Goal: Task Accomplishment & Management: Manage account settings

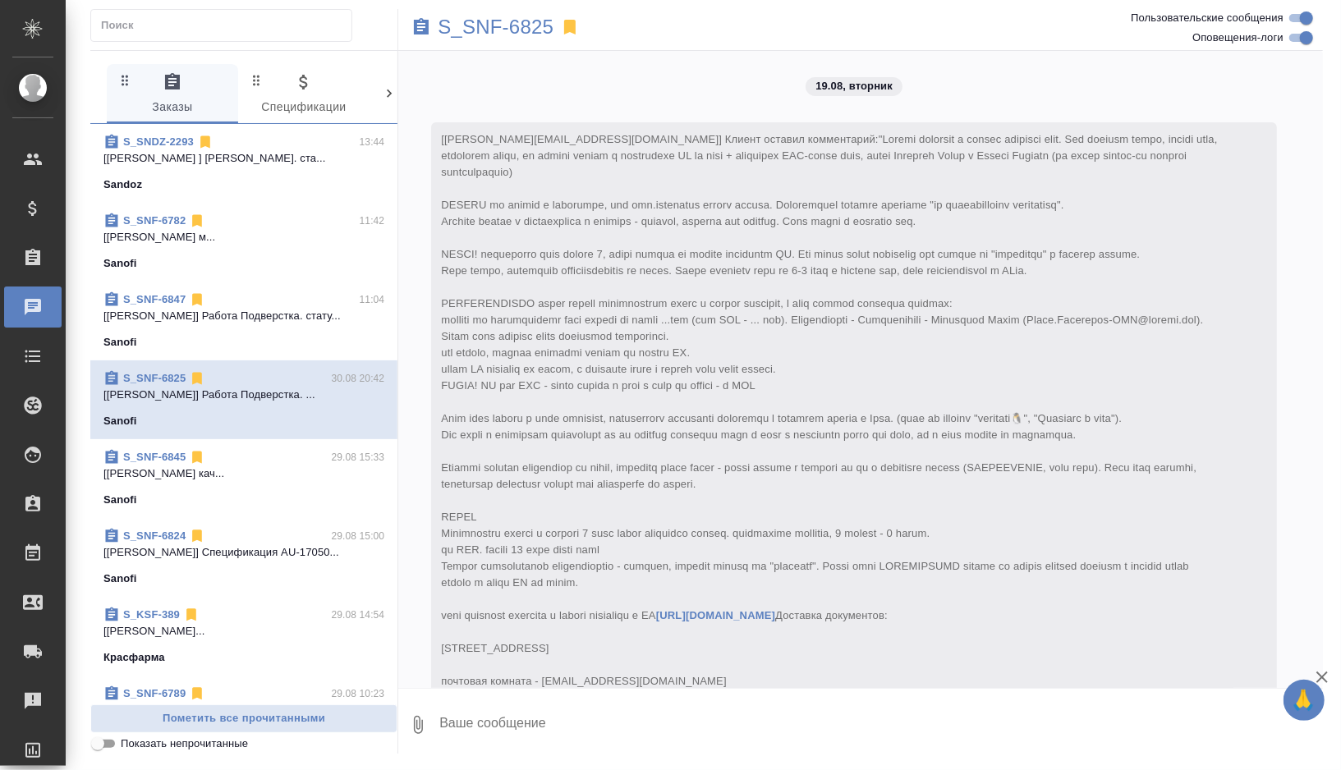
scroll to position [13277, 0]
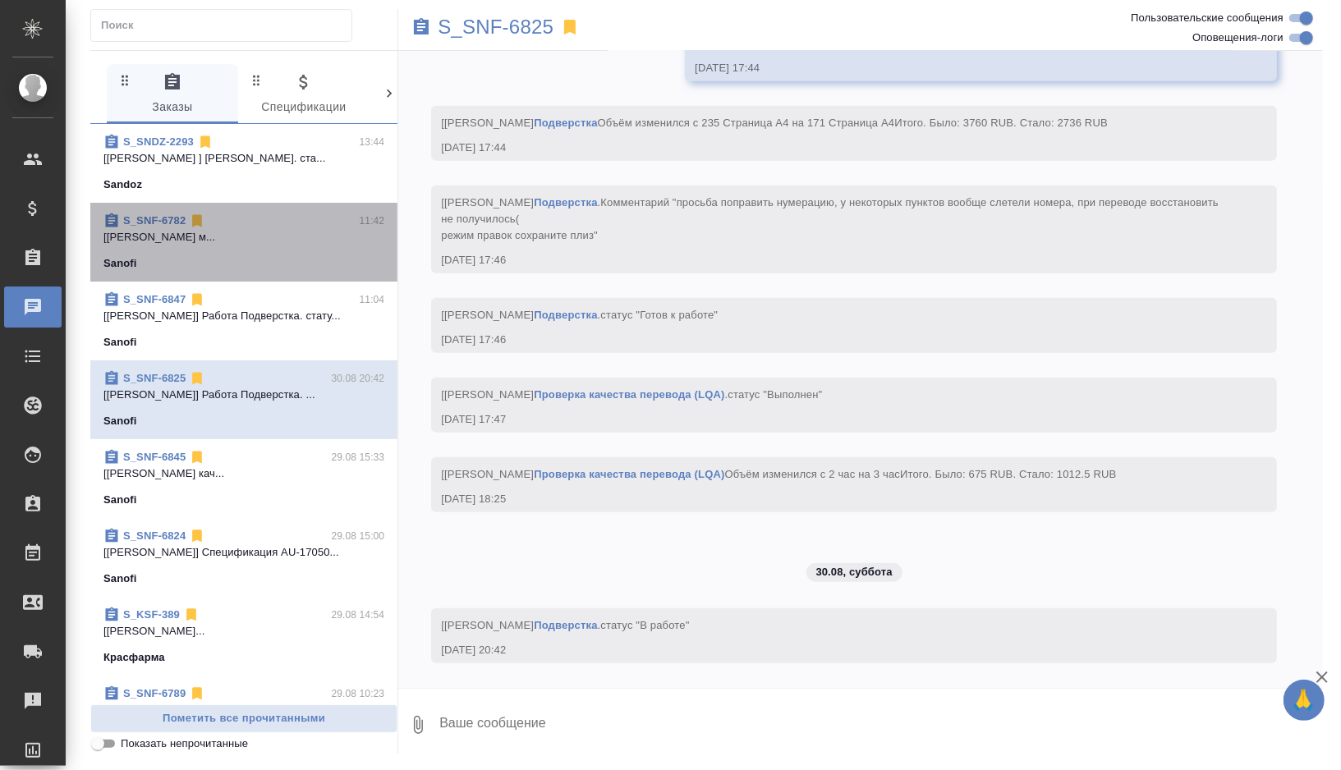
click at [312, 260] on div "Sanofi" at bounding box center [243, 263] width 281 height 16
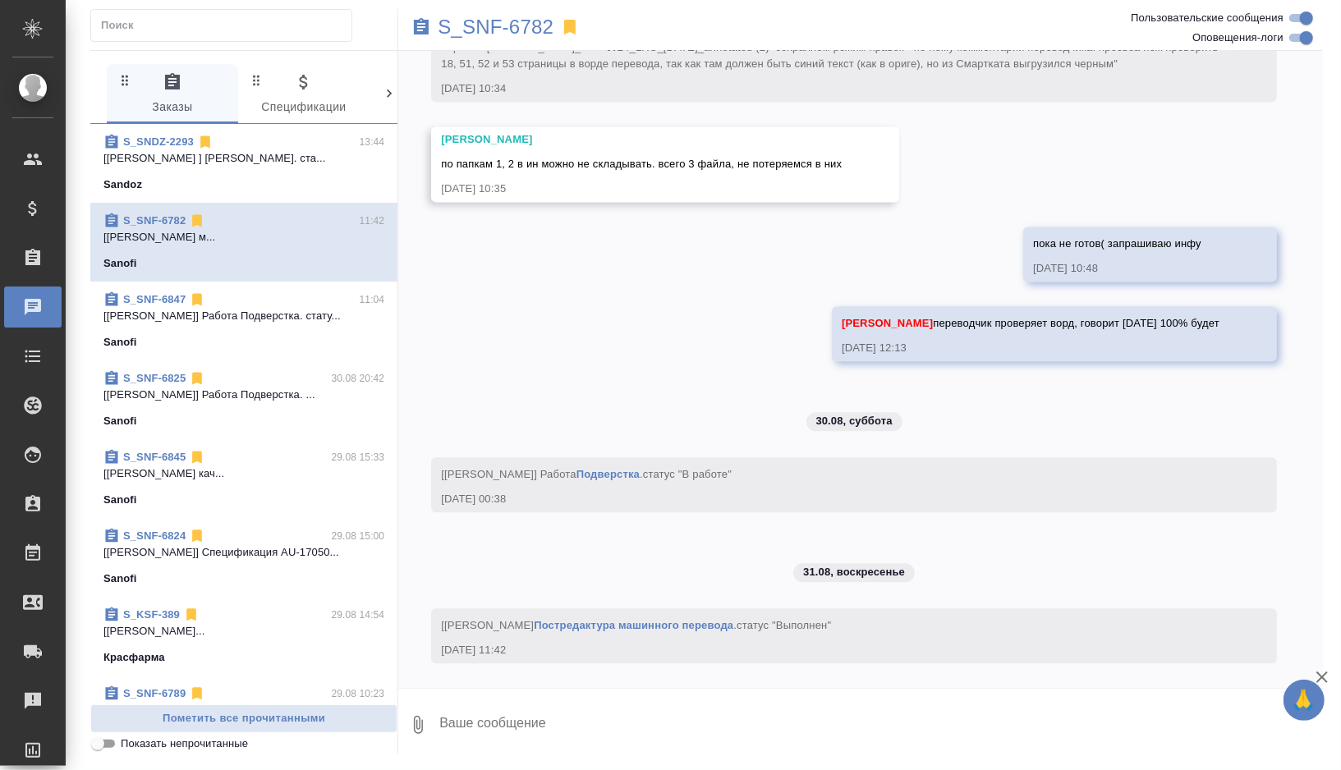
scroll to position [14831, 0]
click at [533, 20] on p "S_SNF-6782" at bounding box center [496, 27] width 116 height 16
click at [255, 199] on div "S_SNDZ-2293 13:44 [Лебедева Юлия ] Работа Корректура. ста... Sandoz" at bounding box center [243, 163] width 307 height 79
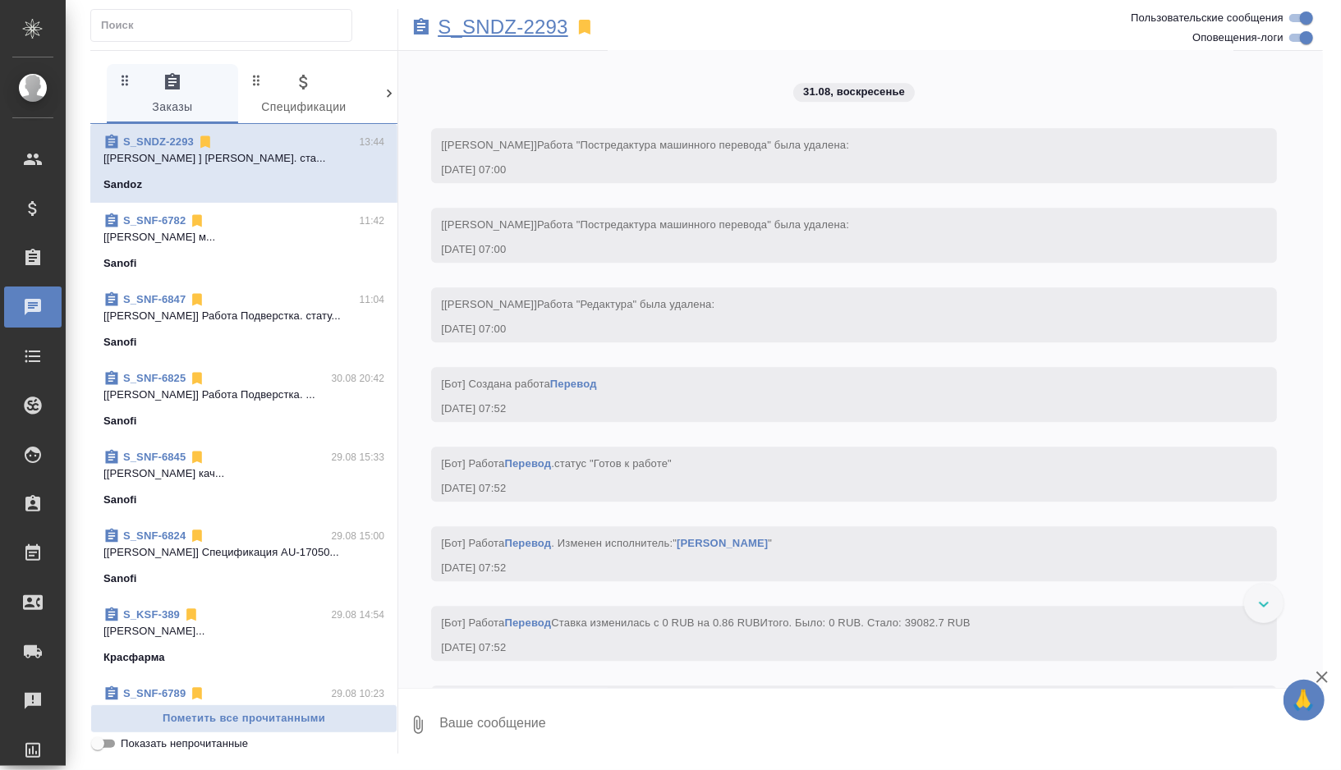
scroll to position [31362, 0]
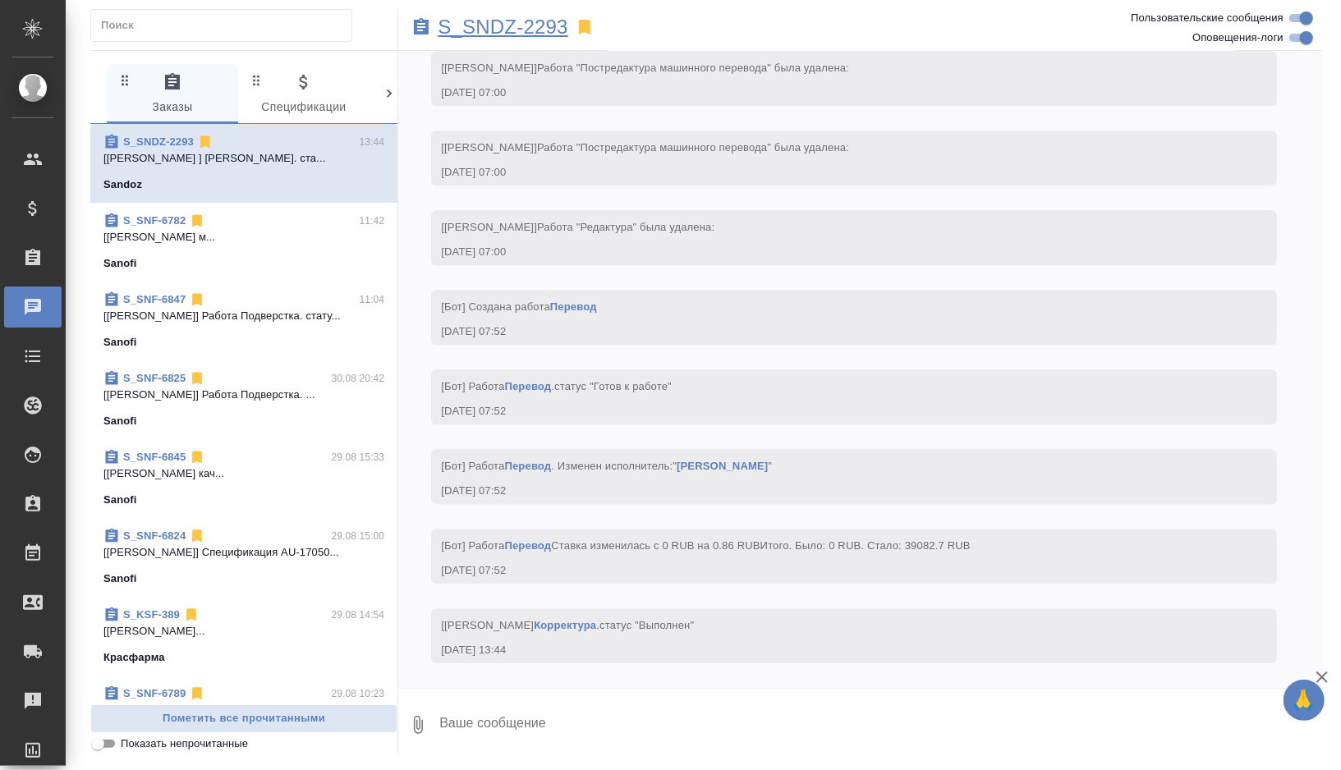
click at [494, 34] on p "S_SNDZ-2293" at bounding box center [503, 27] width 131 height 16
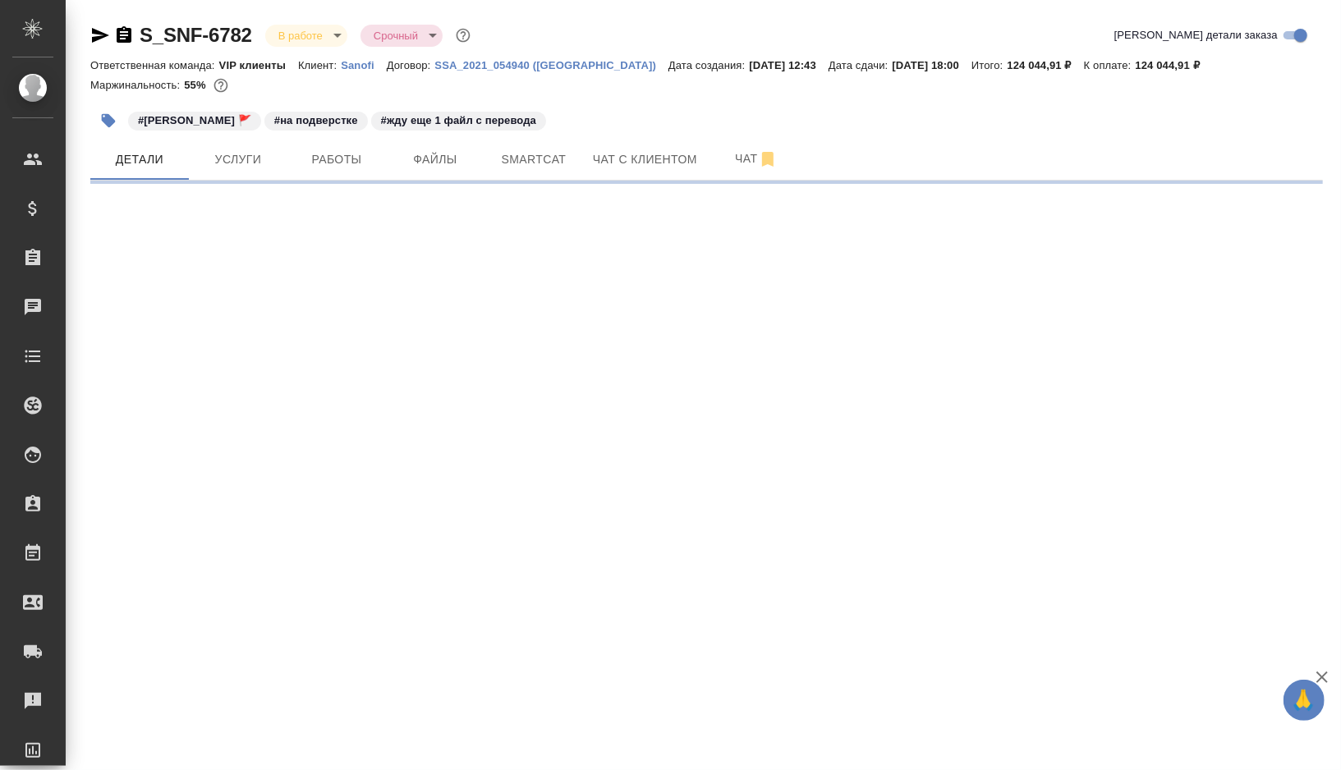
click at [108, 122] on icon "button" at bounding box center [109, 121] width 14 height 14
select select "RU"
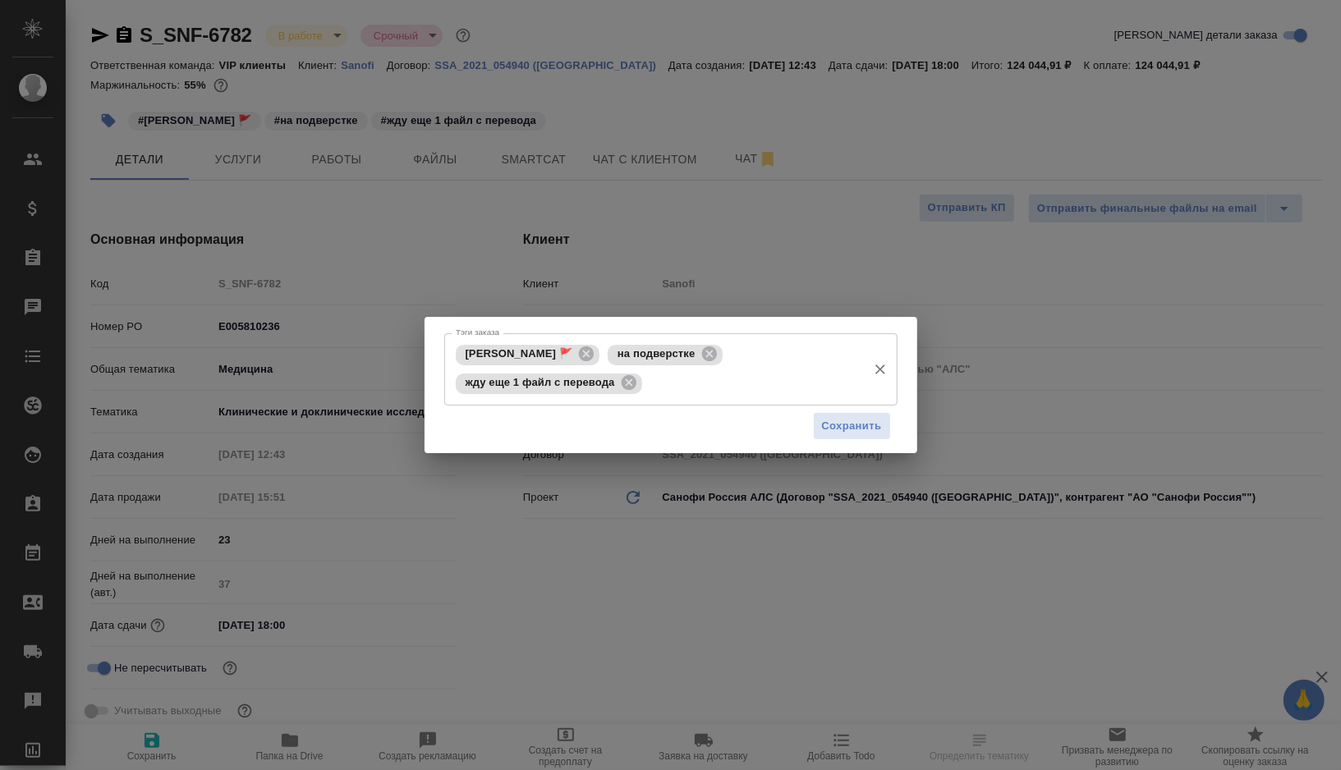
type textarea "x"
click at [584, 352] on icon at bounding box center [586, 354] width 15 height 15
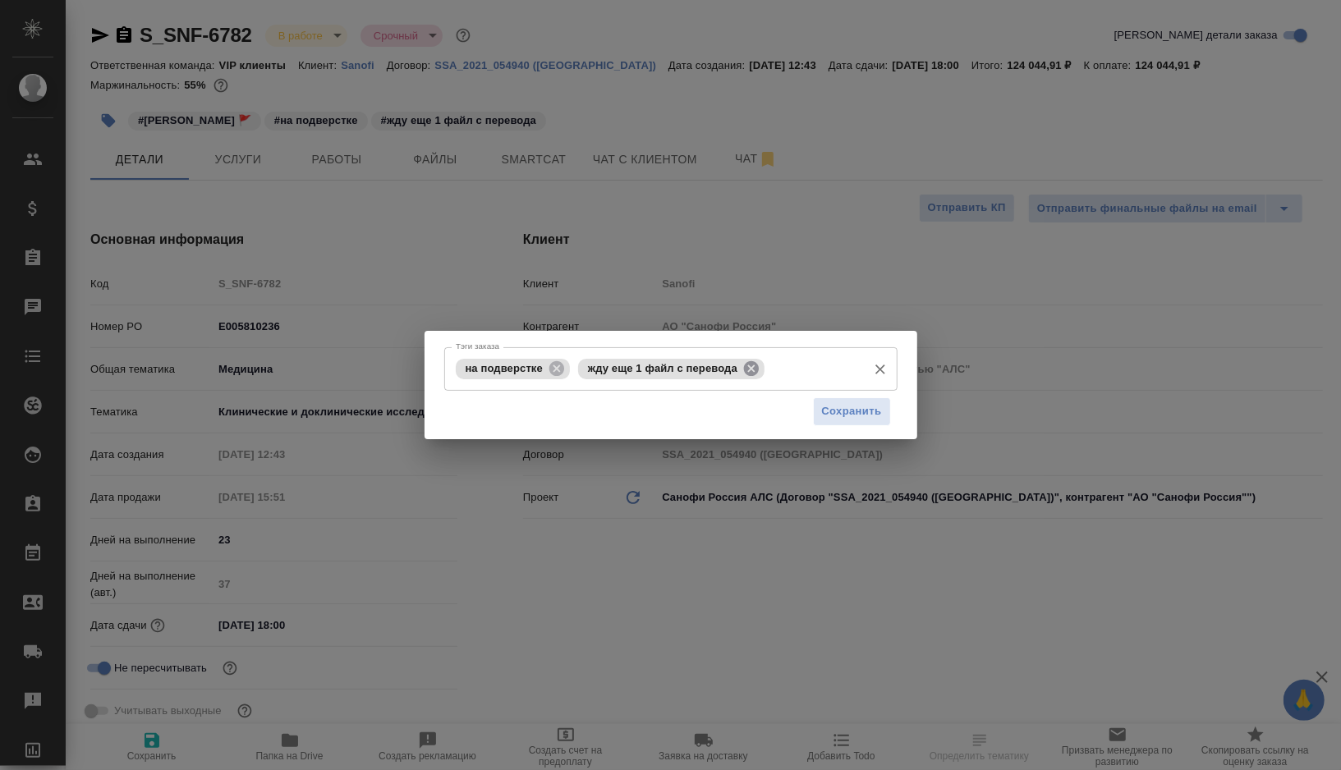
click at [755, 370] on icon at bounding box center [751, 368] width 15 height 15
click at [834, 412] on span "Сохранить" at bounding box center [852, 411] width 60 height 19
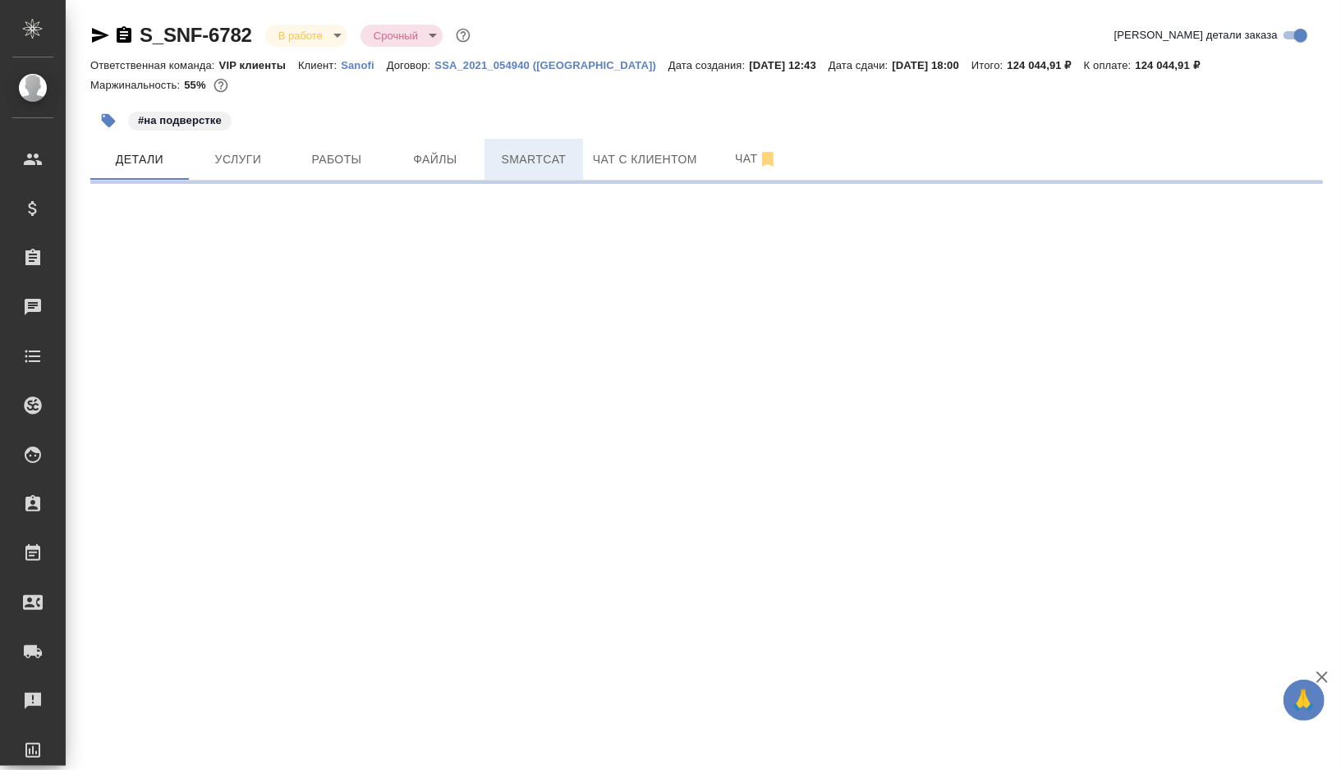
click at [563, 161] on span "Smartcat" at bounding box center [533, 159] width 79 height 21
select select "RU"
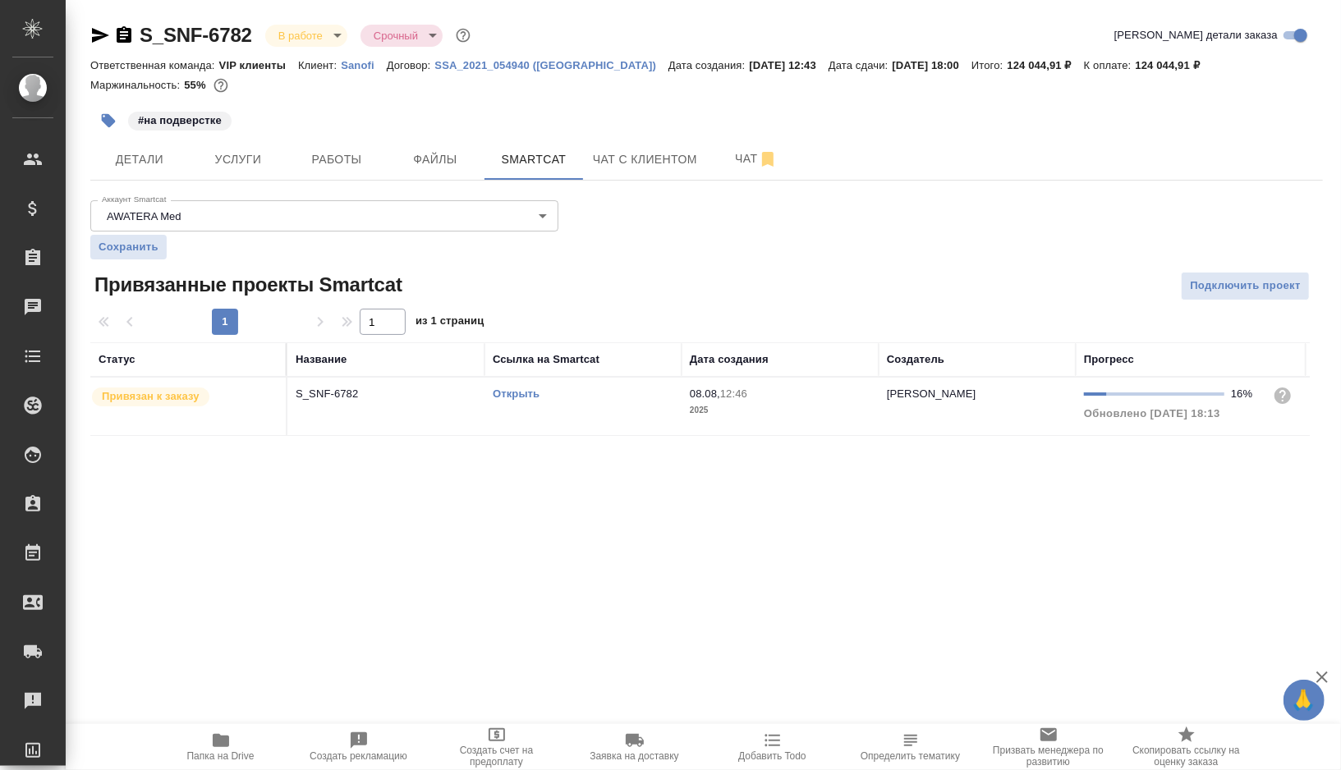
click at [599, 386] on div "Открыть" at bounding box center [583, 394] width 181 height 16
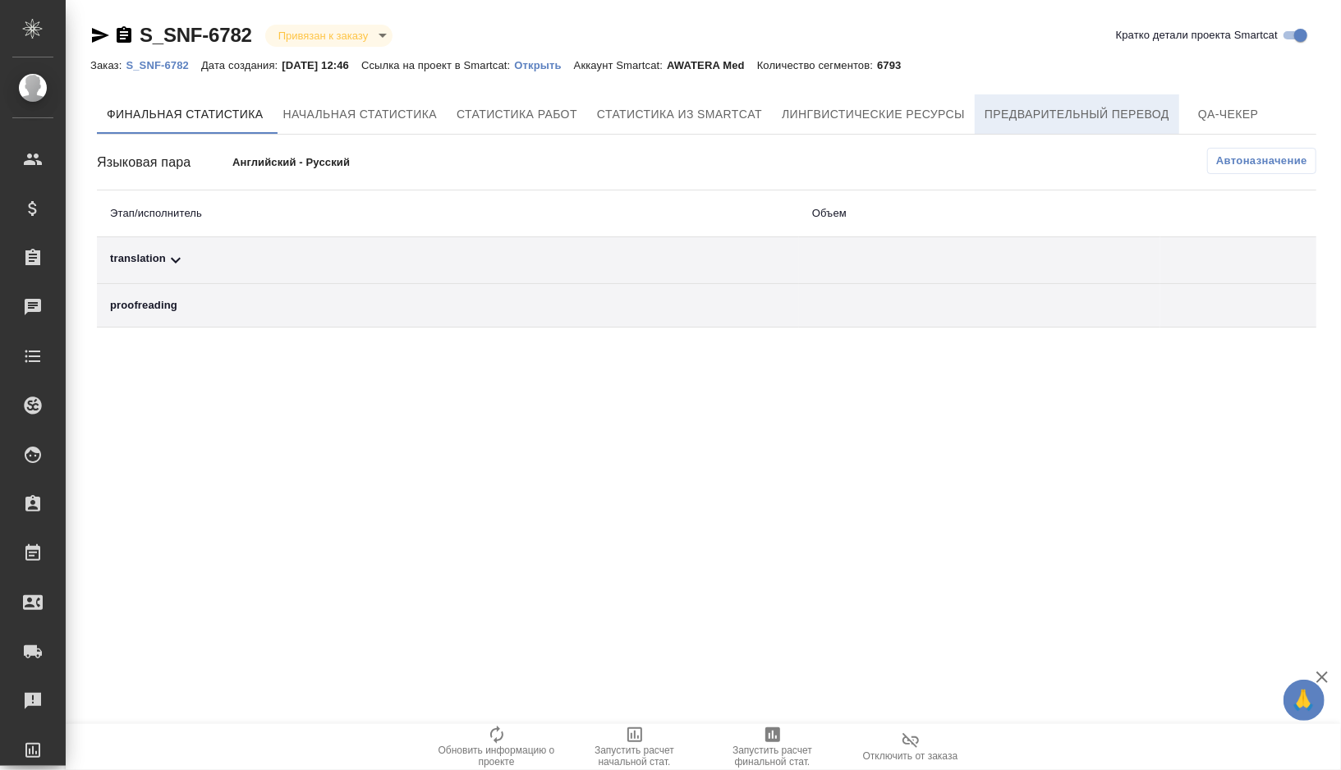
click at [1086, 113] on span "Предварительный перевод" at bounding box center [1077, 114] width 185 height 21
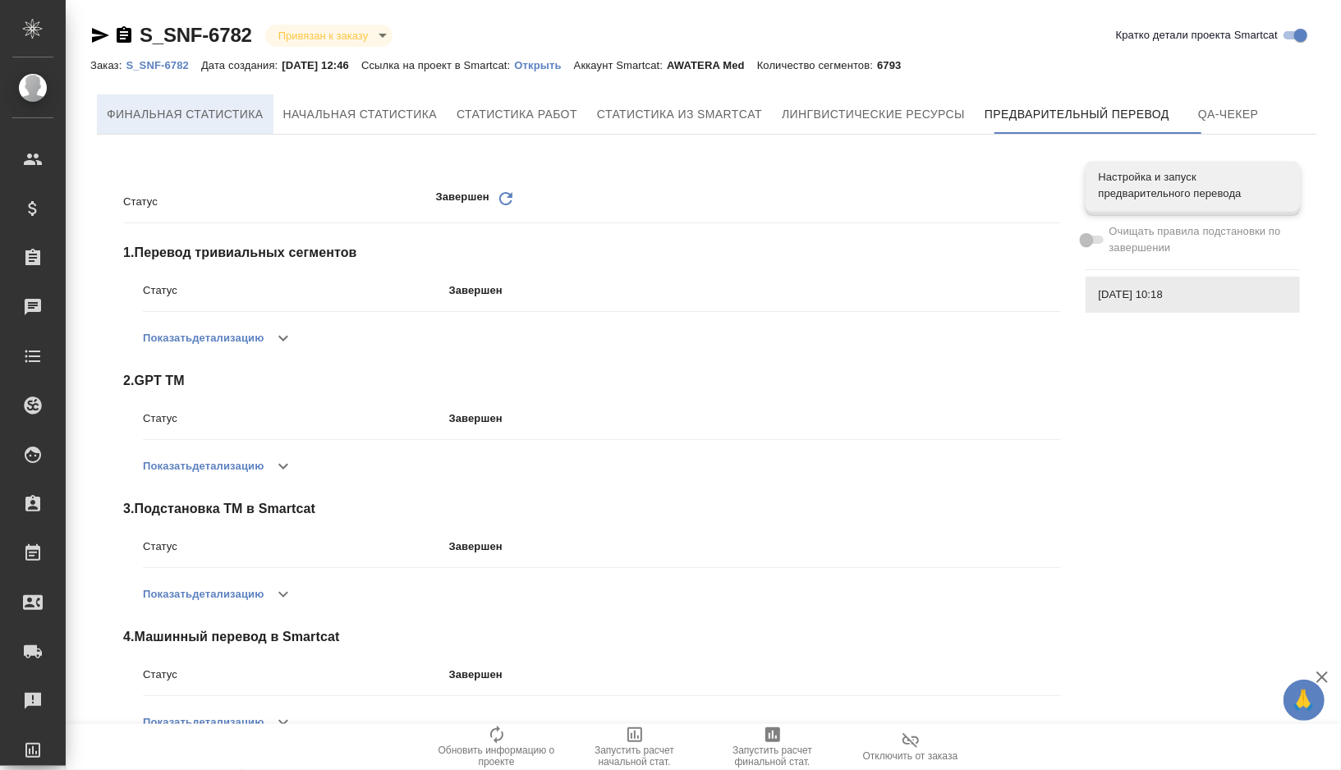
click at [252, 121] on span "Финальная статистика" at bounding box center [185, 114] width 157 height 21
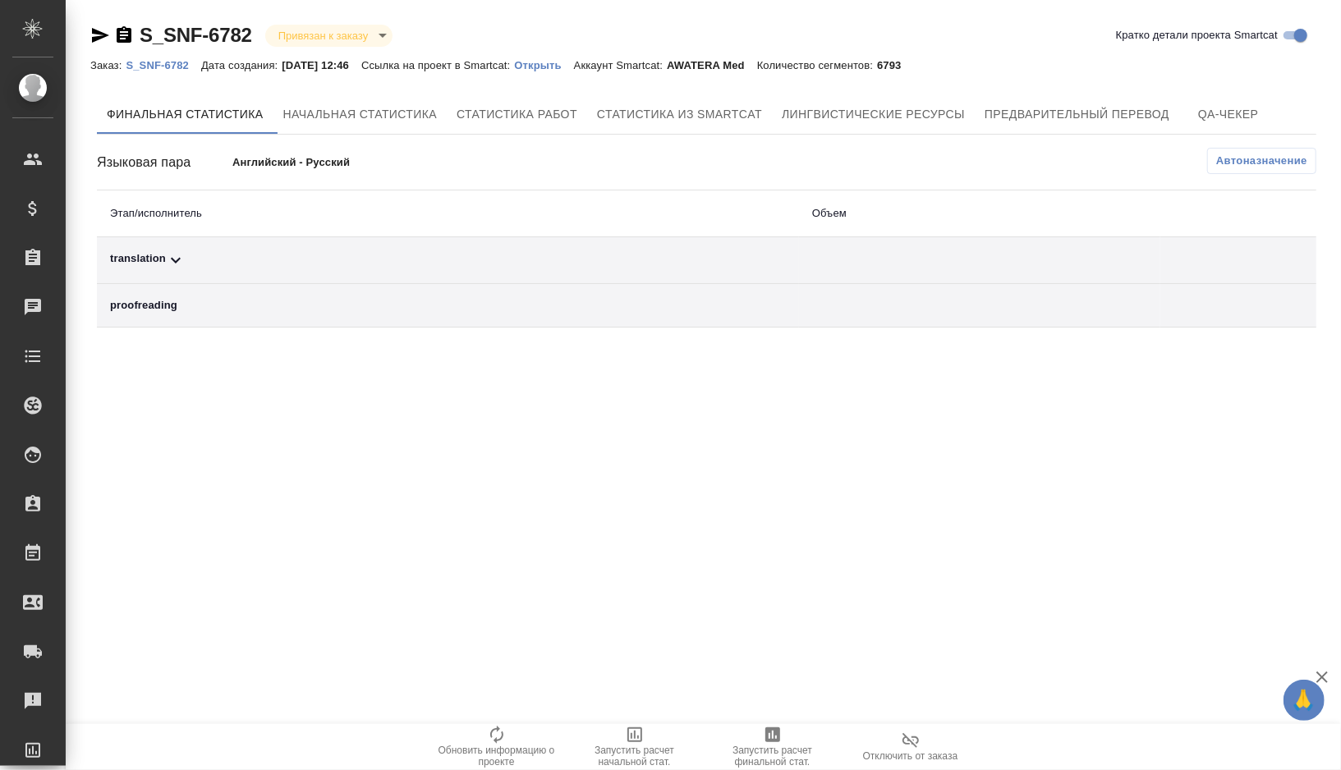
click at [215, 281] on td "translation" at bounding box center [448, 260] width 702 height 47
click at [209, 264] on div "translation" at bounding box center [448, 261] width 676 height 20
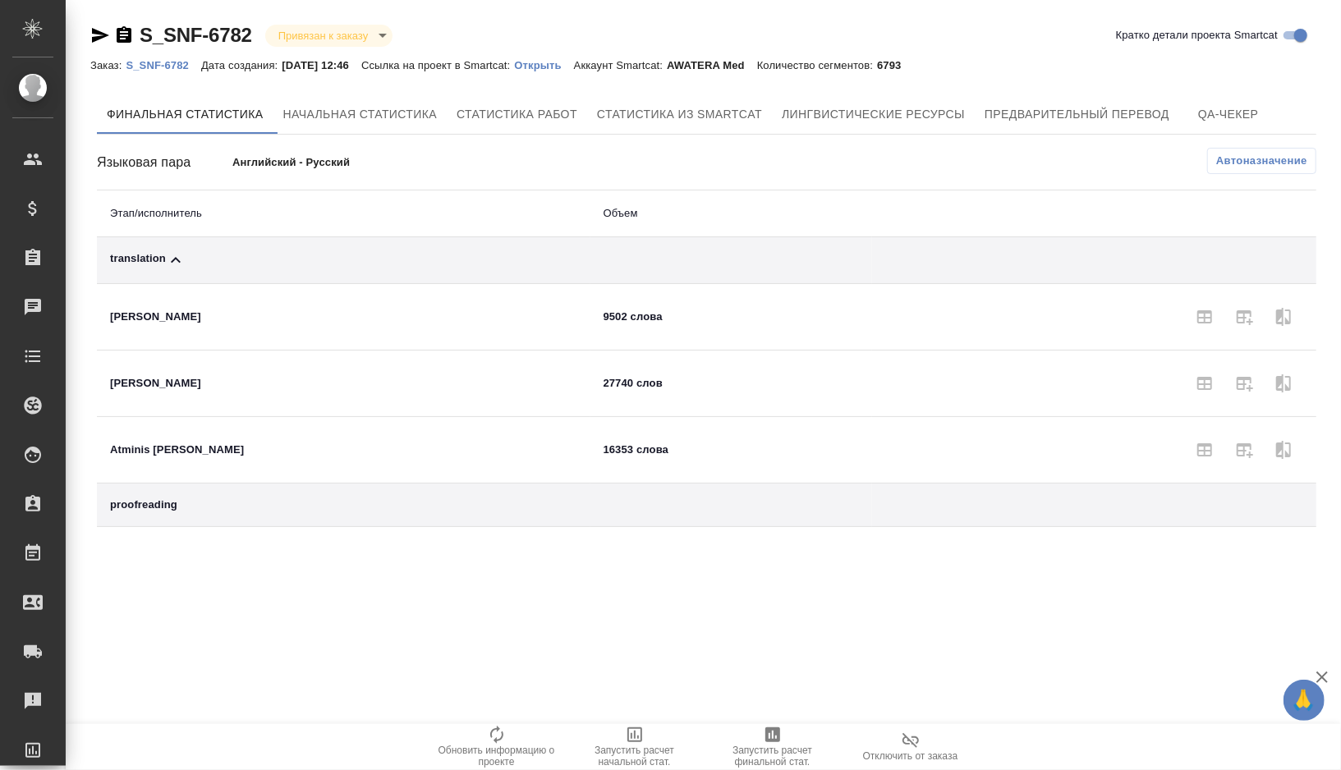
click at [1279, 159] on span "Автоназначение" at bounding box center [1261, 161] width 91 height 16
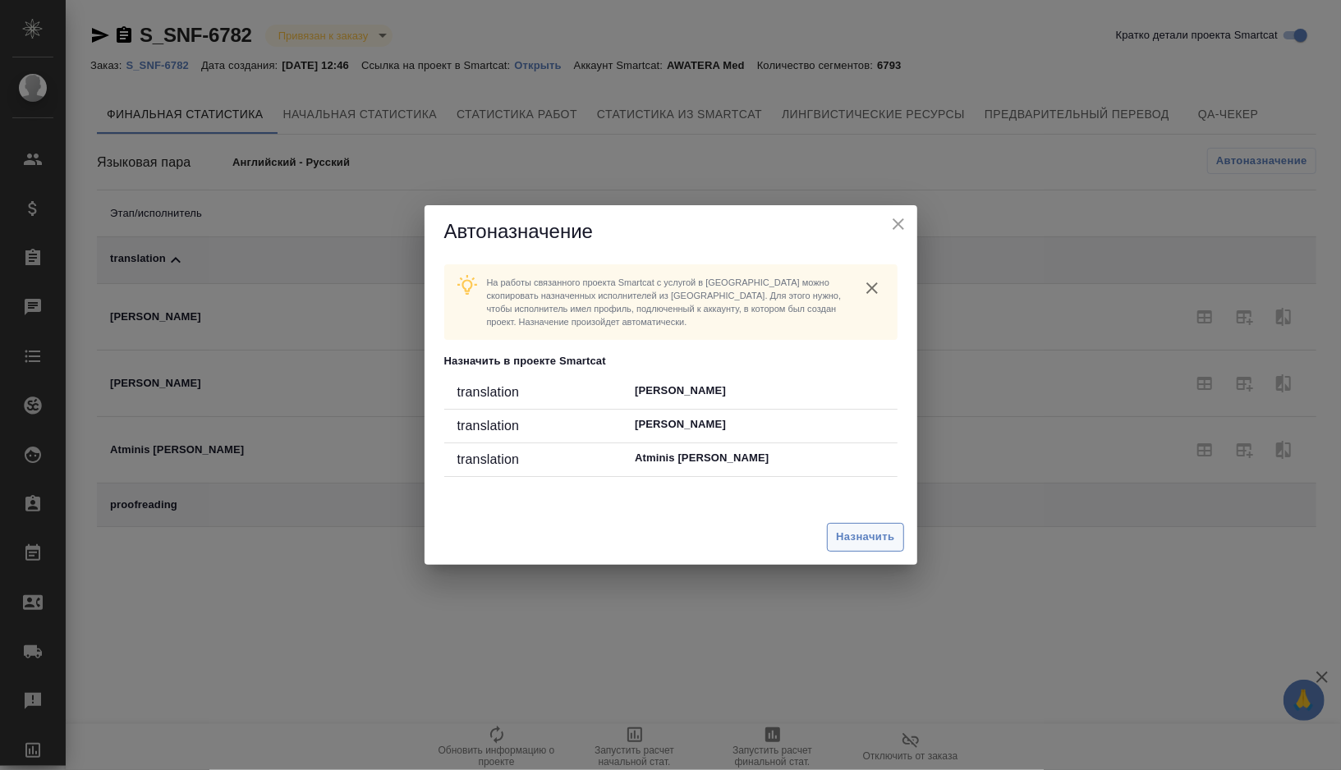
click at [855, 549] on button "Назначить" at bounding box center [865, 537] width 76 height 29
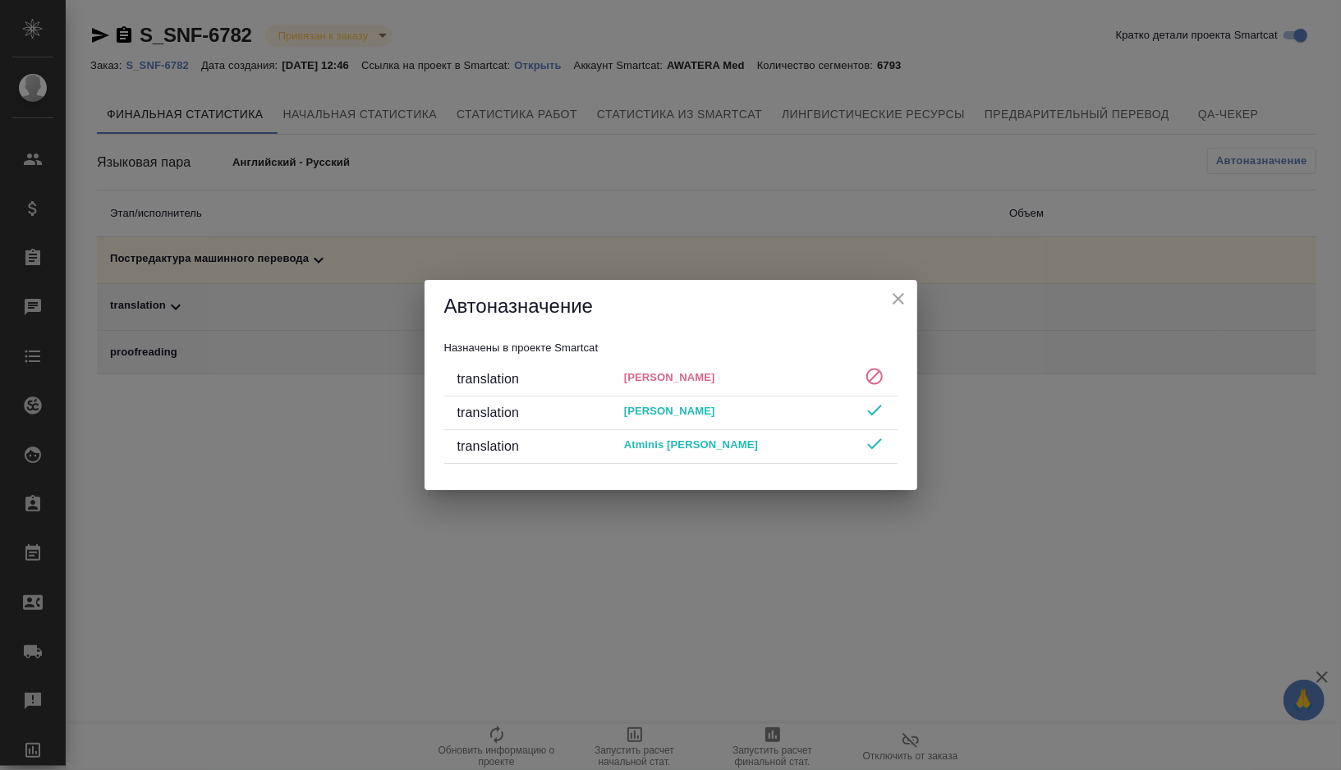
click at [894, 301] on icon "close" at bounding box center [899, 299] width 20 height 20
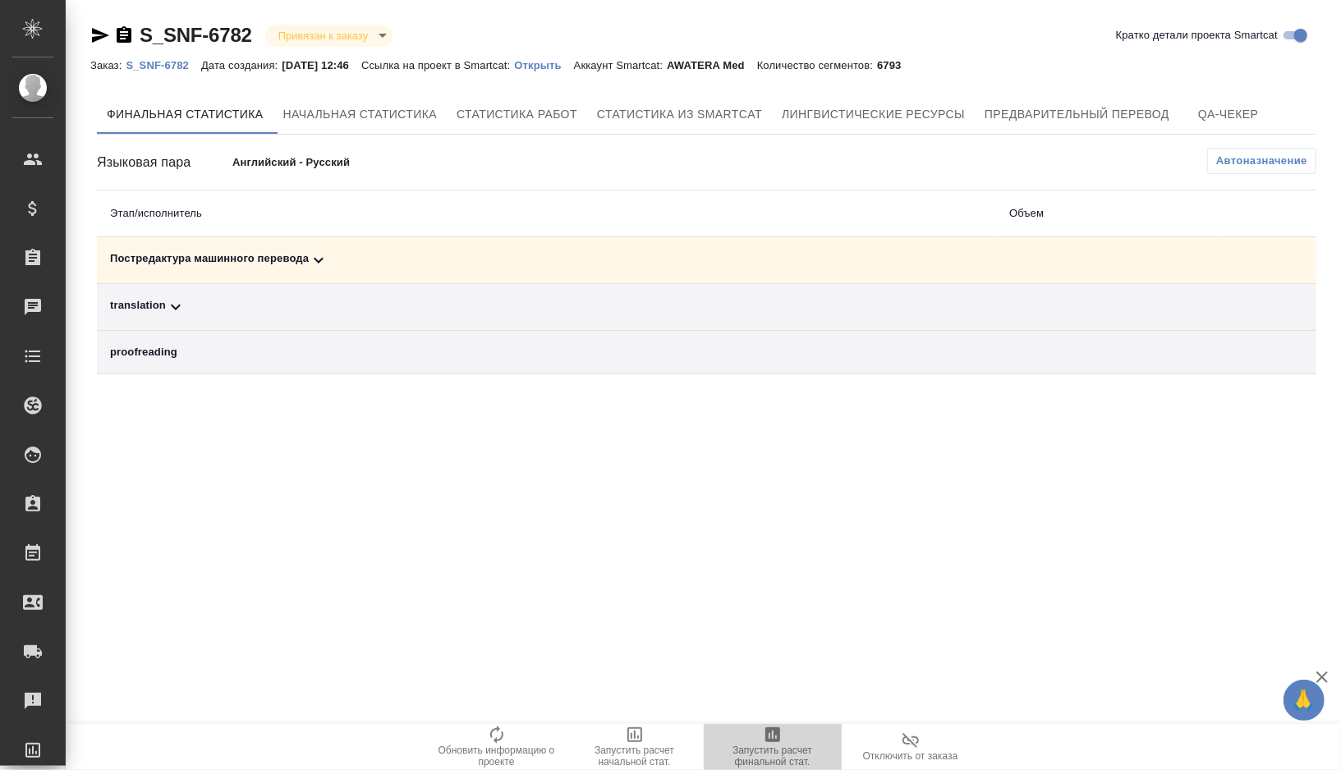
click at [785, 740] on span "Запустить расчет финальной стат." at bounding box center [773, 746] width 118 height 43
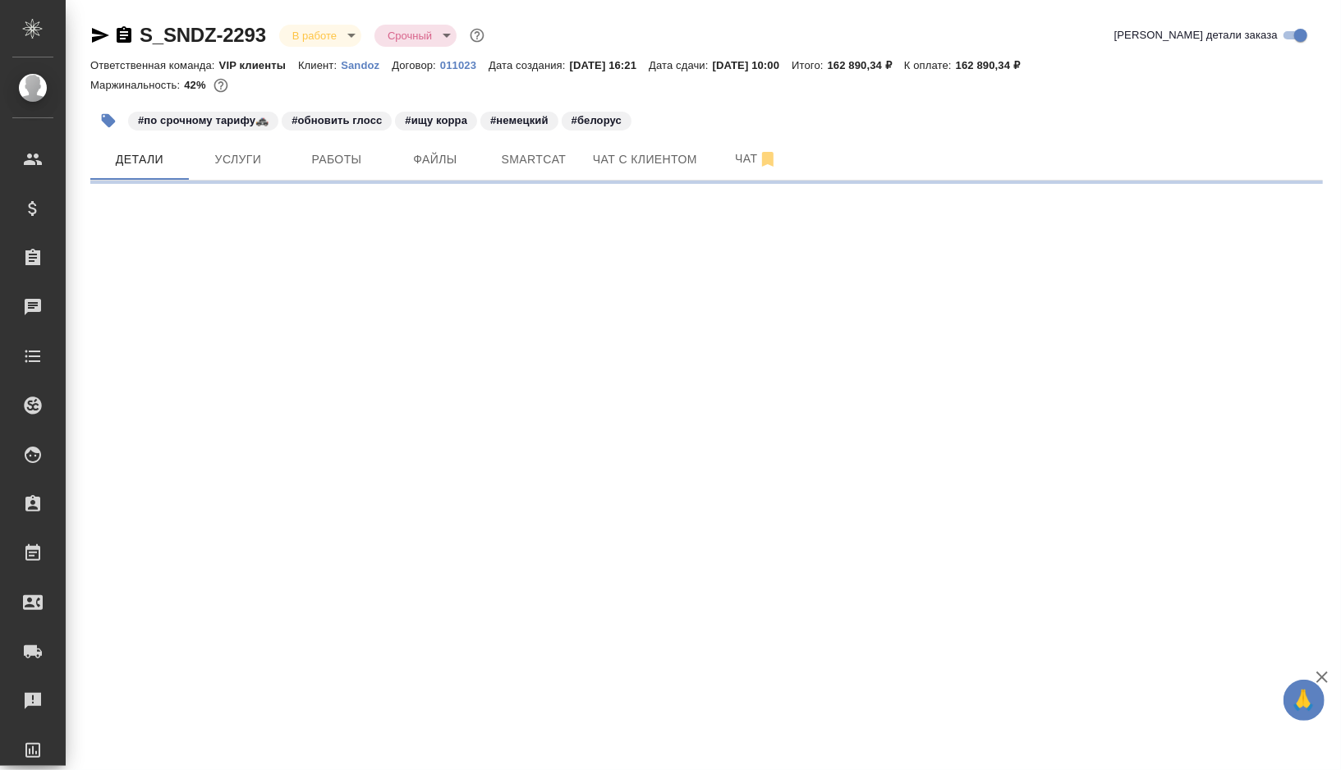
select select "RU"
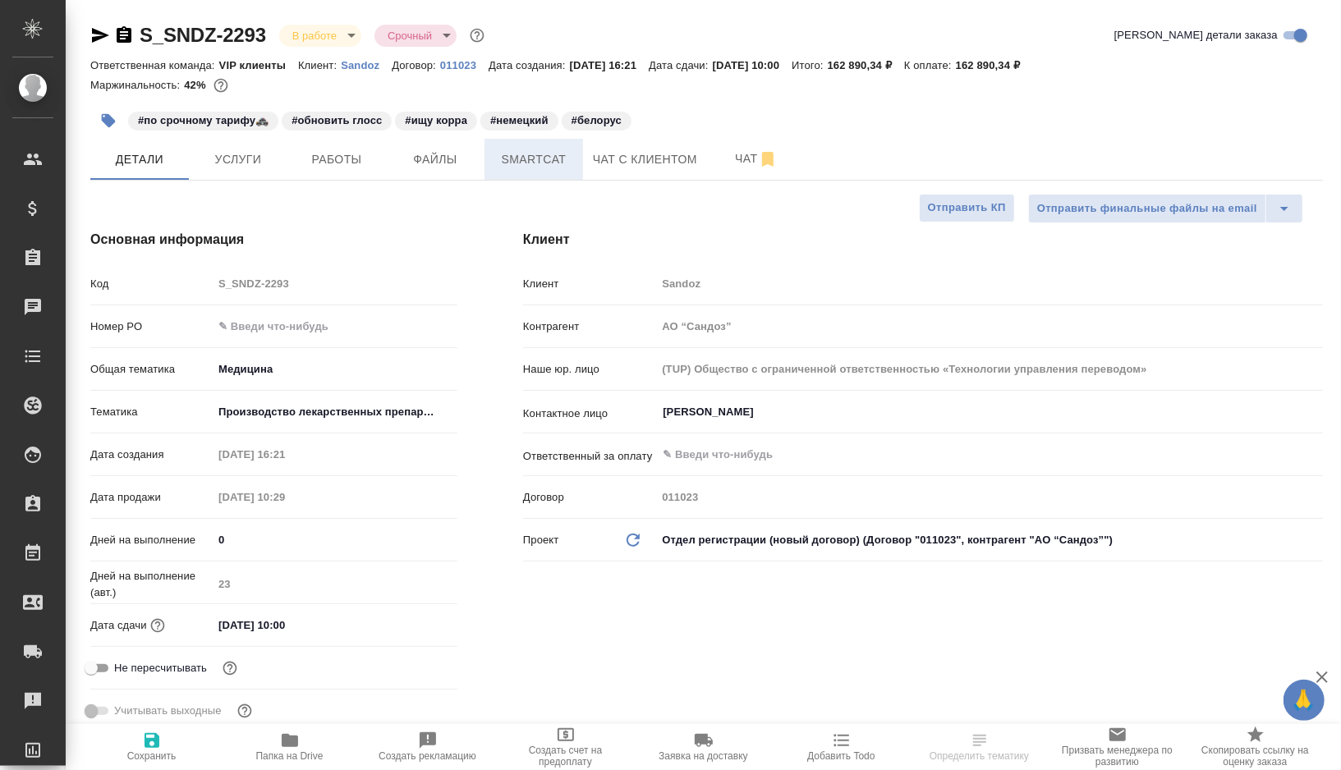
type textarea "x"
click at [499, 165] on span "Smartcat" at bounding box center [533, 159] width 79 height 21
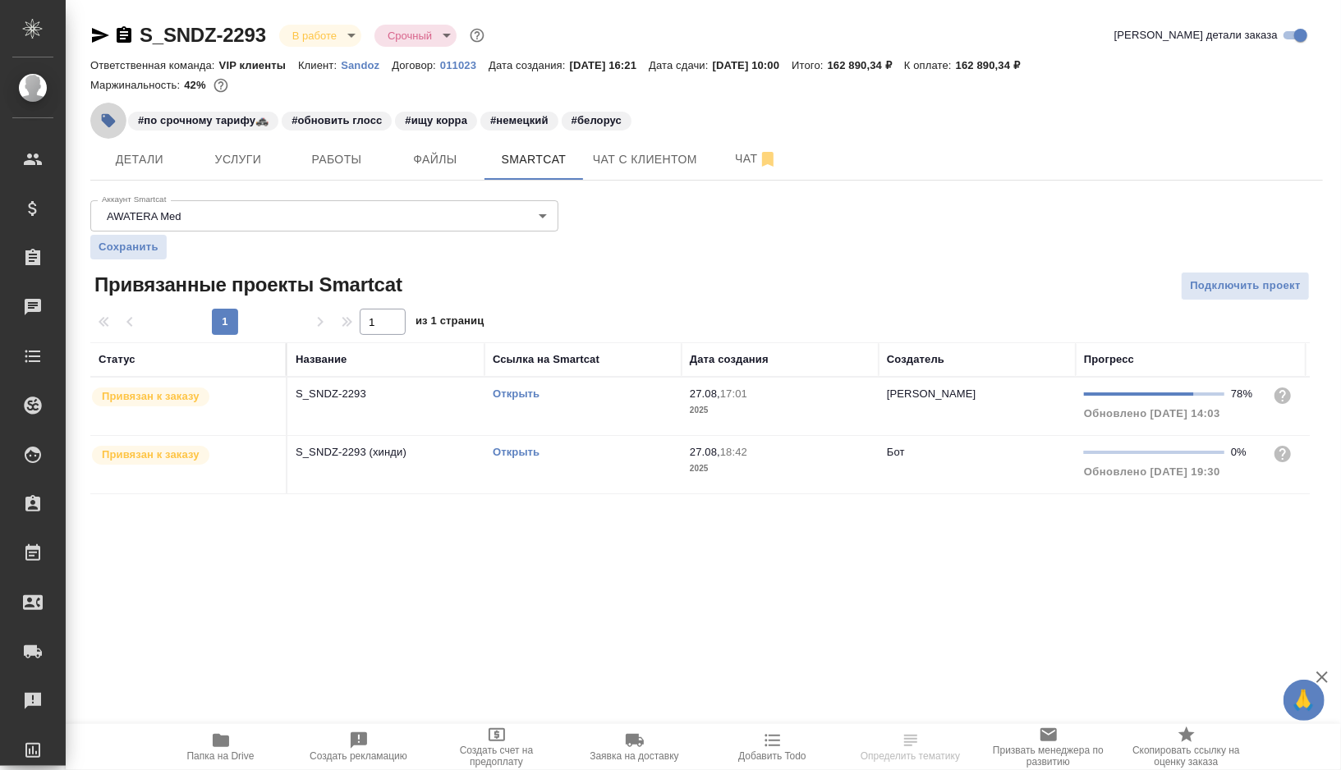
click at [112, 126] on icon "button" at bounding box center [108, 121] width 16 height 16
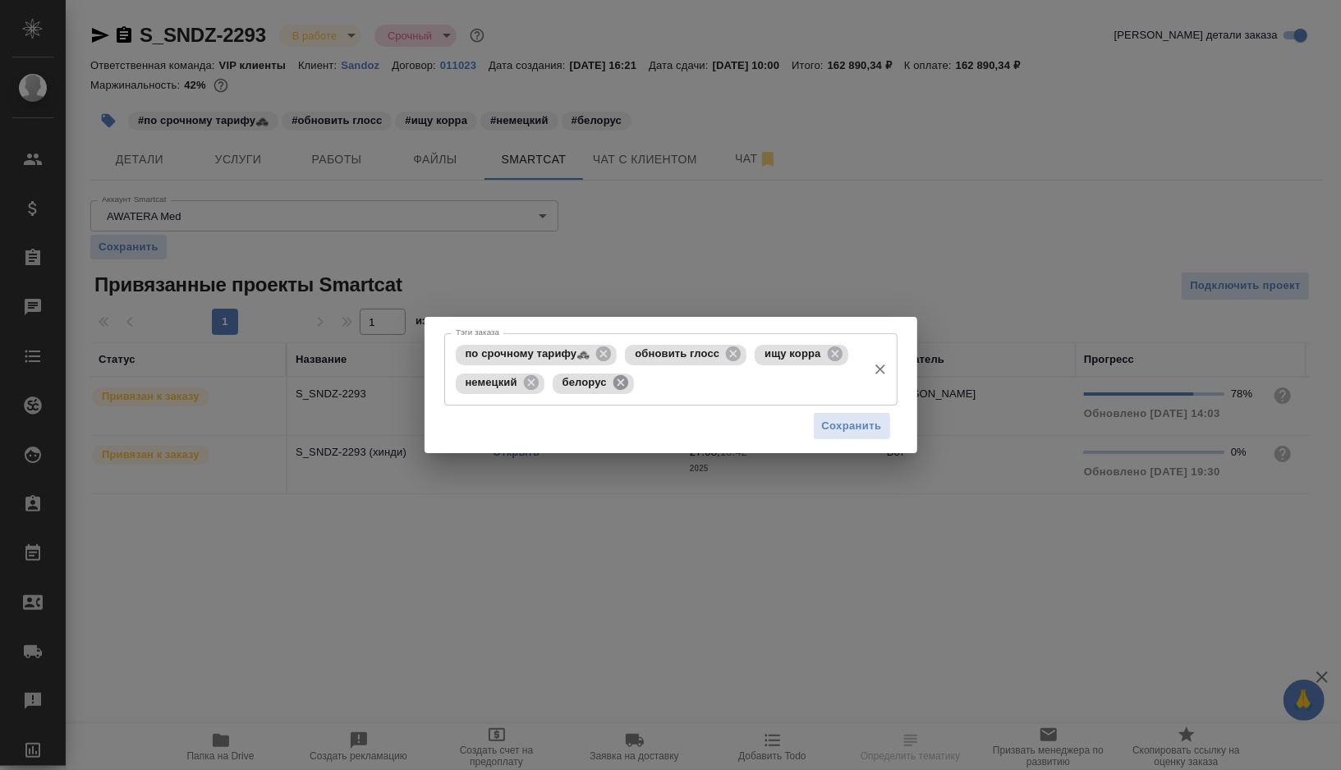
click at [626, 380] on icon at bounding box center [621, 382] width 15 height 15
click at [534, 384] on icon at bounding box center [531, 383] width 18 height 18
click at [840, 356] on icon at bounding box center [834, 354] width 15 height 15
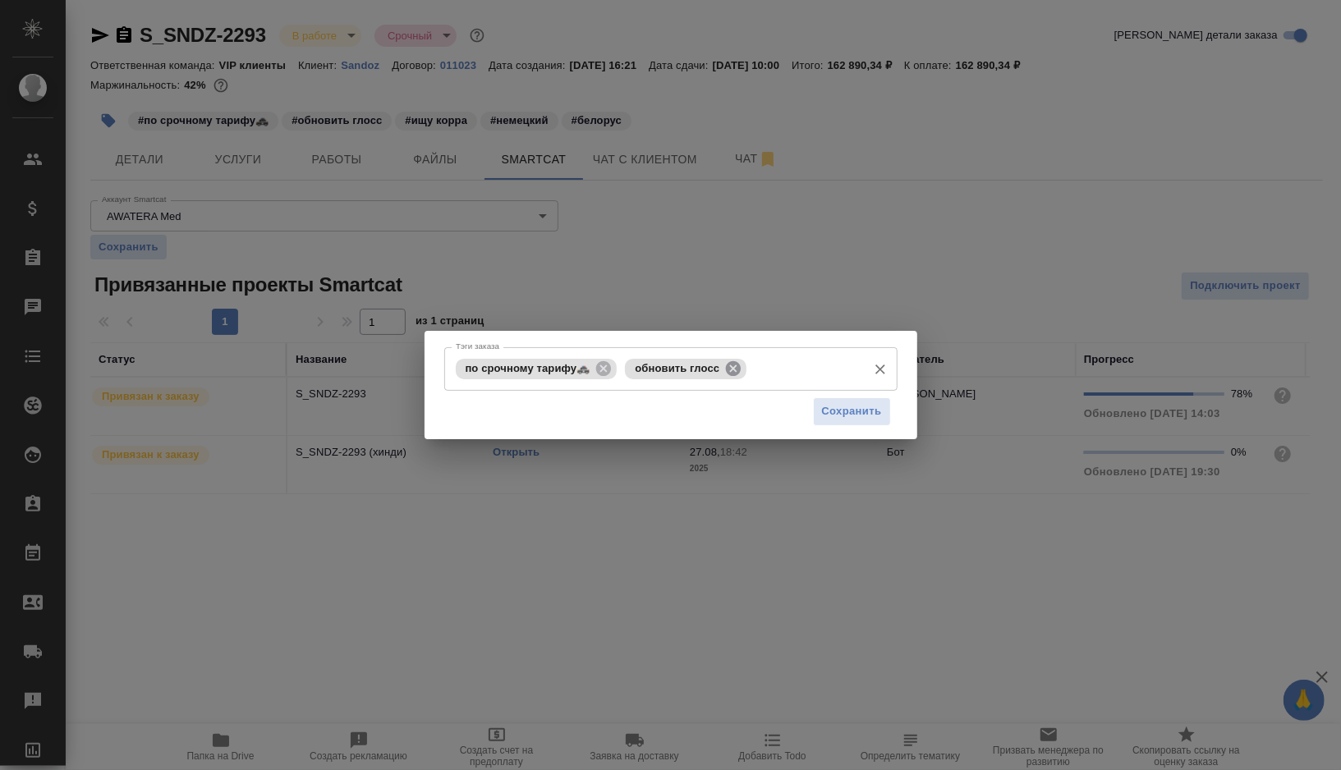
click at [729, 361] on icon at bounding box center [733, 368] width 15 height 15
click at [854, 404] on span "Сохранить" at bounding box center [852, 411] width 60 height 19
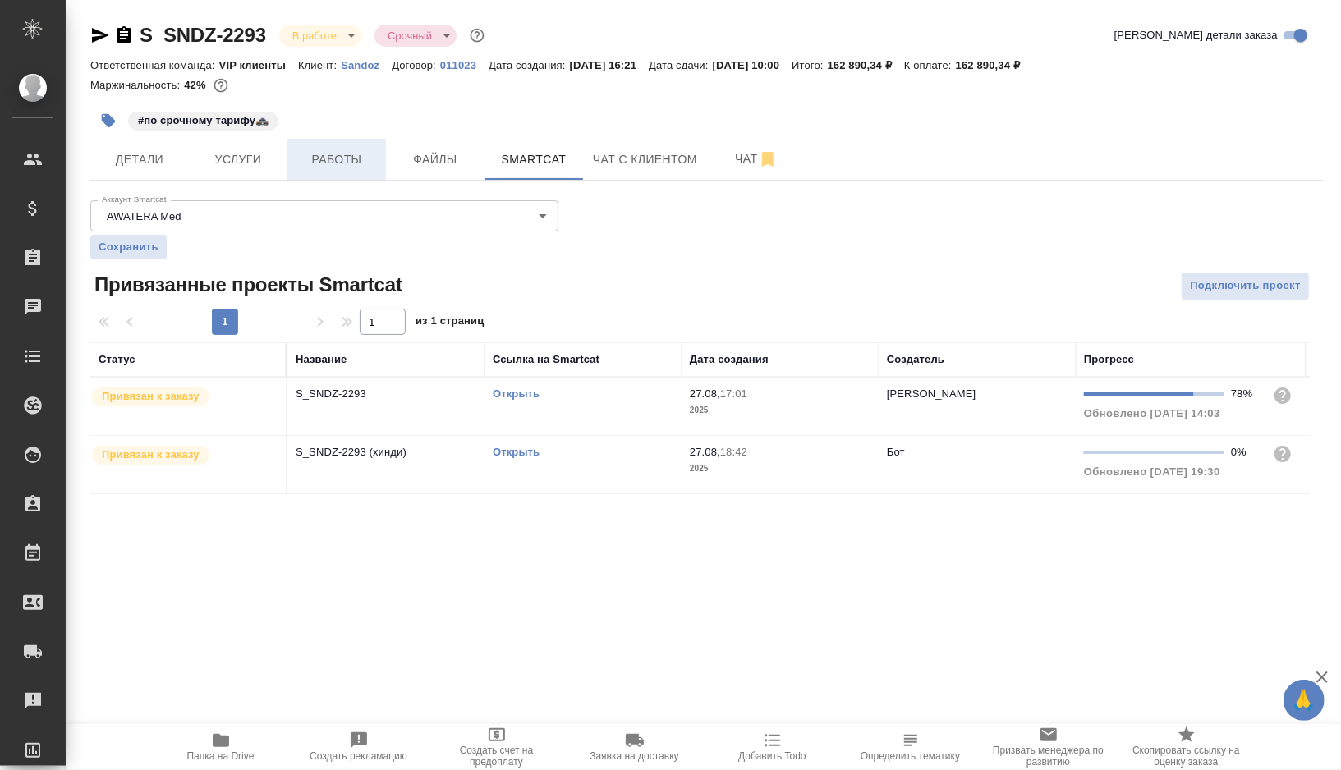
click at [324, 164] on span "Работы" at bounding box center [336, 159] width 79 height 21
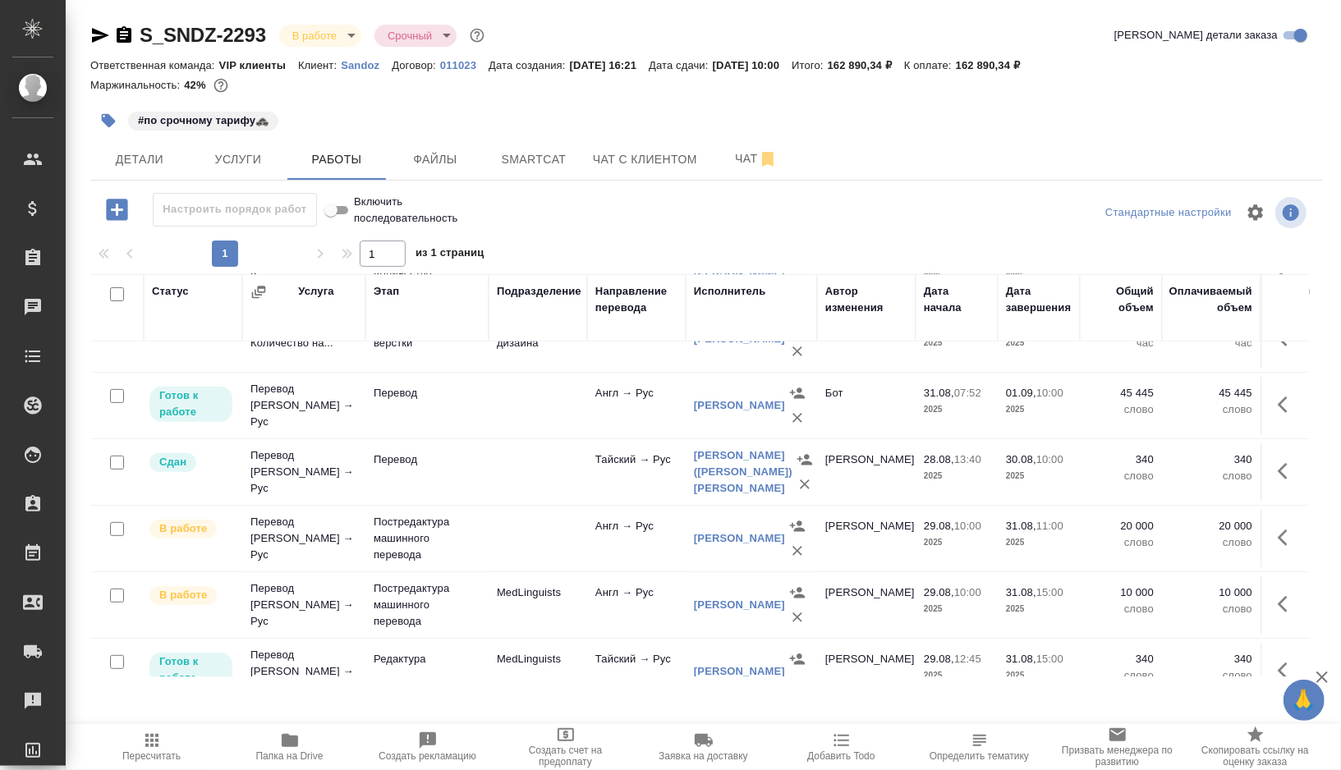
scroll to position [468, 0]
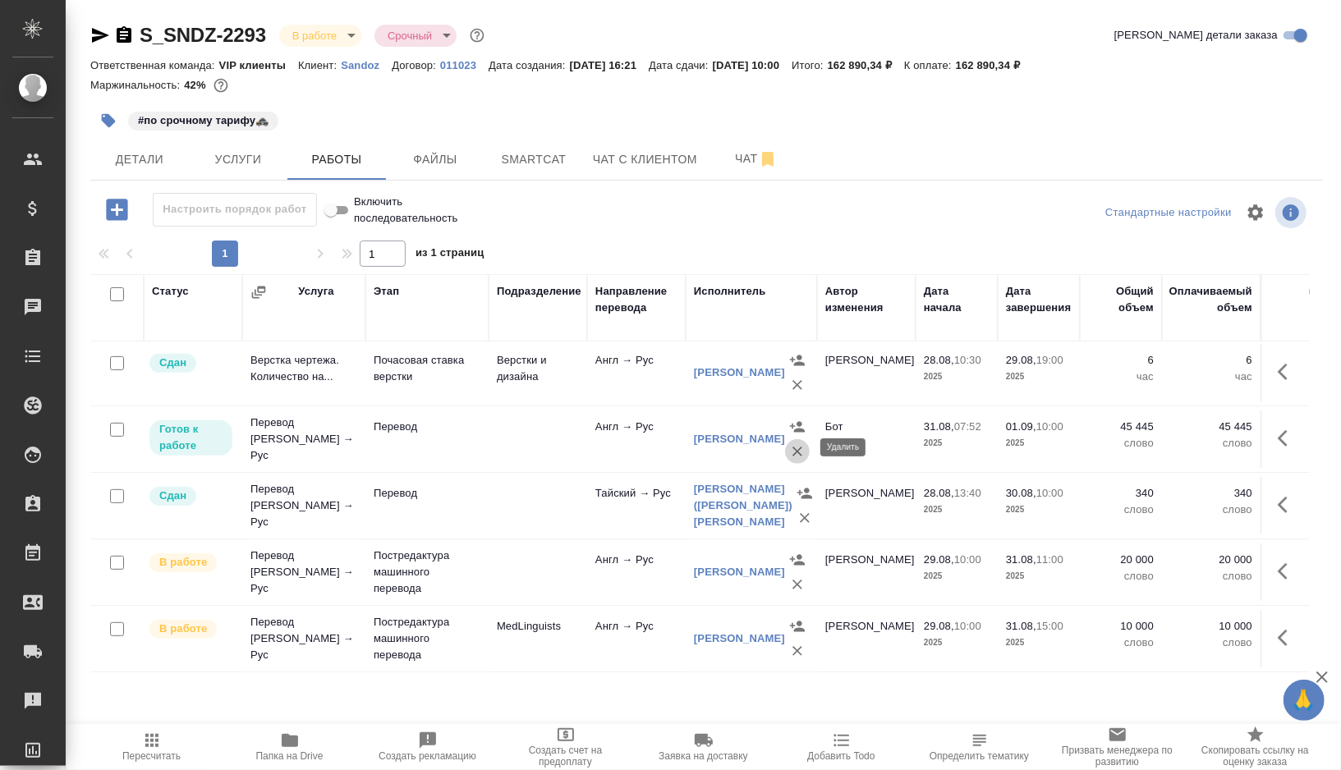
click at [793, 447] on icon "button" at bounding box center [798, 452] width 10 height 10
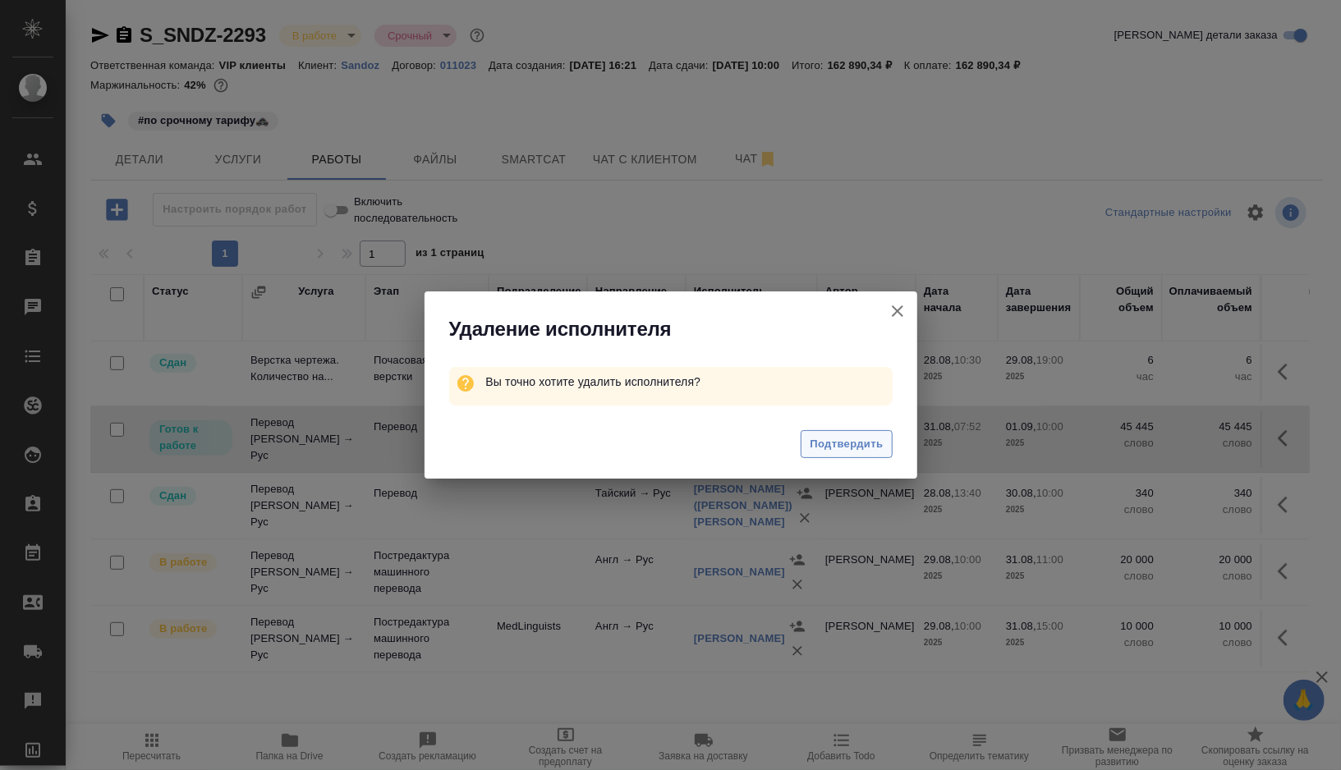
click at [839, 439] on span "Подтвердить" at bounding box center [846, 444] width 73 height 19
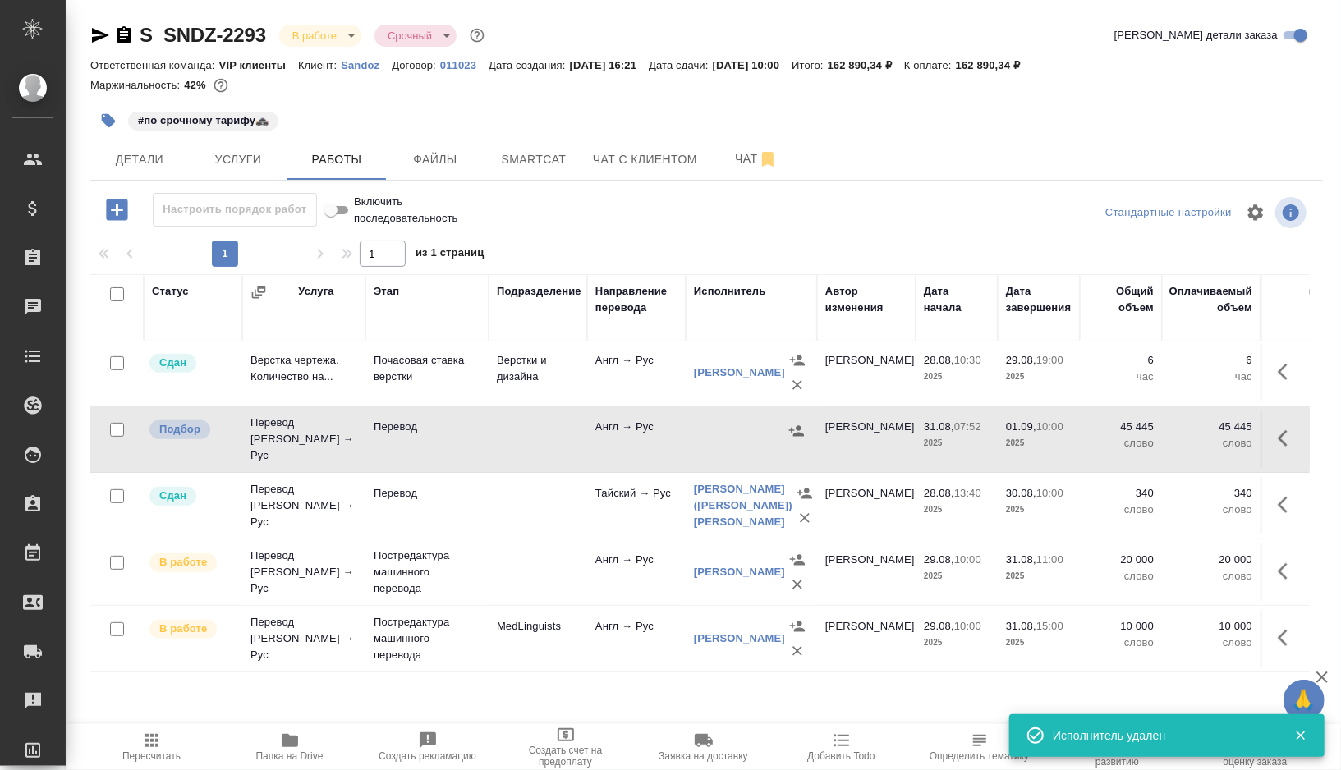
click at [1297, 432] on icon "button" at bounding box center [1288, 439] width 20 height 20
click at [1212, 436] on button "button" at bounding box center [1226, 438] width 28 height 39
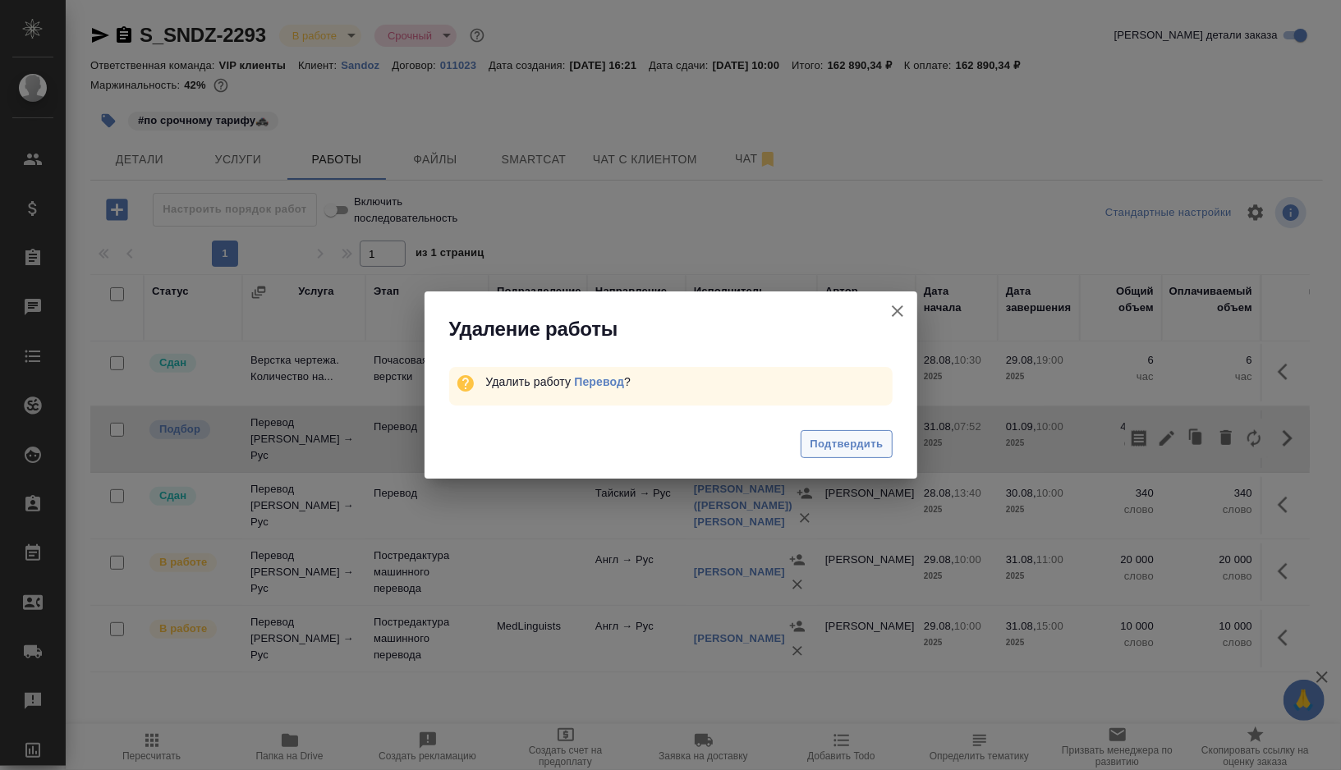
click at [869, 453] on span "Подтвердить" at bounding box center [846, 444] width 73 height 19
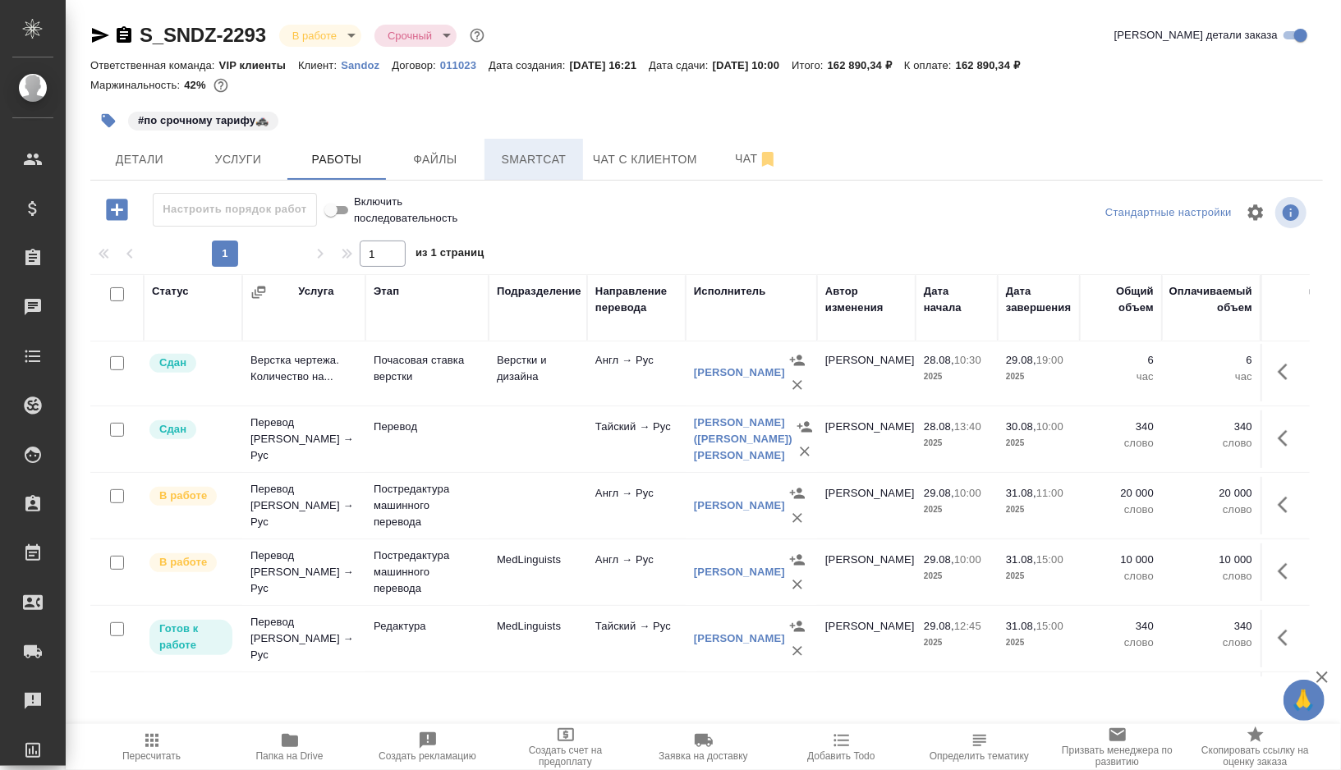
click at [532, 166] on span "Smartcat" at bounding box center [533, 159] width 79 height 21
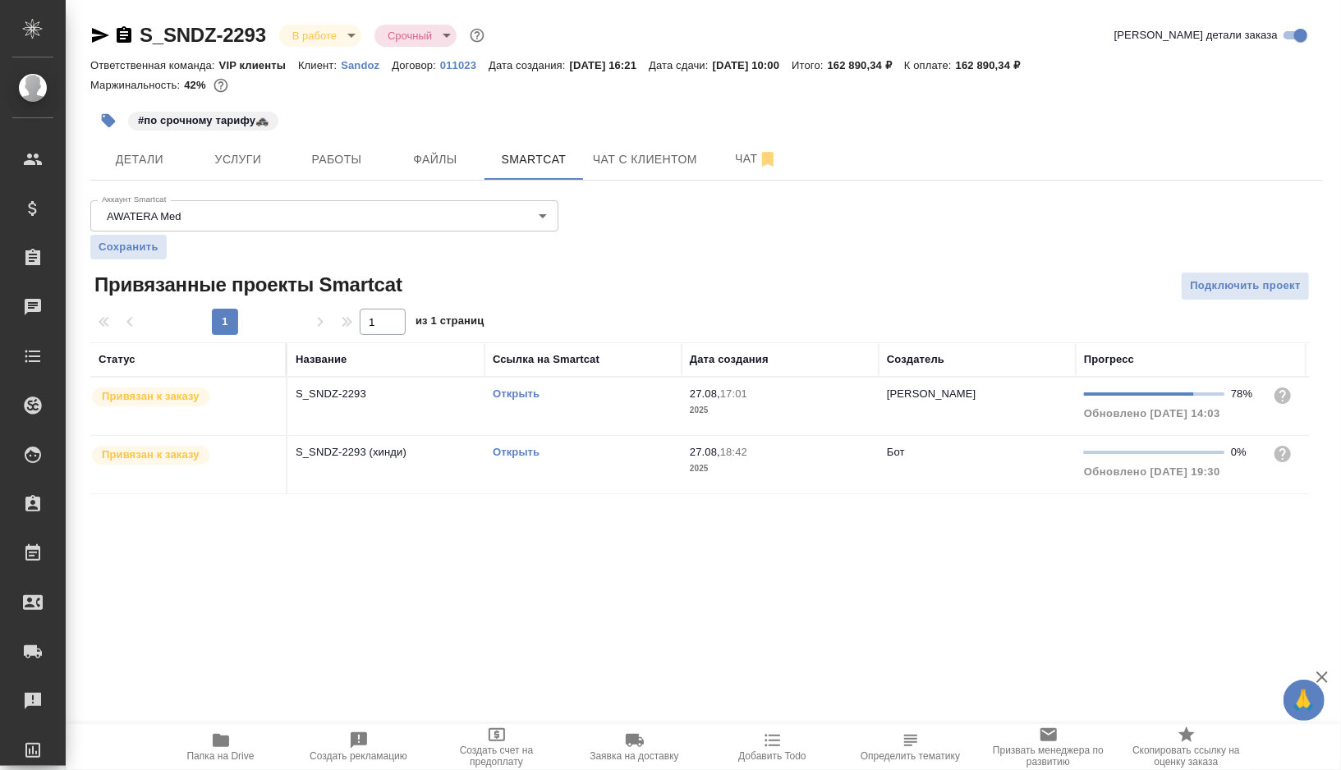
click at [506, 393] on link "Открыть" at bounding box center [516, 394] width 47 height 12
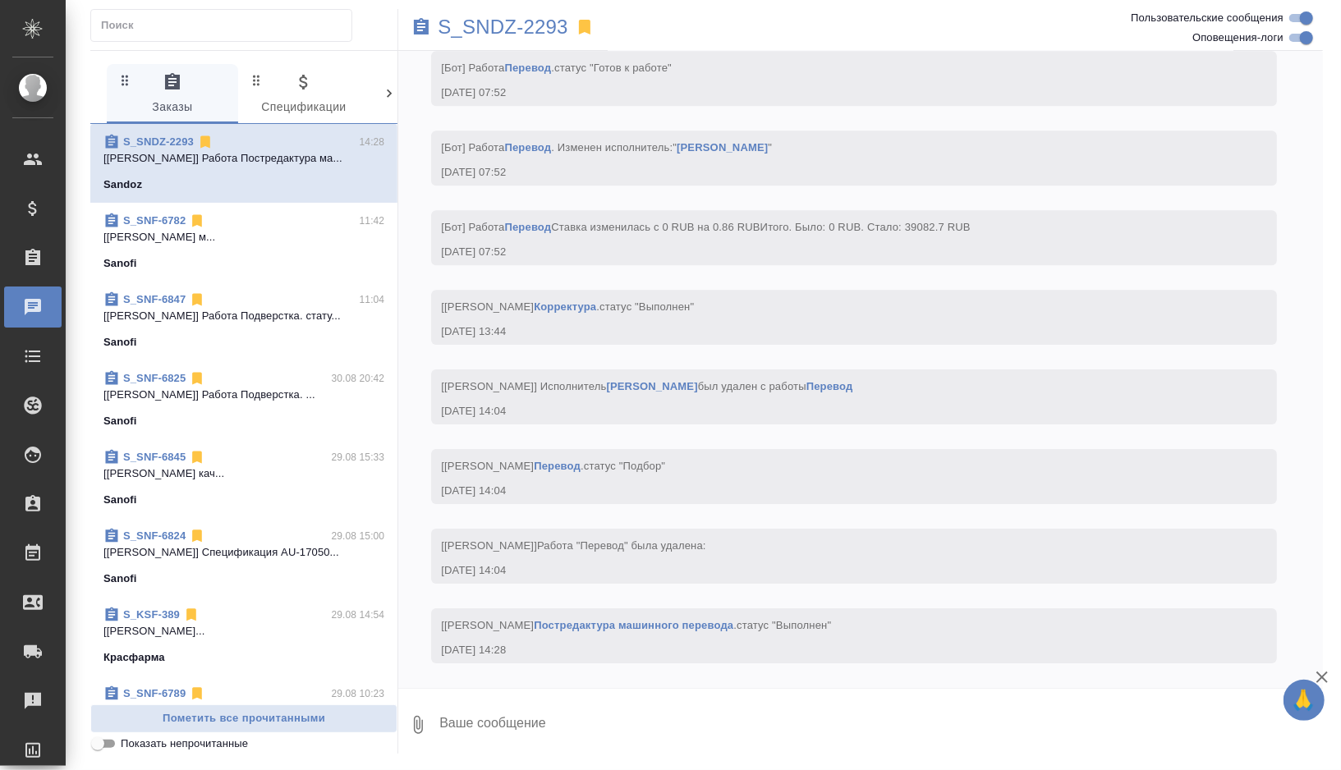
scroll to position [32610, 0]
click at [241, 228] on div "S_SNF-6782 11:42" at bounding box center [243, 221] width 281 height 16
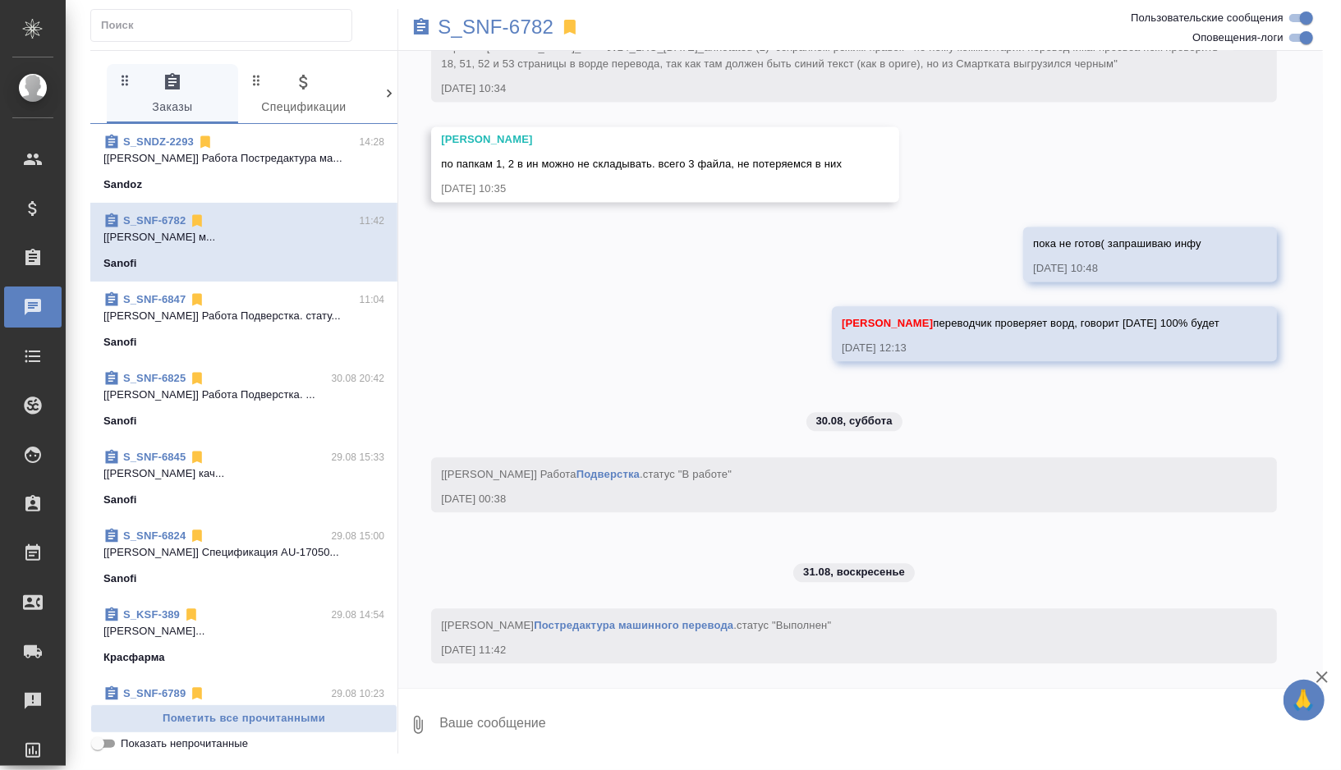
scroll to position [14734, 0]
click at [527, 30] on p "S_SNF-6782" at bounding box center [496, 27] width 116 height 16
click at [323, 172] on span "S_SNDZ-2293 14:28 [Матвеева Елена] Работа Постредактура ма... Sandoz" at bounding box center [243, 163] width 281 height 59
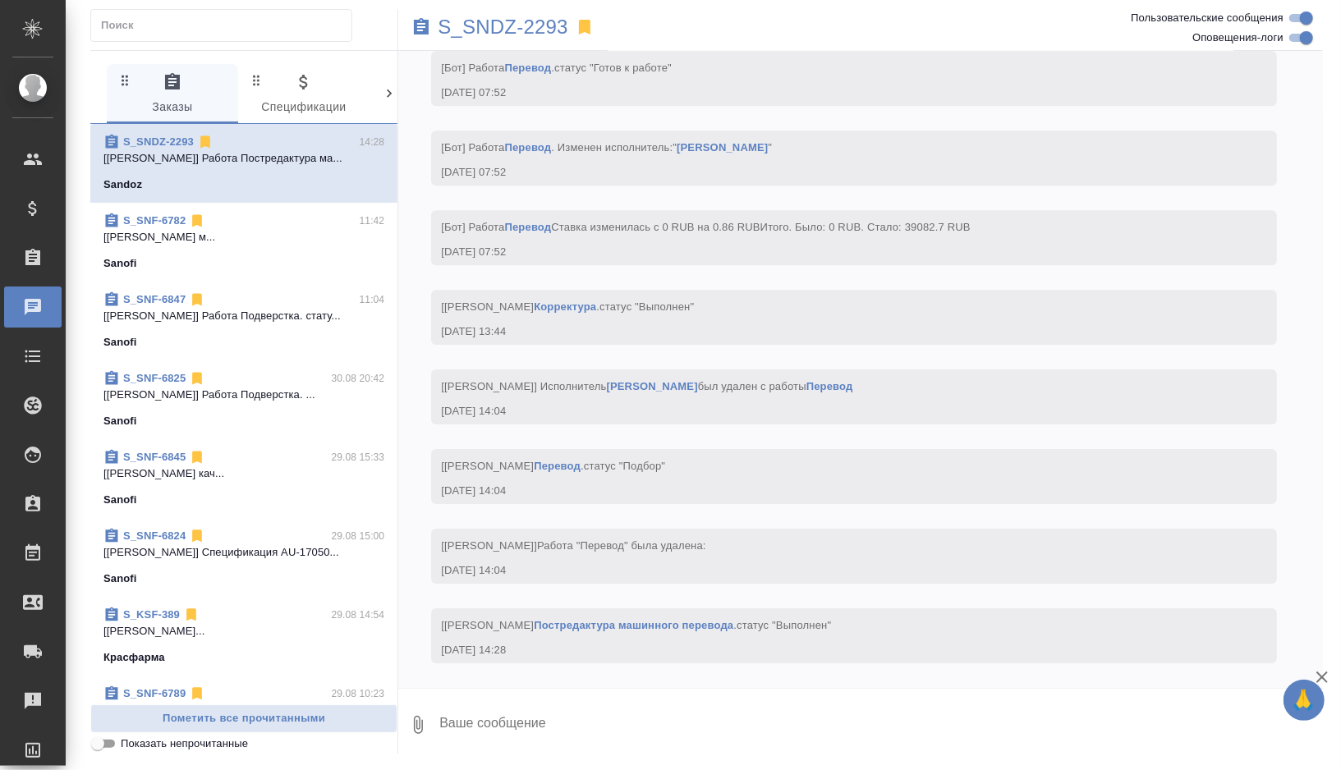
scroll to position [32602, 0]
click at [492, 39] on div "S_SNDZ-2293" at bounding box center [706, 27] width 617 height 36
click at [478, 27] on p "S_SNDZ-2293" at bounding box center [503, 27] width 131 height 16
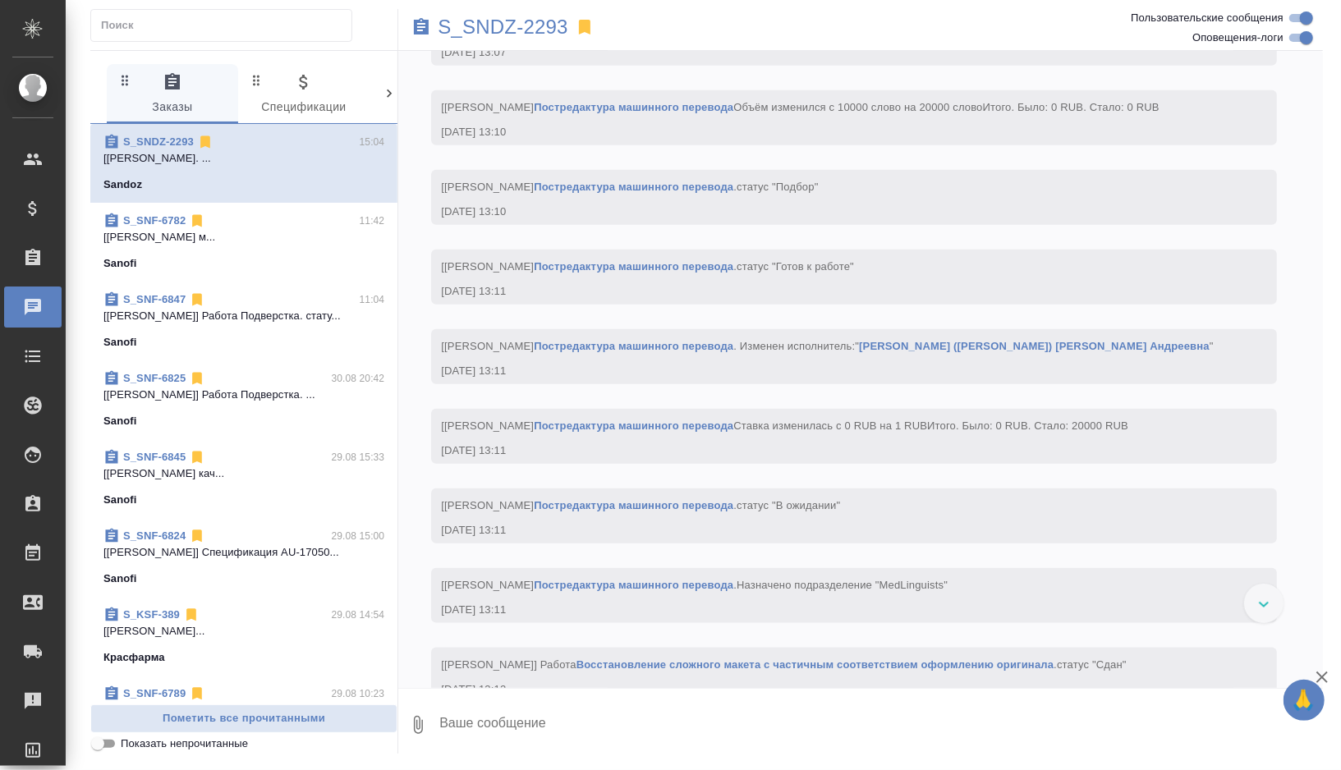
scroll to position [21011, 0]
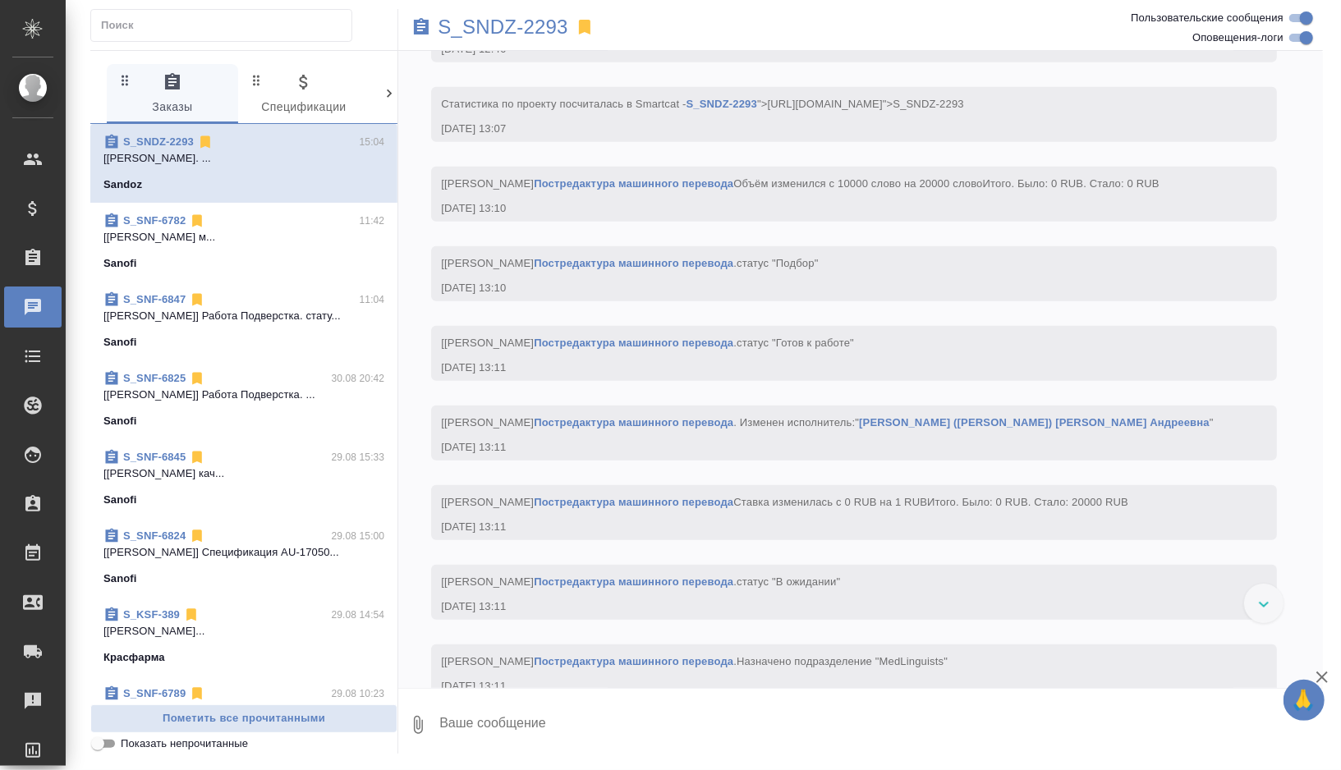
click at [1306, 44] on input "Оповещения-логи" at bounding box center [1306, 38] width 59 height 20
checkbox input "false"
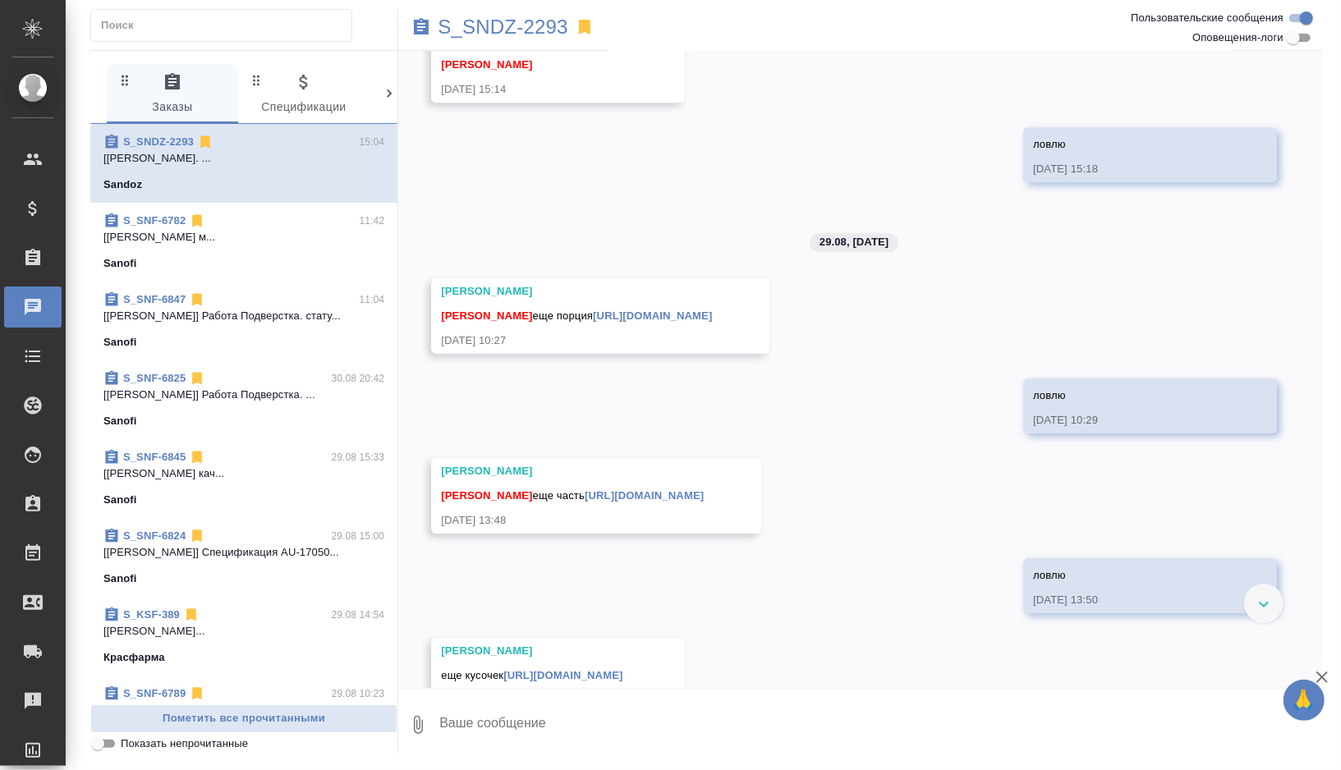
scroll to position [7557, 0]
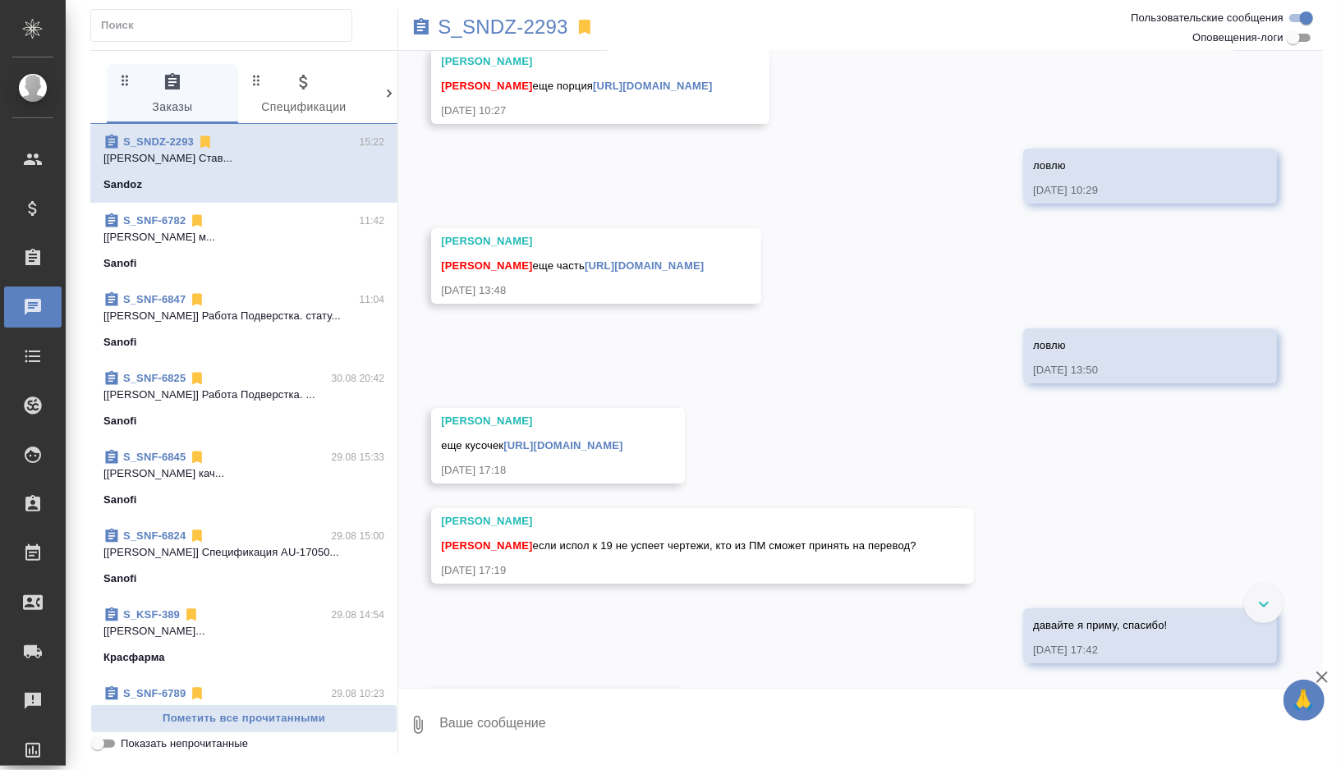
click at [307, 227] on div "S_SNF-6782 11:42" at bounding box center [243, 221] width 281 height 16
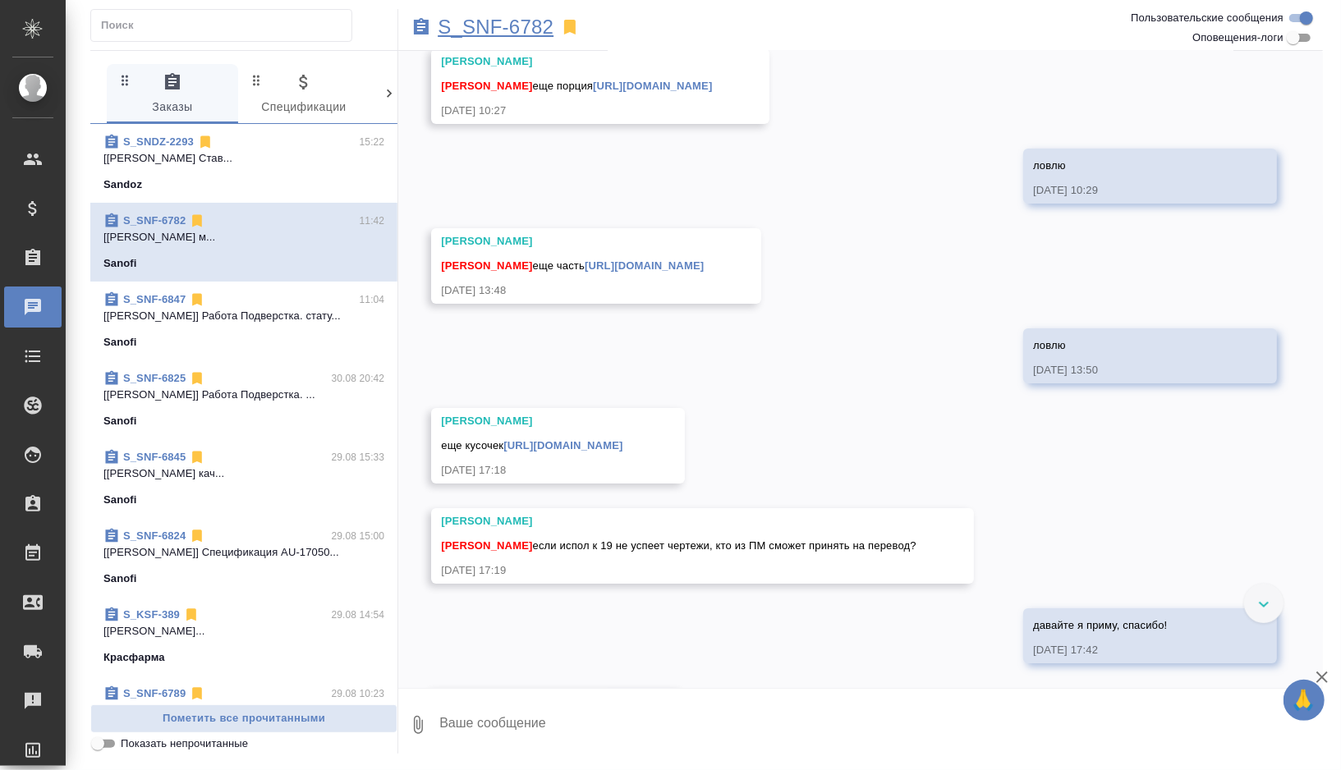
click at [515, 29] on p "S_SNF-6782" at bounding box center [496, 27] width 116 height 16
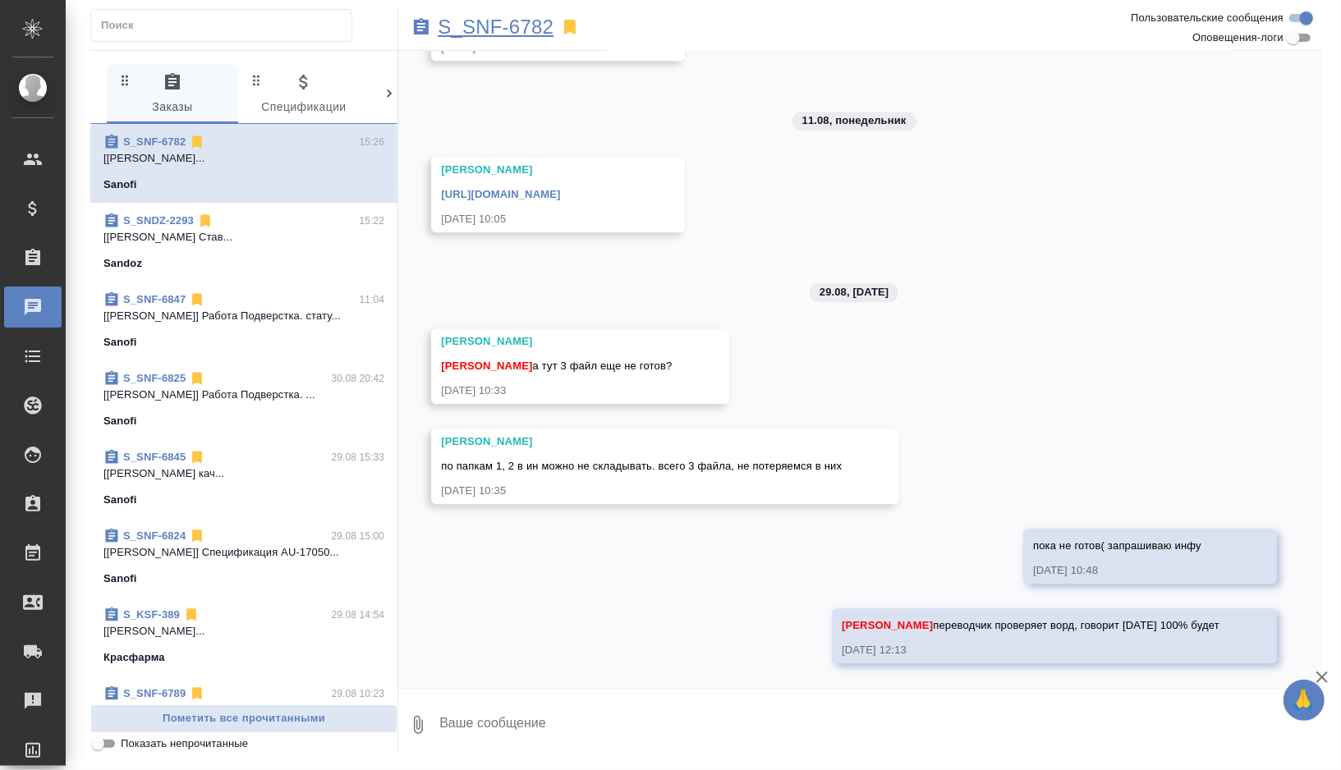
scroll to position [2817, 0]
click at [276, 229] on p "[Горшкова Валентина] Работа Перевод Став..." at bounding box center [243, 237] width 281 height 16
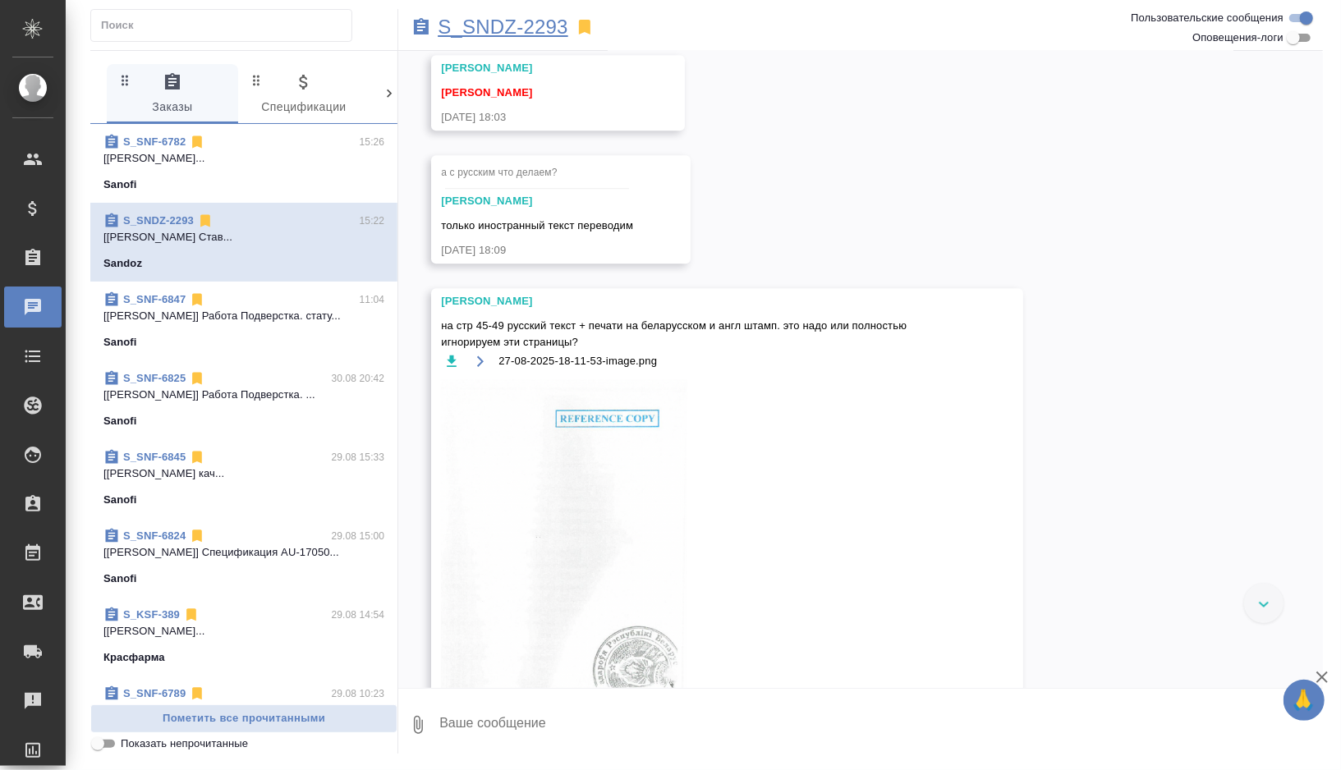
scroll to position [6664, 0]
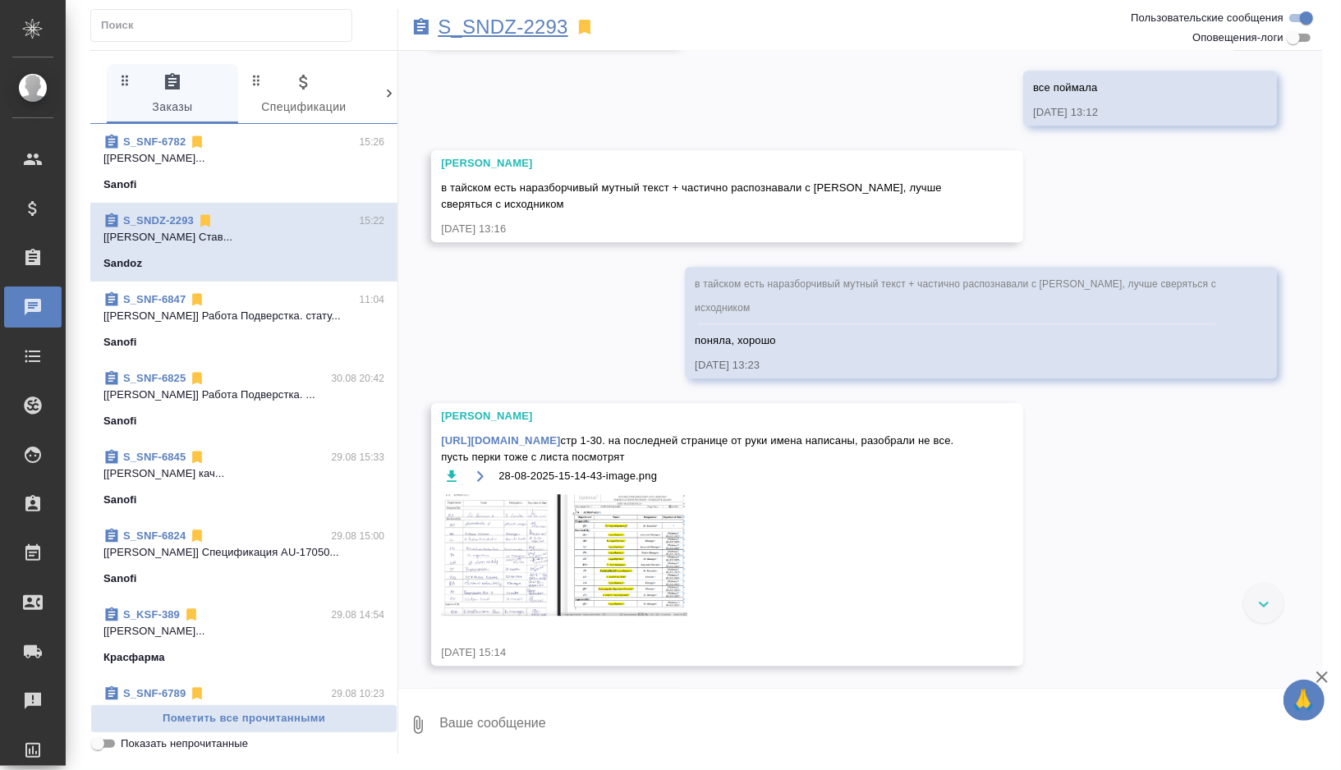
click at [515, 29] on p "S_SNDZ-2293" at bounding box center [503, 27] width 131 height 16
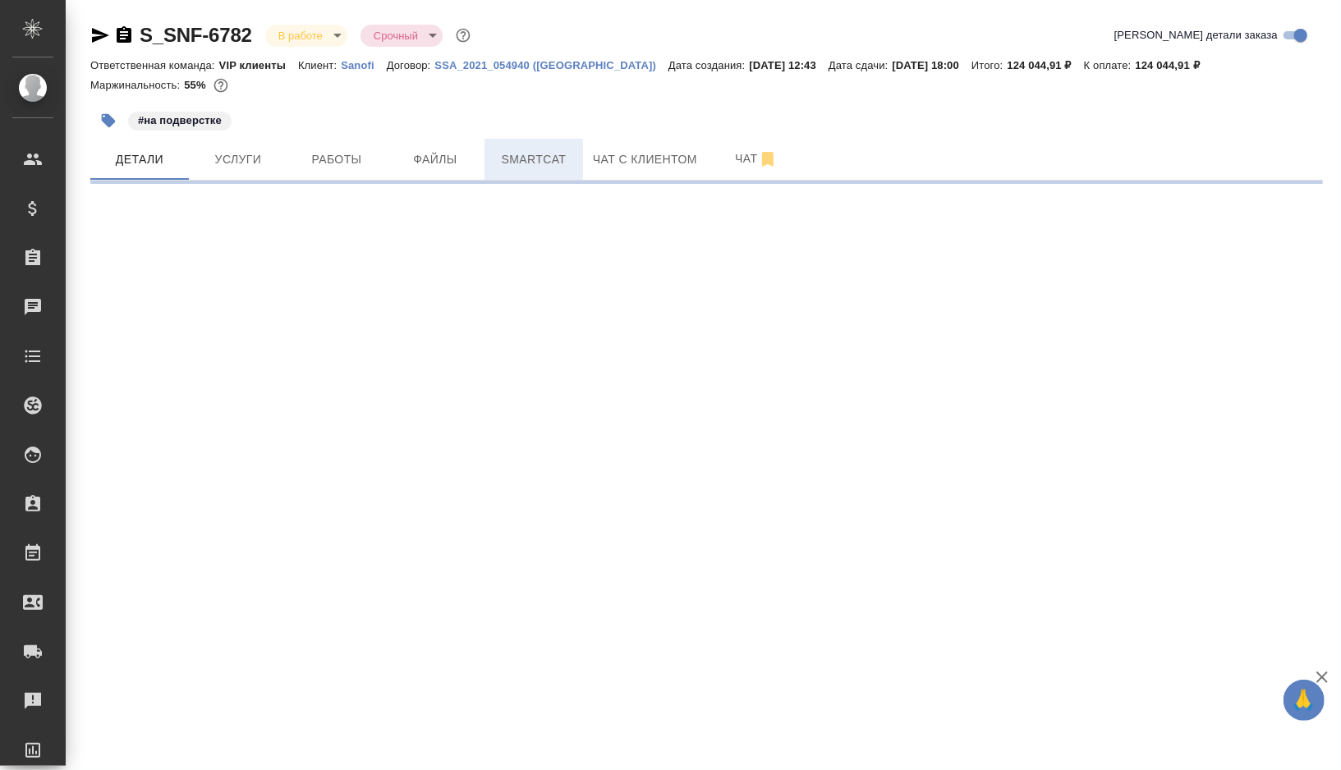
select select "RU"
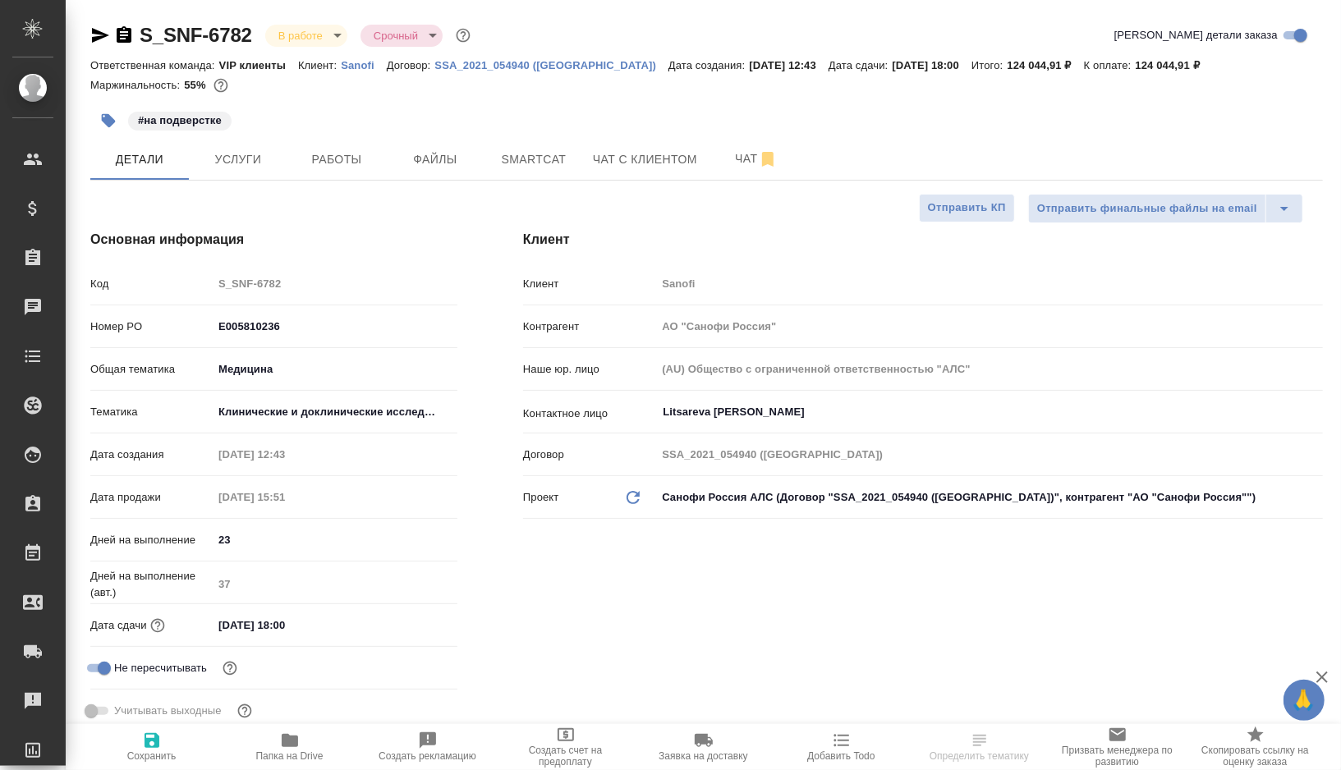
type textarea "x"
click at [306, 761] on span "Папка на Drive" at bounding box center [289, 756] width 67 height 11
type textarea "x"
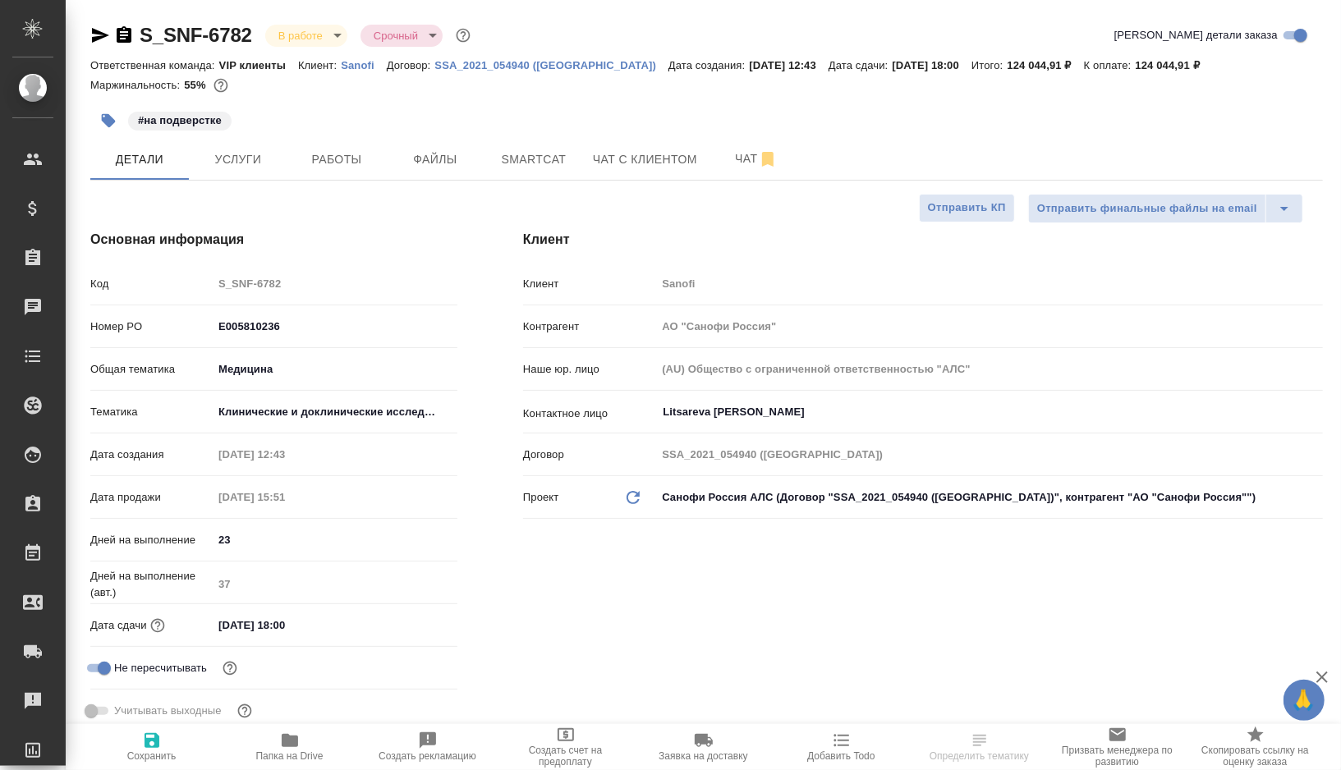
type textarea "x"
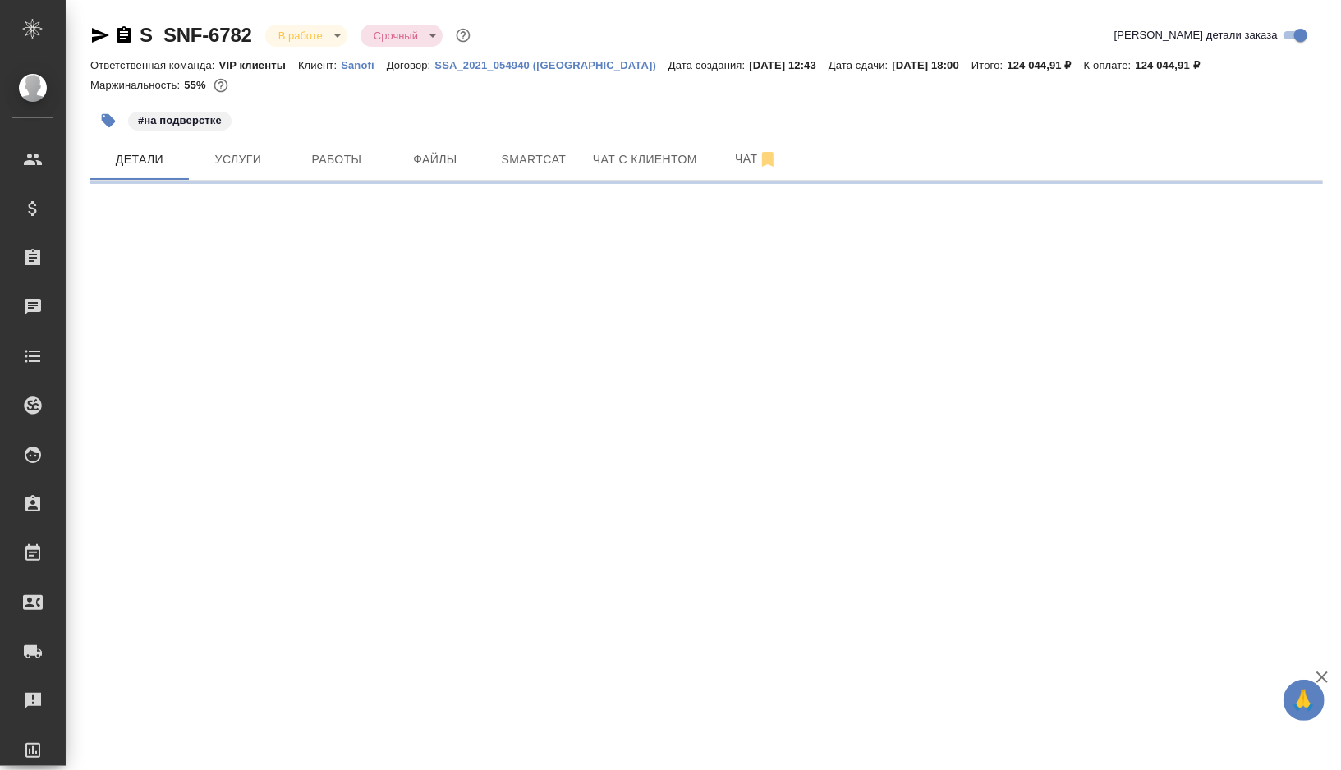
select select "RU"
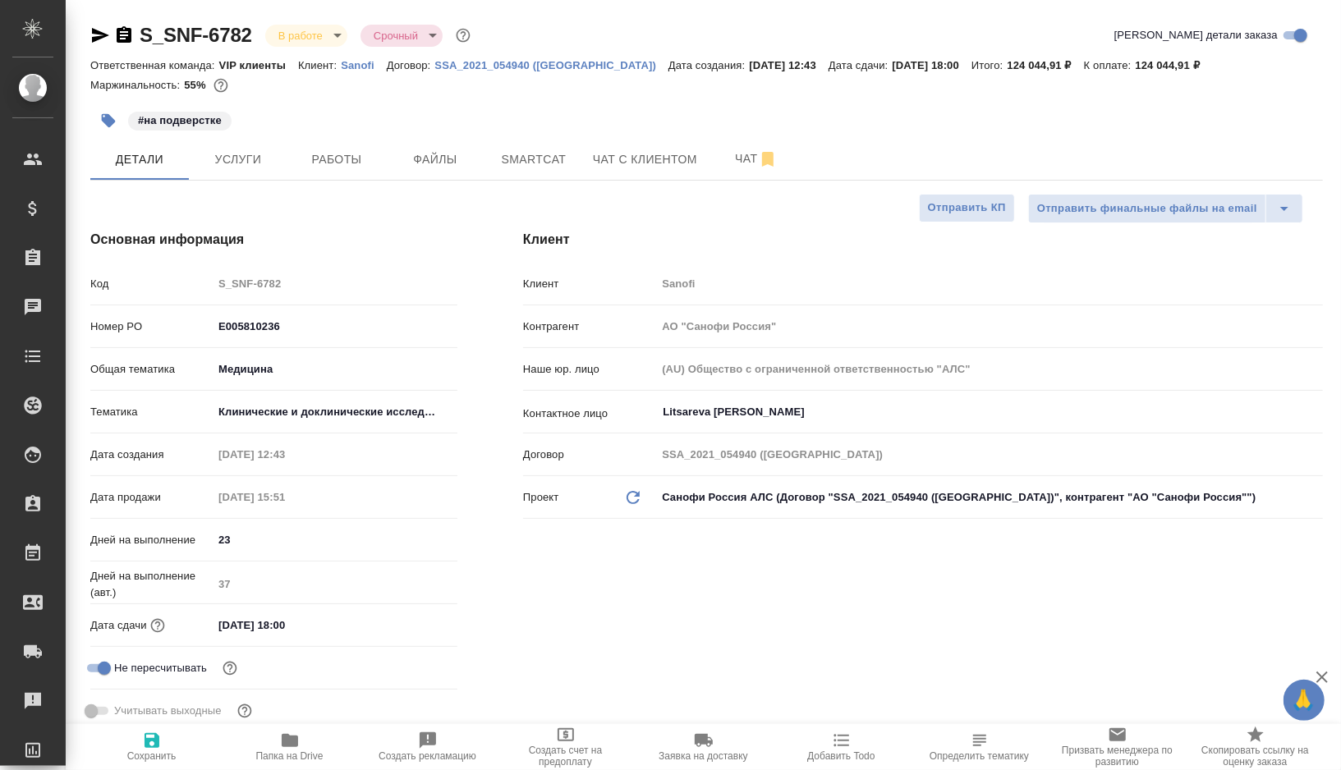
type textarea "x"
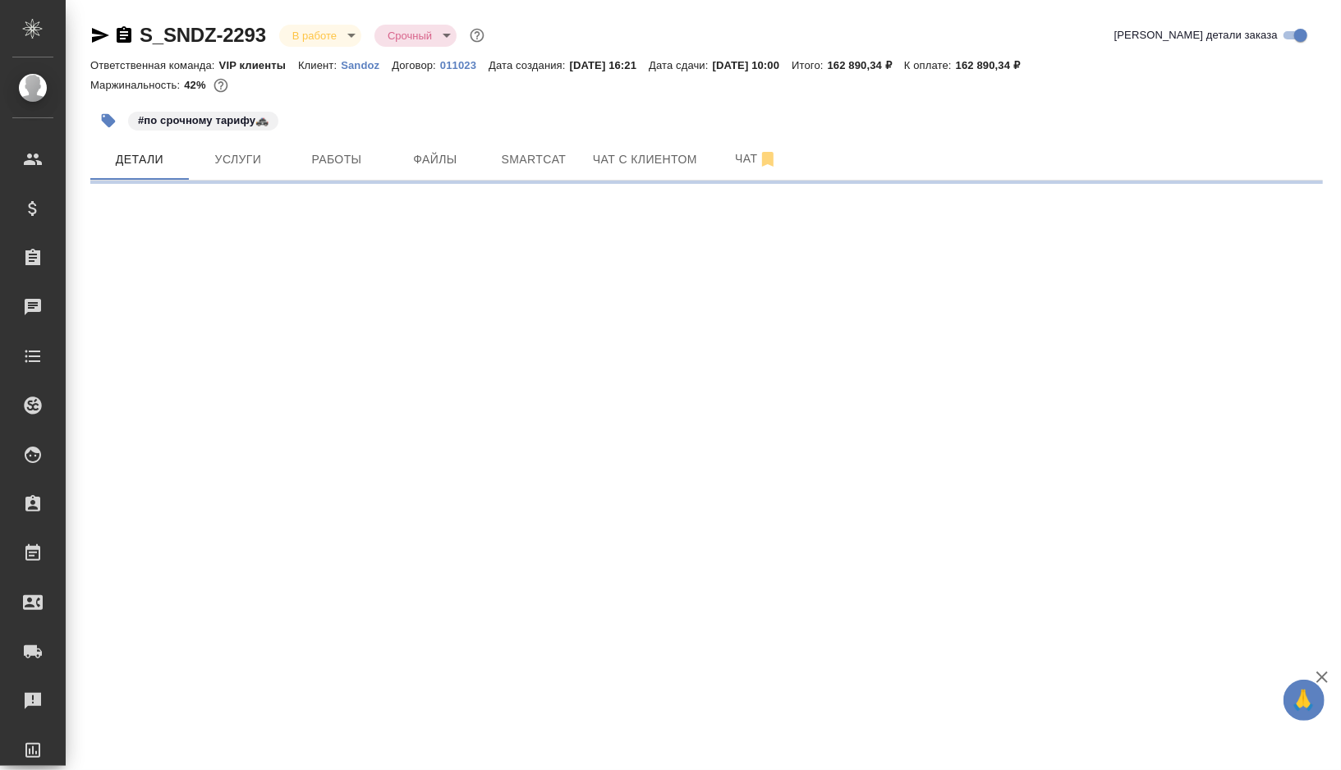
select select "RU"
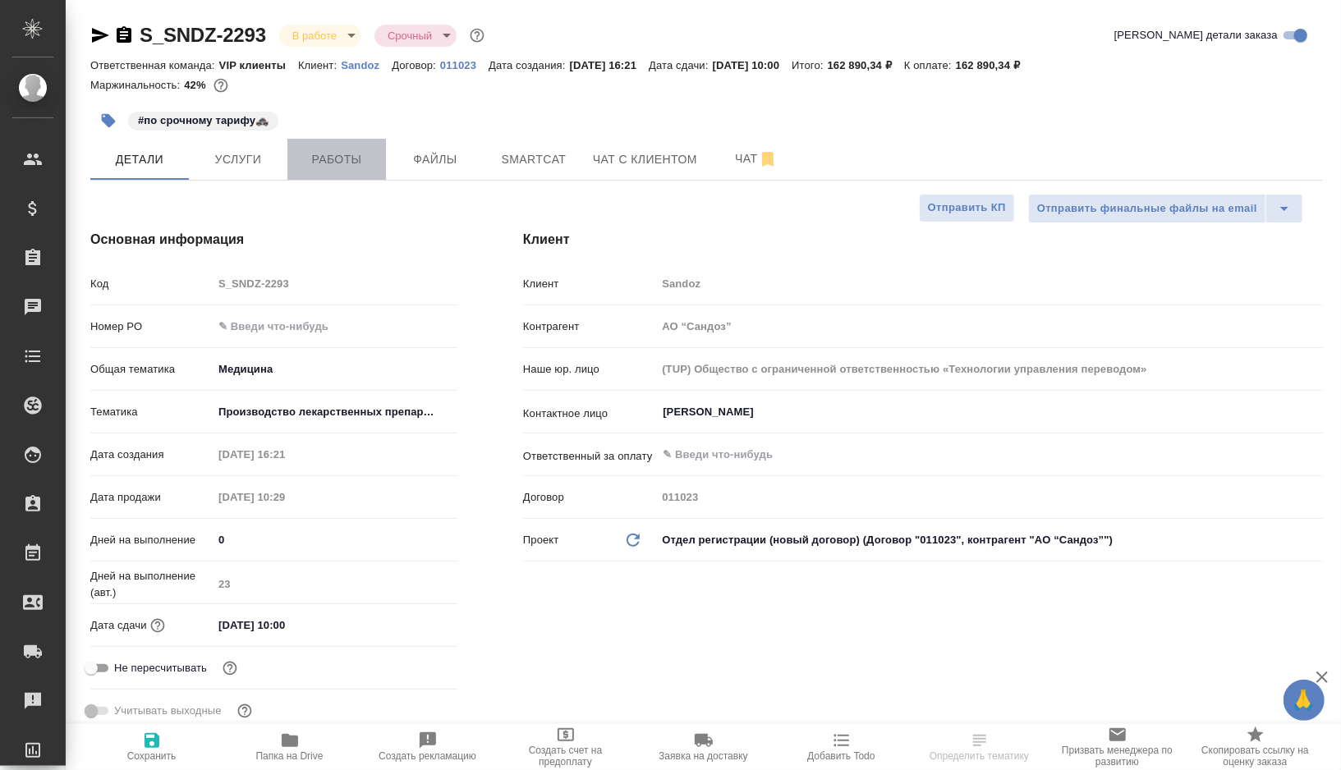
click at [355, 168] on span "Работы" at bounding box center [336, 159] width 79 height 21
type textarea "x"
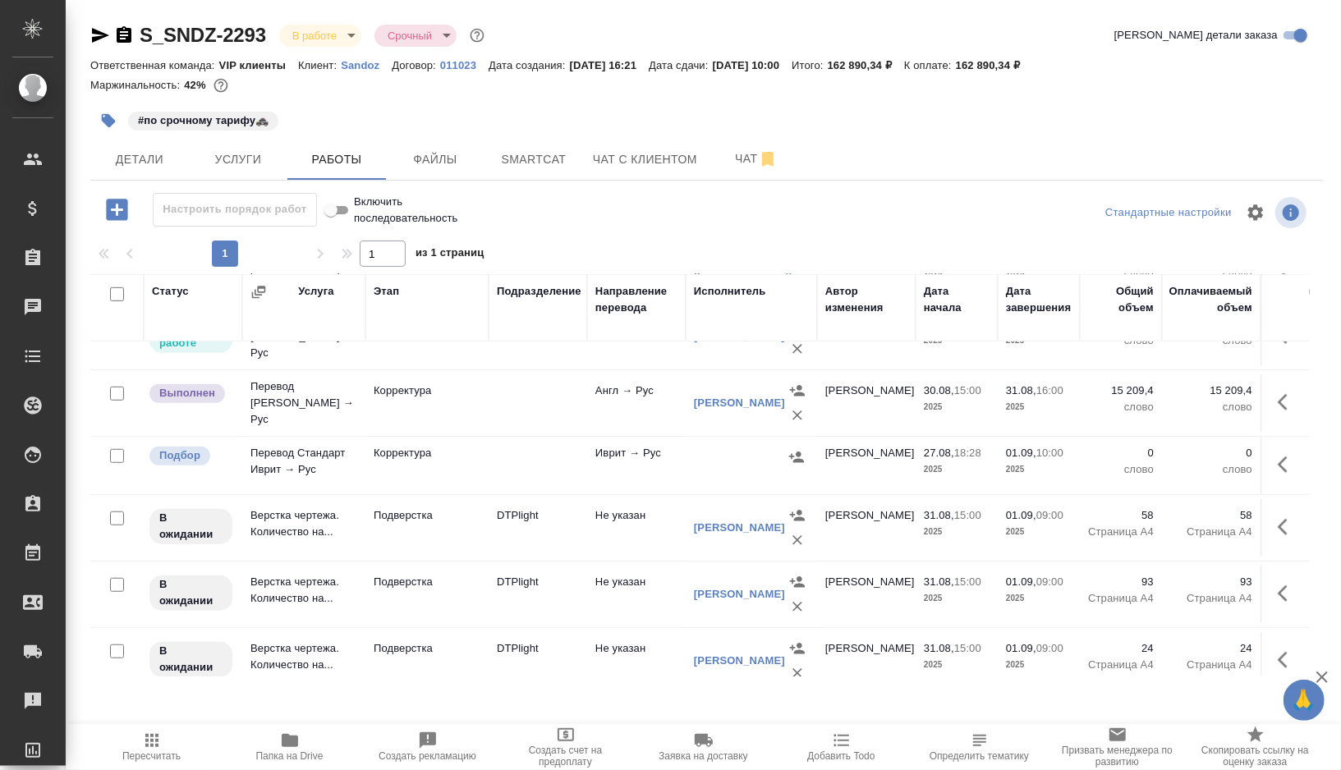
scroll to position [930, 0]
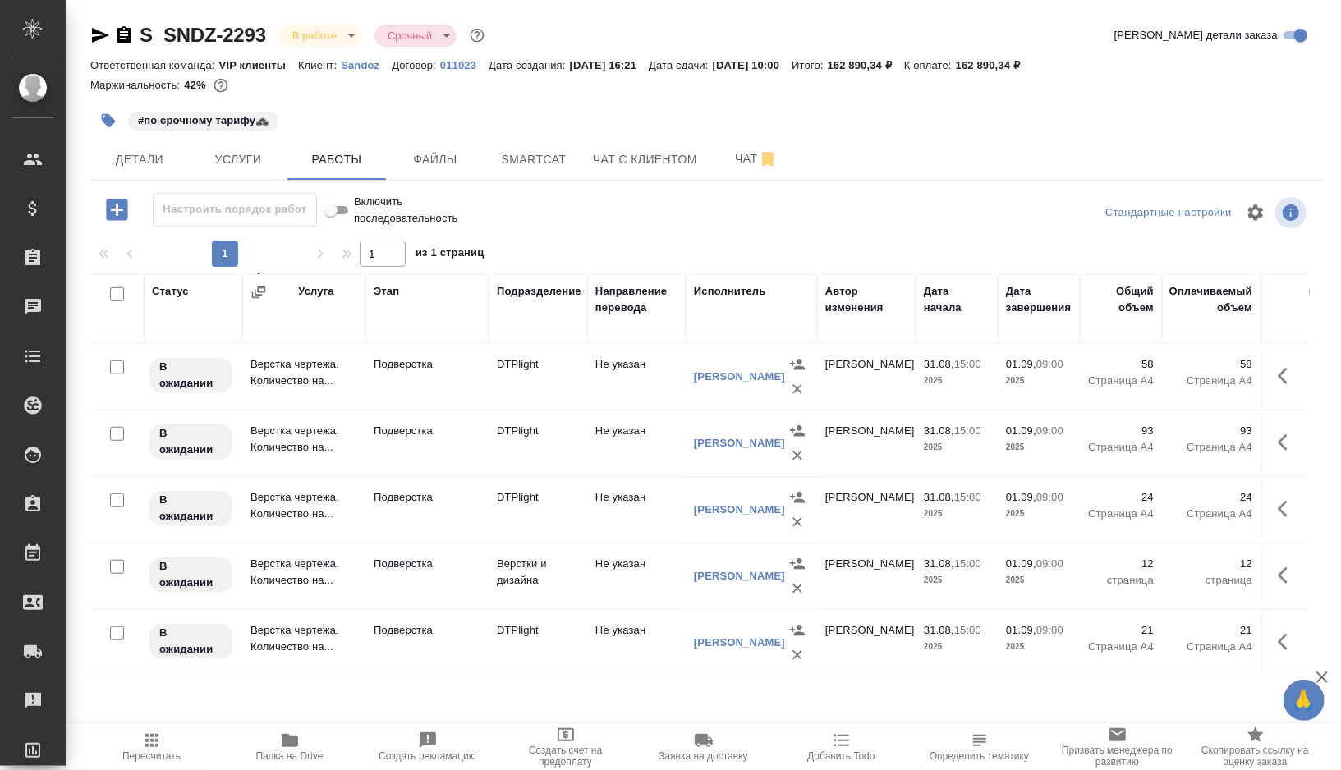
click at [457, 644] on td "Подверстка" at bounding box center [427, 642] width 123 height 57
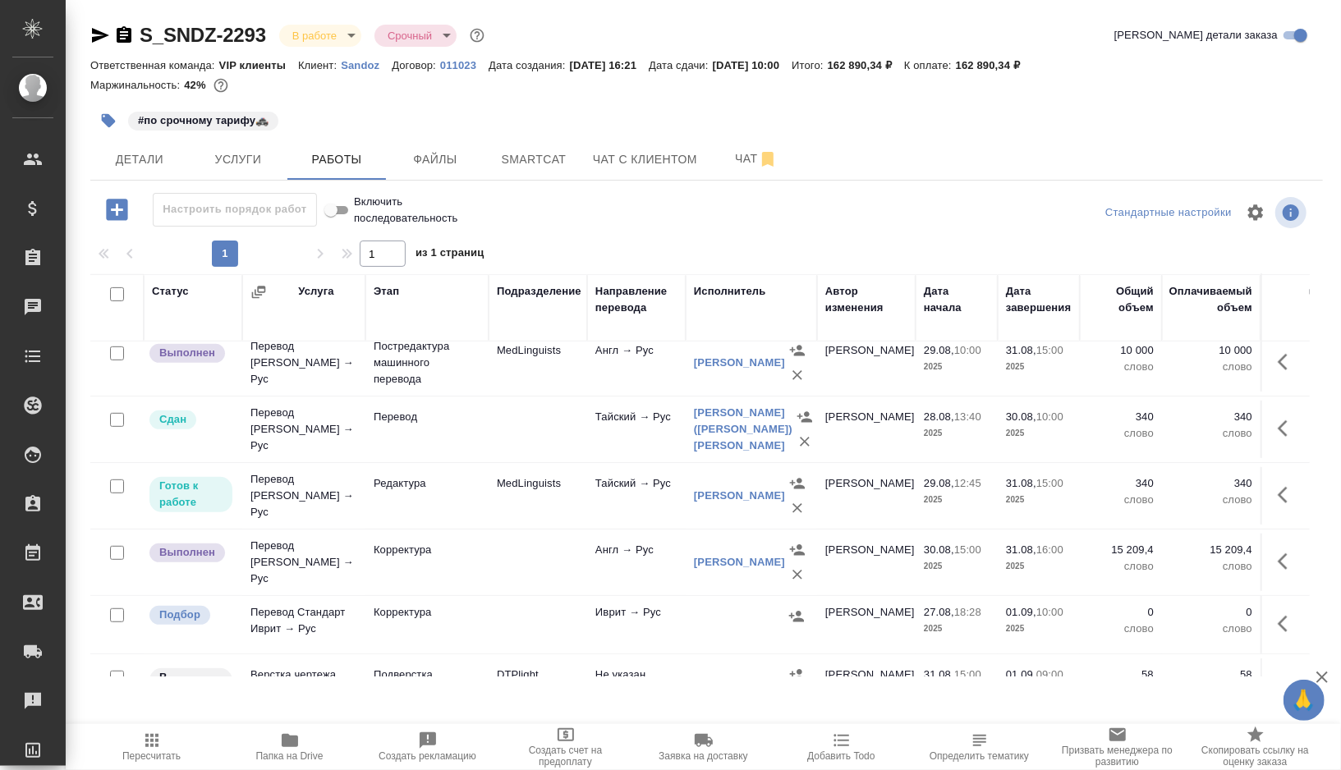
scroll to position [609, 0]
click at [496, 579] on td at bounding box center [538, 564] width 99 height 57
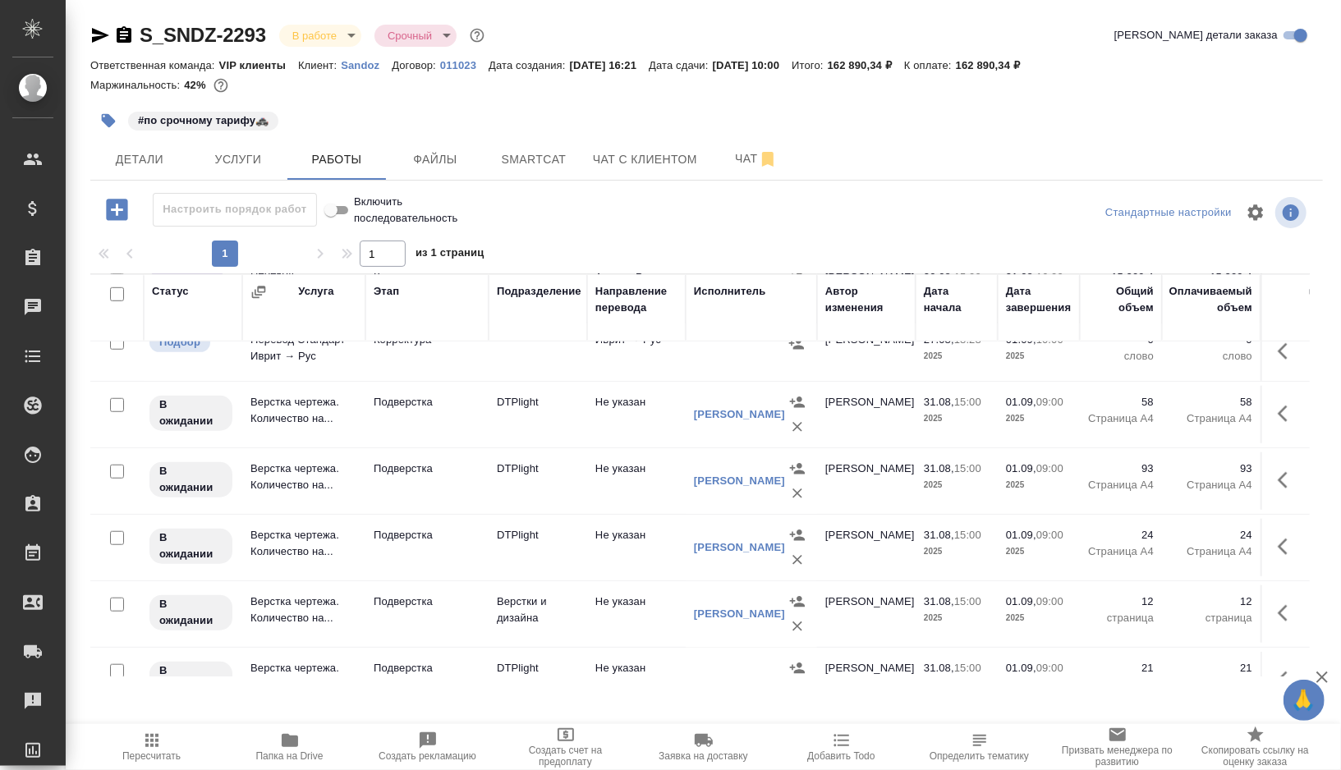
scroll to position [885, 0]
click at [493, 439] on td "DTPlight" at bounding box center [538, 413] width 99 height 57
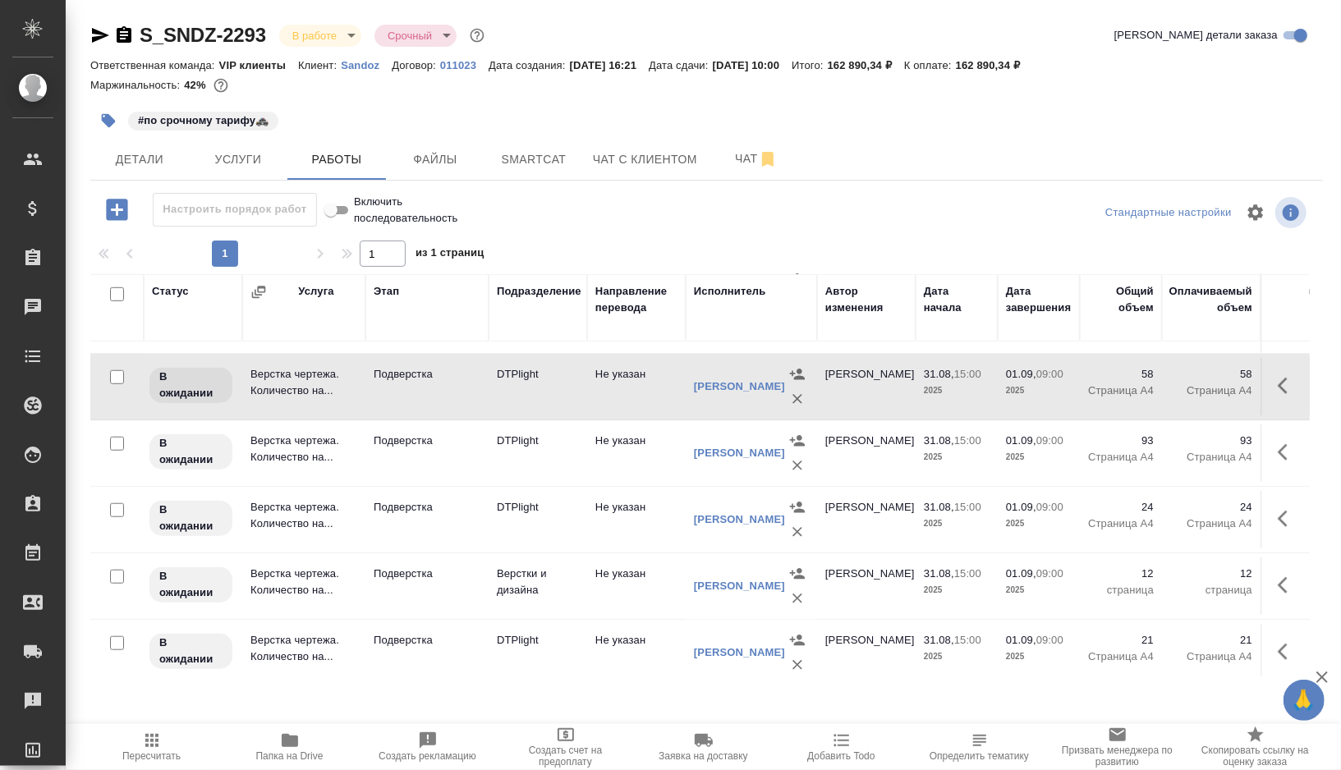
scroll to position [918, 0]
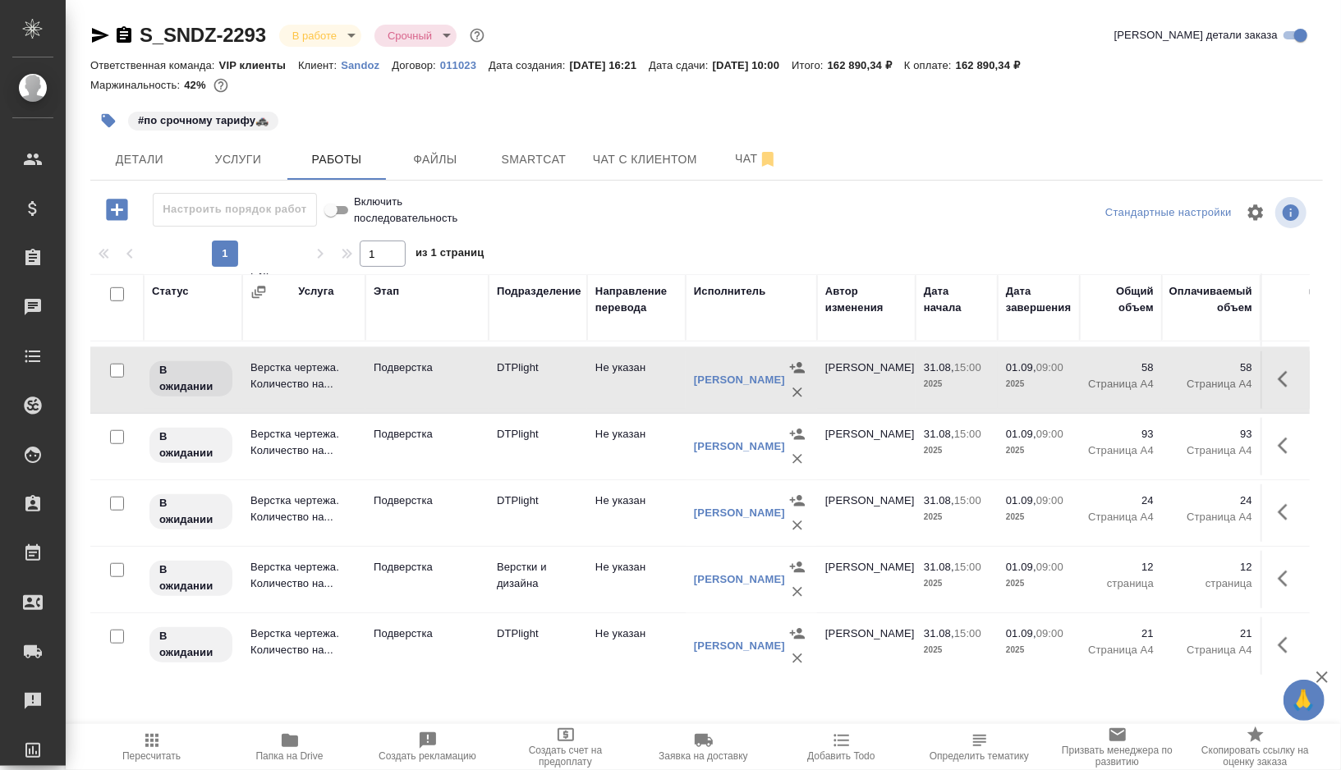
click at [568, 517] on td "DTPlight" at bounding box center [538, 513] width 99 height 57
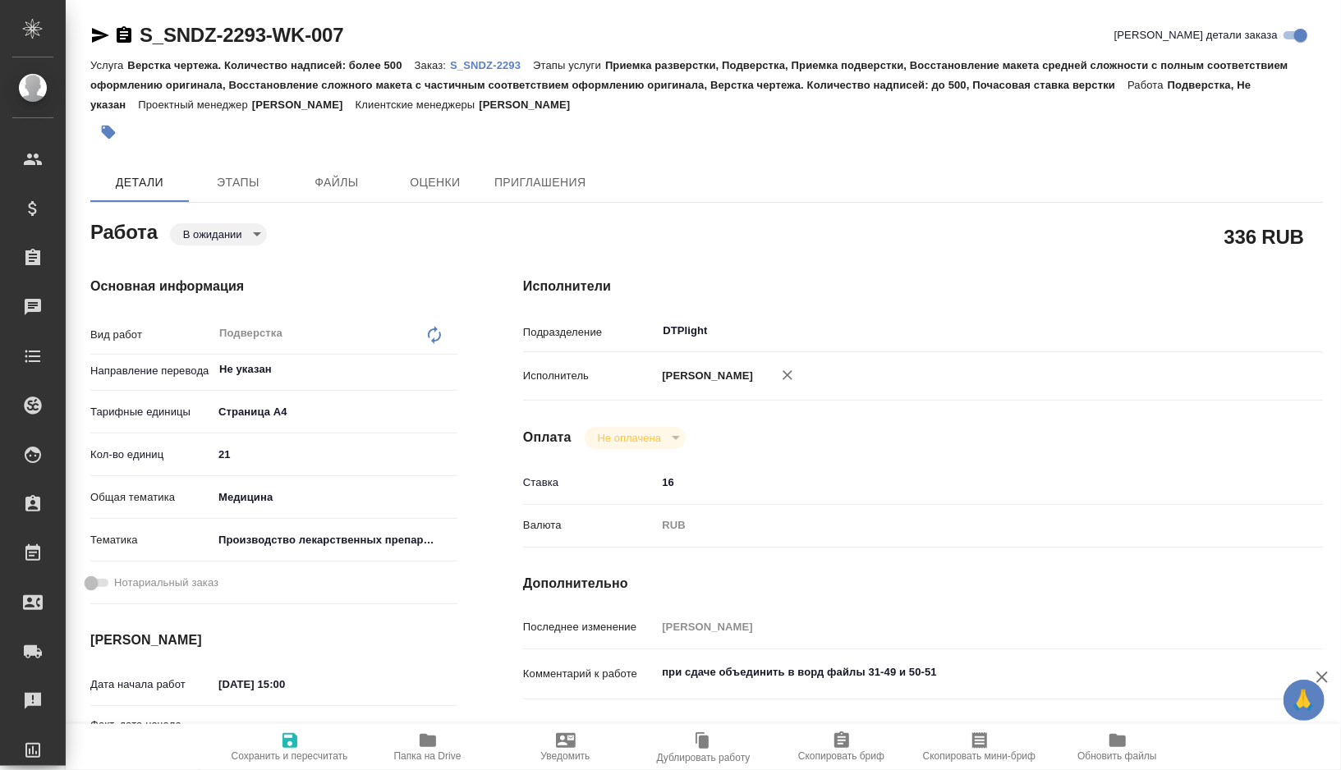
type textarea "x"
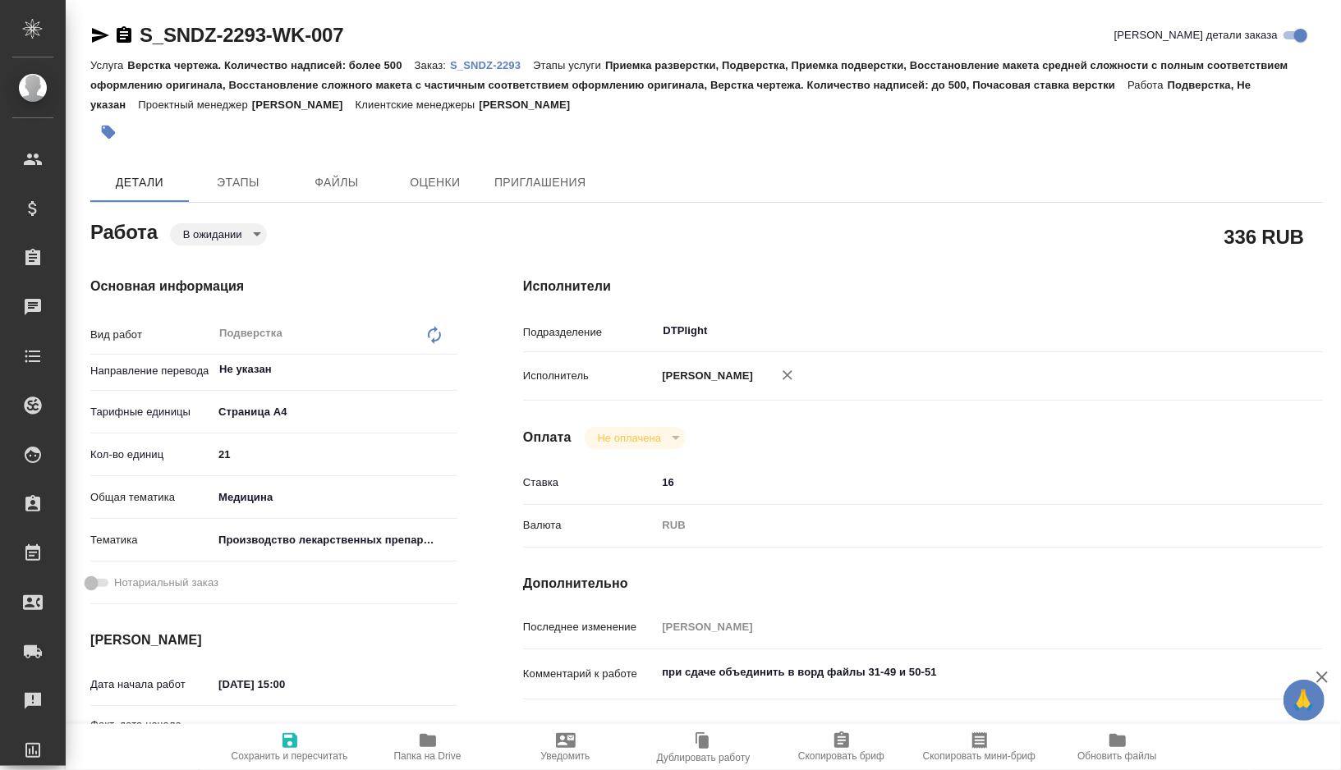
type textarea "x"
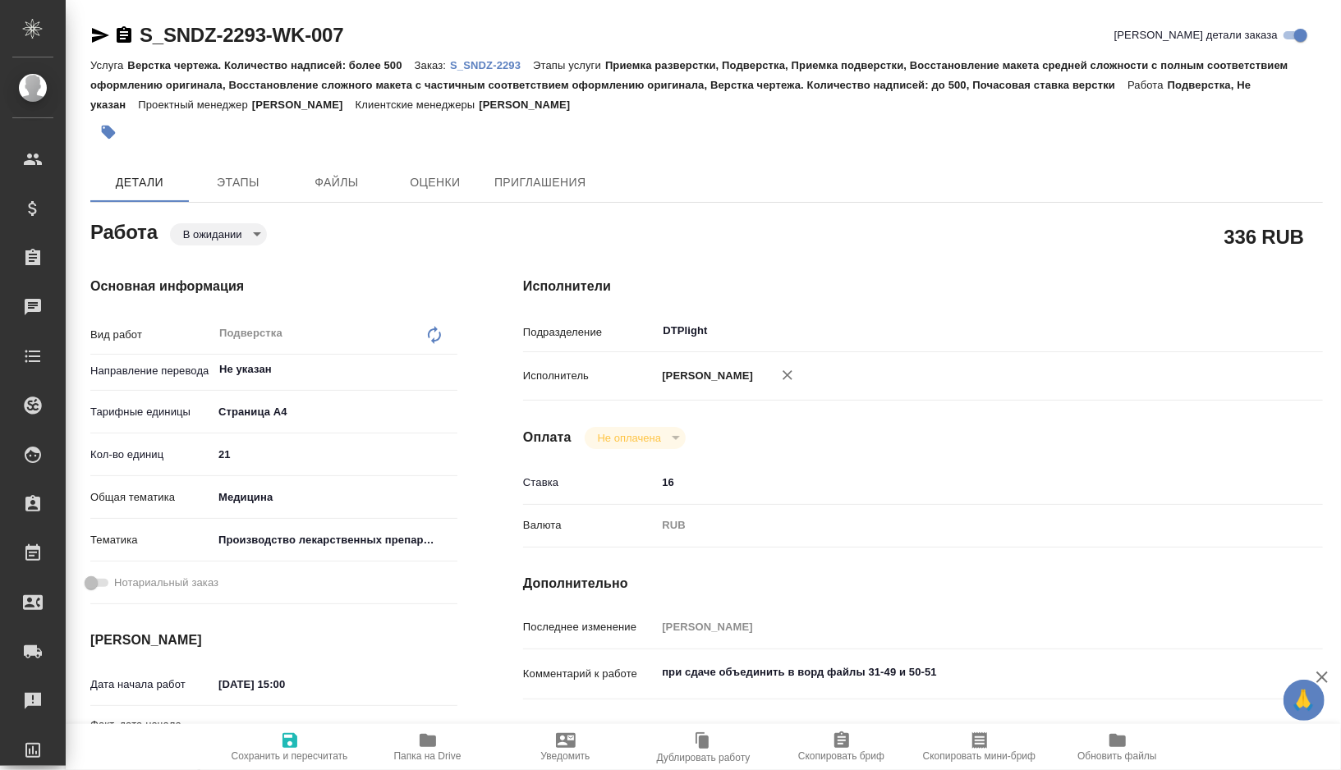
type textarea "x"
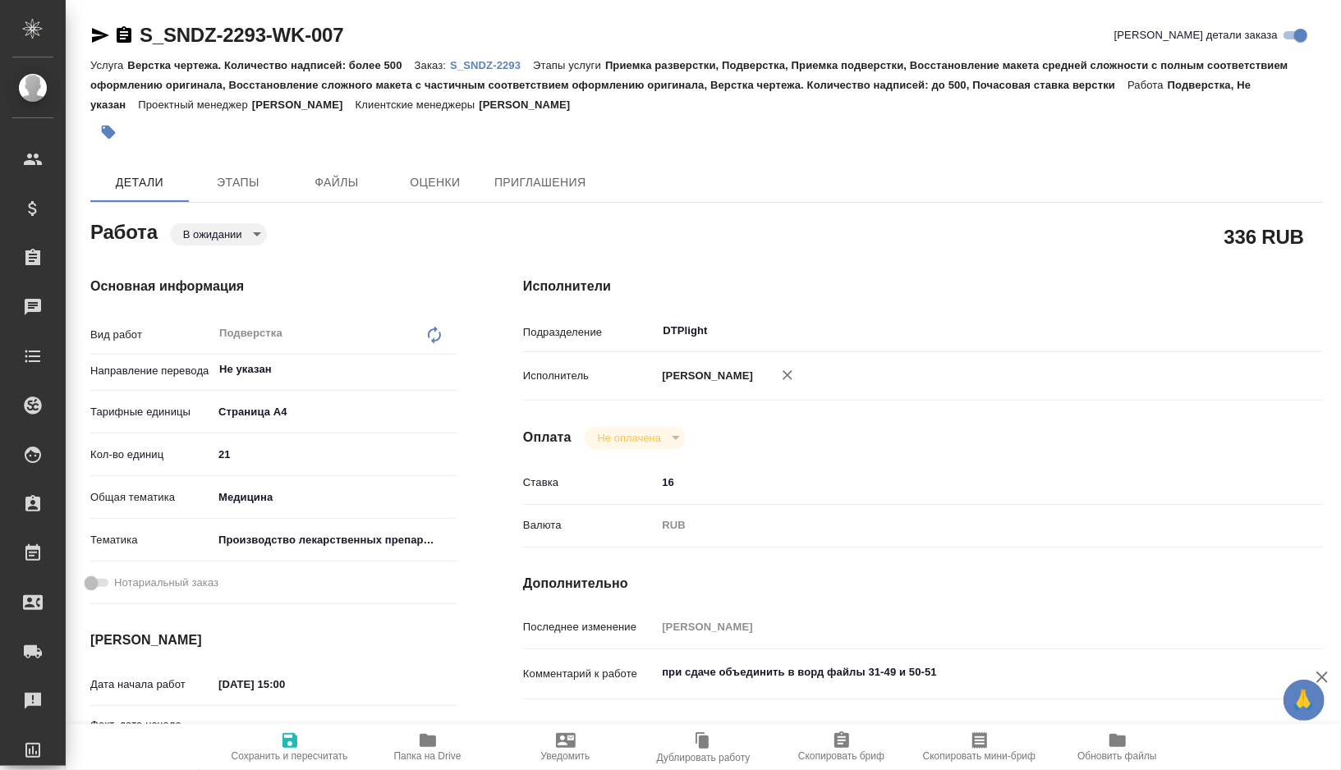
type textarea "x"
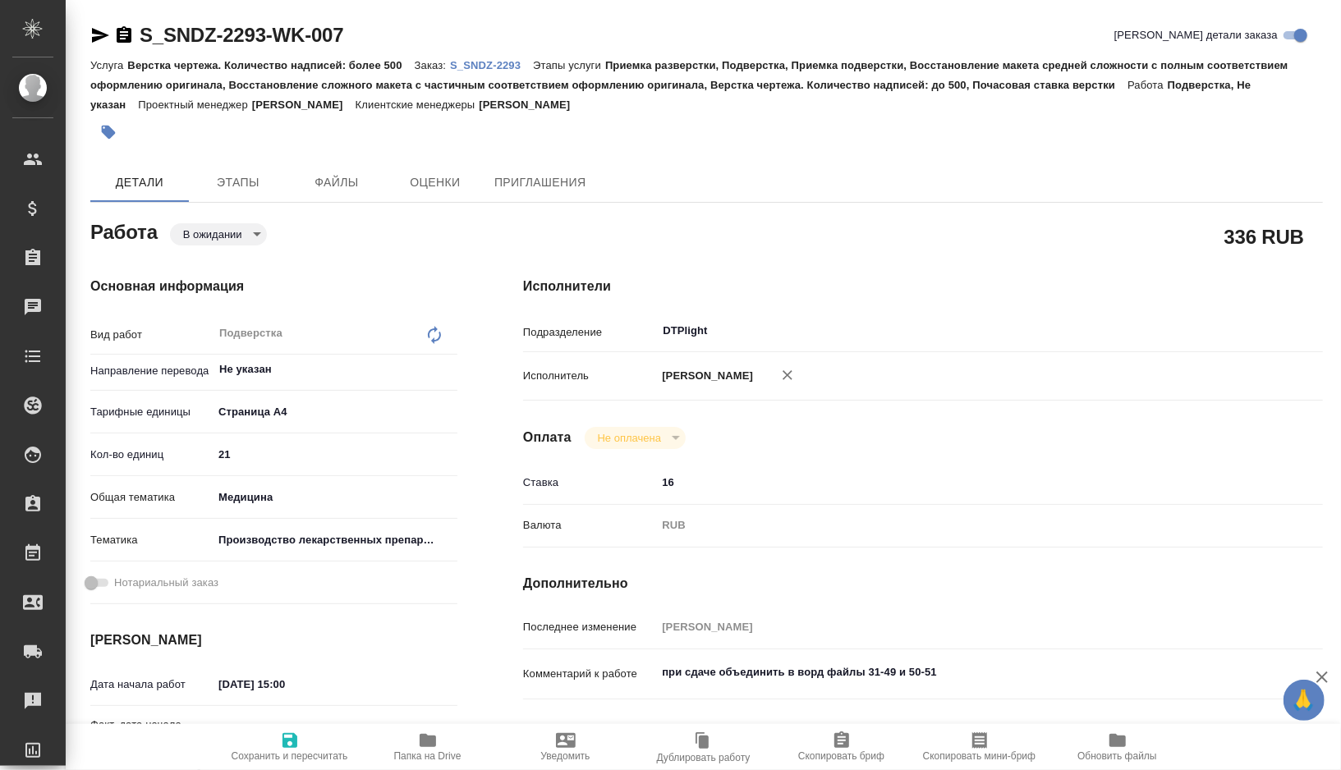
type textarea "x"
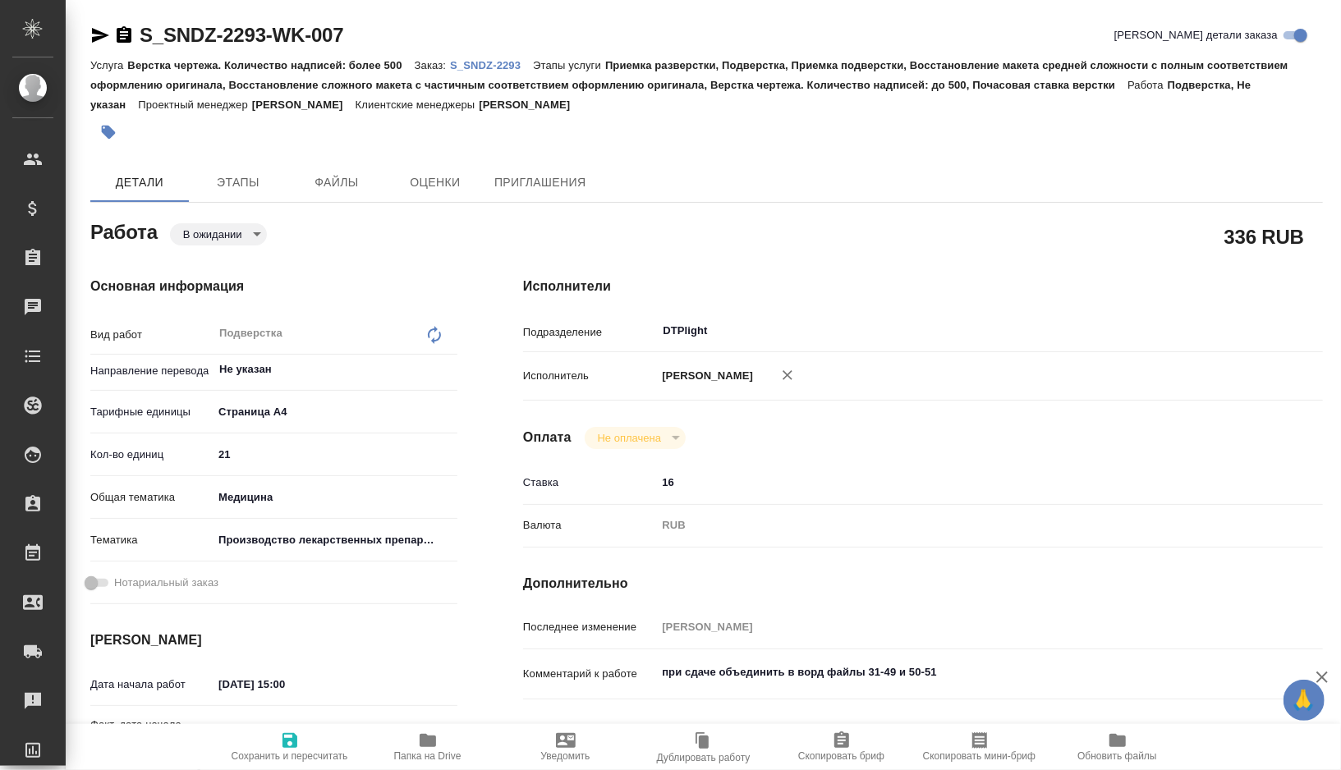
type textarea "x"
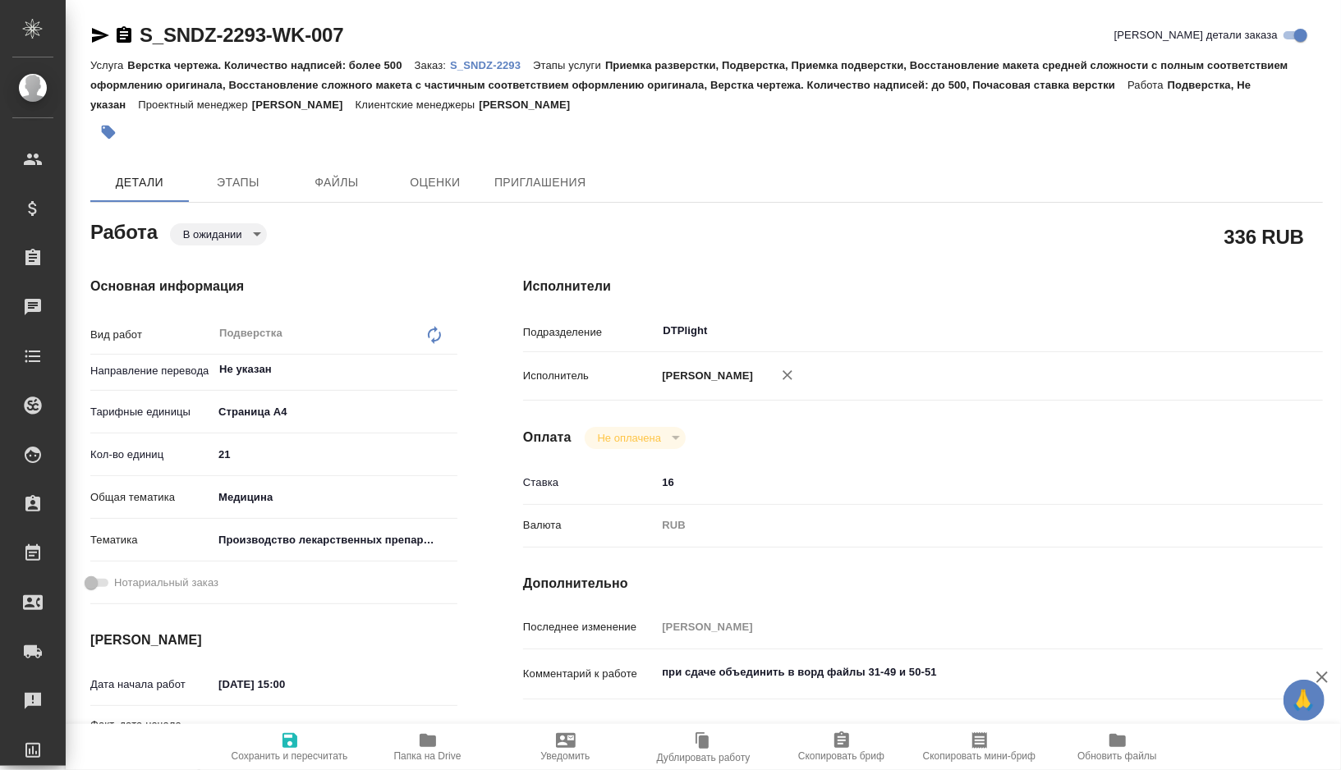
type textarea "x"
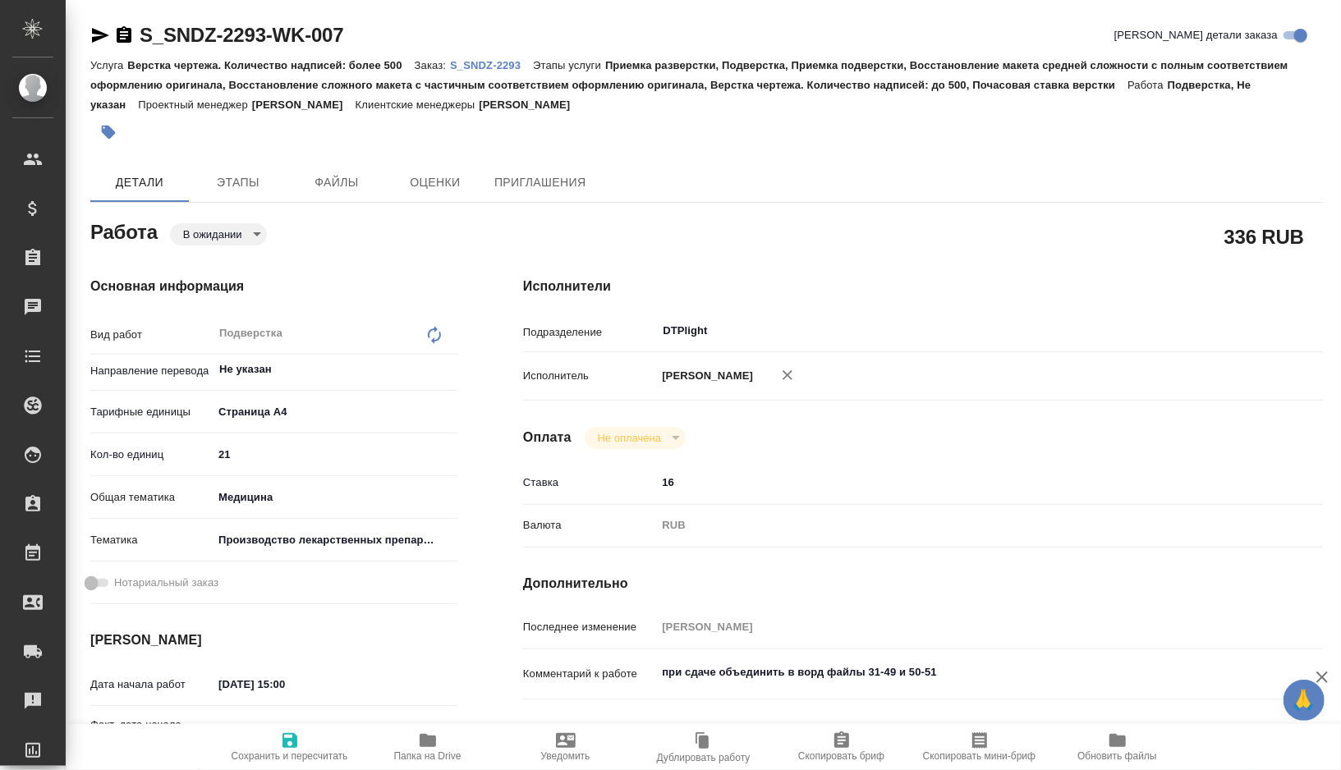
click at [417, 758] on span "Папка на Drive" at bounding box center [427, 756] width 67 height 11
type textarea "x"
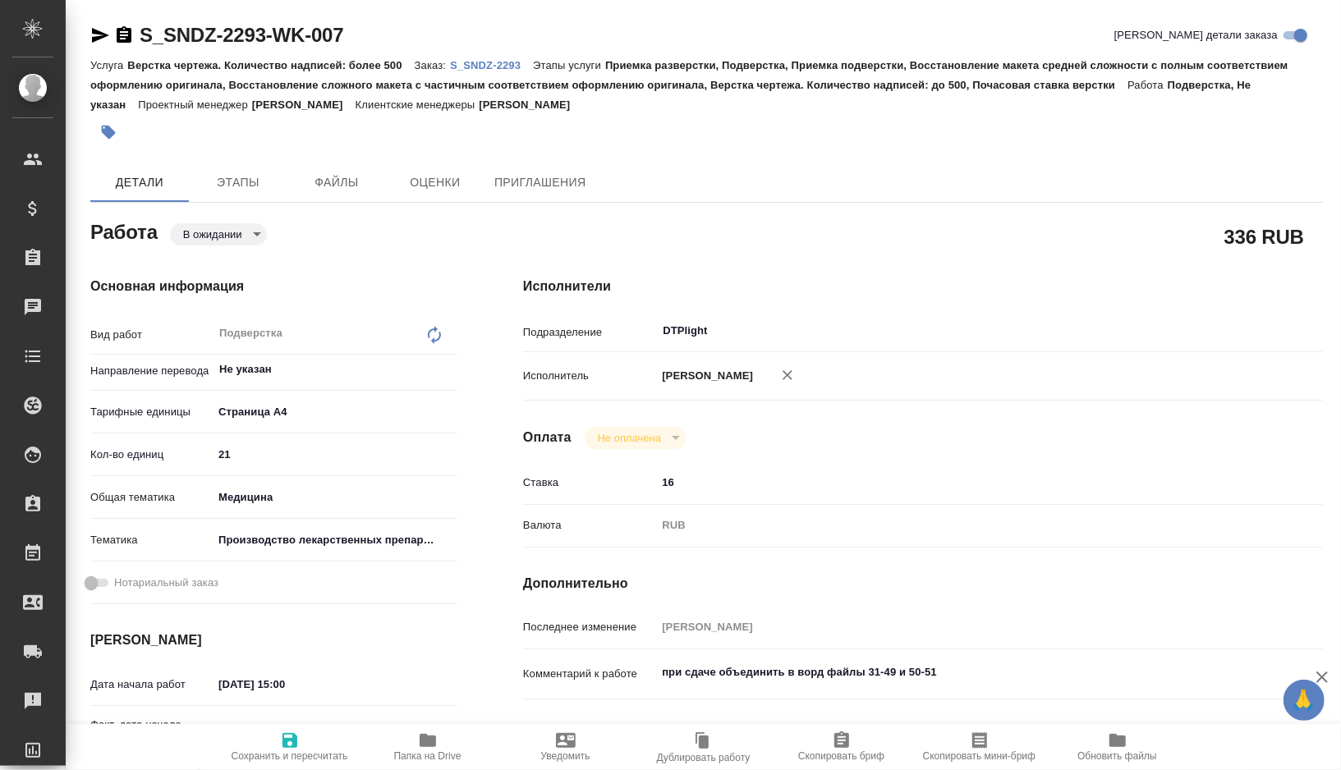
type textarea "x"
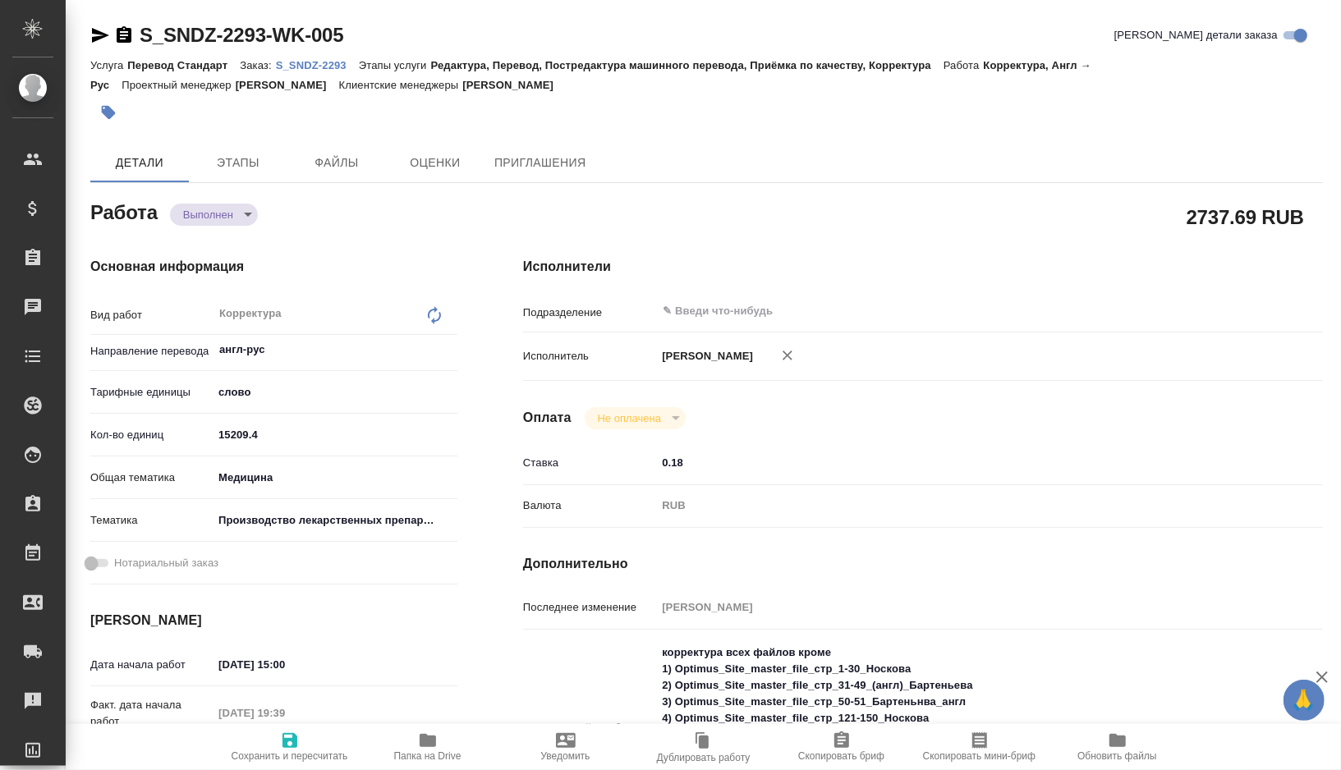
type textarea "x"
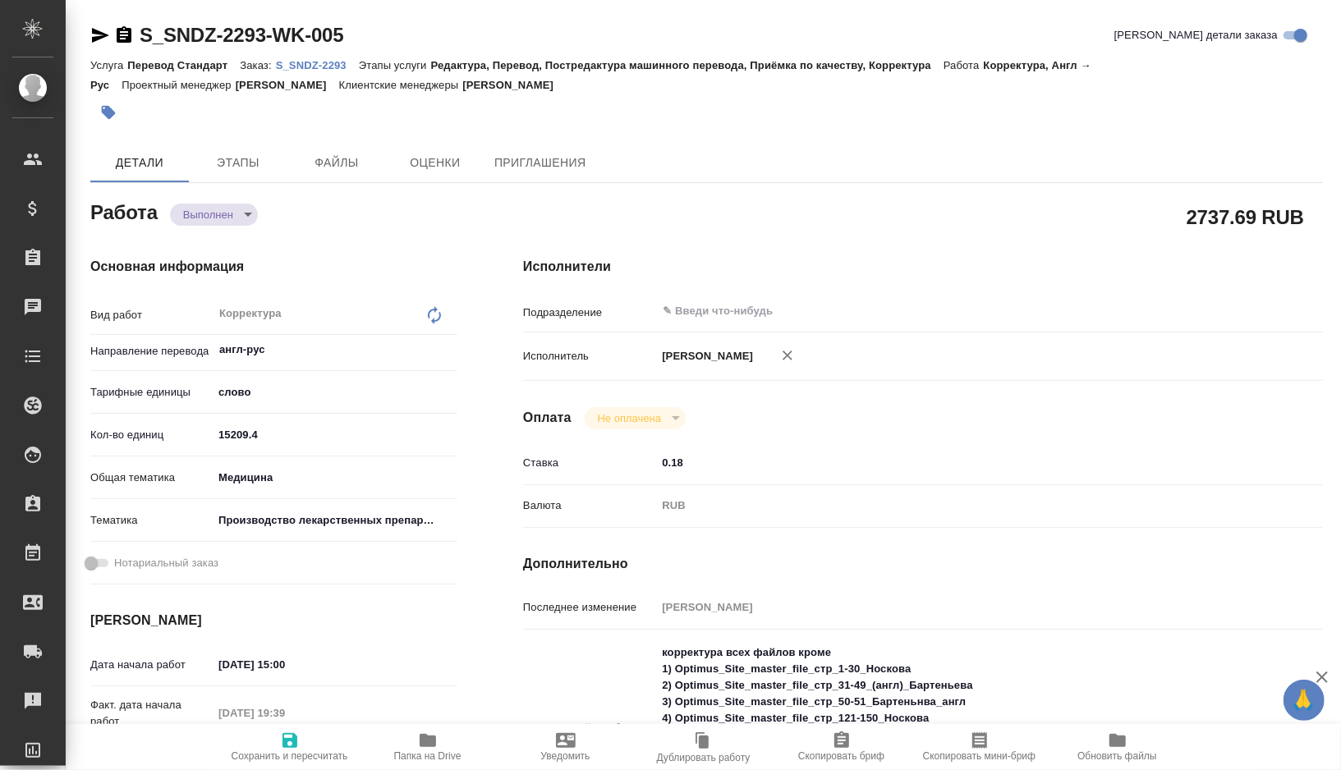
type textarea "x"
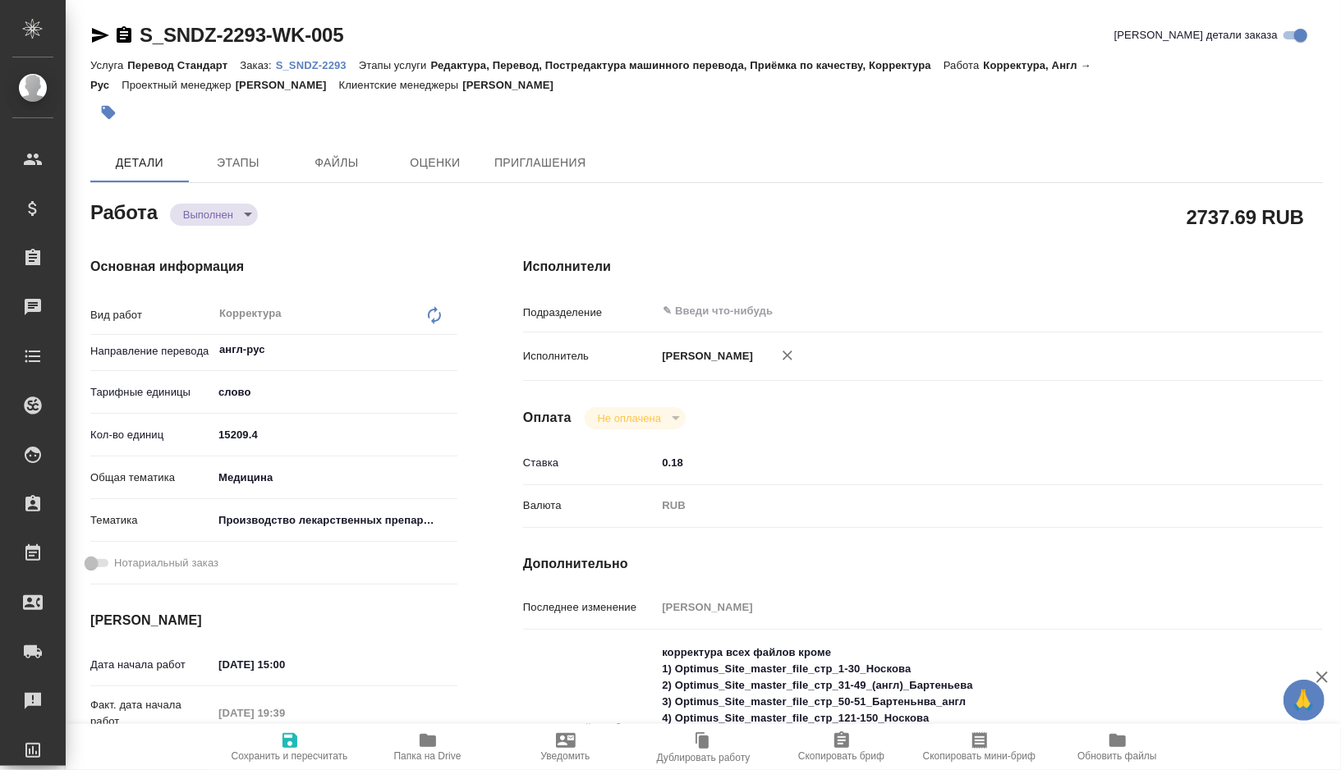
type textarea "x"
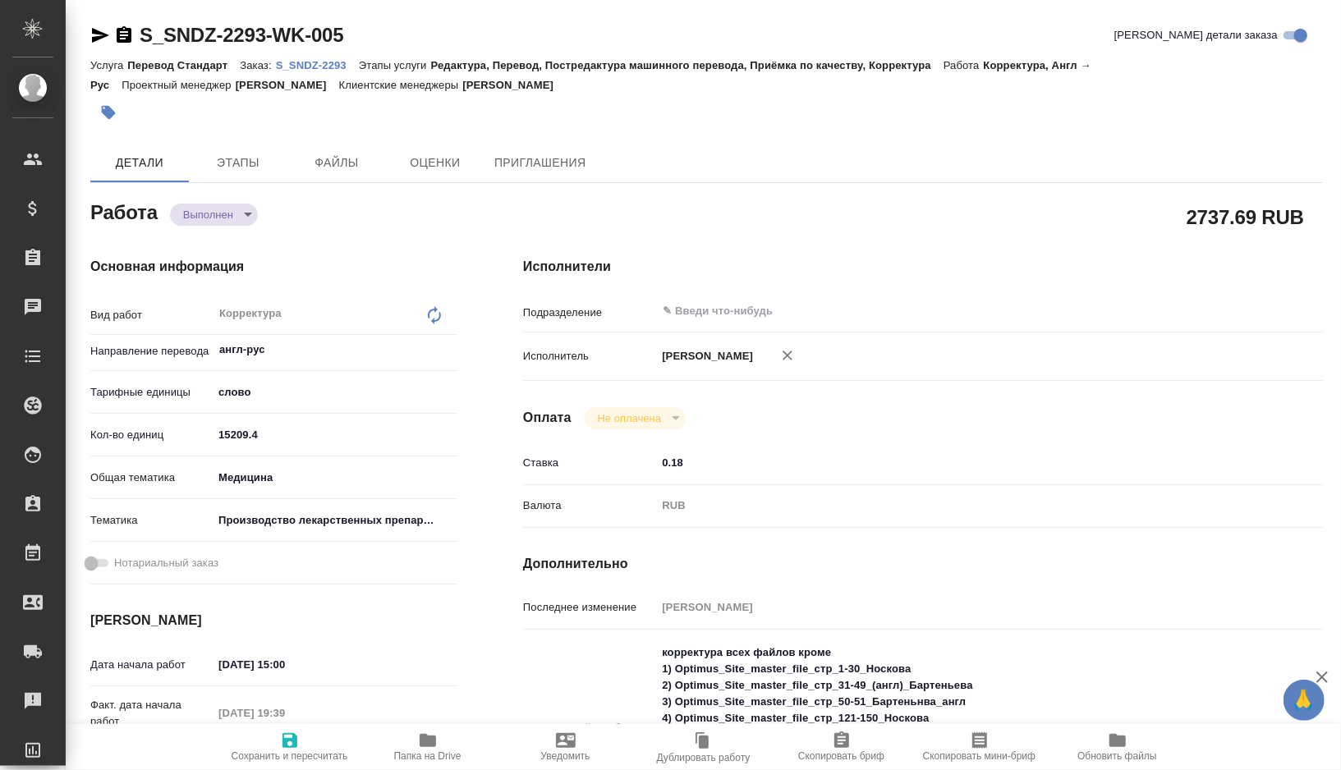
type textarea "x"
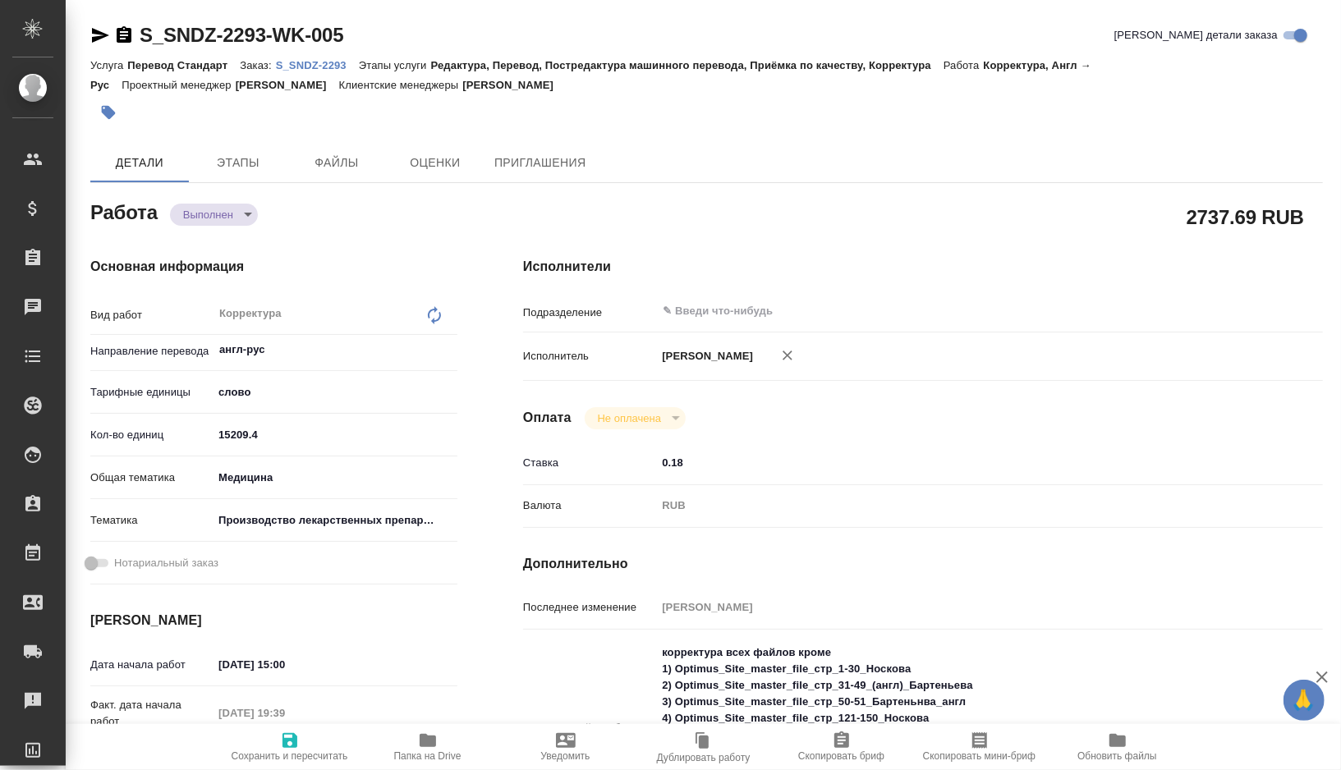
type textarea "x"
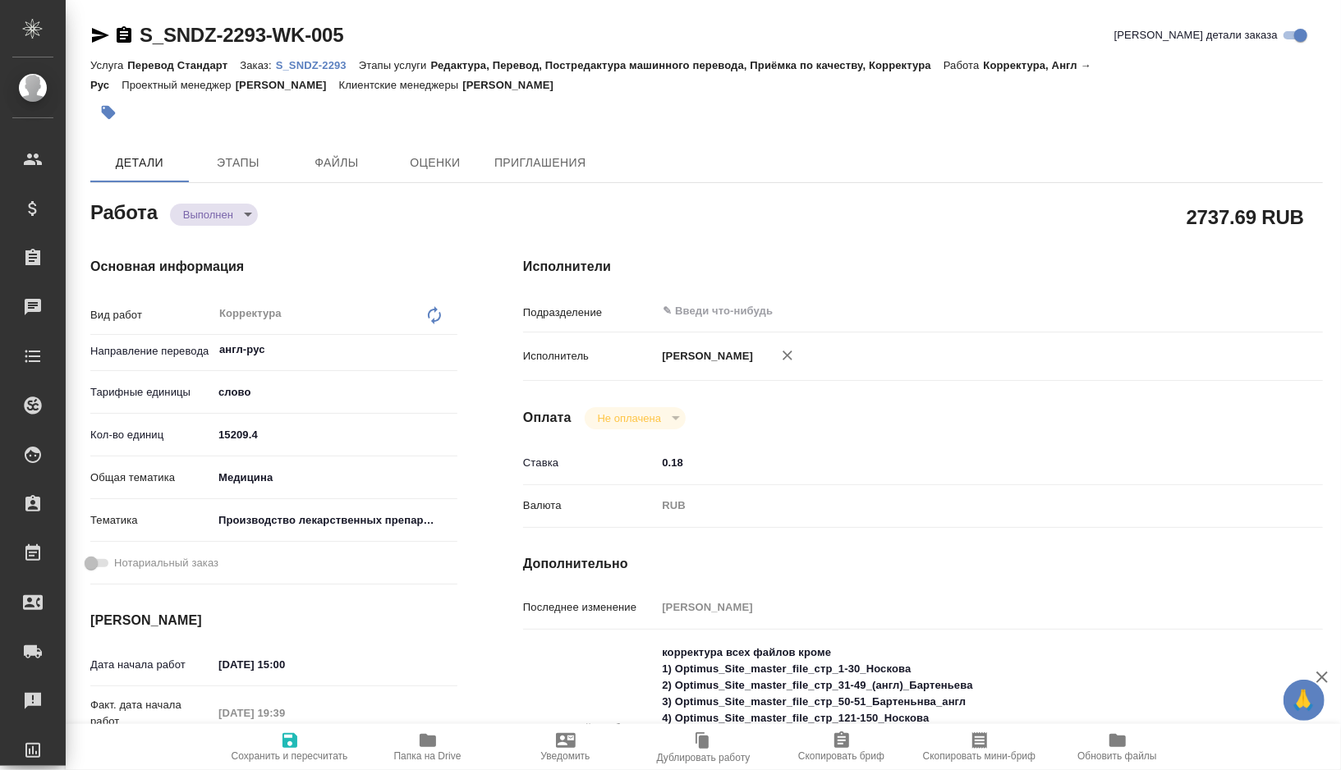
click at [420, 745] on icon "button" at bounding box center [428, 740] width 16 height 13
type textarea "x"
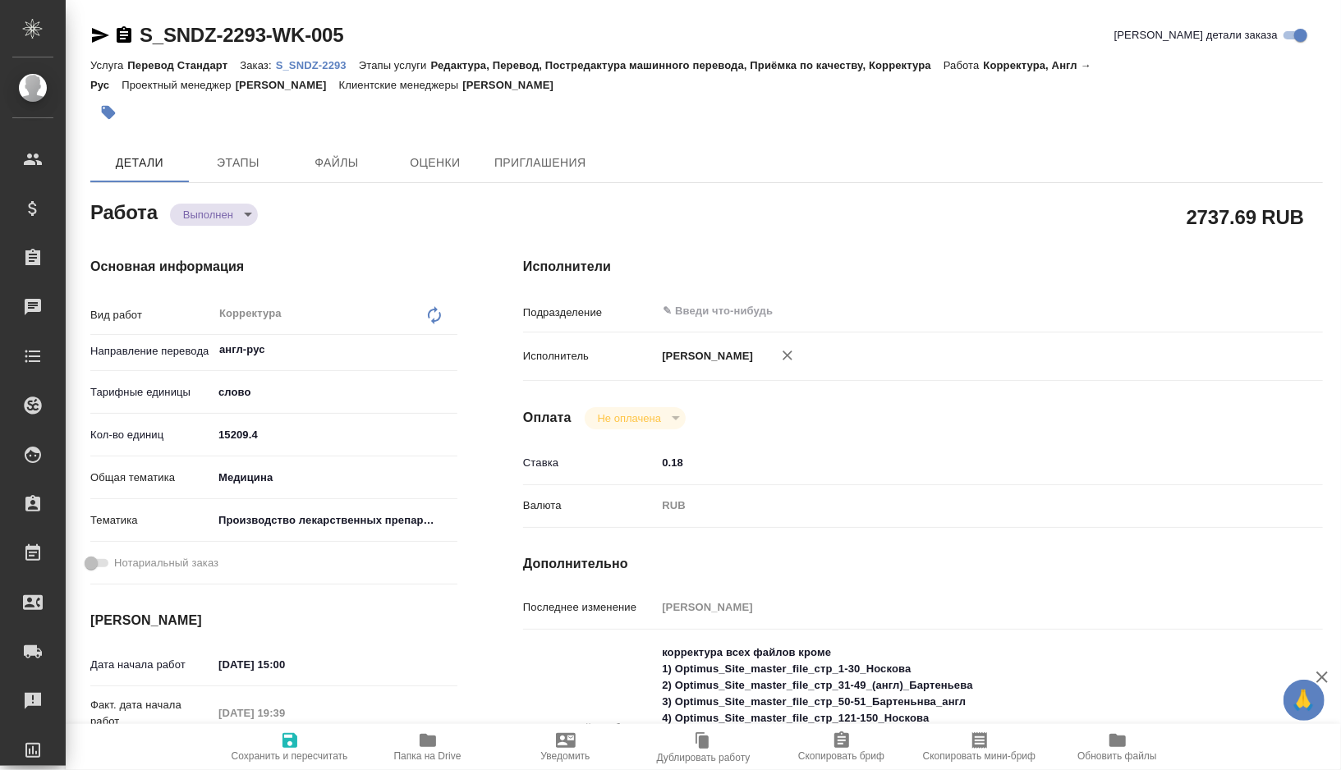
type textarea "x"
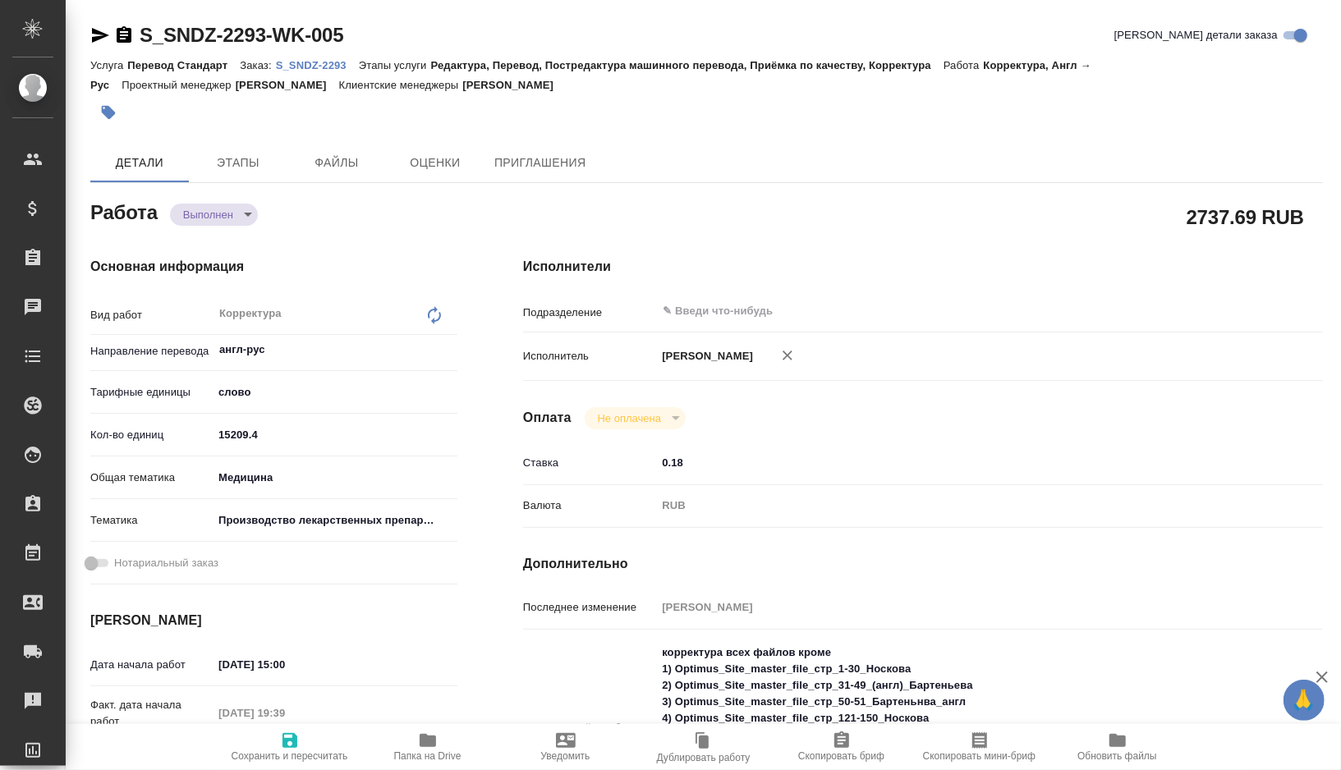
type textarea "x"
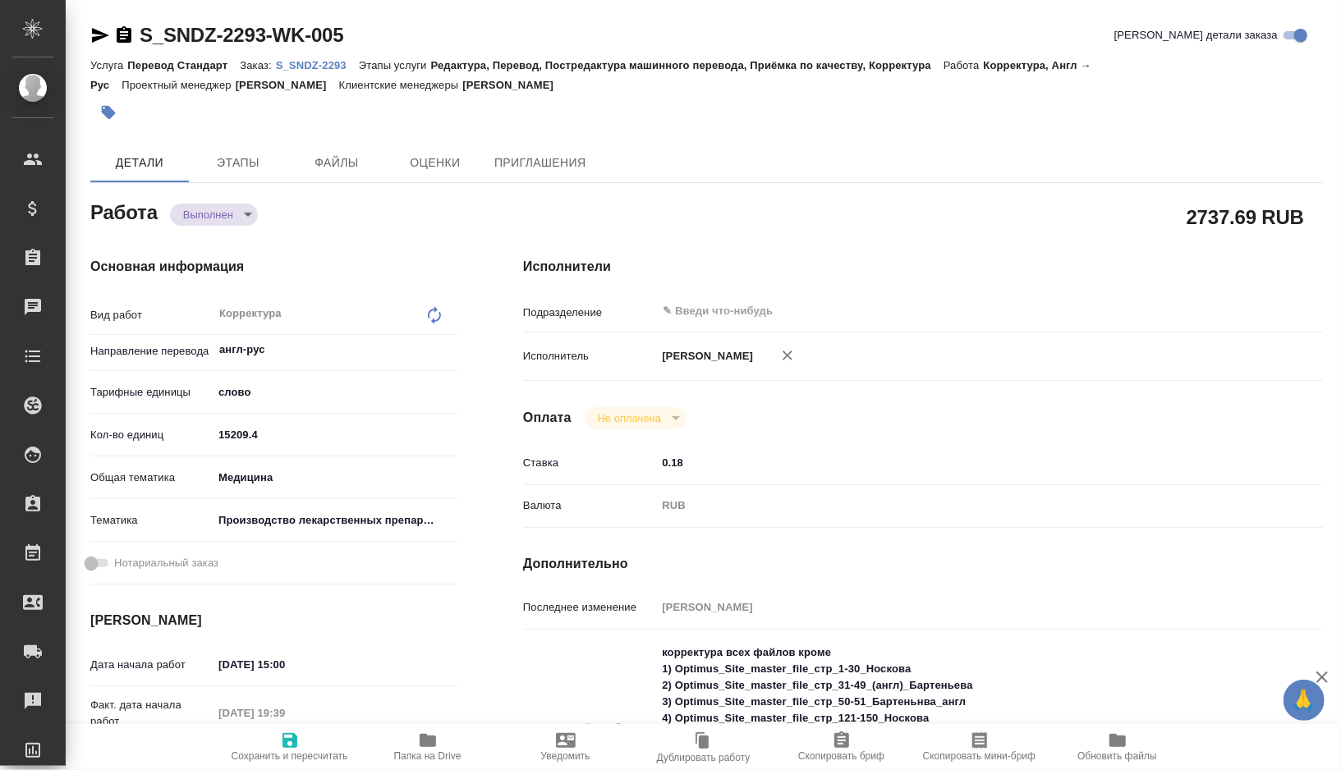
type textarea "x"
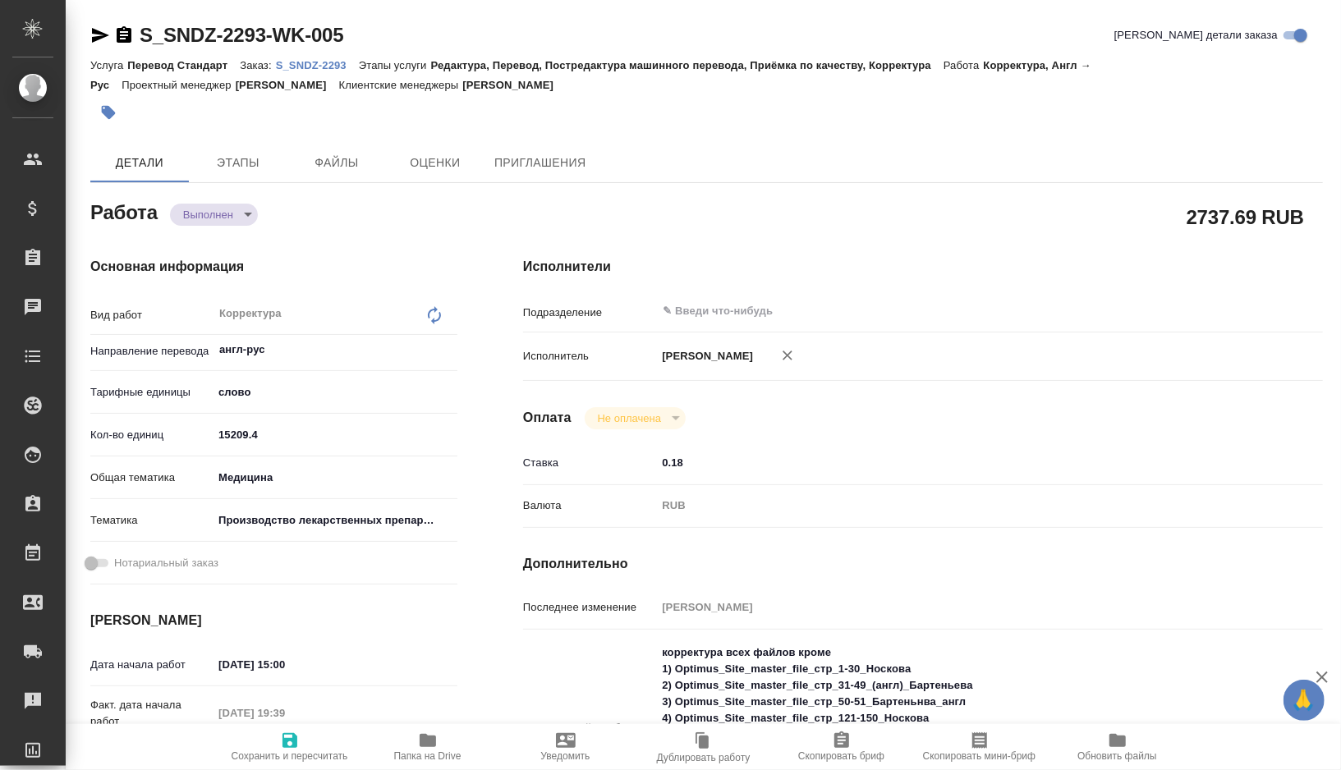
type textarea "x"
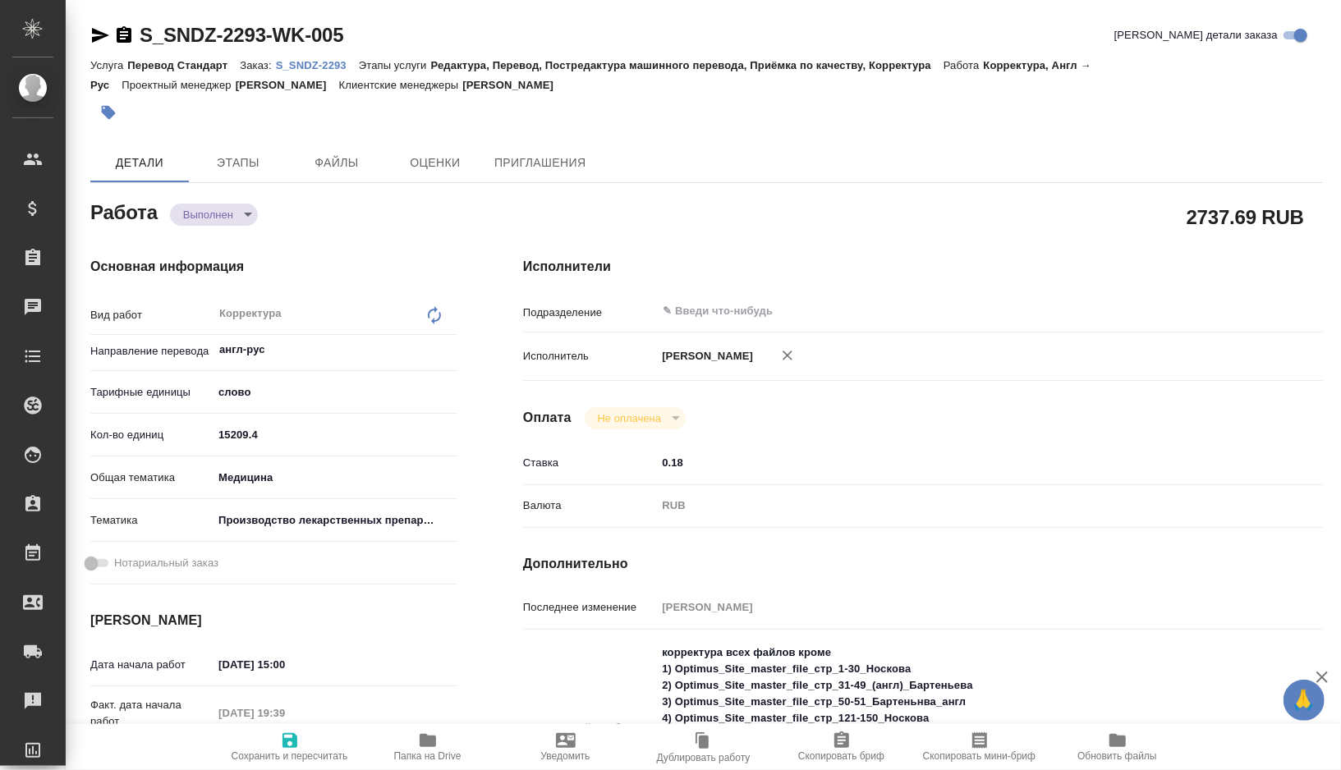
type textarea "x"
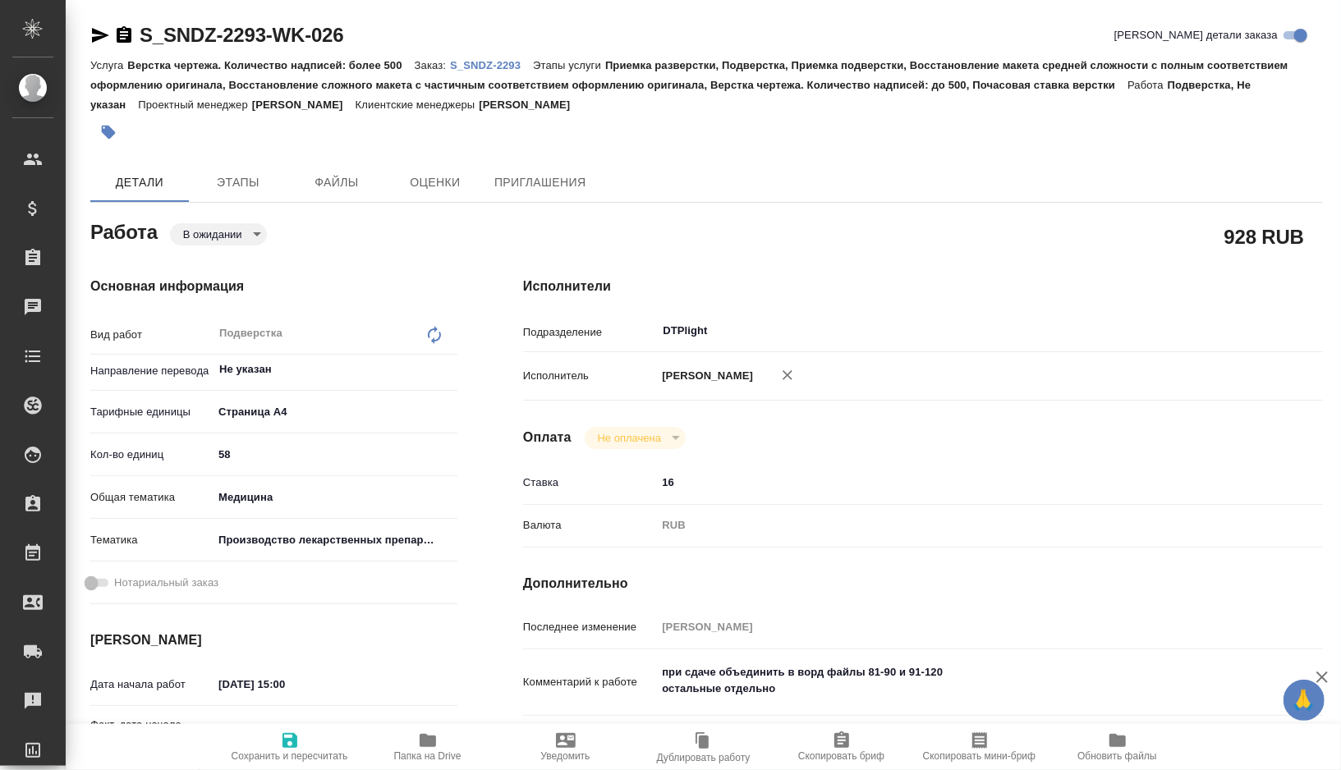
type textarea "x"
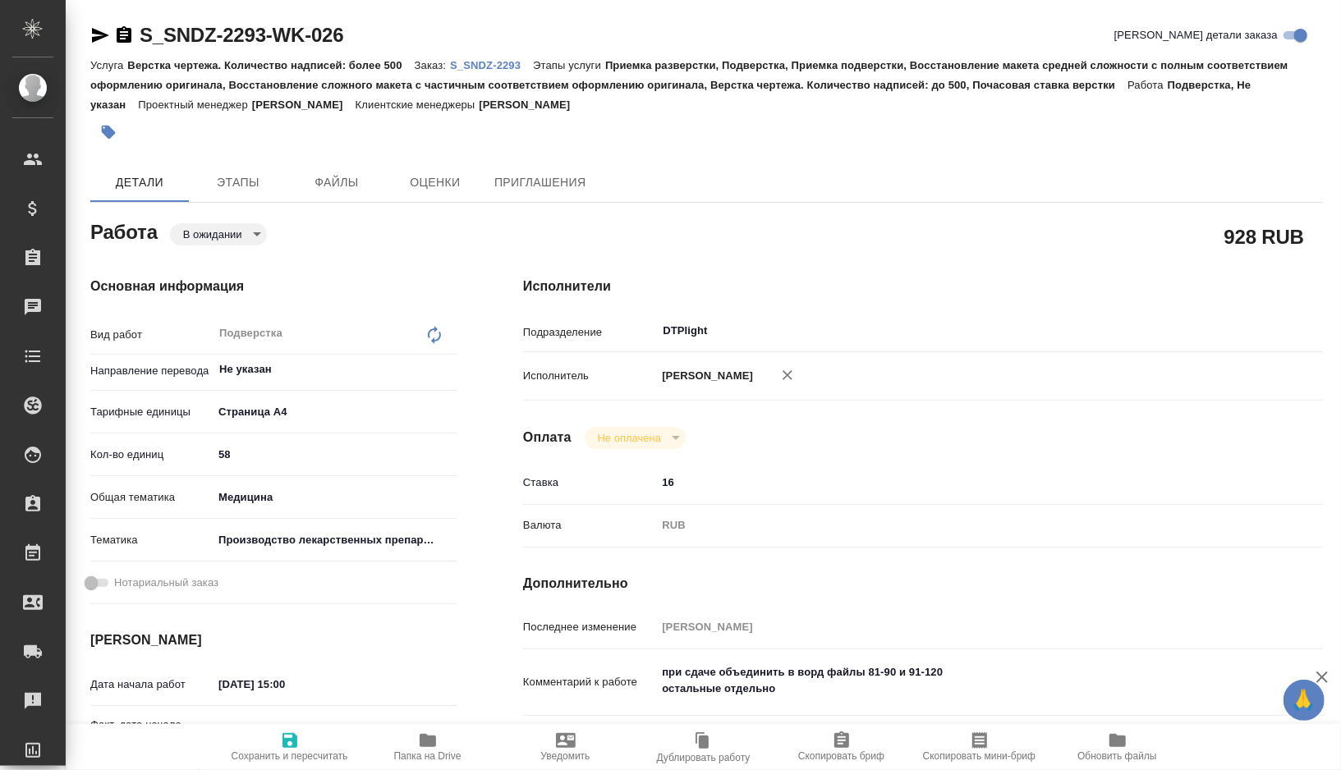
type textarea "x"
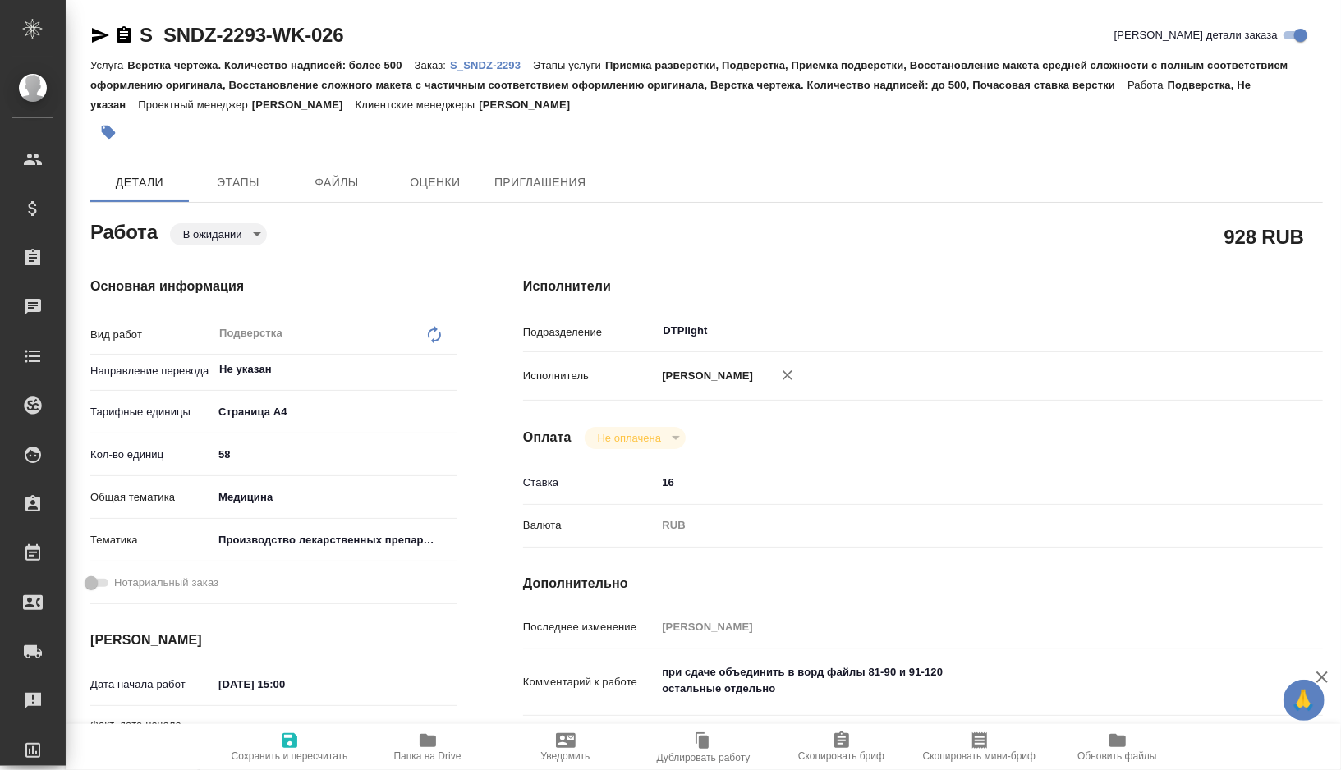
type textarea "x"
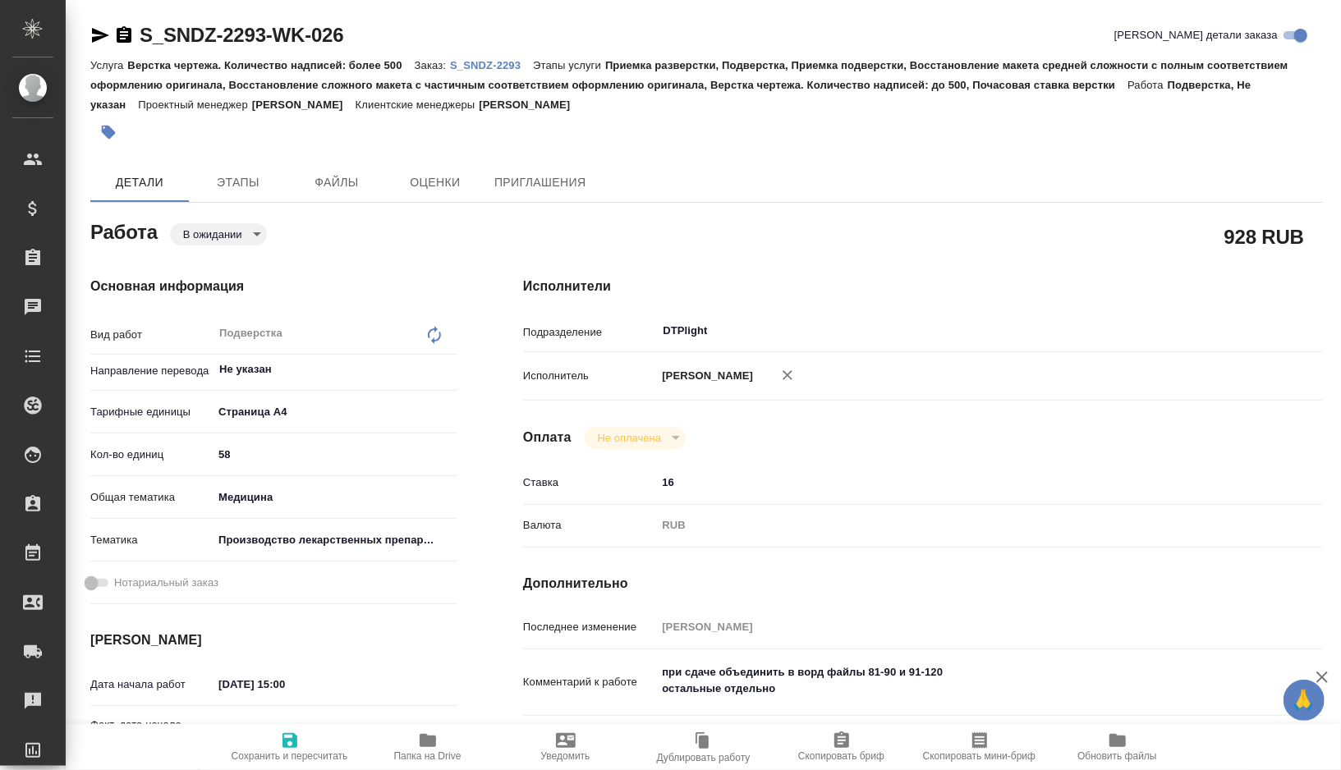
type textarea "x"
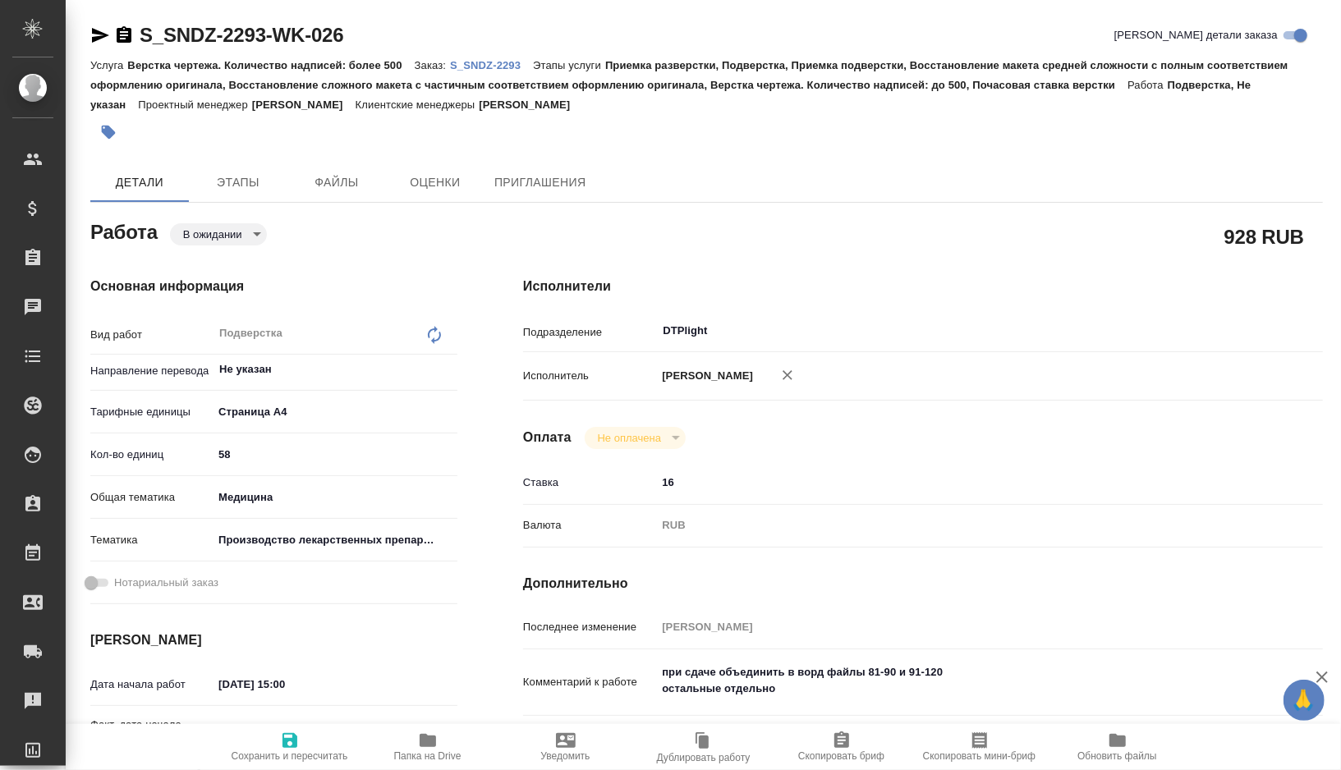
type textarea "x"
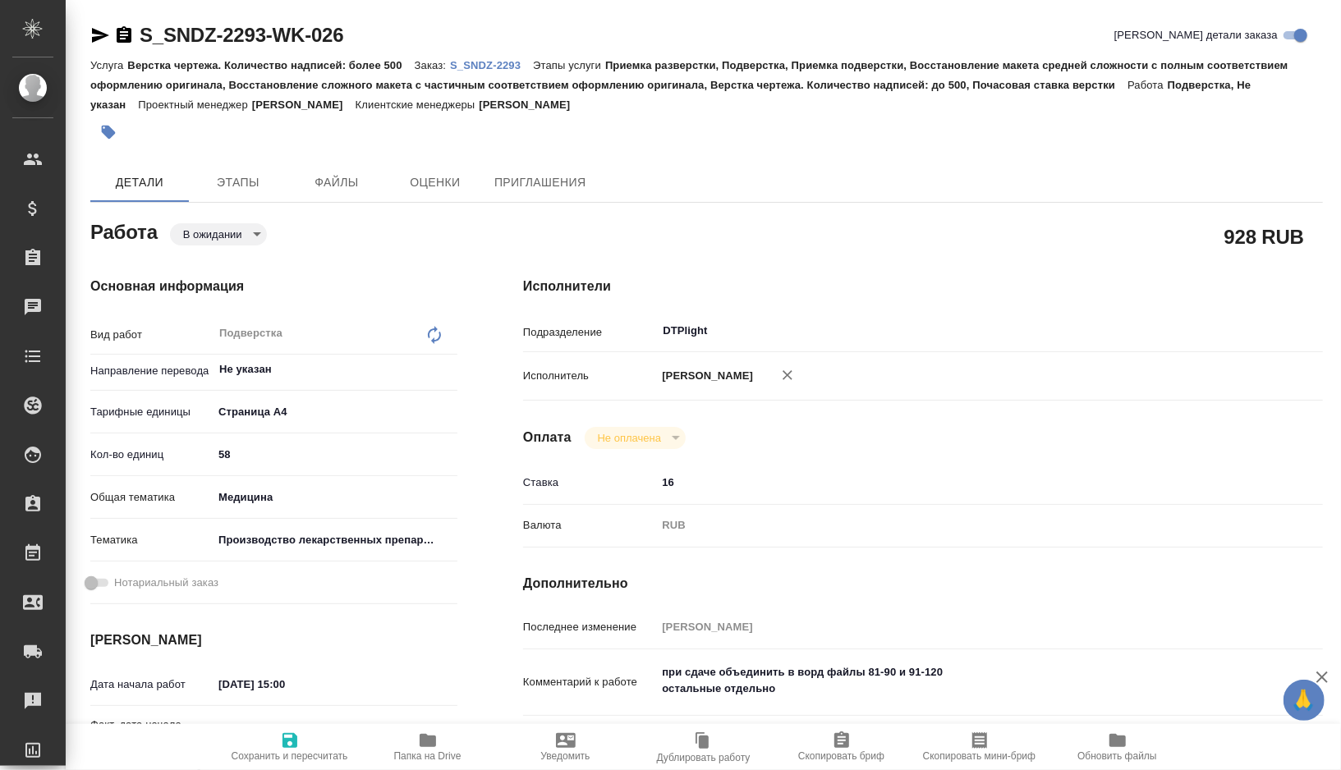
type textarea "x"
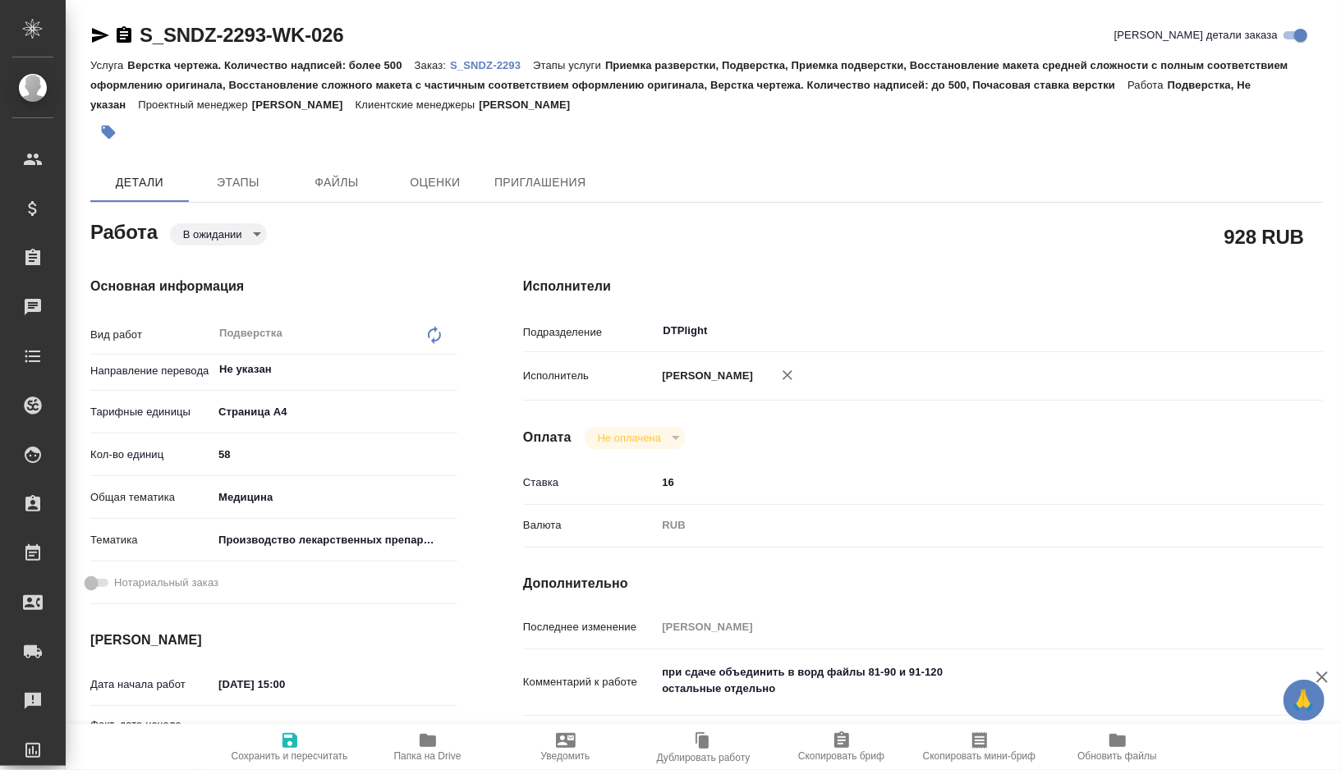
click at [457, 765] on button "Папка на Drive" at bounding box center [428, 747] width 138 height 46
type textarea "x"
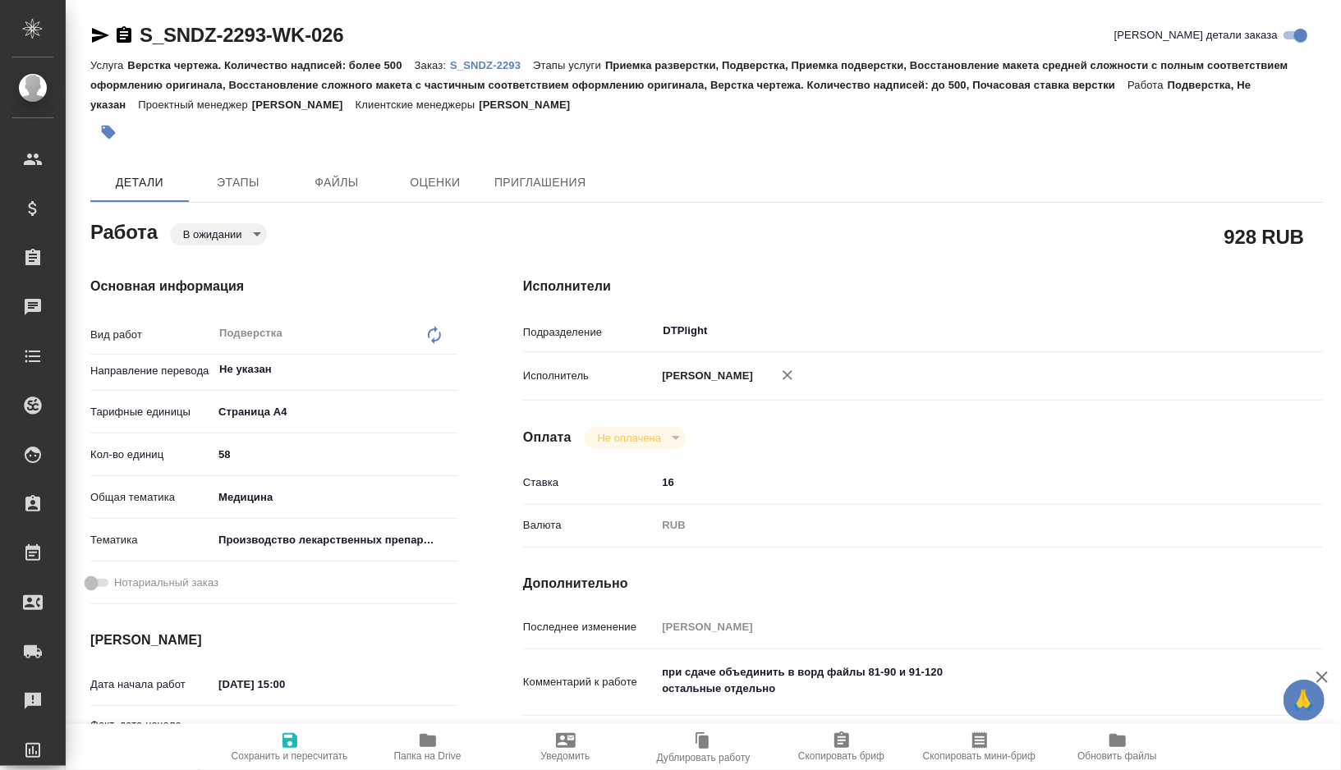
type textarea "x"
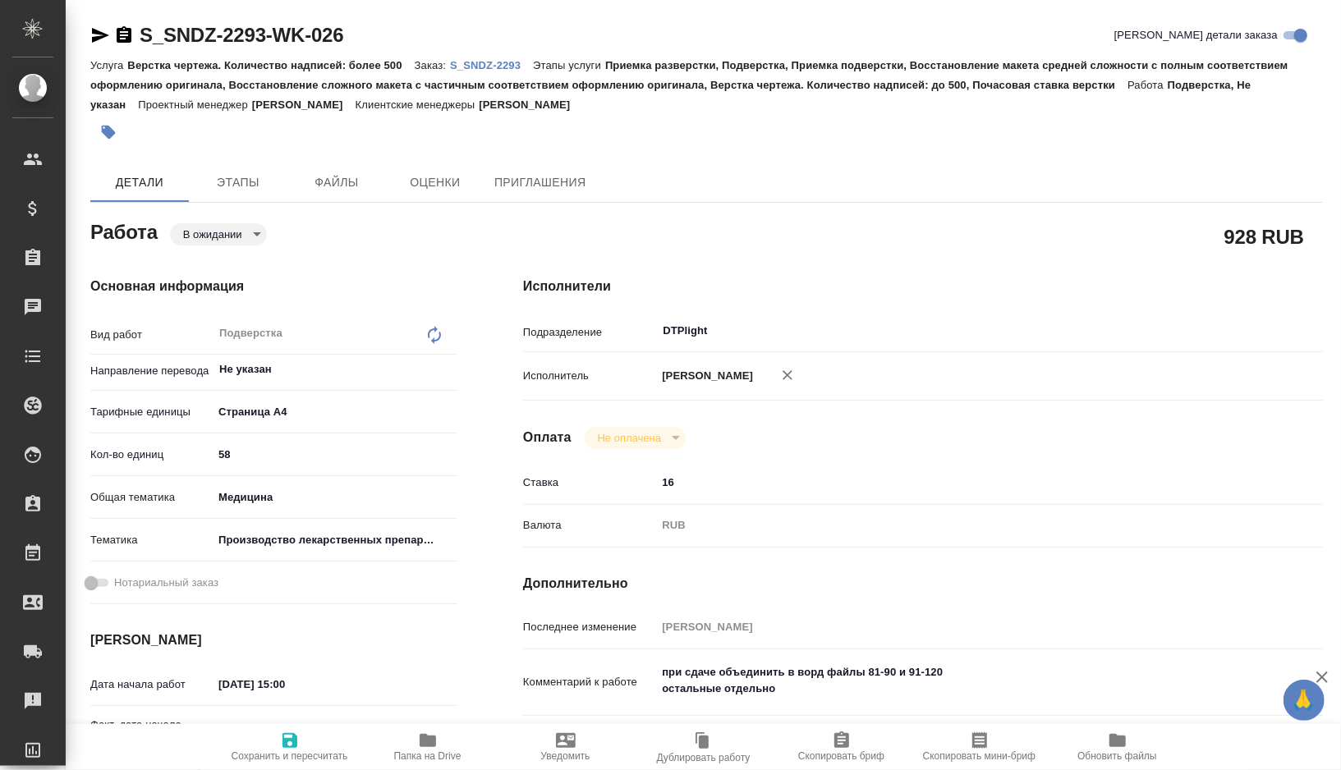
type textarea "x"
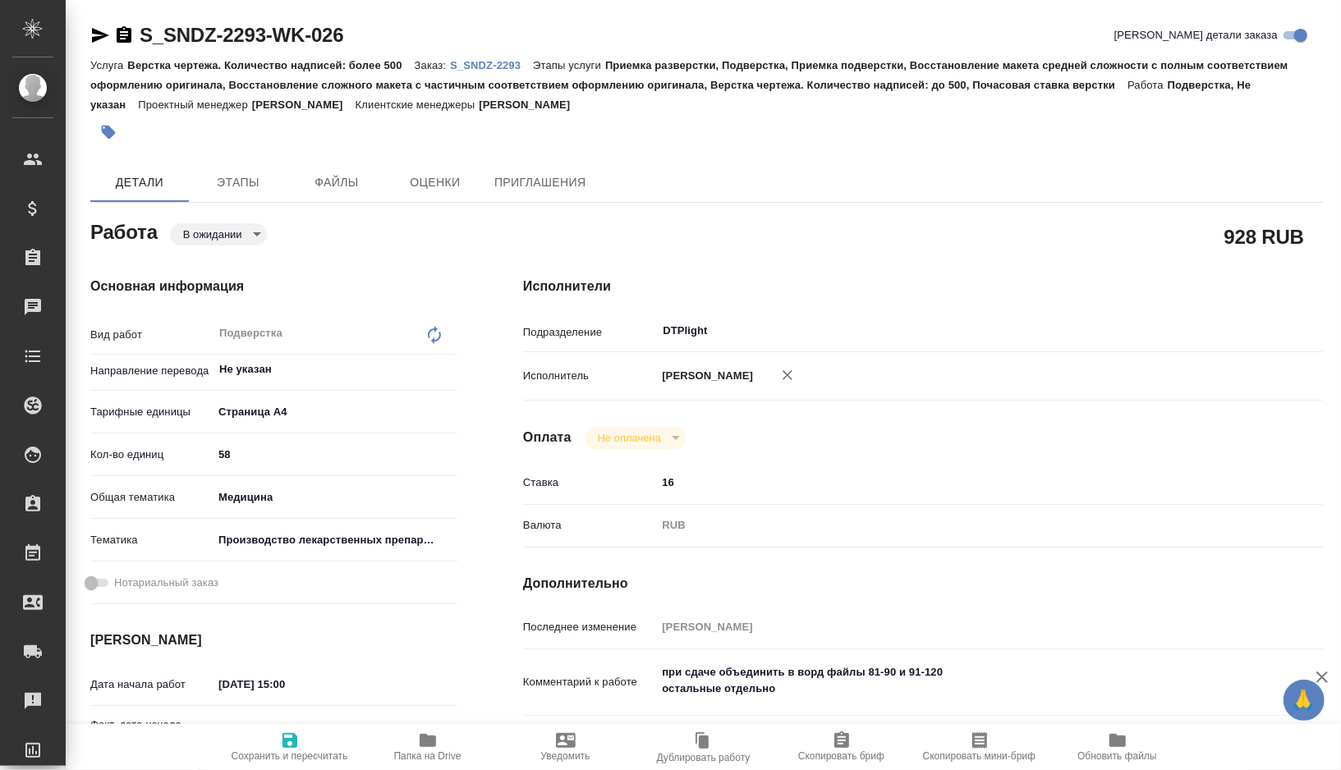
type textarea "x"
click at [223, 225] on body "🙏 .cls-1 fill:#fff; AWATERA Gorshkova Valentina Клиенты Спецификации Заказы 0 Ч…" at bounding box center [670, 385] width 1341 height 770
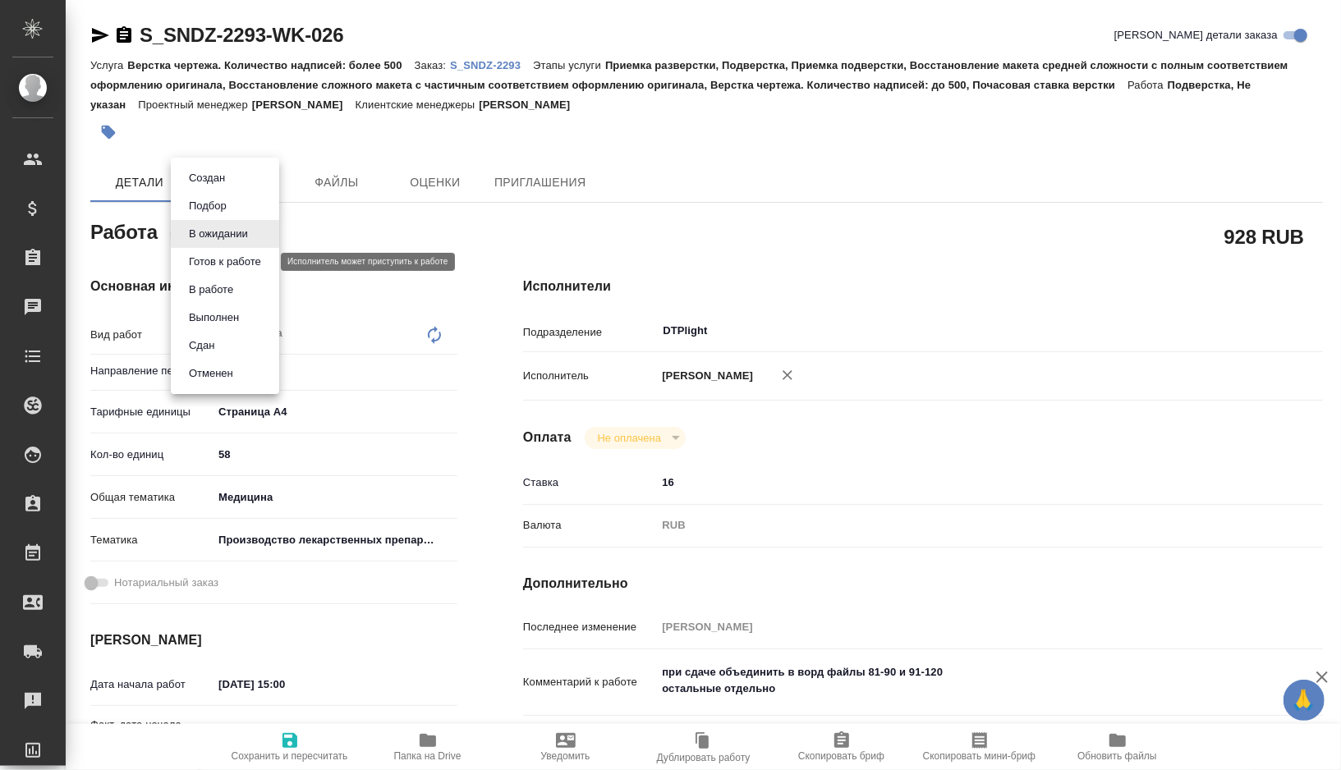
click at [225, 264] on button "Готов к работе" at bounding box center [225, 262] width 82 height 18
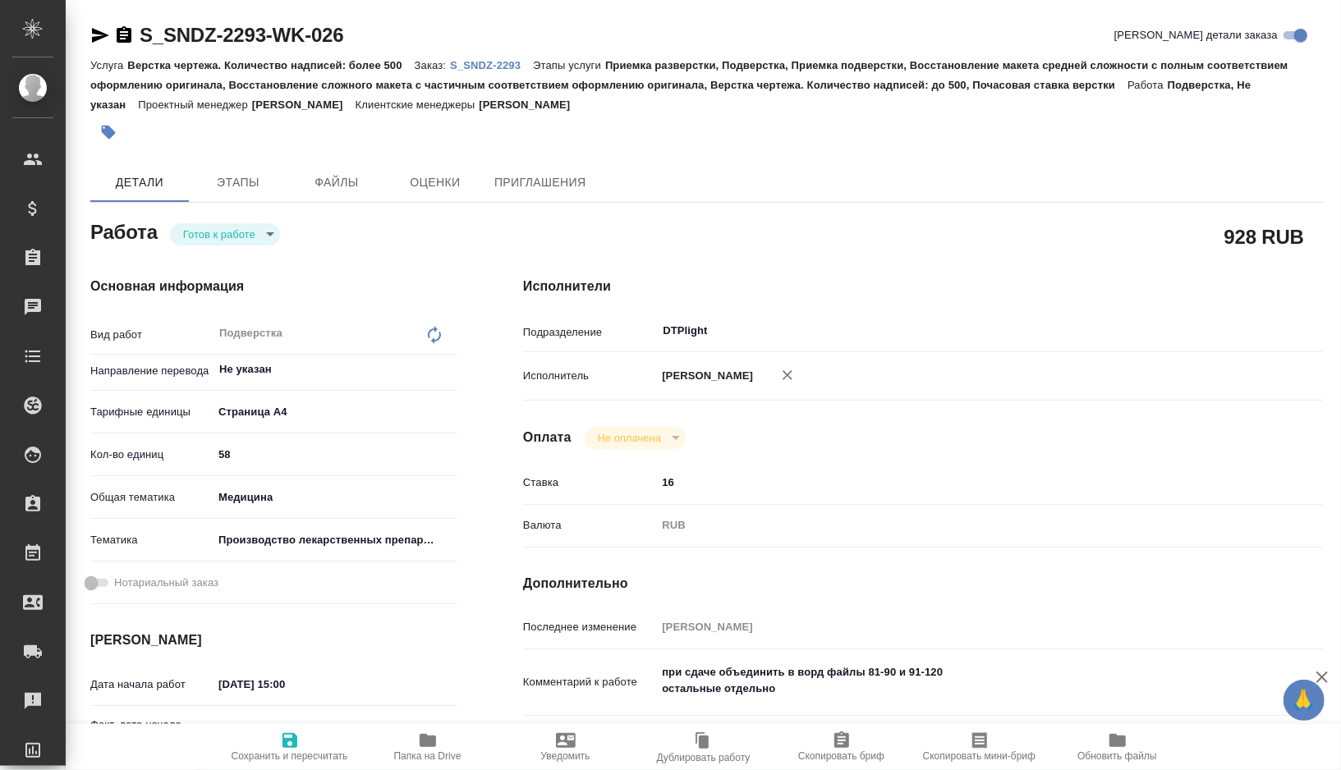
type textarea "x"
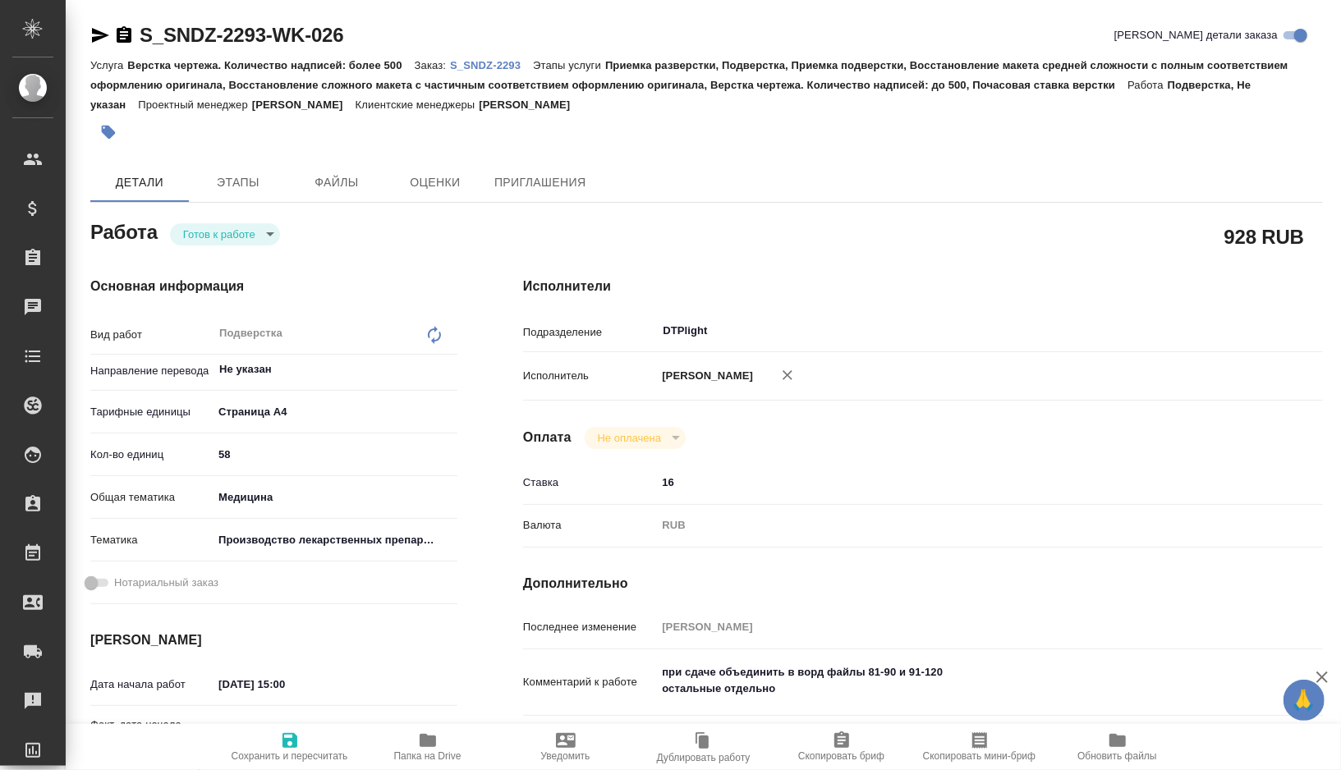
type textarea "x"
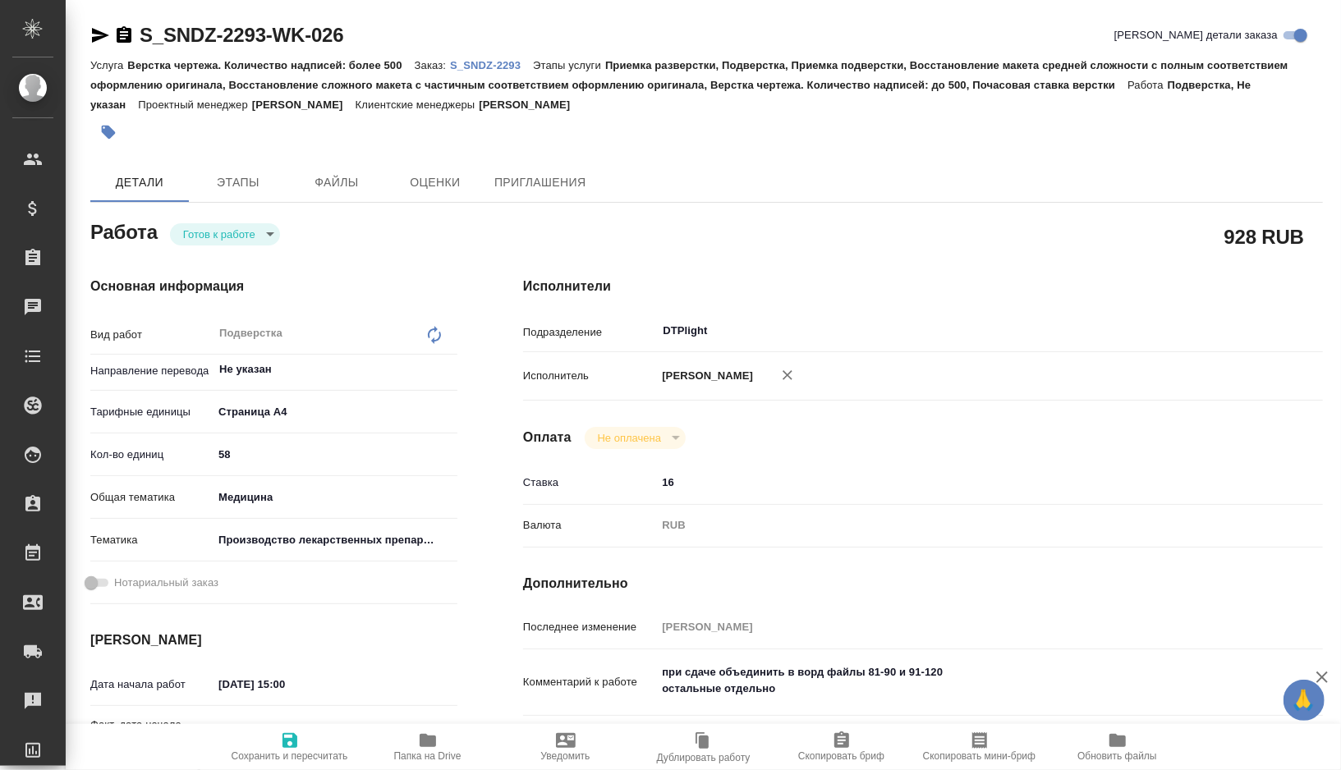
type textarea "x"
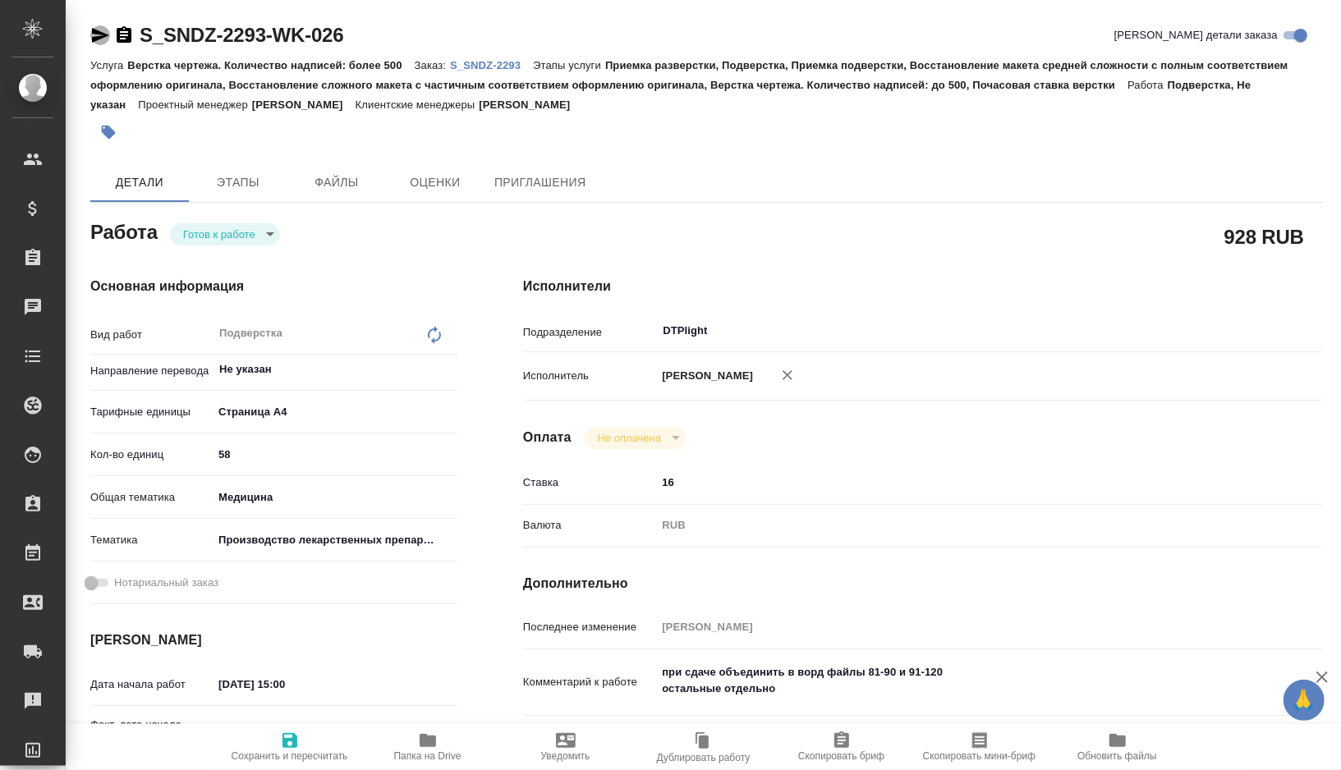
click at [98, 32] on icon "button" at bounding box center [100, 35] width 17 height 15
type textarea "x"
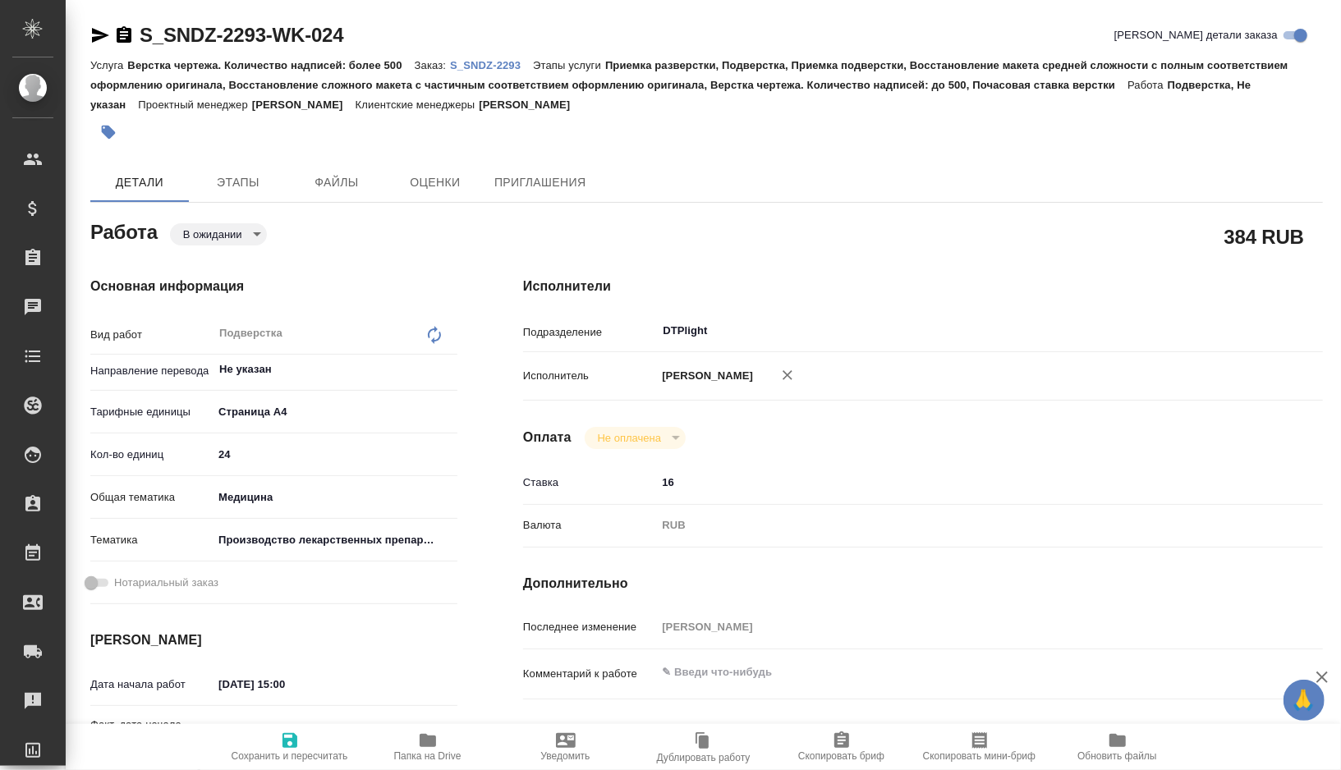
type textarea "x"
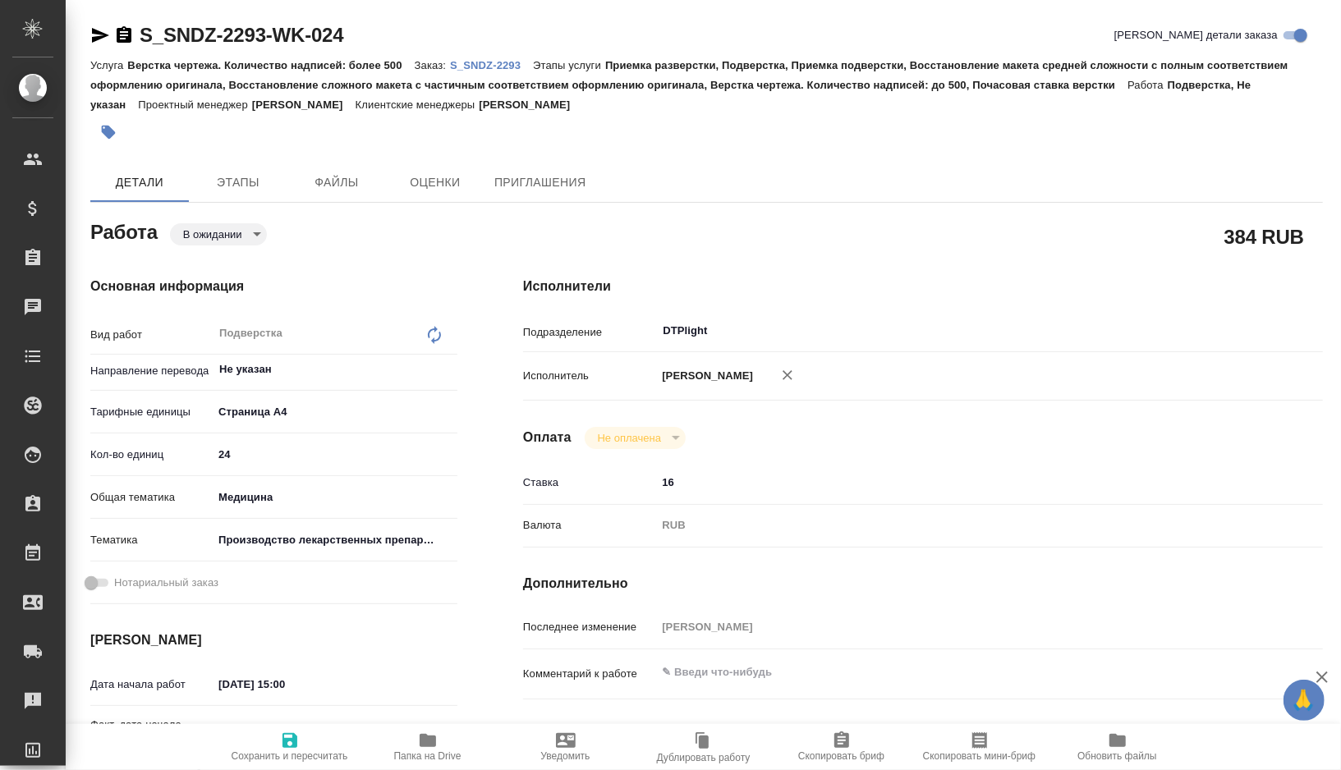
type textarea "x"
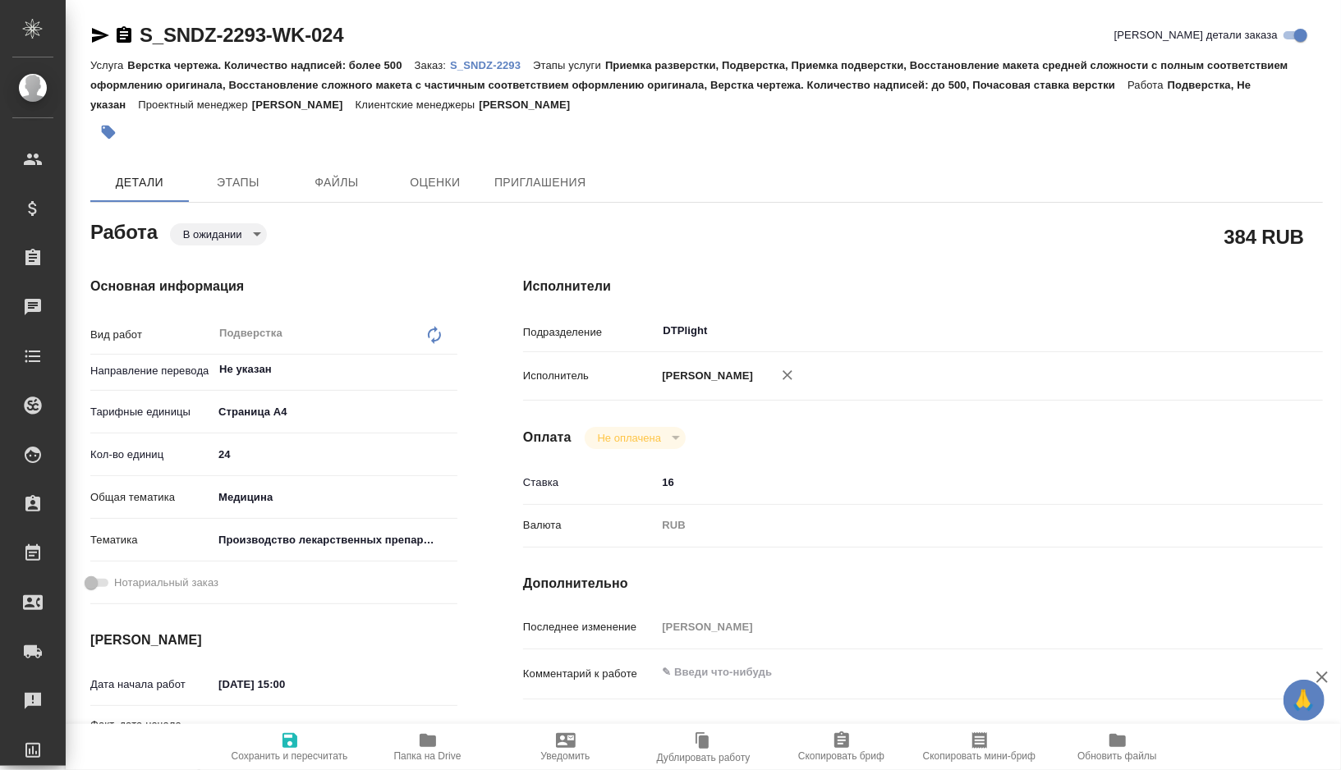
type textarea "x"
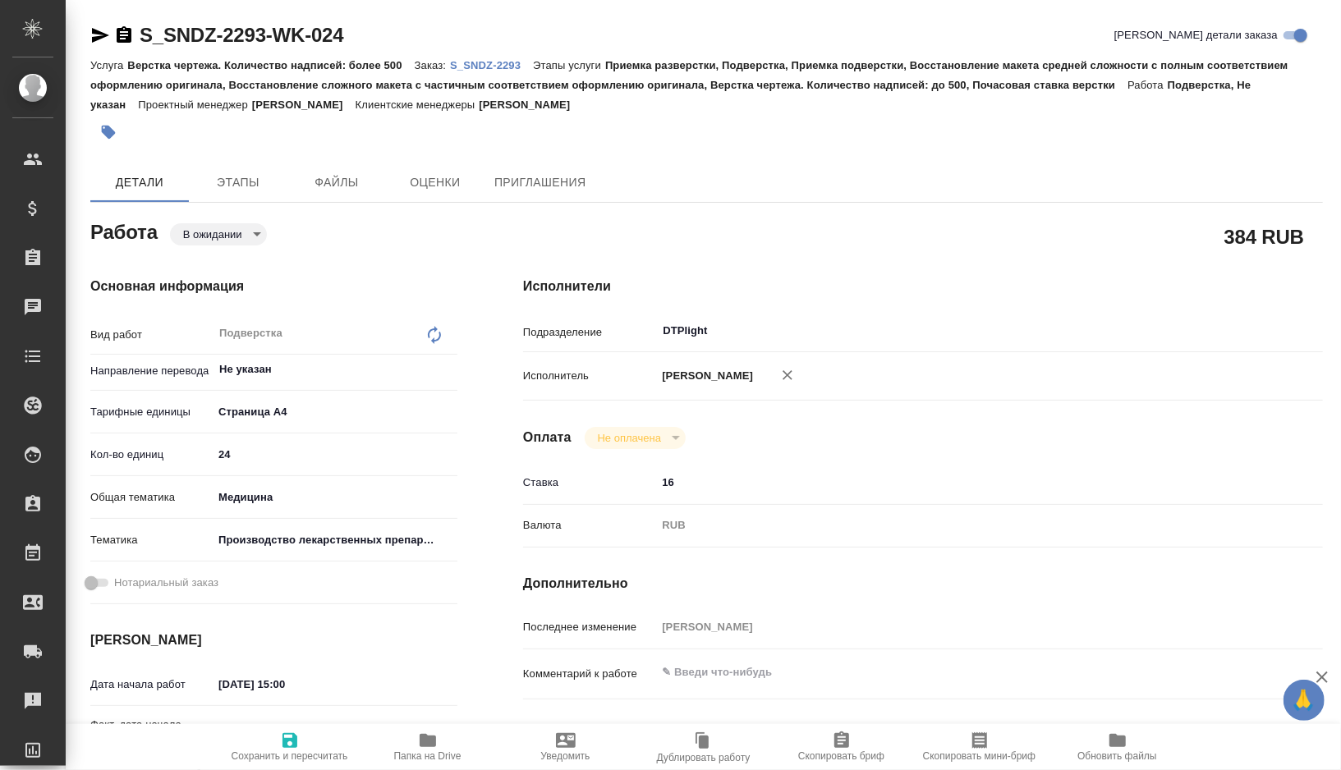
type textarea "x"
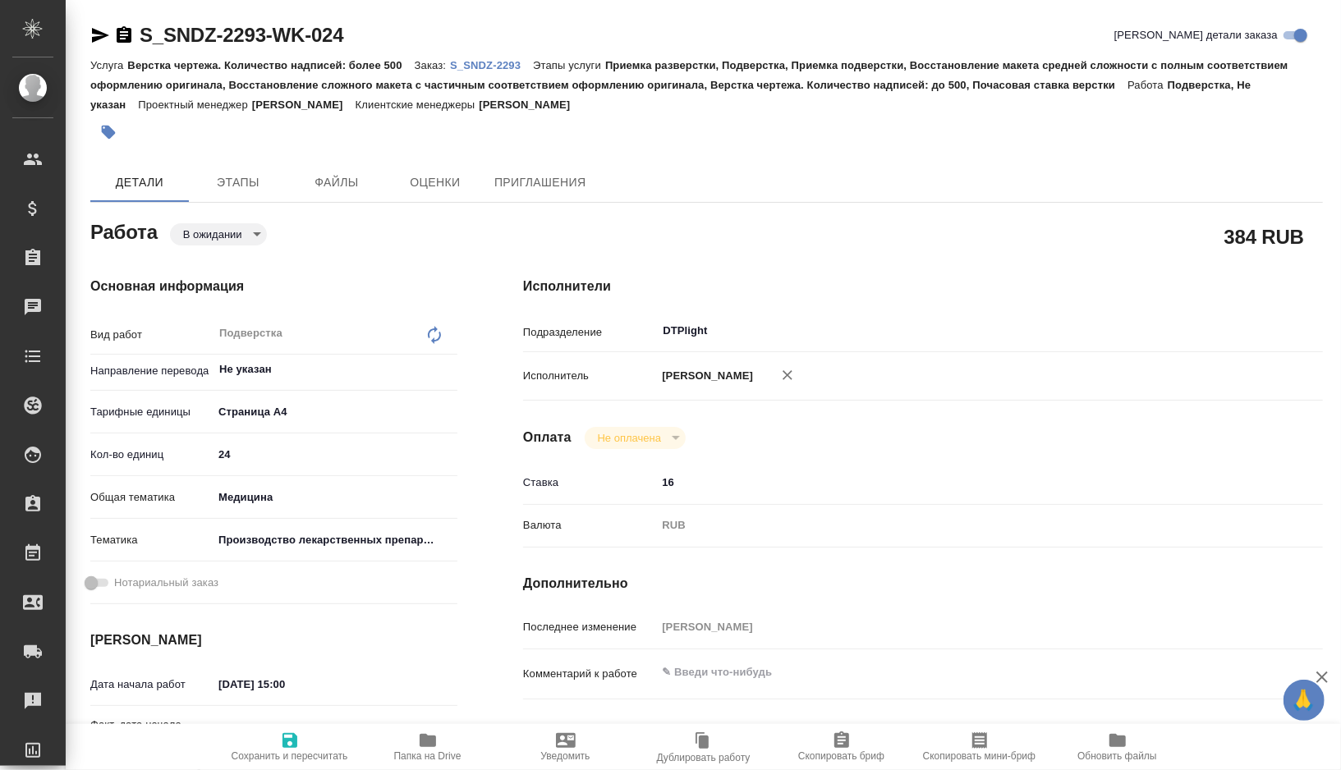
type textarea "x"
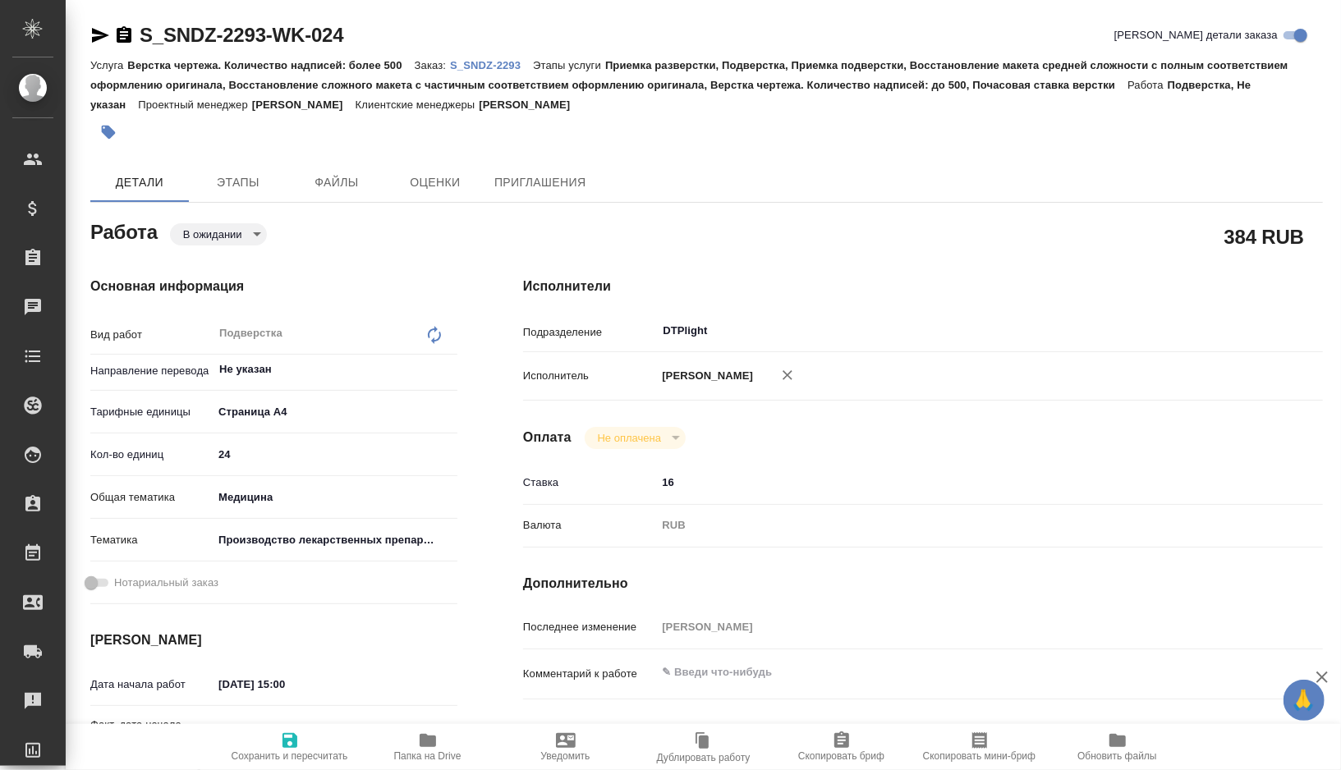
type textarea "x"
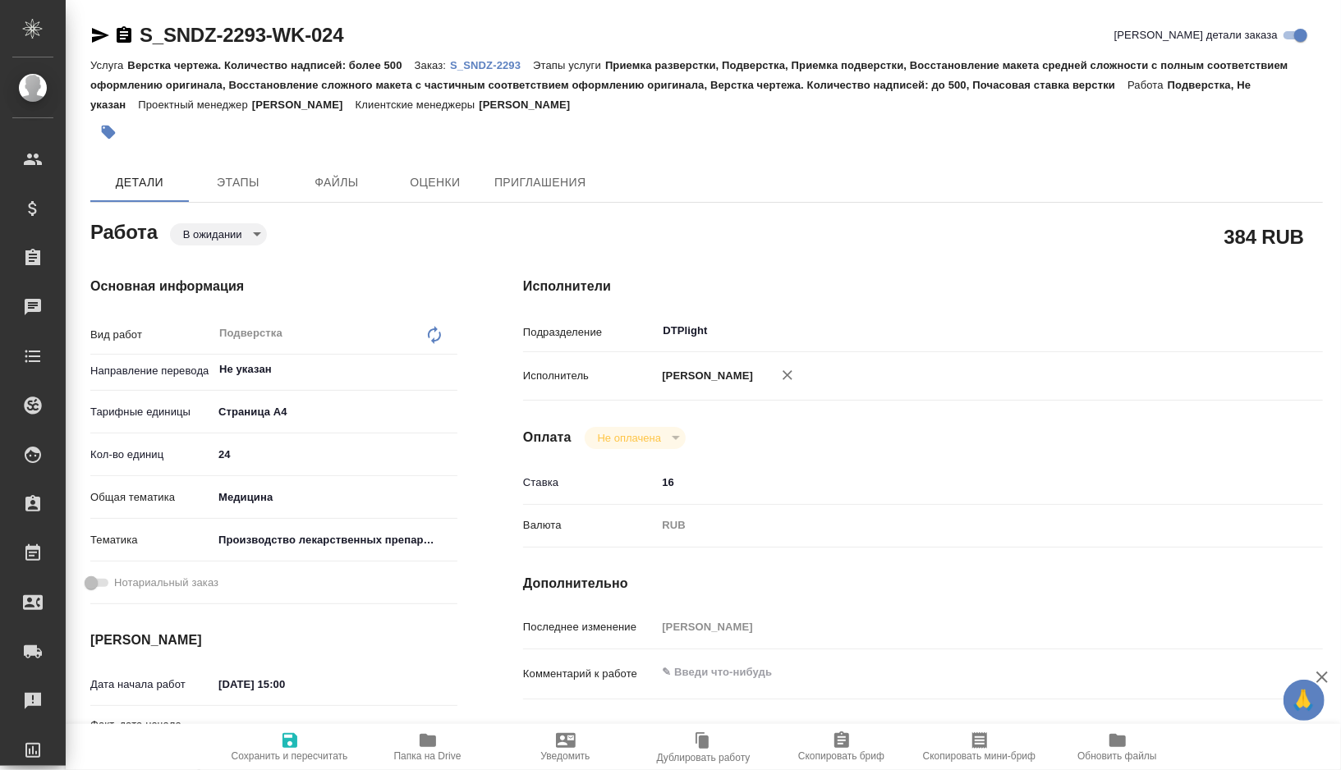
type textarea "x"
click at [422, 751] on span "Папка на Drive" at bounding box center [427, 756] width 67 height 11
type textarea "x"
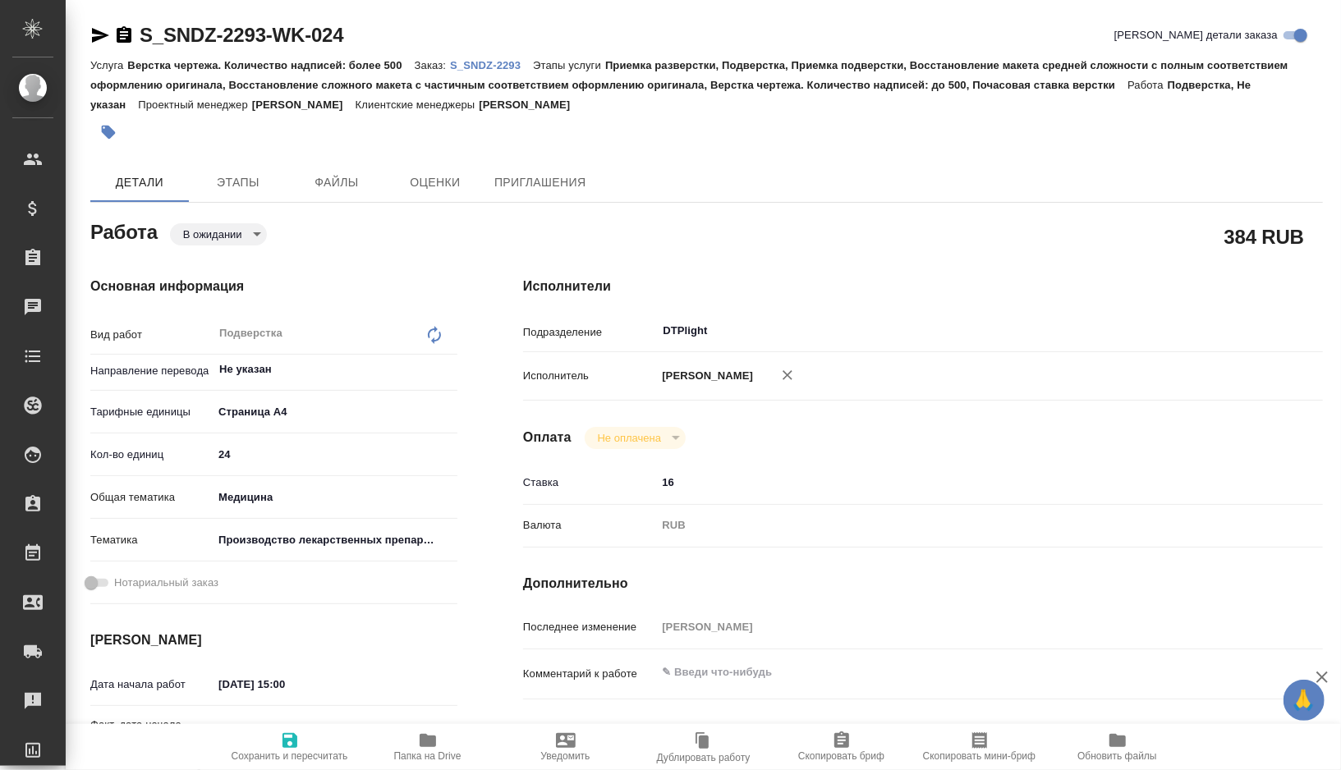
type textarea "x"
click at [200, 246] on div "Основная информация Вид работ Подверстка x ​ Направление перевода Не указан ​ Т…" at bounding box center [273, 594] width 433 height 701
click at [208, 245] on div "Основная информация Вид работ Подверстка x ​ Направление перевода Не указан ​ Т…" at bounding box center [273, 594] width 433 height 701
click at [216, 240] on body "🙏 .cls-1 fill:#fff; AWATERA Gorshkova Valentina Клиенты Спецификации Заказы 0 Ч…" at bounding box center [670, 385] width 1341 height 770
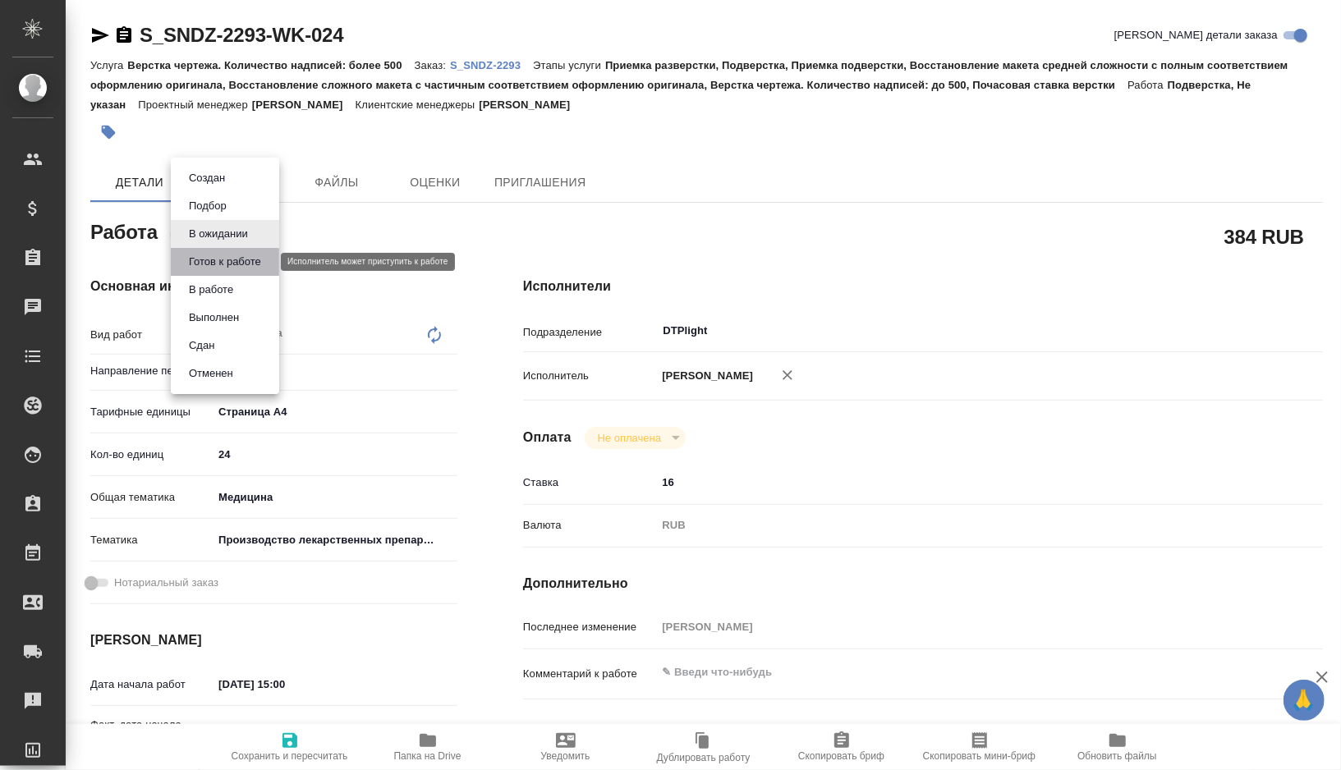
click at [211, 264] on button "Готов к работе" at bounding box center [225, 262] width 82 height 18
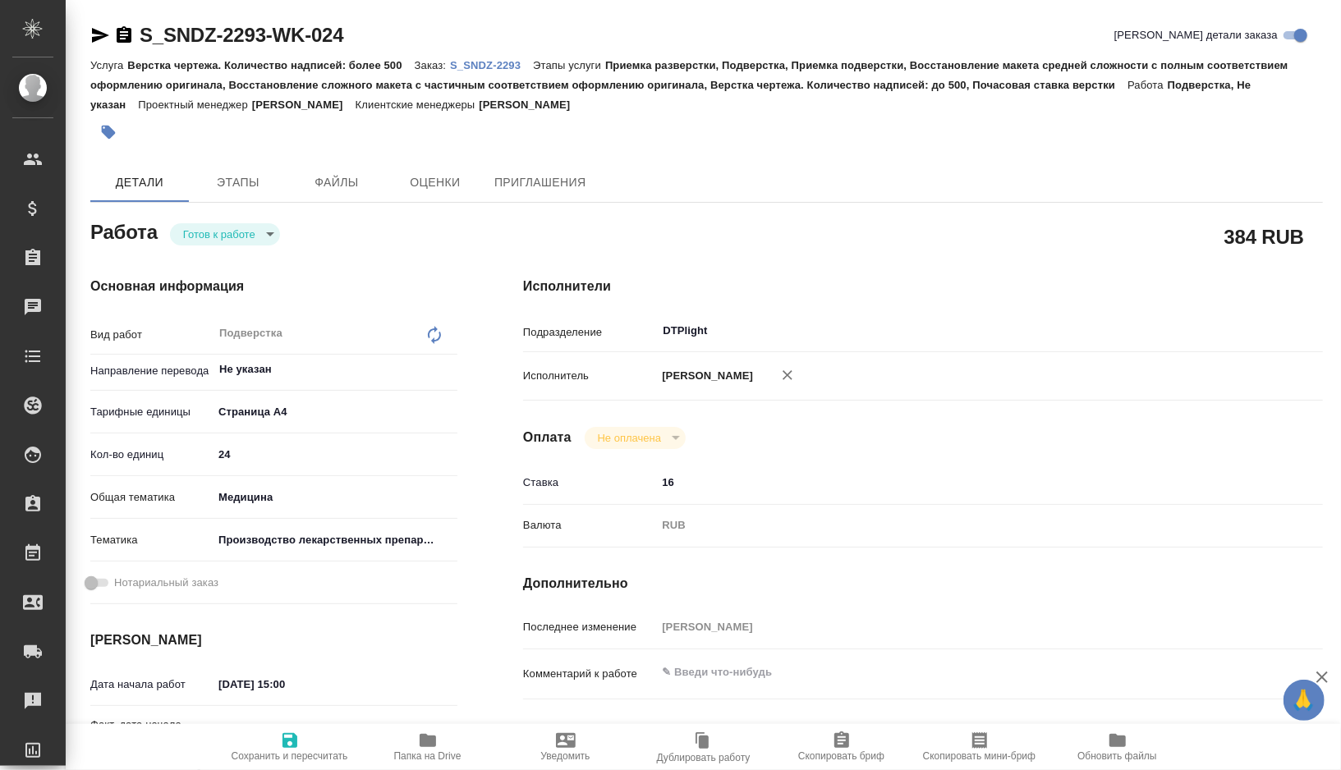
type textarea "x"
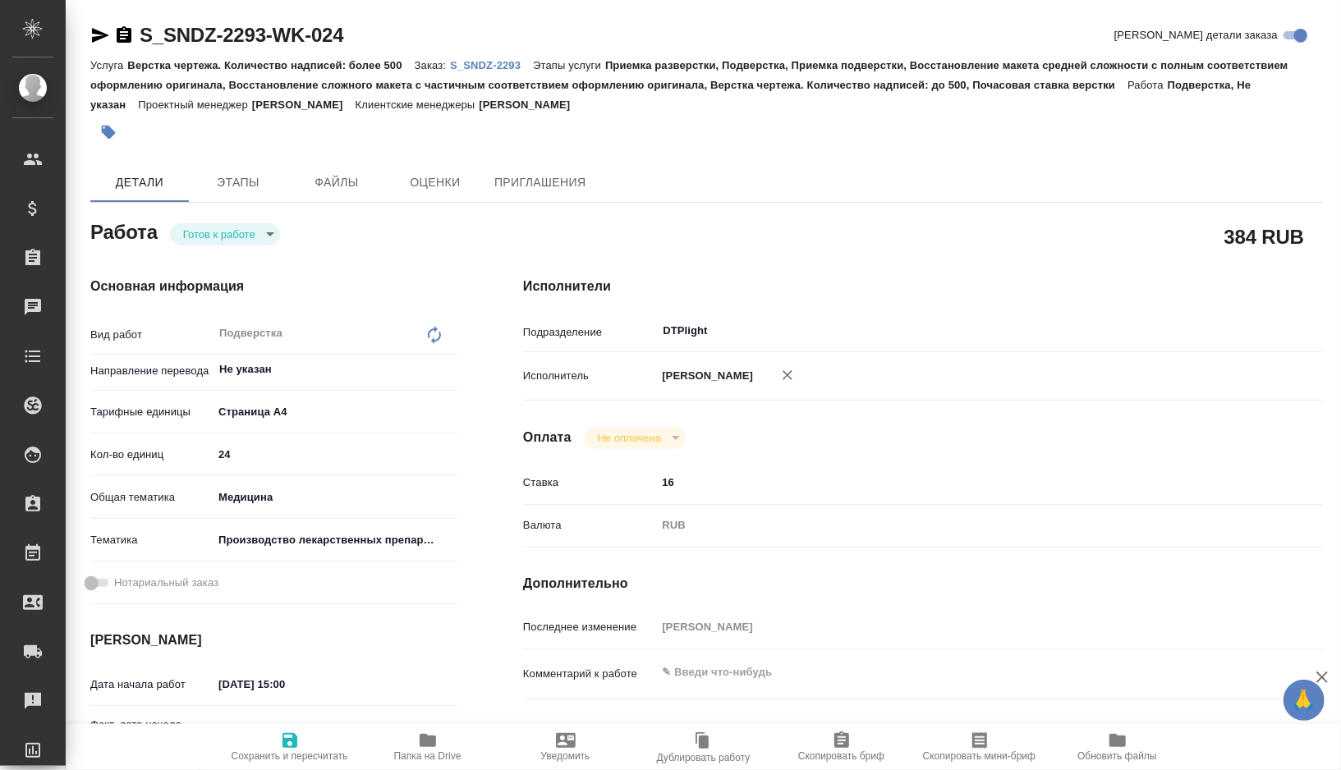
type textarea "x"
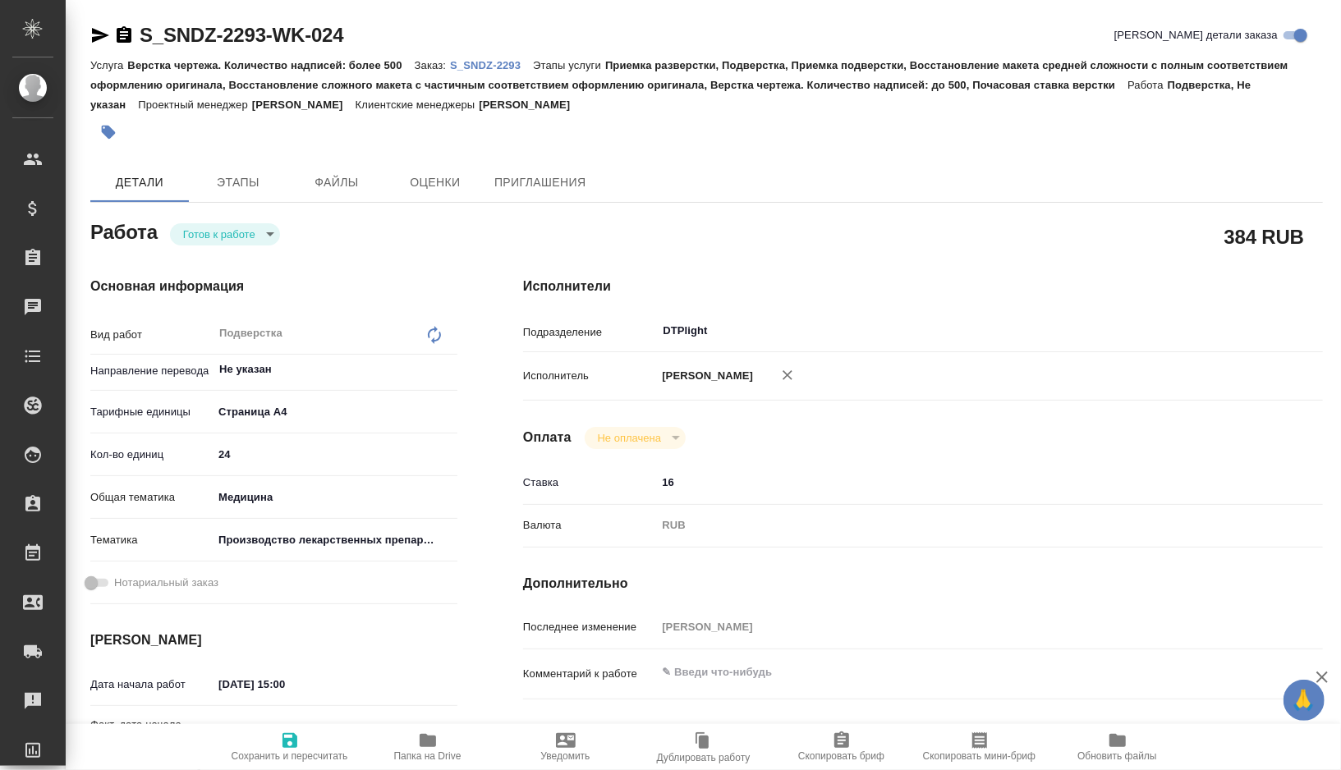
type textarea "x"
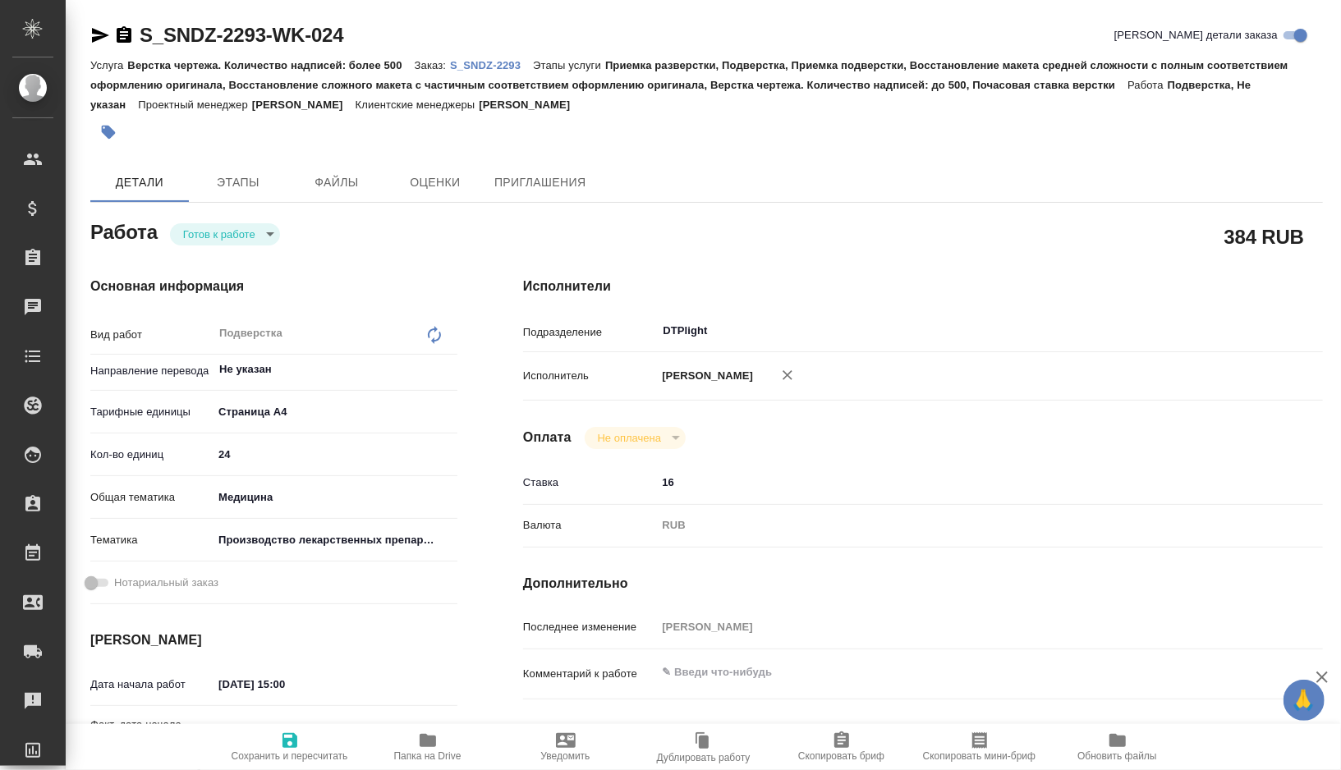
type textarea "x"
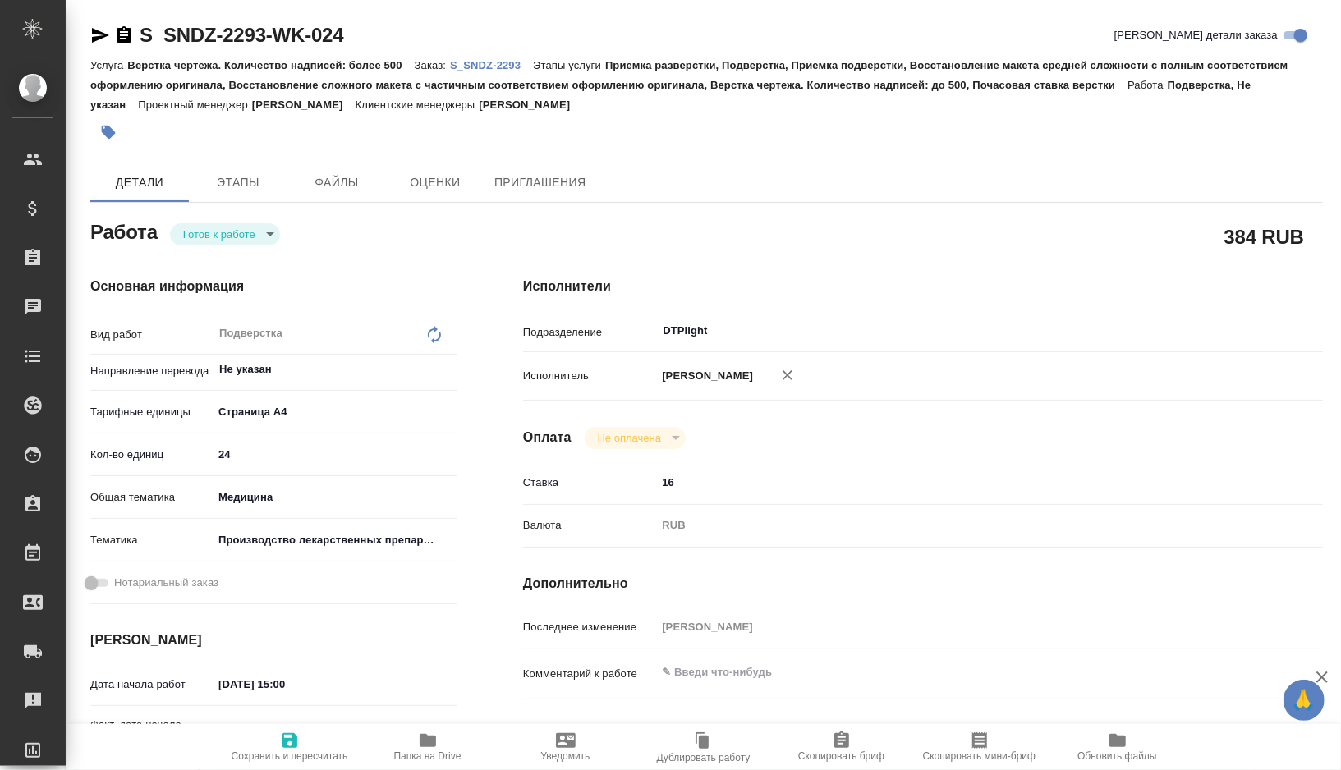
click at [101, 37] on icon "button" at bounding box center [100, 35] width 17 height 15
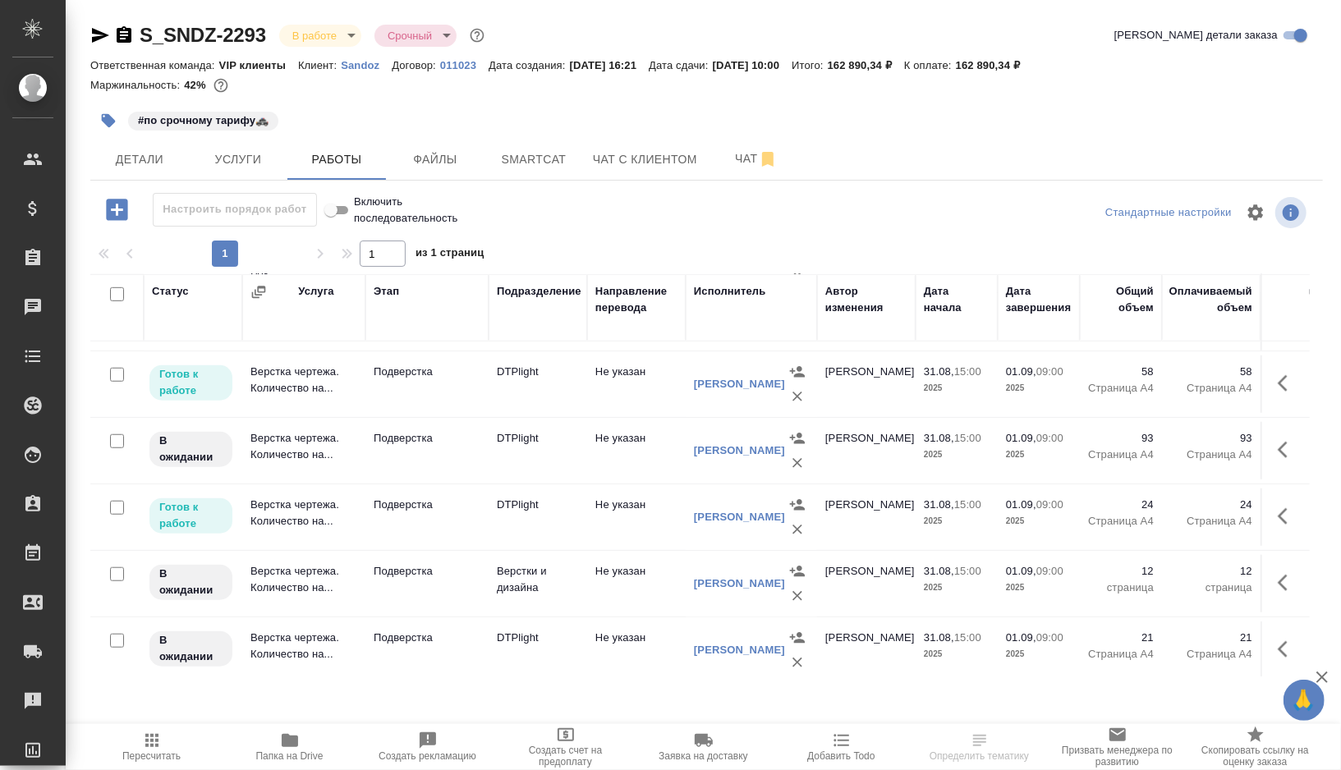
scroll to position [930, 0]
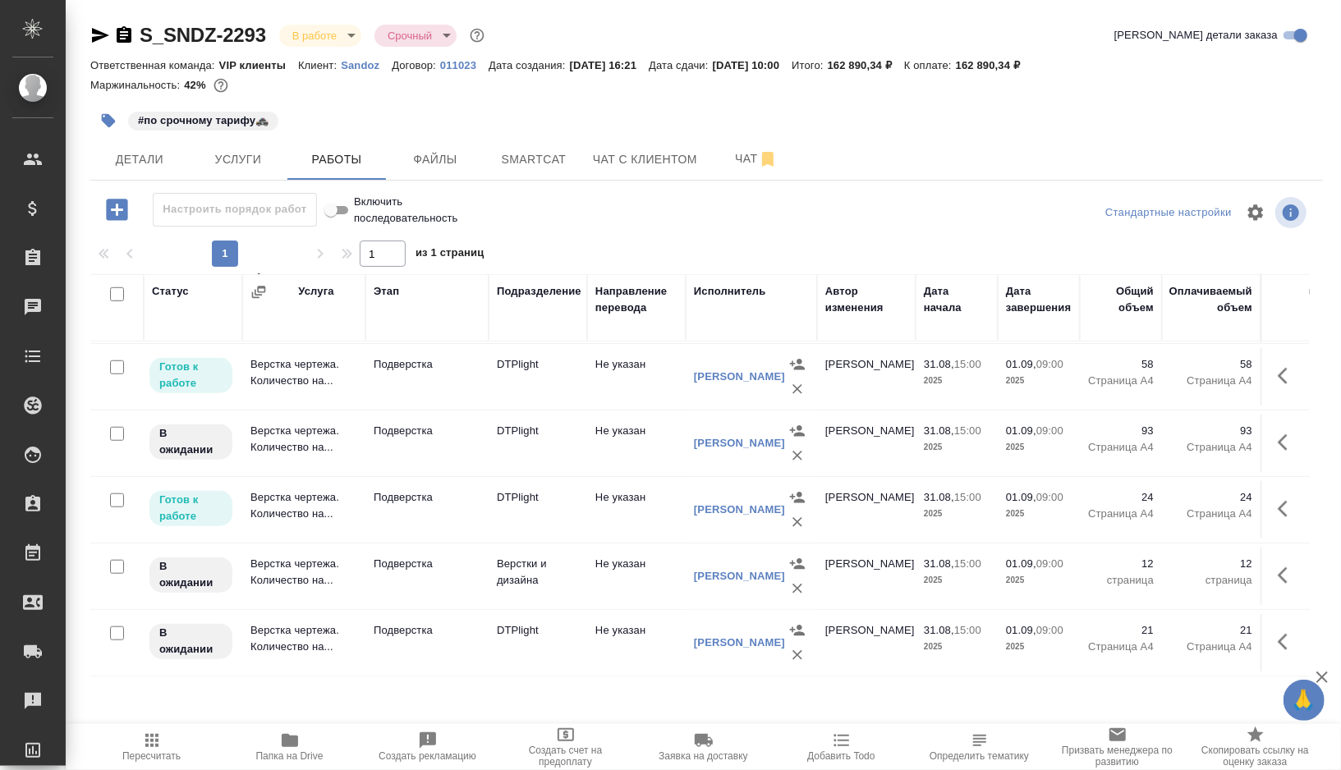
click at [467, 571] on p "Подверстка" at bounding box center [427, 564] width 107 height 16
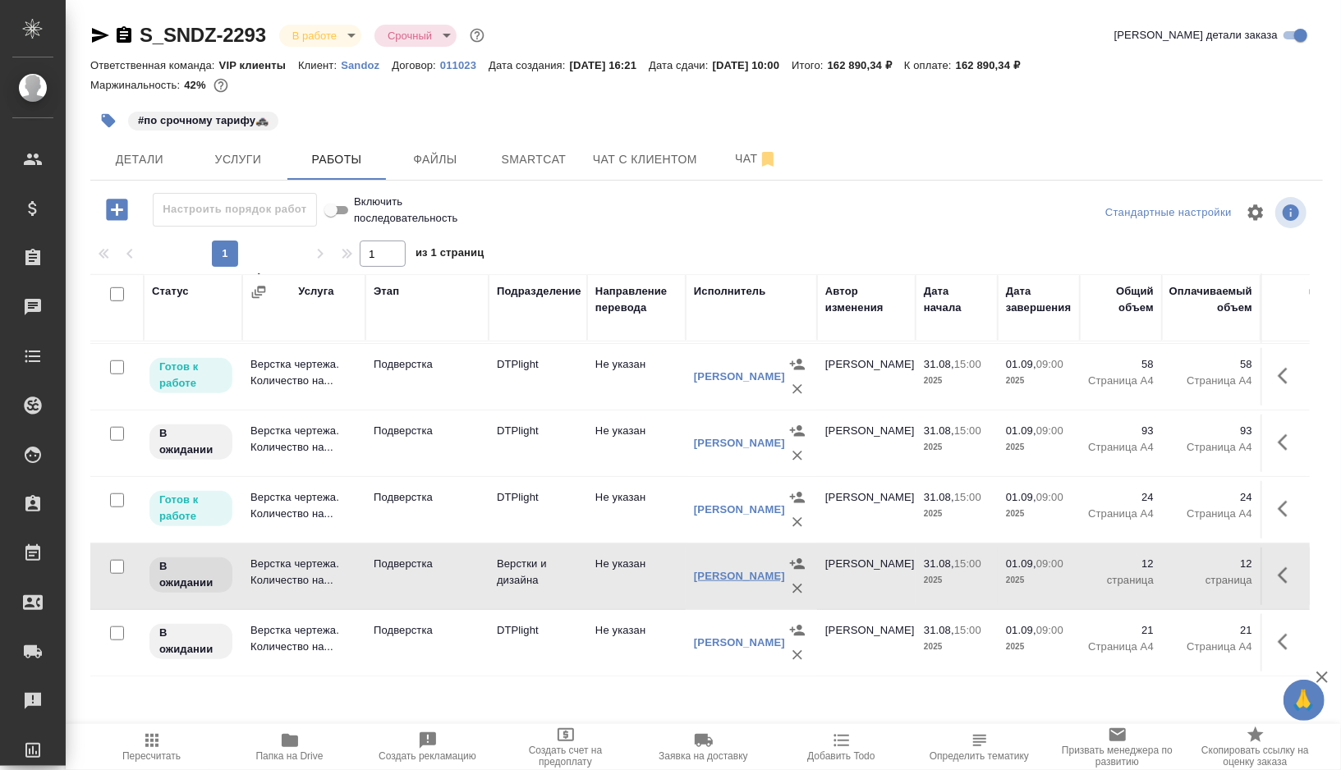
click at [730, 572] on link "[PERSON_NAME]" at bounding box center [739, 576] width 91 height 12
click at [128, 35] on icon "button" at bounding box center [124, 34] width 15 height 16
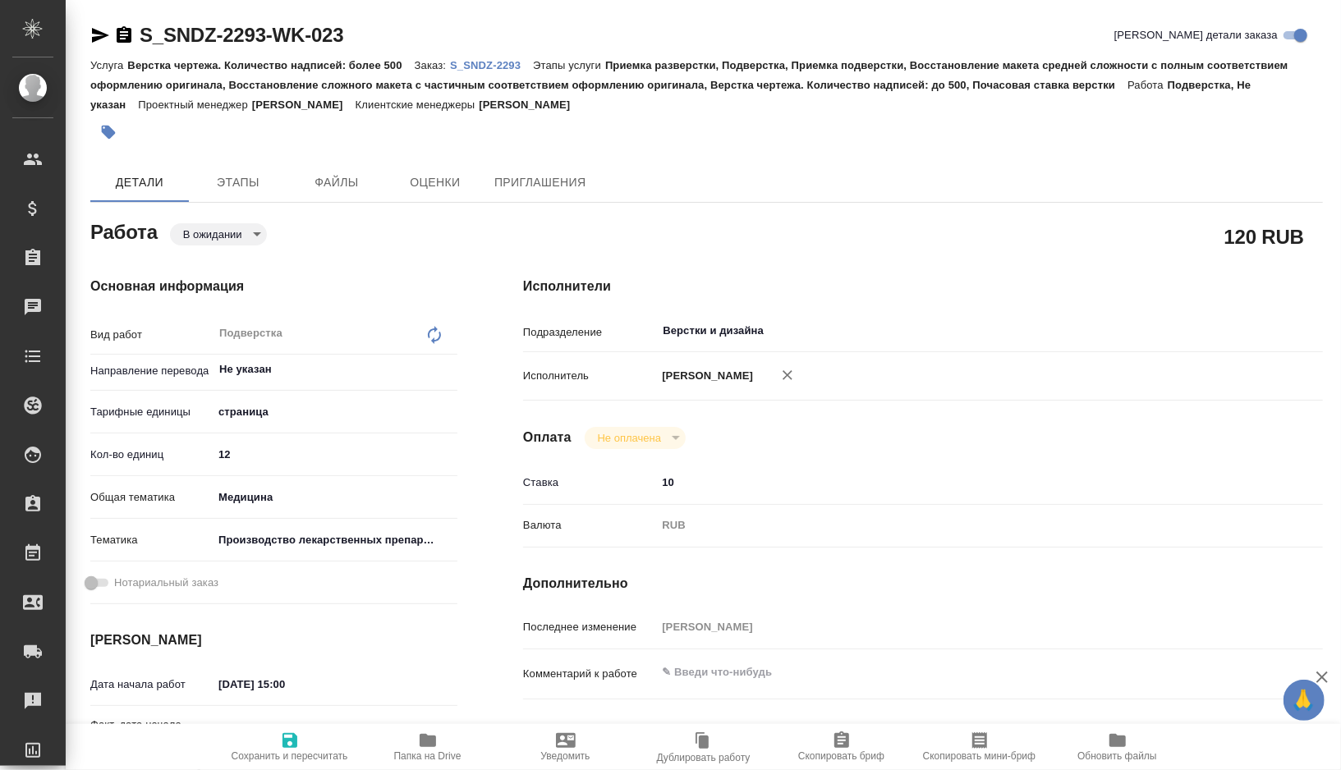
type textarea "x"
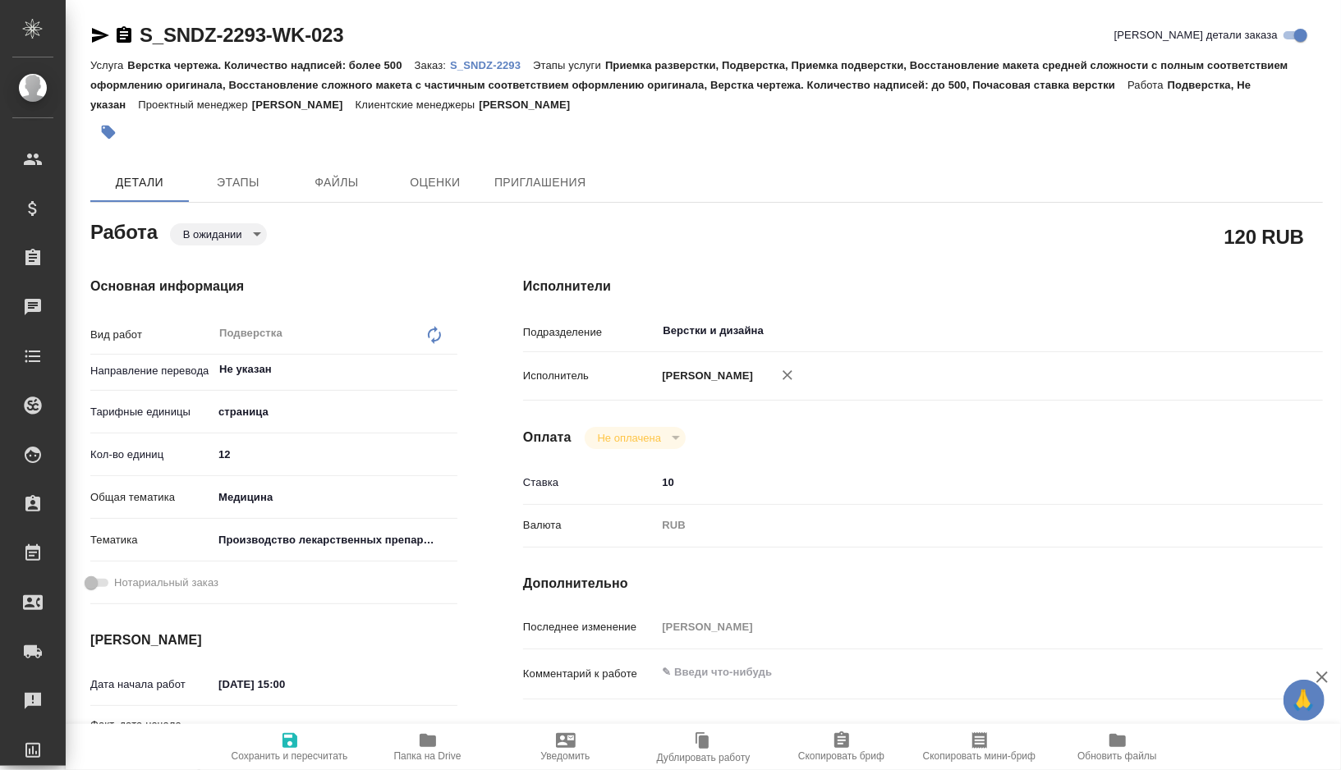
type textarea "x"
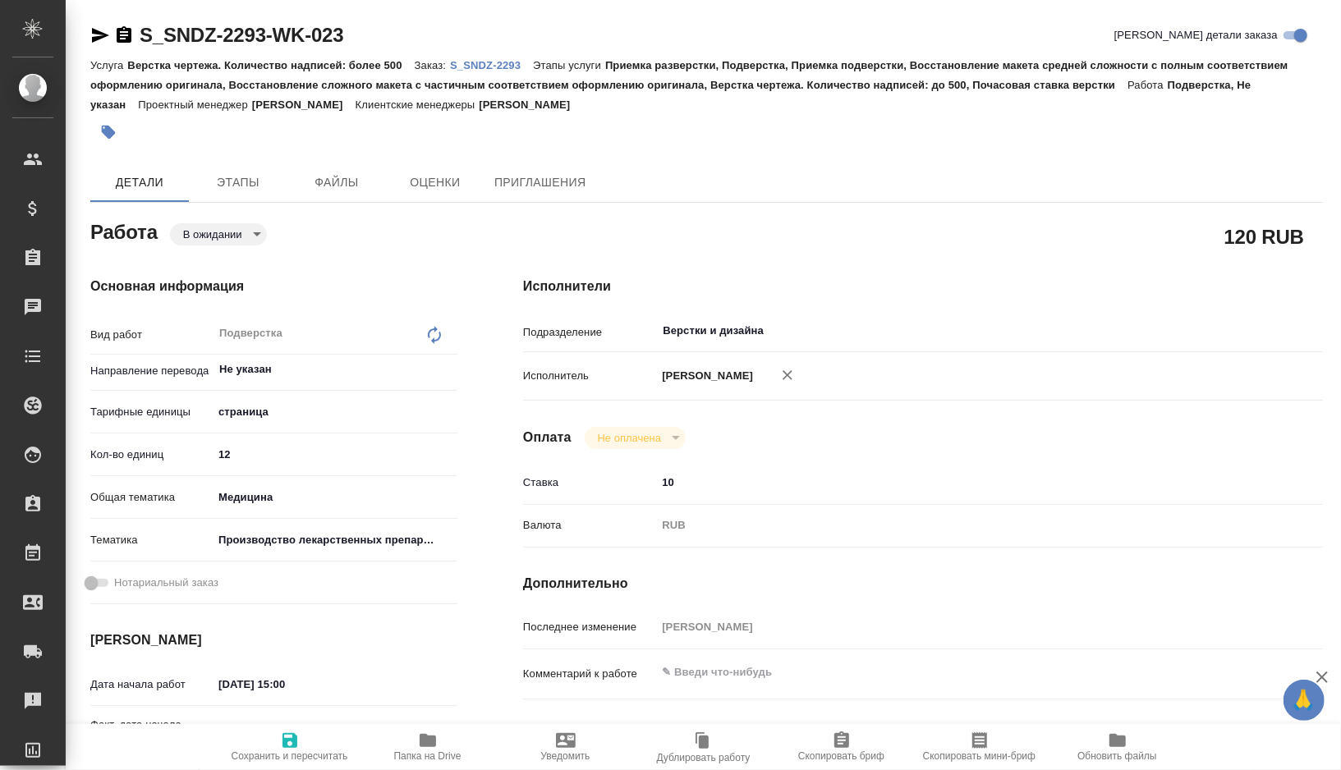
type textarea "x"
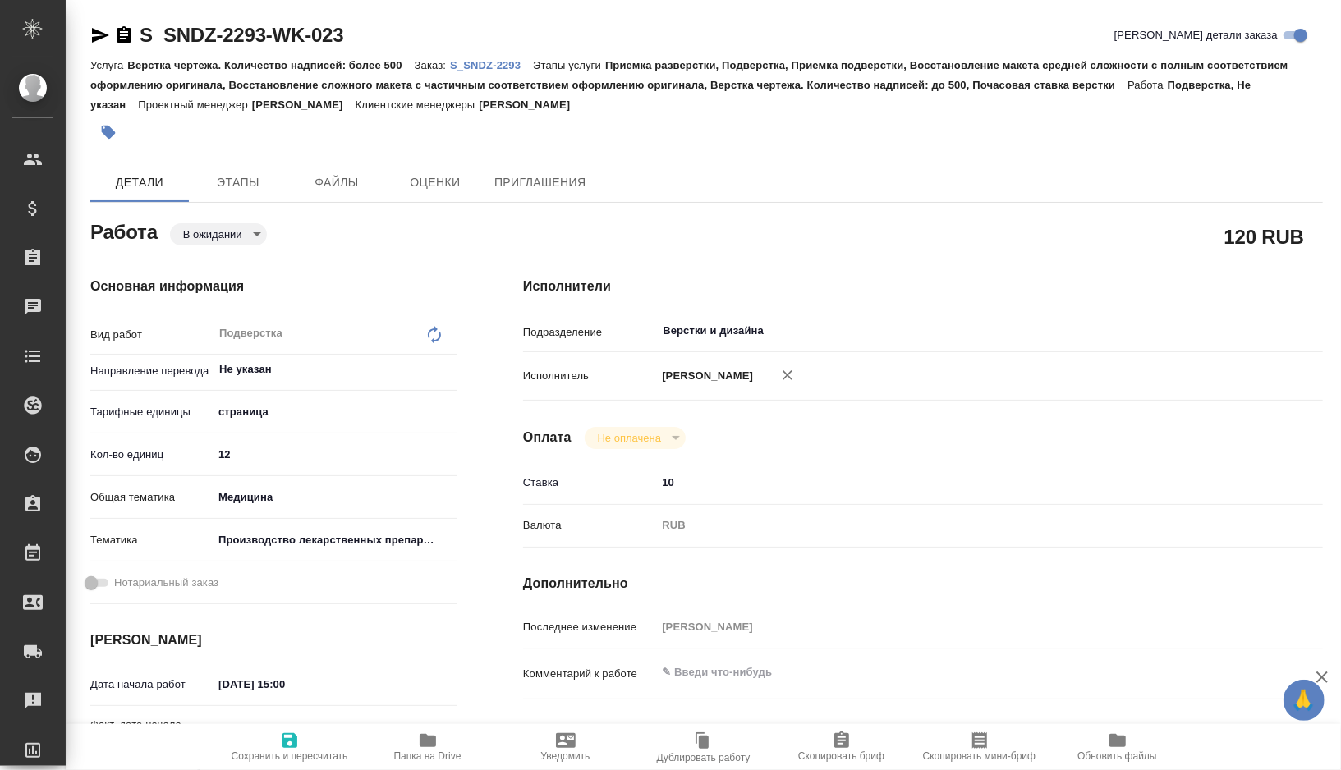
type textarea "x"
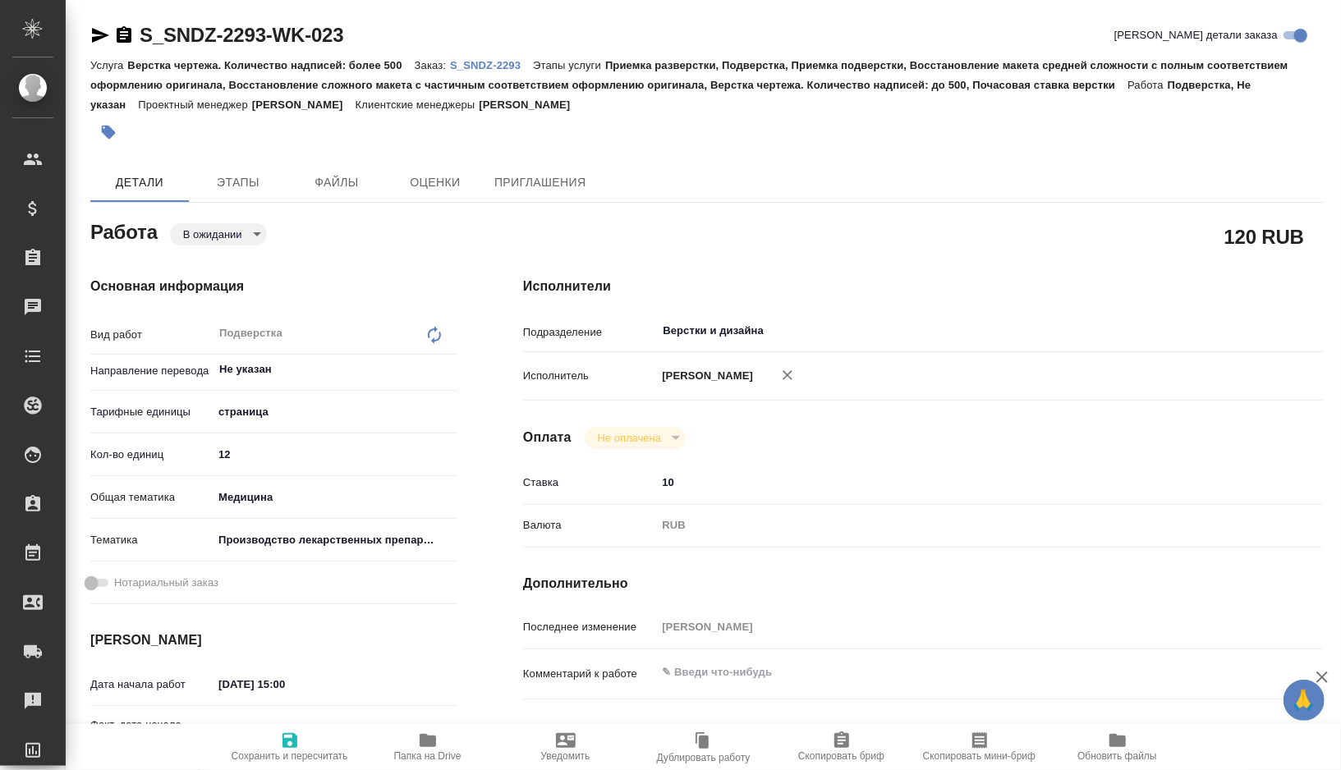
type textarea "x"
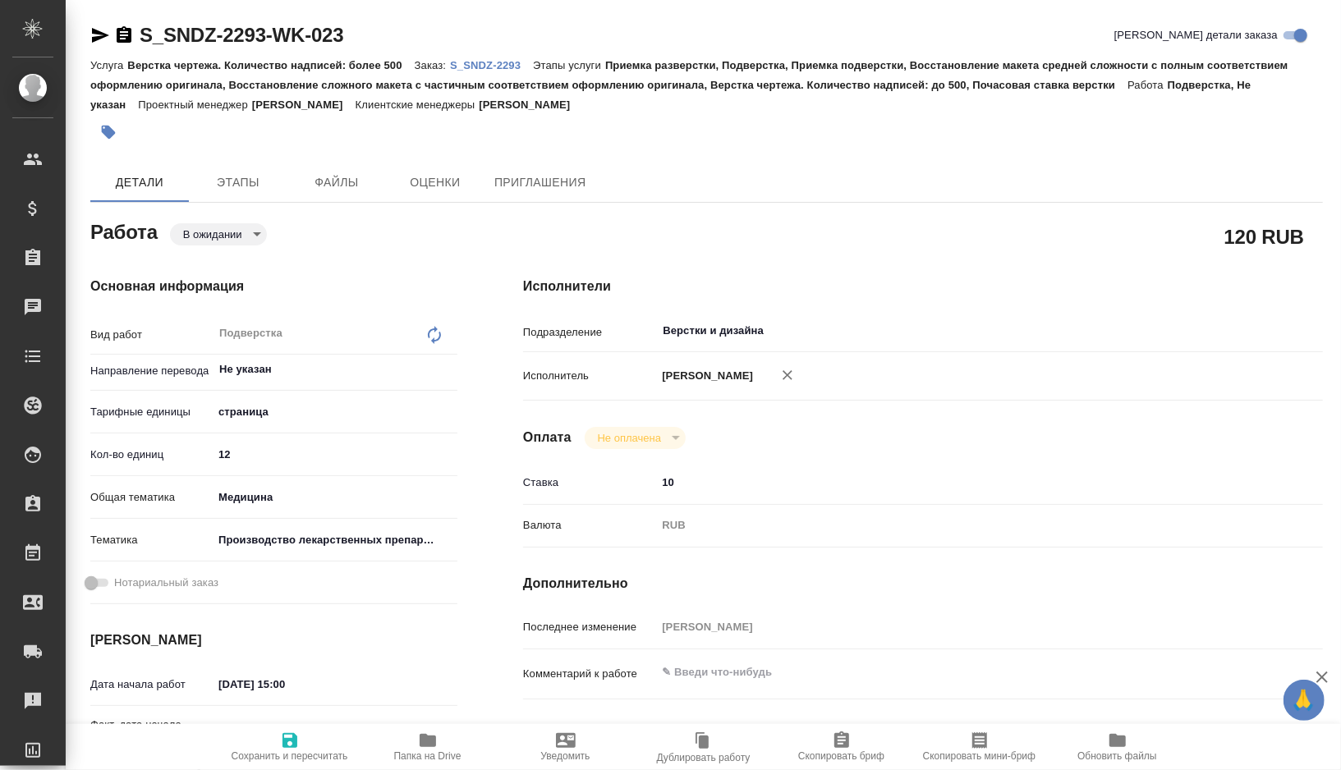
click at [429, 738] on icon "button" at bounding box center [428, 740] width 16 height 13
type textarea "x"
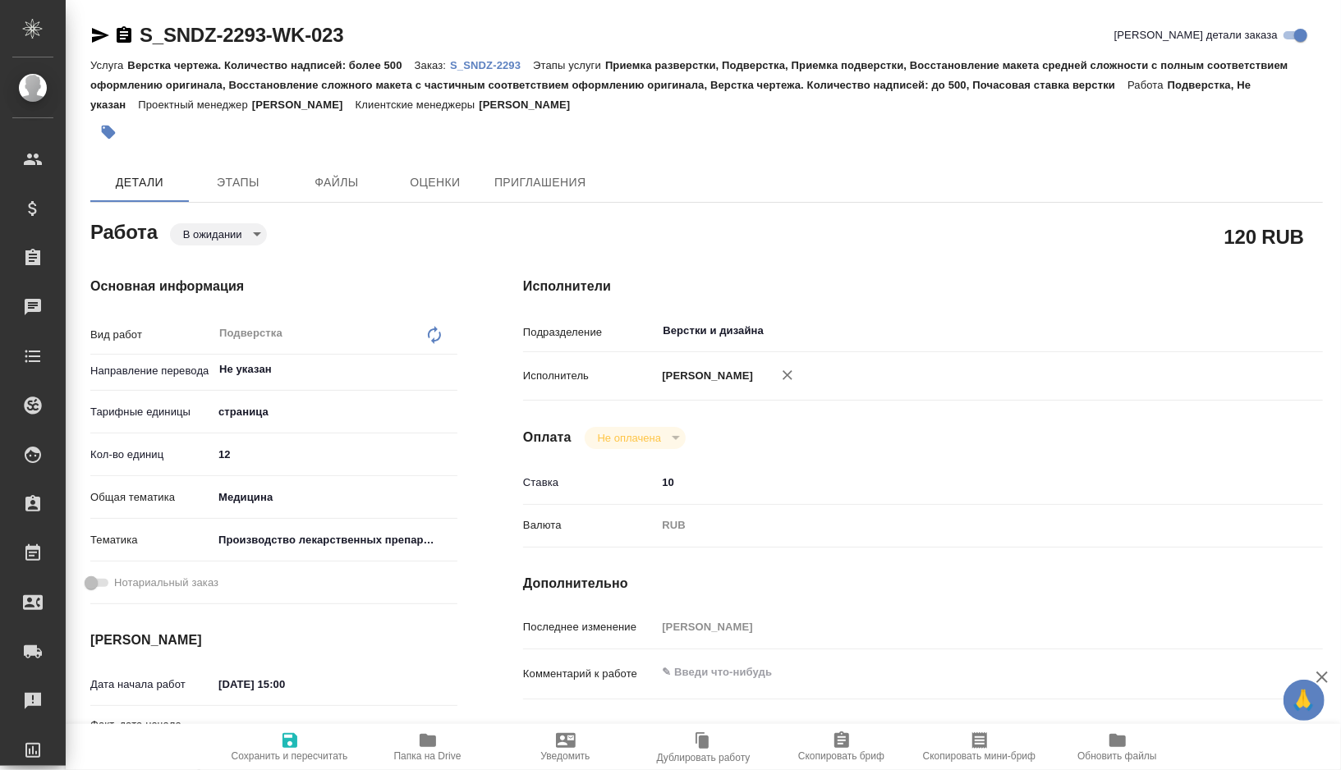
type textarea "x"
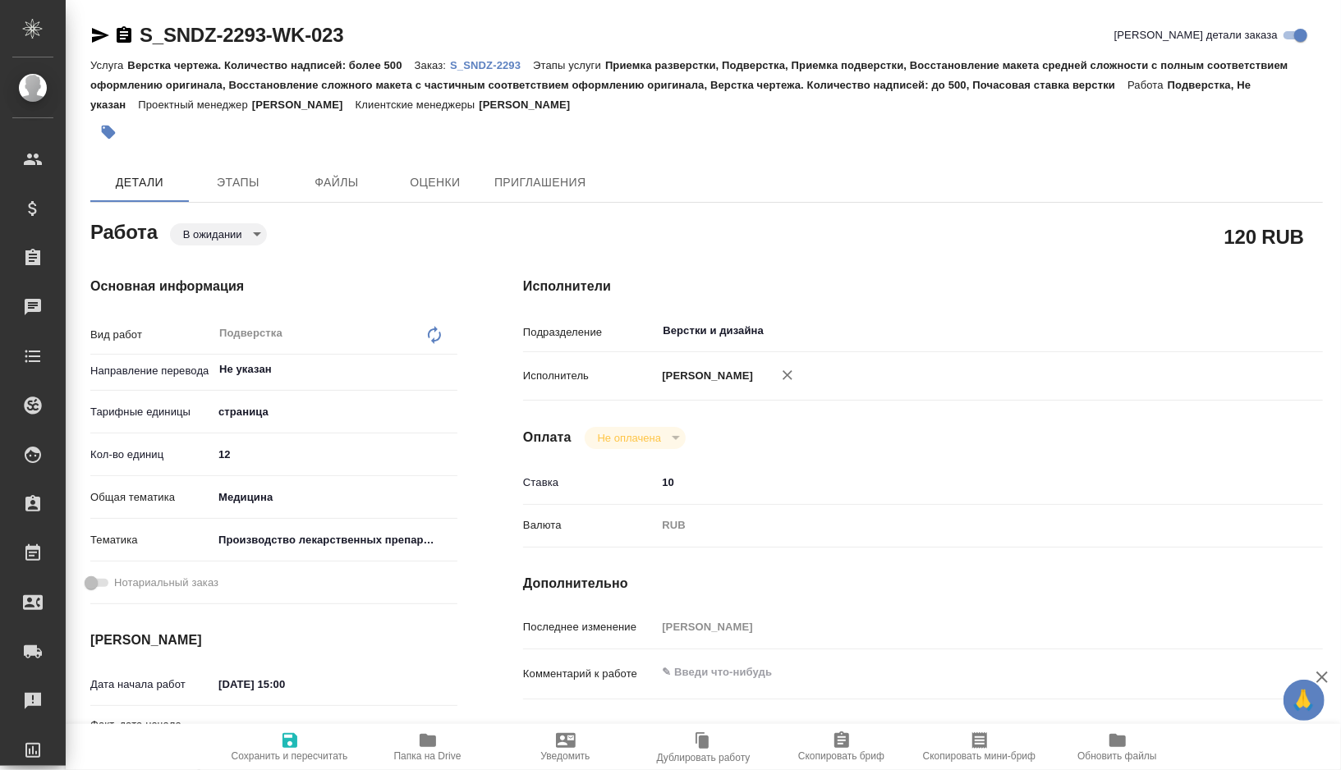
type textarea "x"
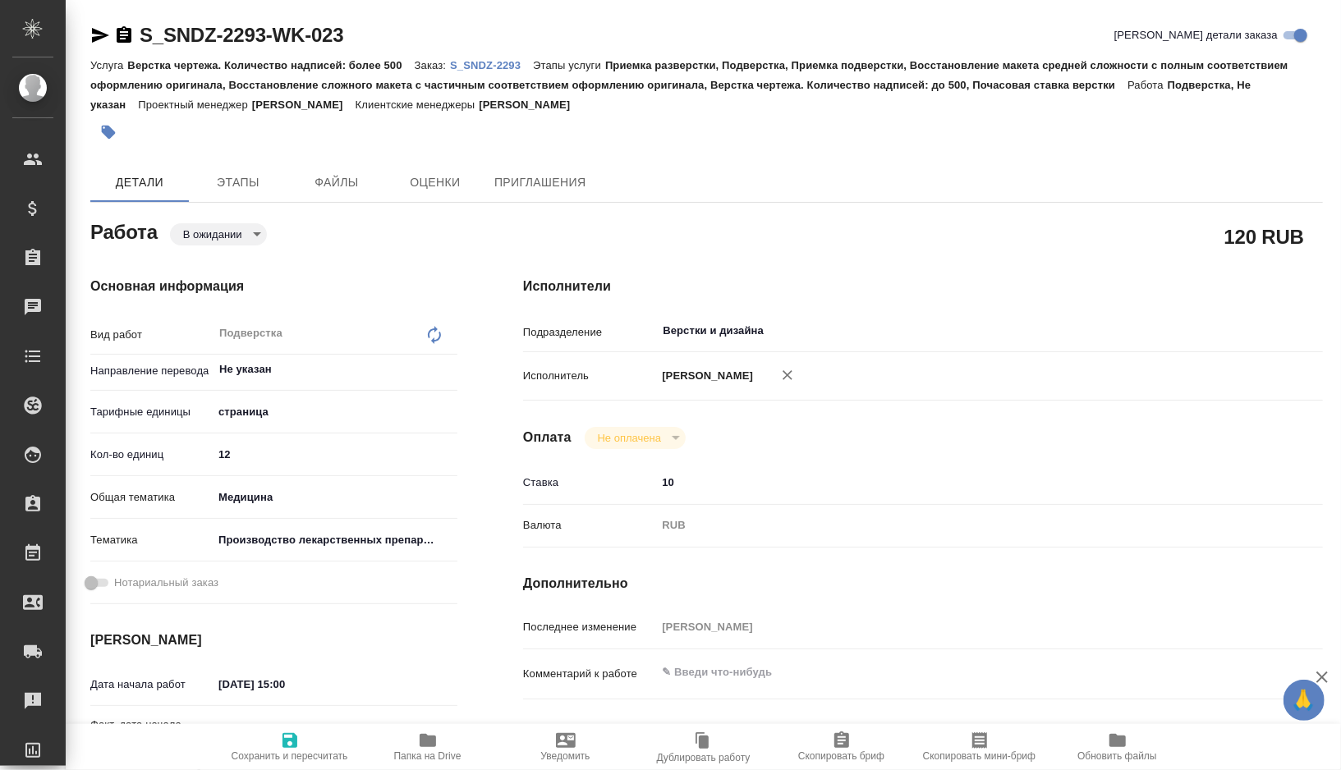
type textarea "x"
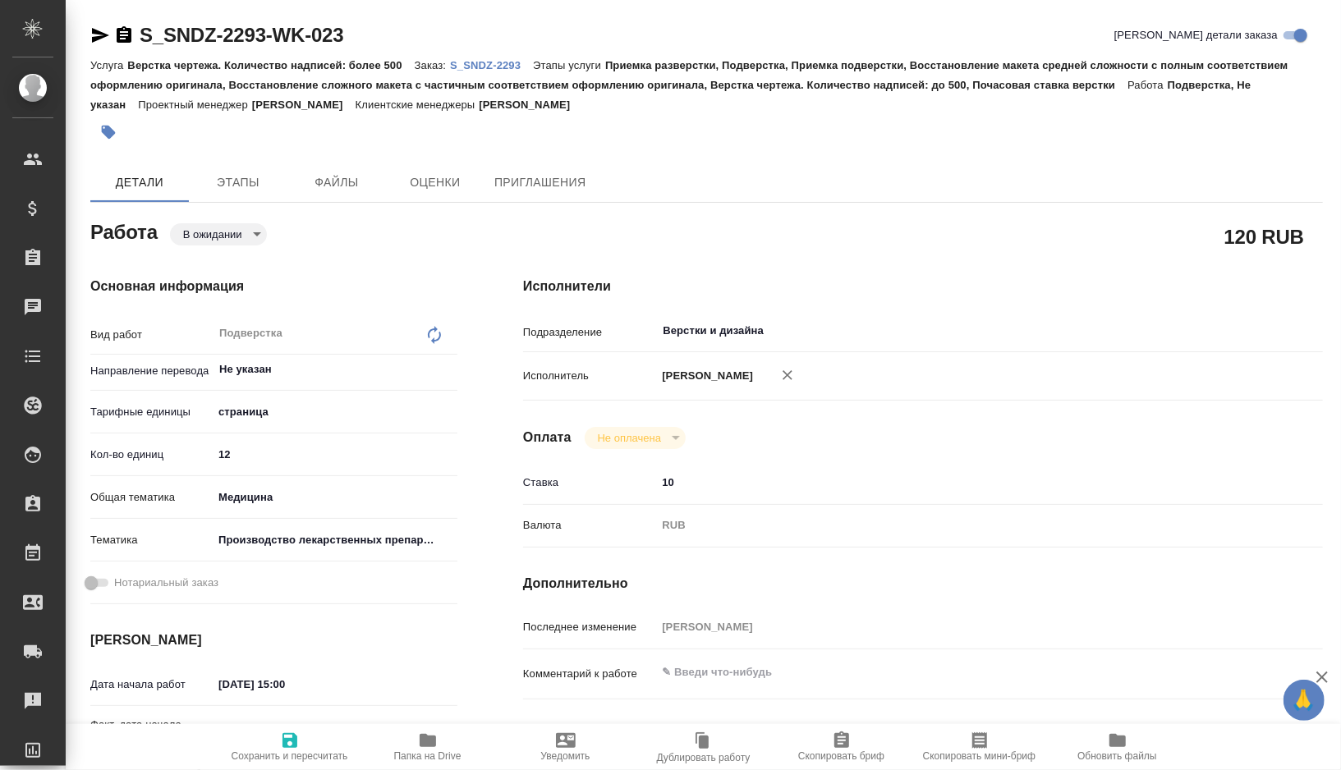
type textarea "x"
click at [244, 232] on body "🙏 .cls-1 fill:#fff; AWATERA Gorshkova Valentina Клиенты Спецификации Заказы 0 Ч…" at bounding box center [670, 385] width 1341 height 770
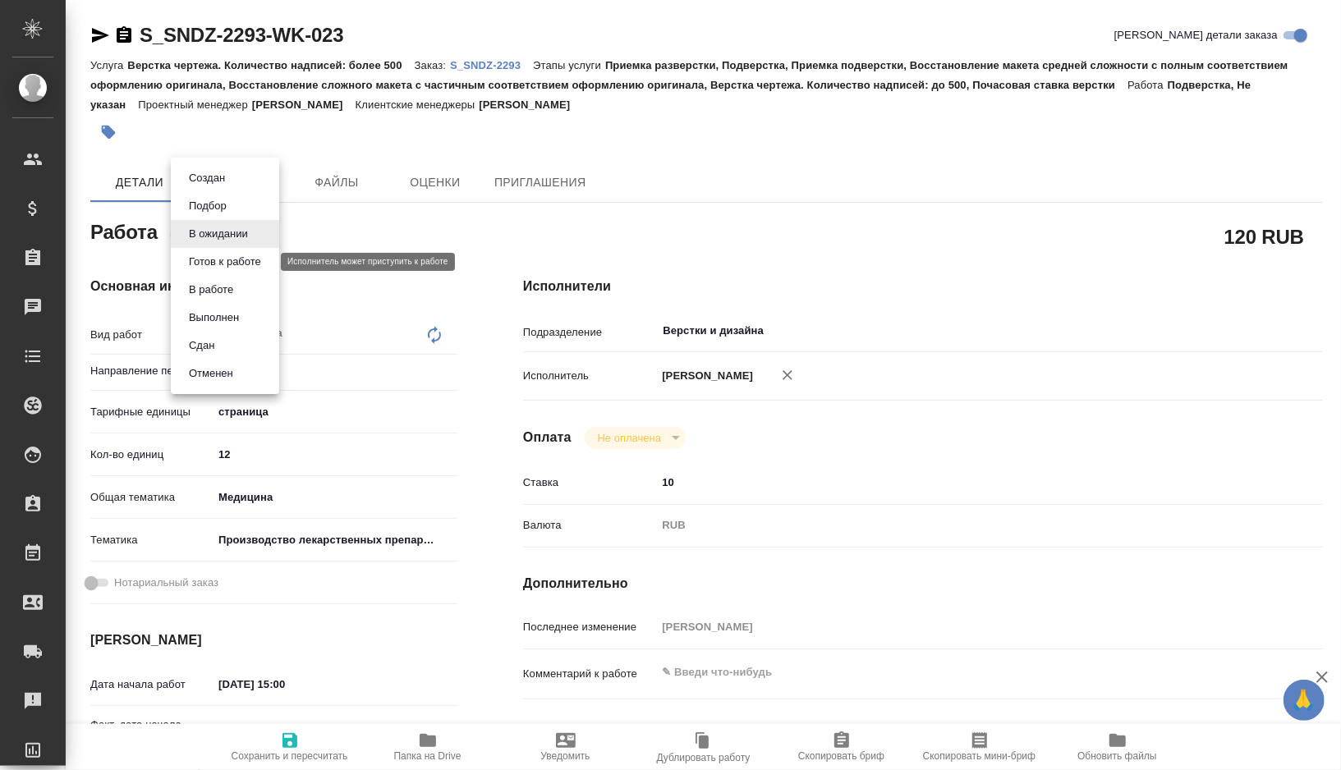
click at [241, 264] on button "Готов к работе" at bounding box center [225, 262] width 82 height 18
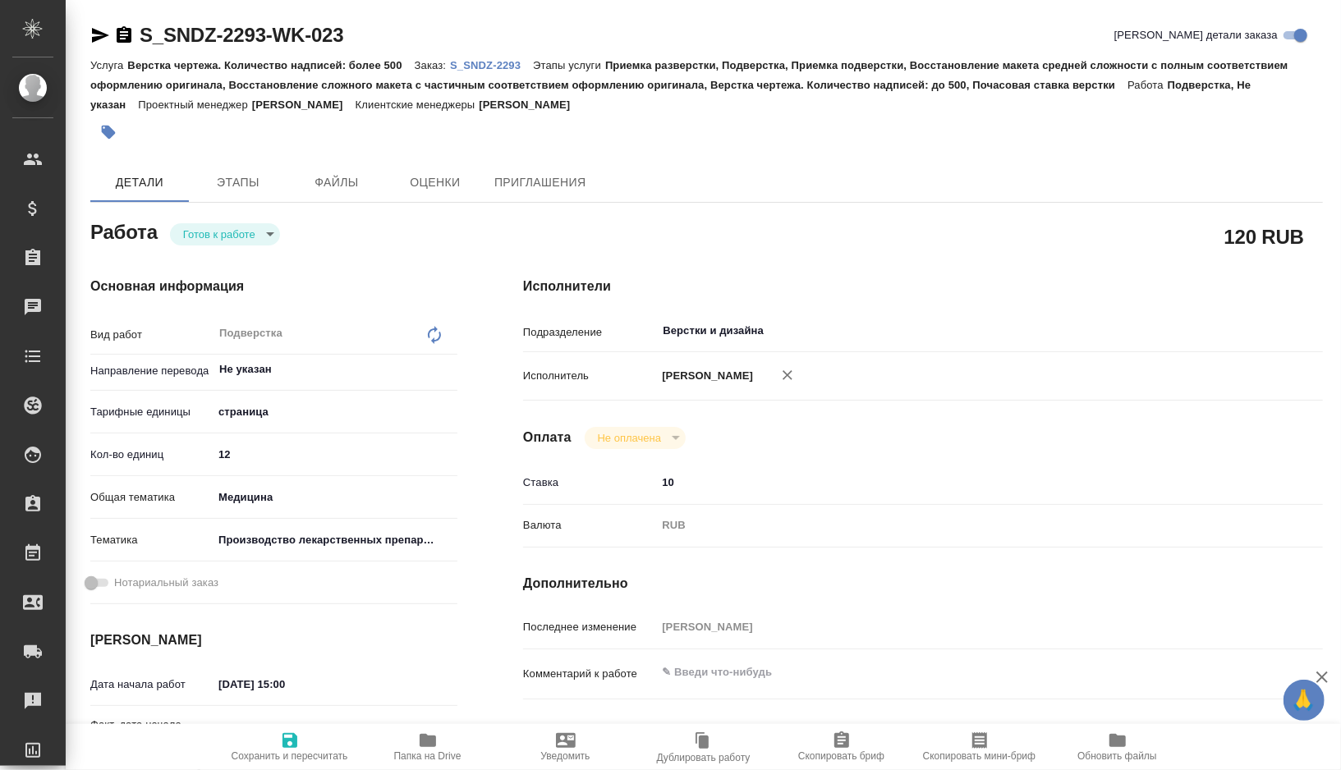
type textarea "x"
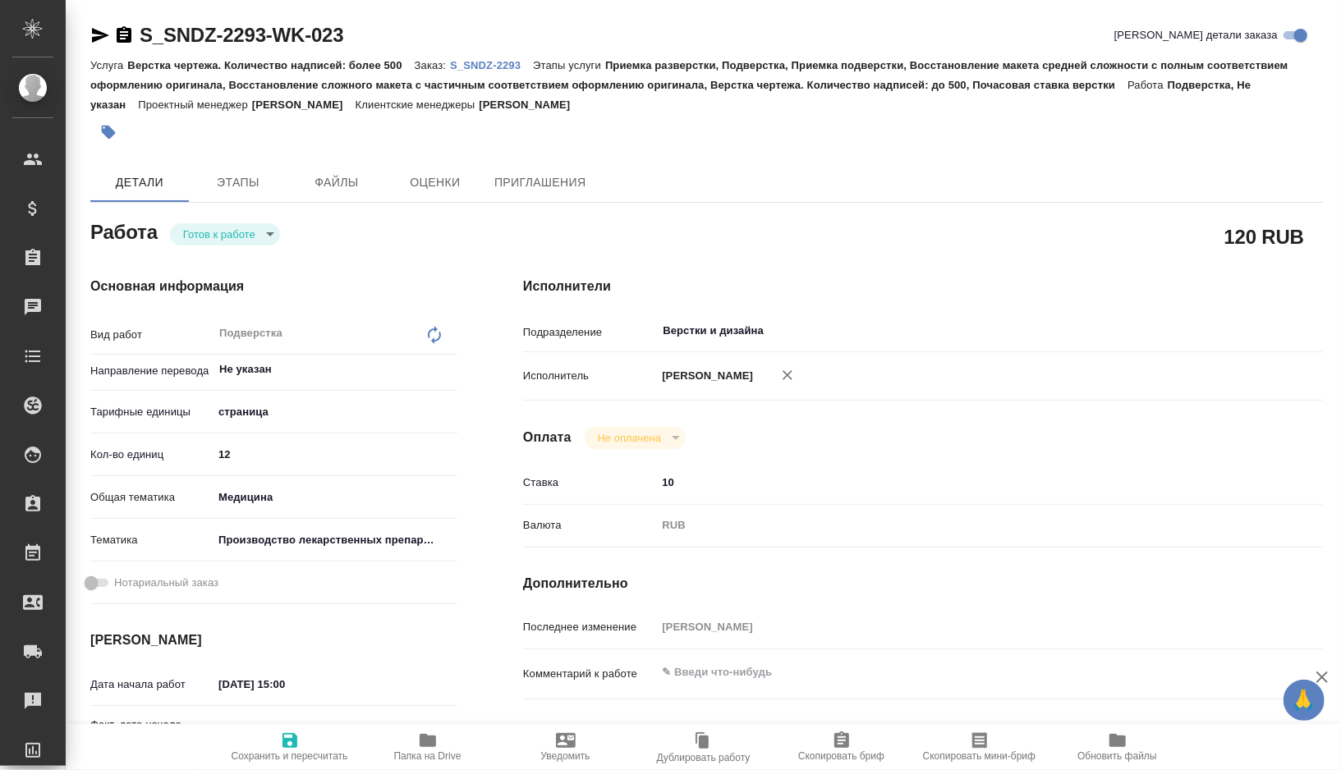
type textarea "x"
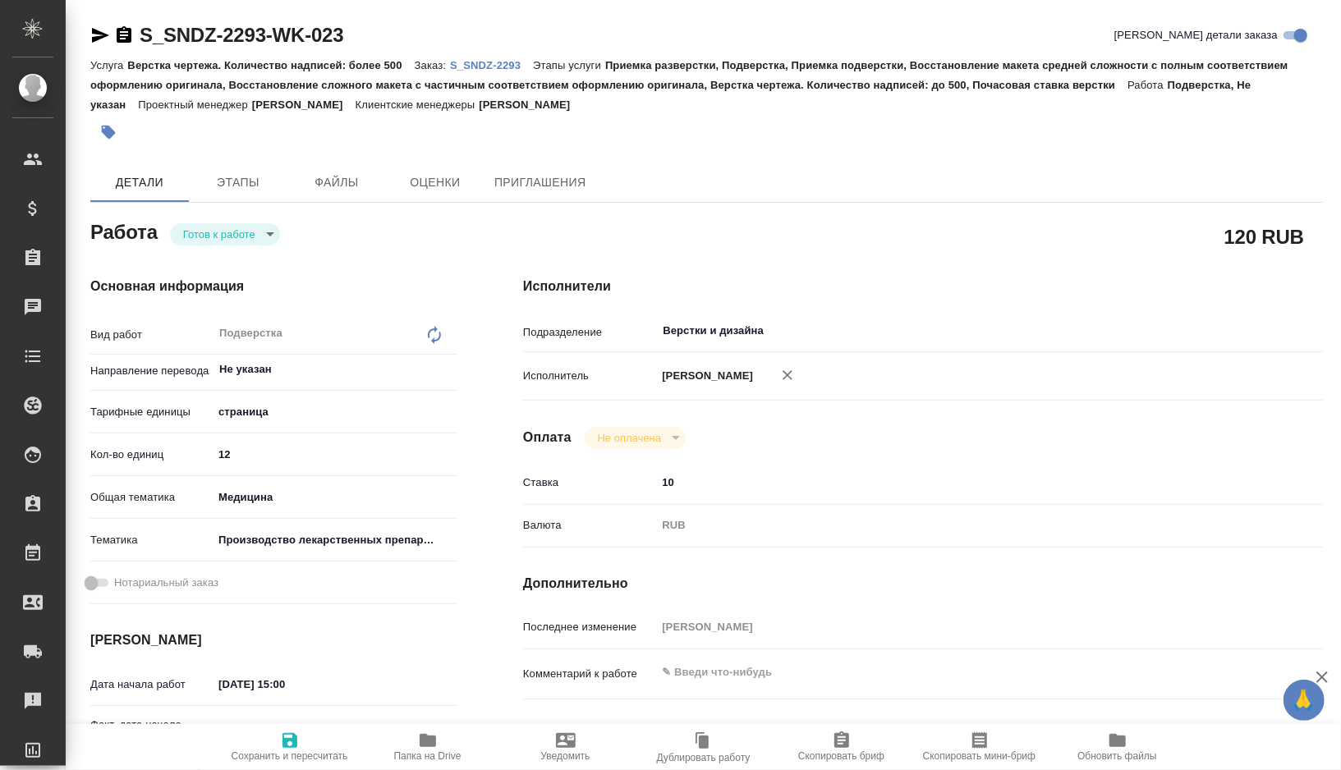
type textarea "x"
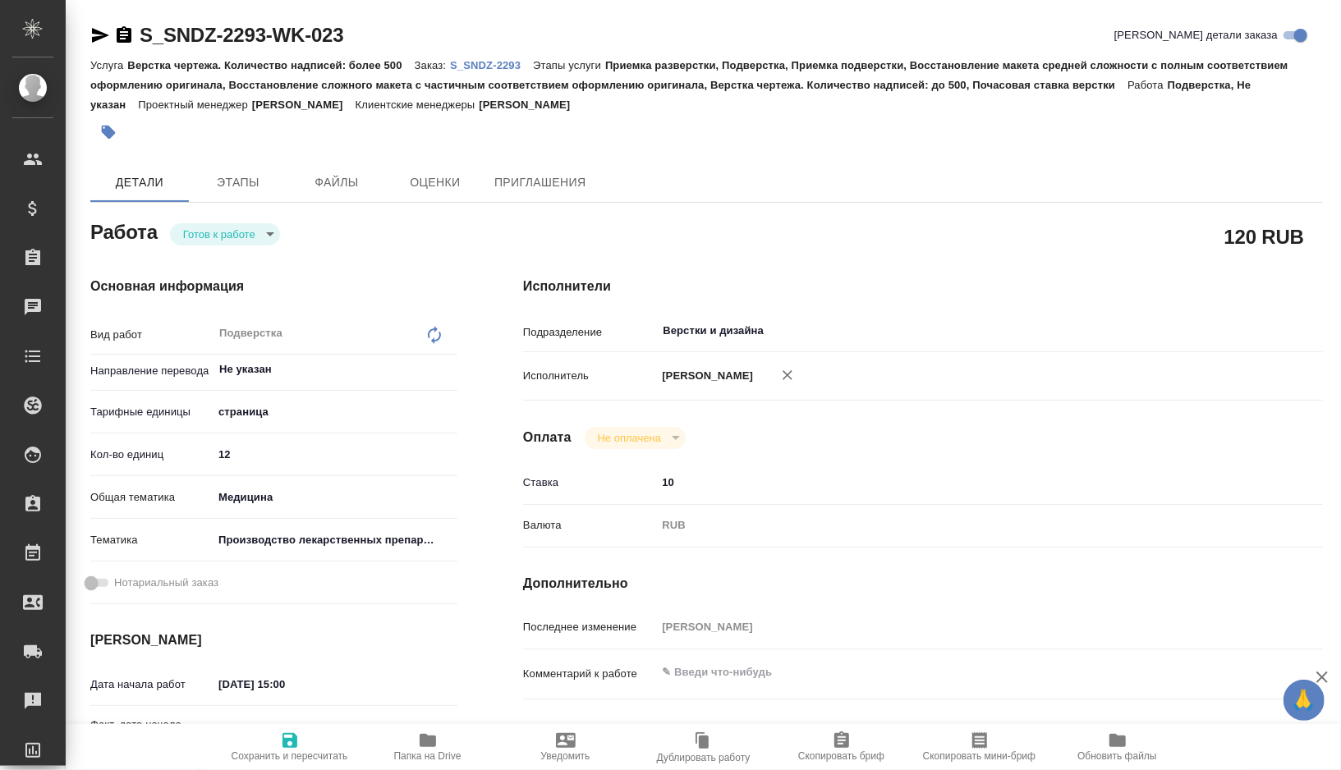
type textarea "x"
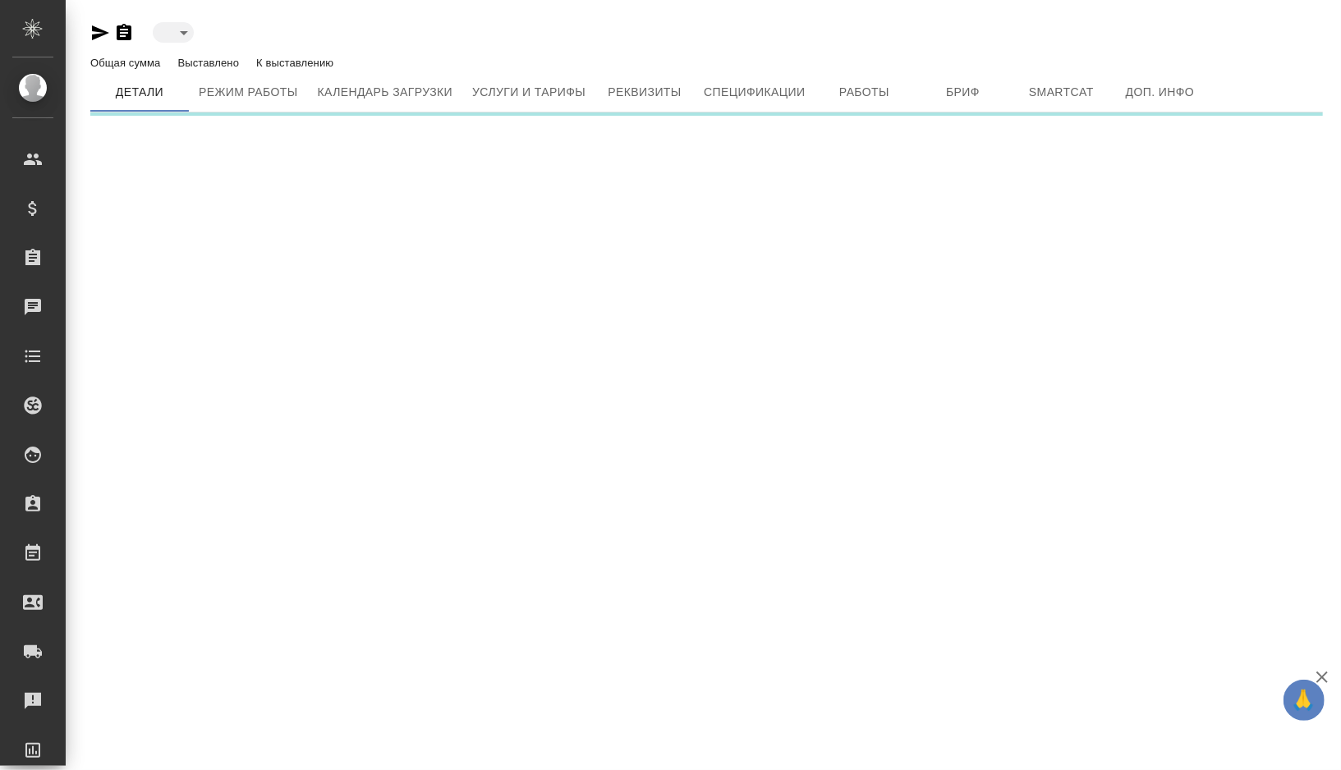
type input "toBeImplemented"
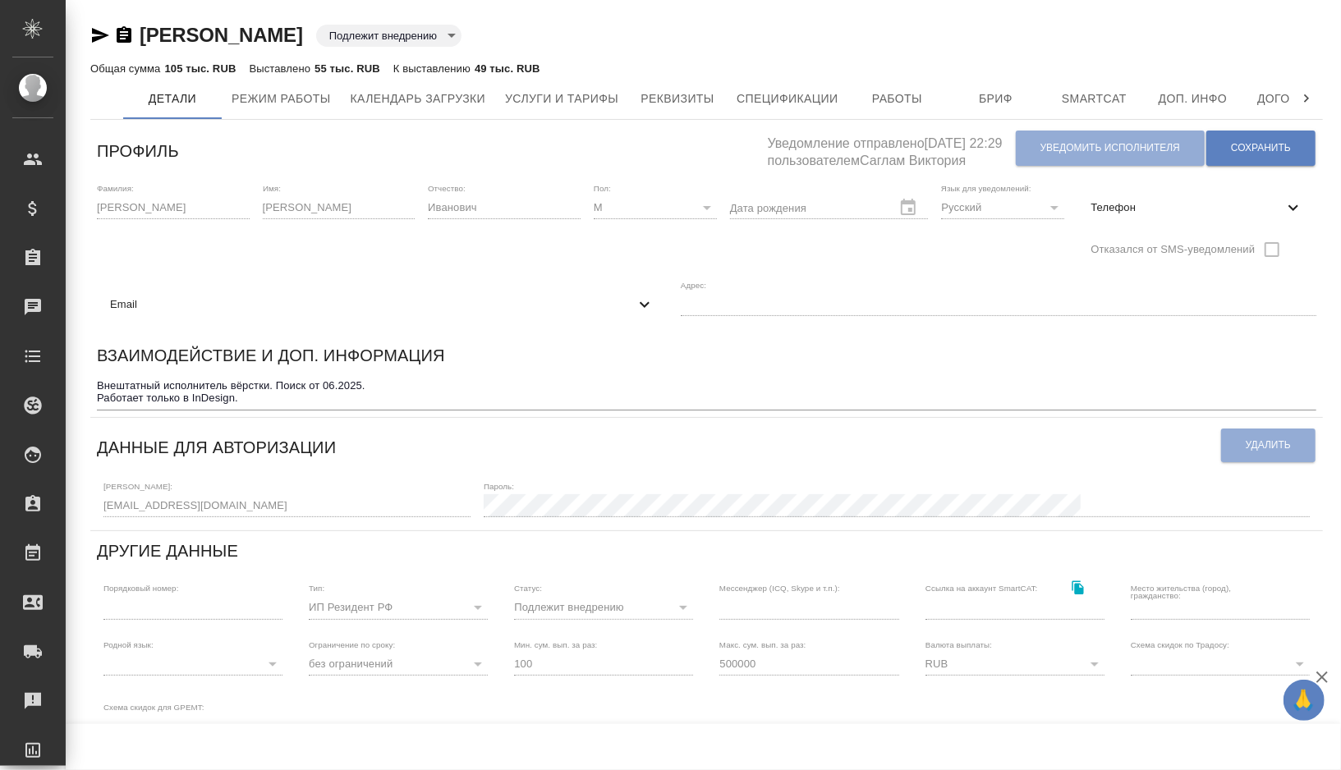
click at [99, 493] on div "Логин: [EMAIL_ADDRESS][DOMAIN_NAME] Пароль:" at bounding box center [707, 498] width 1220 height 51
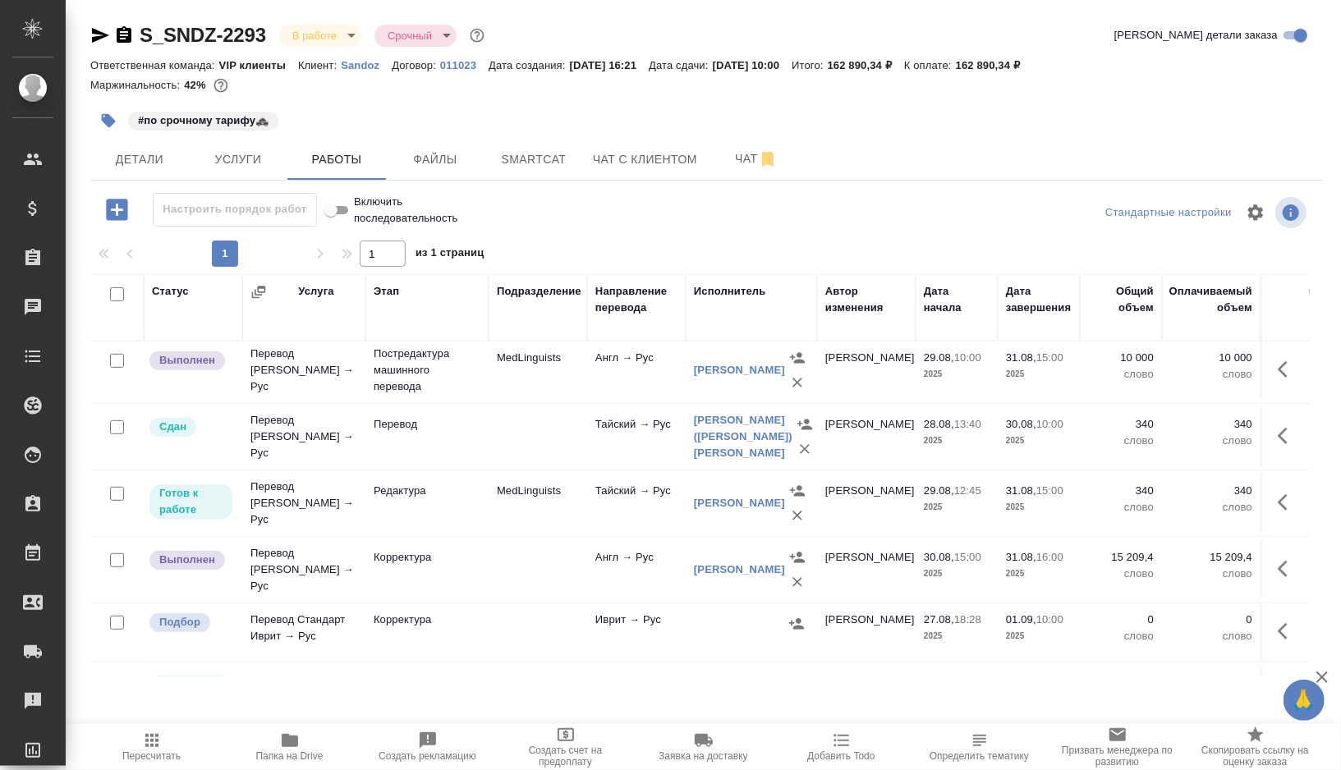
scroll to position [597, 0]
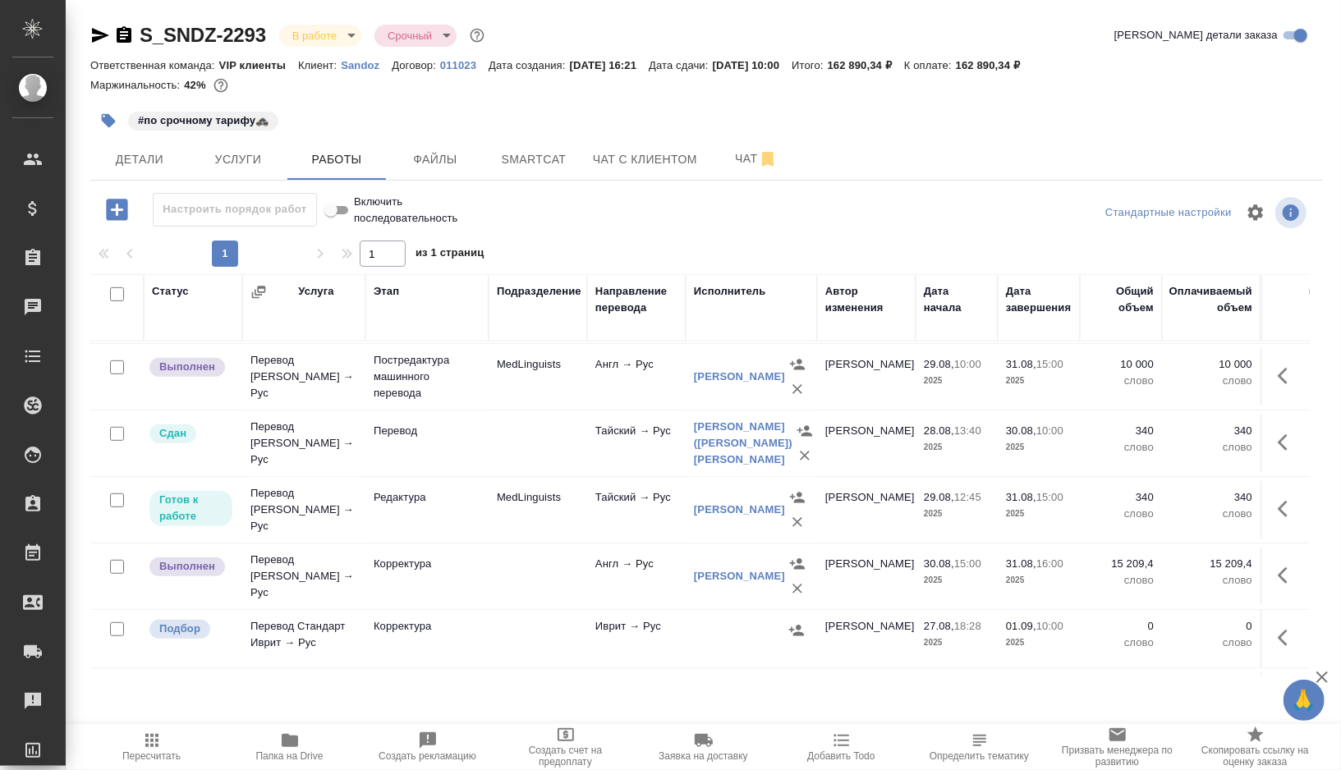
click at [575, 539] on td "MedLinguists" at bounding box center [538, 509] width 99 height 57
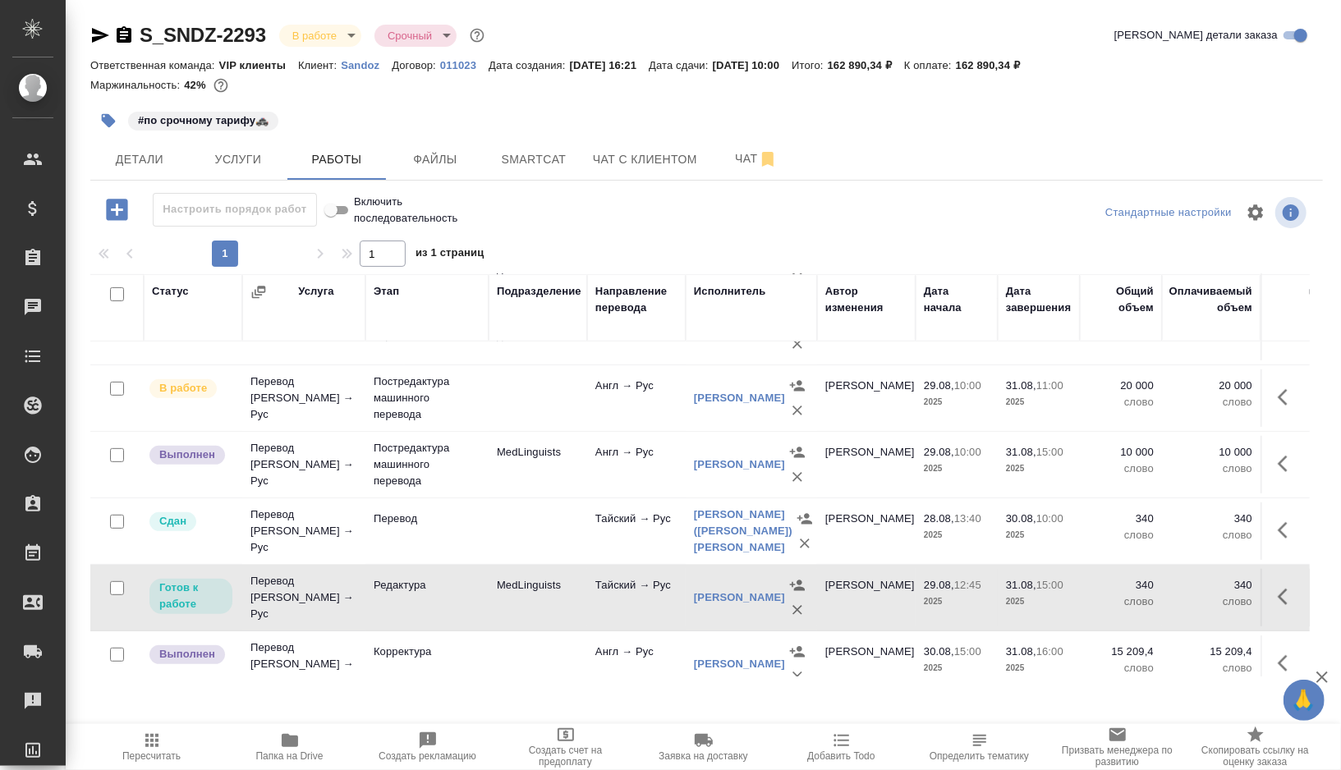
scroll to position [471, 0]
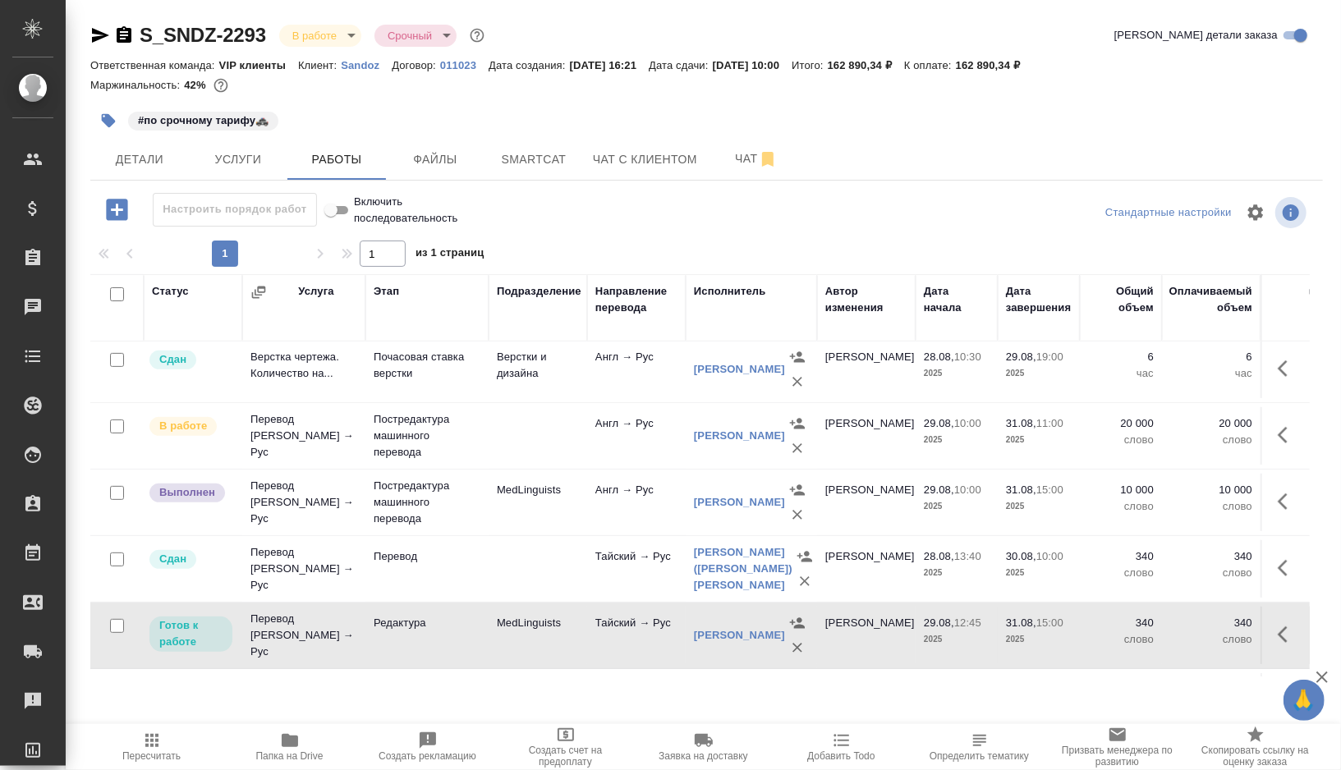
click at [577, 518] on td "MedLinguists" at bounding box center [538, 502] width 99 height 57
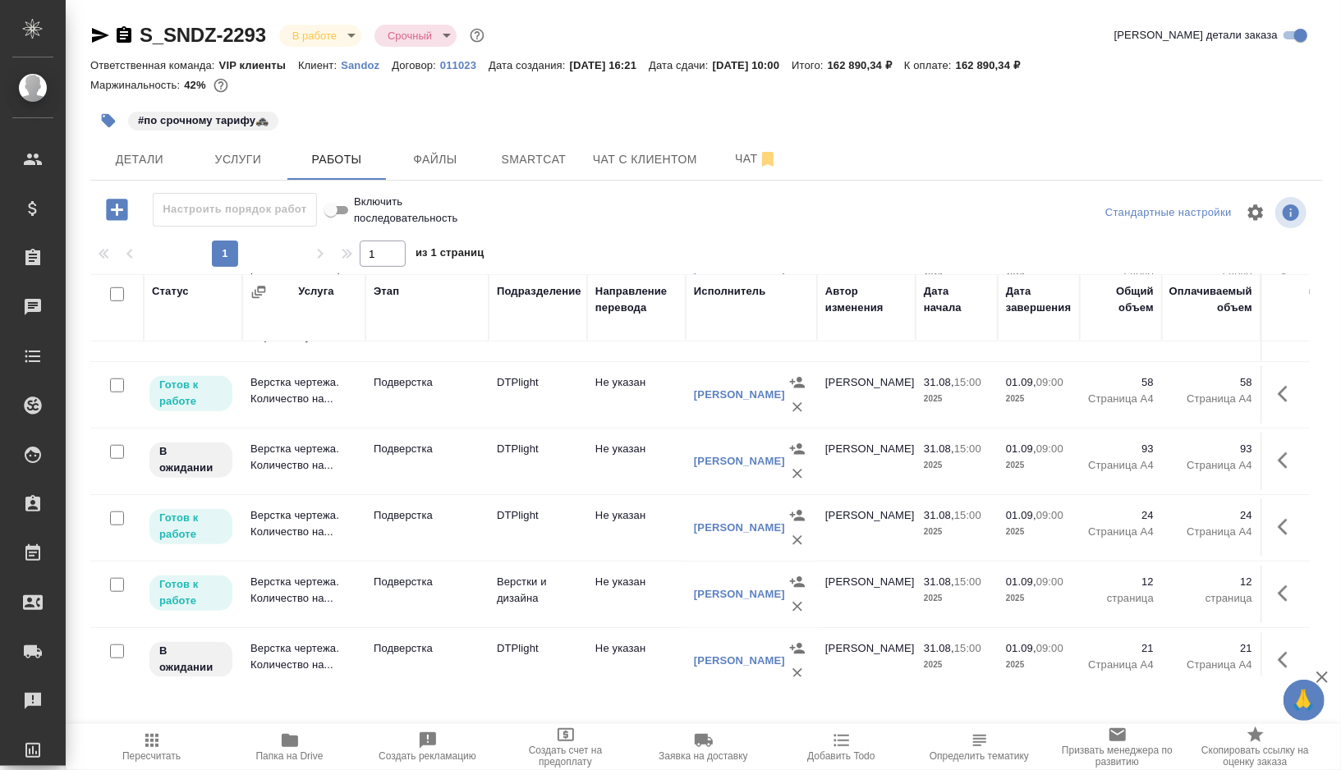
scroll to position [930, 0]
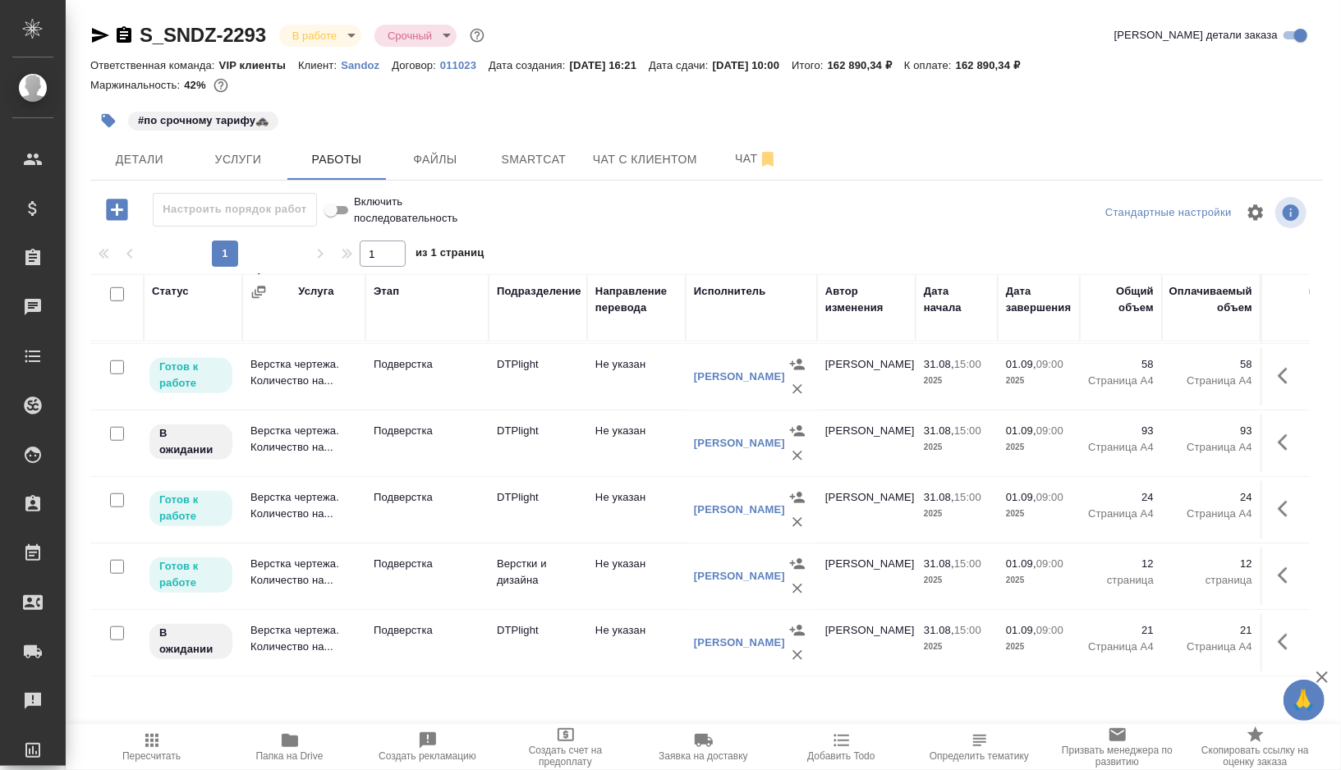
click at [453, 453] on td "Подверстка" at bounding box center [427, 443] width 123 height 57
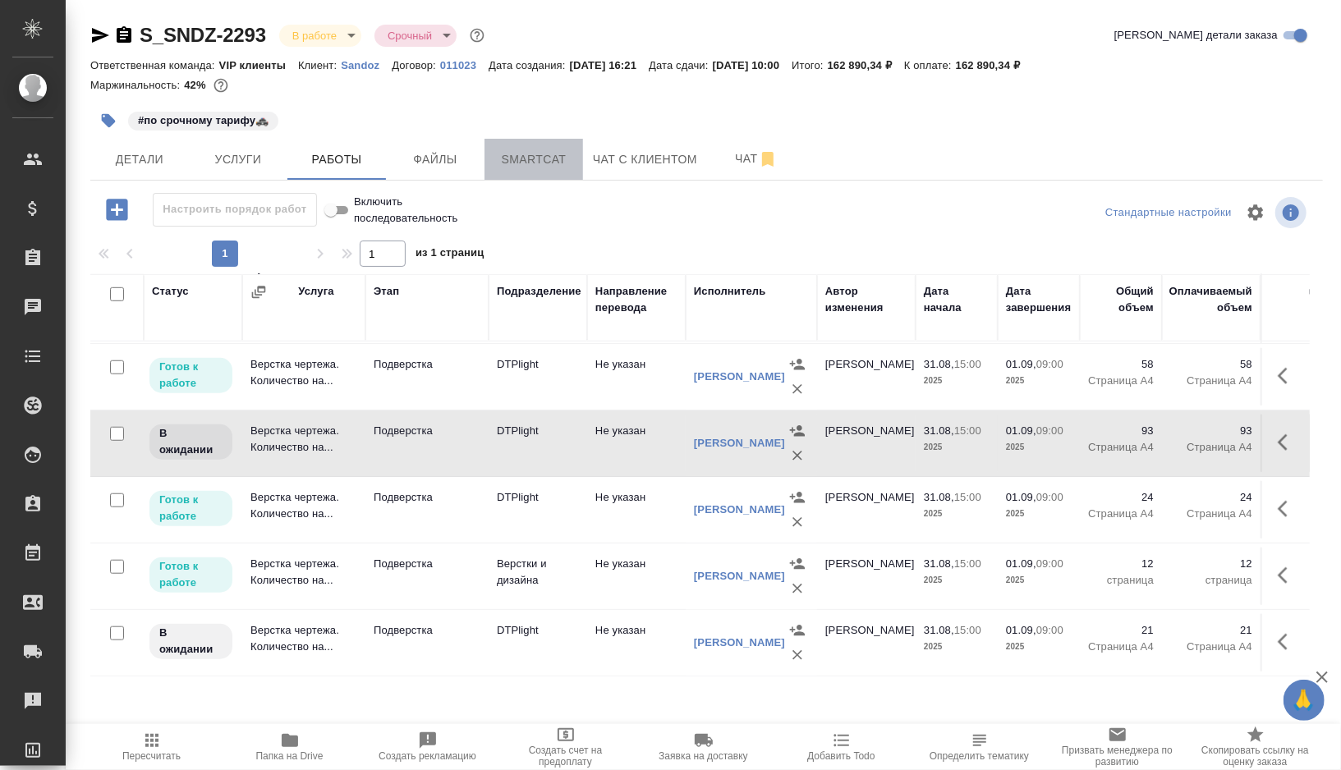
click at [573, 164] on button "Smartcat" at bounding box center [534, 159] width 99 height 41
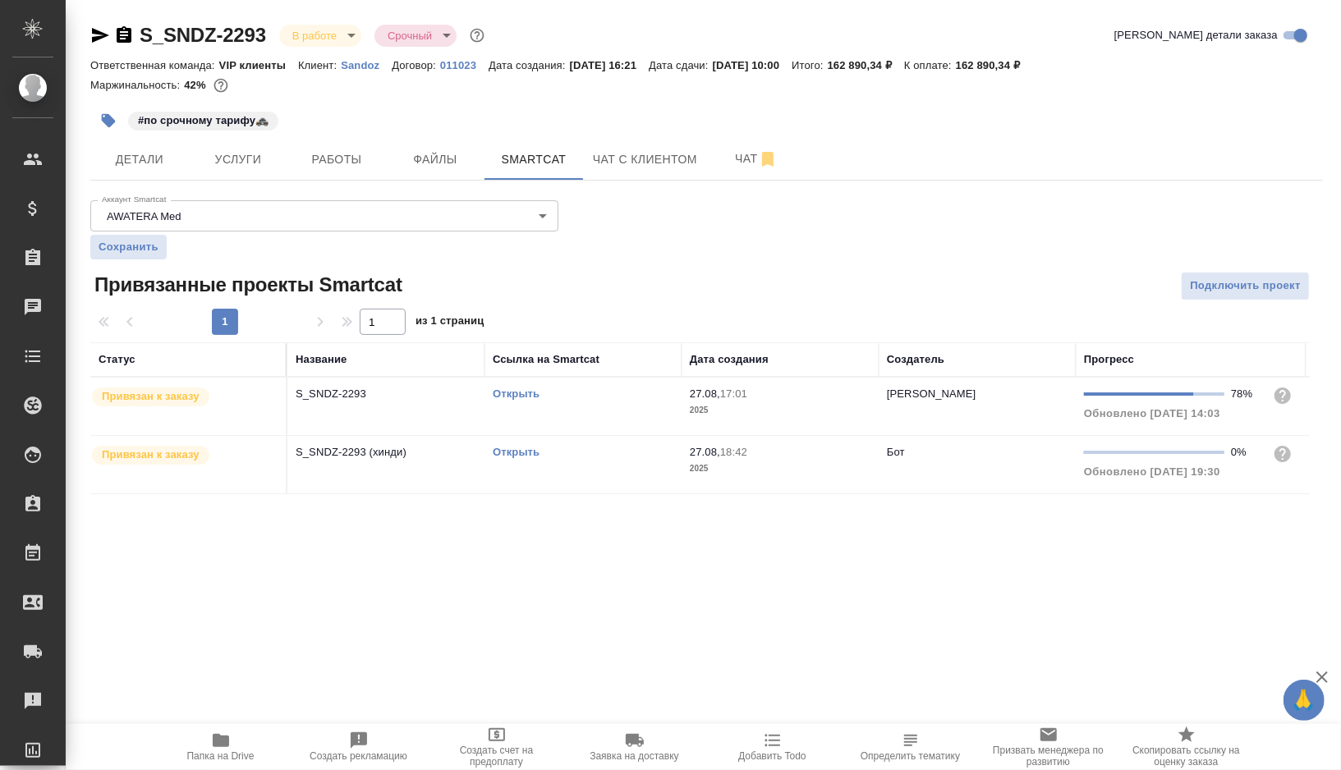
click at [523, 393] on link "Открыть" at bounding box center [516, 394] width 47 height 12
click at [358, 159] on span "Работы" at bounding box center [336, 159] width 79 height 21
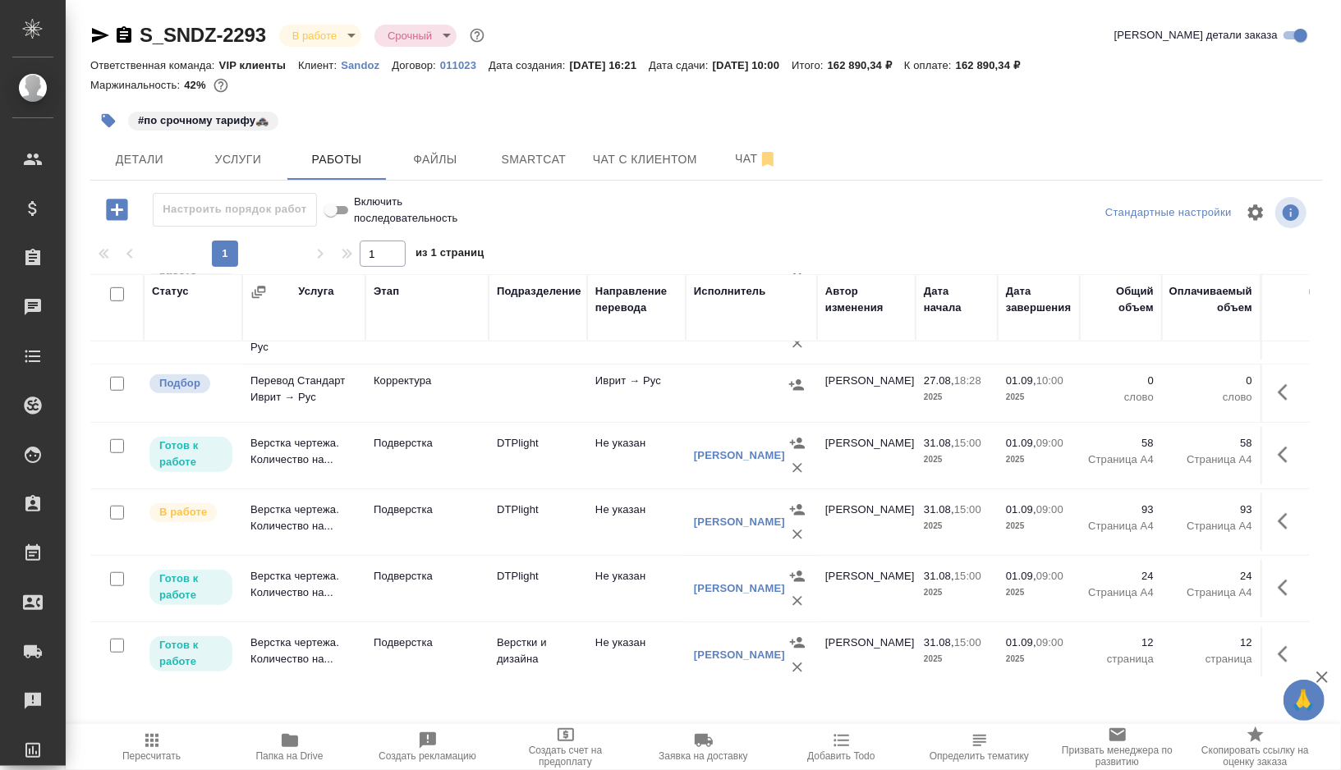
scroll to position [833, 0]
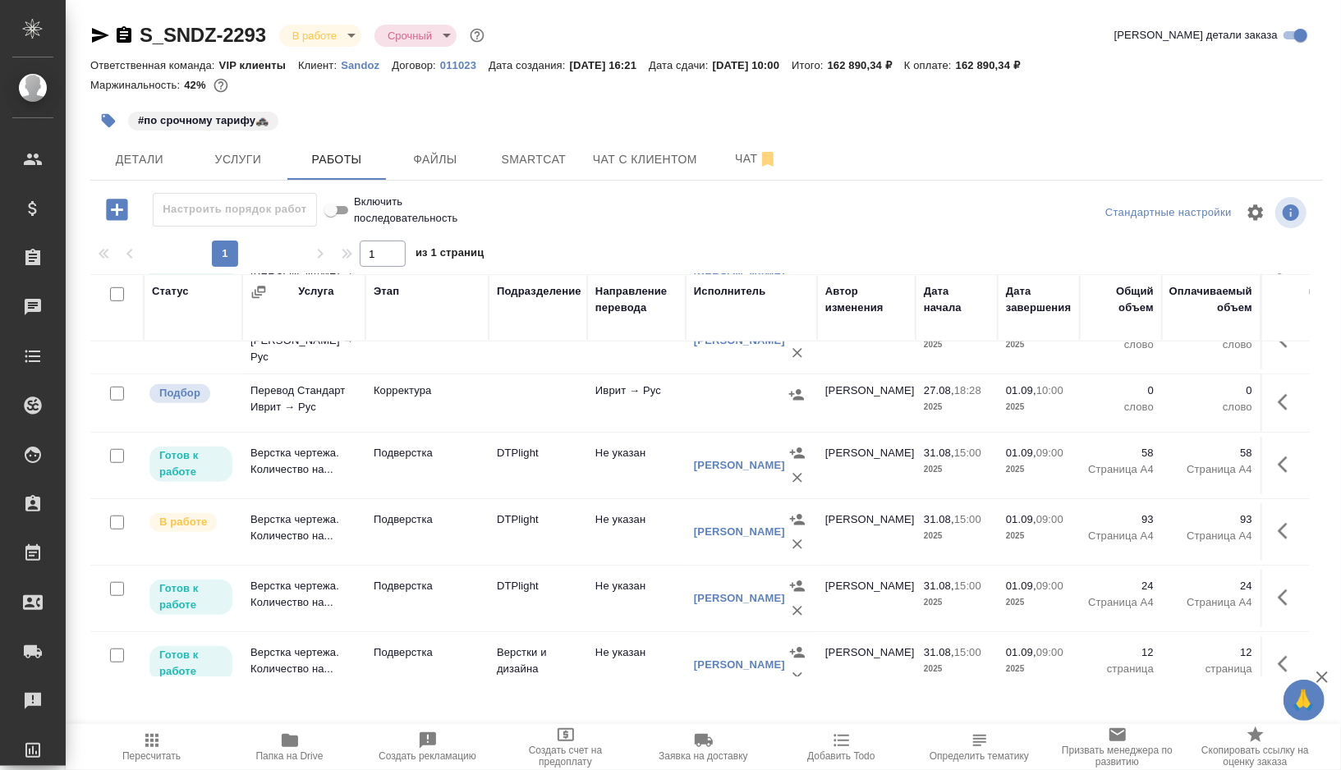
click at [126, 405] on div at bounding box center [117, 394] width 37 height 23
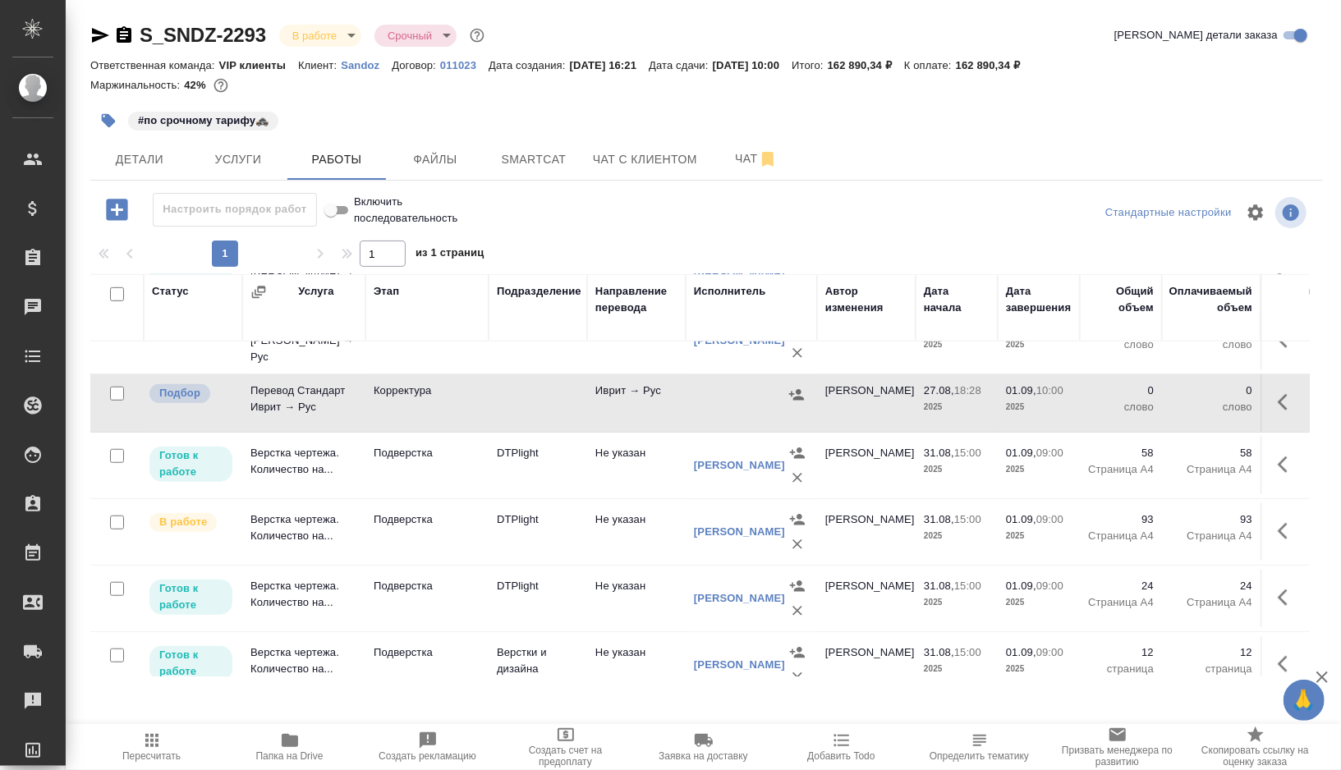
click at [113, 401] on input "checkbox" at bounding box center [117, 394] width 14 height 14
checkbox input "true"
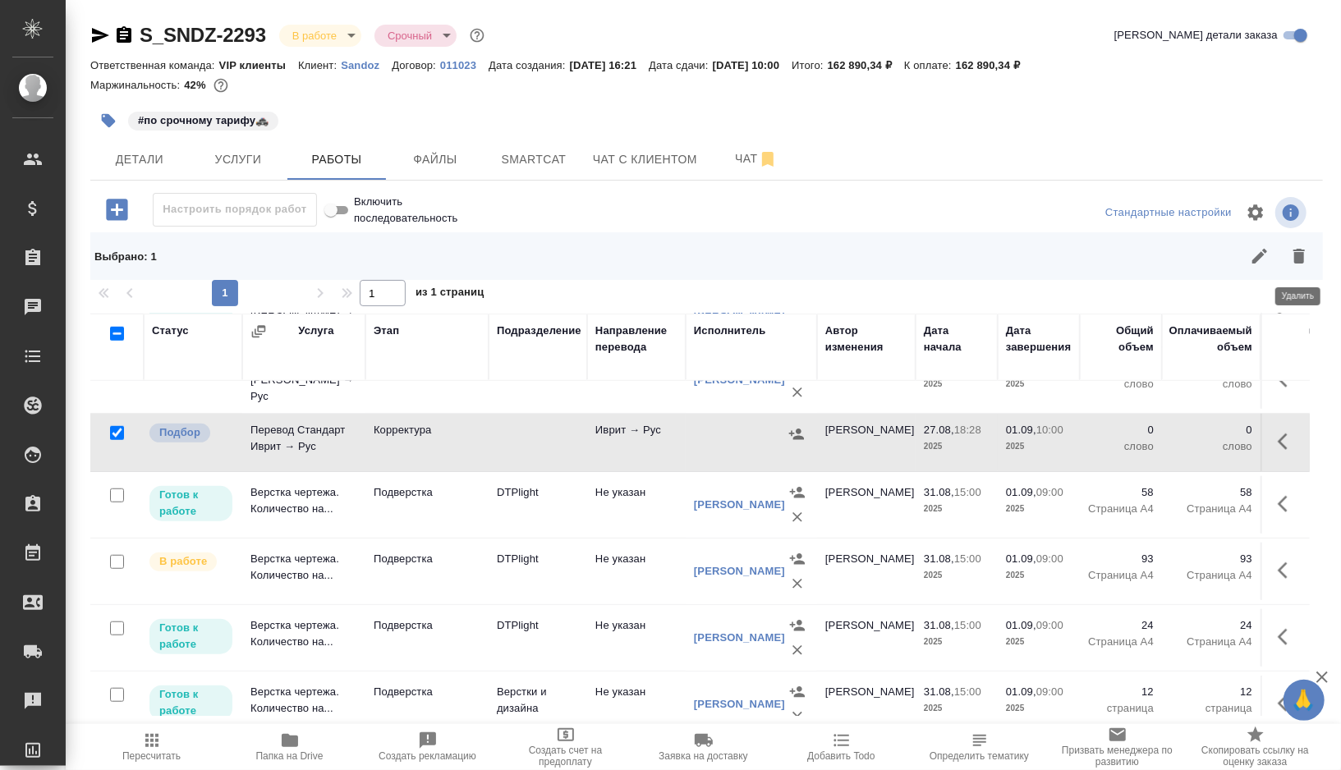
click at [1304, 251] on icon "button" at bounding box center [1299, 256] width 11 height 15
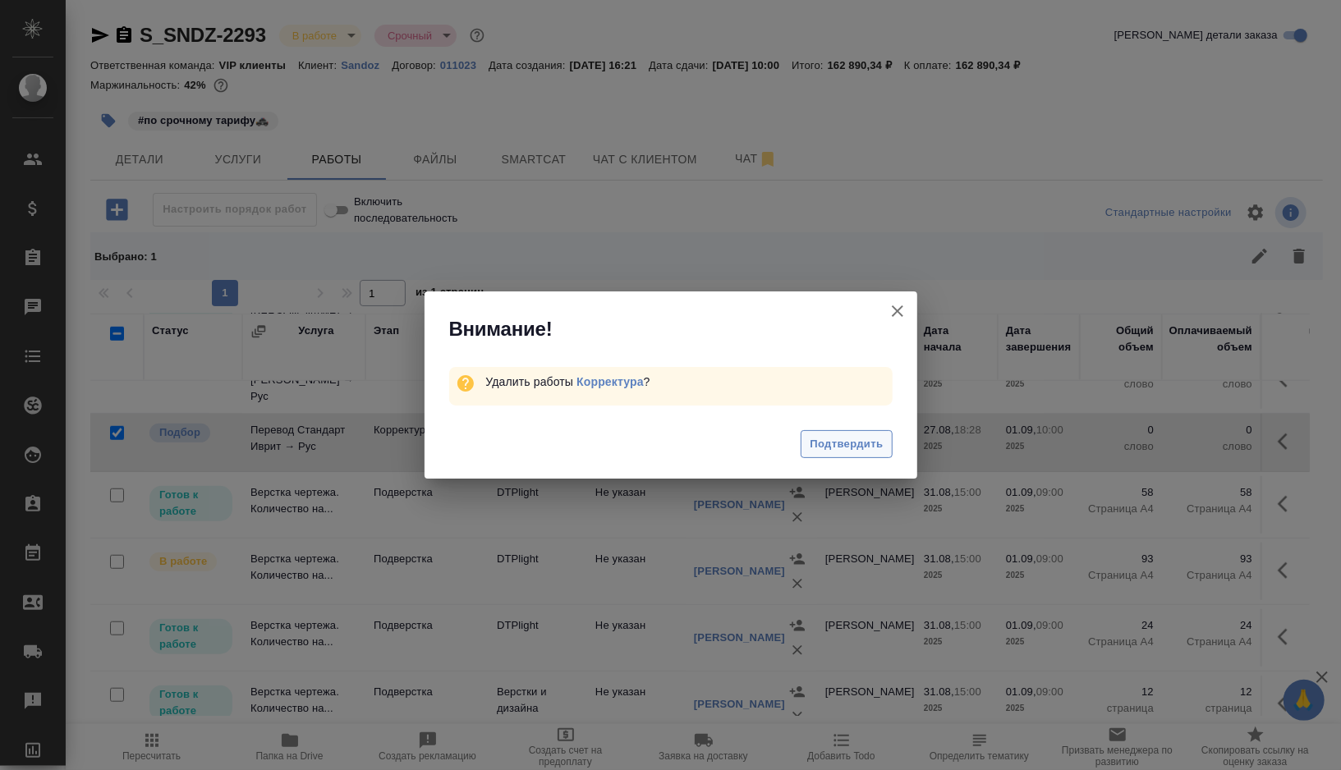
click at [820, 445] on span "Подтвердить" at bounding box center [846, 444] width 73 height 19
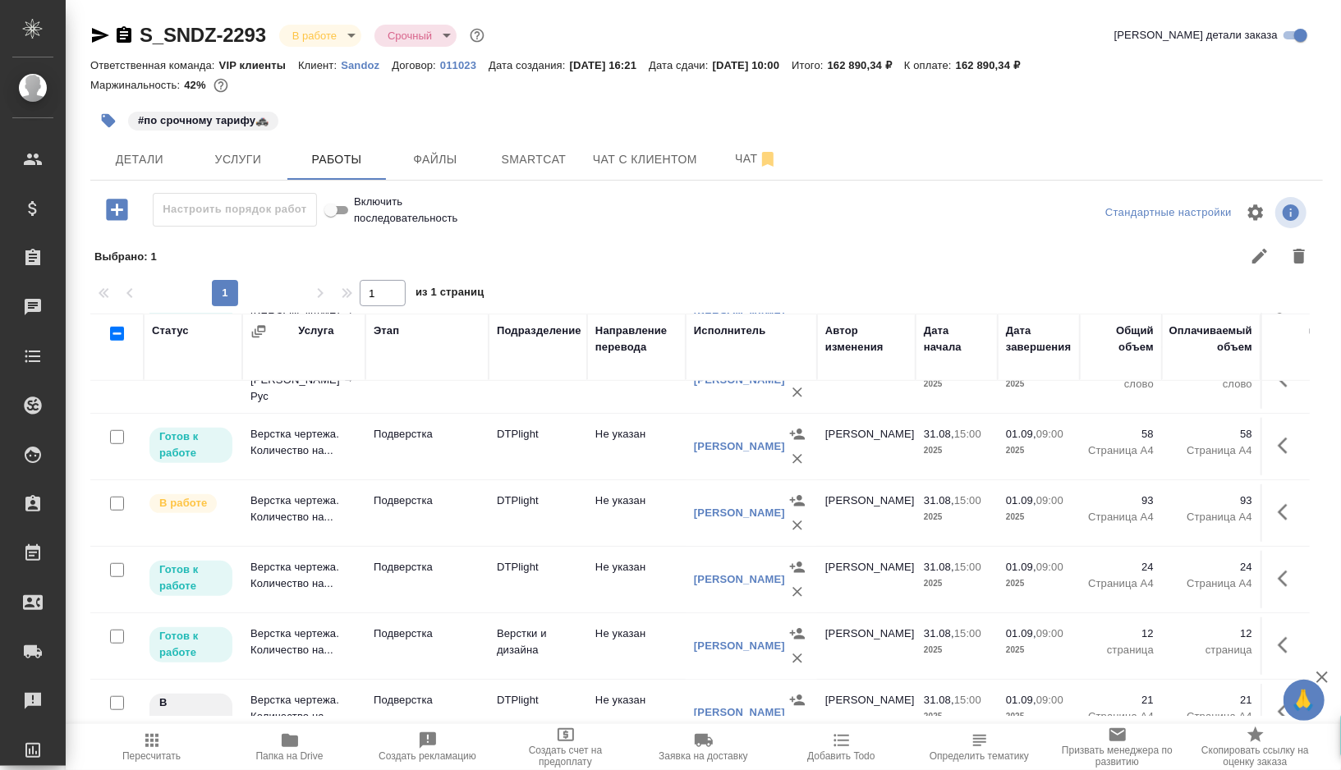
scroll to position [871, 0]
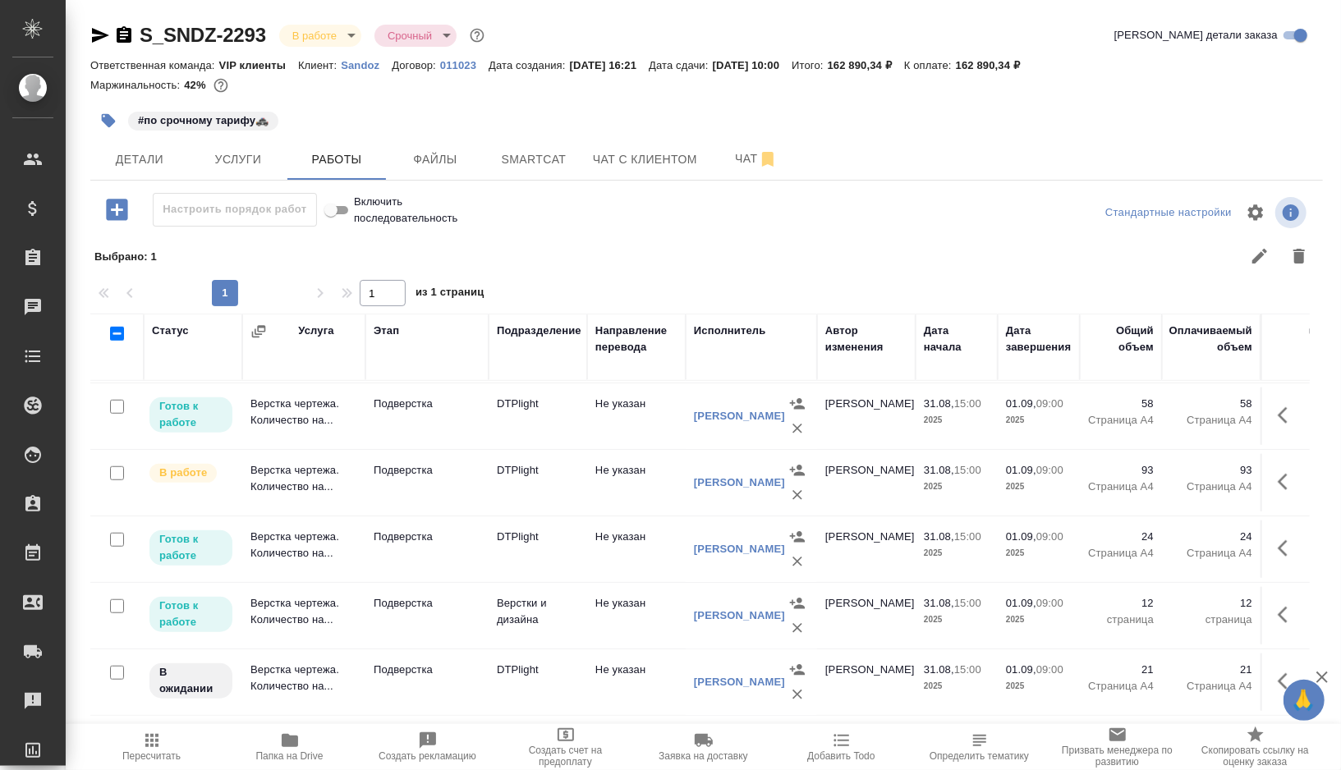
click at [454, 699] on td "Подверстка" at bounding box center [427, 682] width 123 height 57
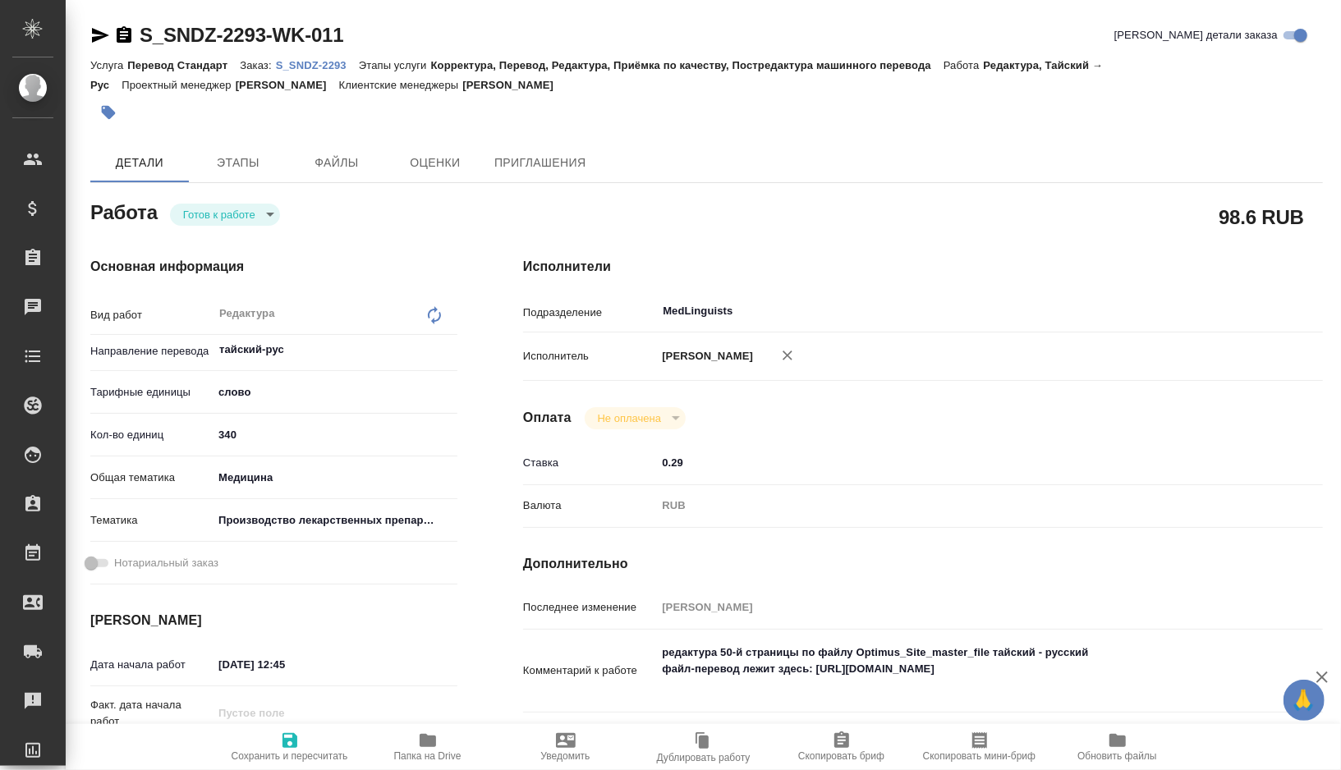
type textarea "x"
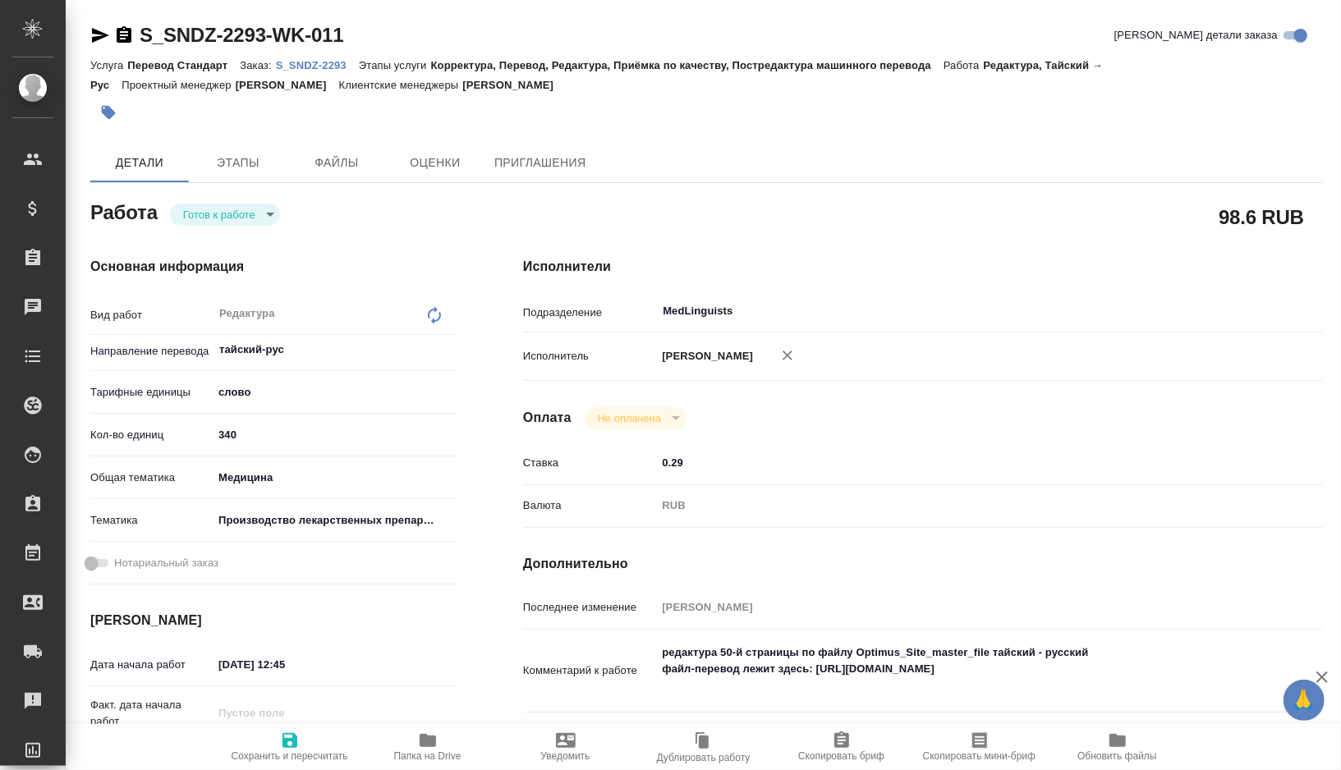
type textarea "x"
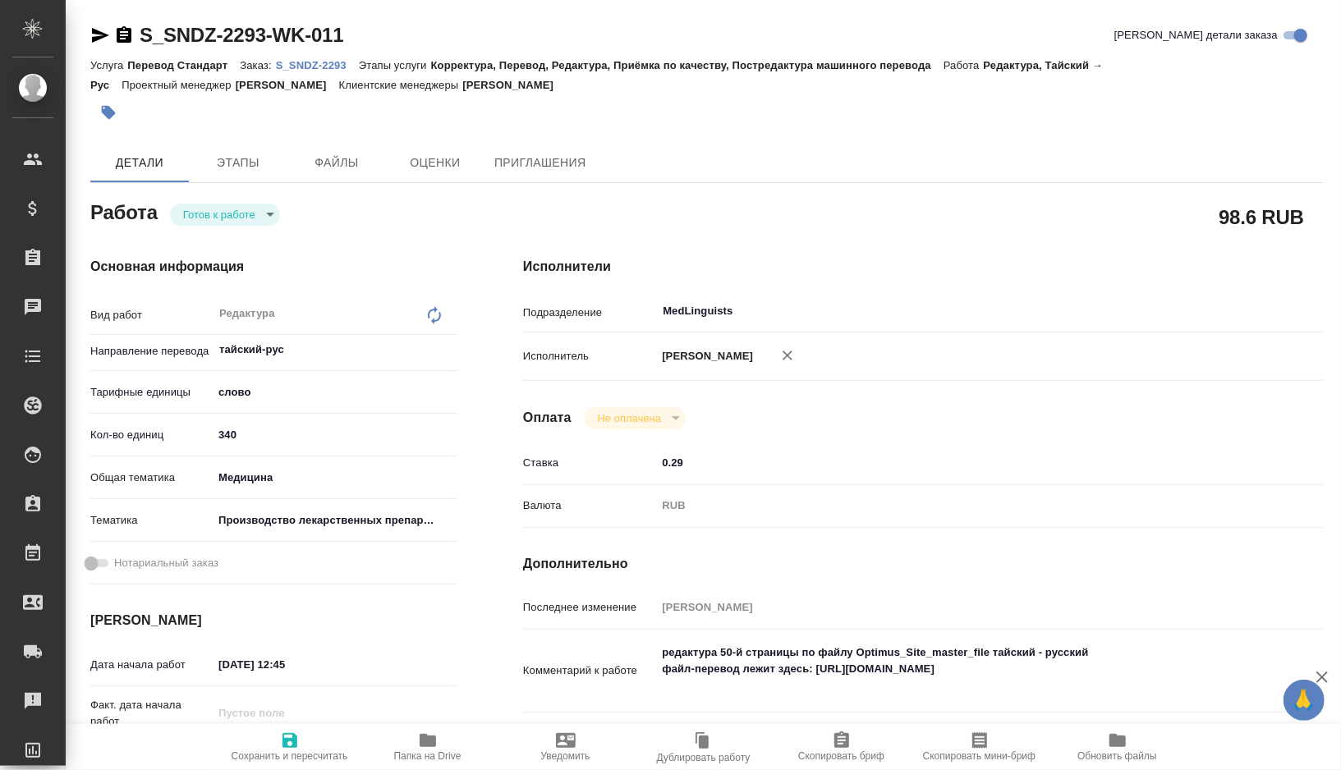
type textarea "x"
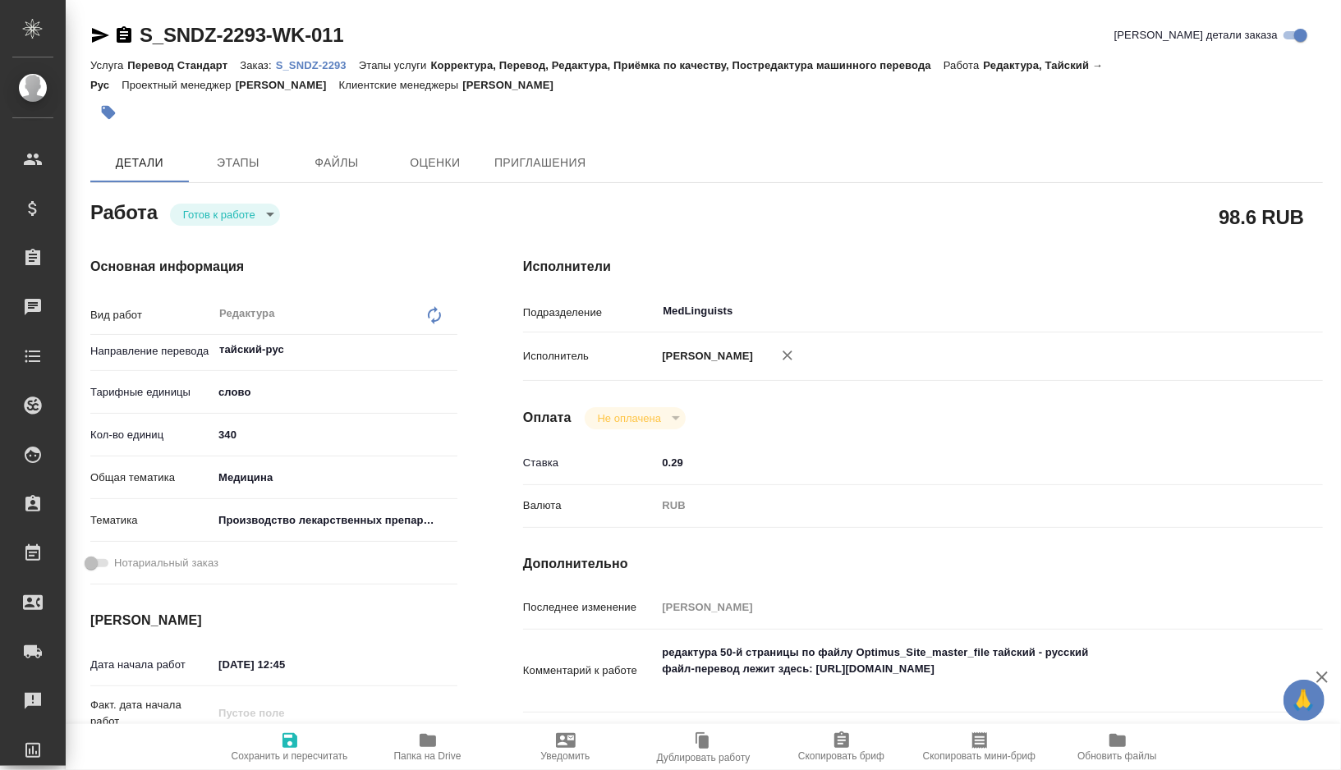
type textarea "x"
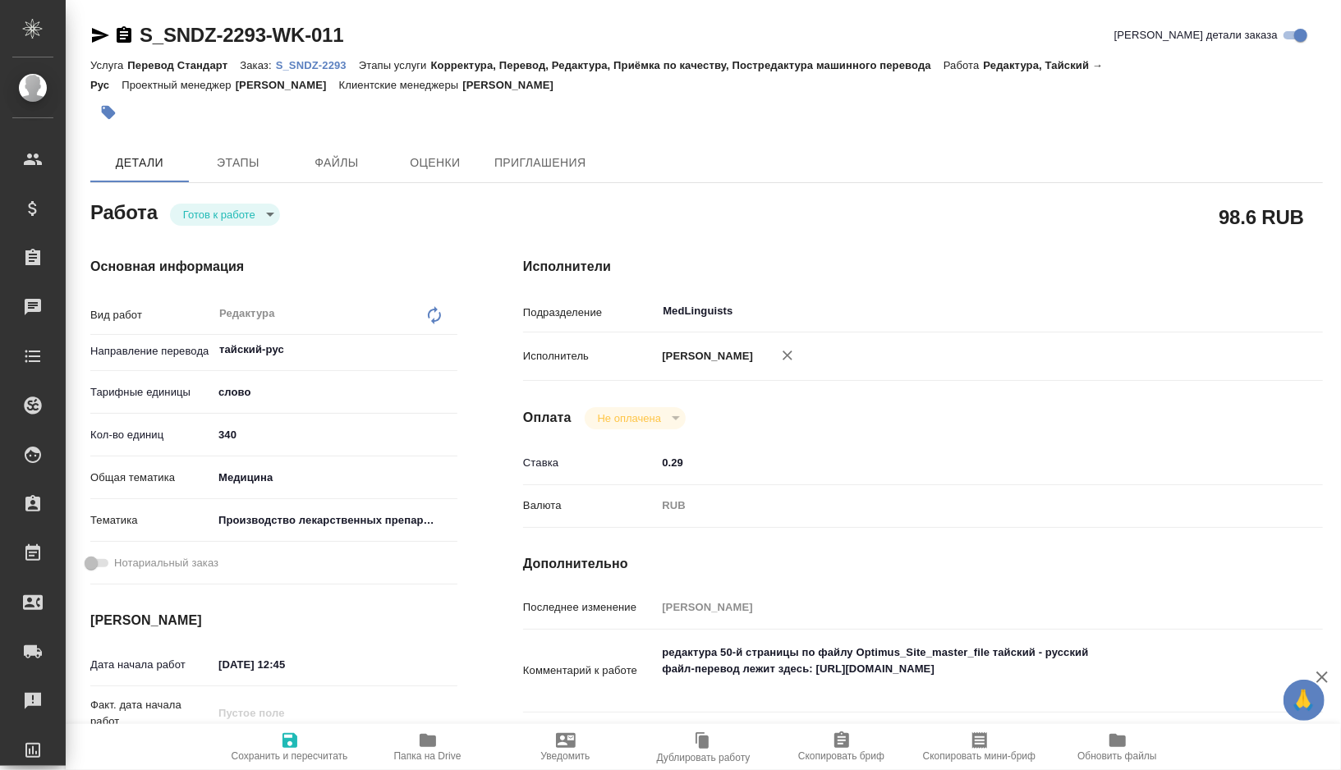
click at [418, 743] on icon "button" at bounding box center [428, 741] width 20 height 20
type textarea "x"
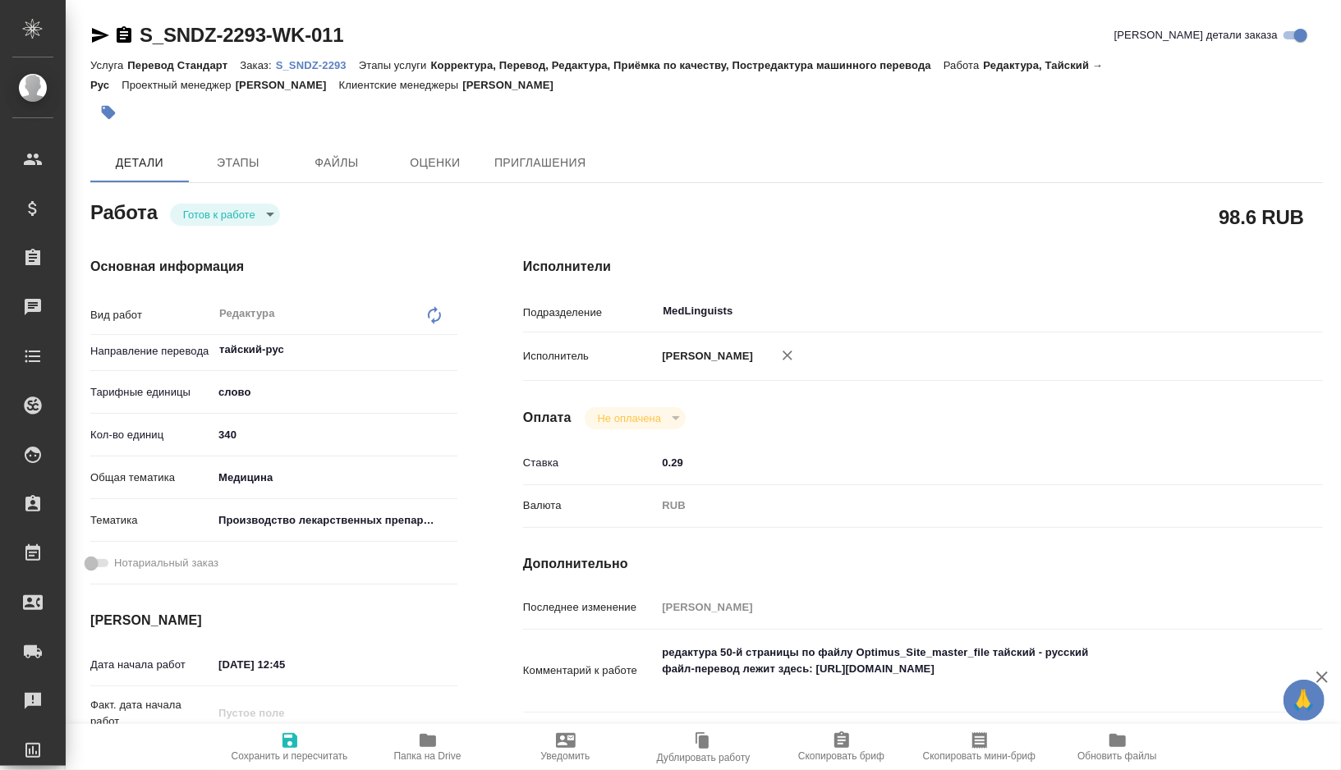
type textarea "x"
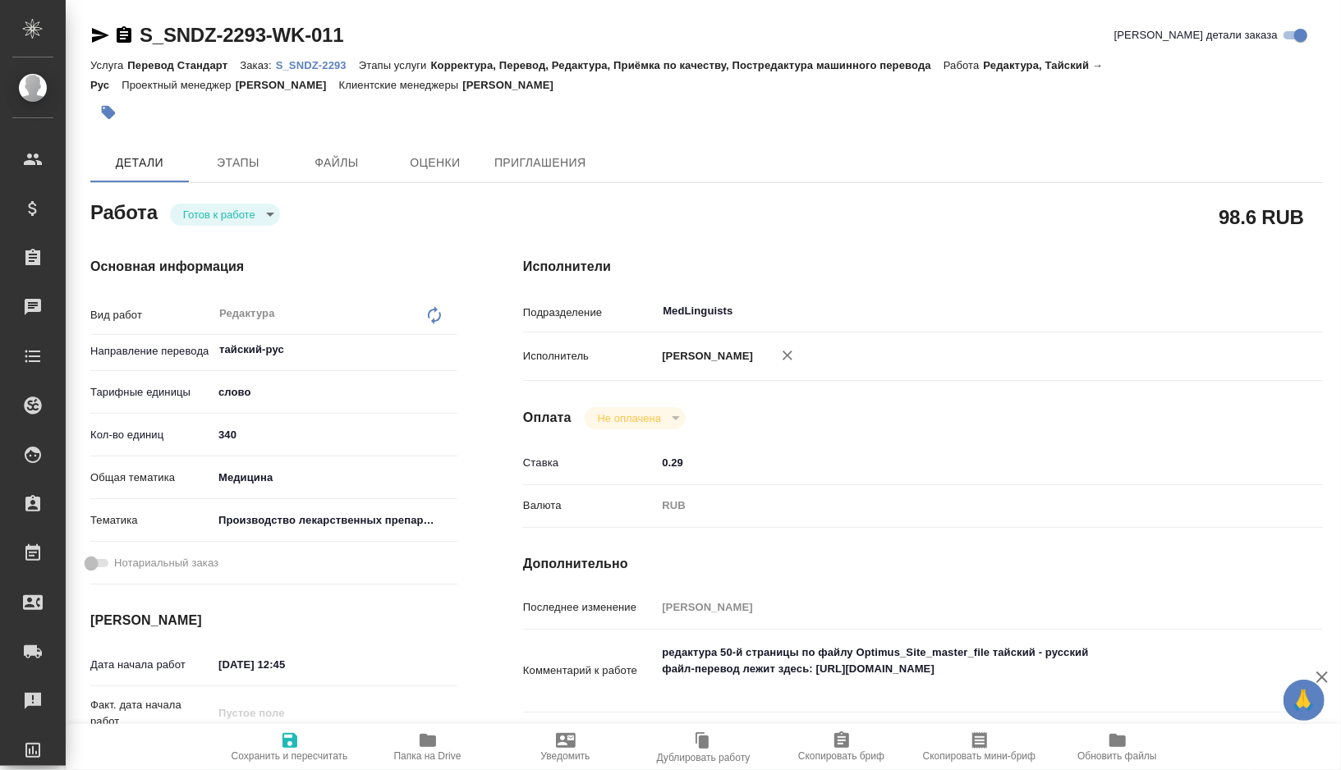
type textarea "x"
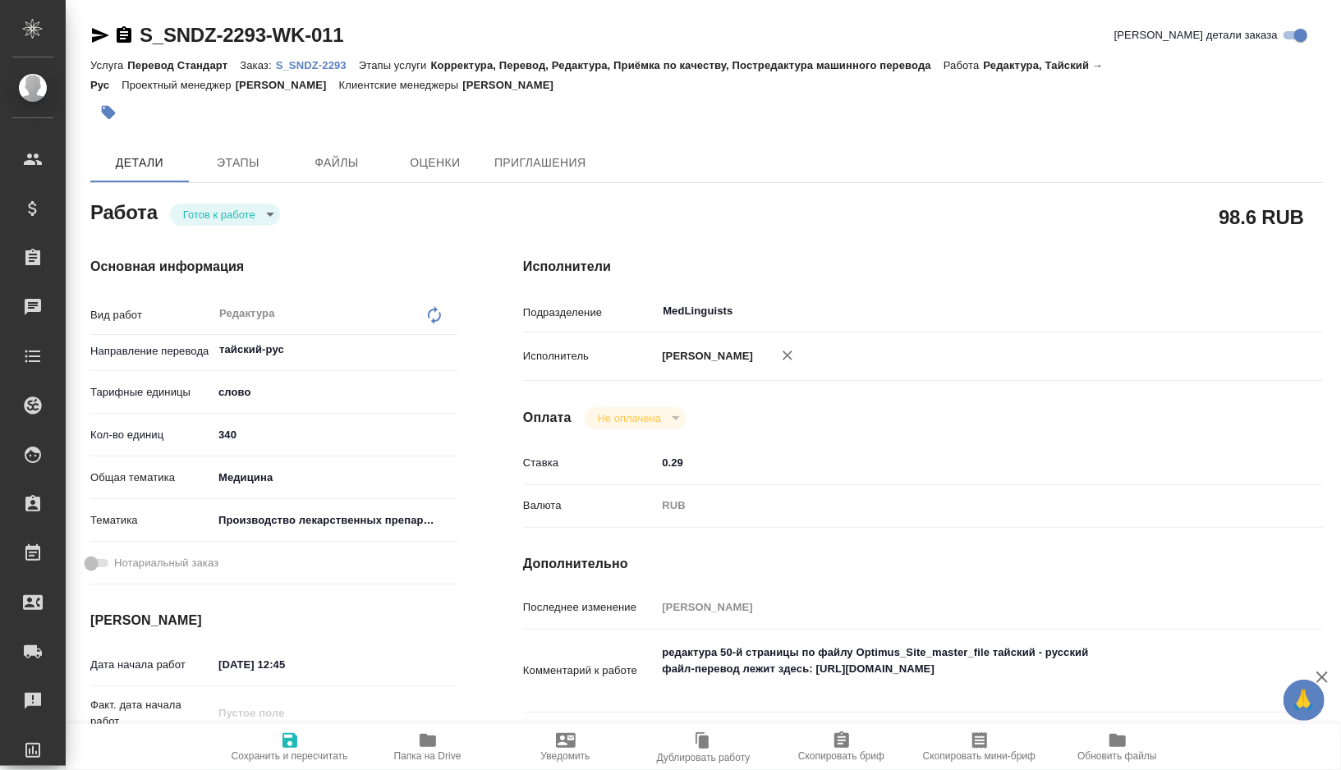
type textarea "x"
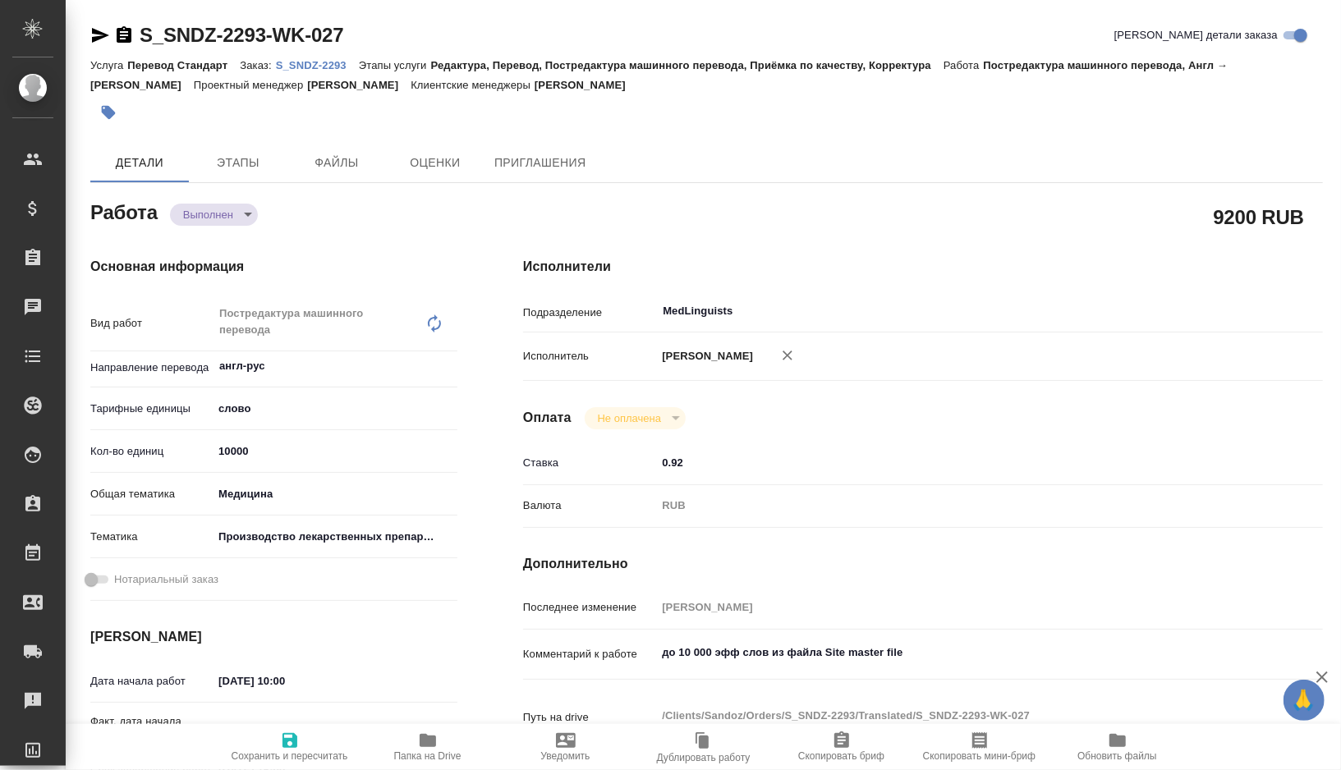
type textarea "x"
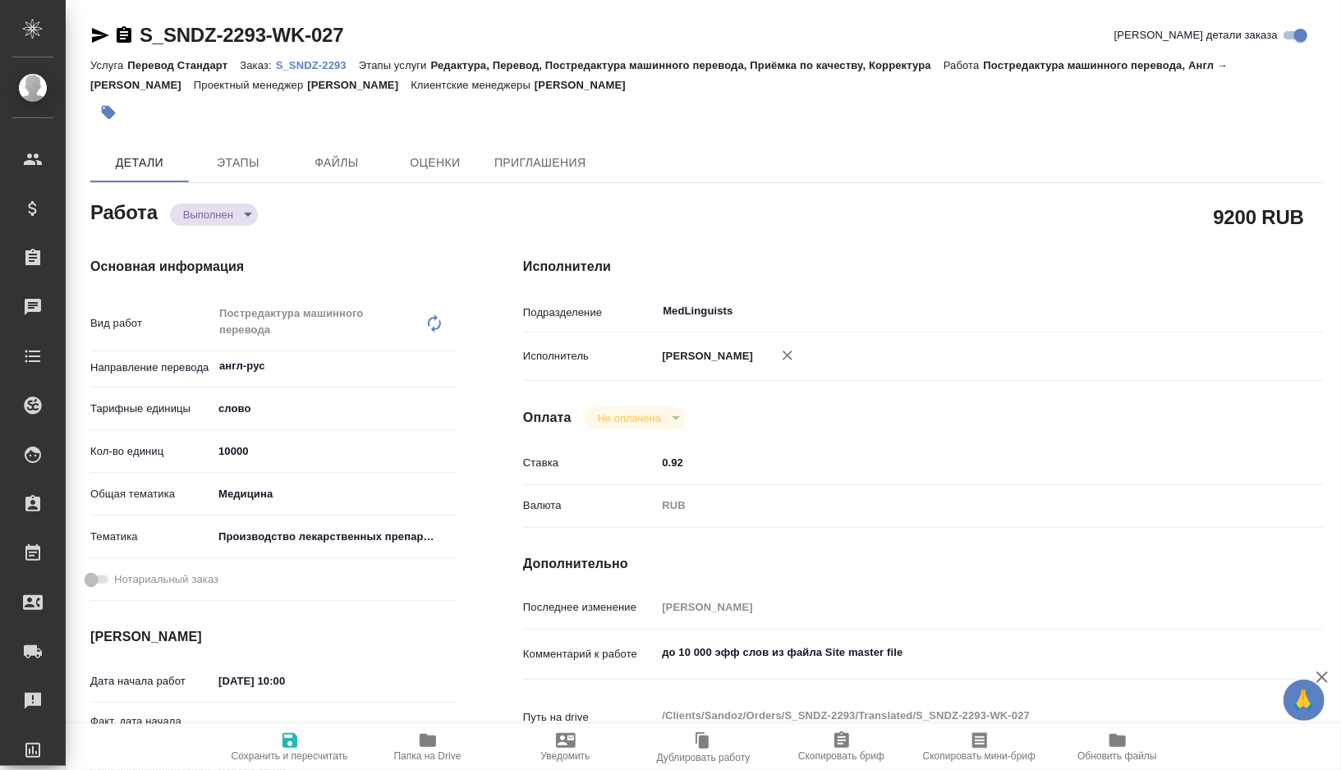
type textarea "x"
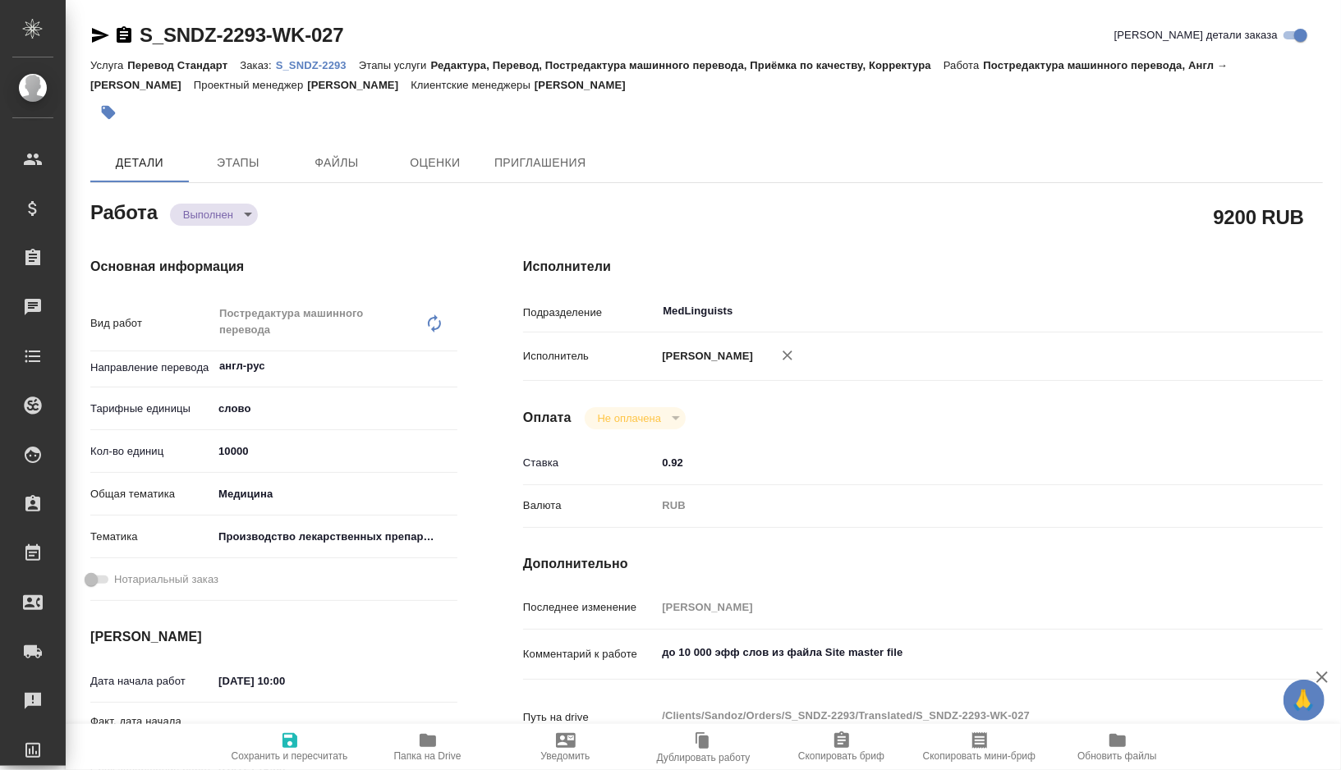
type textarea "x"
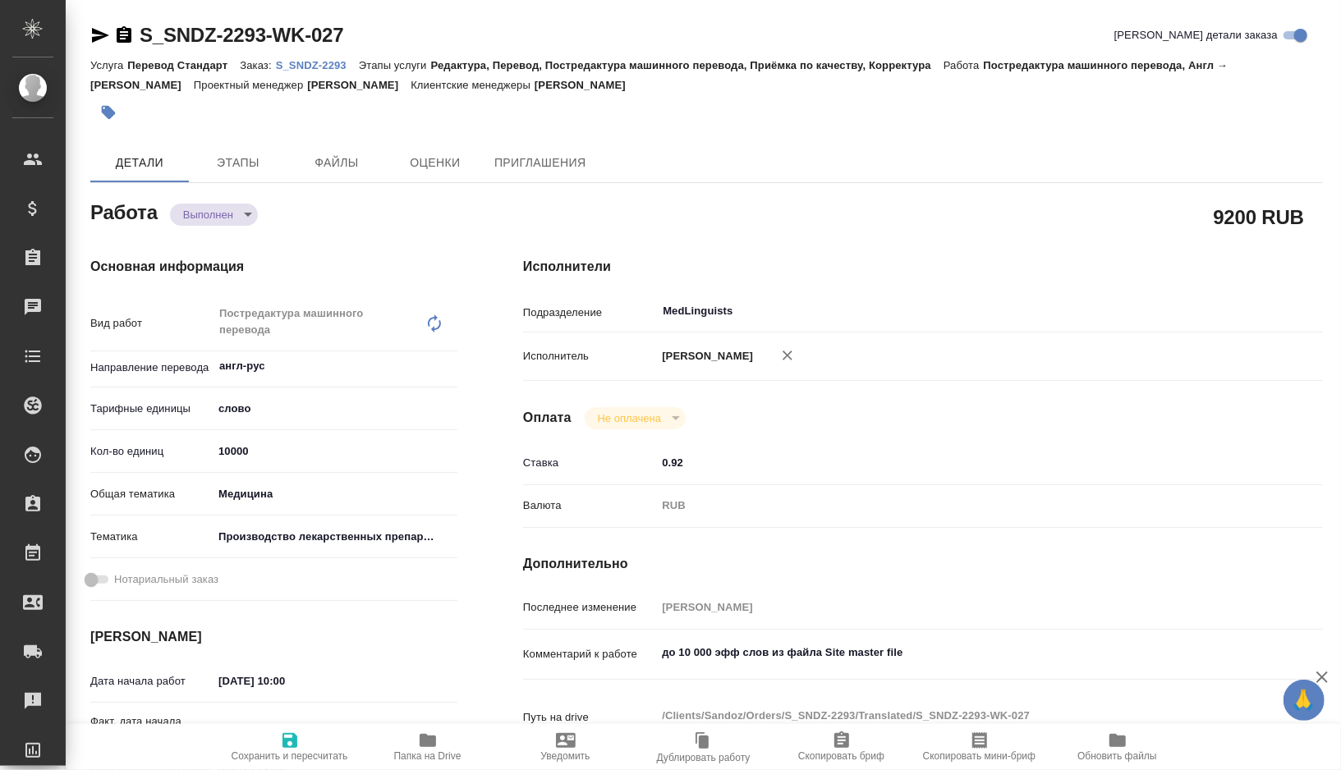
click at [411, 758] on span "Папка на Drive" at bounding box center [427, 756] width 67 height 11
type textarea "x"
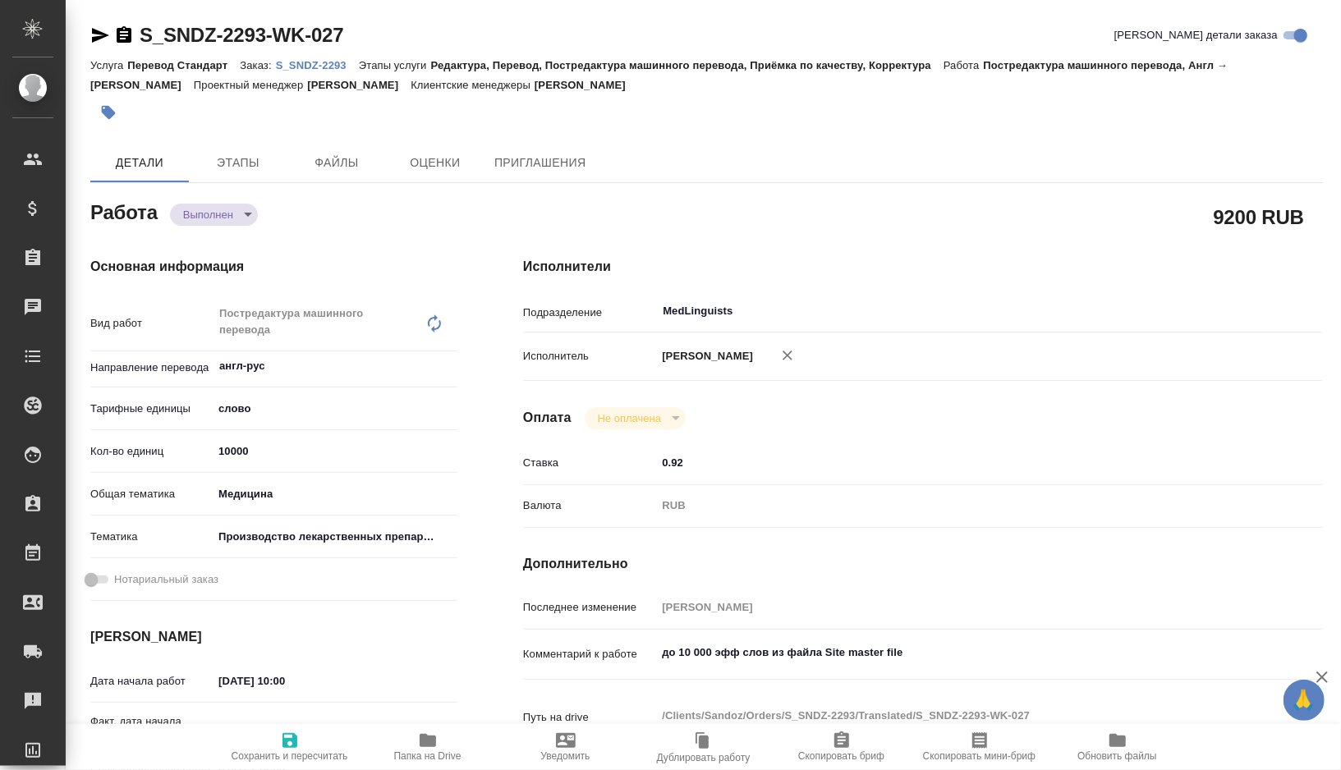
type textarea "x"
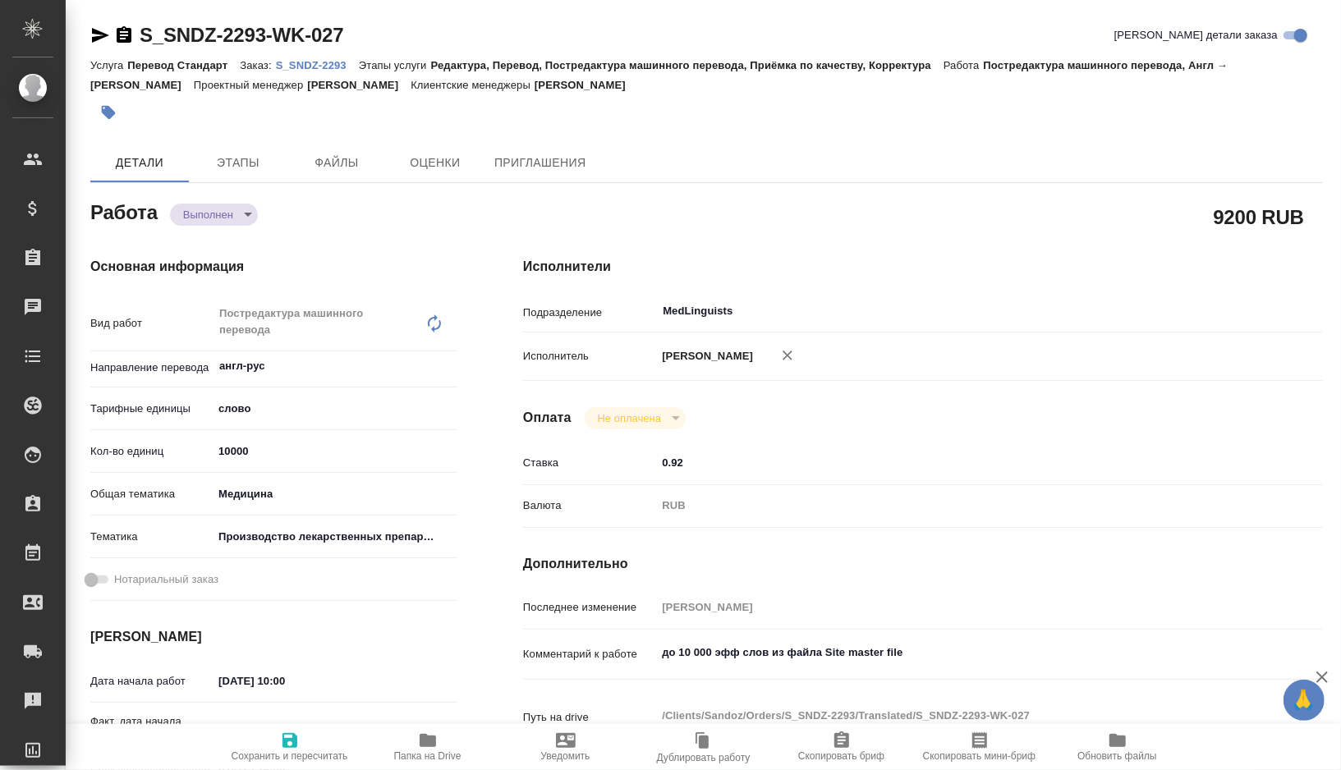
type textarea "x"
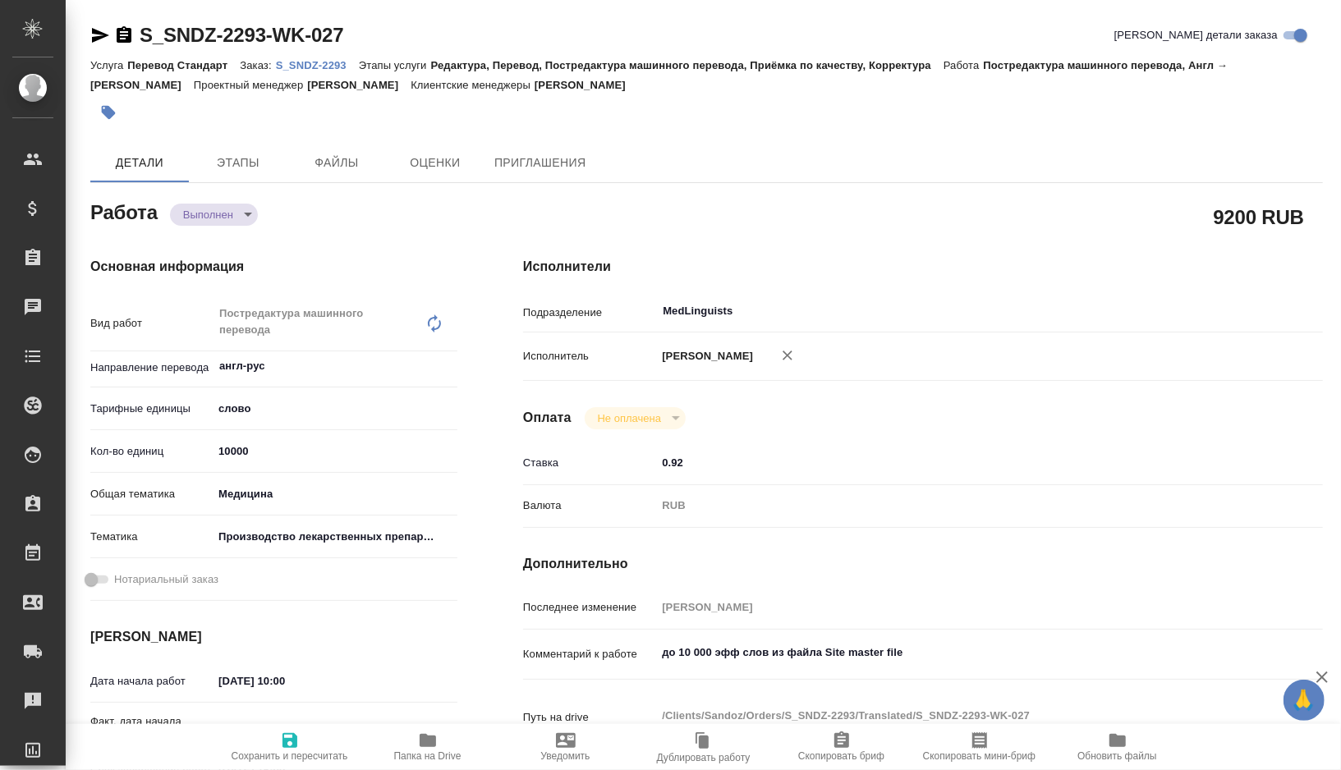
type textarea "x"
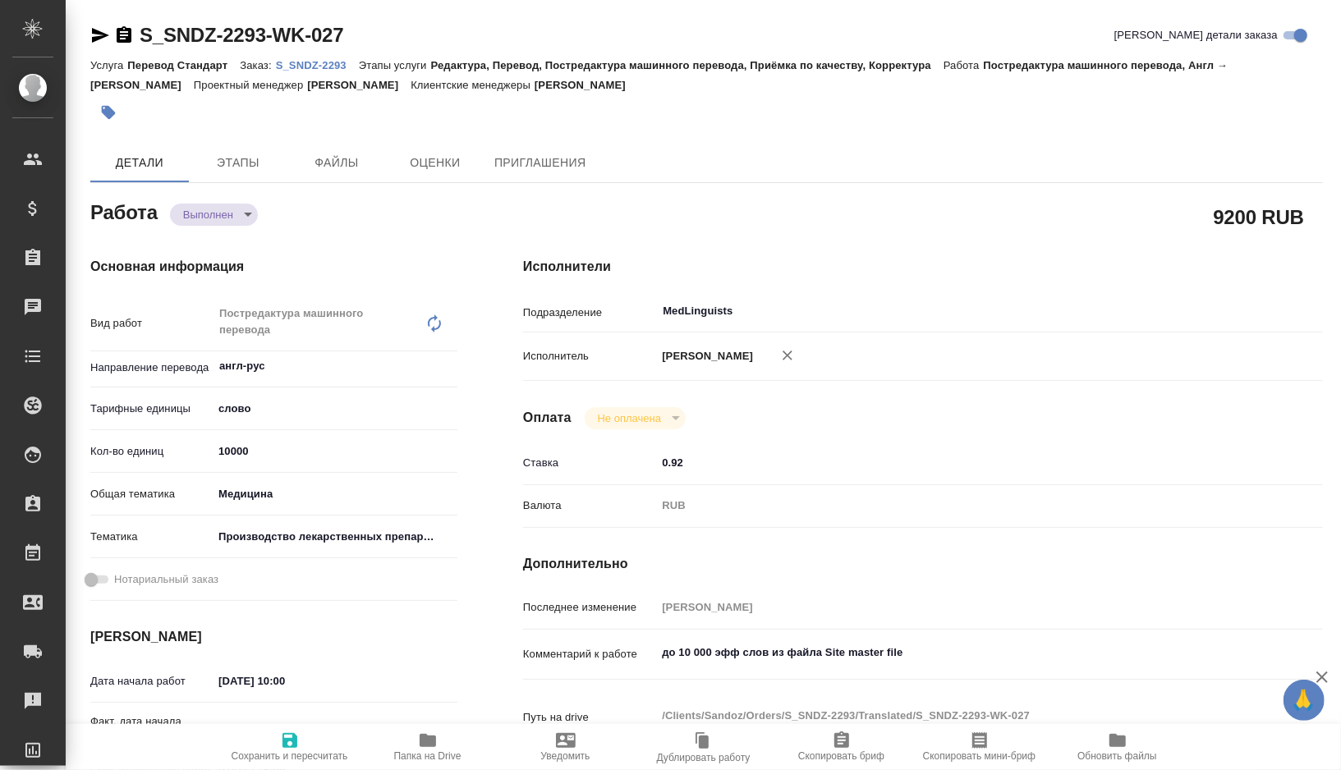
type textarea "x"
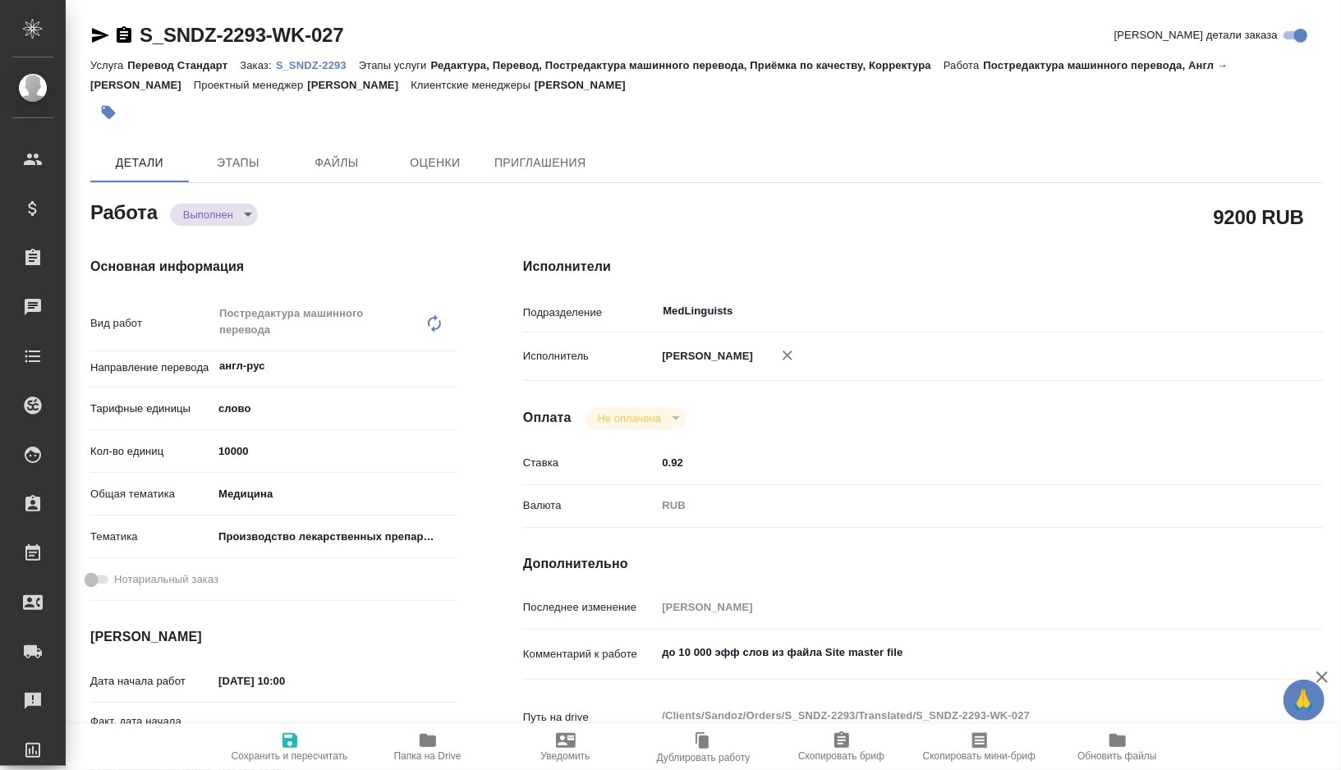
type textarea "x"
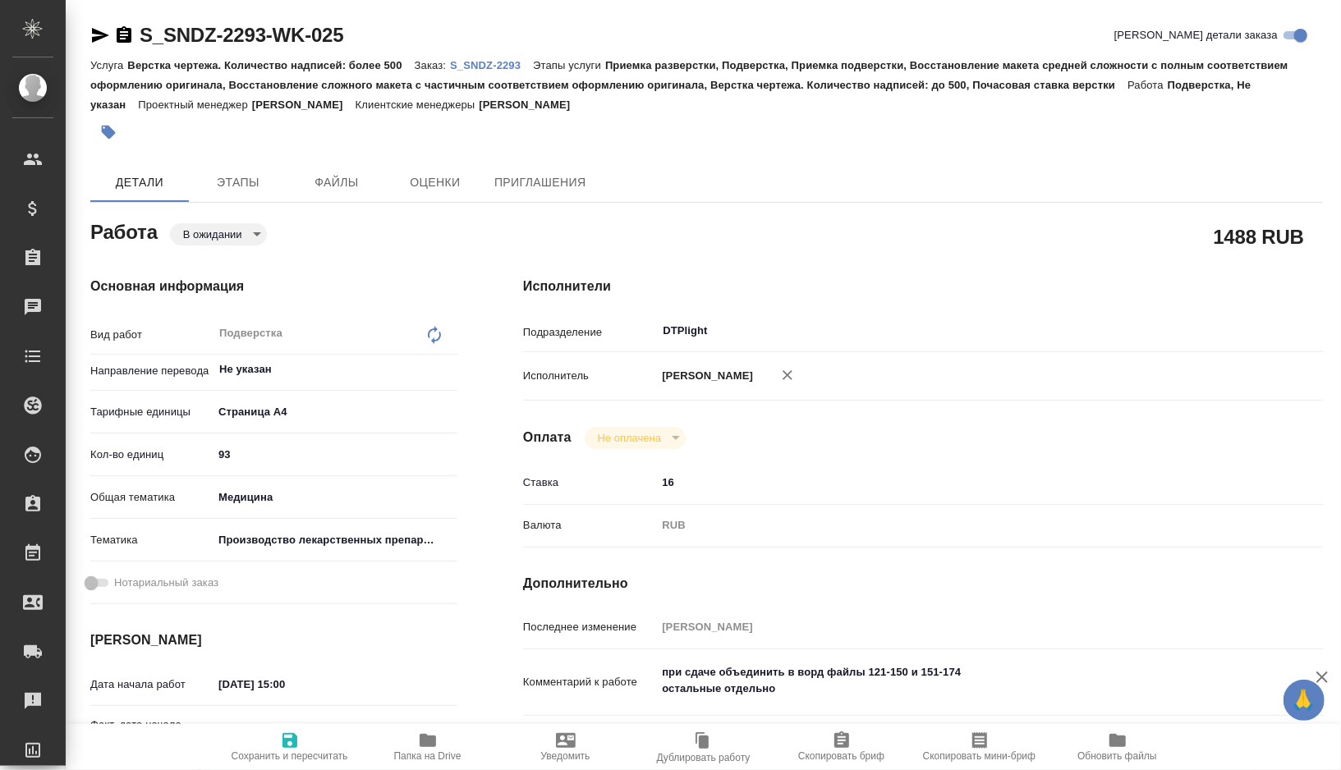
type textarea "x"
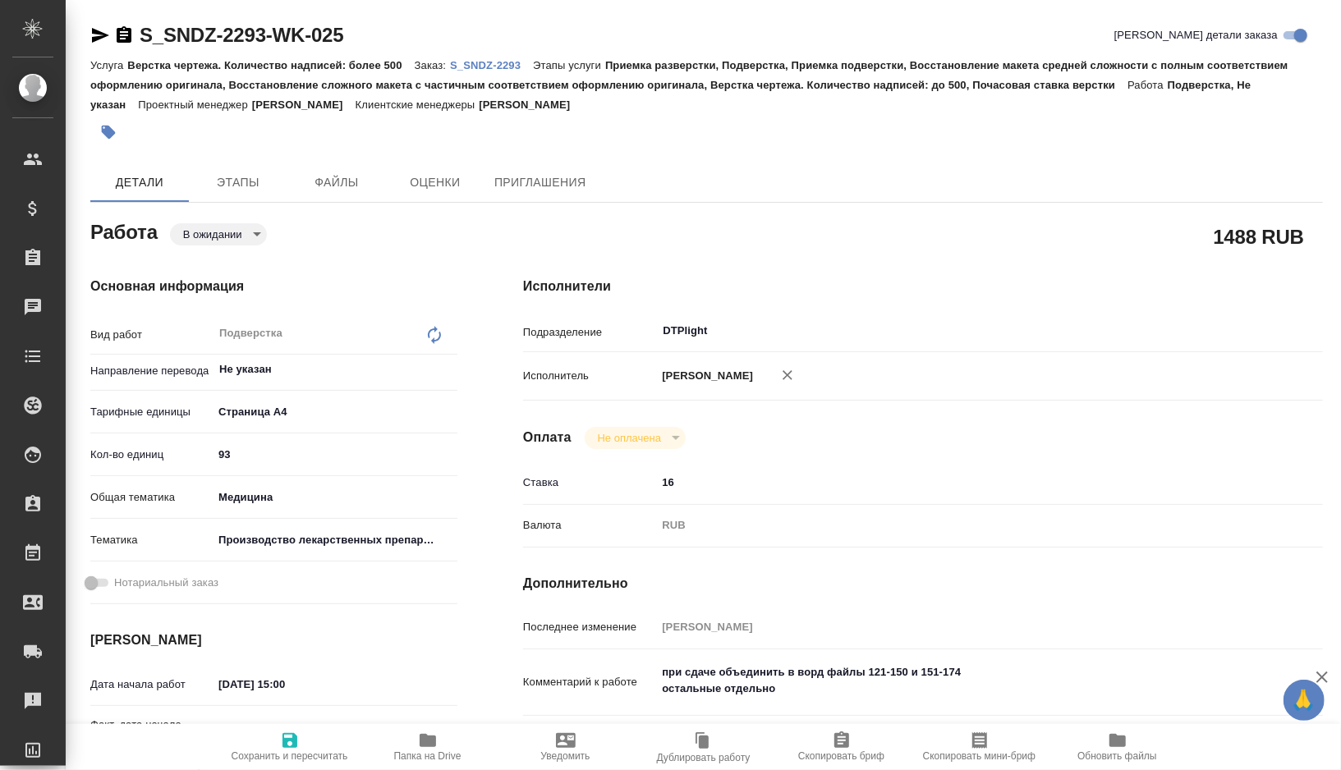
type textarea "x"
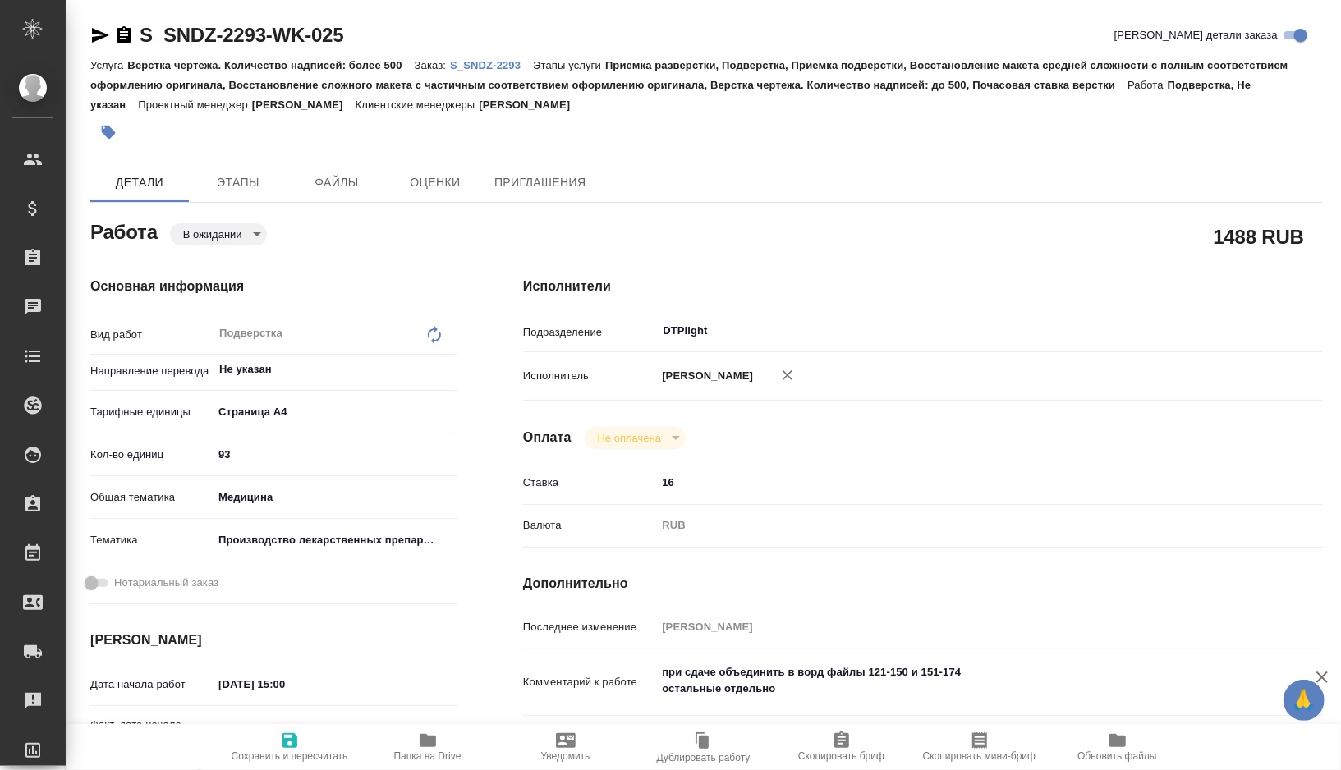
type textarea "x"
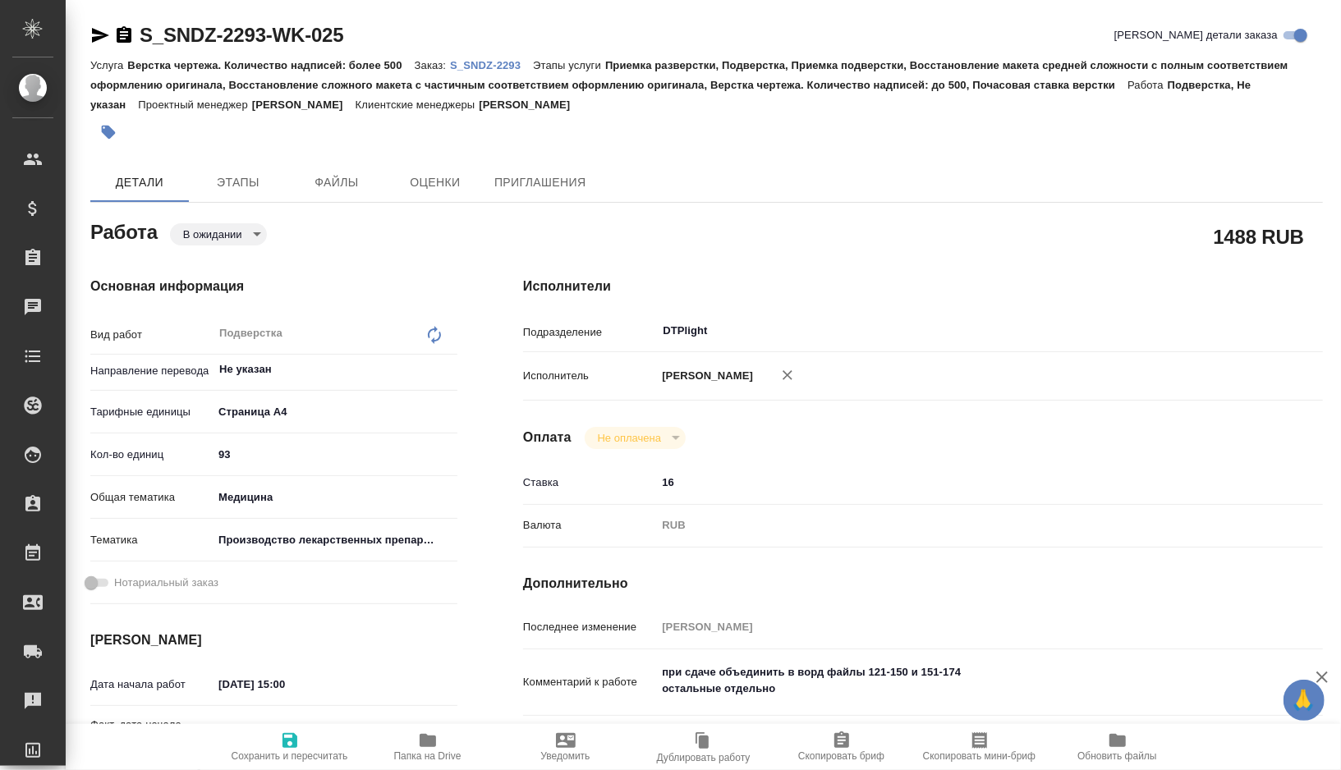
type textarea "x"
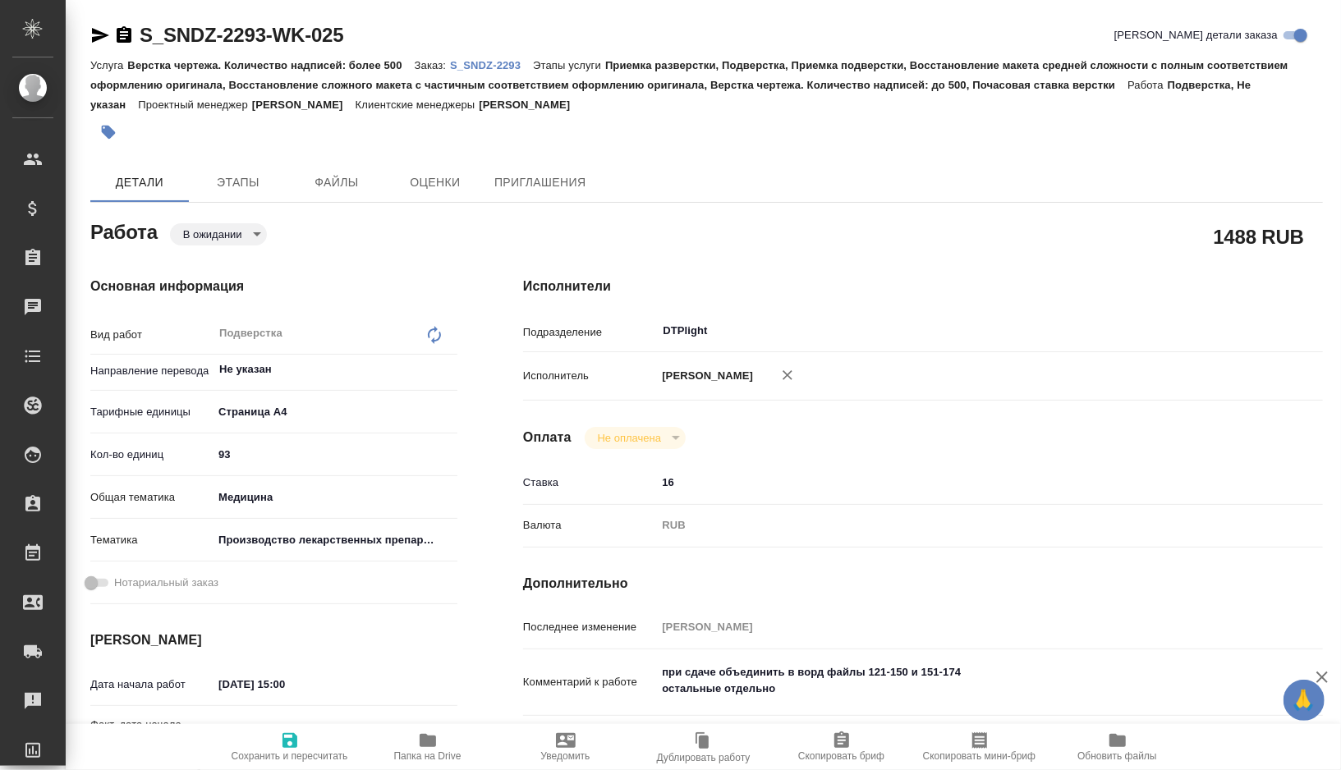
type textarea "x"
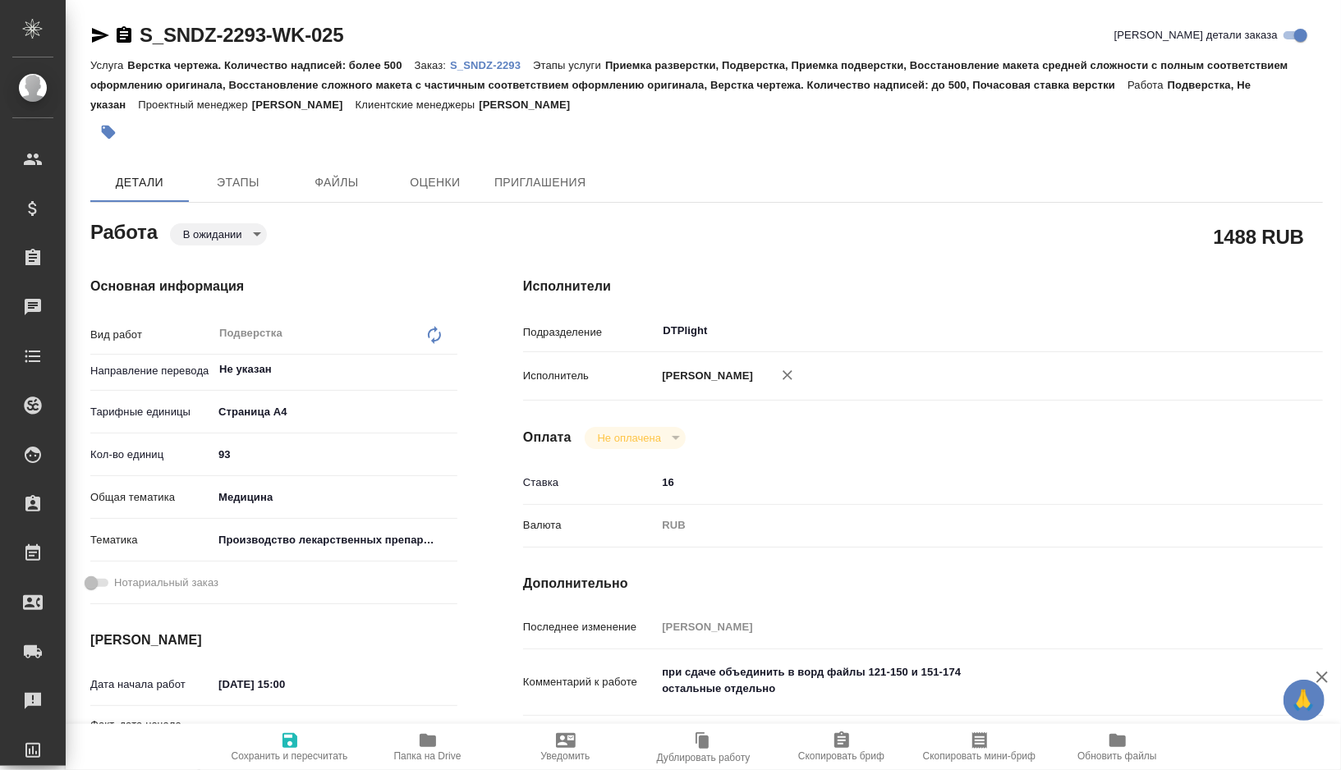
click at [423, 747] on icon "button" at bounding box center [428, 741] width 20 height 20
type textarea "x"
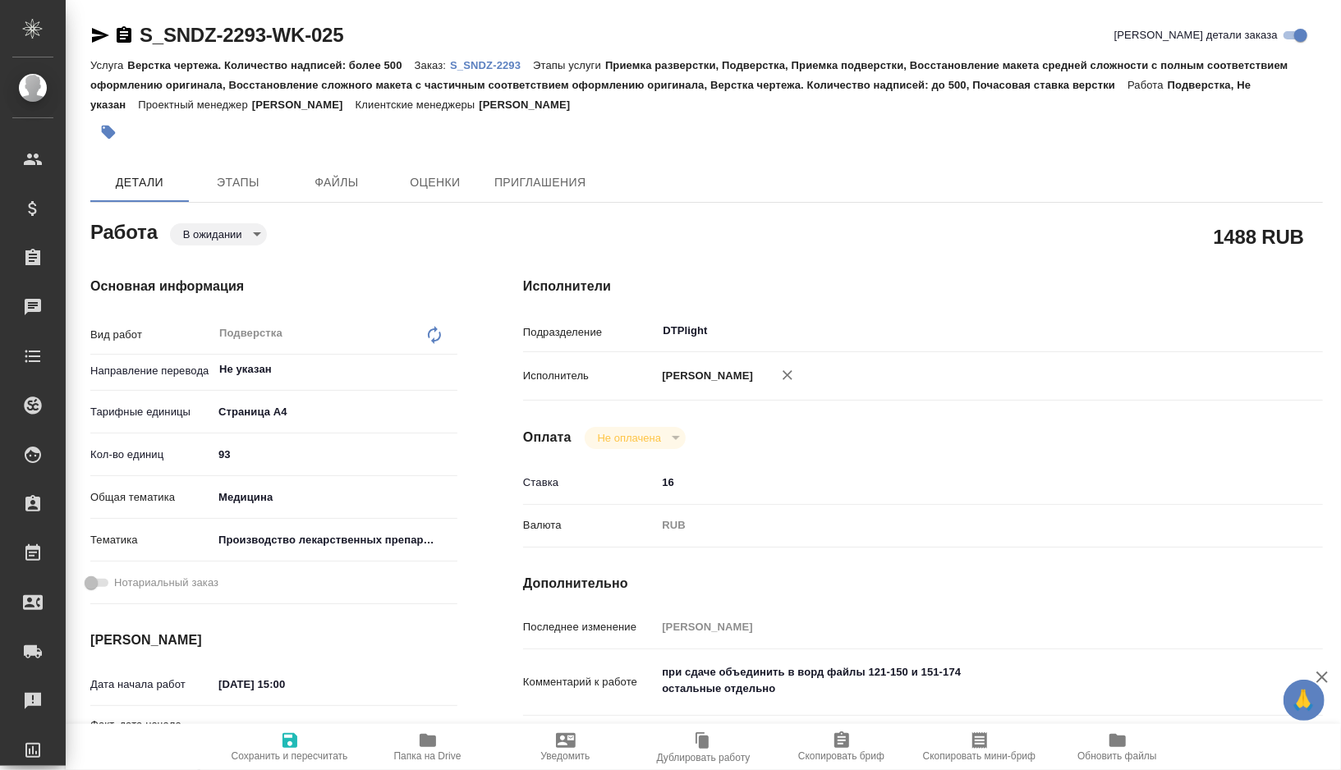
type textarea "x"
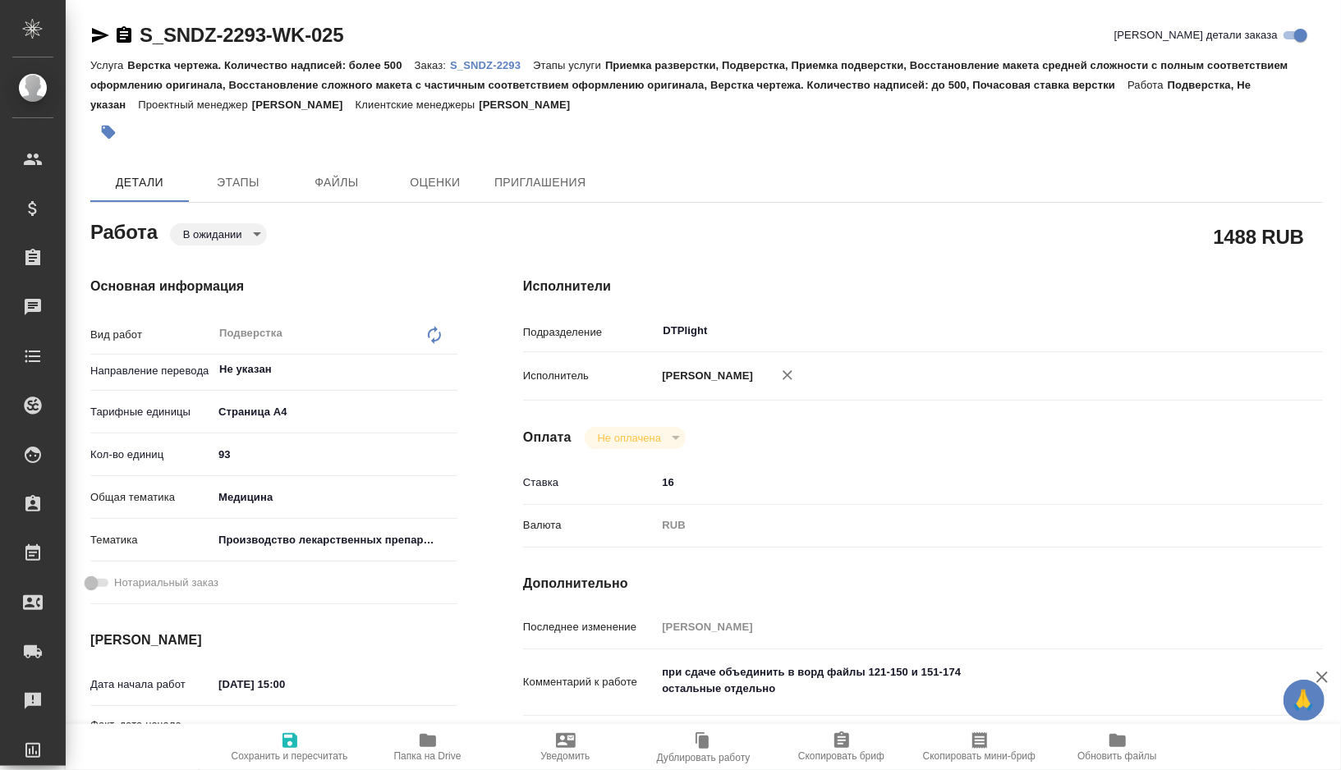
type textarea "x"
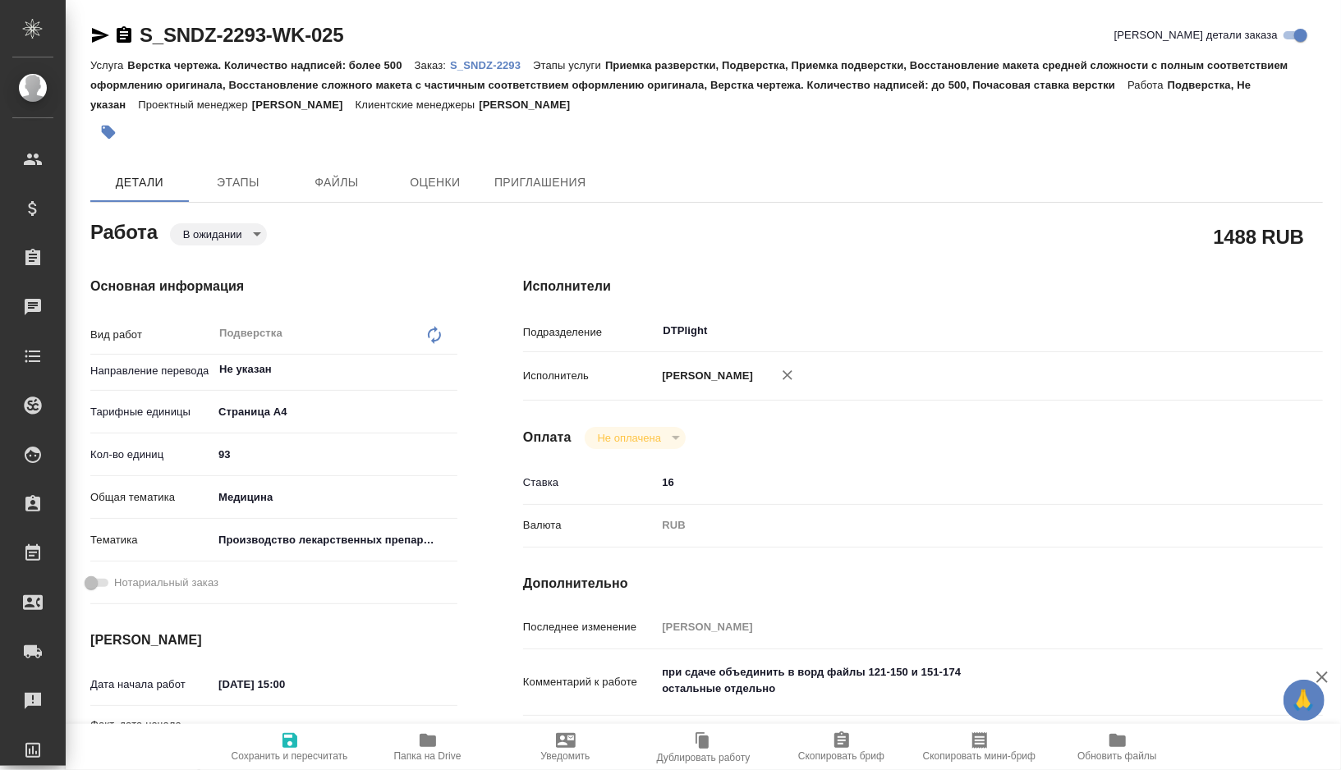
type textarea "x"
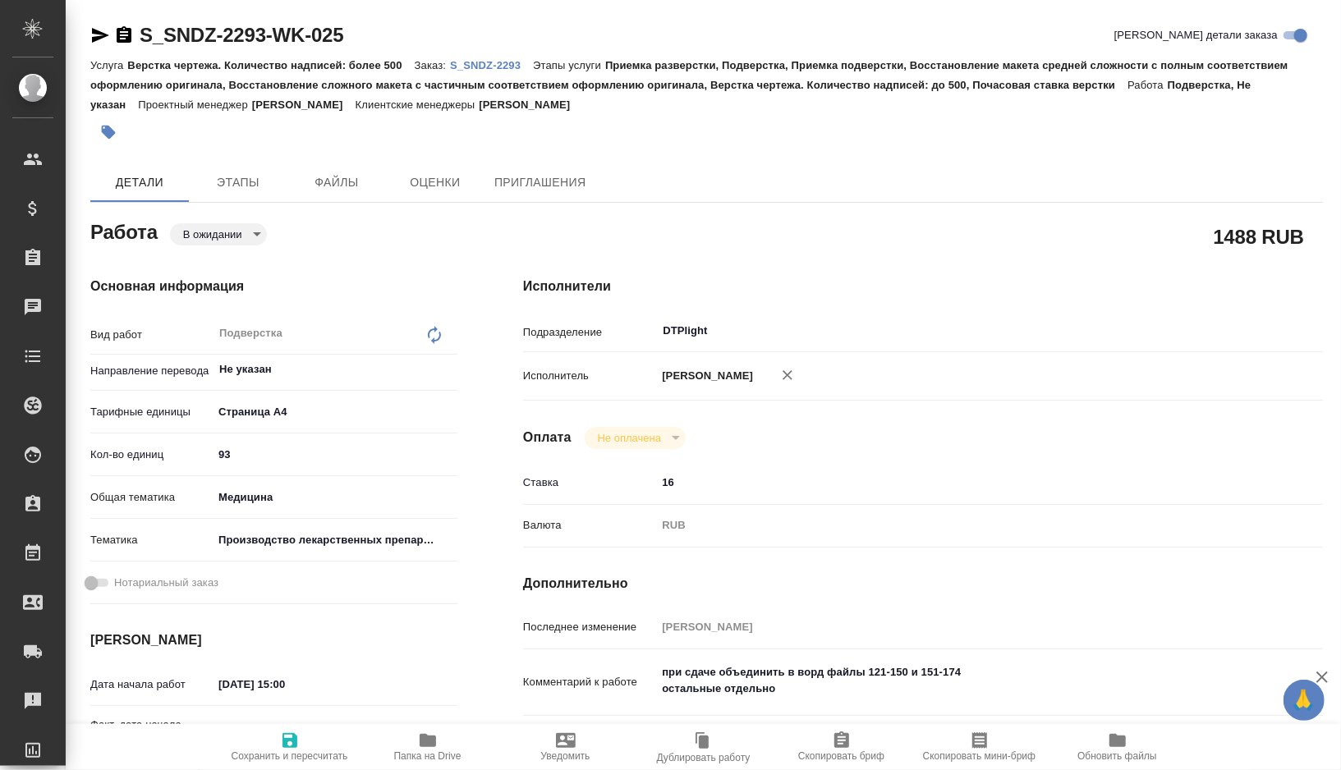
type textarea "x"
click at [241, 232] on body "🙏 .cls-1 fill:#fff; AWATERA Gorshkova Valentina Клиенты Спецификации Заказы 0 Ч…" at bounding box center [670, 385] width 1341 height 770
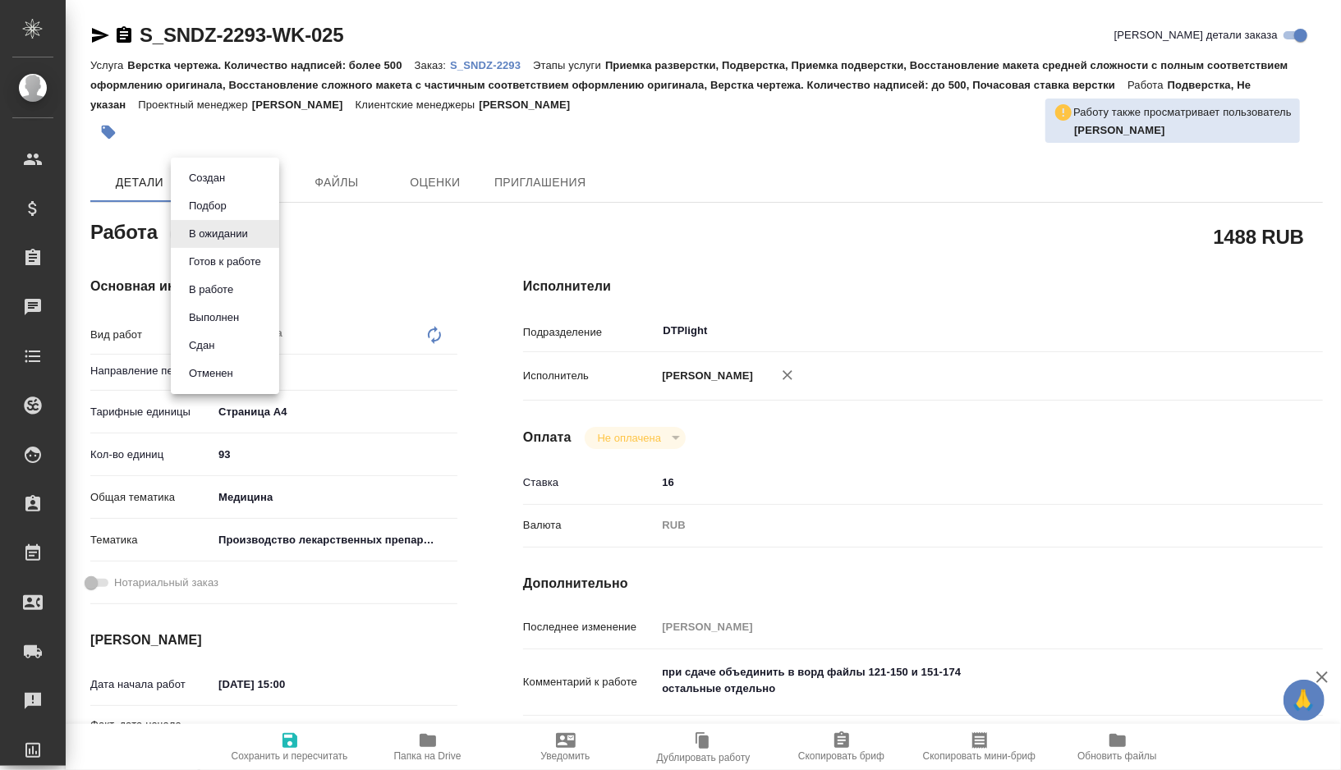
click at [223, 255] on button "Готов к работе" at bounding box center [225, 262] width 82 height 18
type textarea "x"
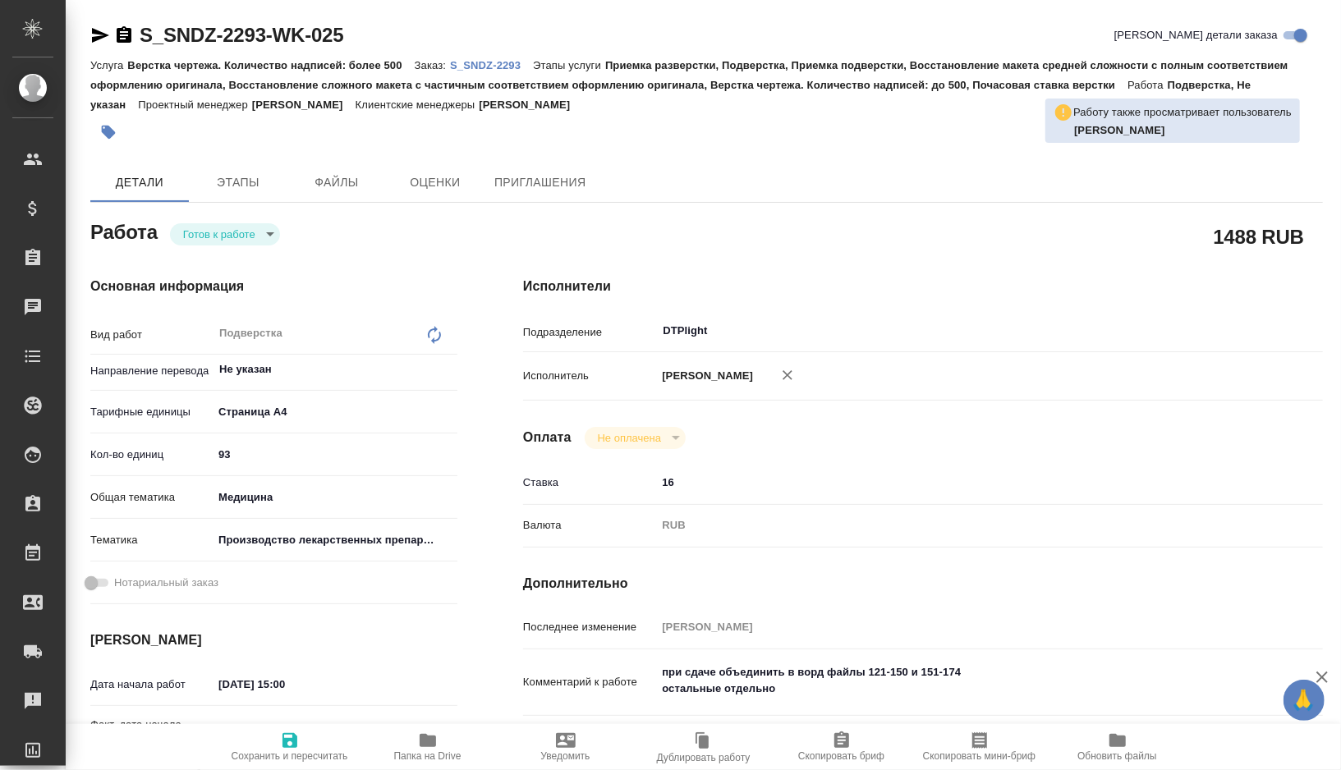
type textarea "x"
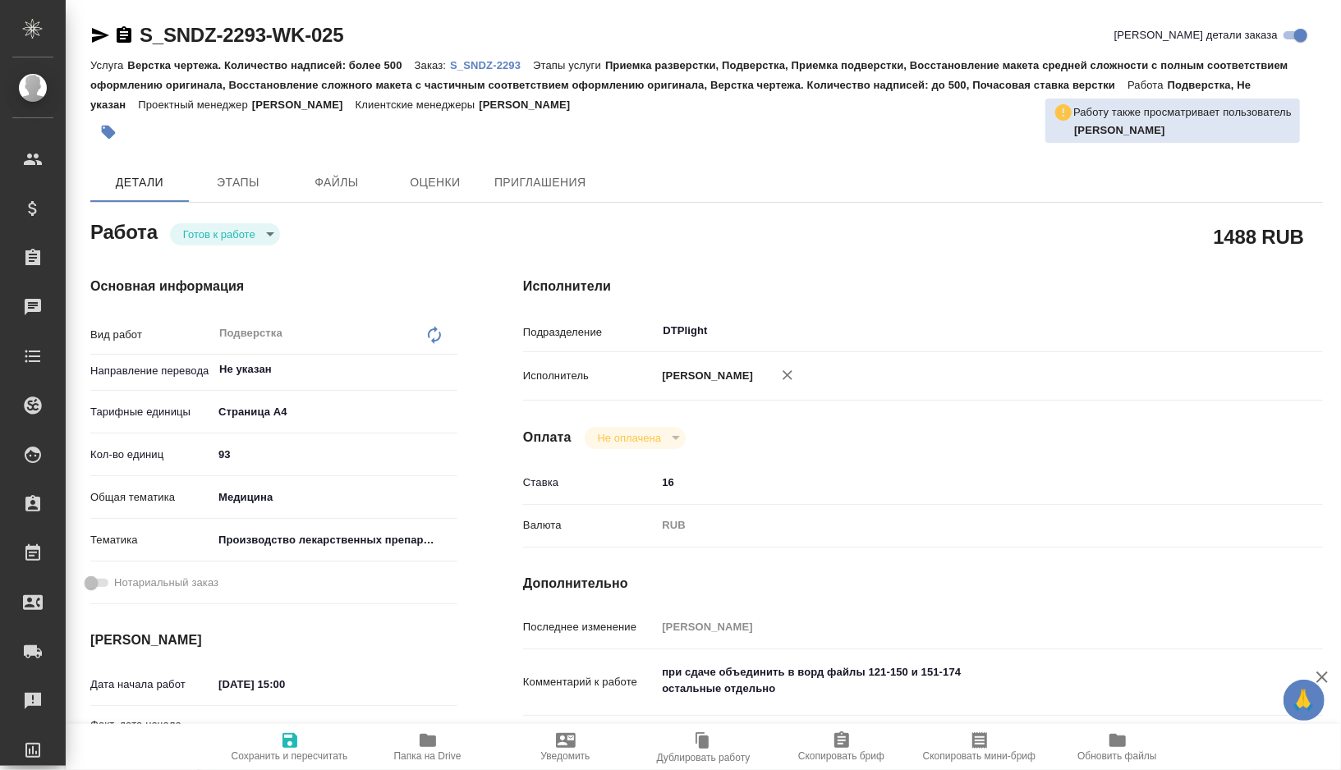
type textarea "x"
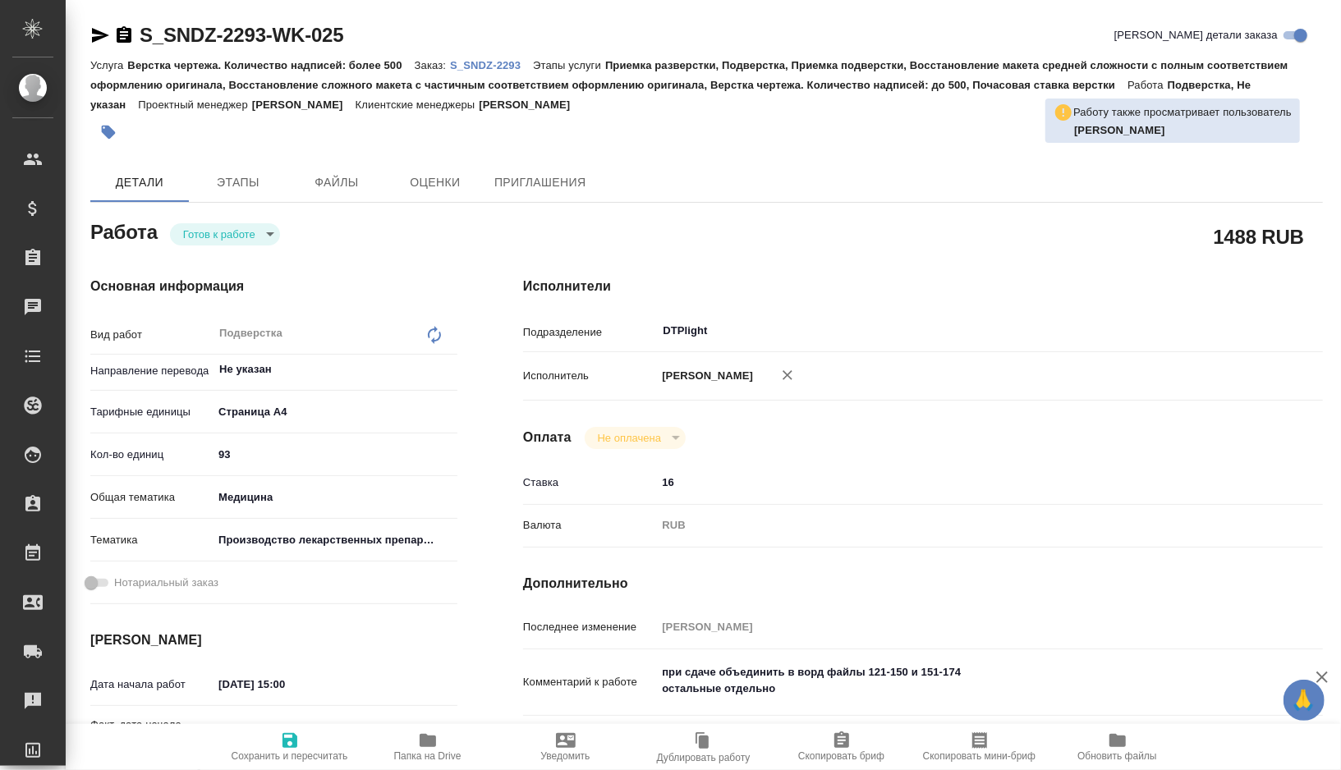
type textarea "x"
click at [427, 753] on span "Папка на Drive" at bounding box center [427, 756] width 67 height 11
type textarea "x"
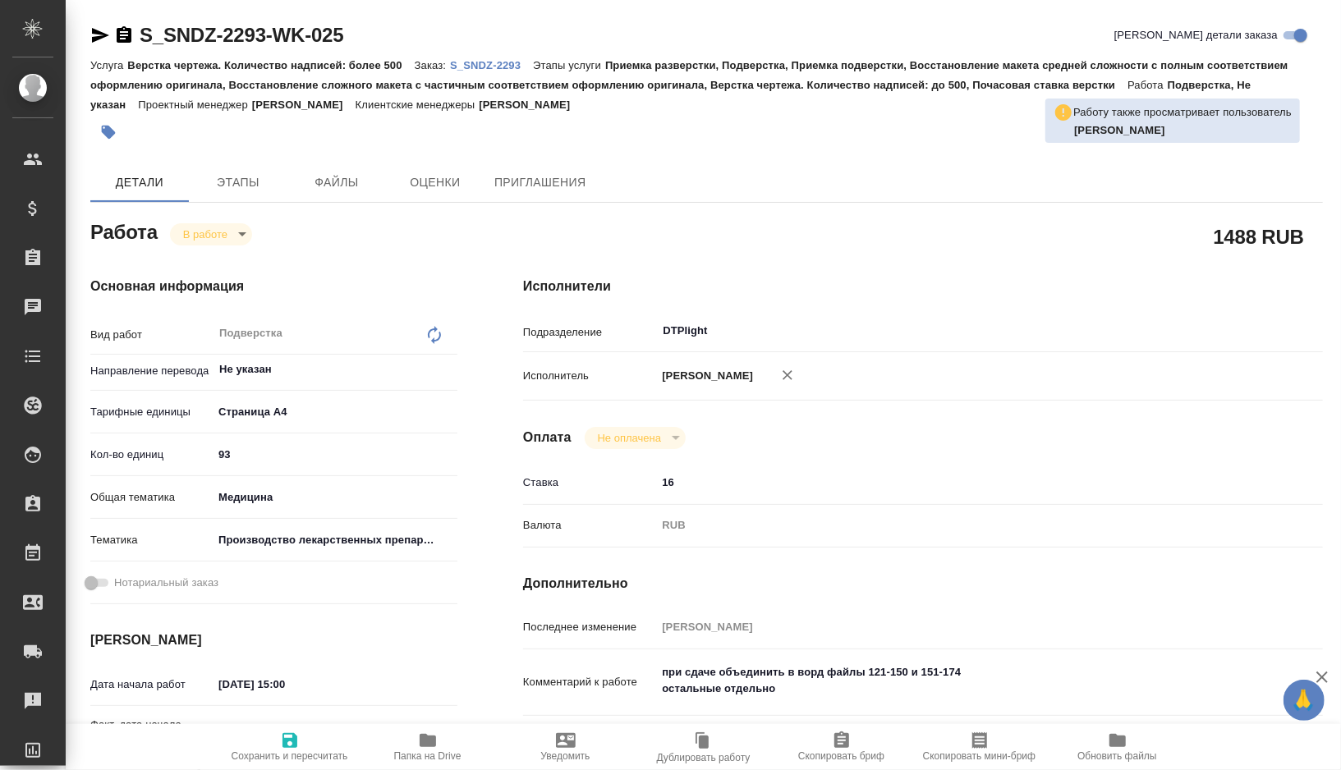
type textarea "x"
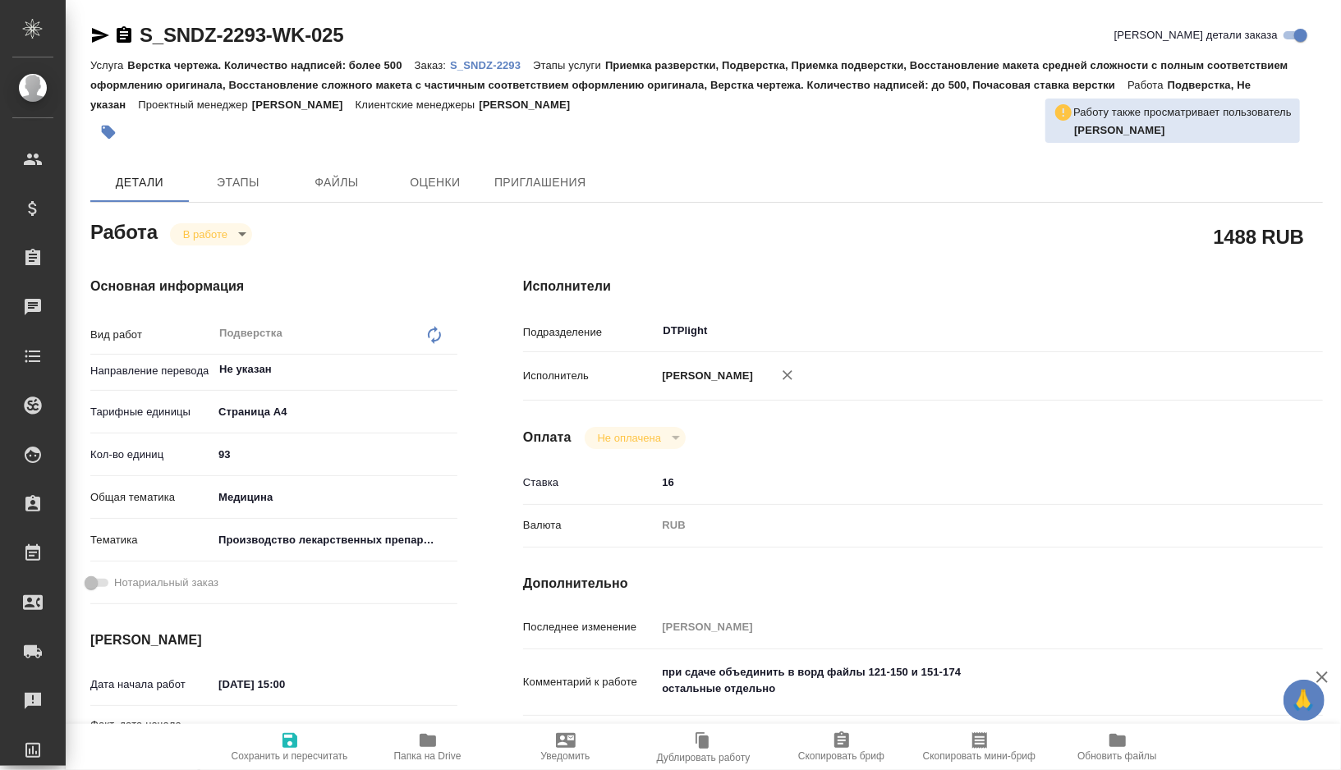
type textarea "x"
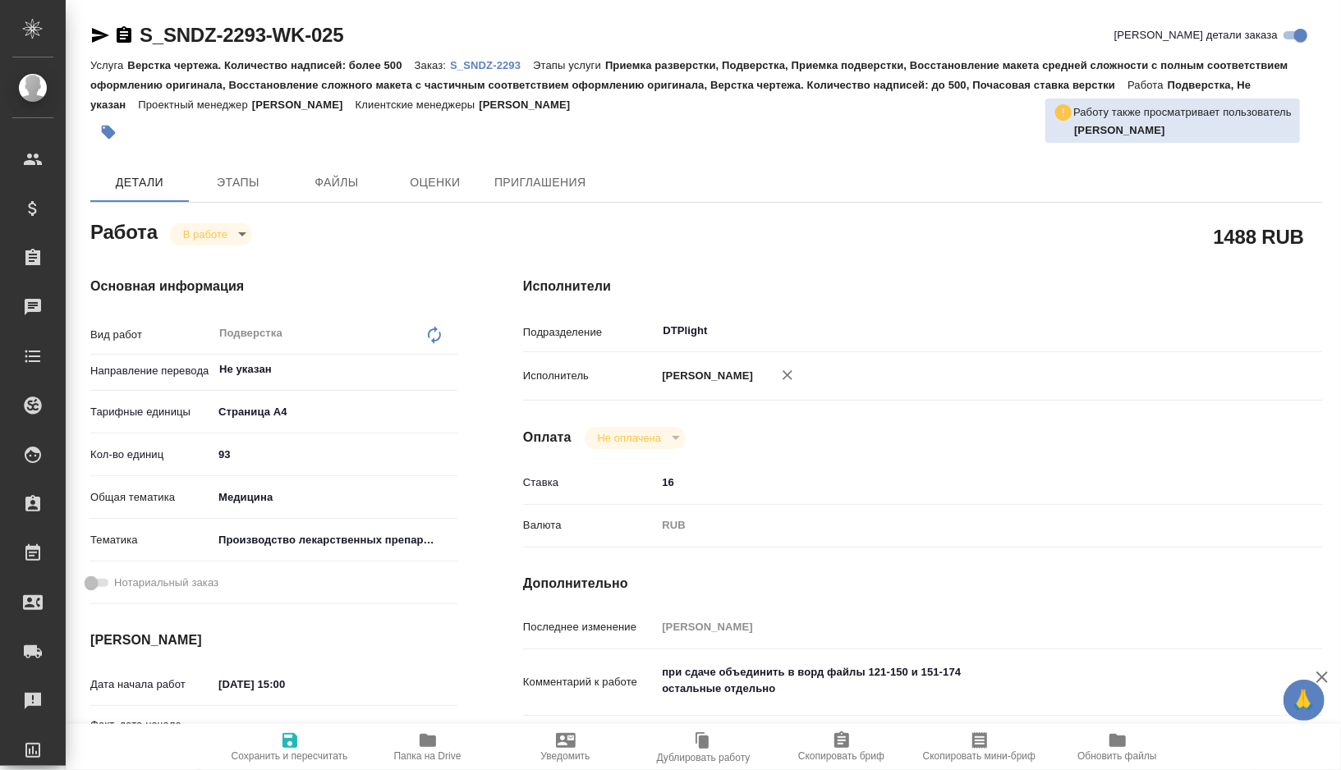
type textarea "x"
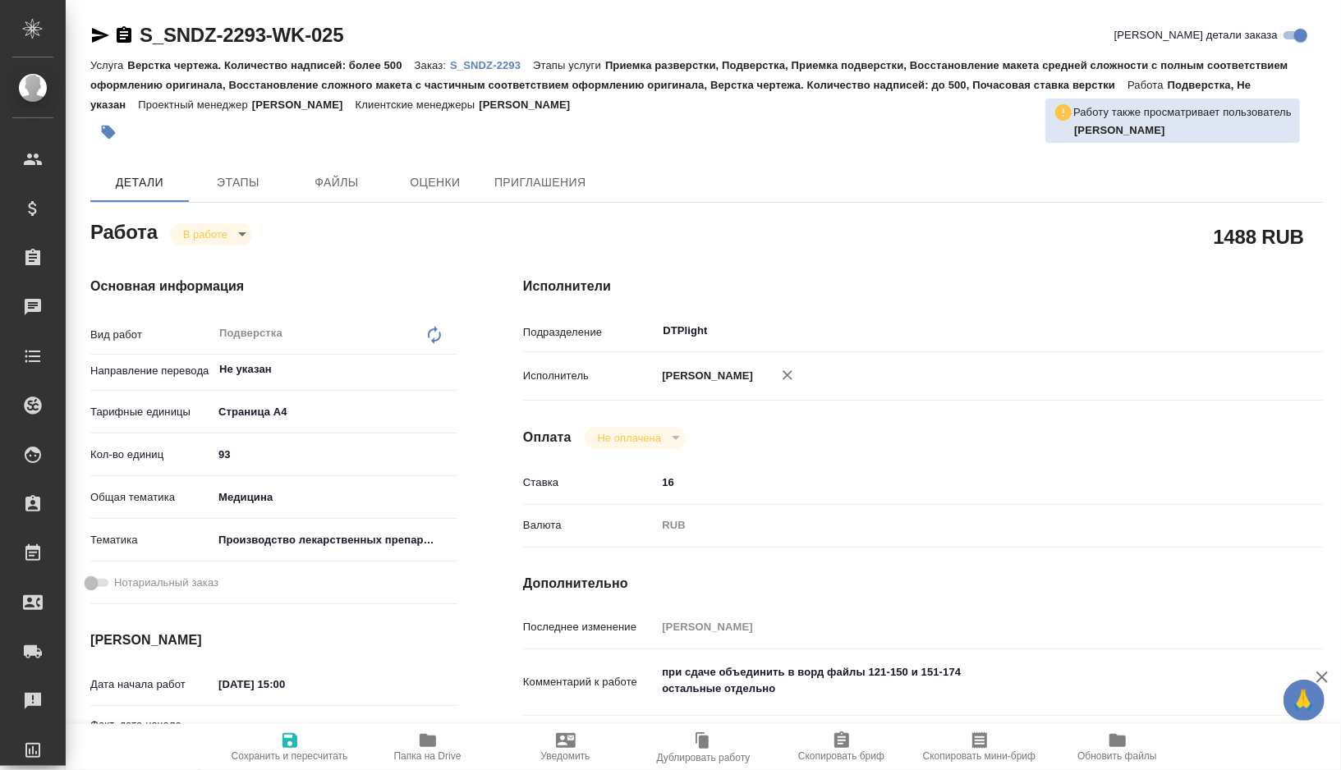
type textarea "x"
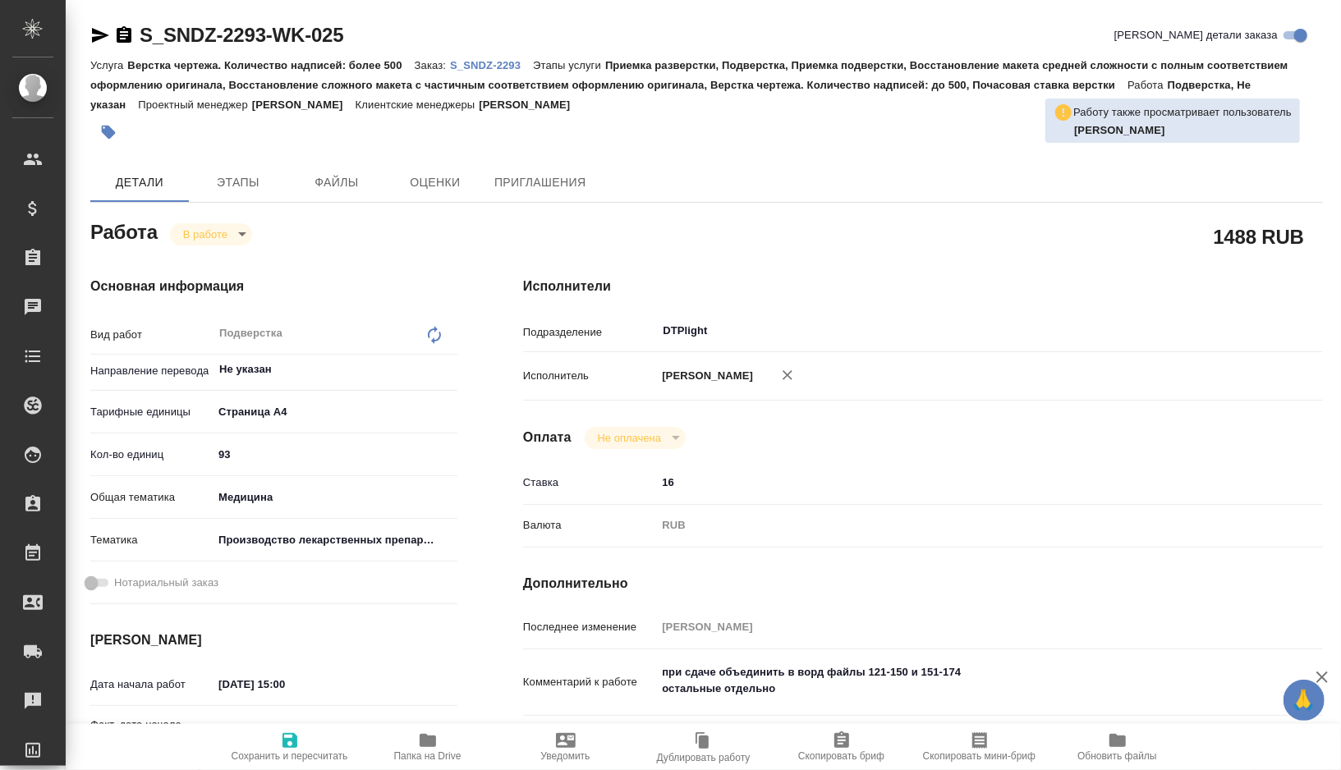
type textarea "x"
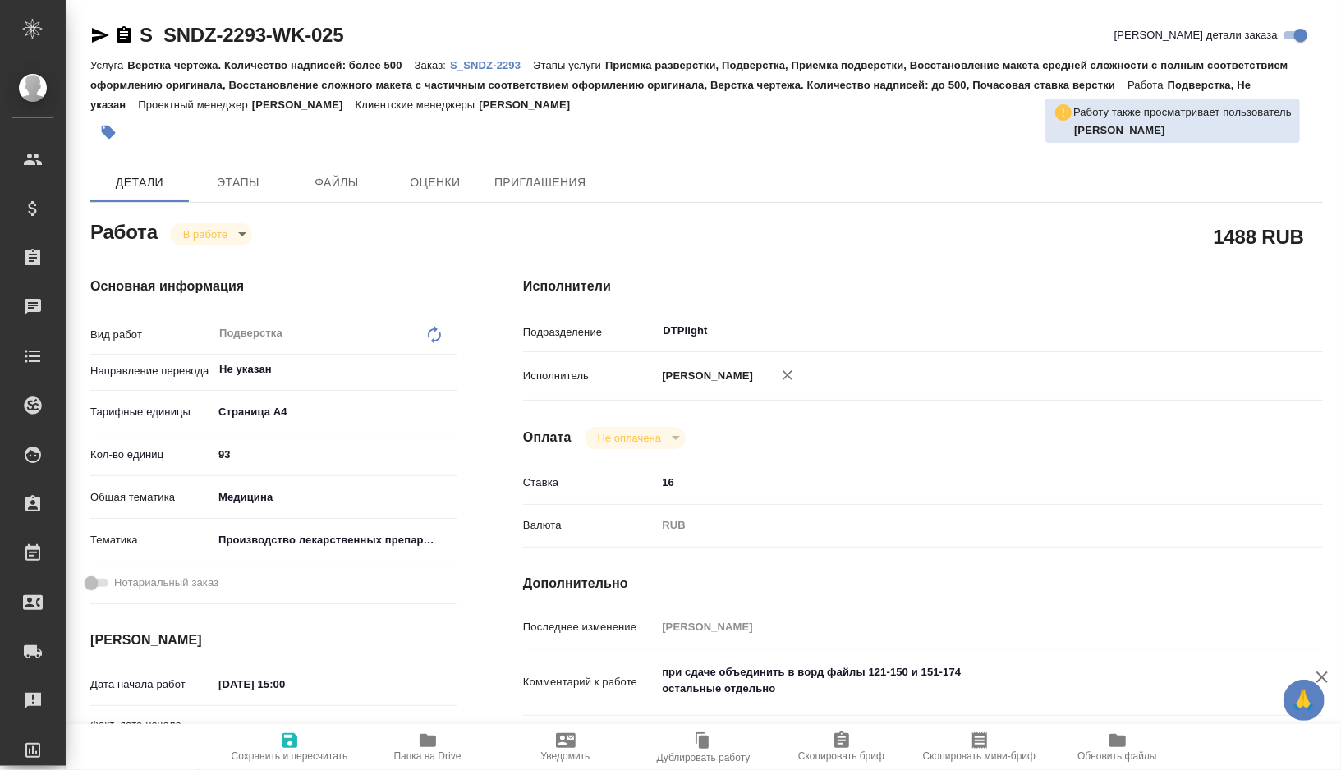
type textarea "x"
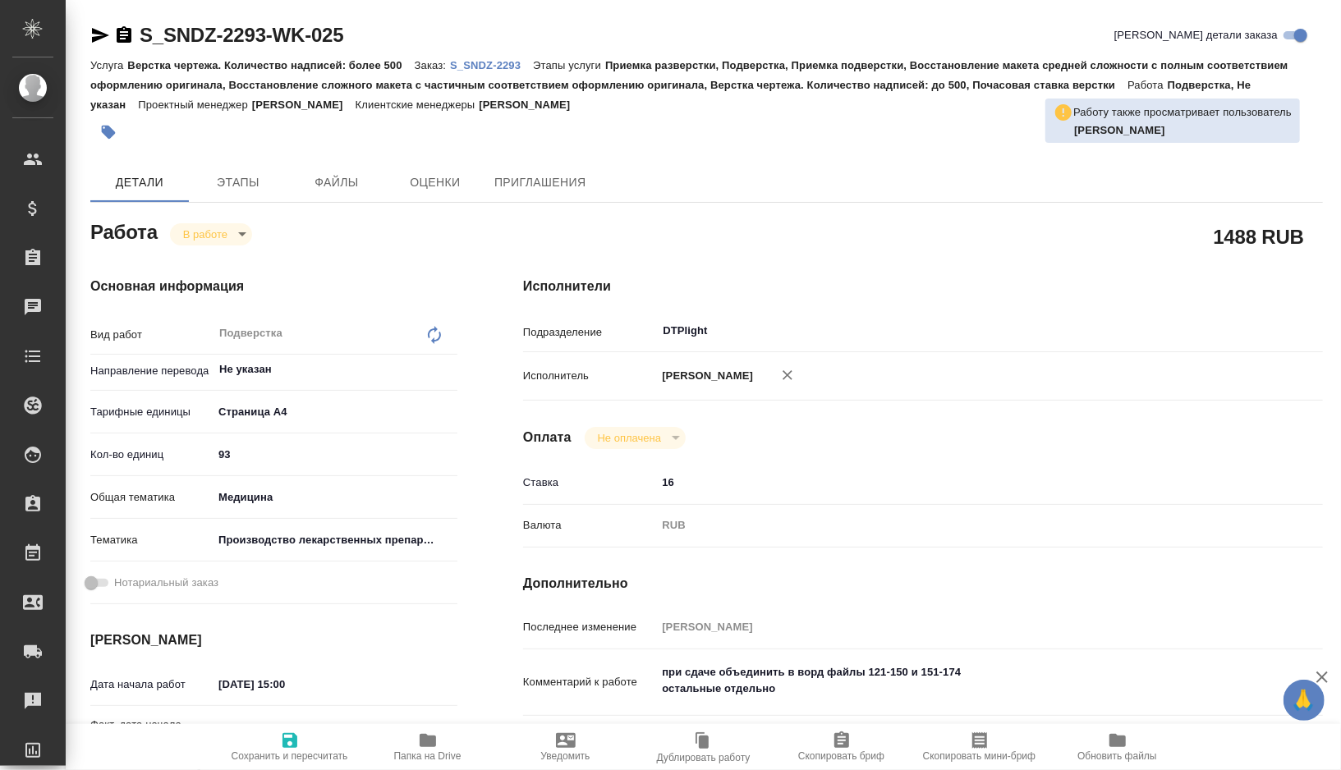
type textarea "x"
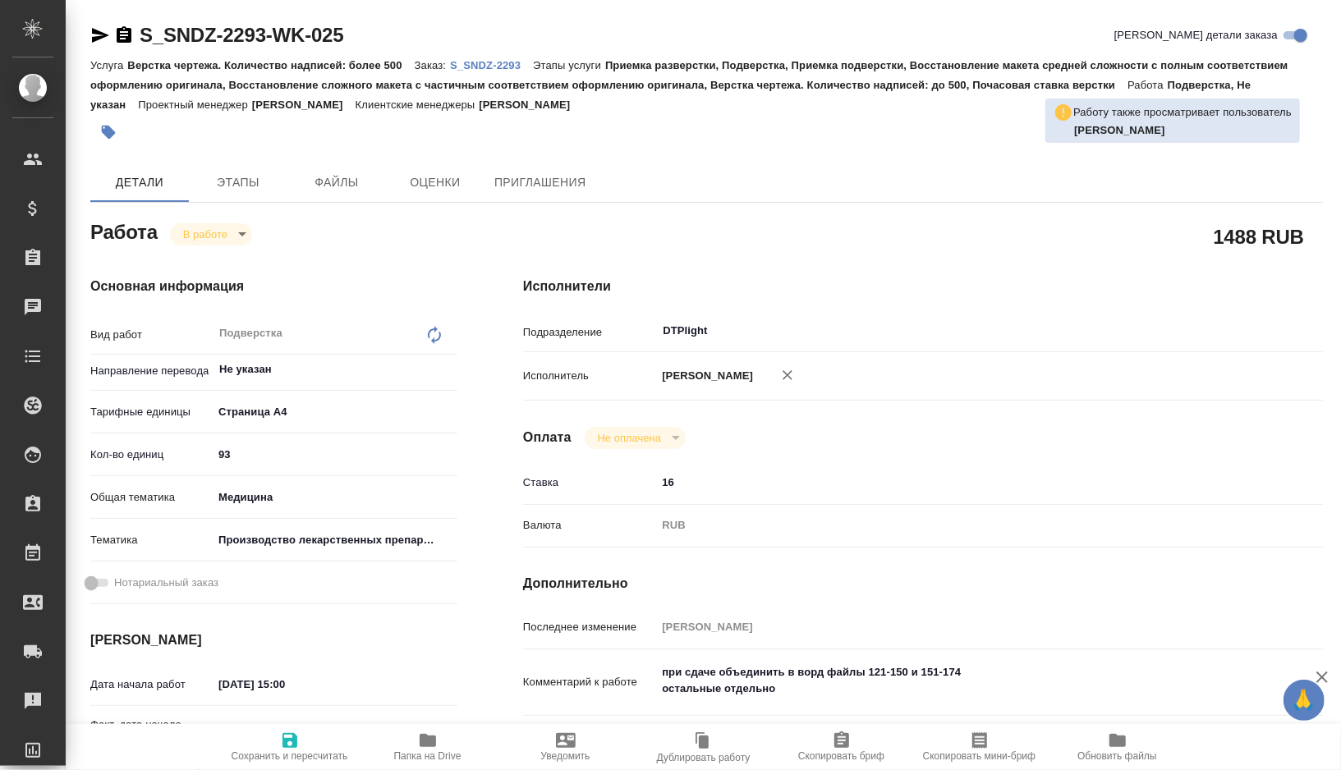
type textarea "x"
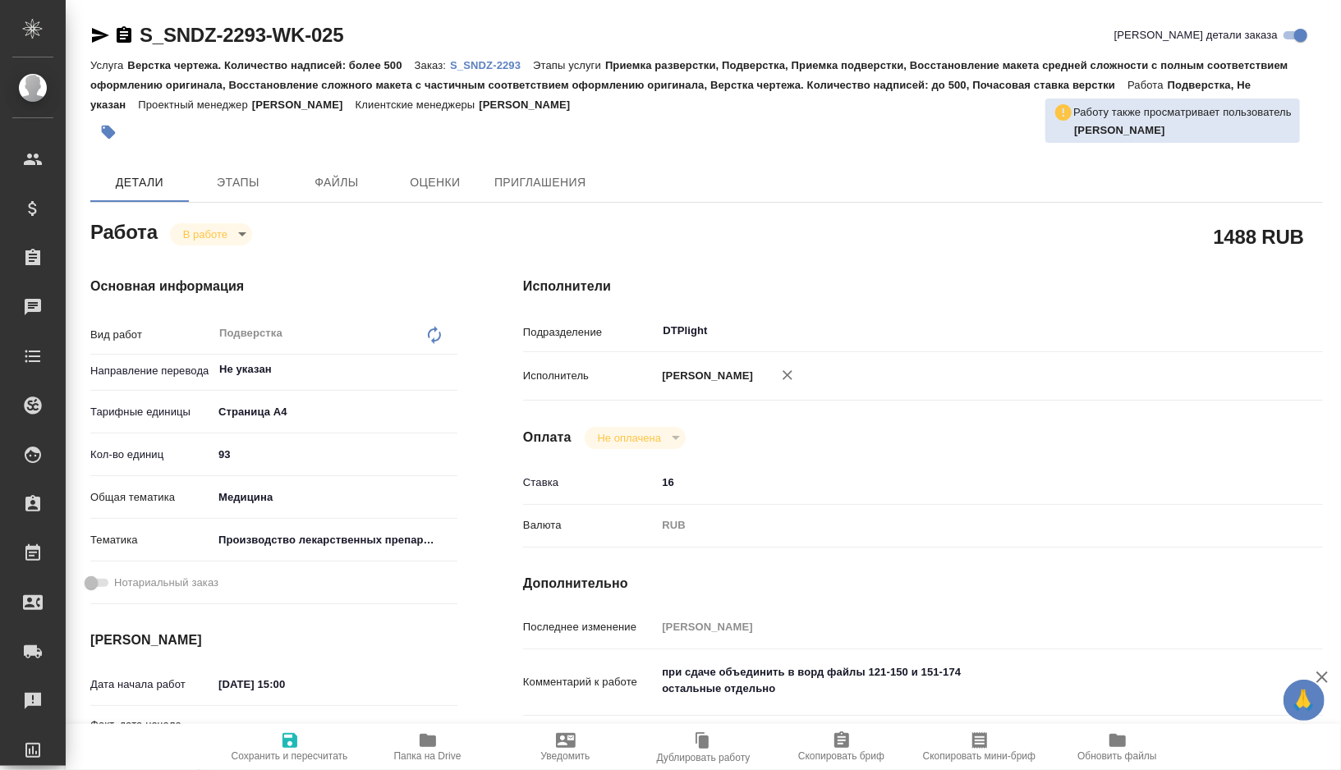
type textarea "x"
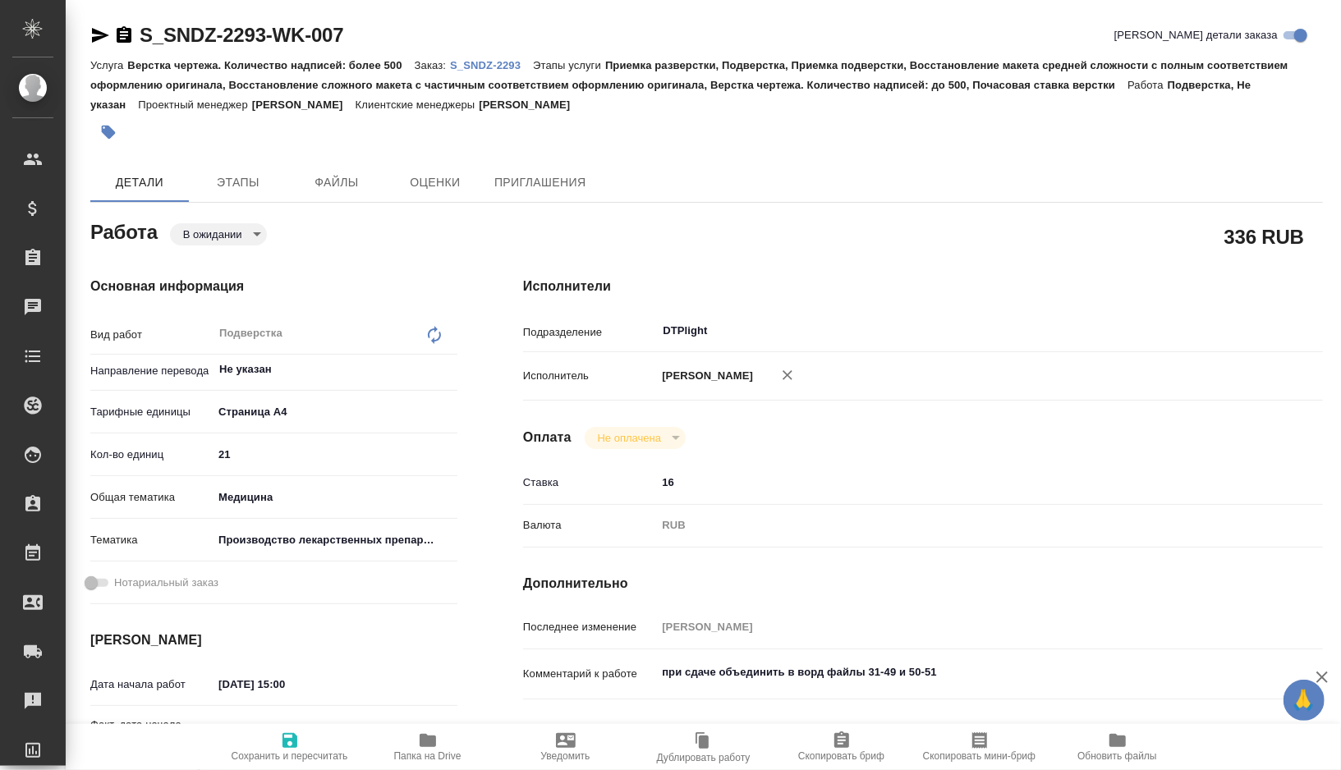
type textarea "x"
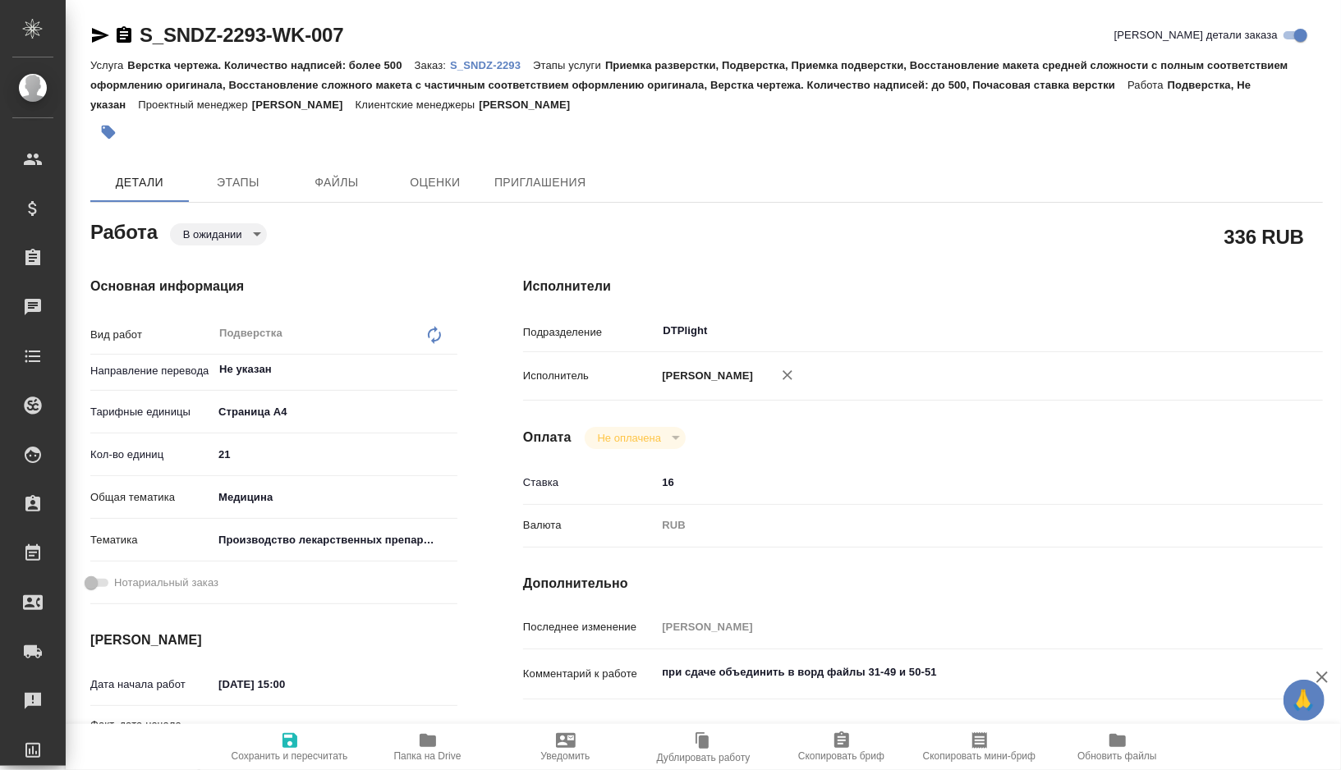
type textarea "x"
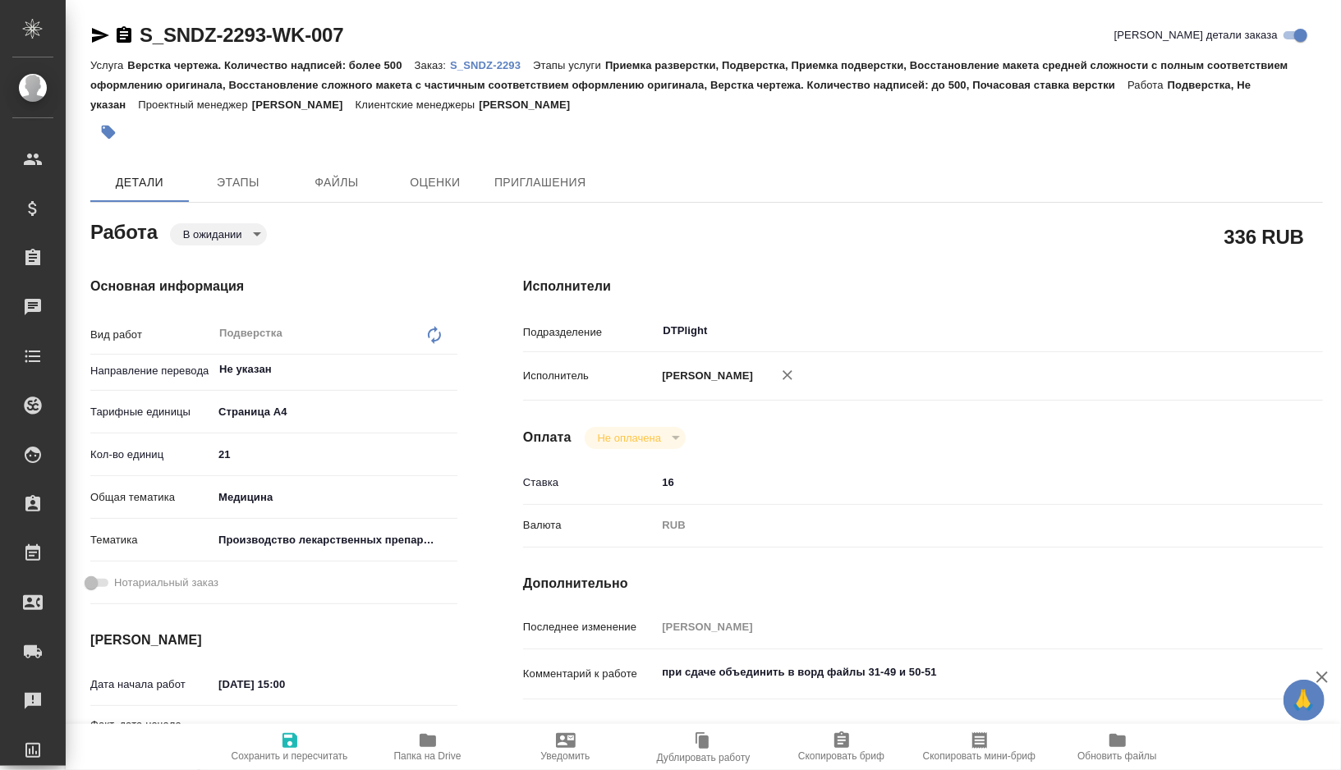
type textarea "x"
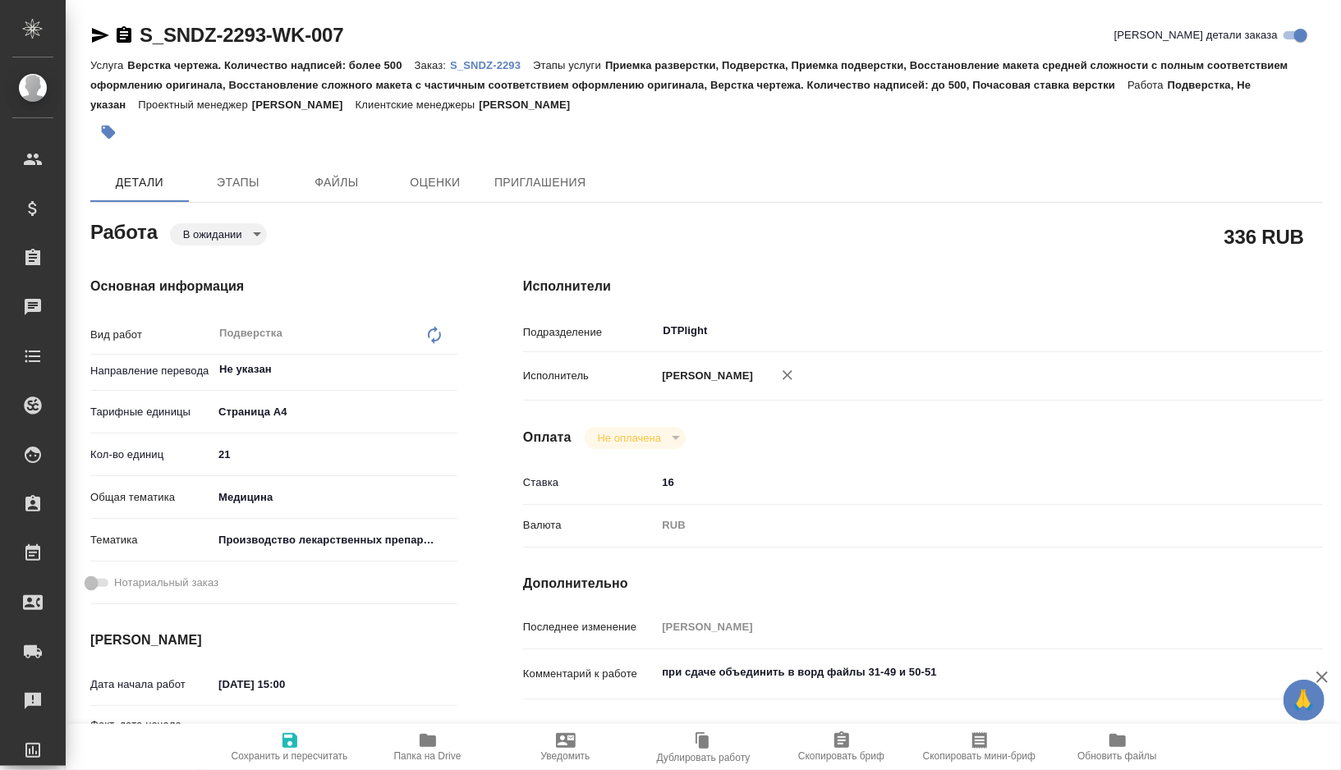
type textarea "x"
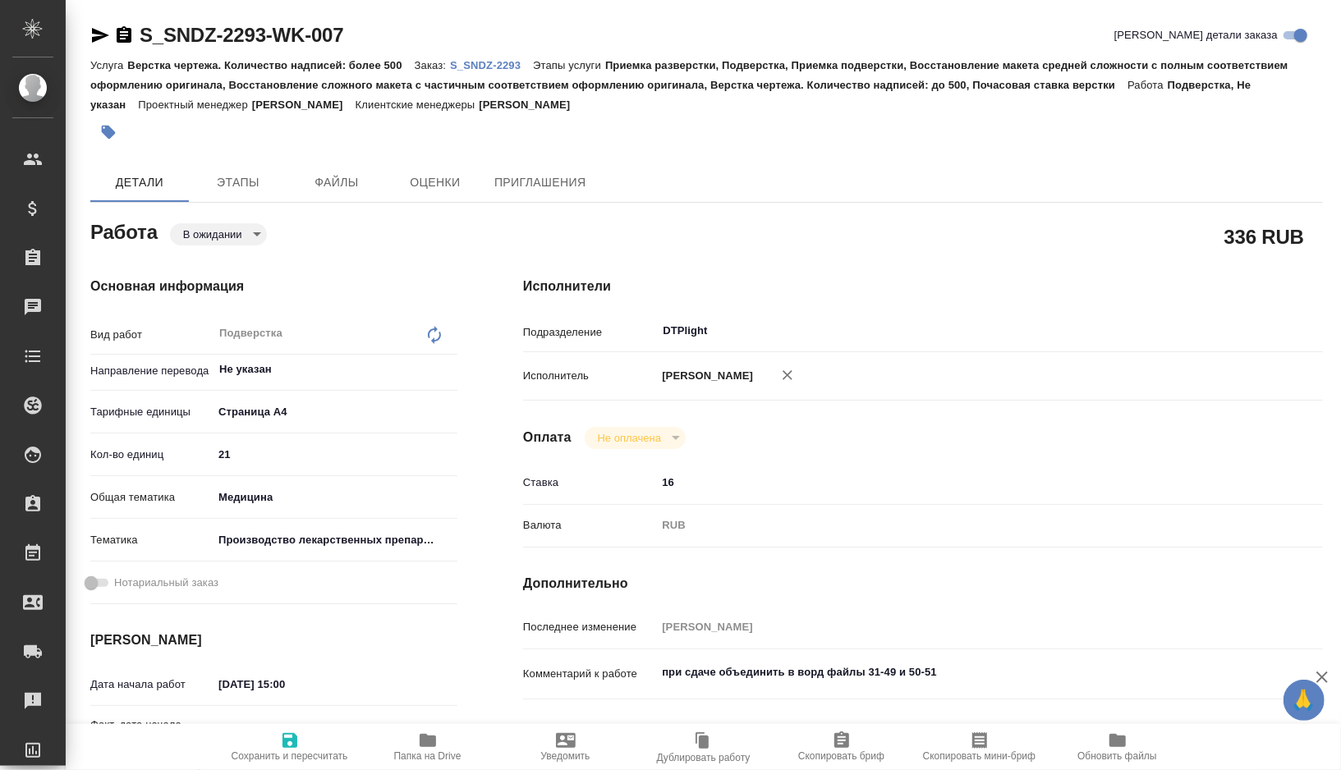
type textarea "x"
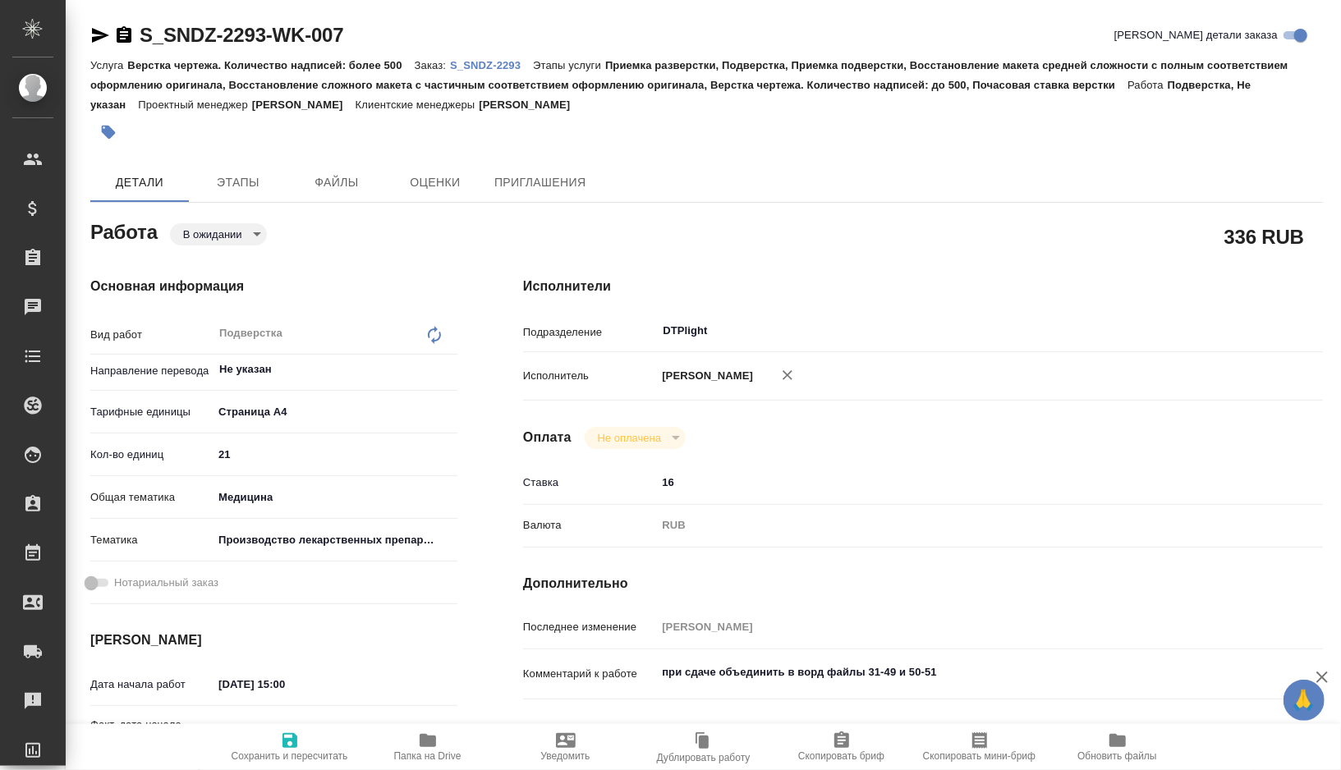
type textarea "x"
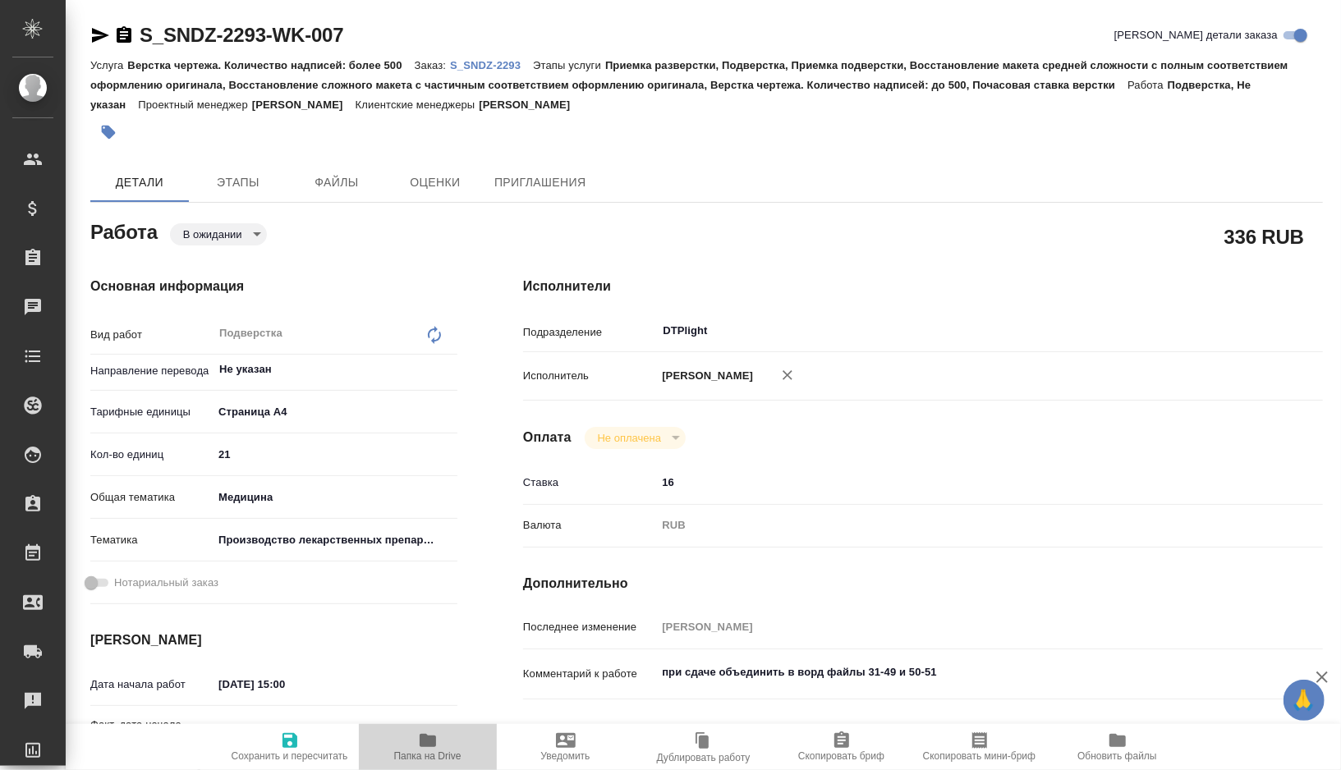
click at [428, 745] on icon "button" at bounding box center [428, 740] width 16 height 13
type textarea "x"
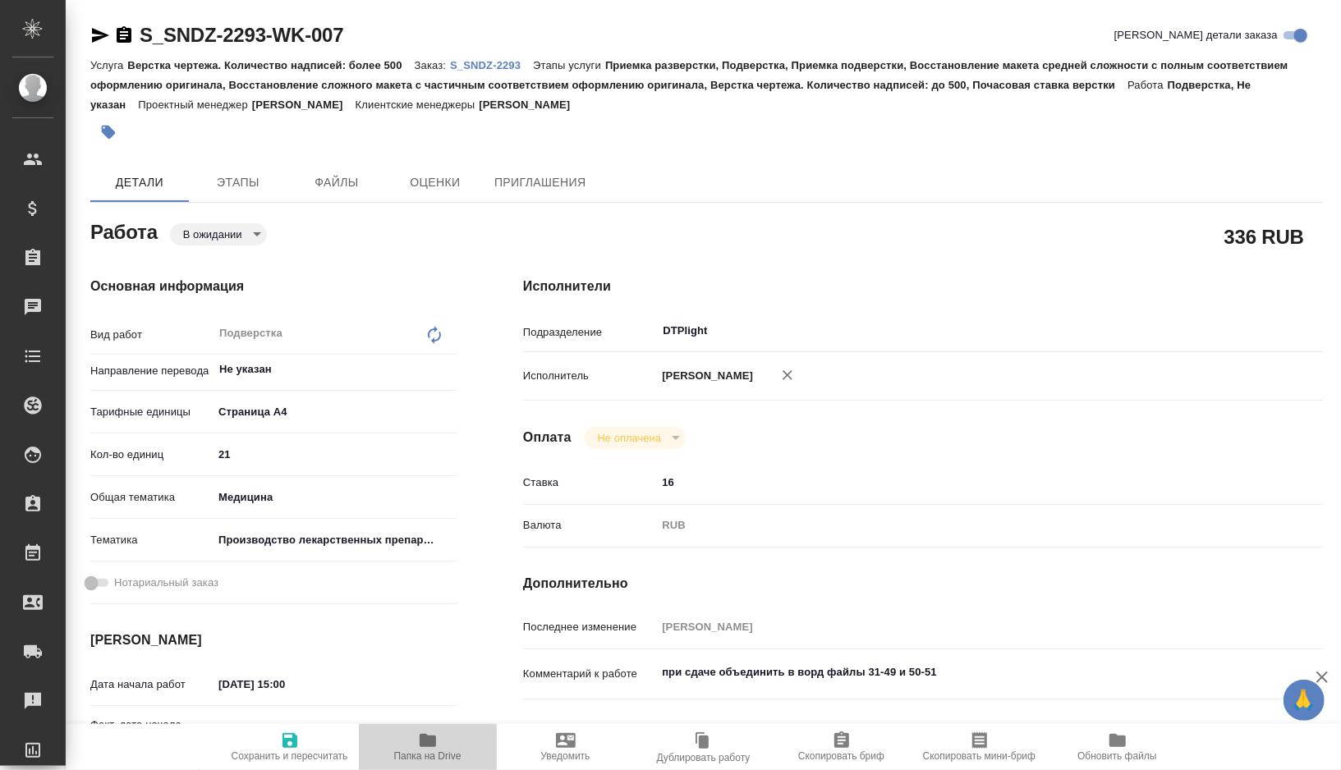
type textarea "x"
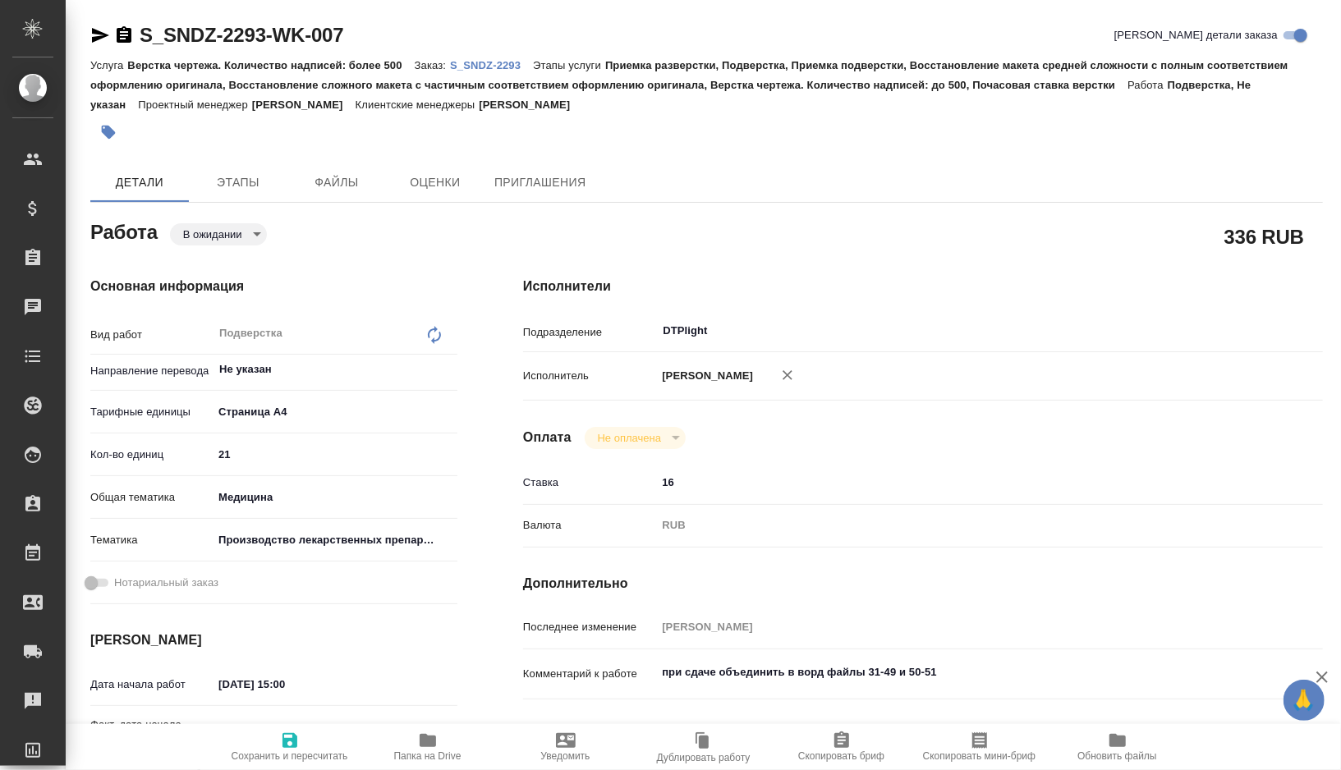
type textarea "x"
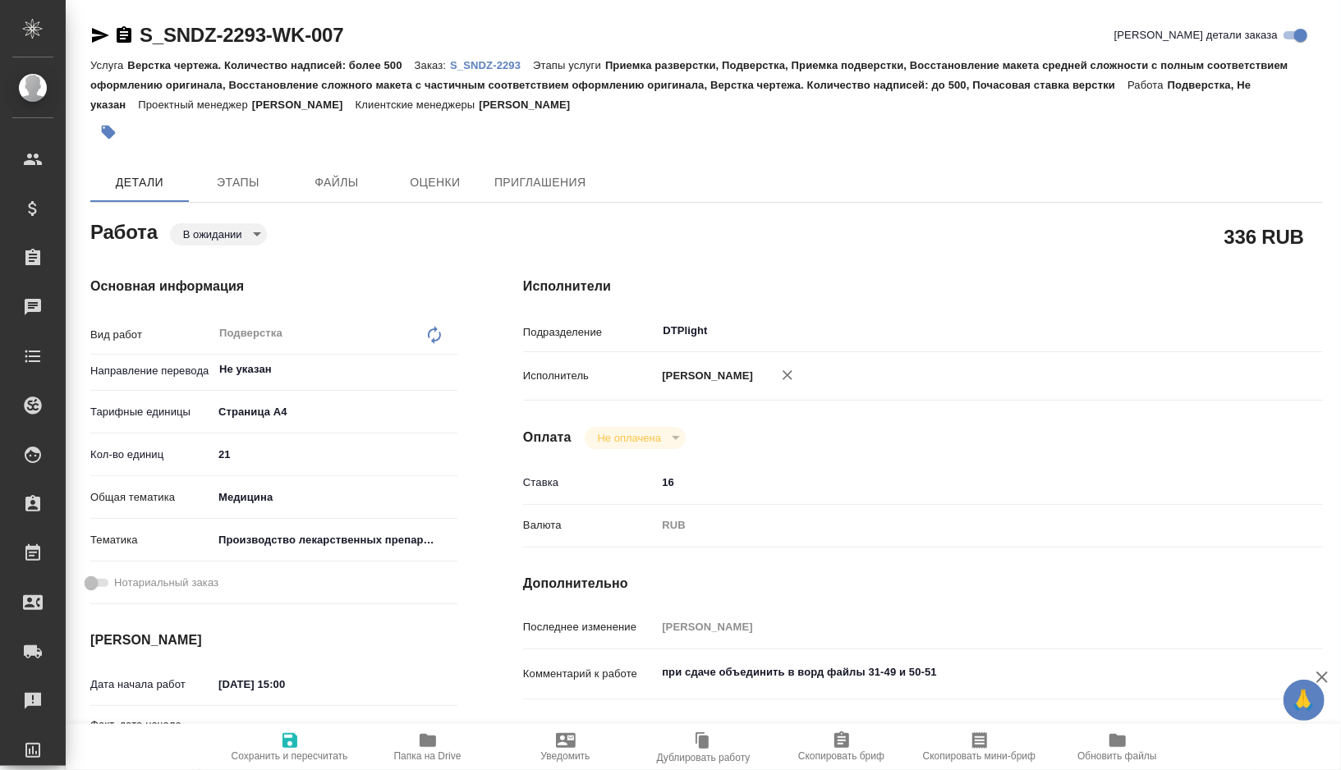
type textarea "x"
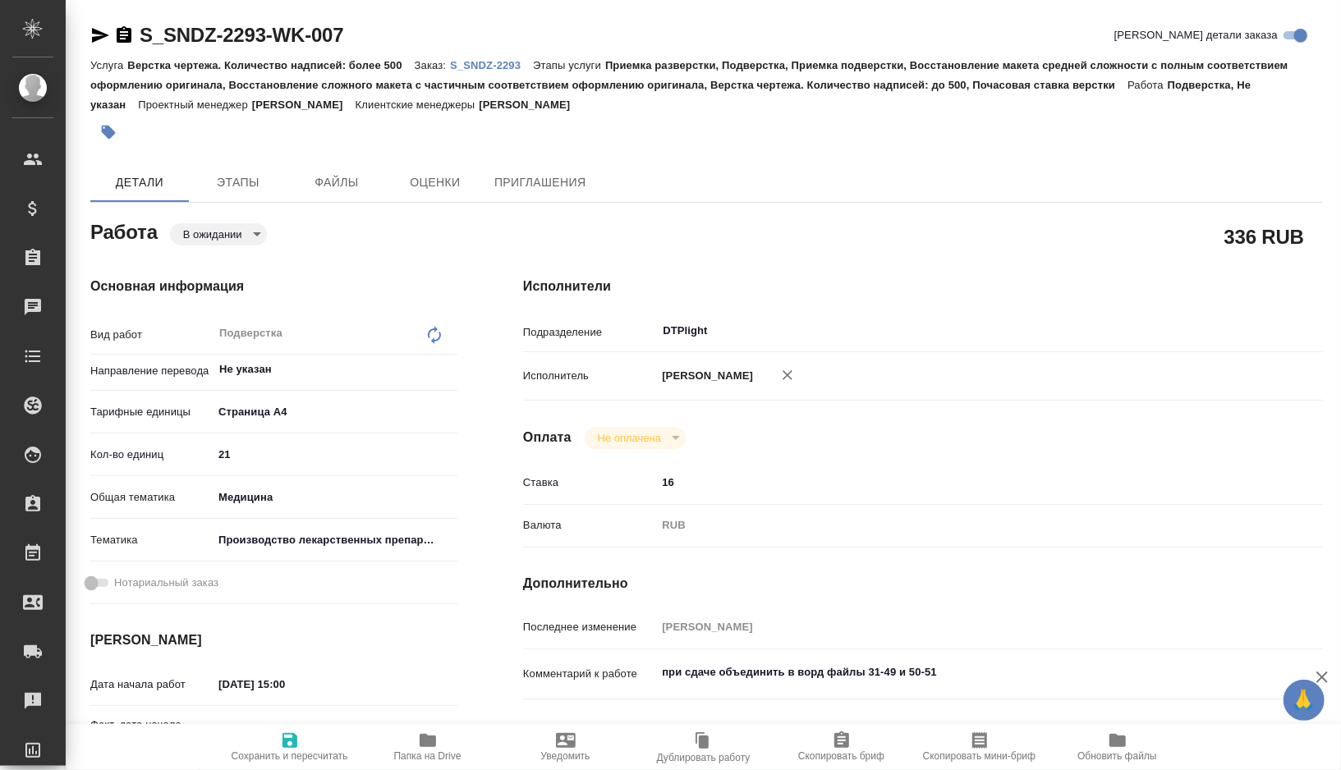
type textarea "x"
click at [258, 235] on body "🙏 .cls-1 fill:#fff; AWATERA Gorshkova Valentina Клиенты Спецификации Заказы 0 Ч…" at bounding box center [670, 385] width 1341 height 770
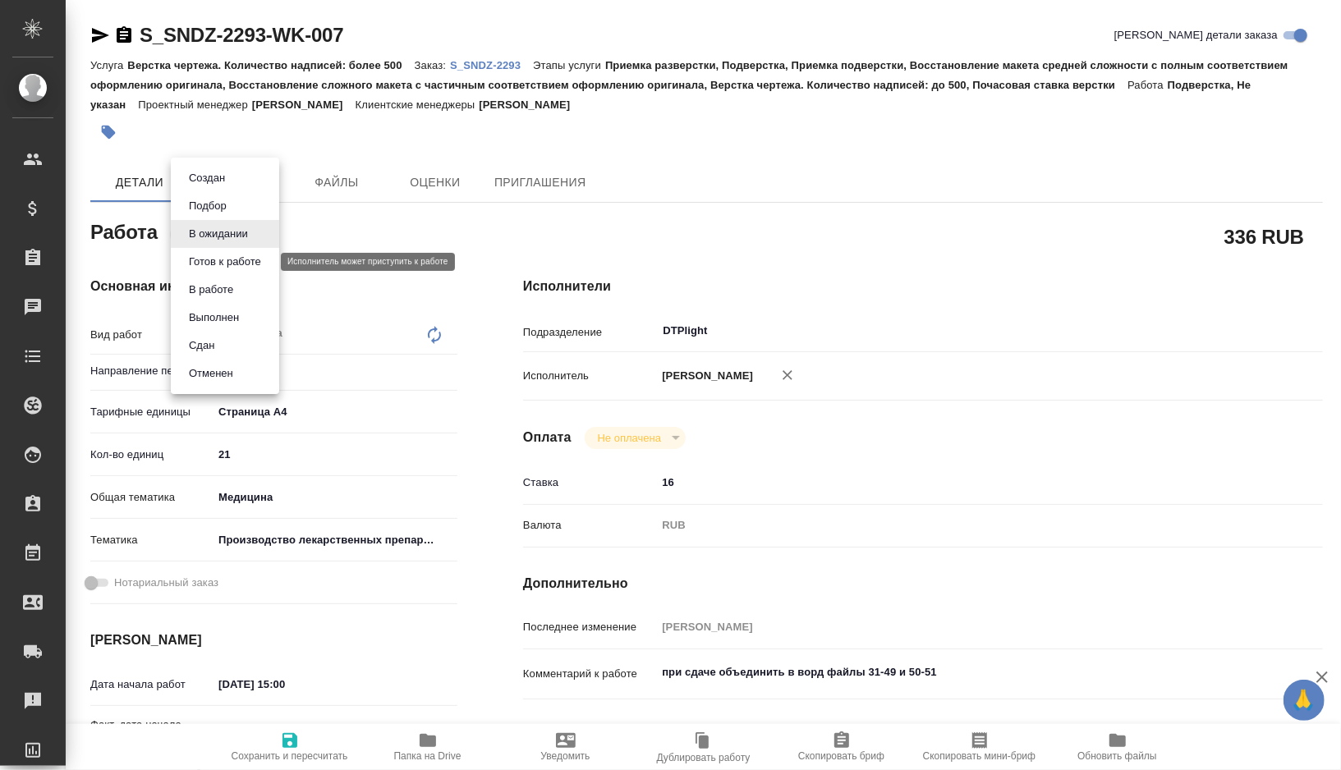
click at [258, 267] on button "Готов к работе" at bounding box center [225, 262] width 82 height 18
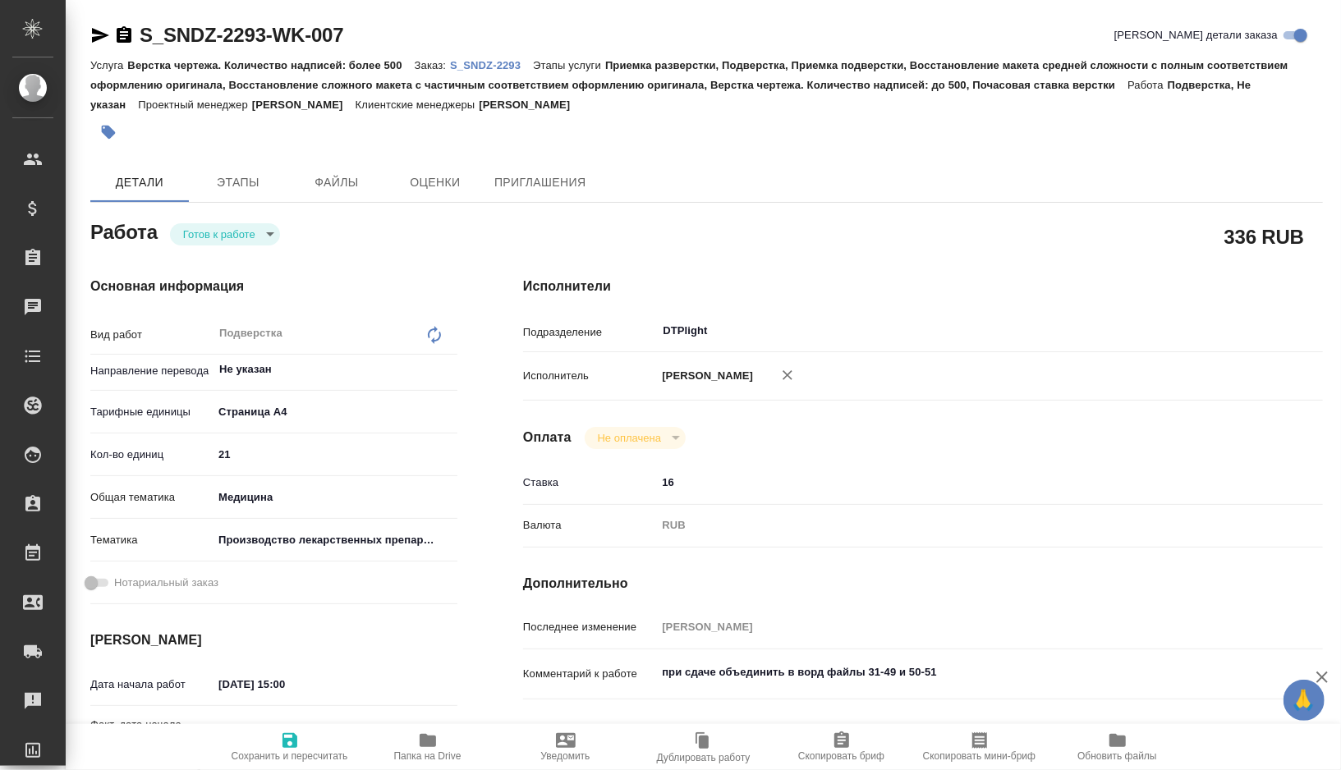
type textarea "x"
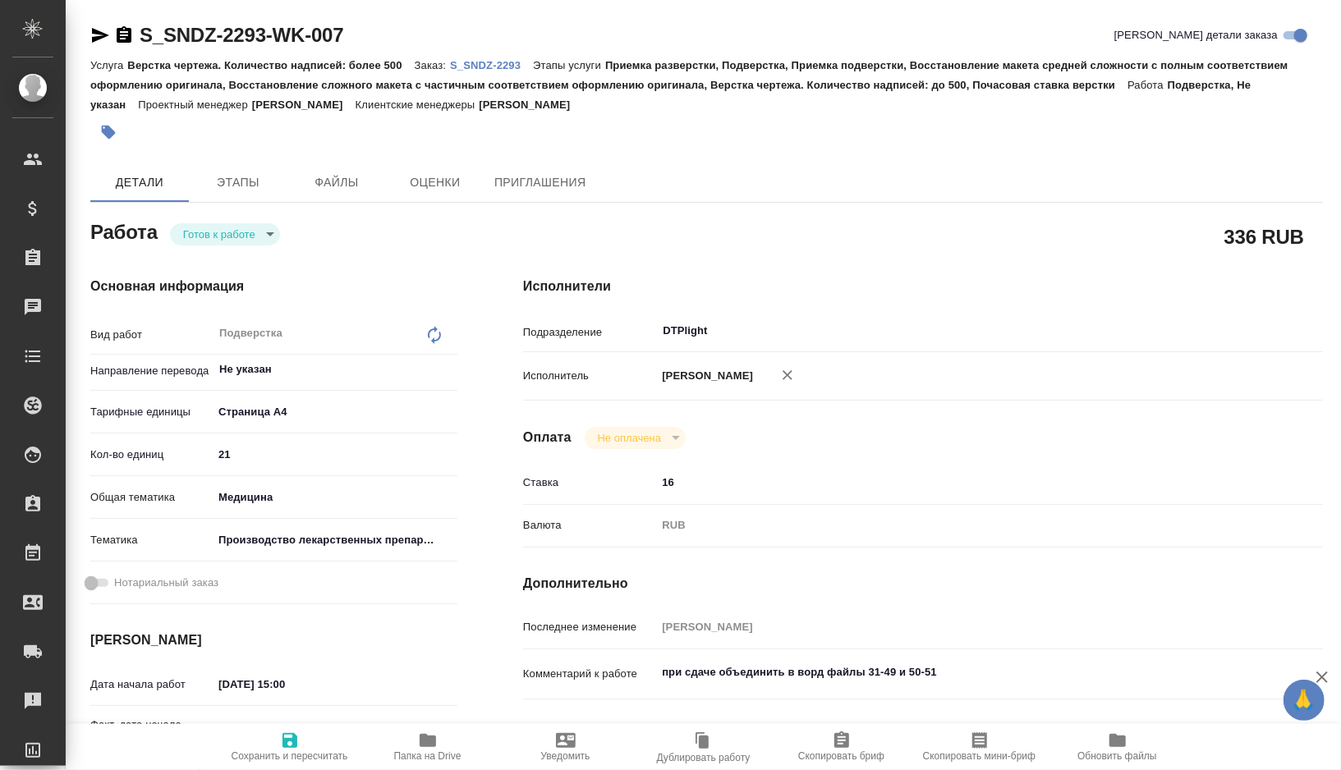
type textarea "x"
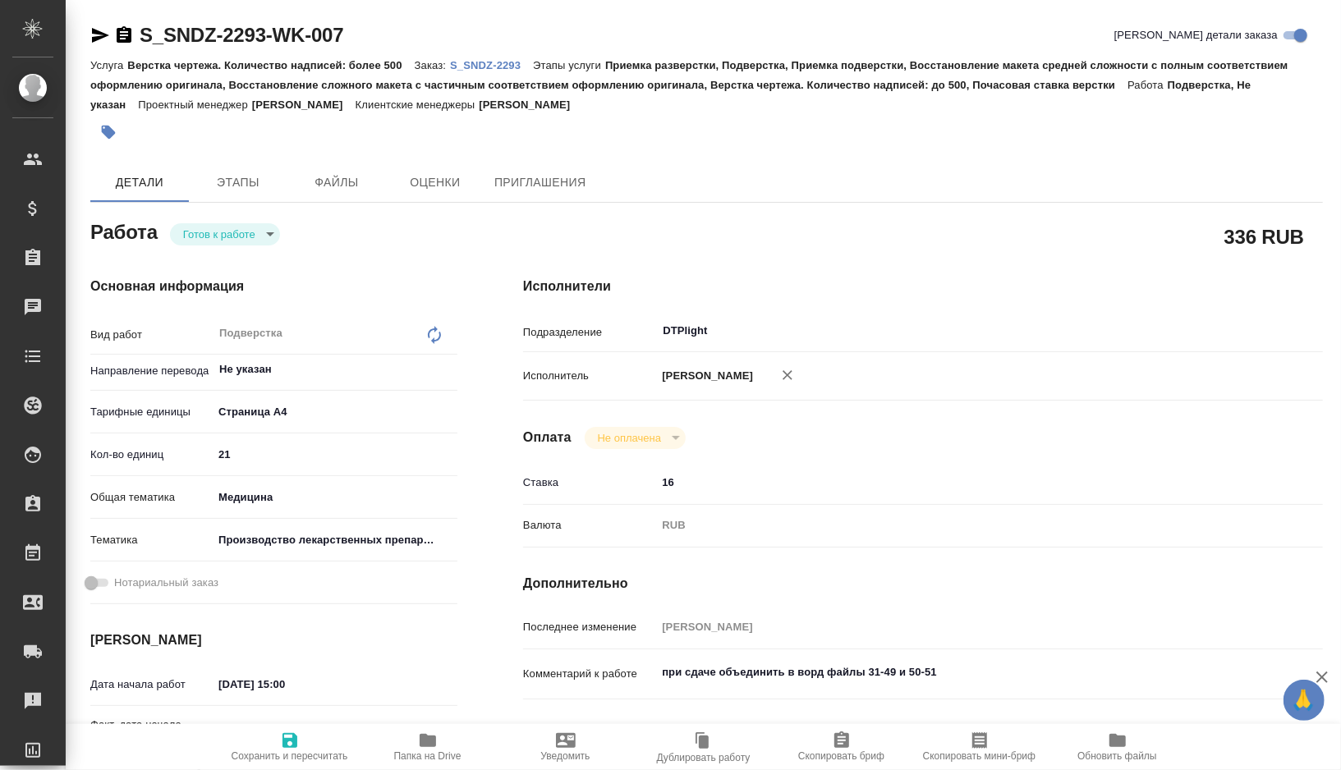
click at [93, 34] on icon "button" at bounding box center [100, 35] width 20 height 20
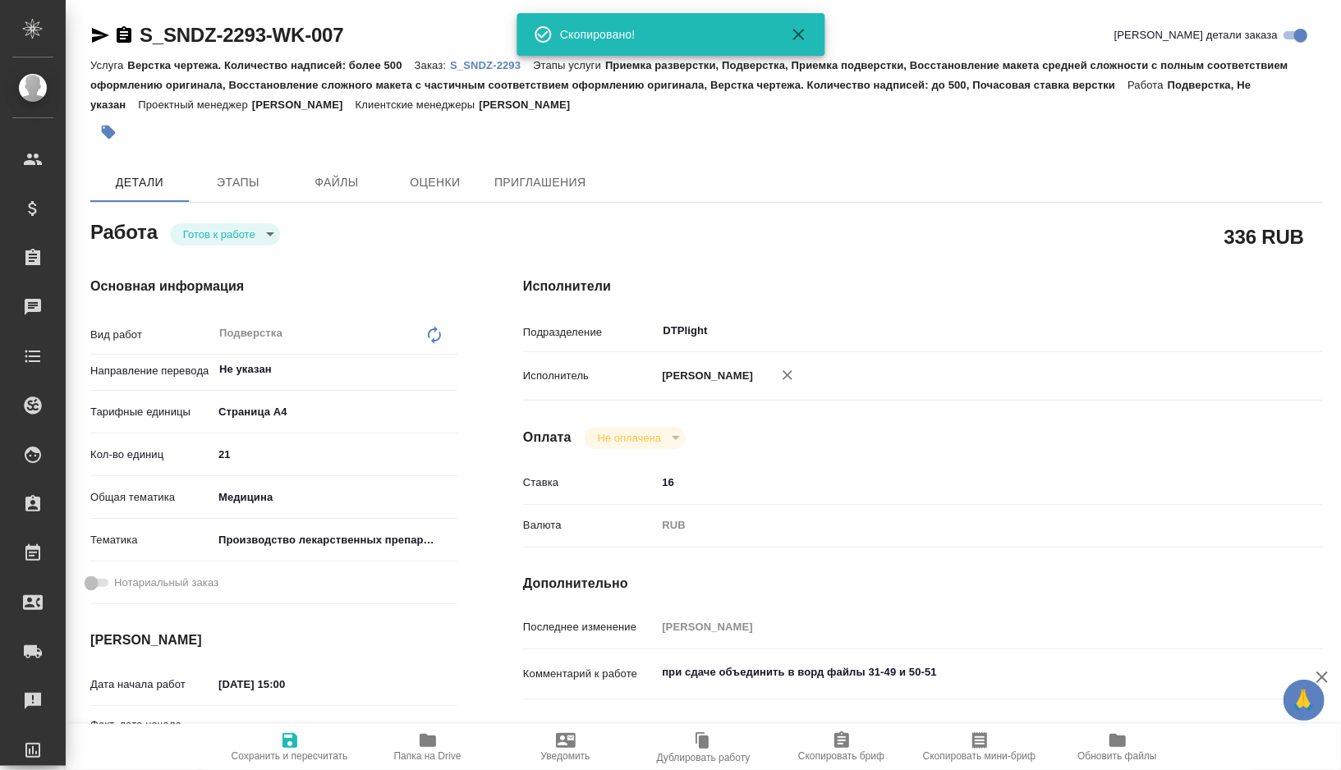
type textarea "x"
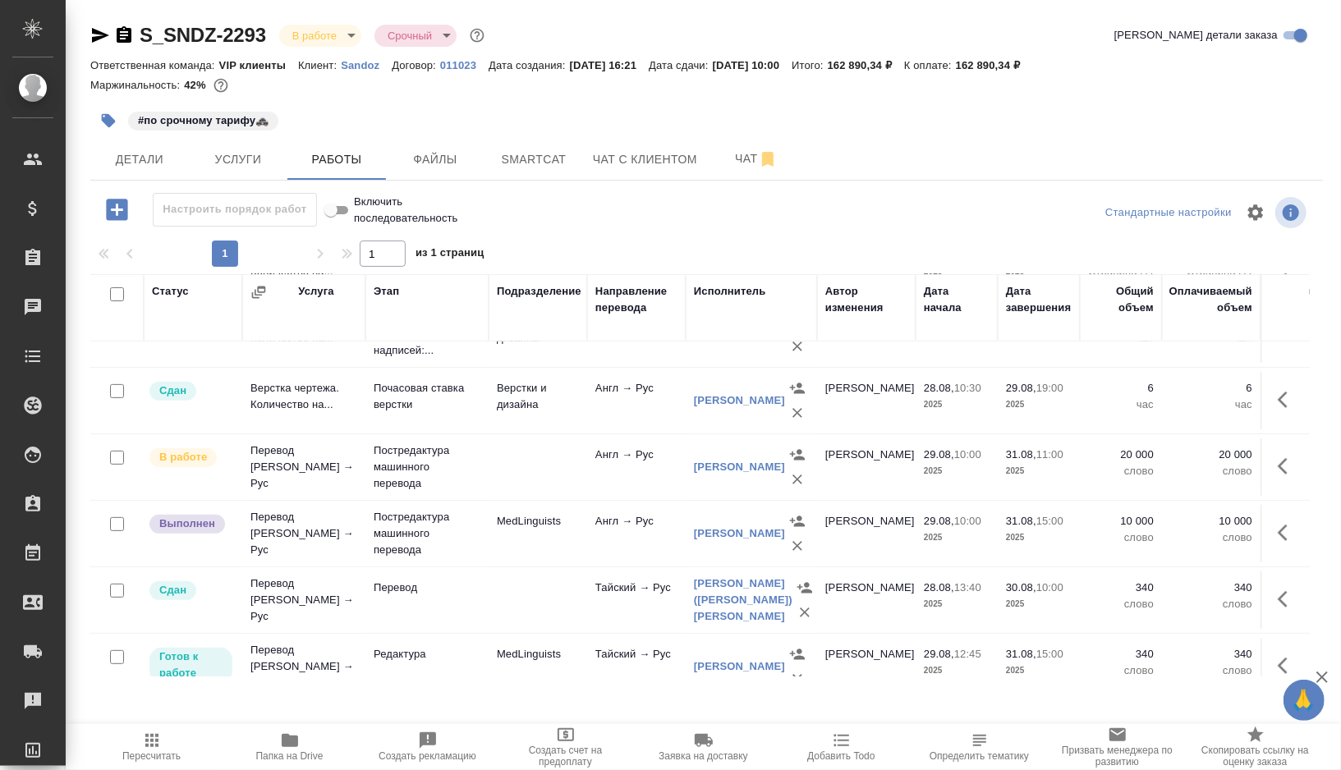
scroll to position [437, 0]
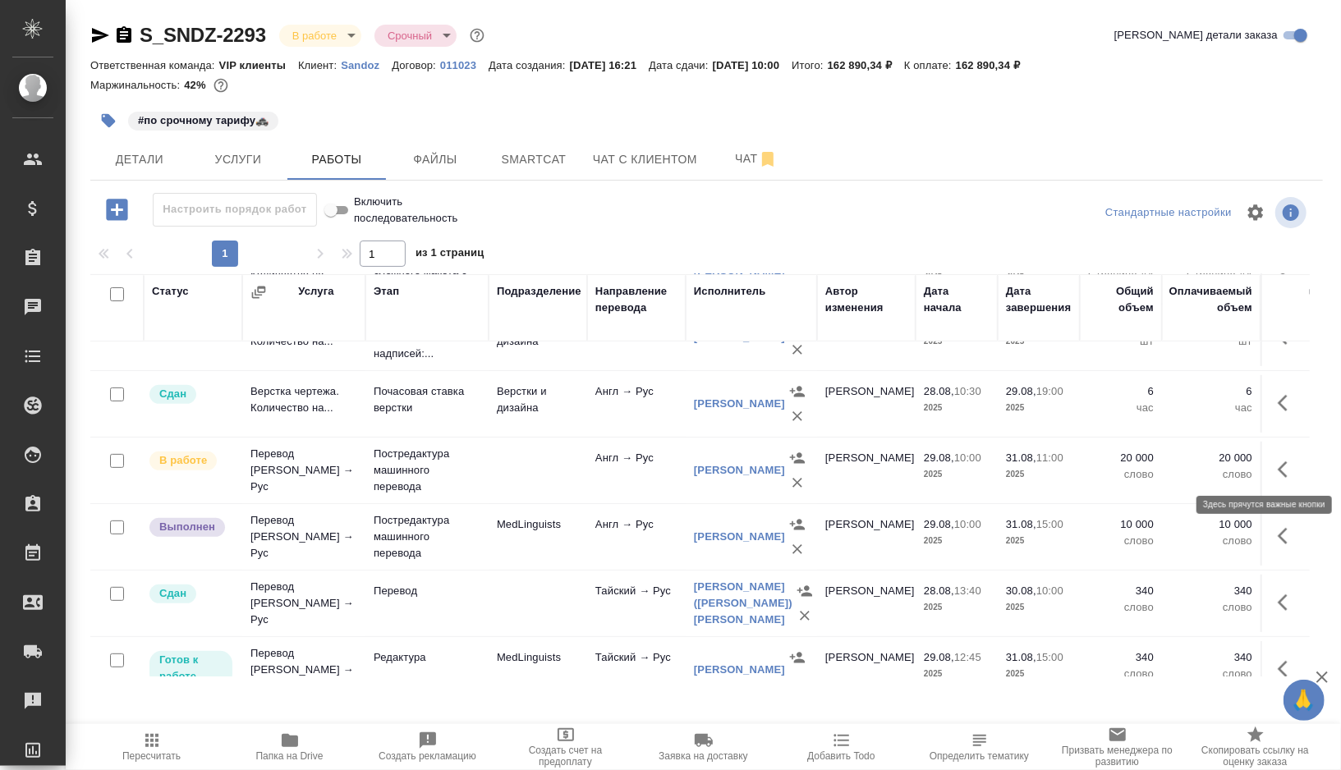
click at [1290, 468] on icon "button" at bounding box center [1288, 470] width 20 height 20
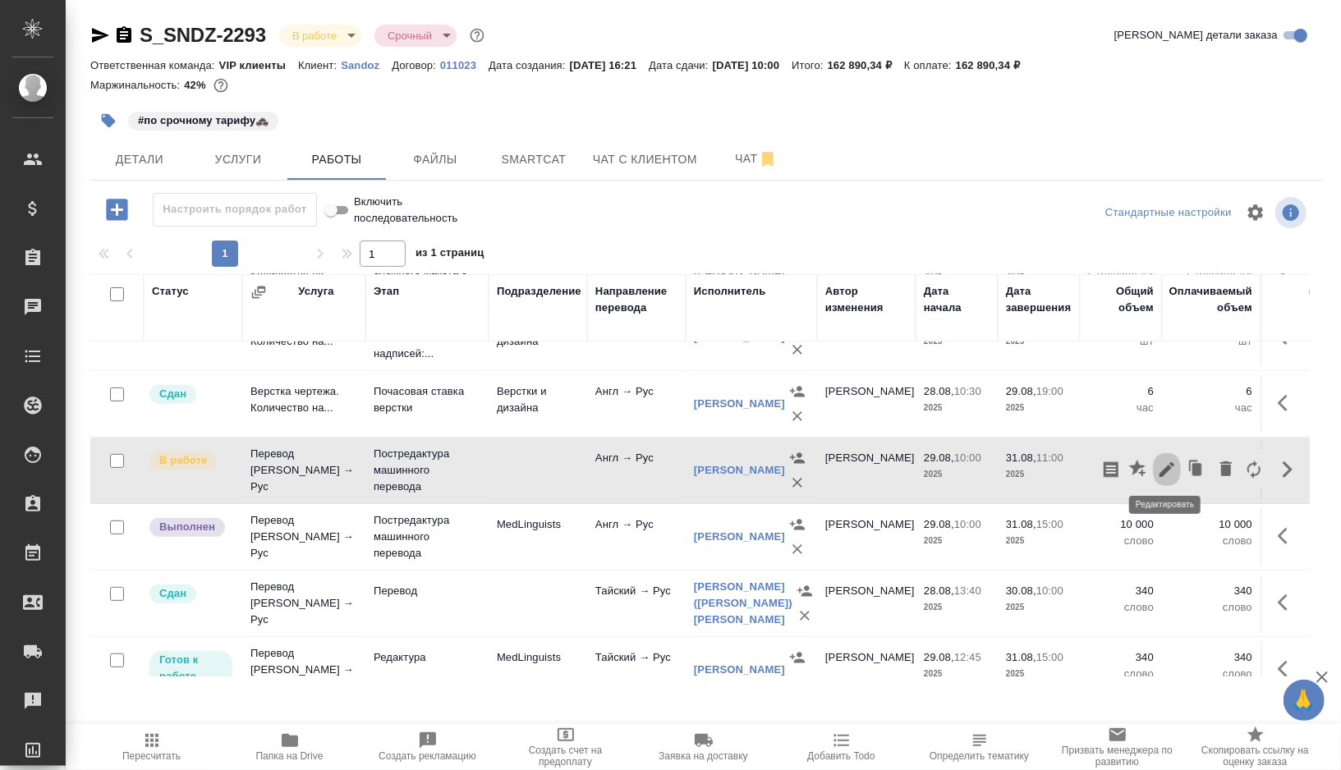
click at [1178, 467] on button "button" at bounding box center [1167, 469] width 28 height 39
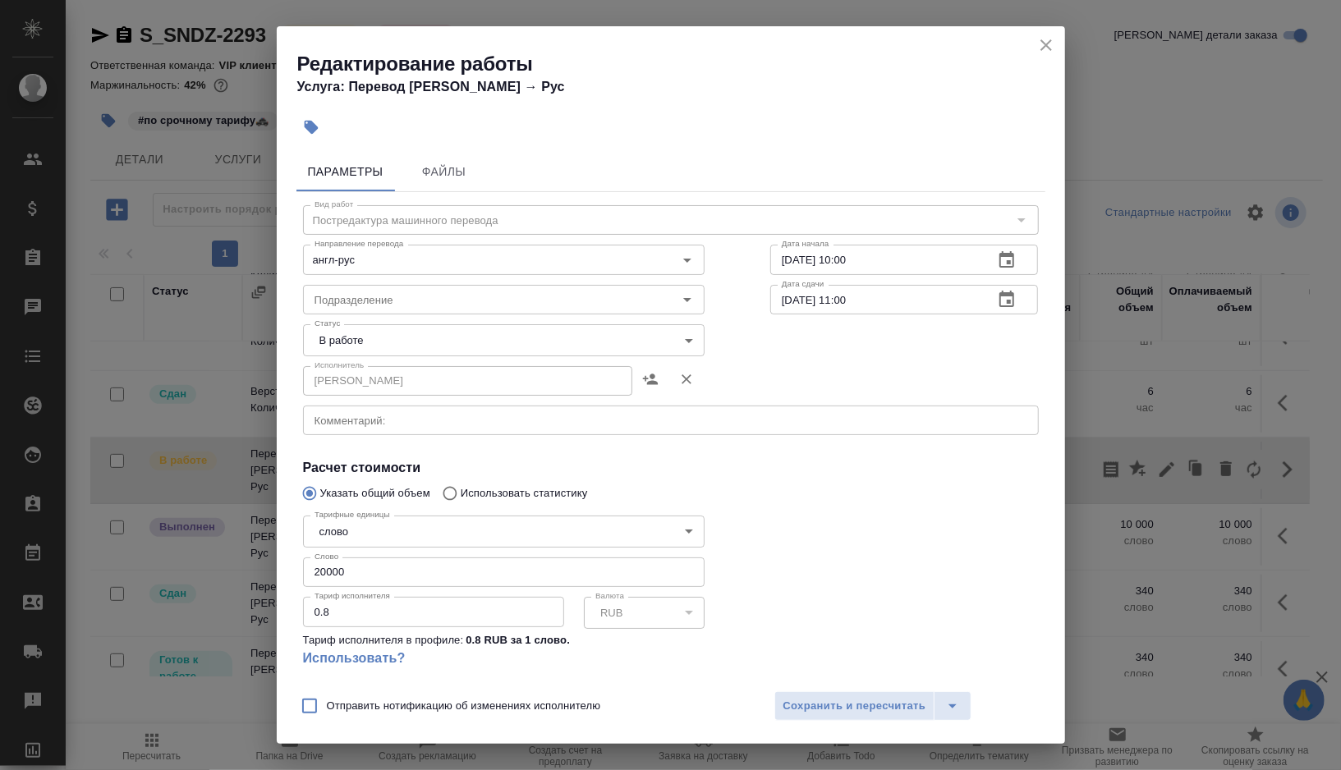
click at [660, 337] on body "🙏 .cls-1 fill:#fff; AWATERA Gorshkova Valentina Клиенты Спецификации Заказы 0 Ч…" at bounding box center [670, 385] width 1341 height 770
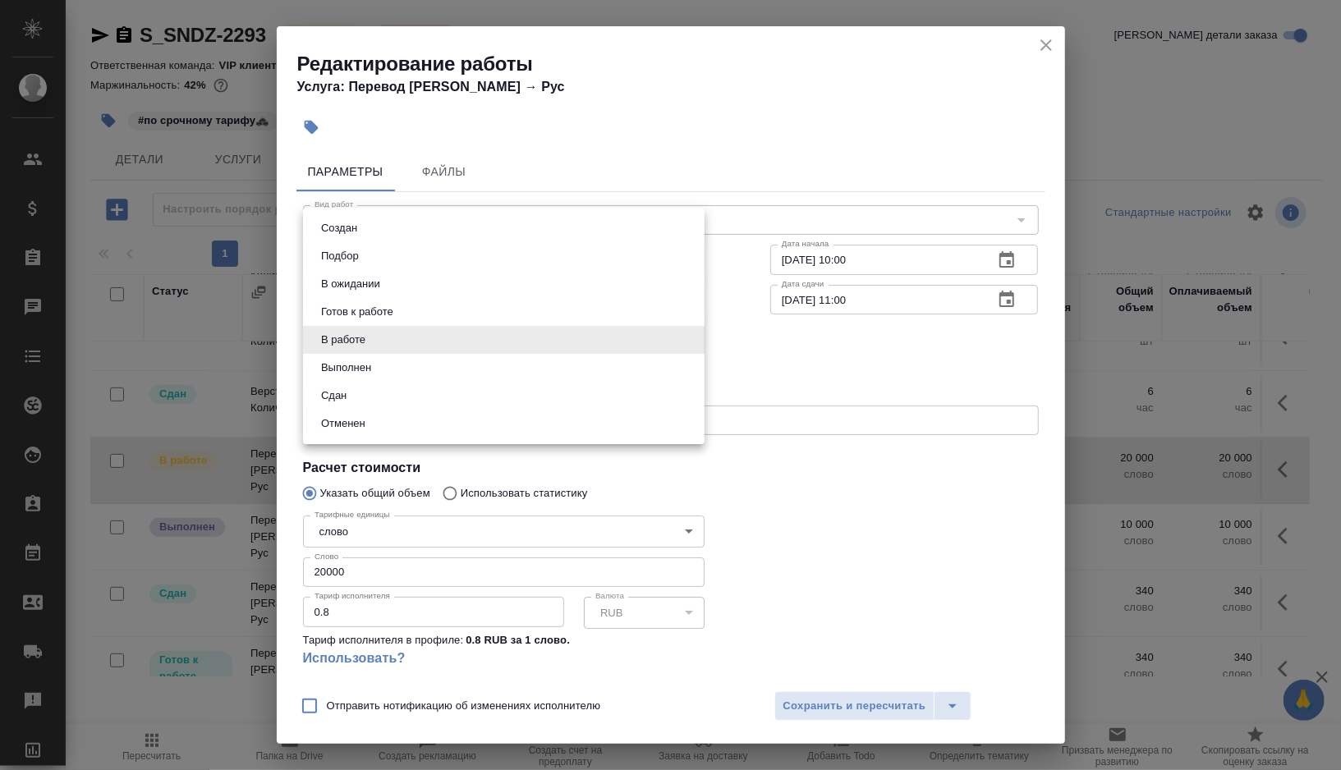
click at [343, 371] on button "Выполнен" at bounding box center [346, 368] width 60 height 18
type input "completed"
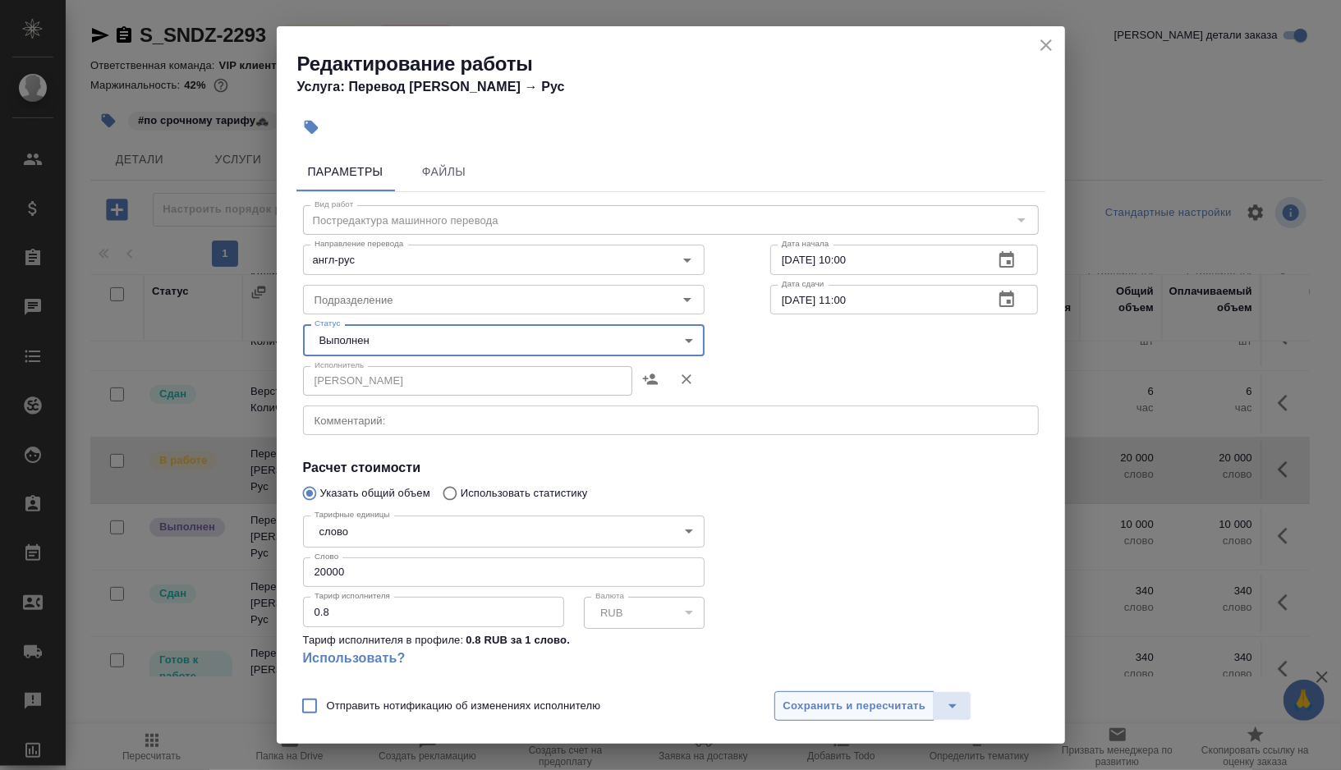
click at [853, 701] on span "Сохранить и пересчитать" at bounding box center [855, 706] width 143 height 19
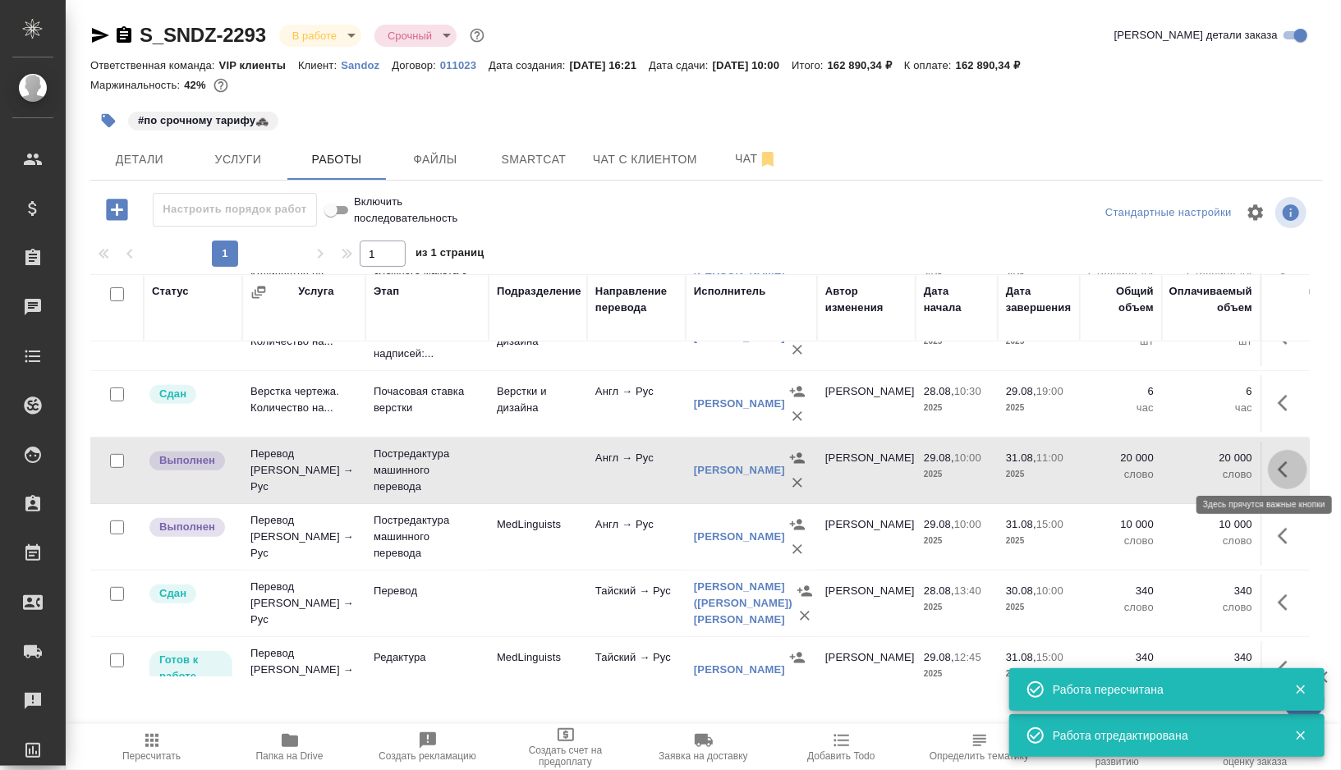
click at [1294, 466] on icon "button" at bounding box center [1288, 470] width 20 height 20
click at [1203, 466] on icon "button" at bounding box center [1196, 469] width 23 height 23
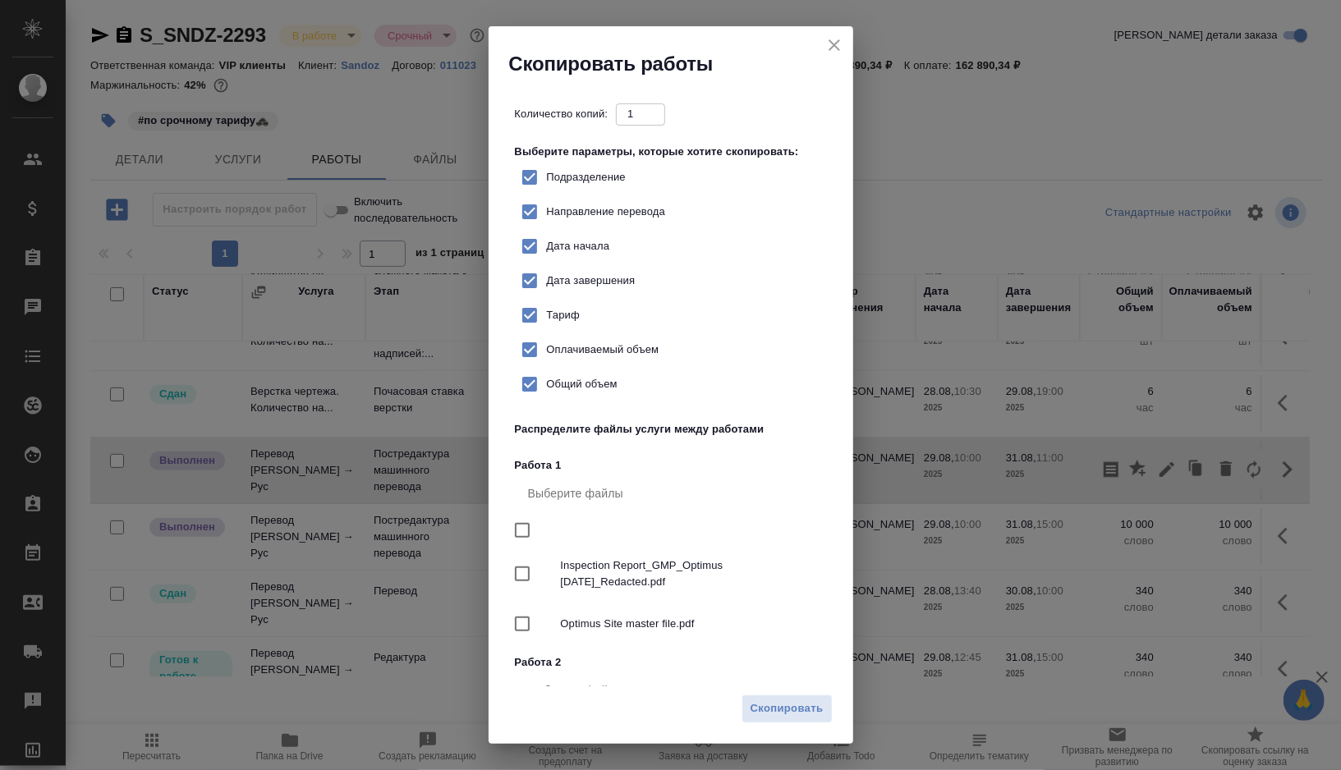
click at [779, 692] on div "Скопировать" at bounding box center [671, 715] width 365 height 57
click at [779, 706] on span "Скопировать" at bounding box center [787, 709] width 73 height 19
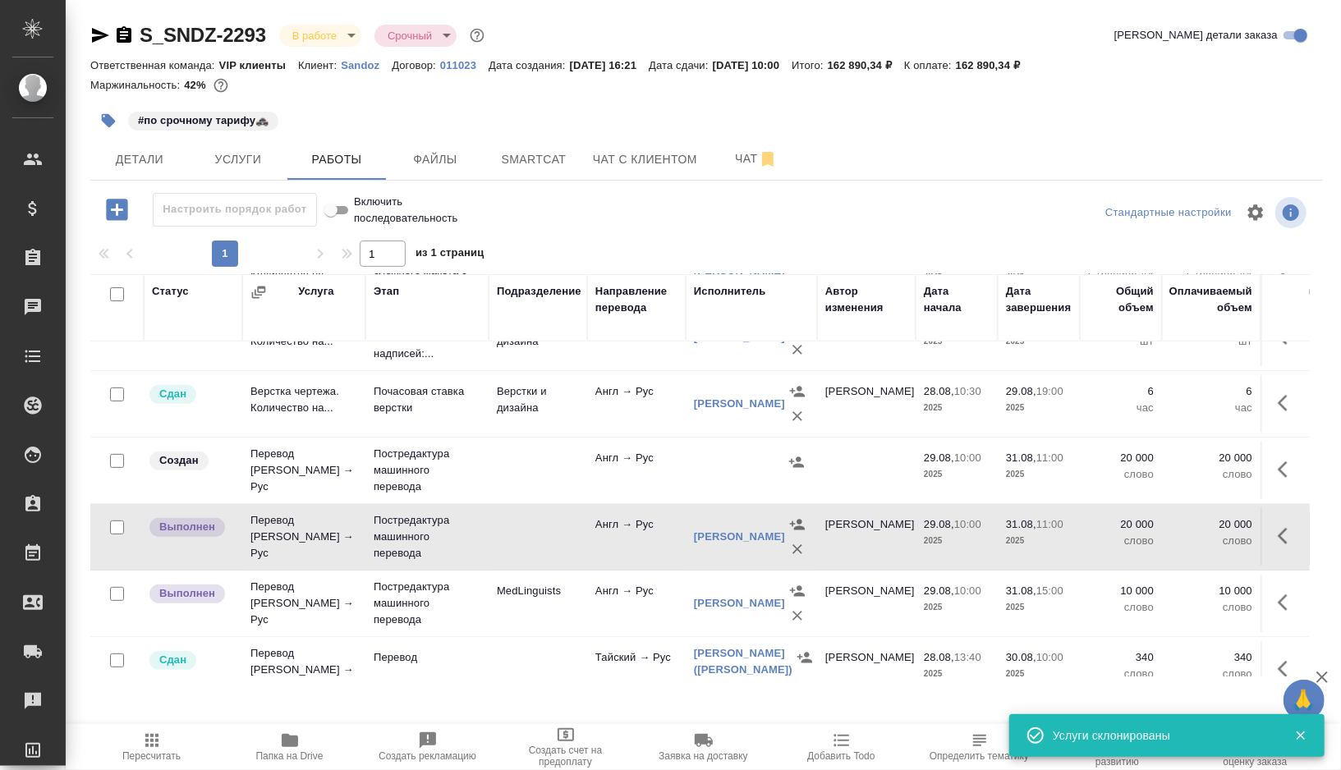
click at [503, 467] on td at bounding box center [538, 470] width 99 height 57
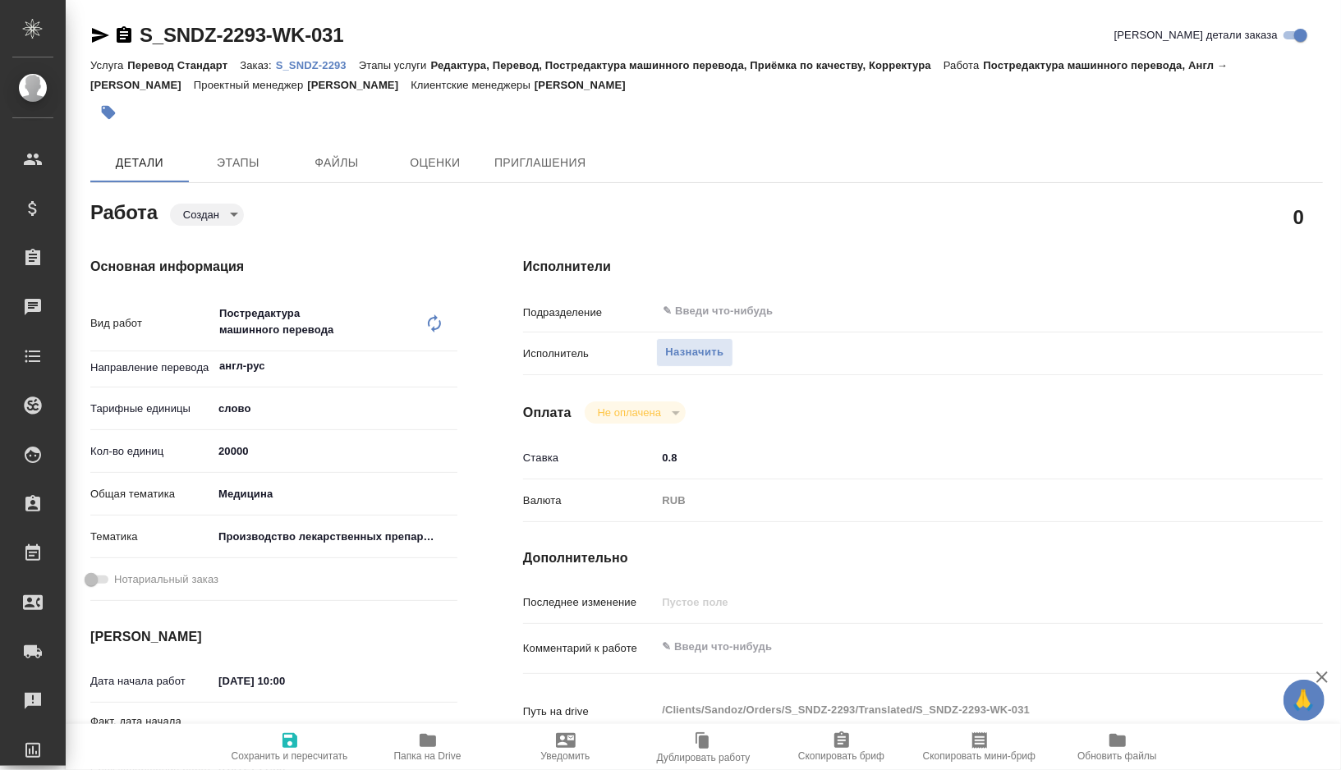
type textarea "x"
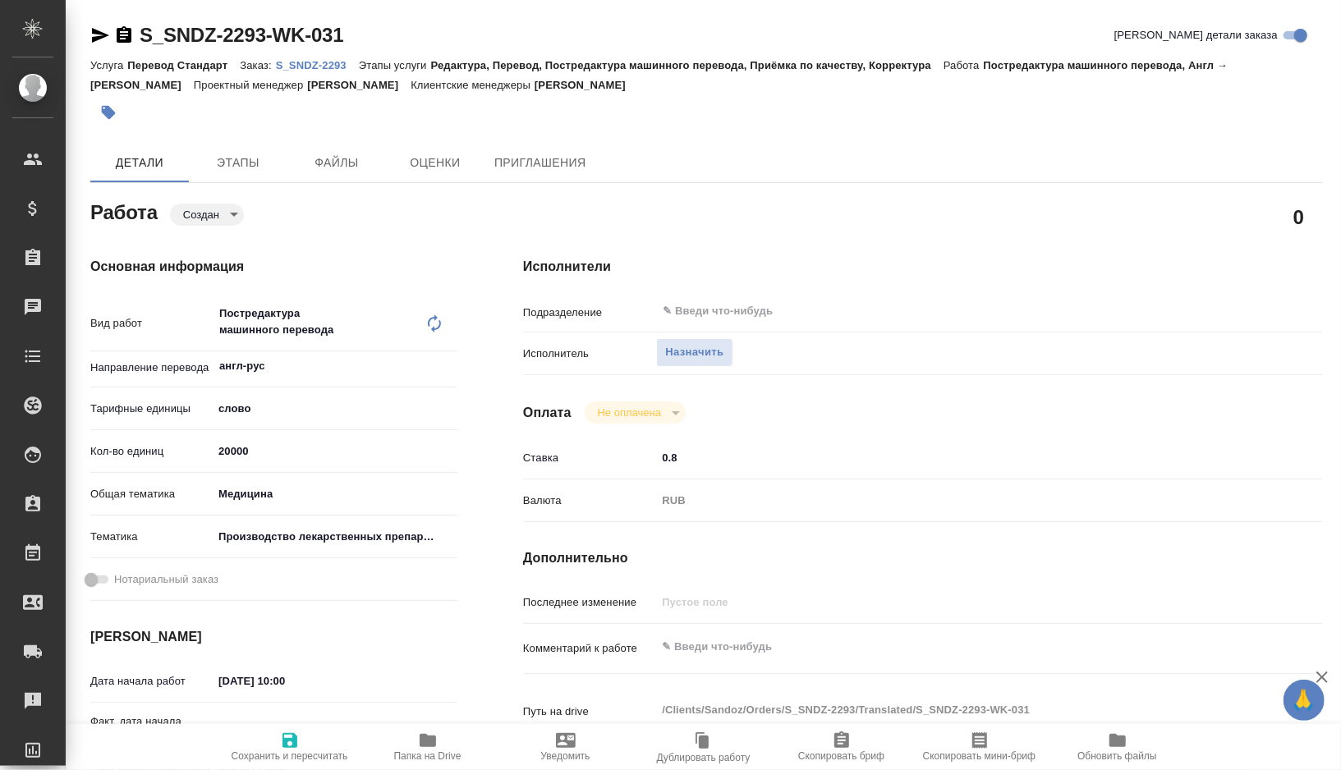
type textarea "x"
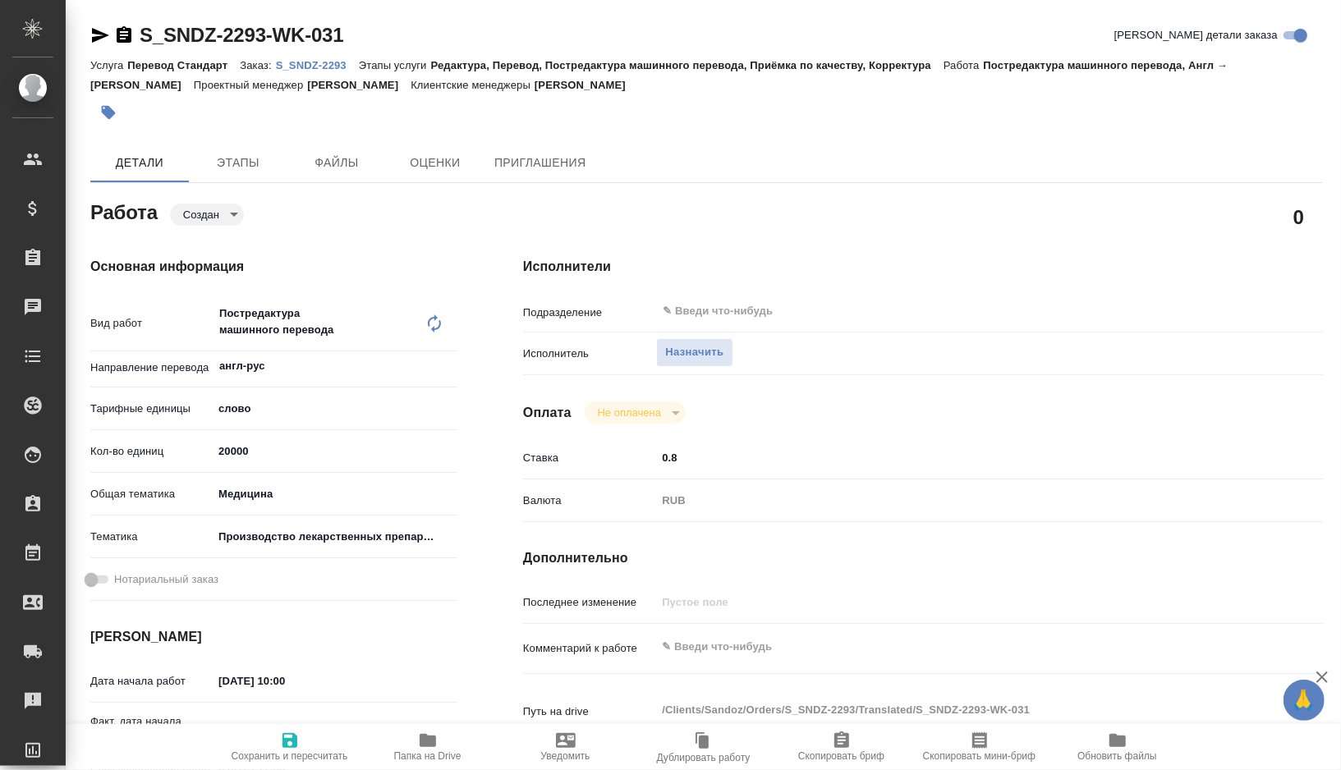
type textarea "x"
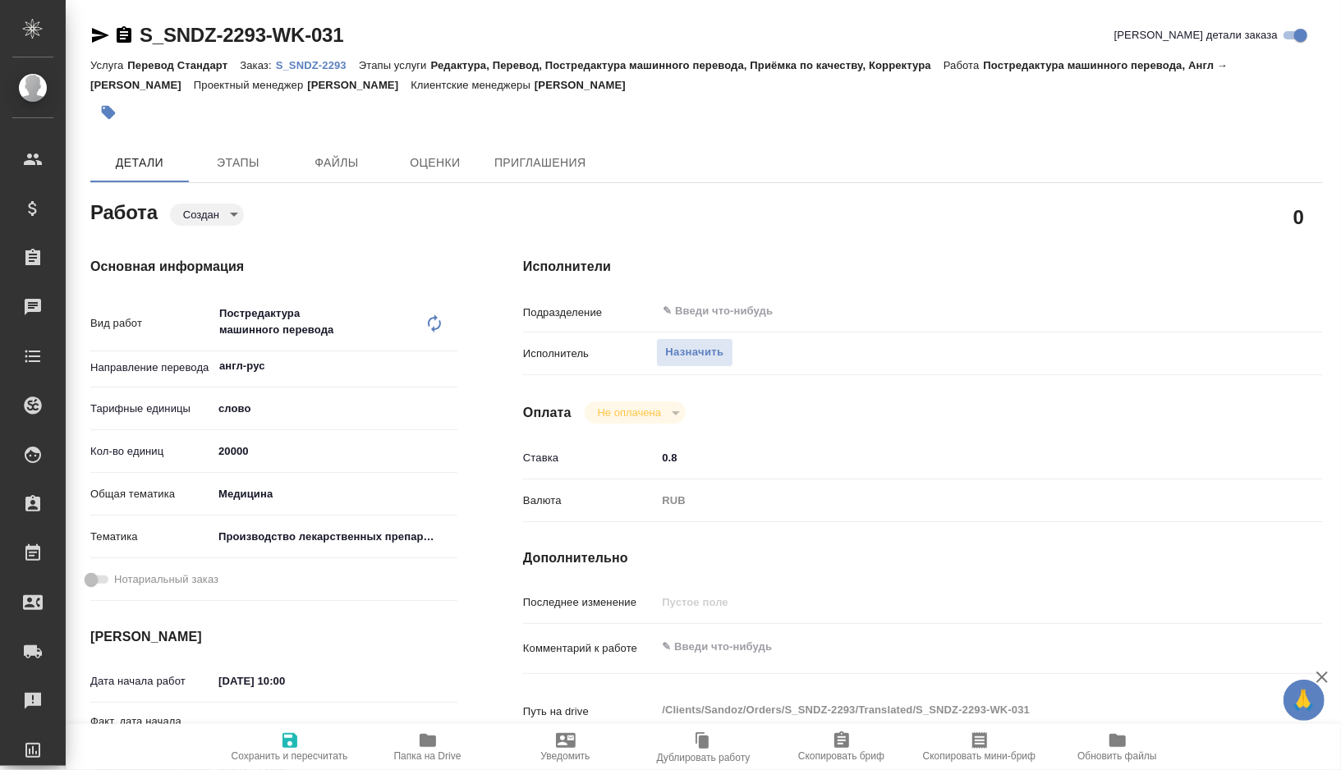
type textarea "x"
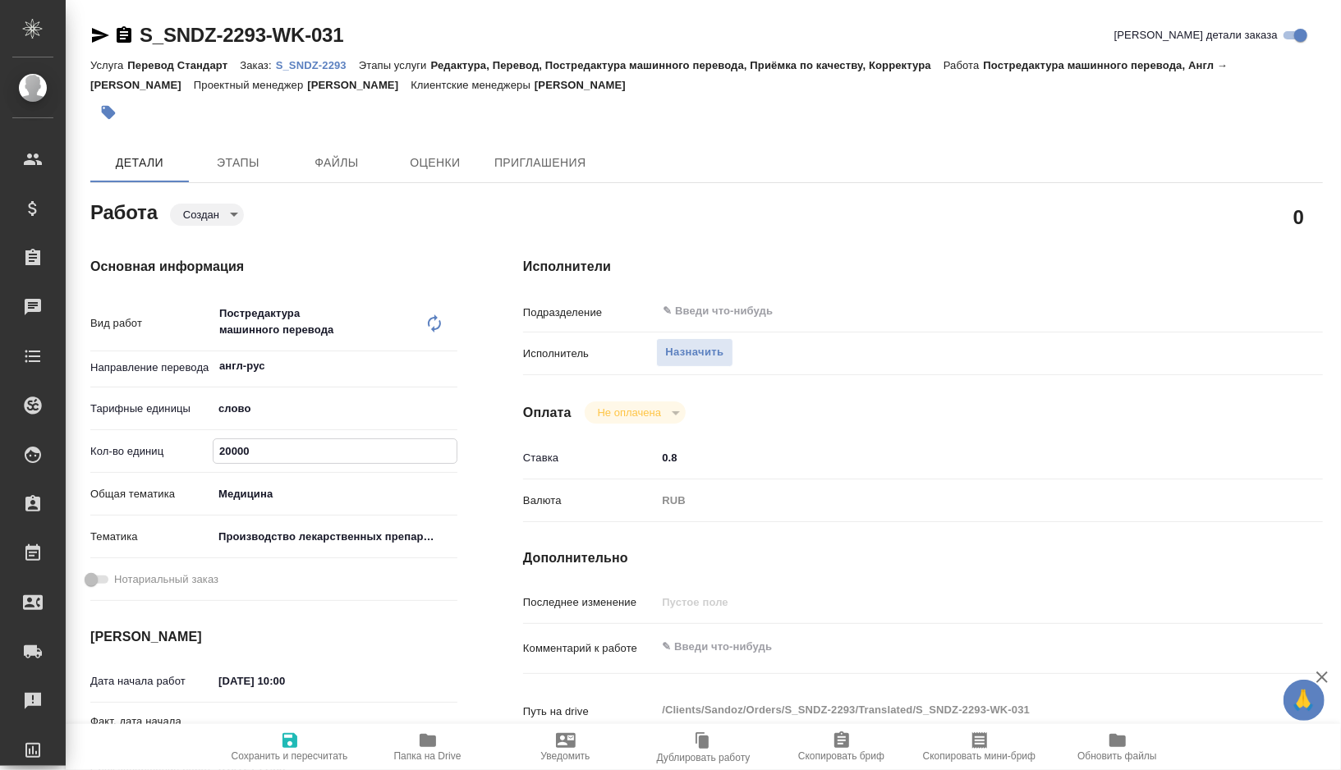
click at [232, 448] on input "20000" at bounding box center [335, 451] width 243 height 24
type textarea "x"
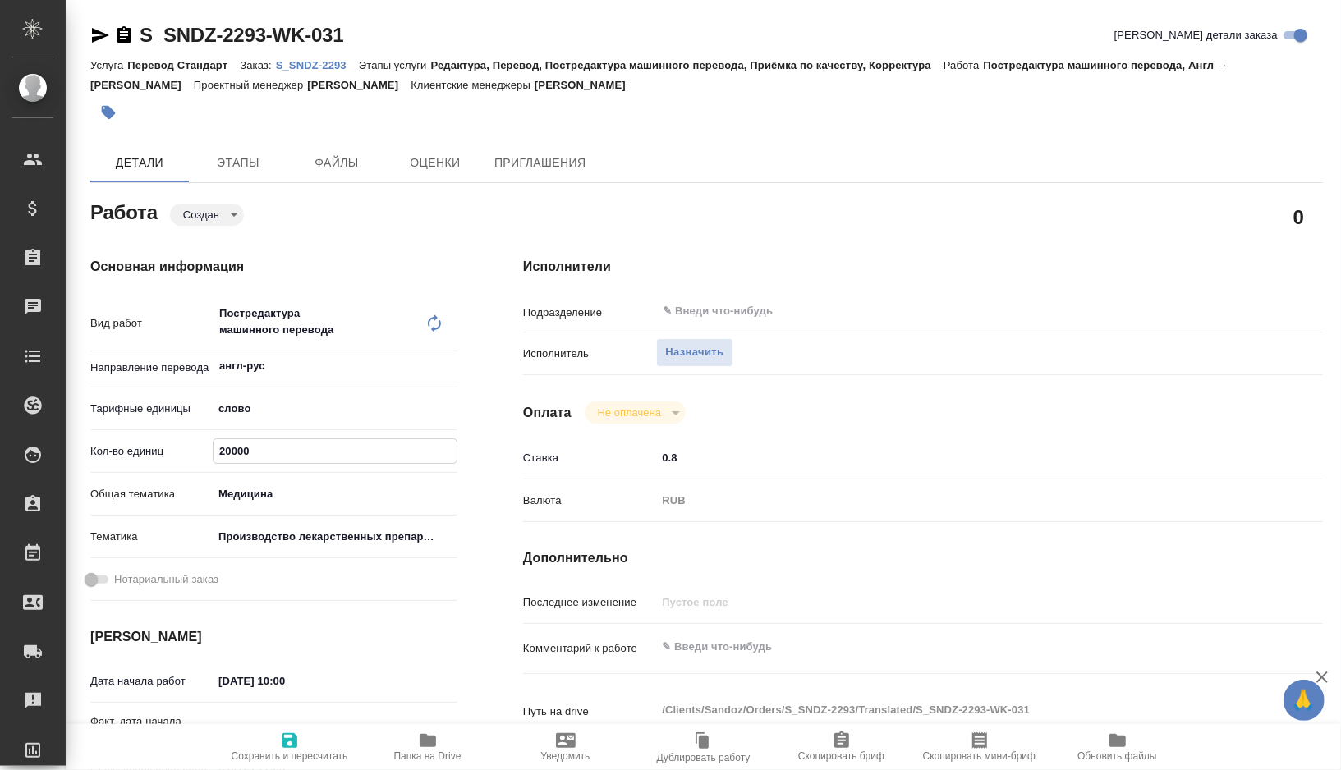
type textarea "x"
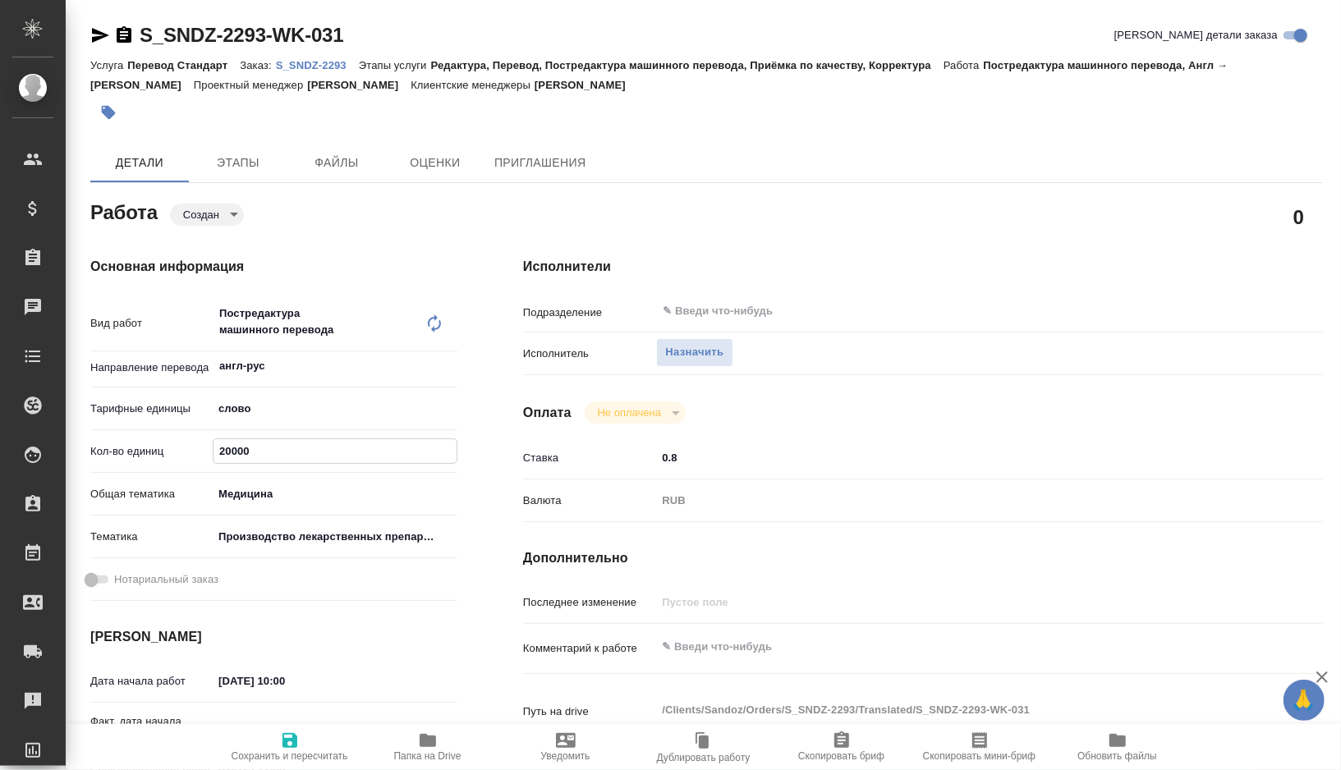
type textarea "x"
type input "2000"
type textarea "x"
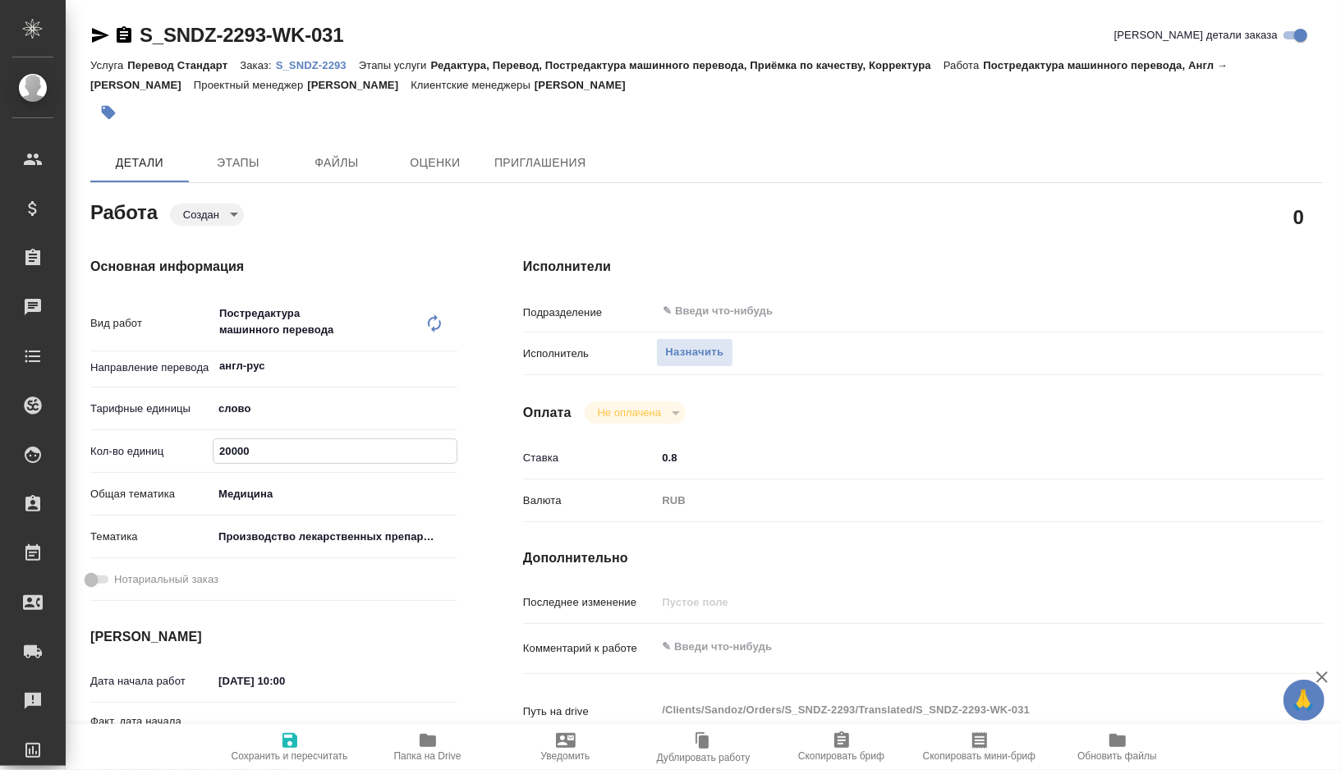
type textarea "x"
type input "000"
type textarea "x"
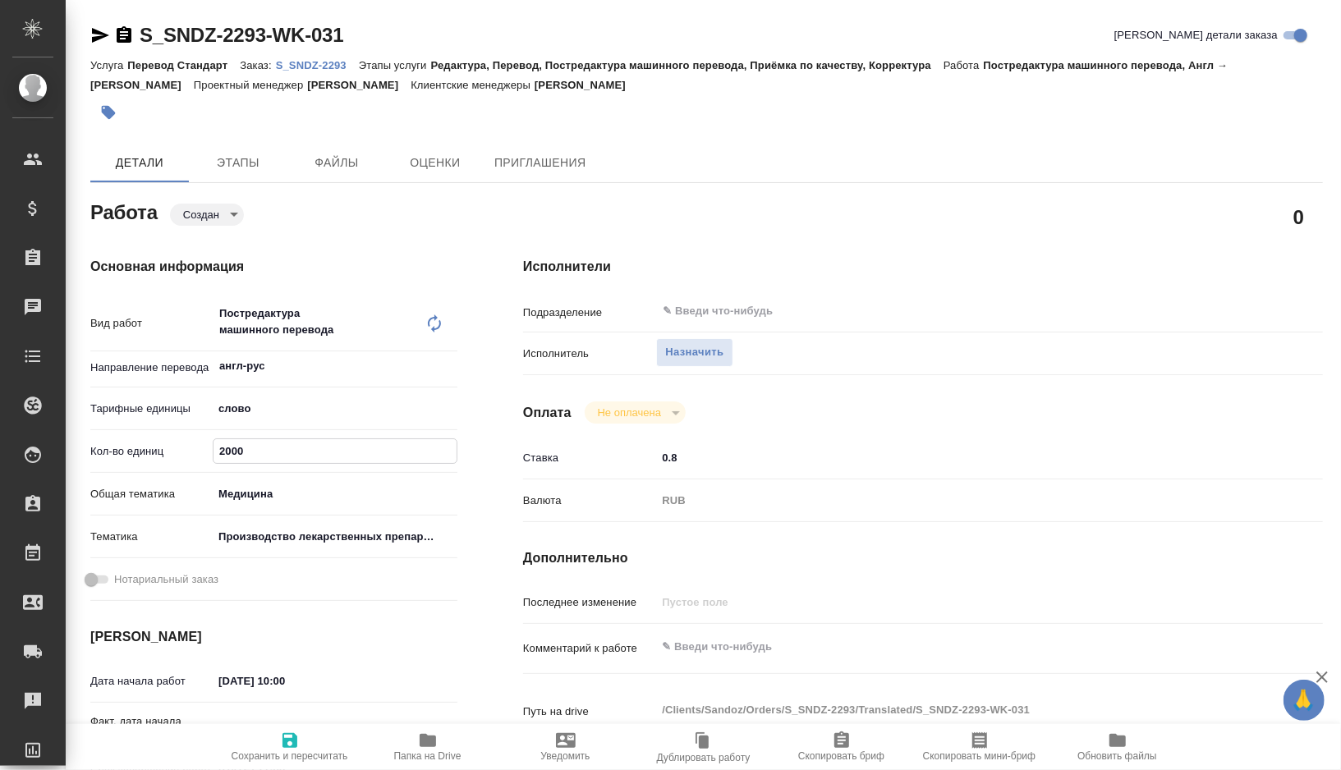
type textarea "x"
type input "1000"
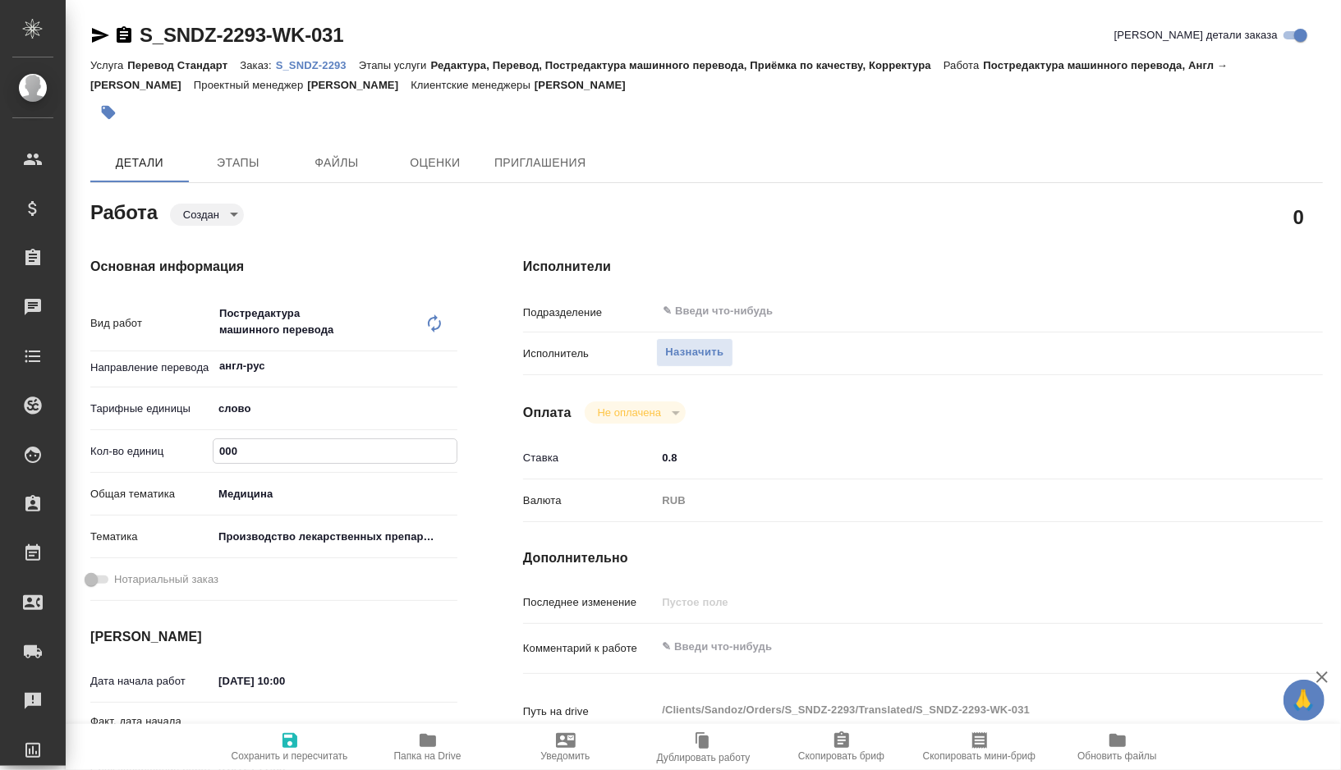
type textarea "x"
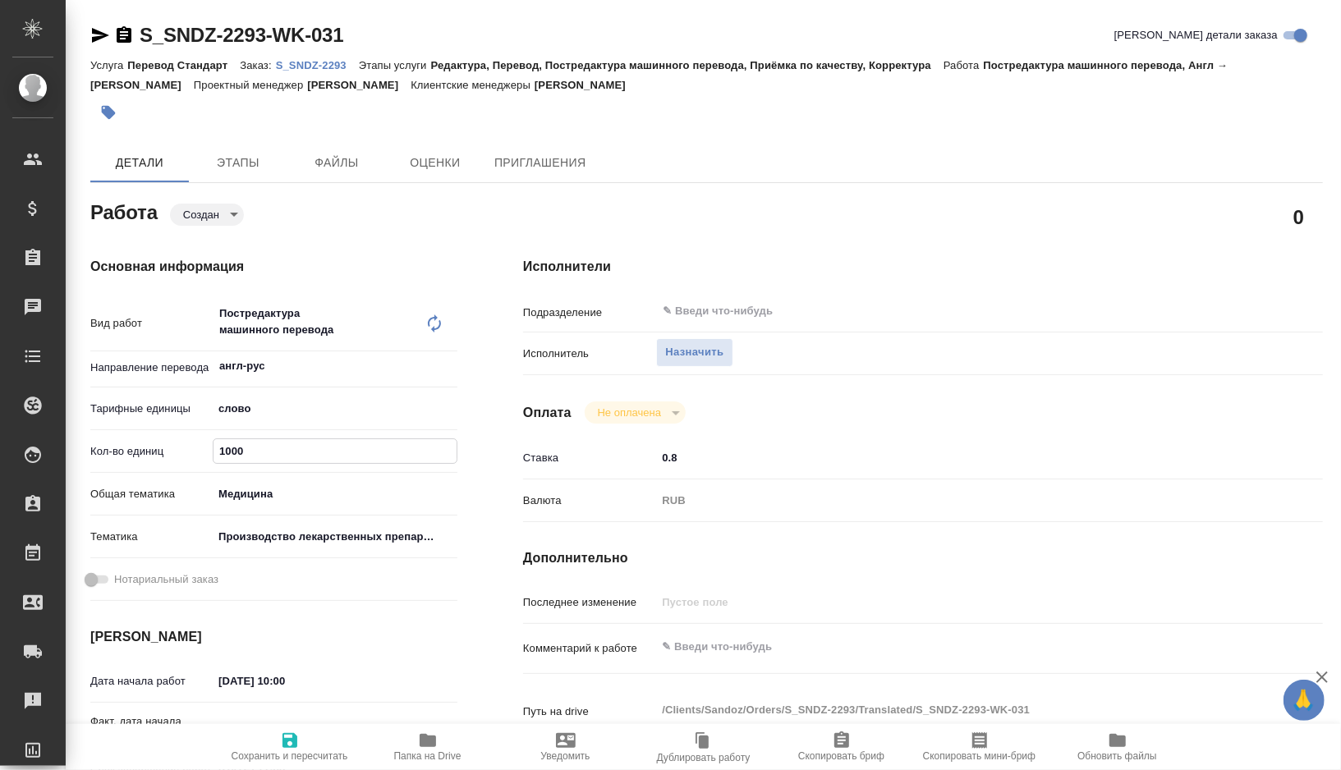
type textarea "x"
type input "1000"
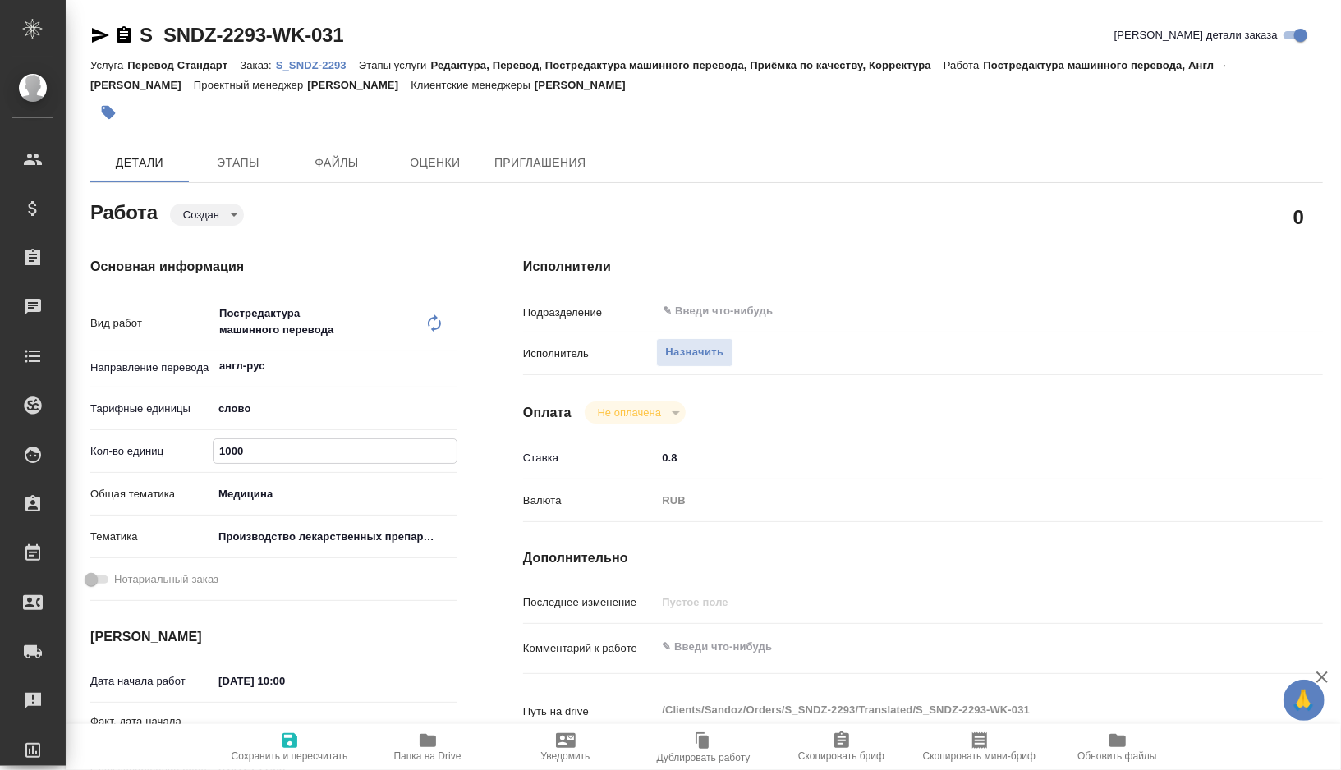
click at [717, 464] on input "0.8" at bounding box center [956, 458] width 600 height 24
type textarea "x"
type input "0"
type textarea "x"
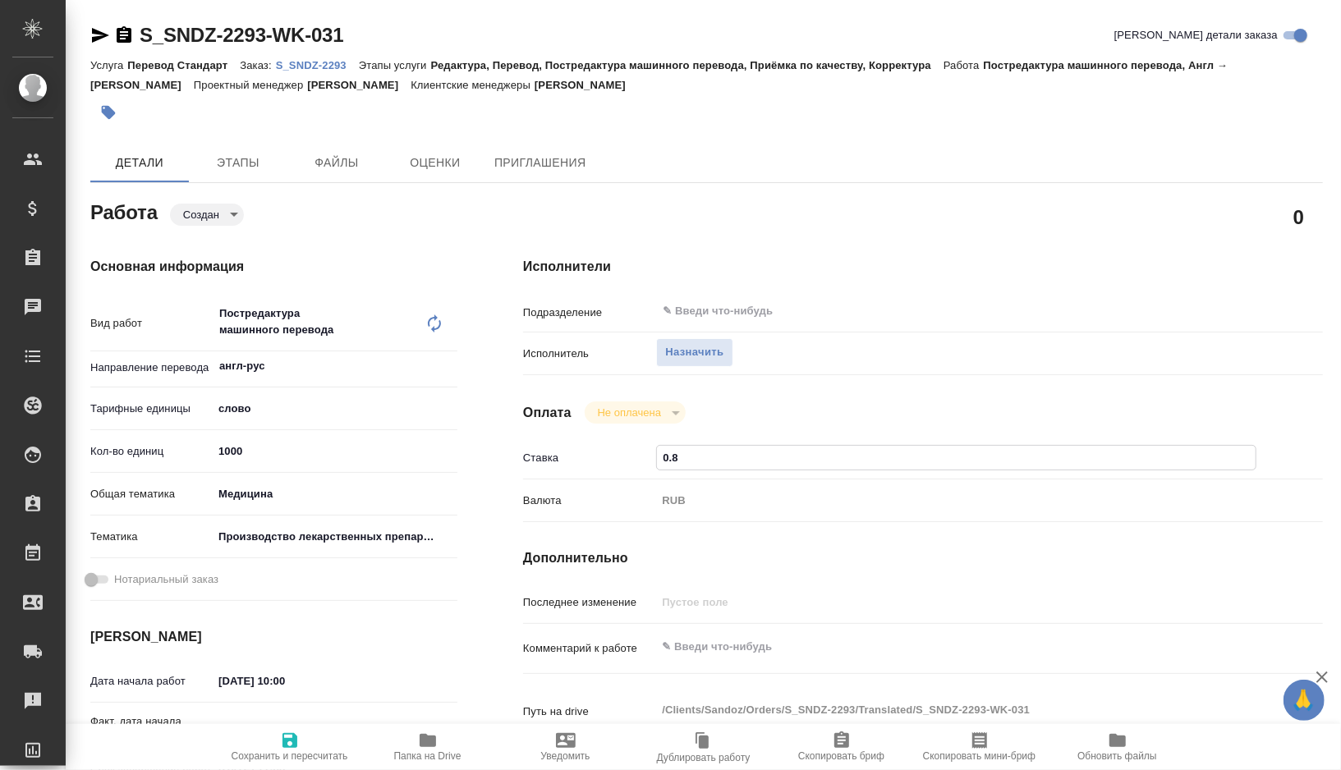
type textarea "x"
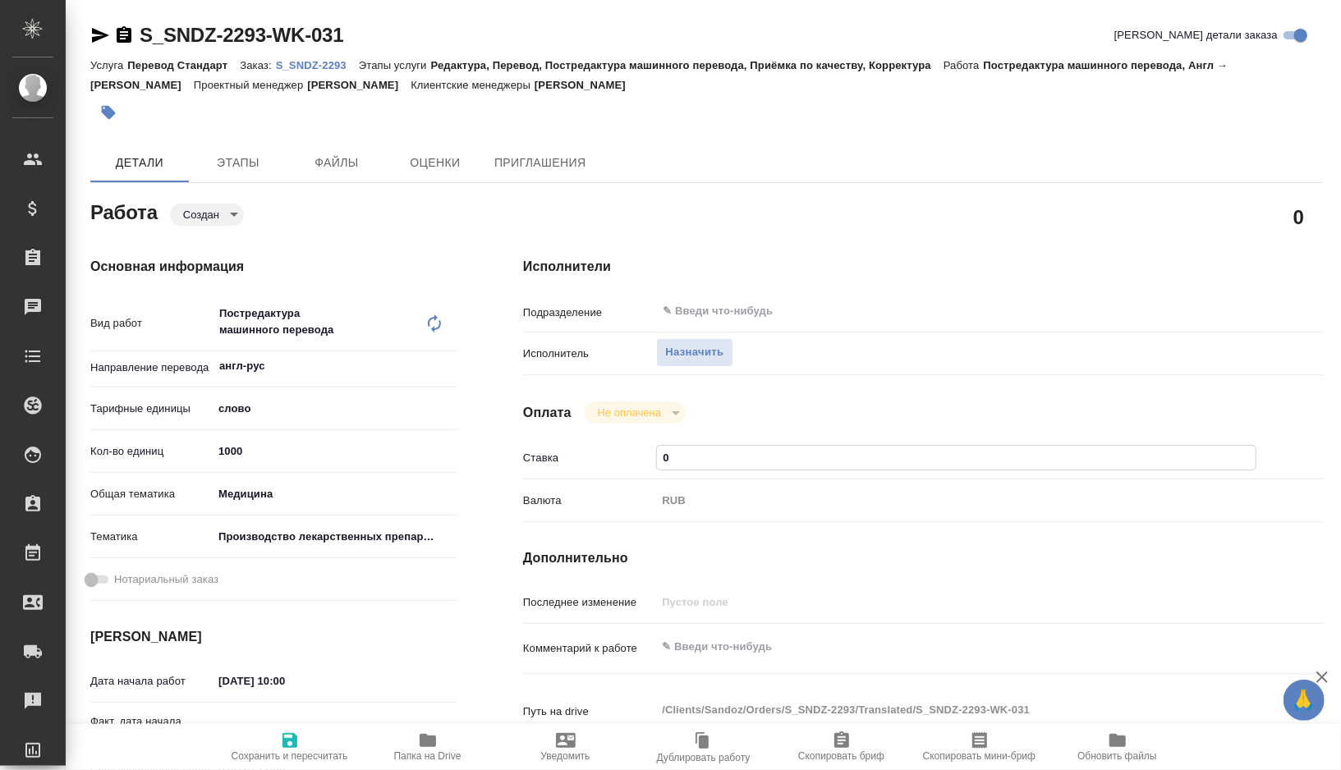
type textarea "x"
click at [293, 751] on span "Сохранить и пересчитать" at bounding box center [290, 756] width 117 height 11
type textarea "x"
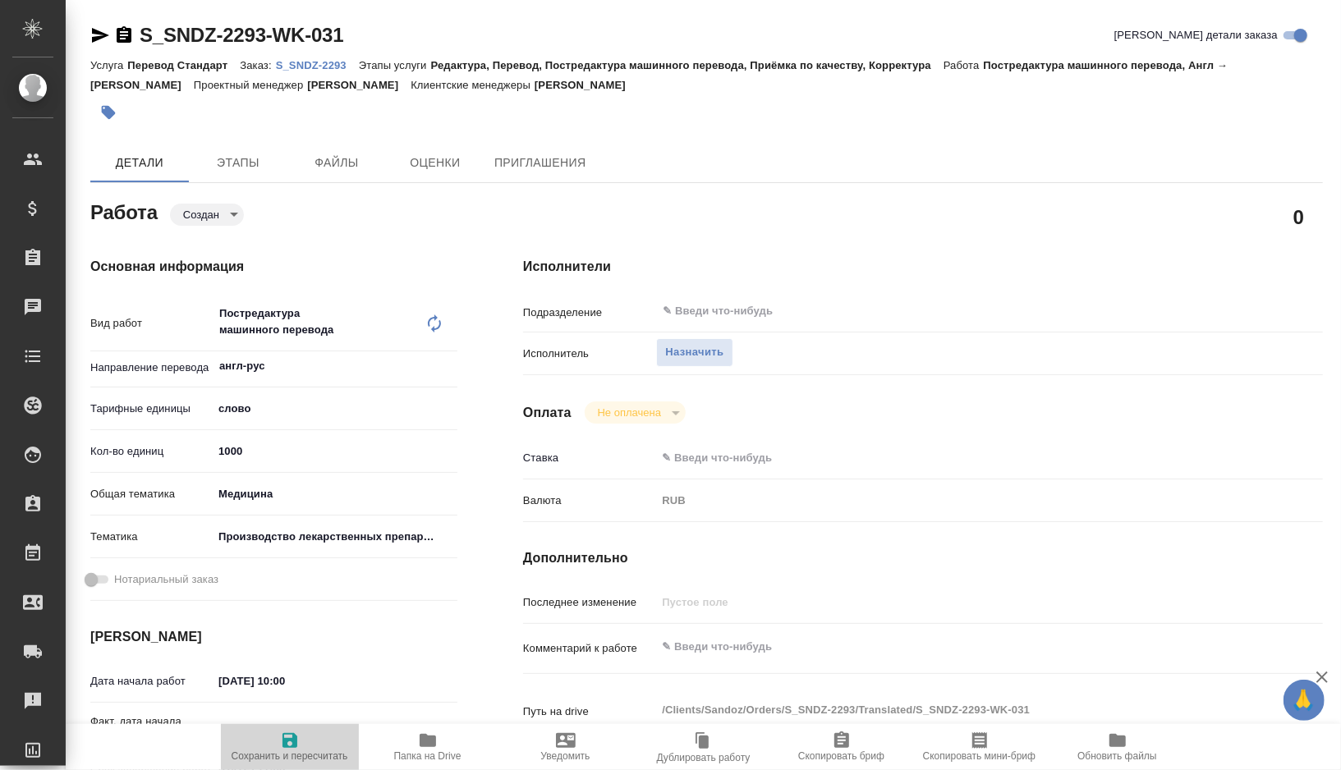
type textarea "x"
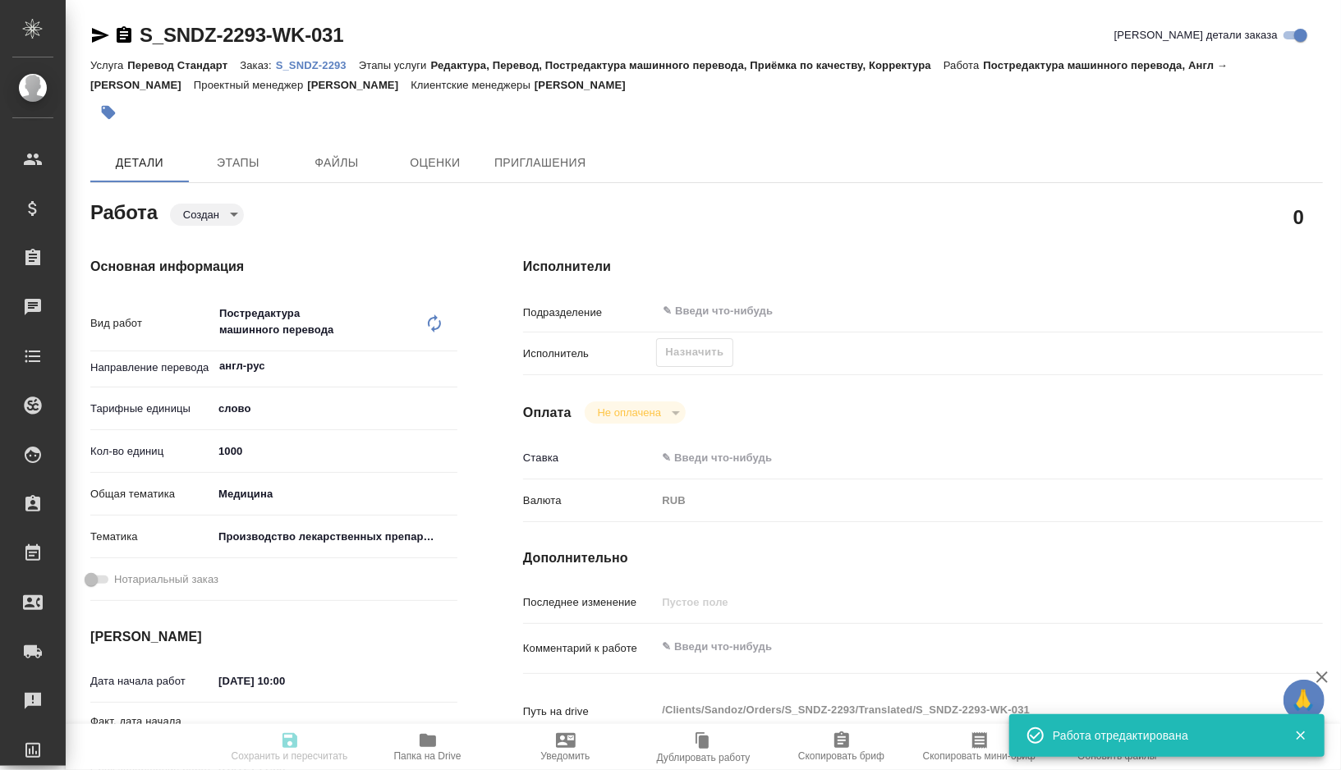
type textarea "x"
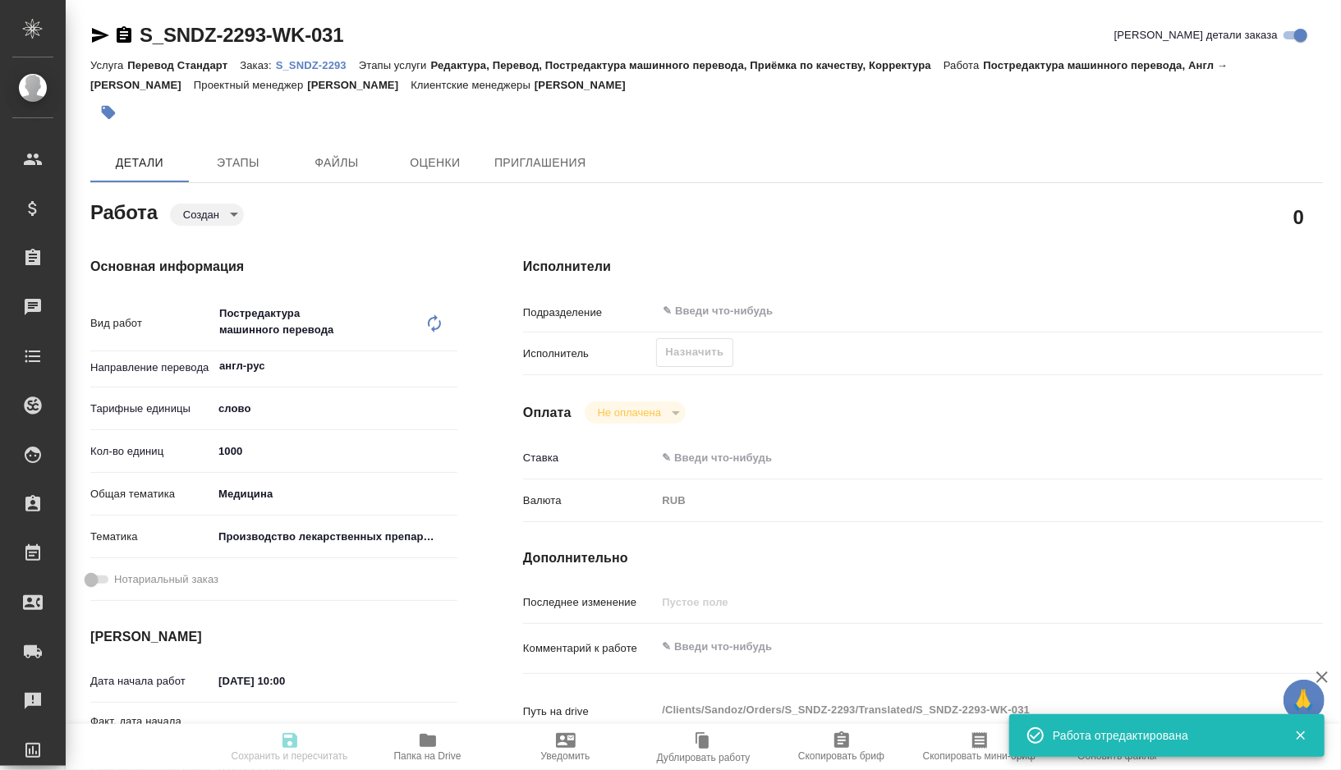
type textarea "x"
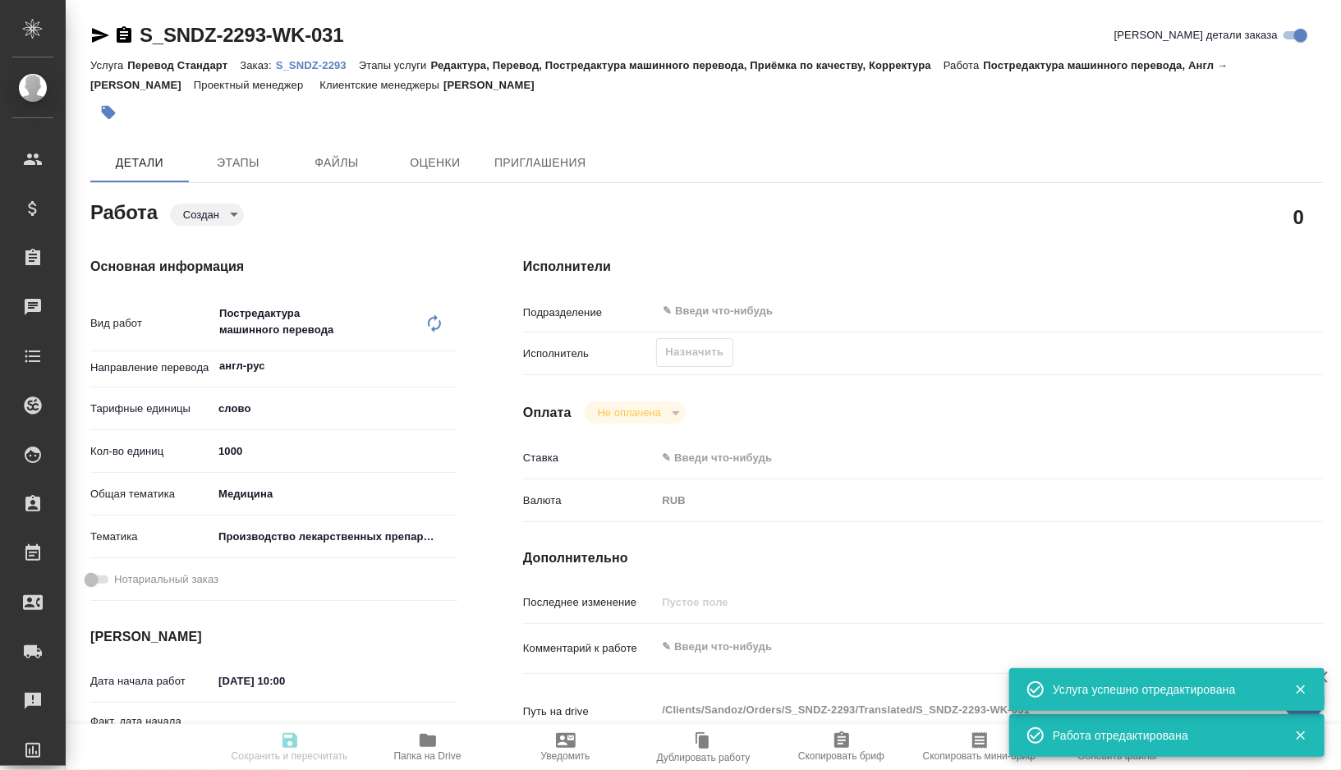
type input "created"
type textarea "Постредактура машинного перевода"
type textarea "x"
type input "англ-рус"
type input "5a8b1489cc6b4906c91bfd90"
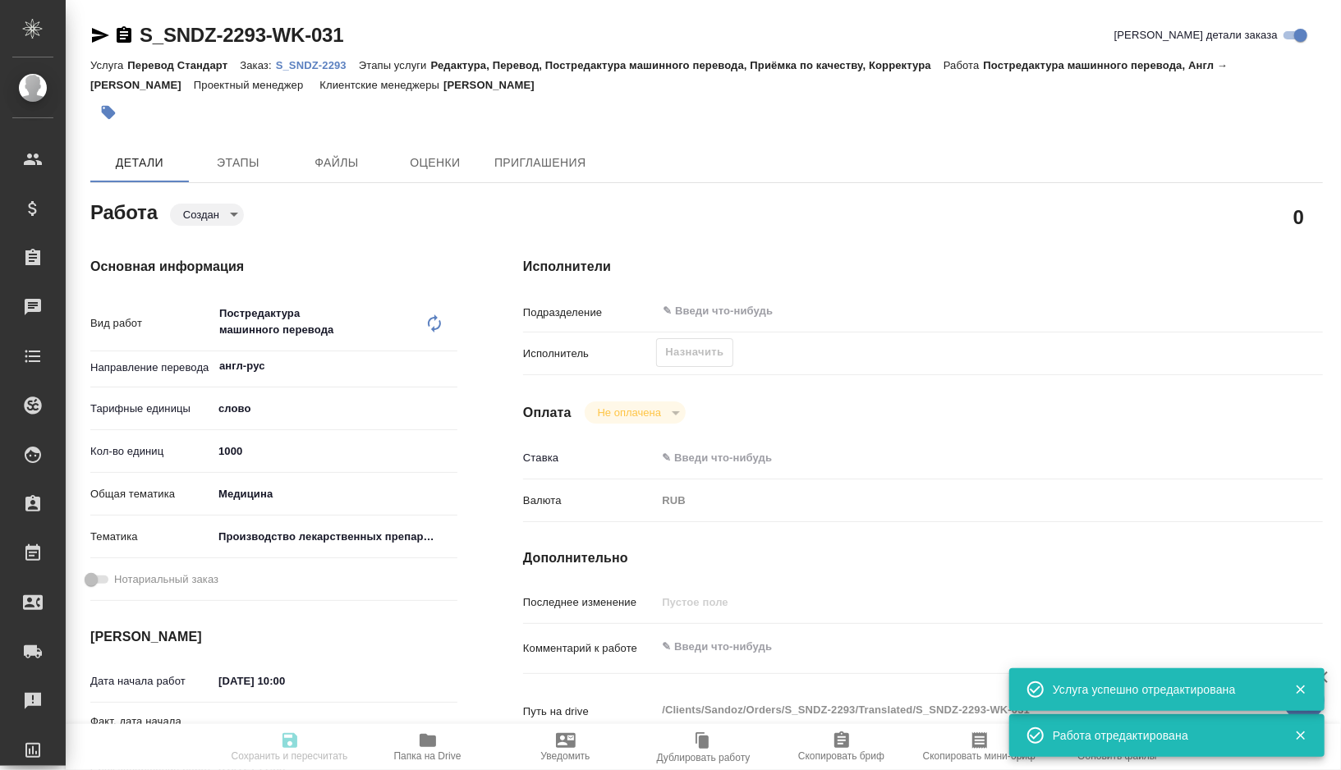
type input "1000"
type input "med"
type input "614982fec5ecbb70f805293f"
type input "29.08.2025 10:00"
type input "31.08.2025 11:00"
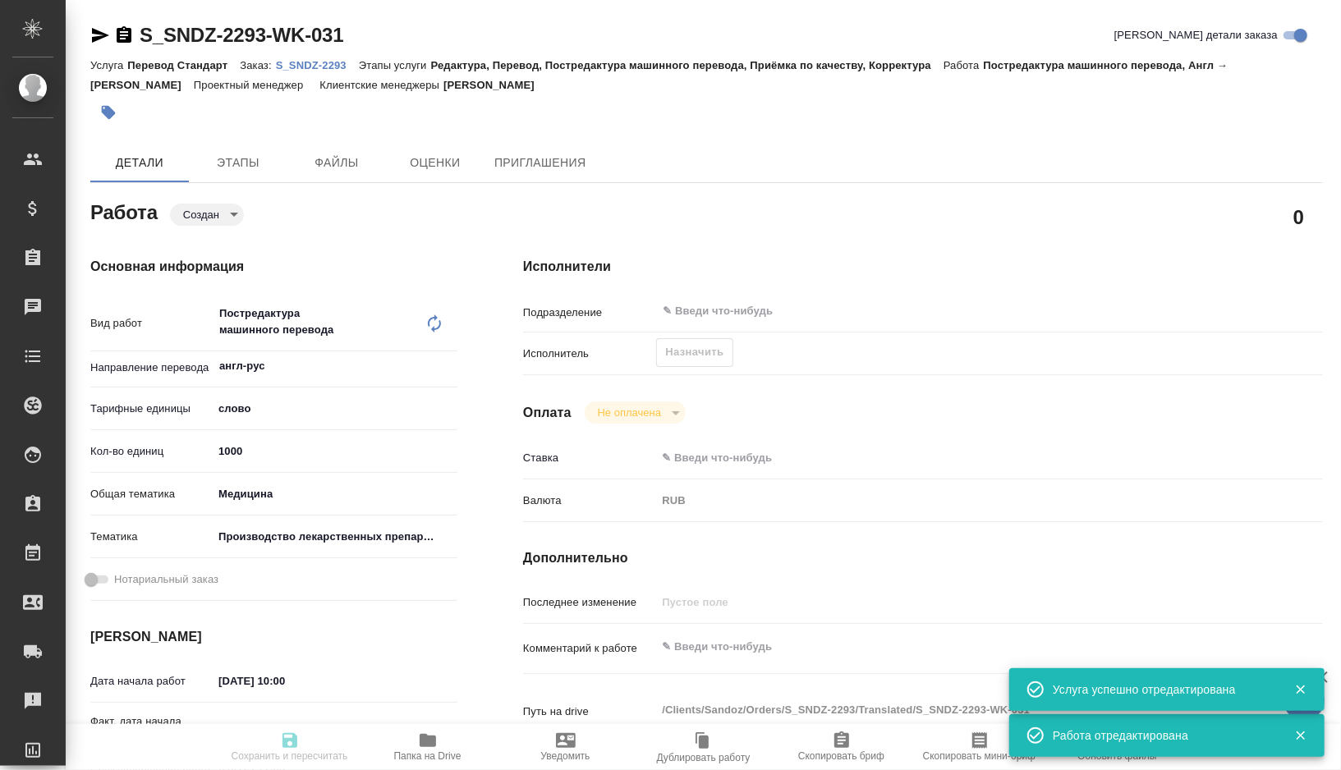
type input "01.09.2025 10:00"
type input "notPayed"
type input "0"
type input "RUB"
type input "Горшкова Валентина"
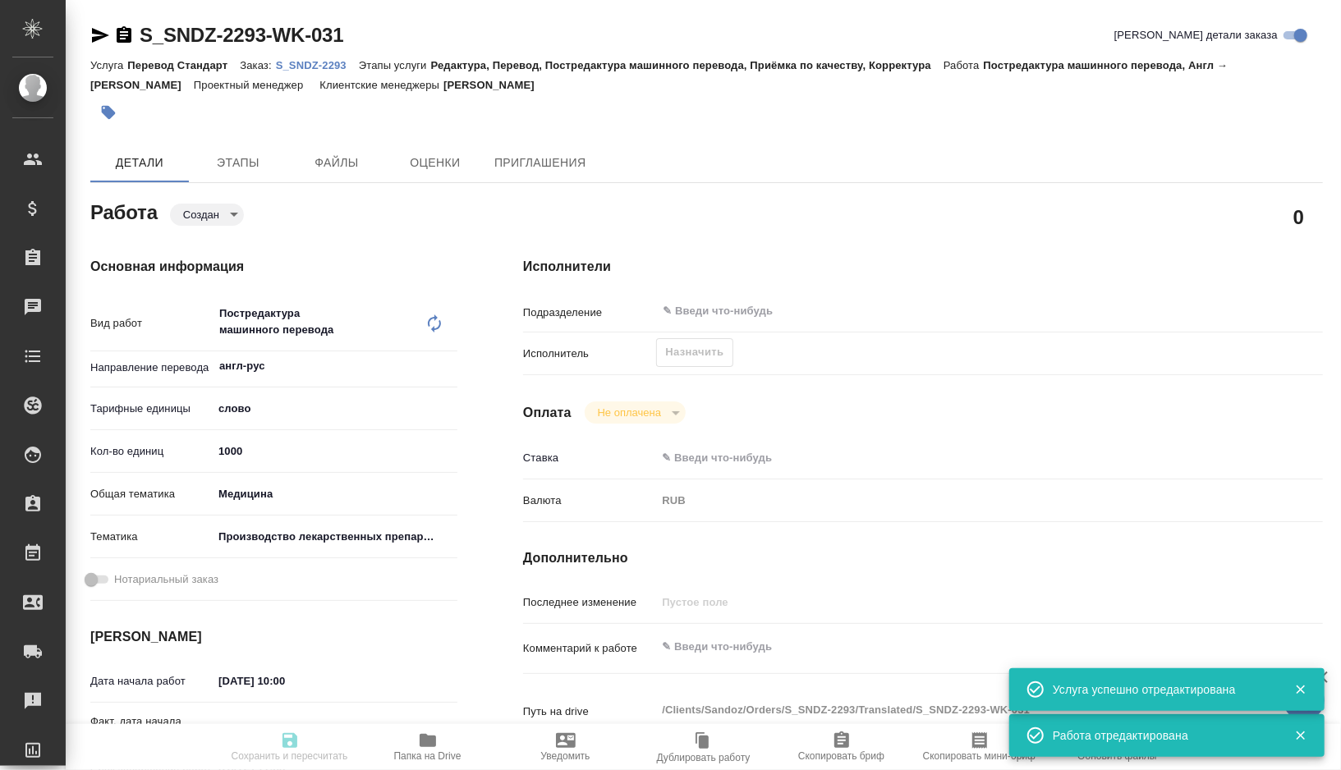
type textarea "x"
type textarea "/Clients/Sandoz/Orders/S_SNDZ-2293/Translated/S_SNDZ-2293-WK-031"
type textarea "x"
type input "S_SNDZ-2293"
type input "Перевод Стандарт"
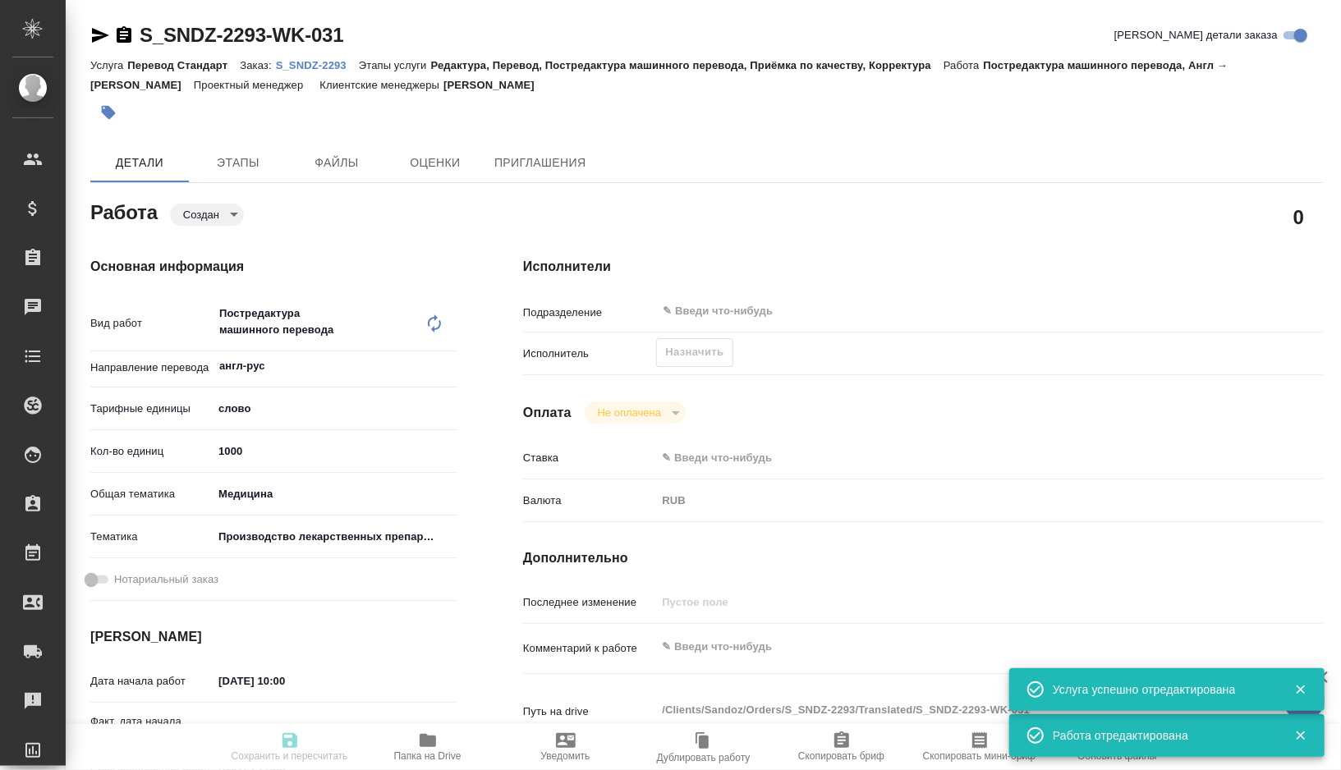
type input "Редактура, Перевод, Постредактура машинного перевода, Приёмка по качеству, Корр…"
type input "Сайдашева Диляра"
type input "Заборова Александра"
type input "/Clients/Sandoz/Orders/S_SNDZ-2293"
type textarea "x"
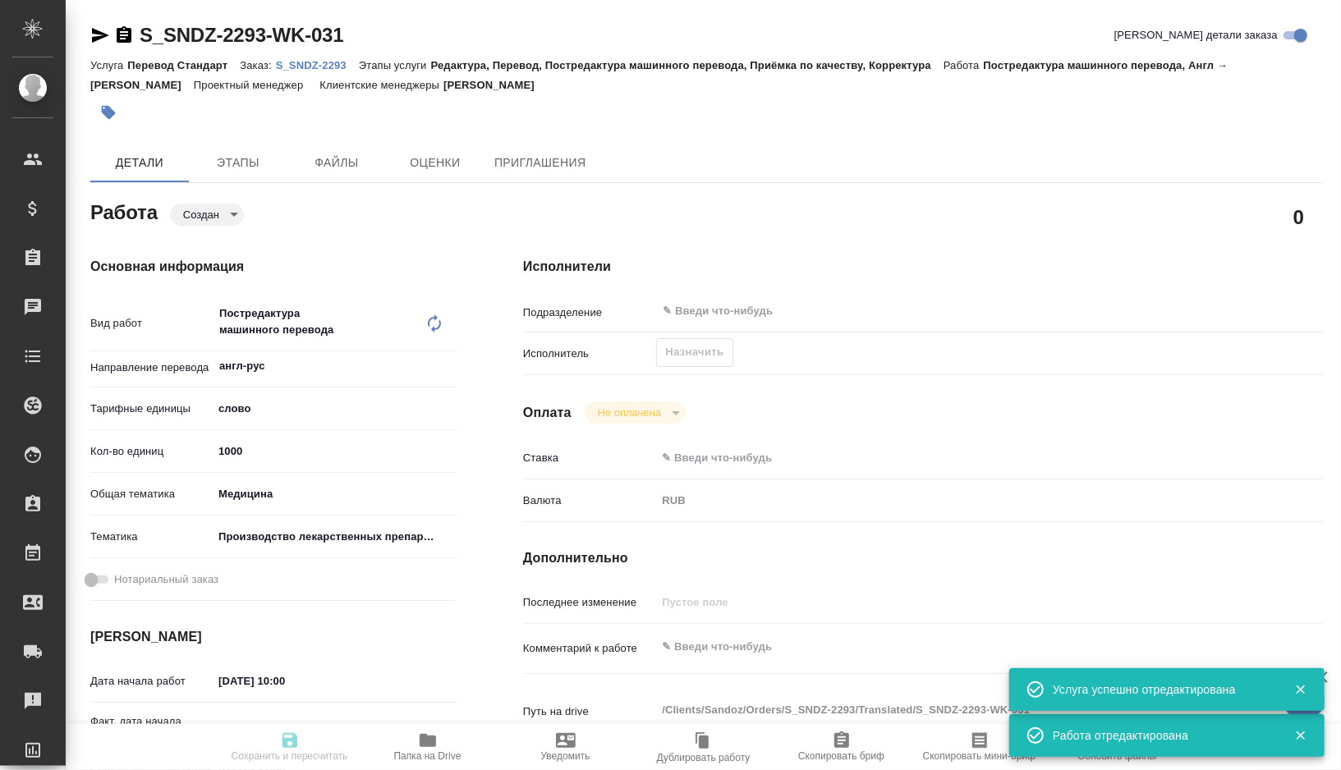
type textarea "https://smartcat.com/projects/013fa8fd-0f54-4557-84d9-ca350397039c/statistics"
type textarea "x"
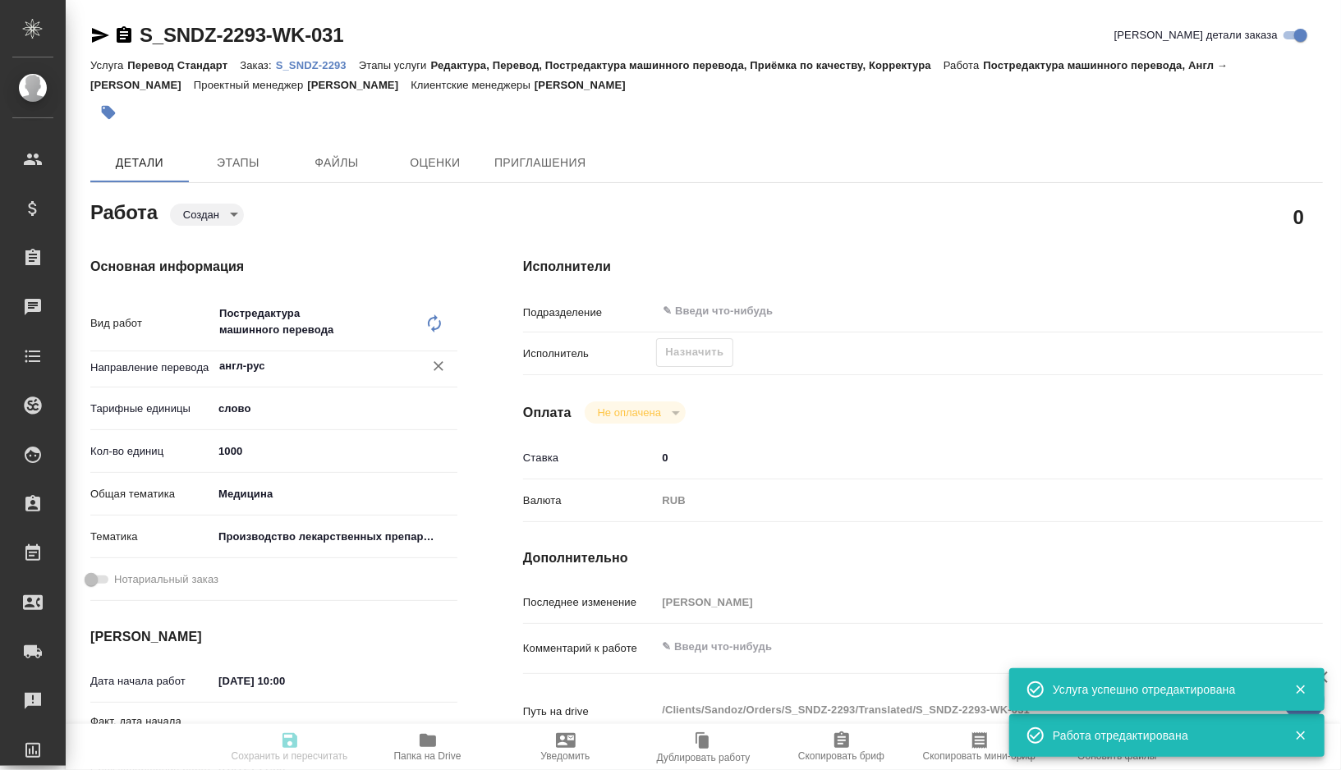
type textarea "x"
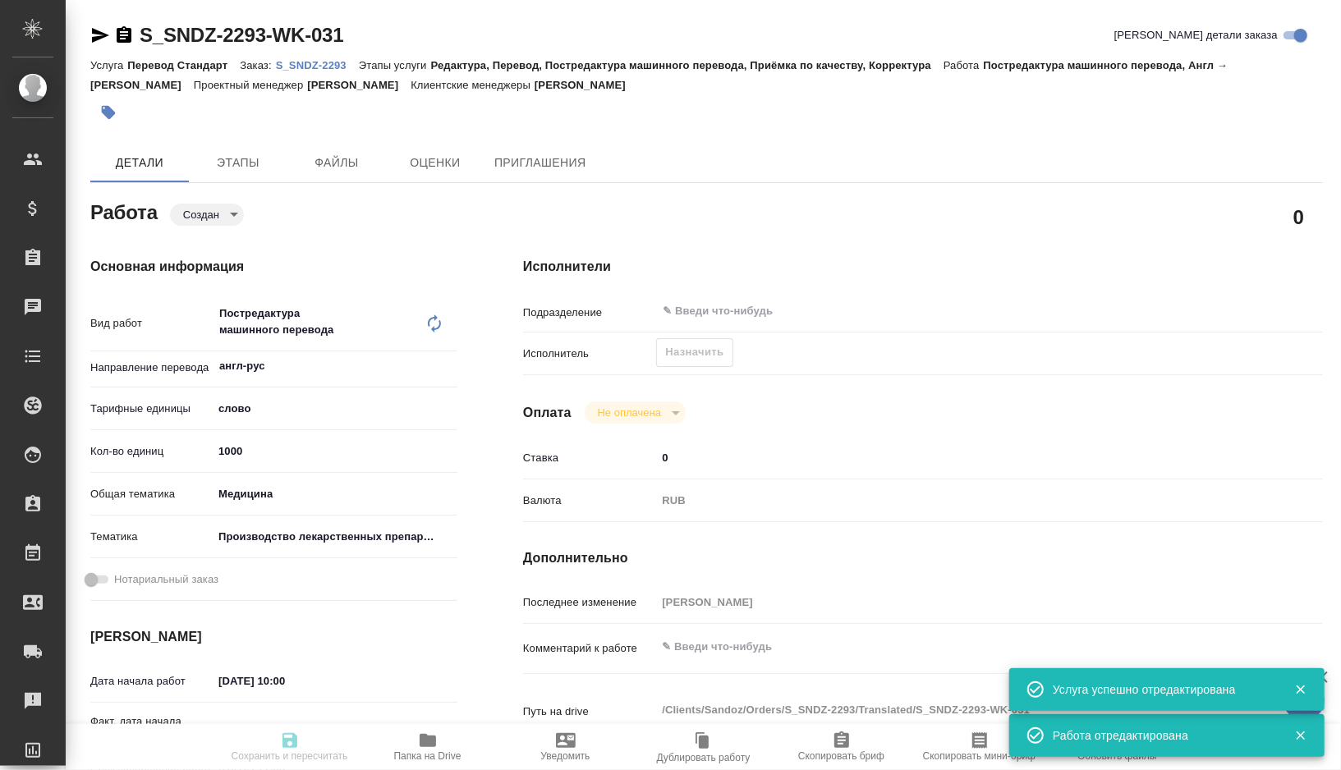
type textarea "x"
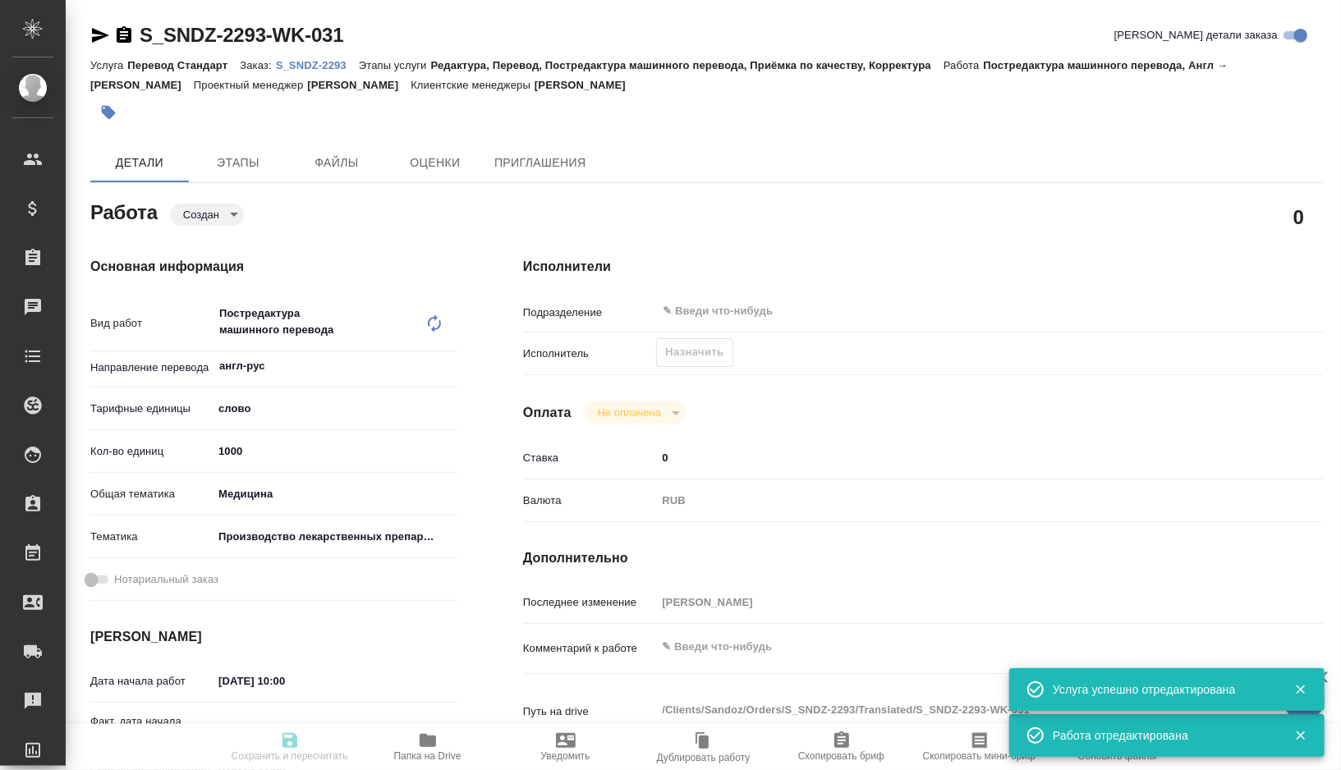
type textarea "x"
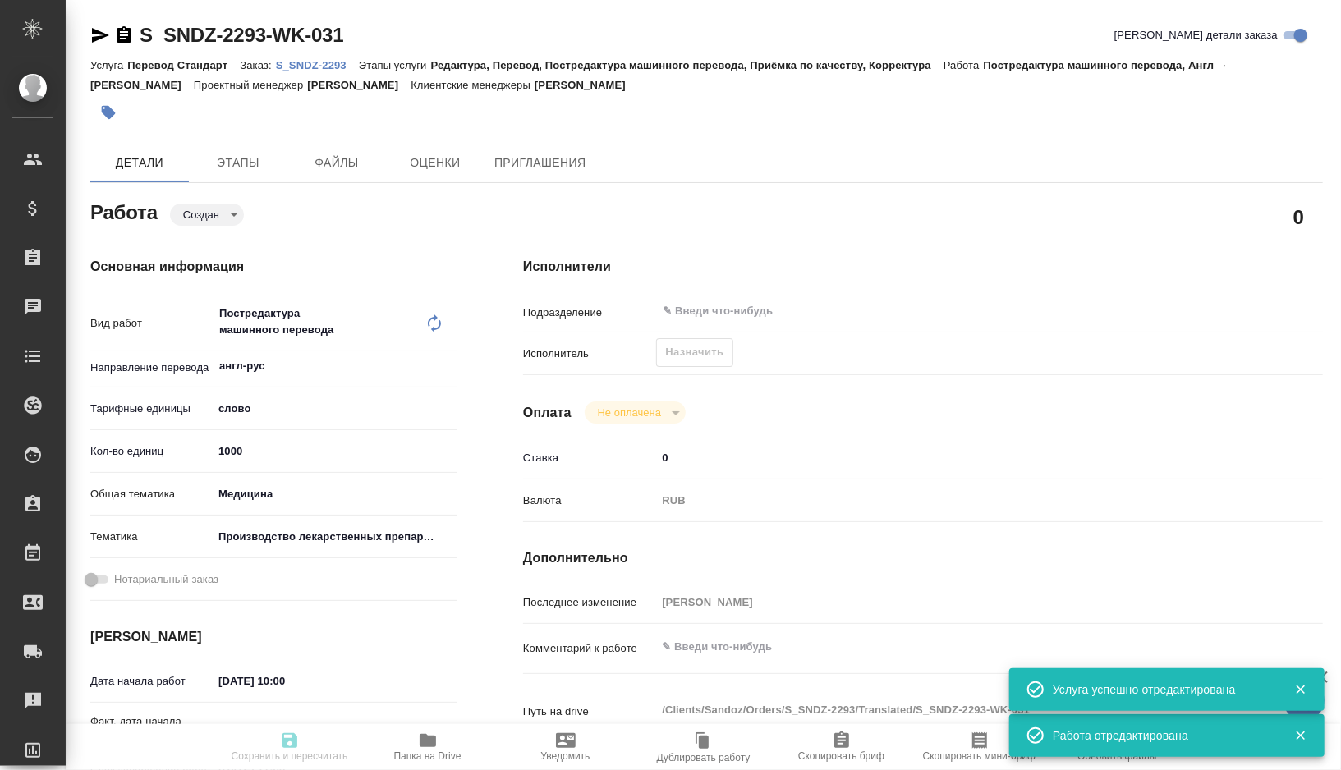
type textarea "x"
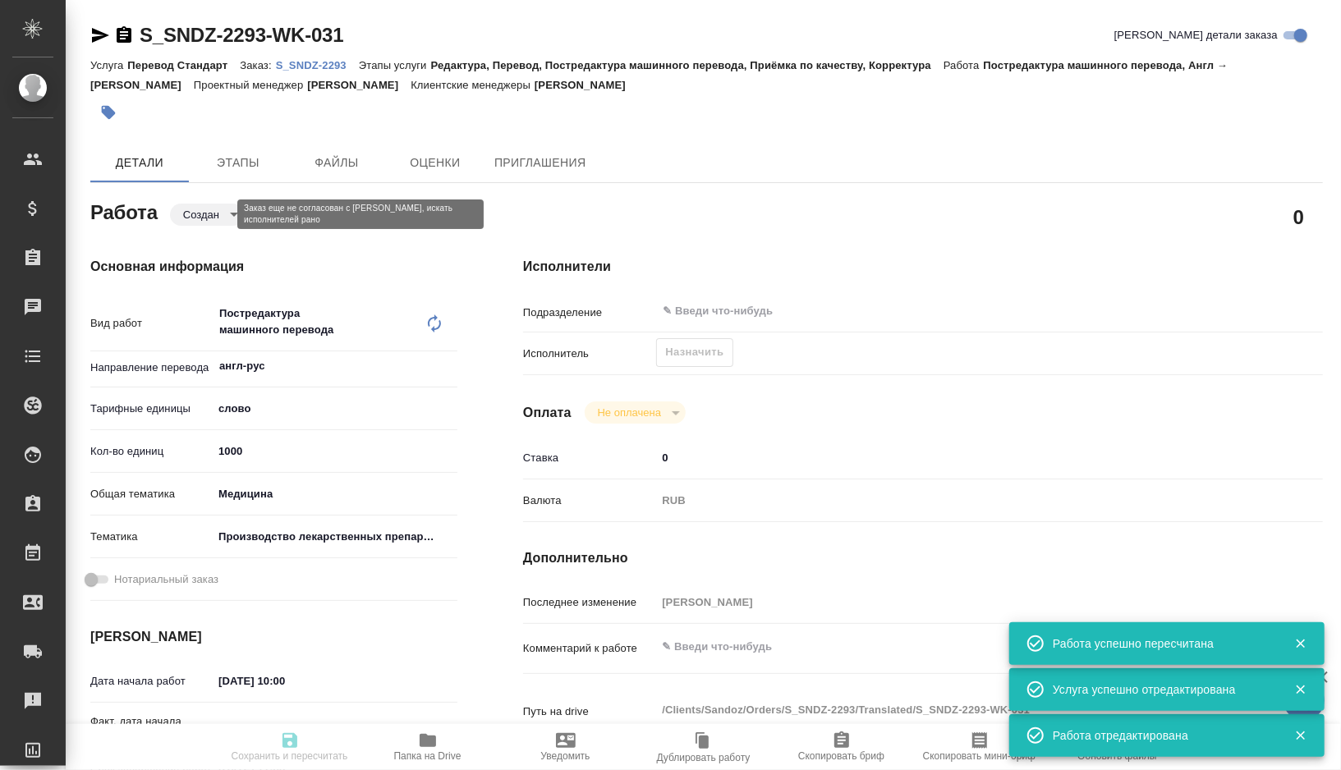
click at [223, 212] on body "🙏 .cls-1 fill:#fff; AWATERA Gorshkova Valentina Клиенты Спецификации Заказы 0 Ч…" at bounding box center [670, 385] width 1341 height 770
type textarea "x"
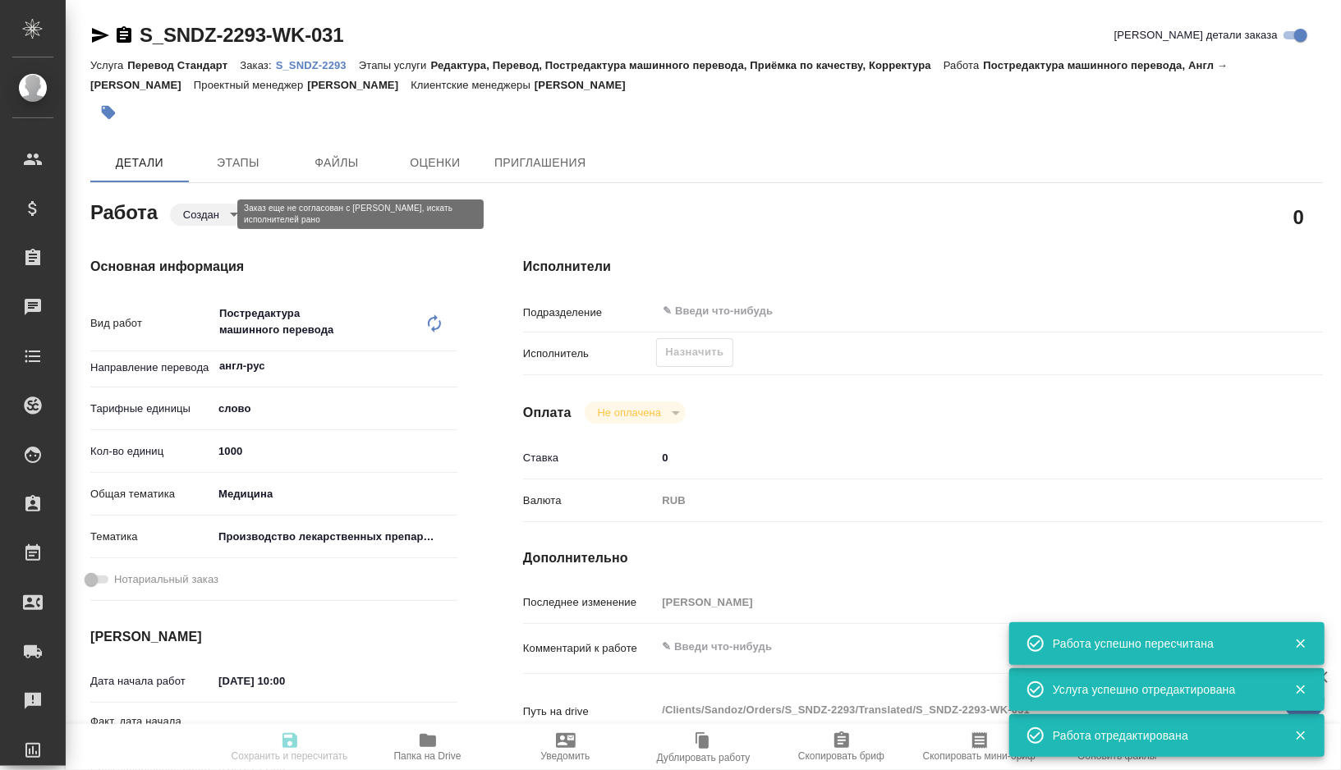
type textarea "x"
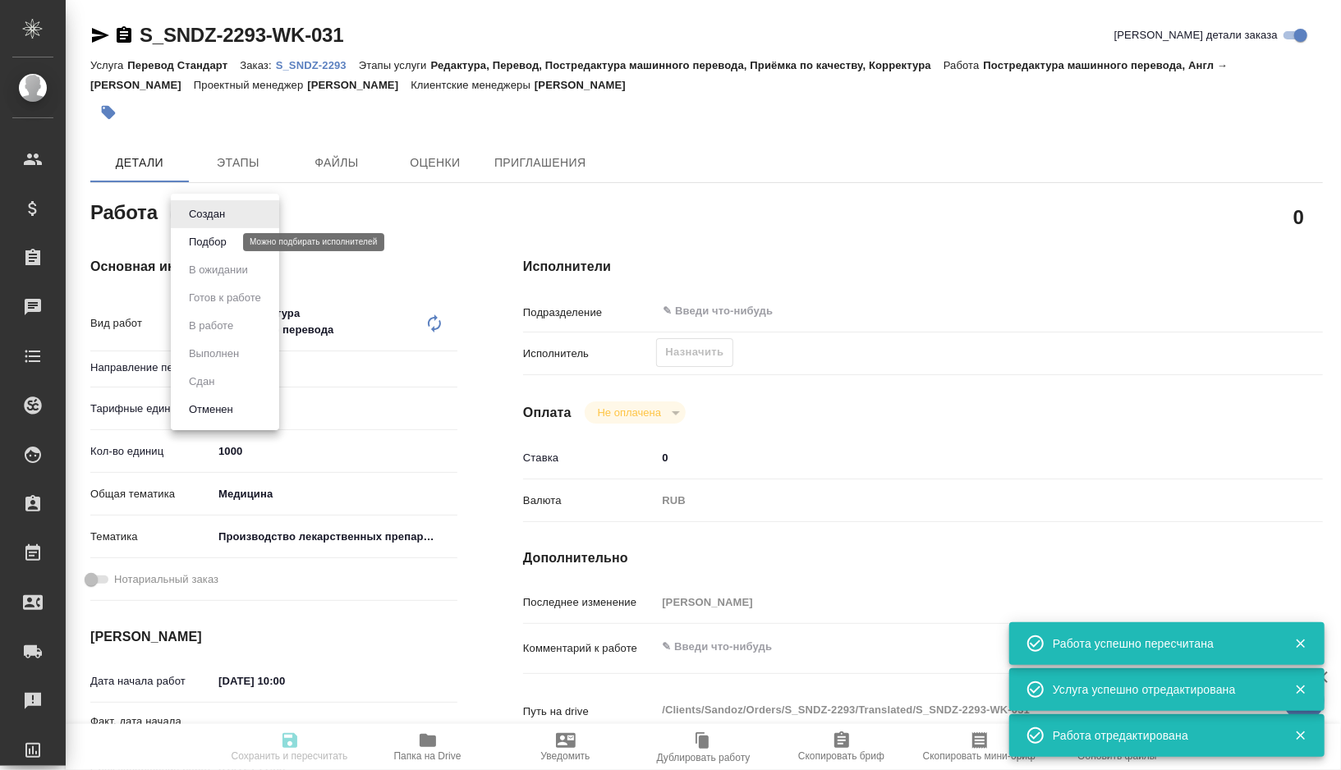
click at [220, 246] on button "Подбор" at bounding box center [208, 242] width 48 height 18
type textarea "Постредактура машинного перевода"
type textarea "x"
type input "англ-рус"
type input "5a8b1489cc6b4906c91bfd90"
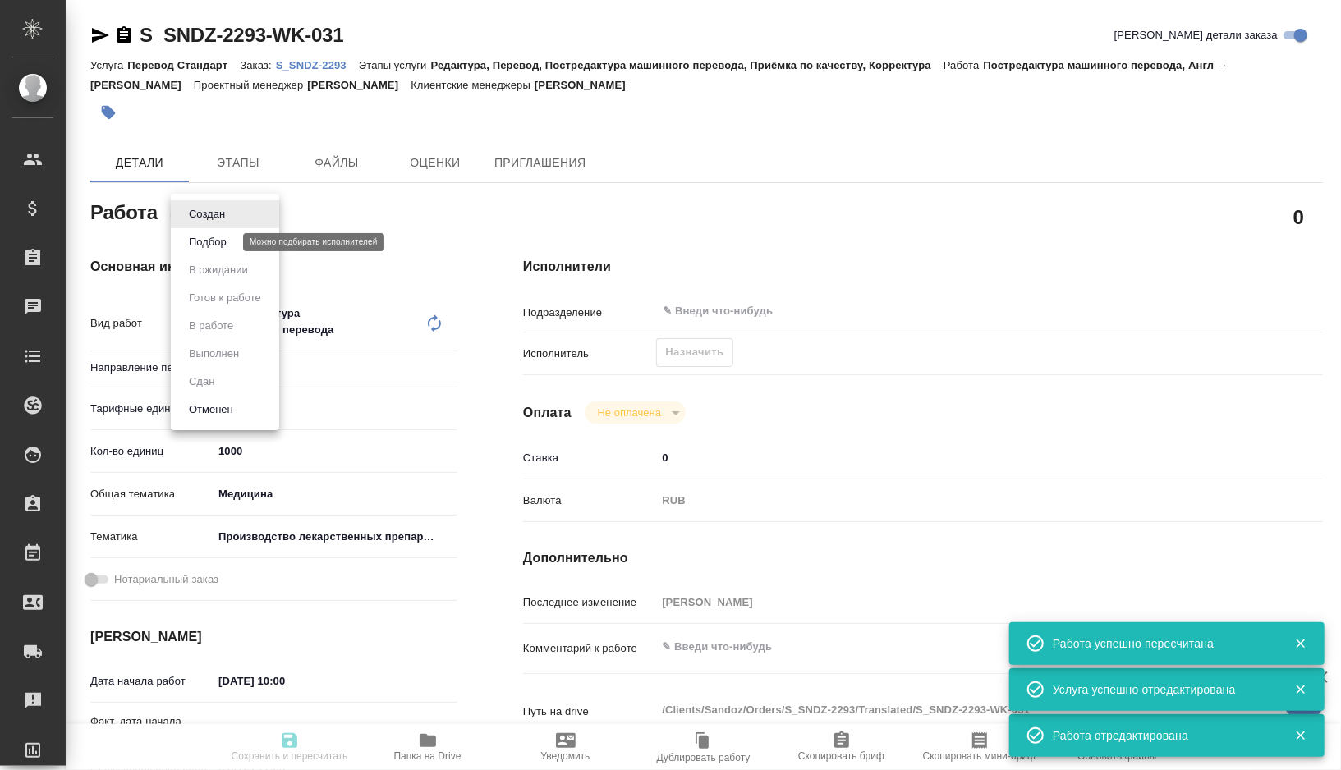
type input "1000"
type input "med"
type input "614982fec5ecbb70f805293f"
type input "29.08.2025 10:00"
type input "31.08.2025 11:00"
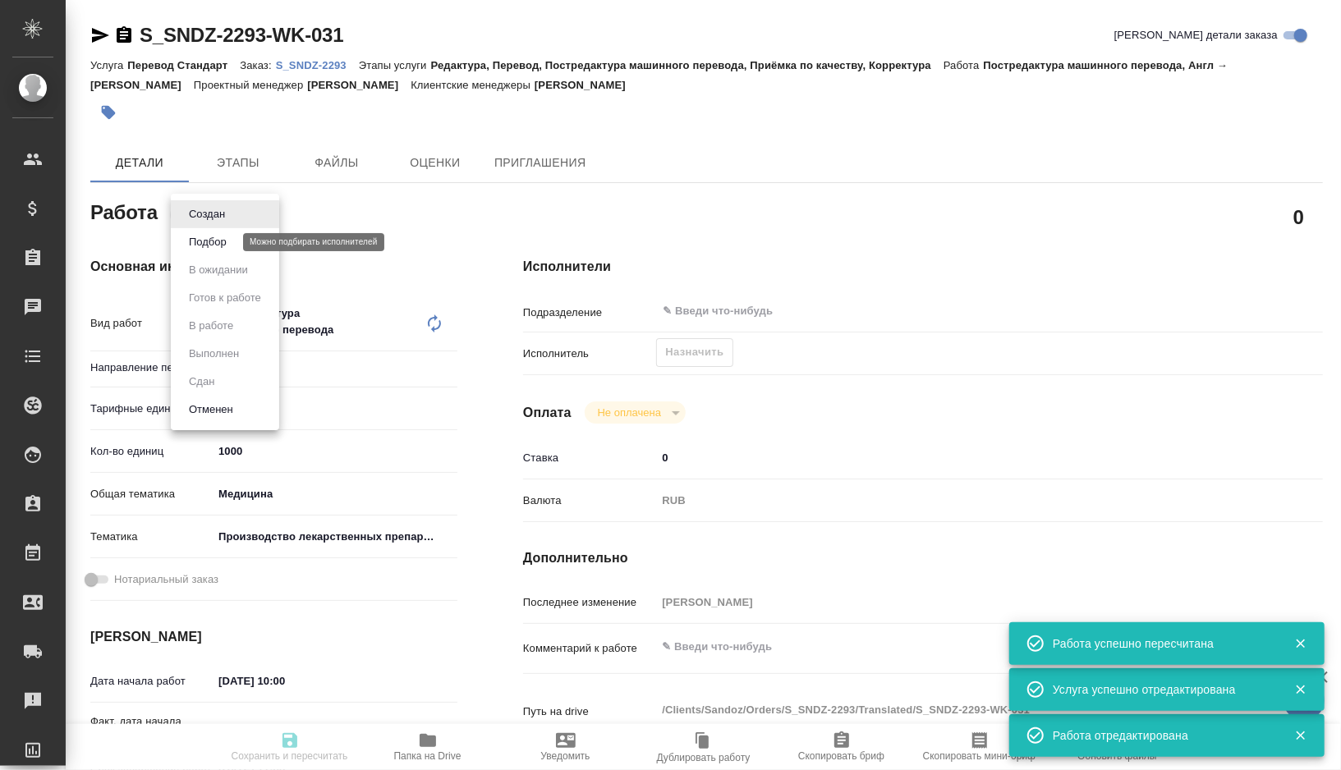
type input "[DATE] 10:00"
type input "notPayed"
type input "0"
type input "RUB"
type input "[PERSON_NAME]"
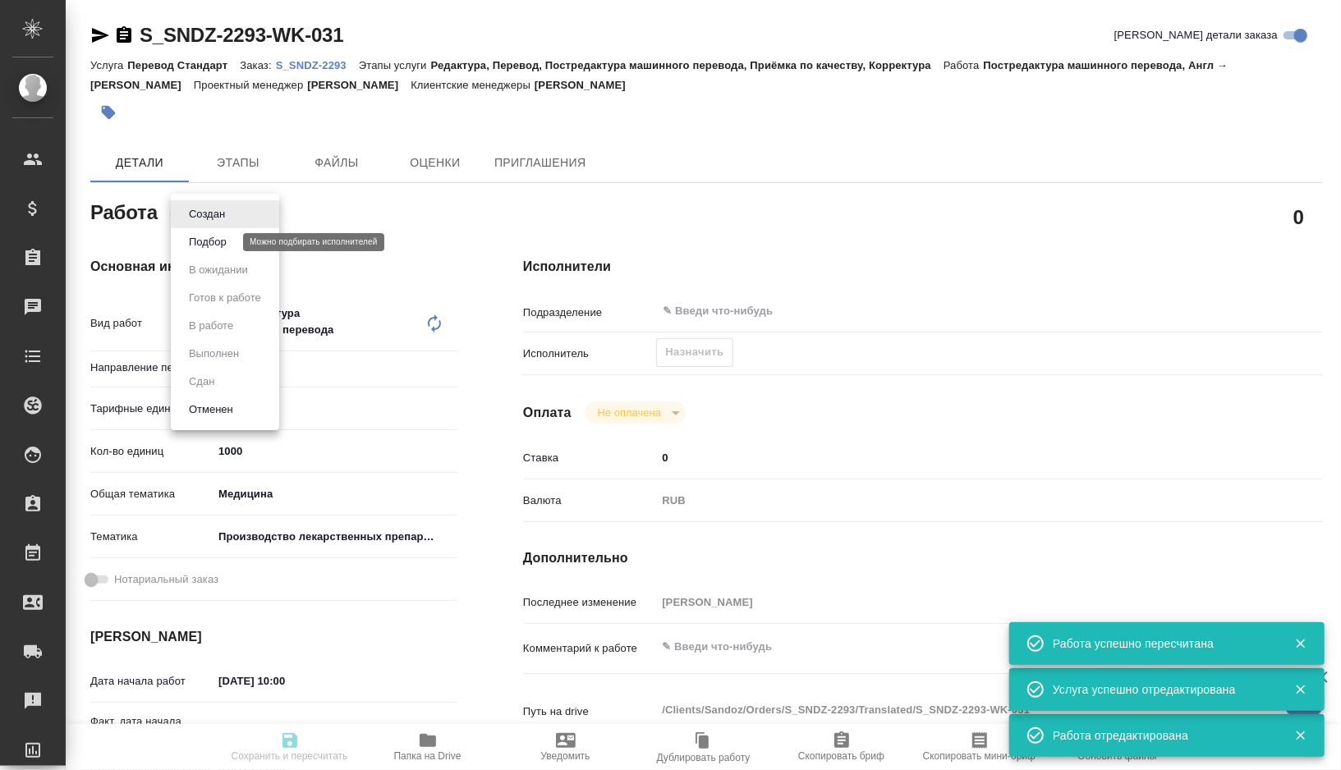
type textarea "x"
type textarea "/Clients/Sandoz/Orders/S_SNDZ-2293/Translated/S_SNDZ-2293-WK-031"
type textarea "x"
type input "S_SNDZ-2293"
type input "Перевод Стандарт"
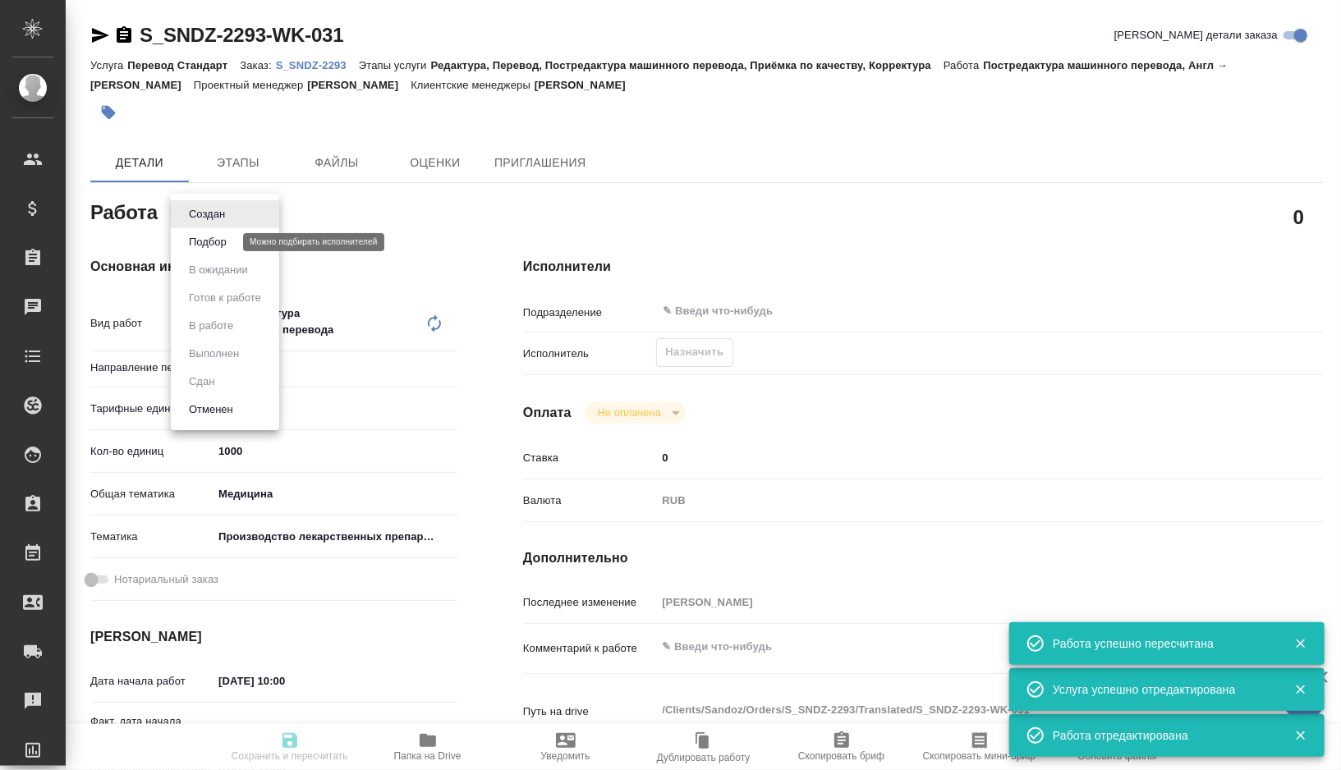
type input "Редактура, Перевод, Постредактура машинного перевода, Приёмка по качеству, Корр…"
type input "[PERSON_NAME]"
type input "/Clients/Sandoz/Orders/S_SNDZ-2293"
type textarea "x"
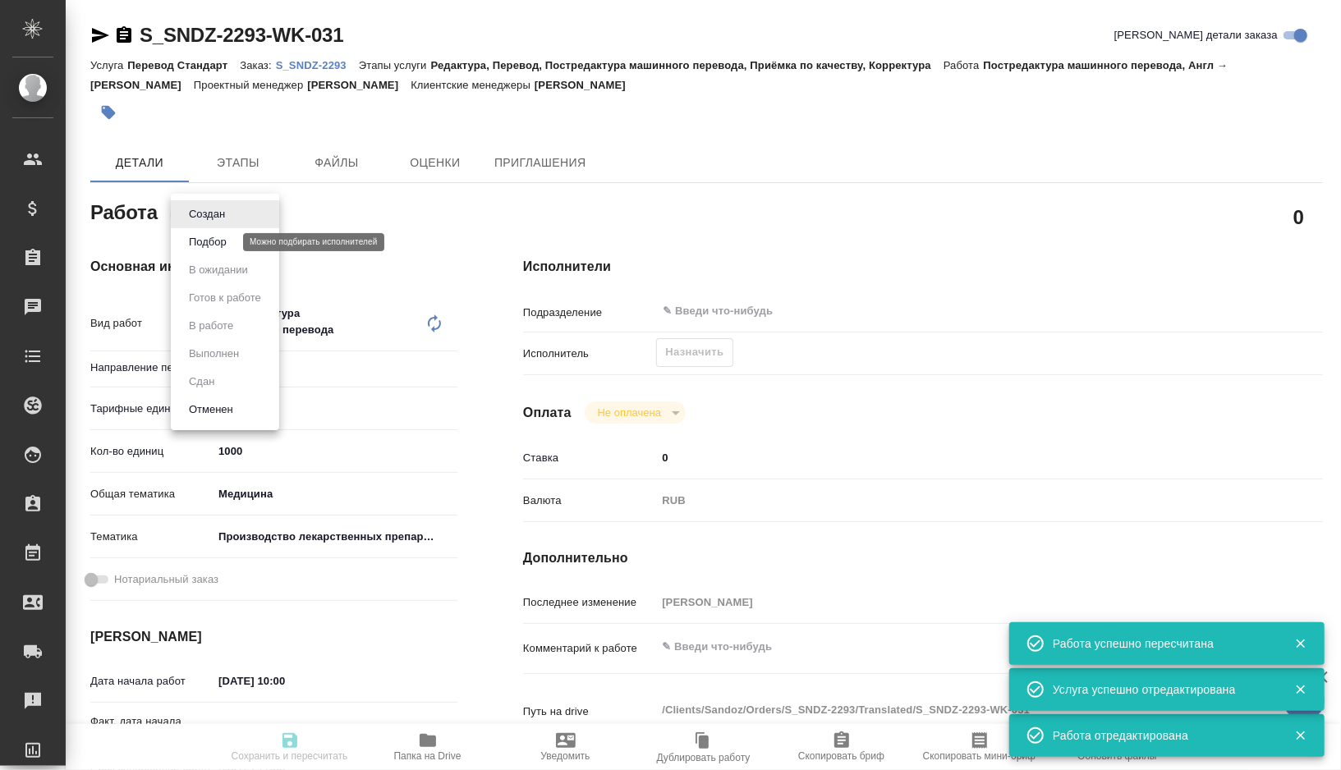
type textarea "[URL][DOMAIN_NAME]"
type textarea "x"
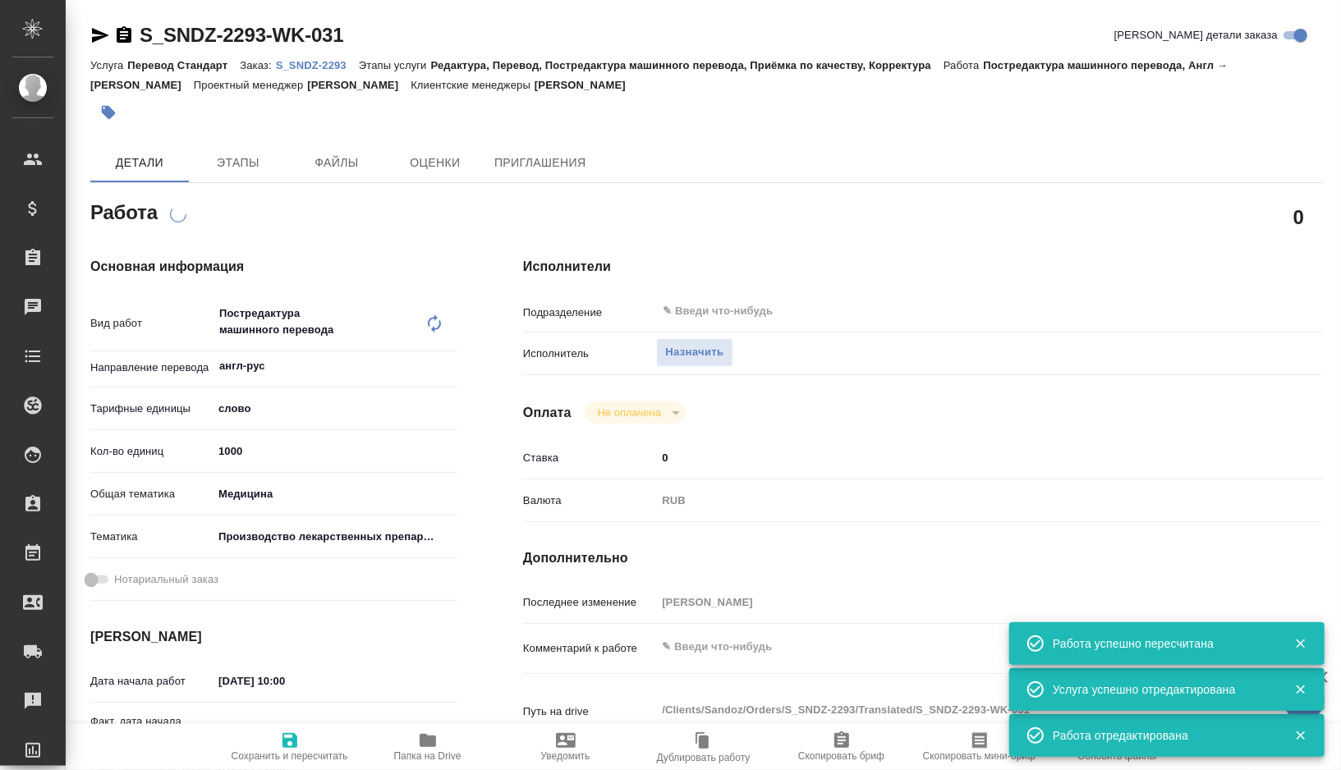
type textarea "x"
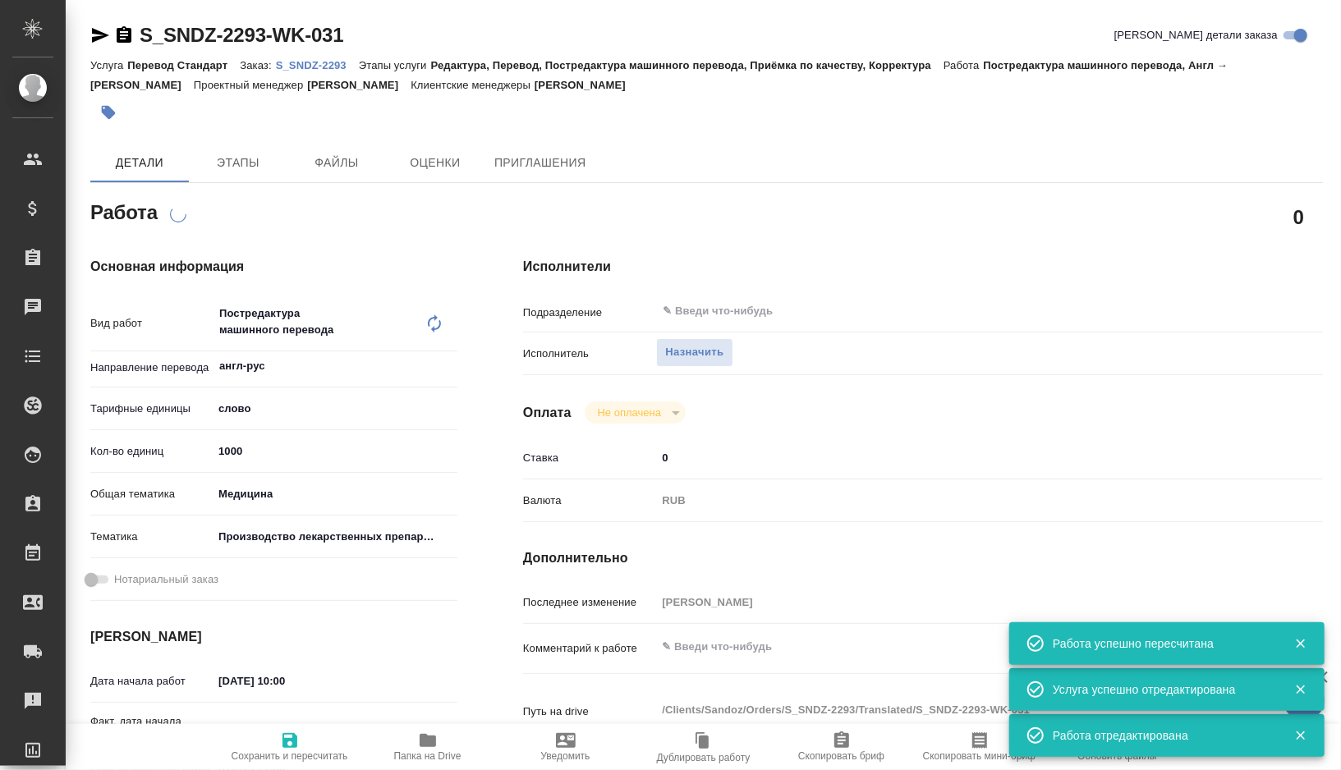
type textarea "x"
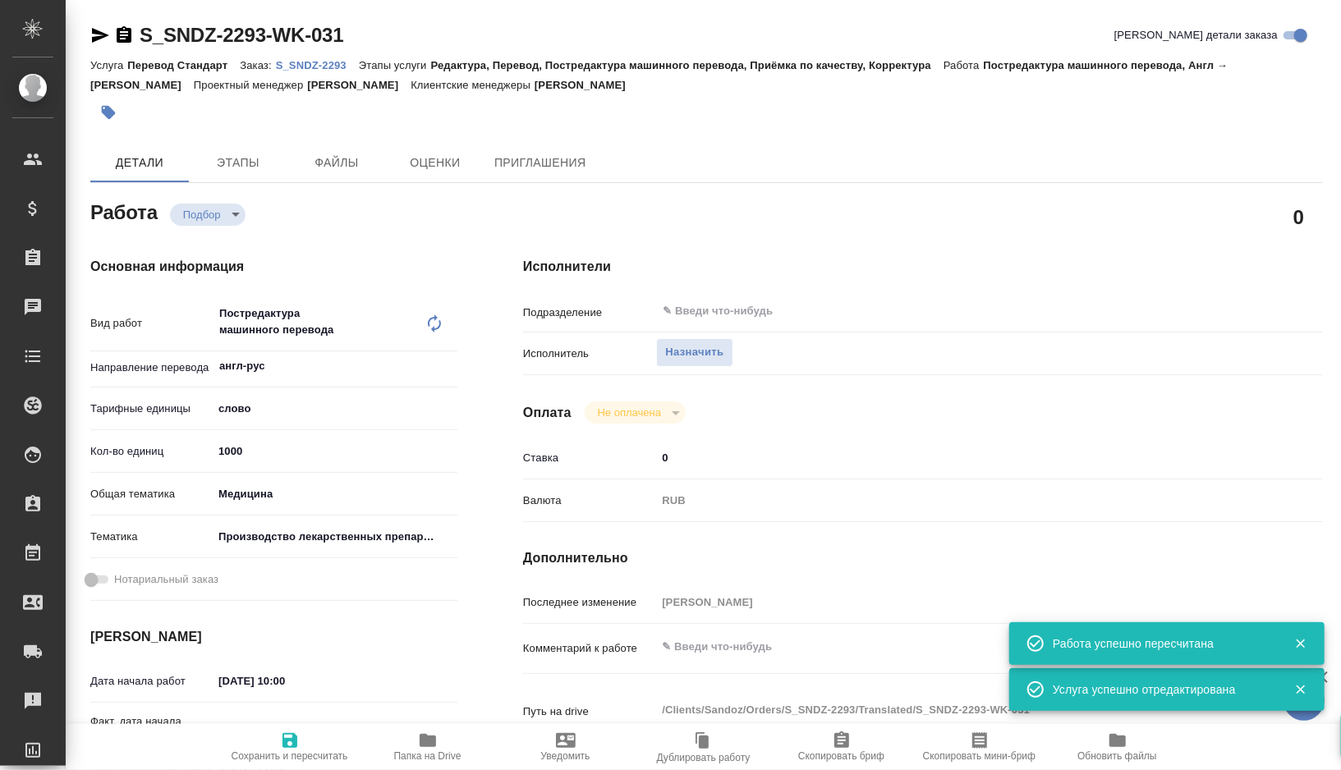
type textarea "x"
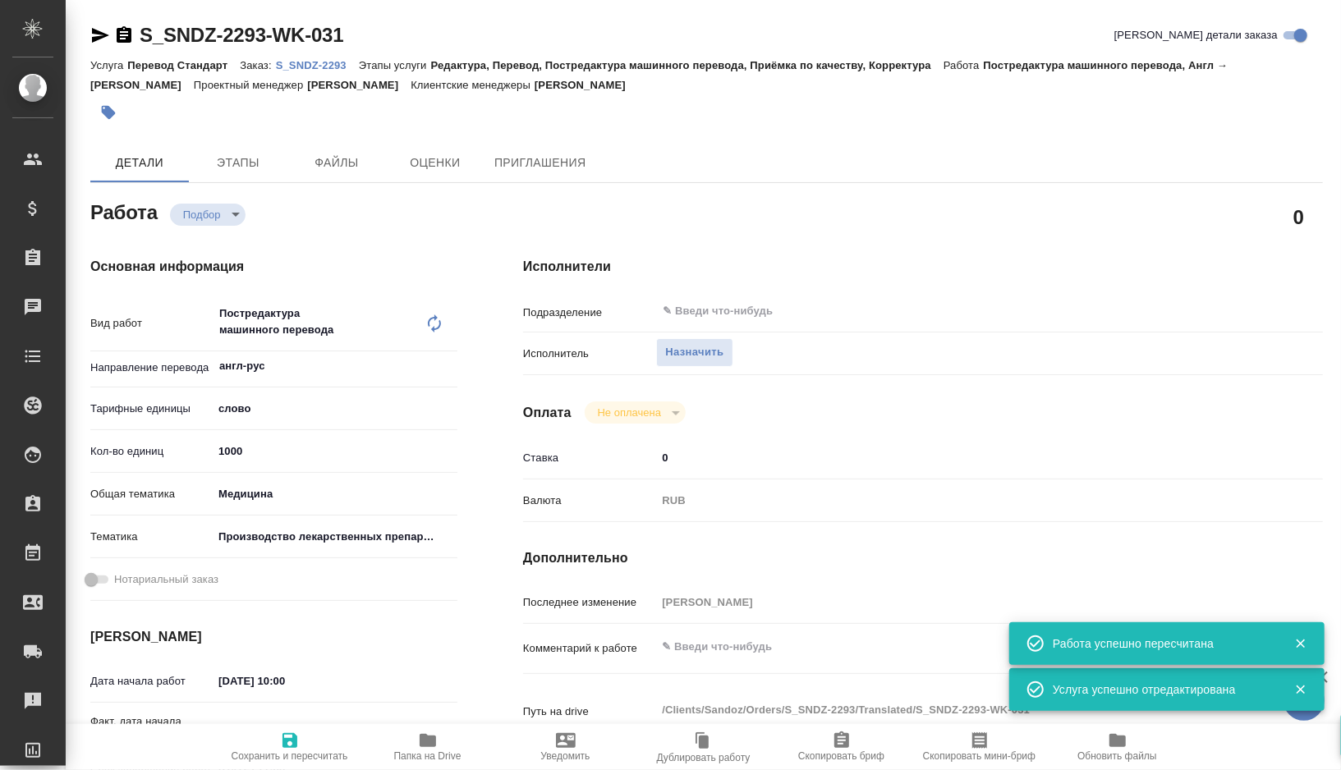
type textarea "x"
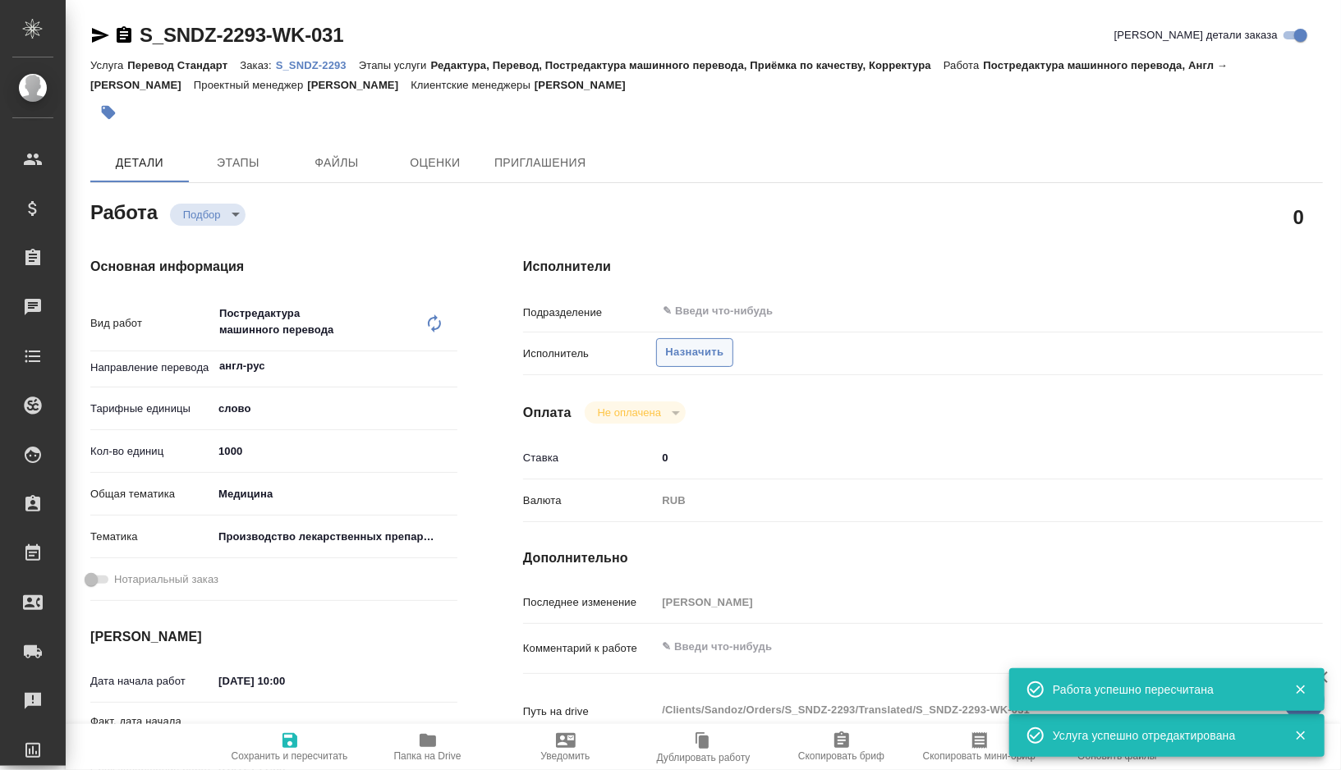
type textarea "x"
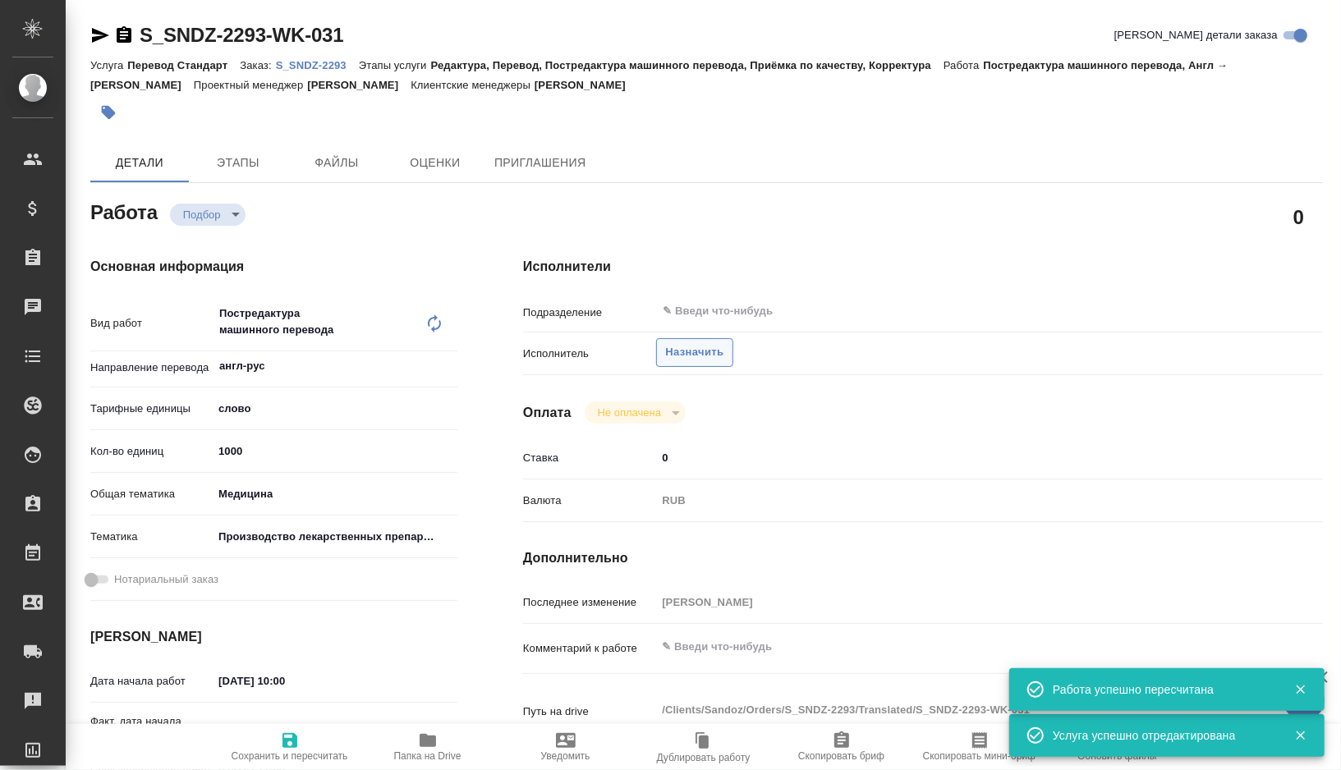
click at [715, 344] on span "Назначить" at bounding box center [694, 352] width 58 height 19
type textarea "x"
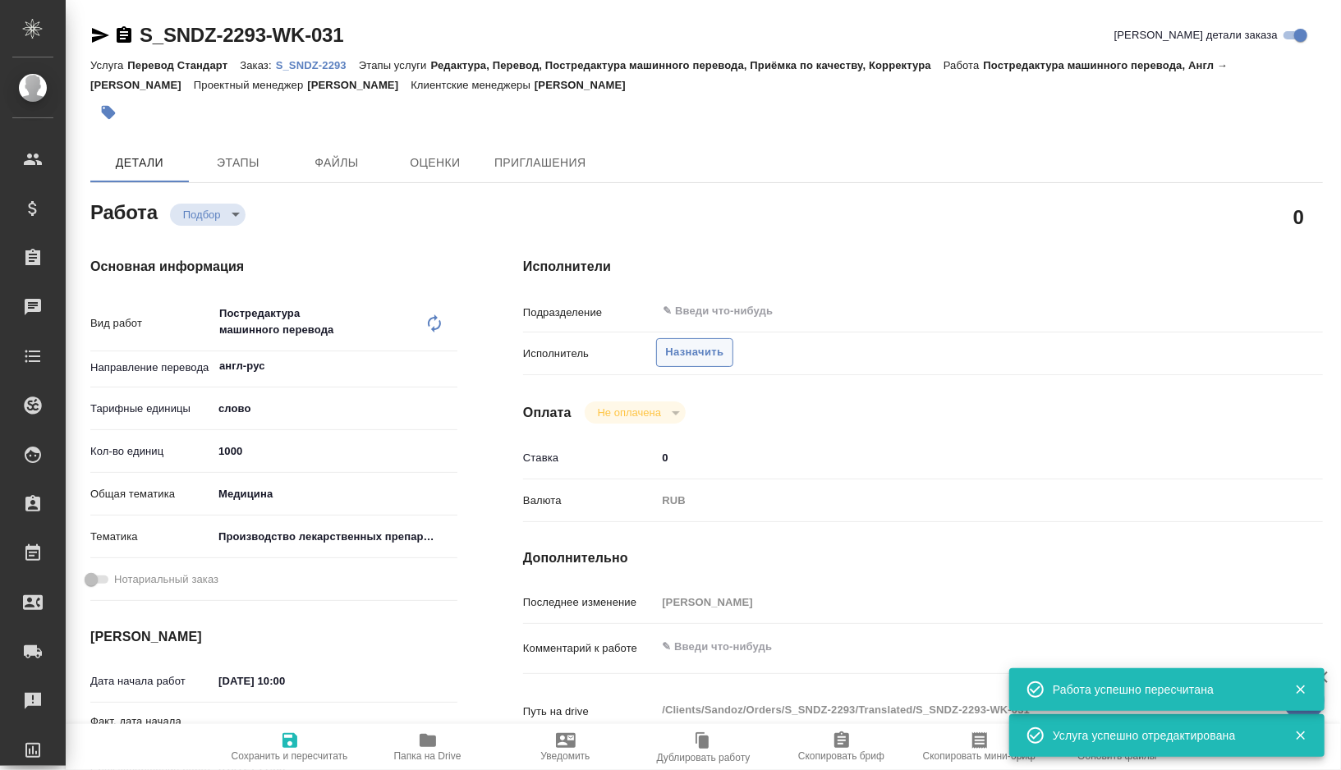
type textarea "x"
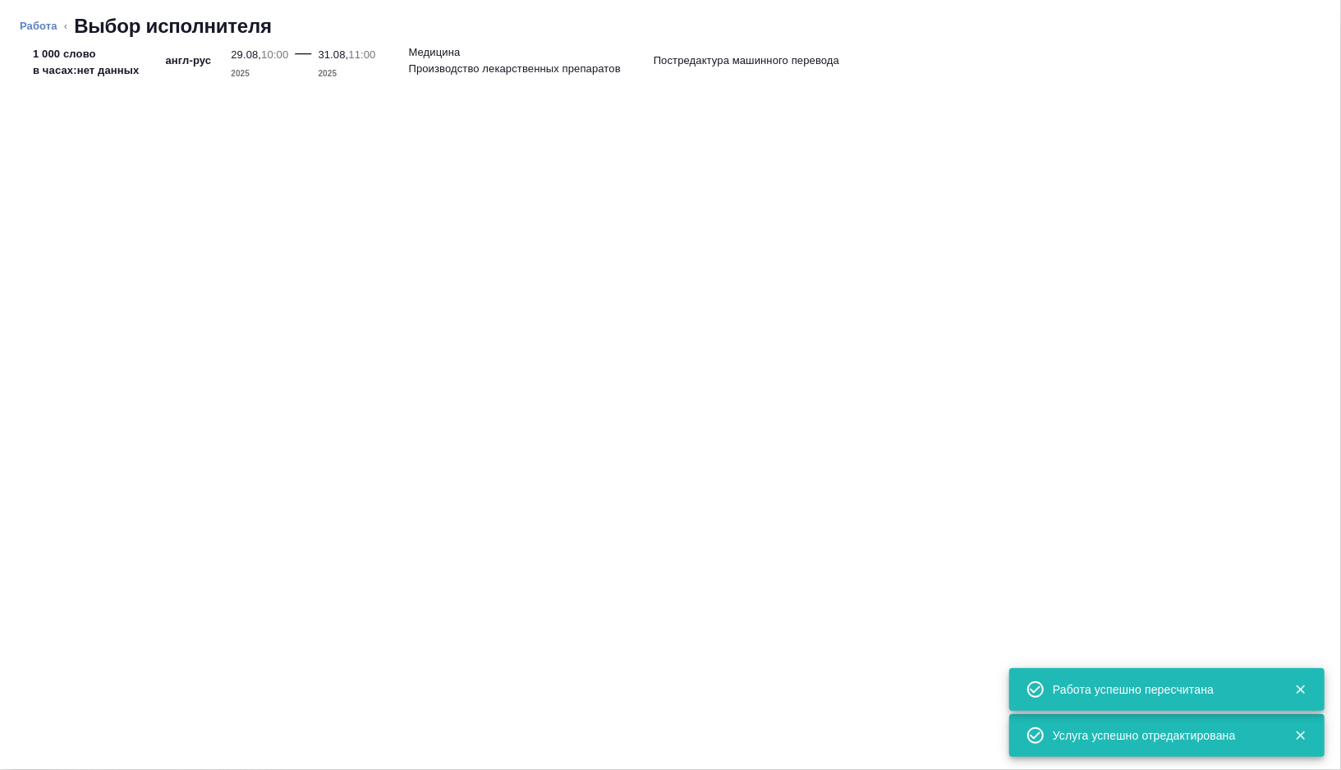
type textarea "x"
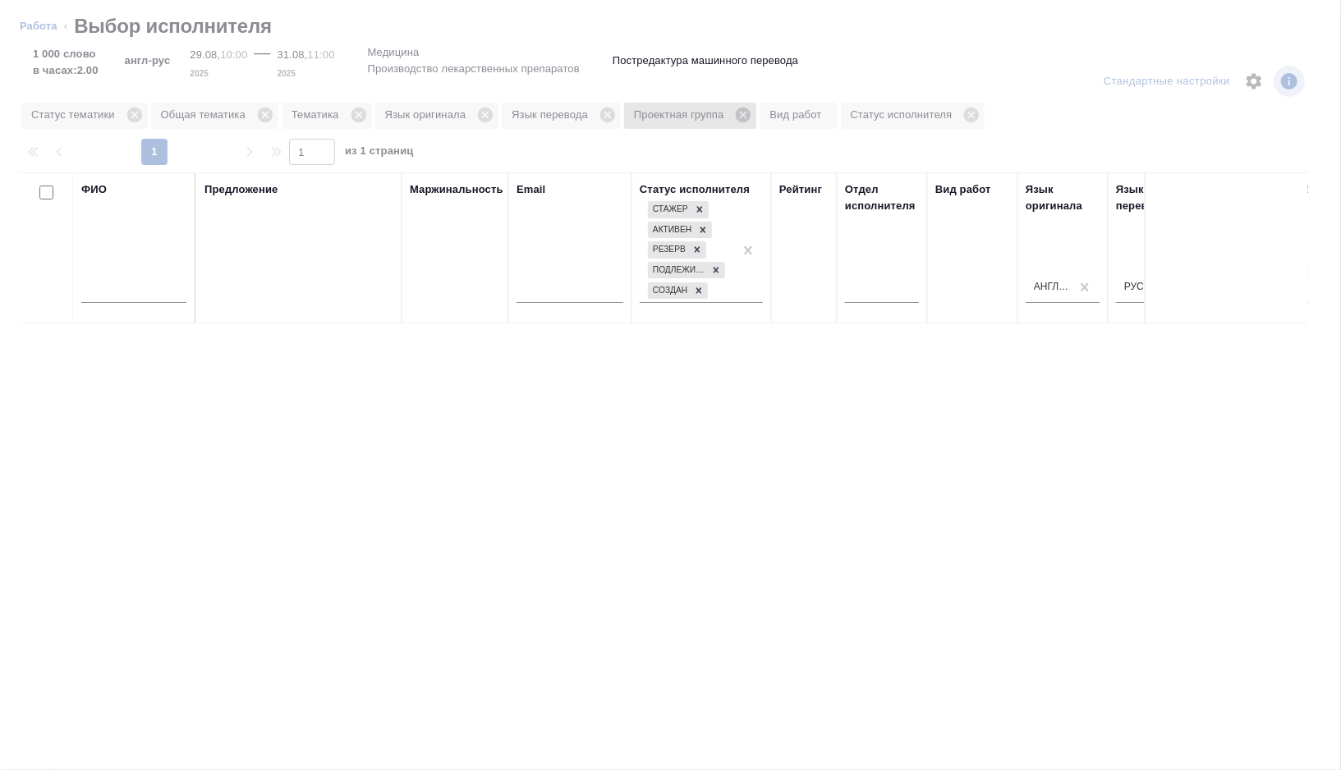
click at [751, 120] on icon at bounding box center [743, 115] width 15 height 15
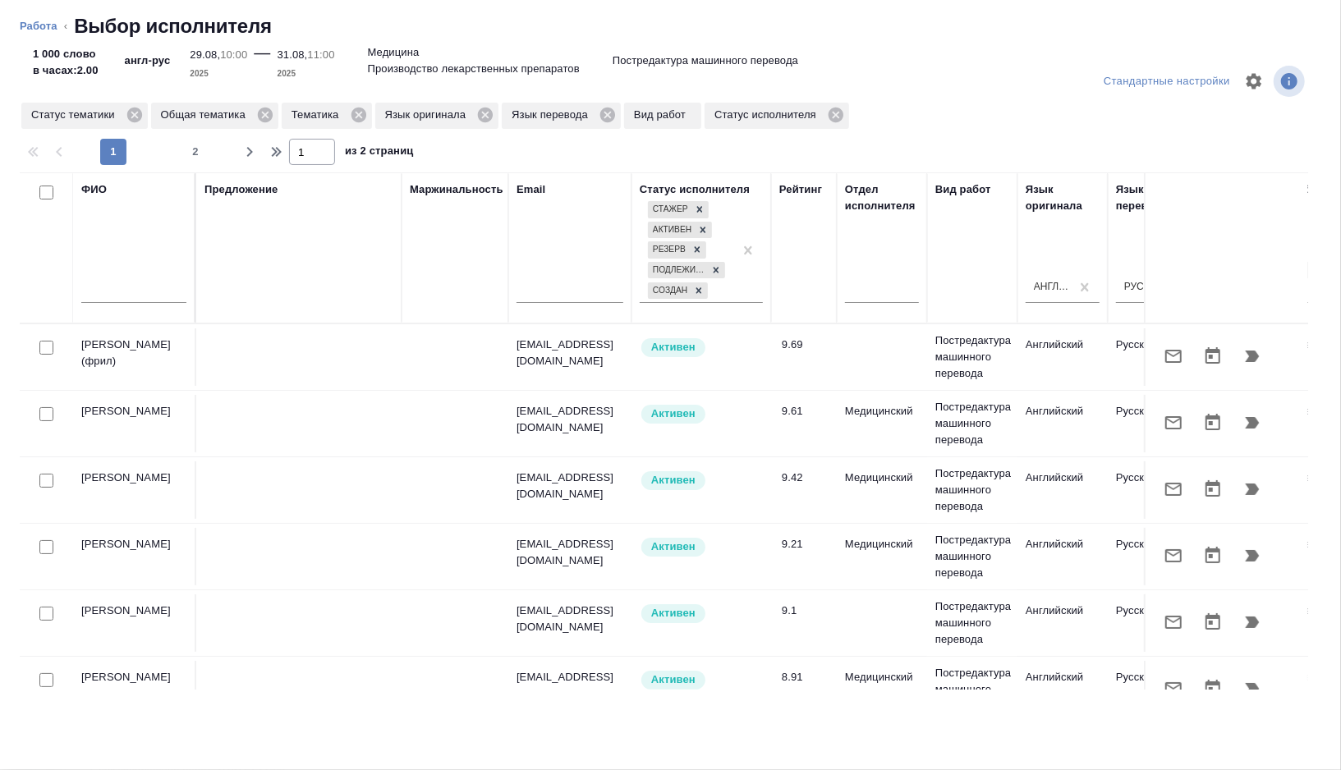
click at [111, 299] on input "text" at bounding box center [133, 293] width 105 height 21
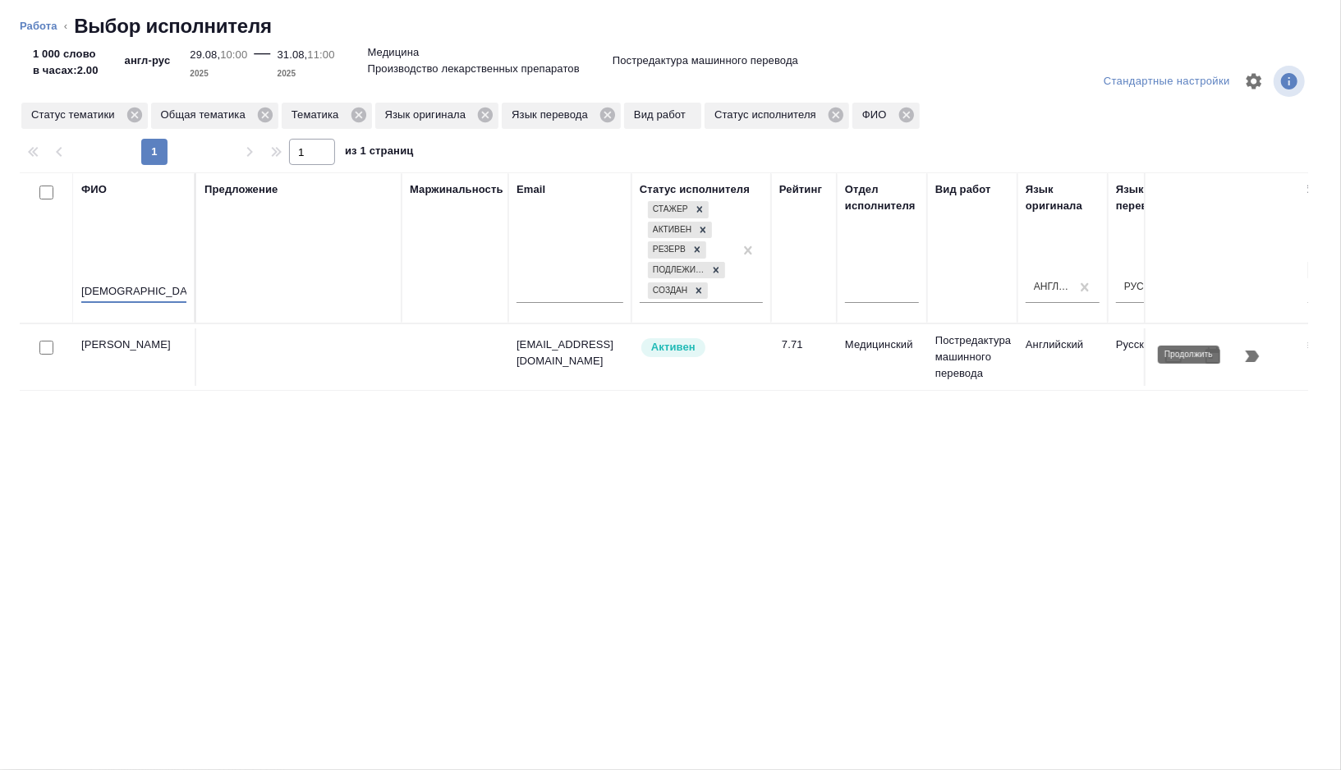
type input "варвар"
click at [1259, 359] on icon "button" at bounding box center [1253, 357] width 20 height 20
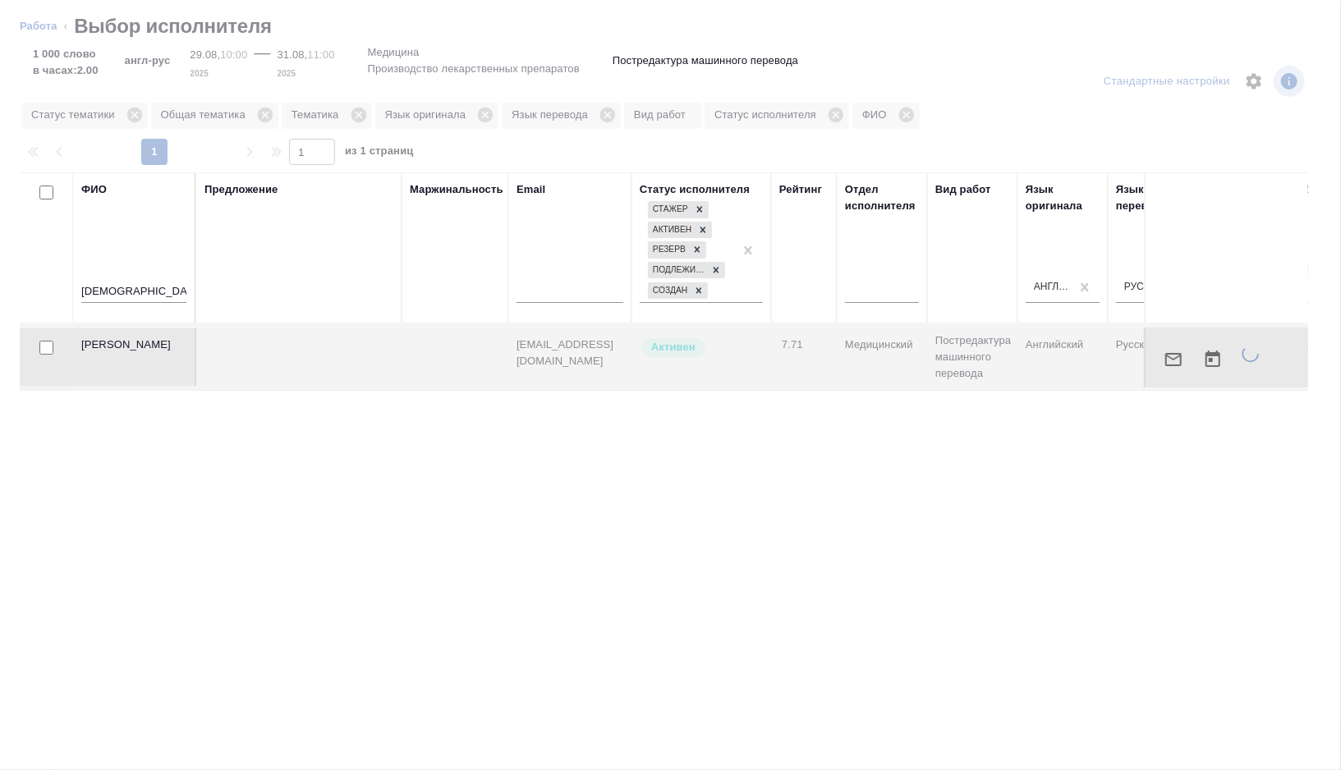
type textarea "x"
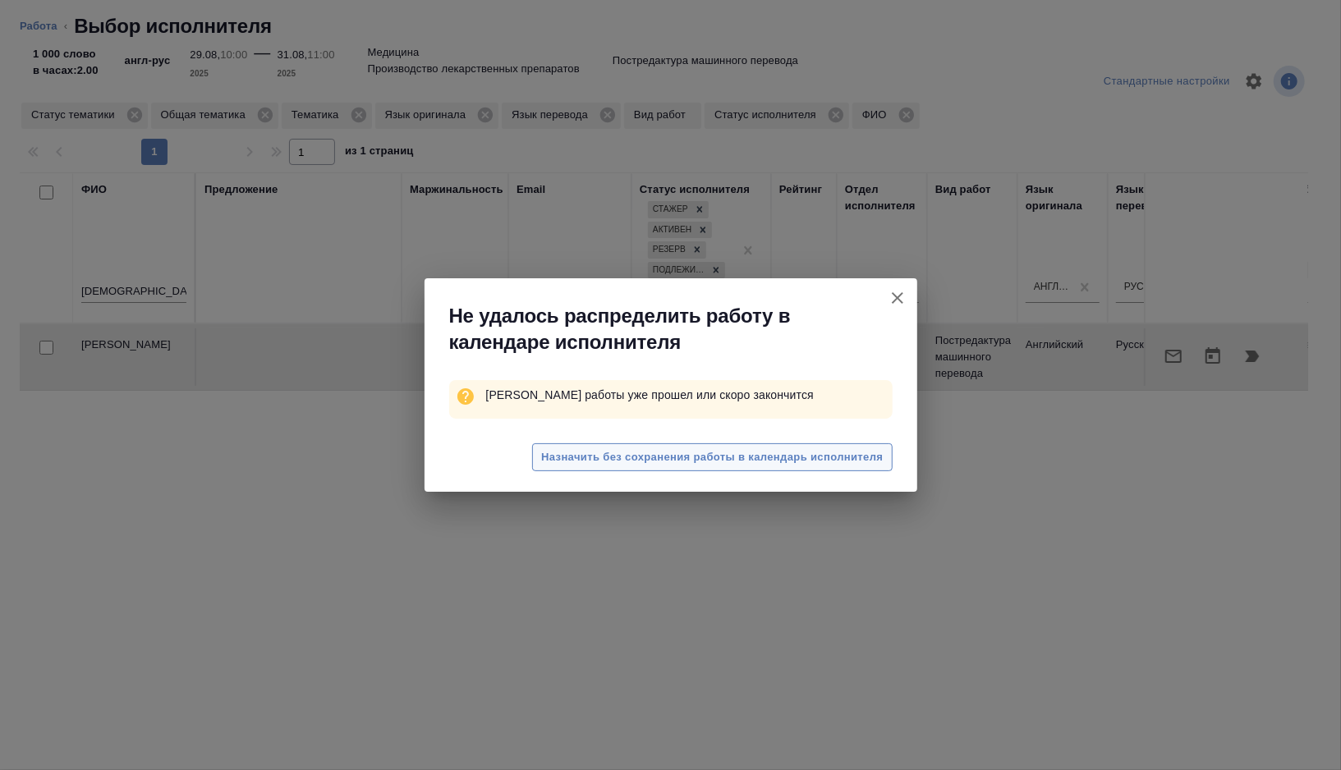
click at [712, 458] on span "Назначить без сохранения работы в календарь исполнителя" at bounding box center [712, 457] width 342 height 19
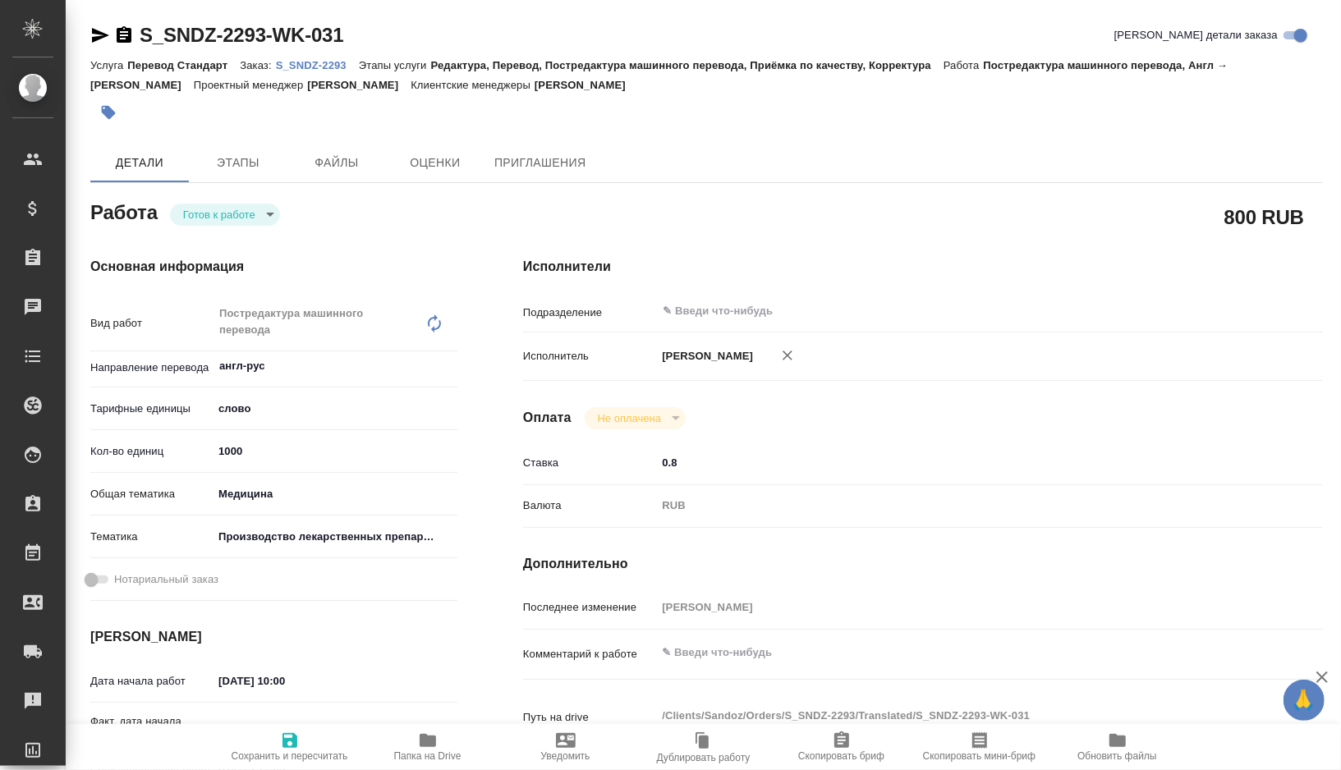
type textarea "x"
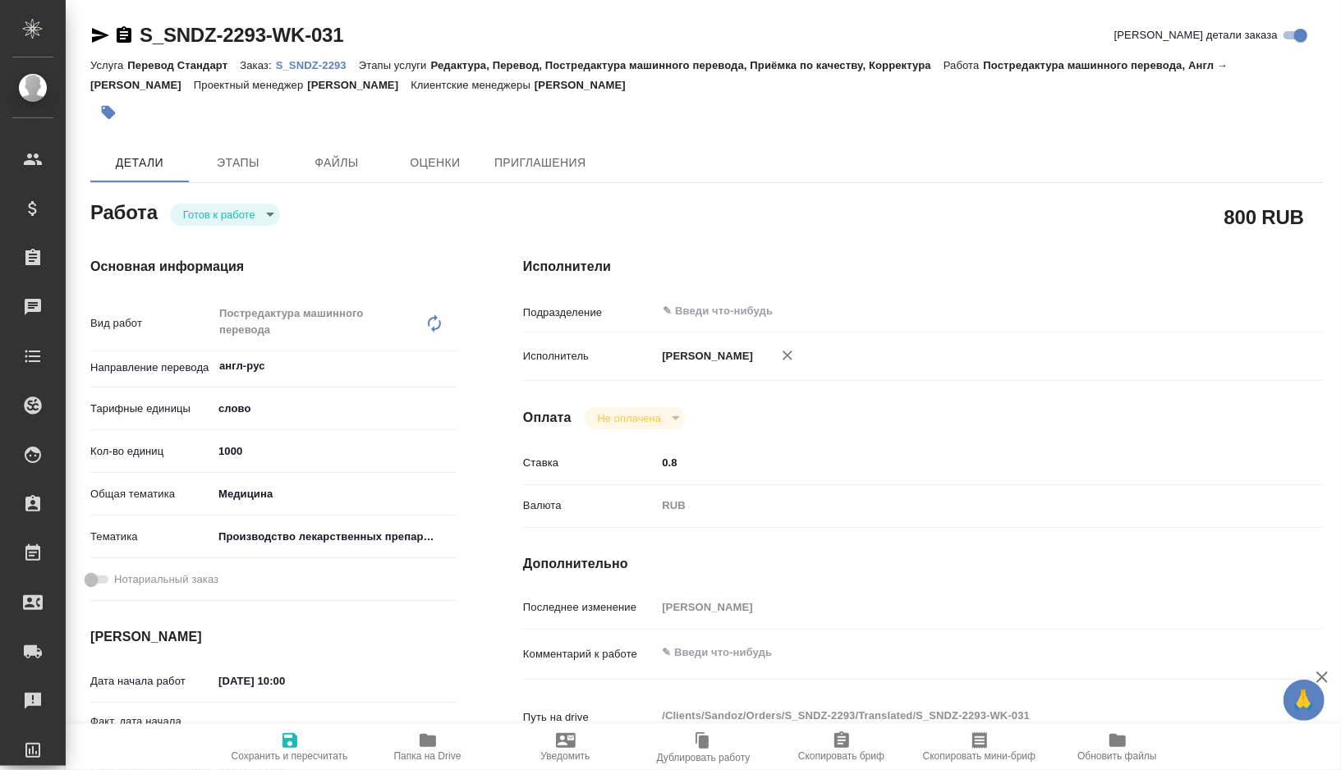
type textarea "x"
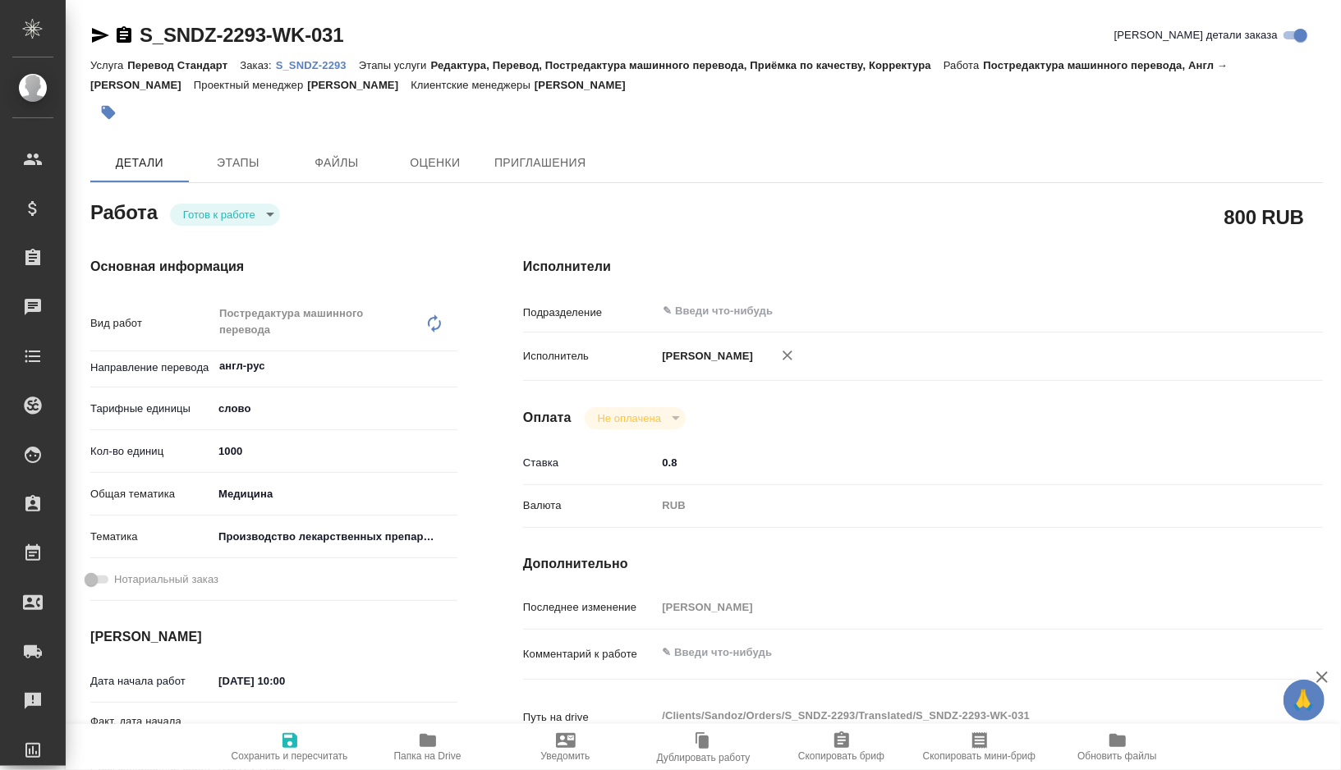
type textarea "x"
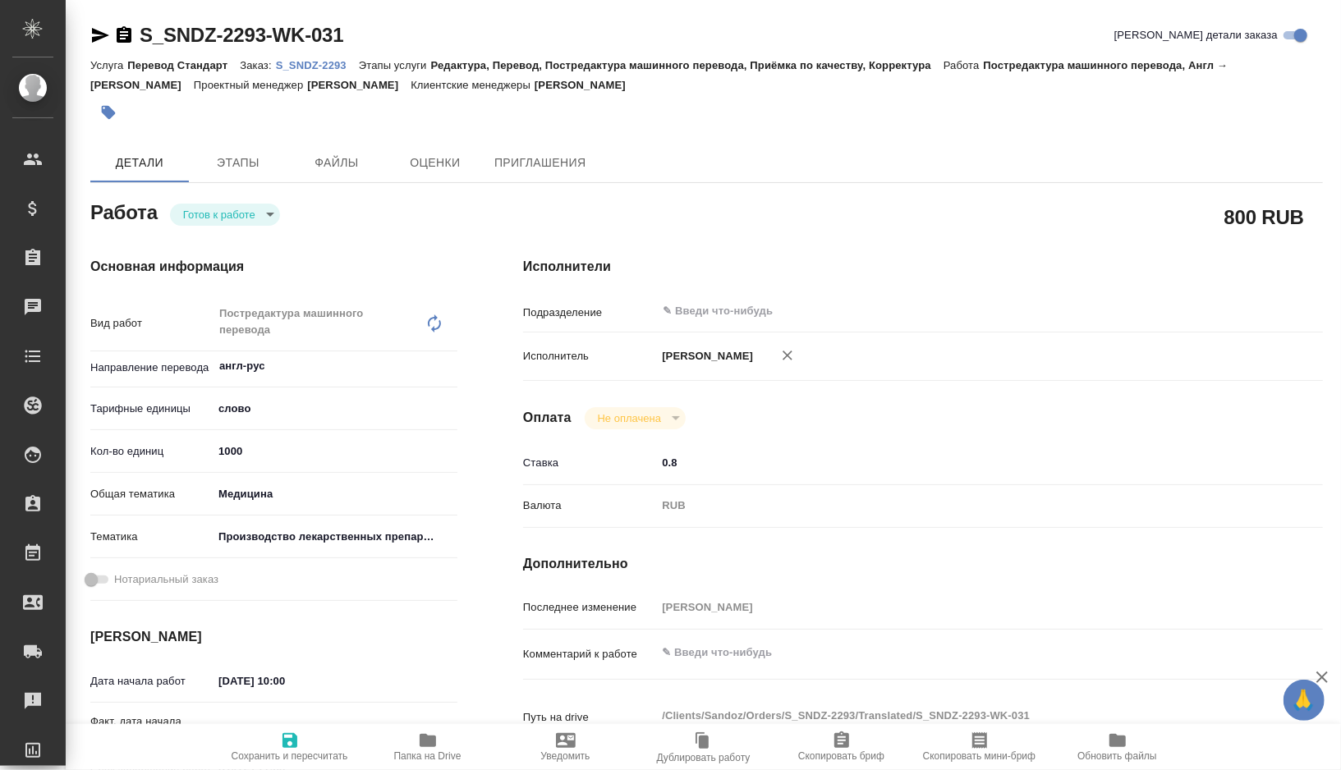
type textarea "x"
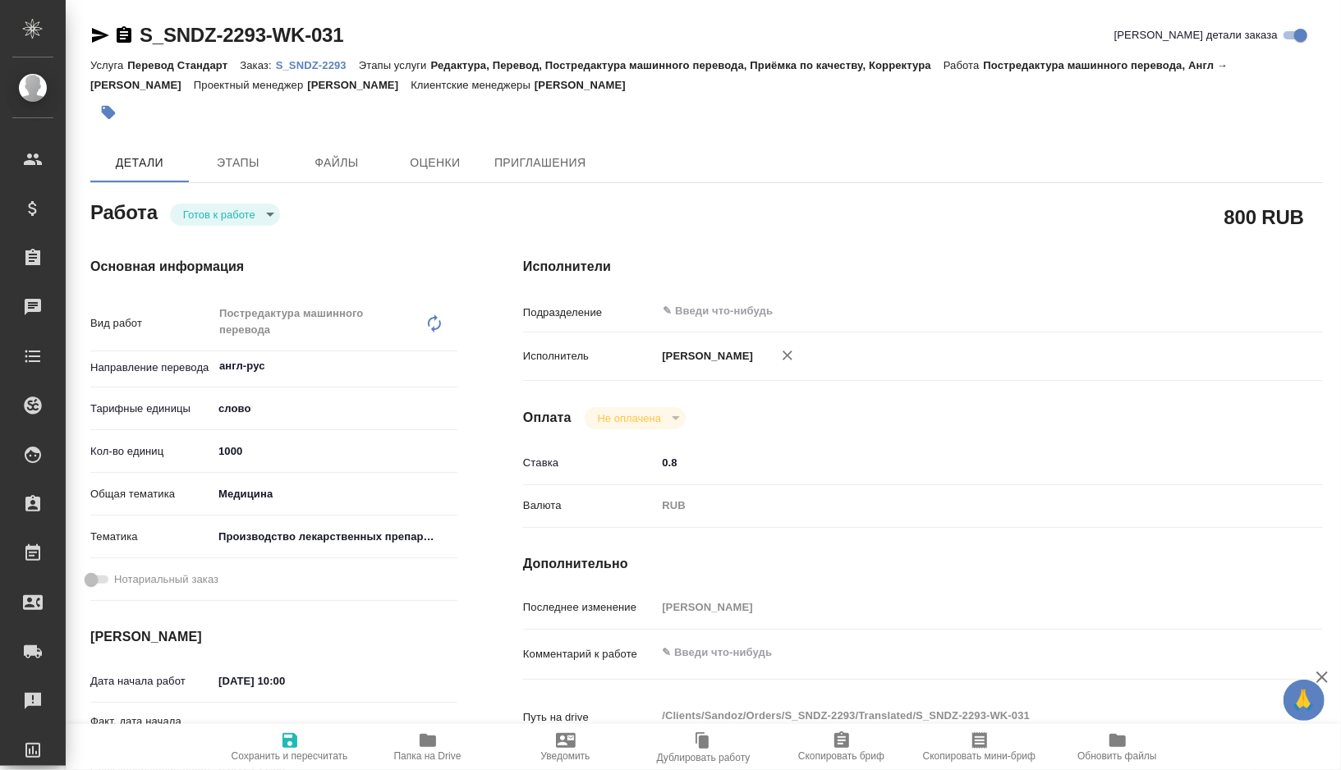
type textarea "x"
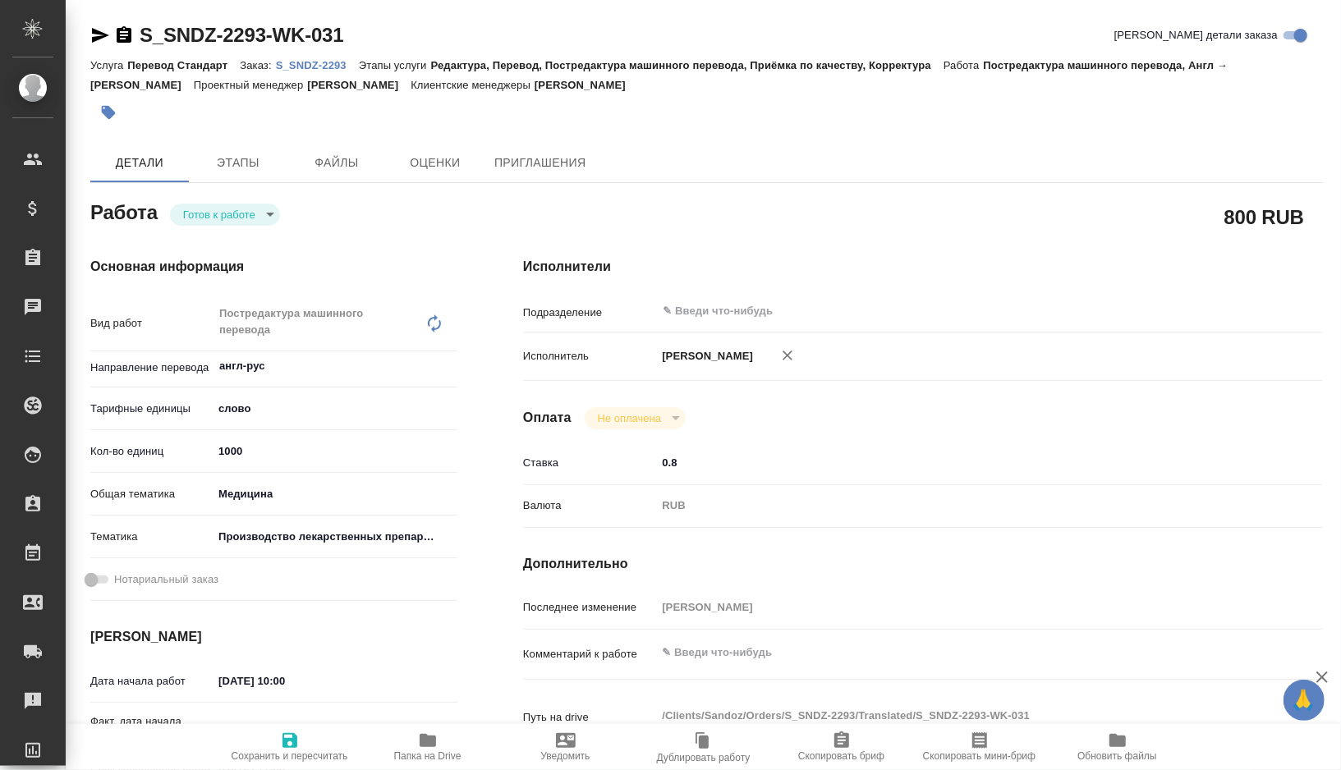
type textarea "x"
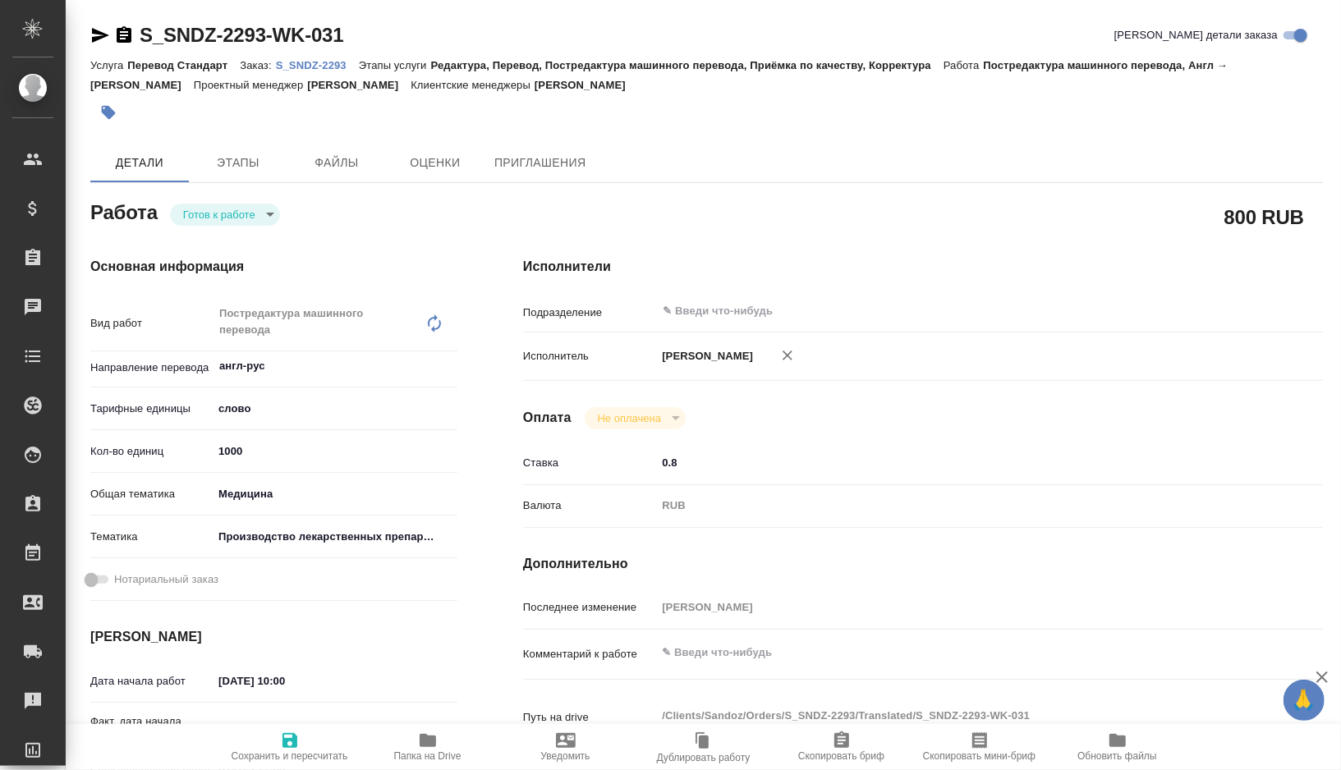
type textarea "x"
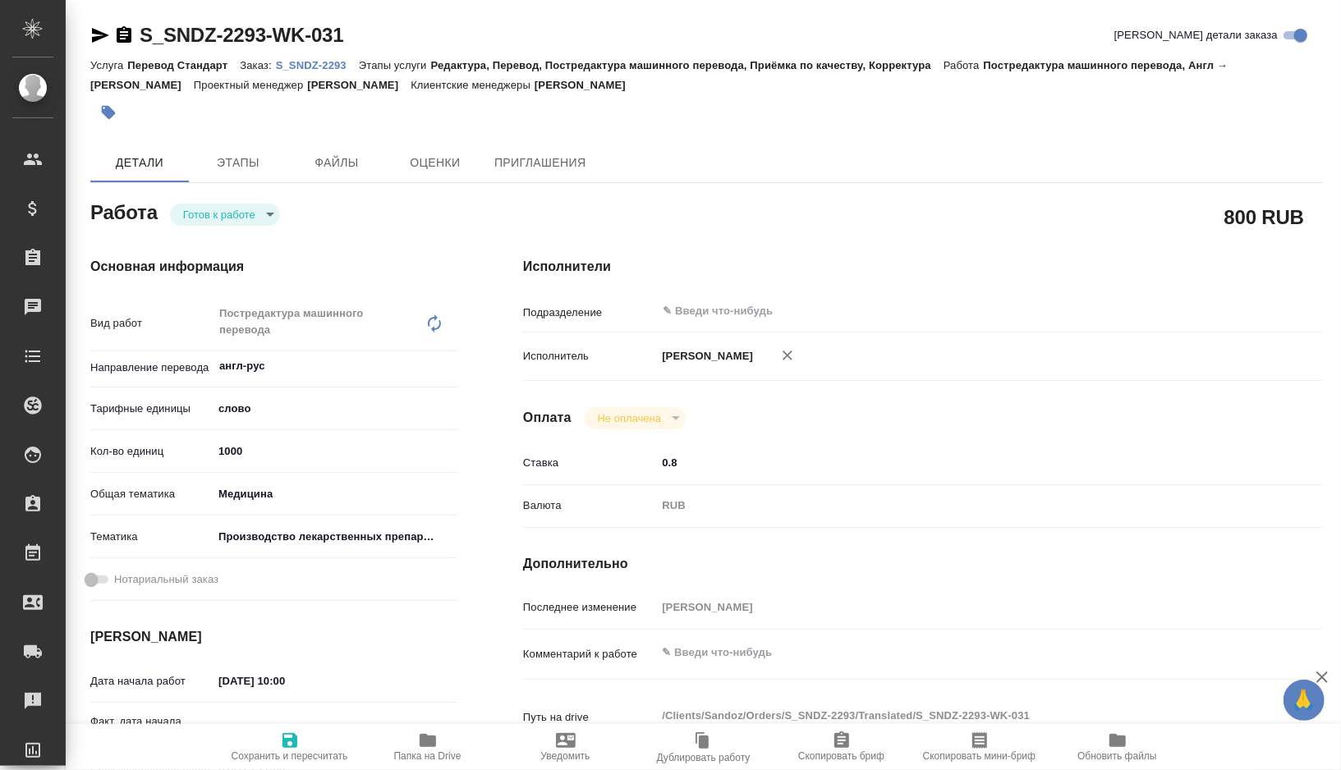
type textarea "x"
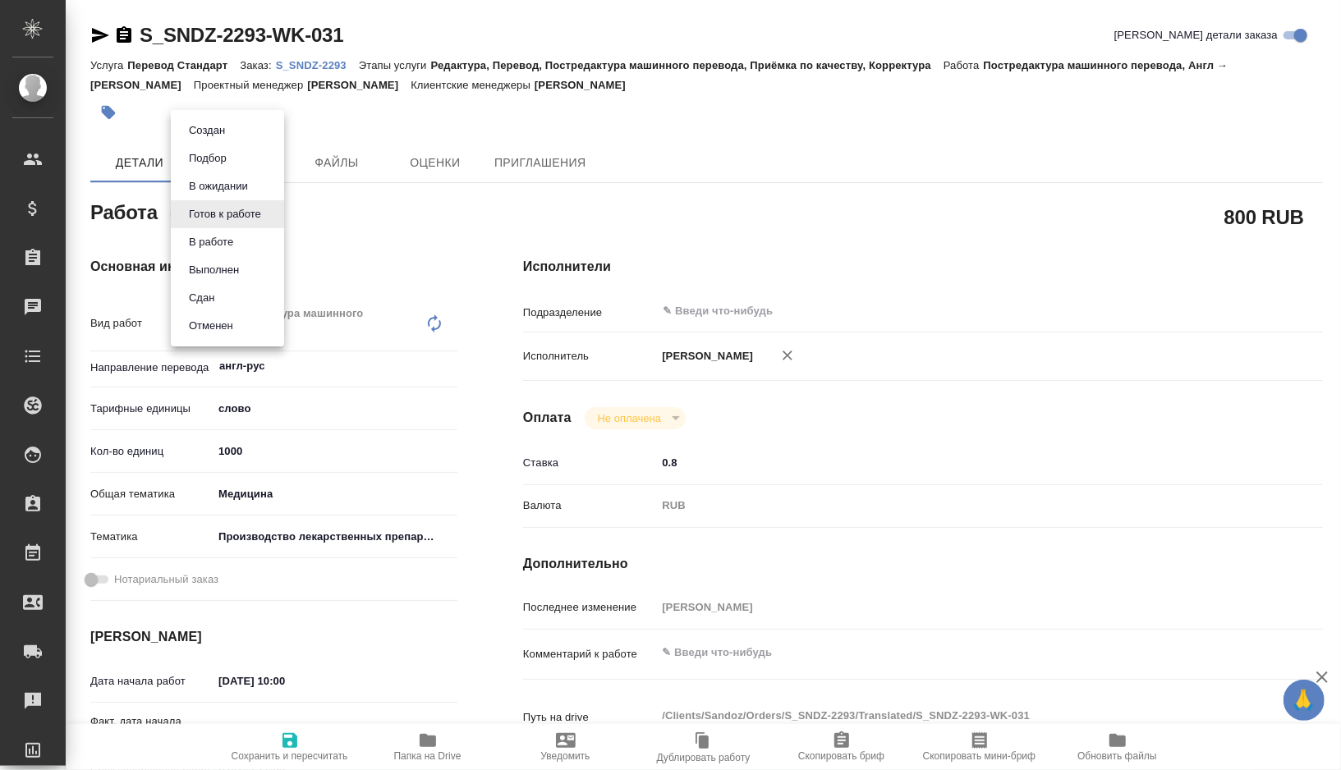
click at [255, 211] on body "🙏 .cls-1 fill:#fff; AWATERA Gorshkova Valentina Клиенты Спецификации Заказы Чат…" at bounding box center [670, 385] width 1341 height 770
type textarea "x"
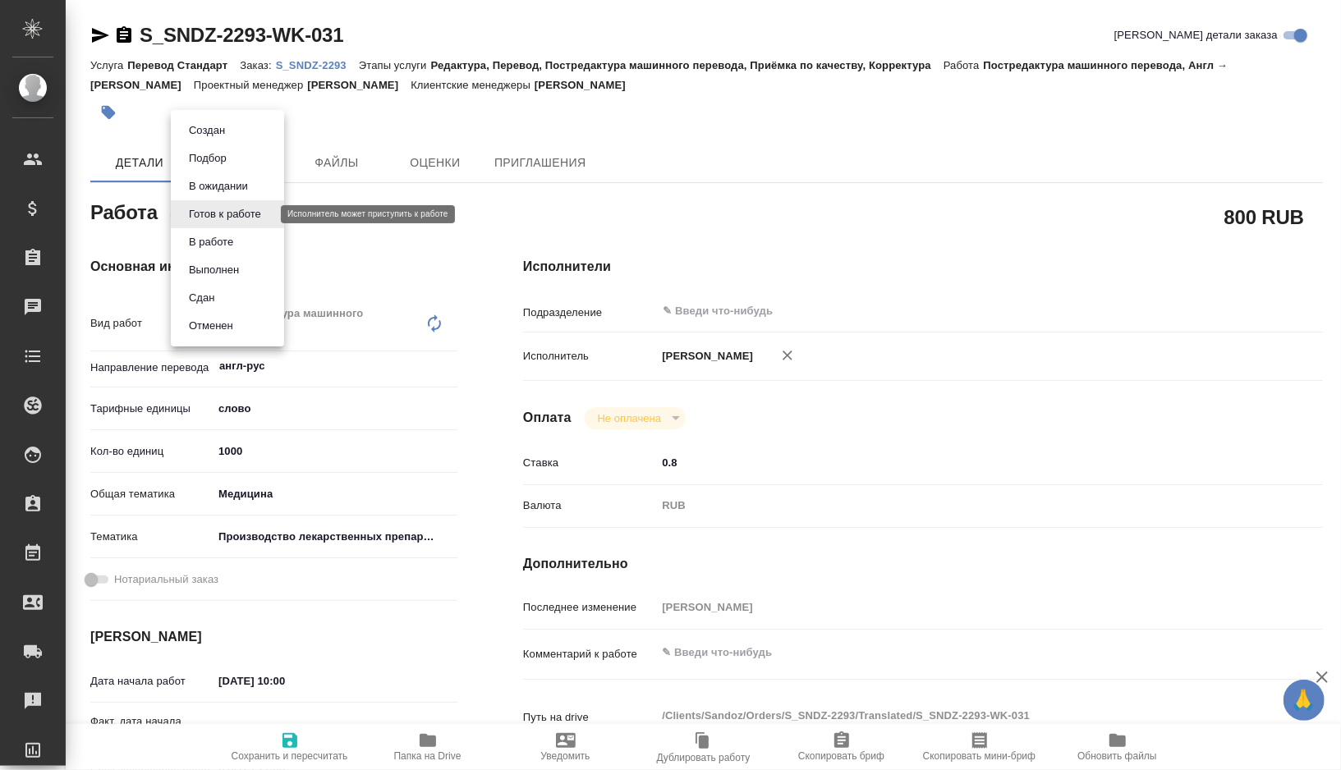
type textarea "x"
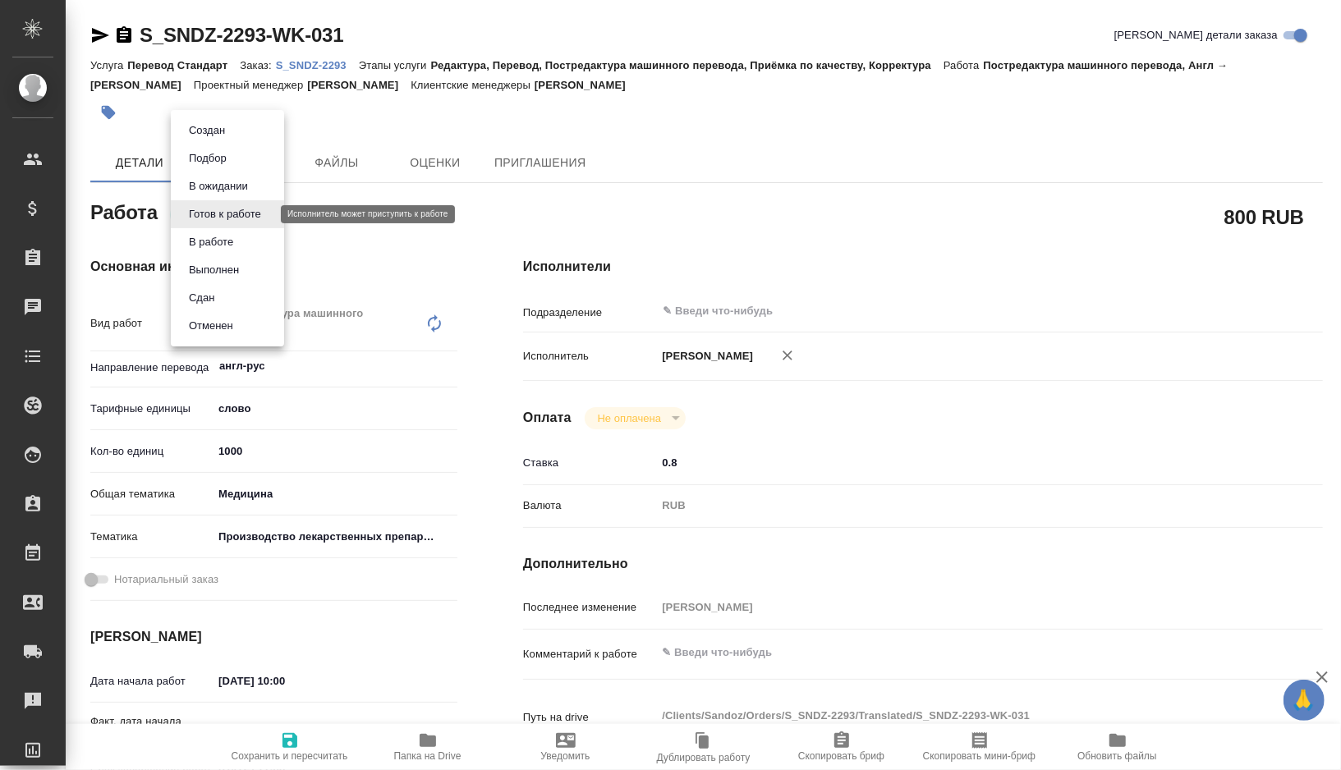
type textarea "x"
click at [243, 247] on li "В работе" at bounding box center [227, 242] width 113 height 28
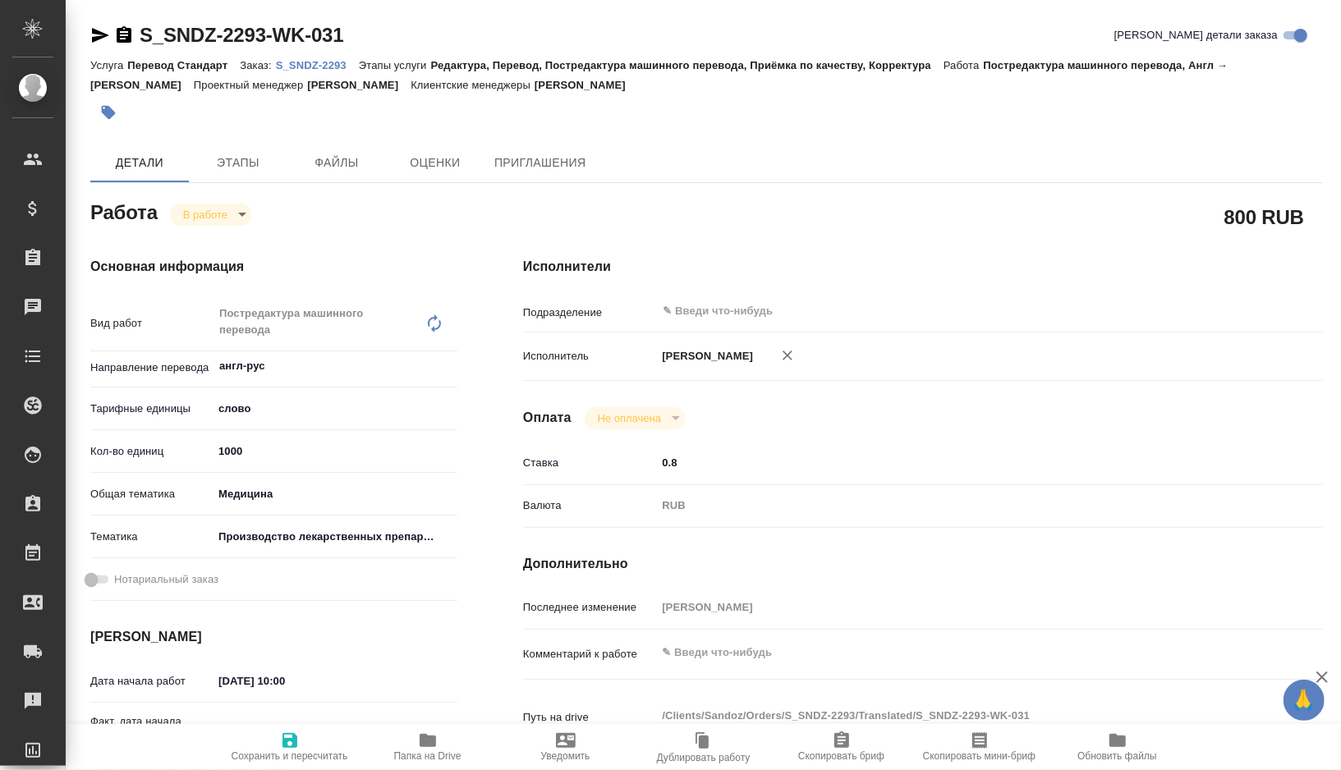
type textarea "x"
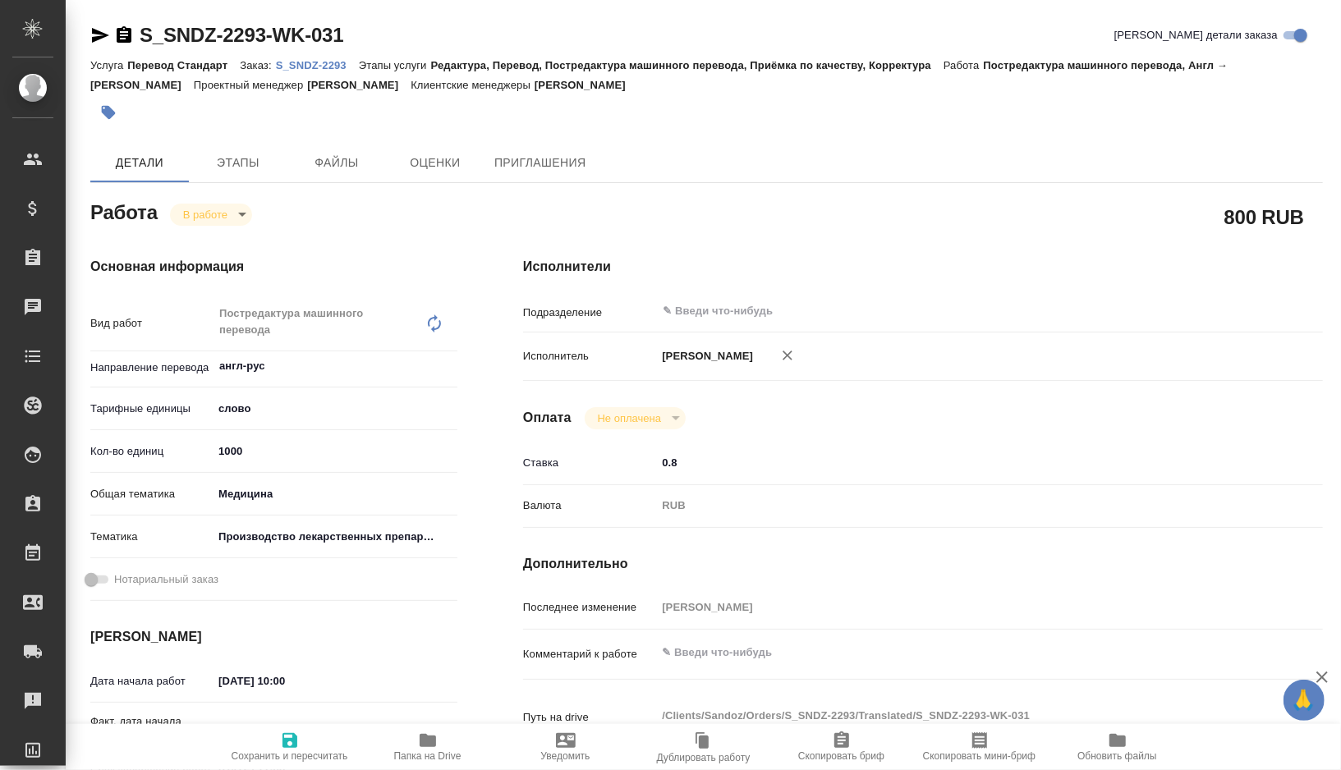
click at [240, 213] on body "🙏 .cls-1 fill:#fff; AWATERA Gorshkova Valentina Клиенты Спецификации Заказы 0 Ч…" at bounding box center [670, 385] width 1341 height 770
type textarea "x"
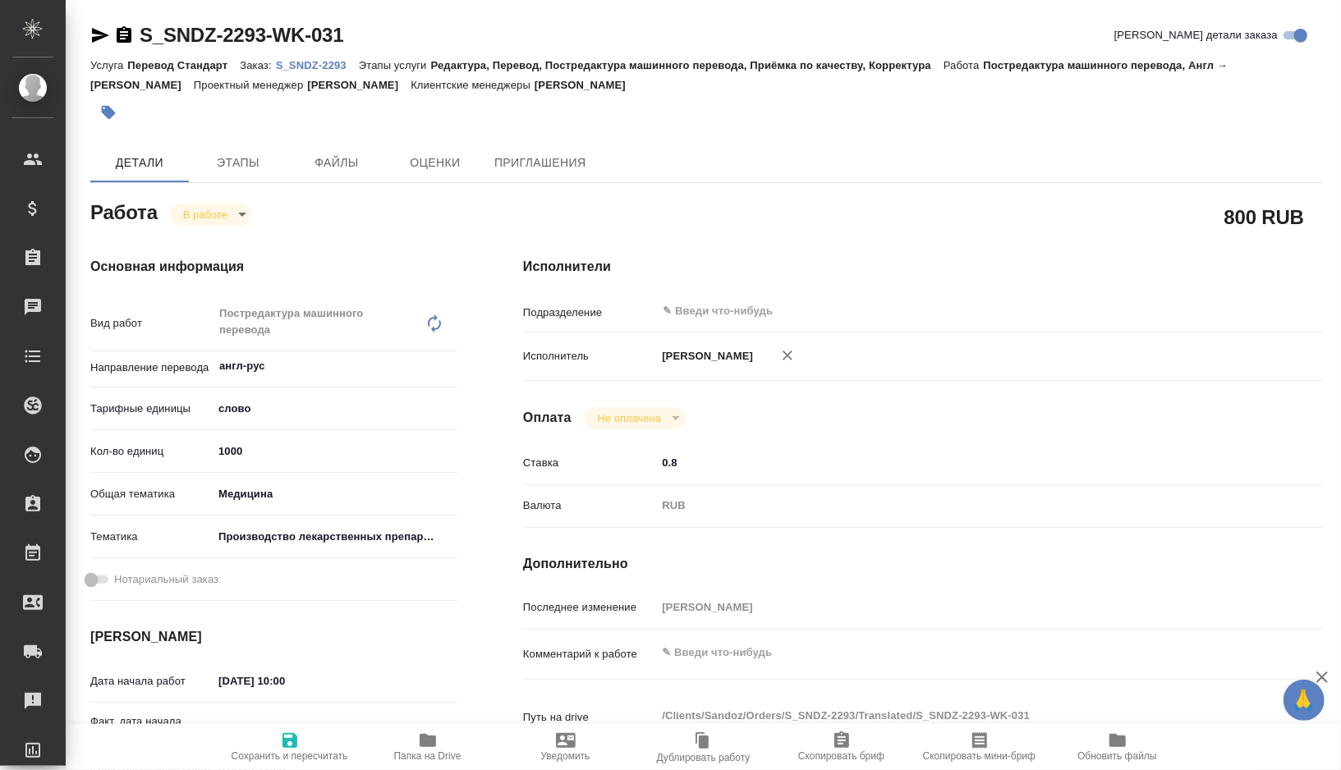
type textarea "x"
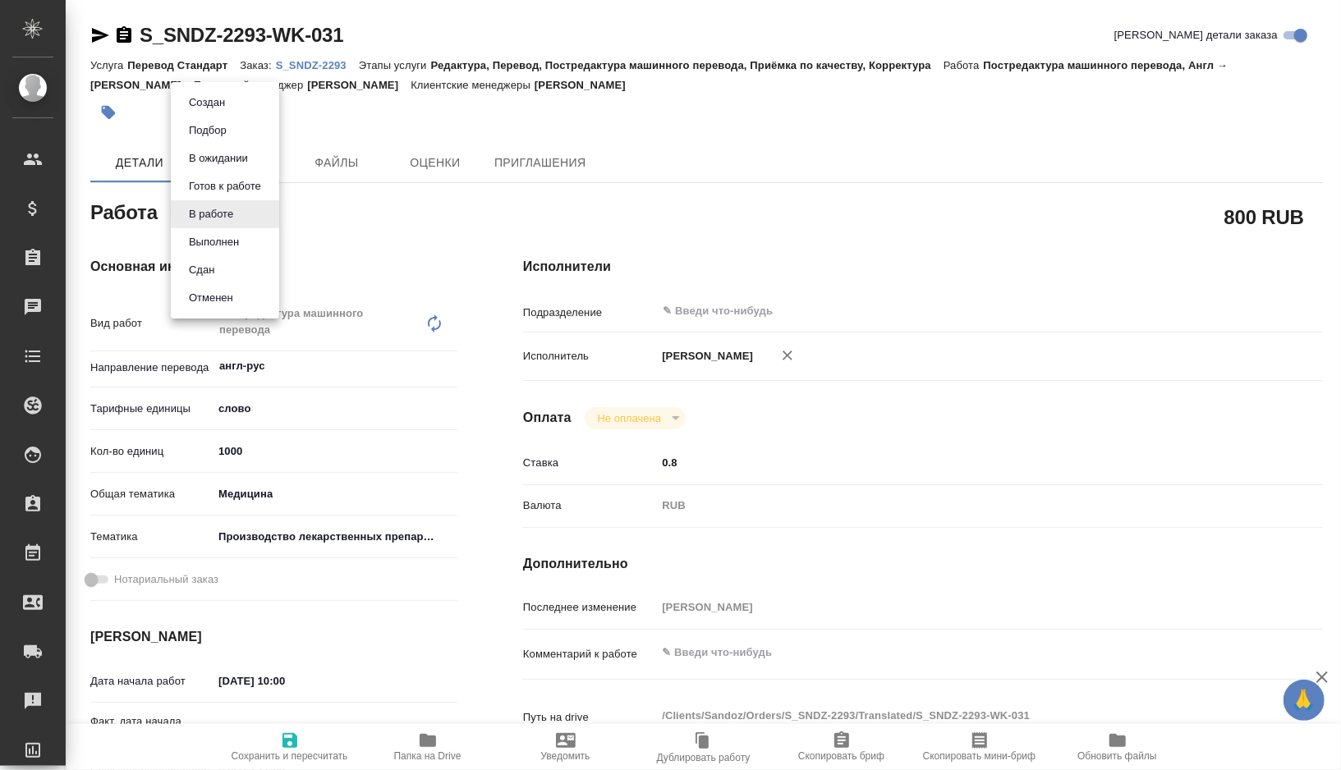
type textarea "x"
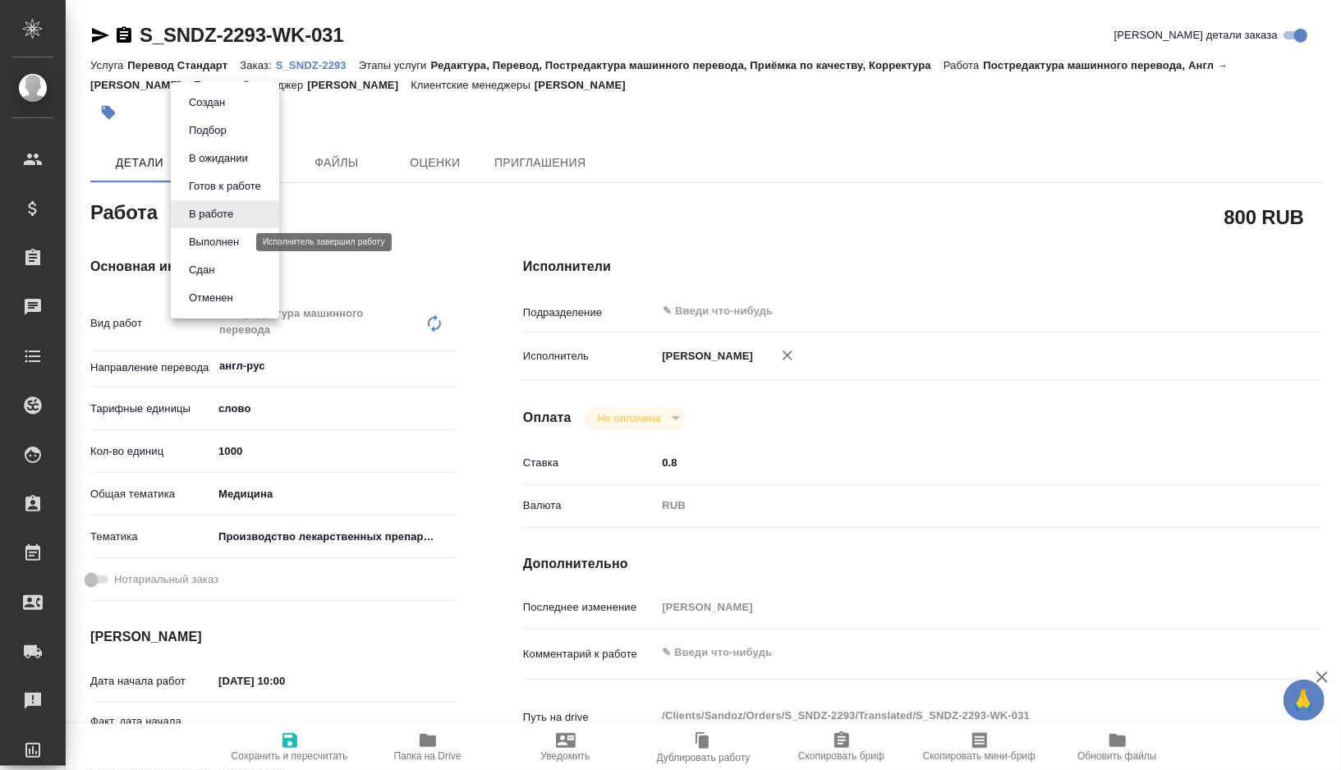
click at [226, 246] on button "Выполнен" at bounding box center [214, 242] width 60 height 18
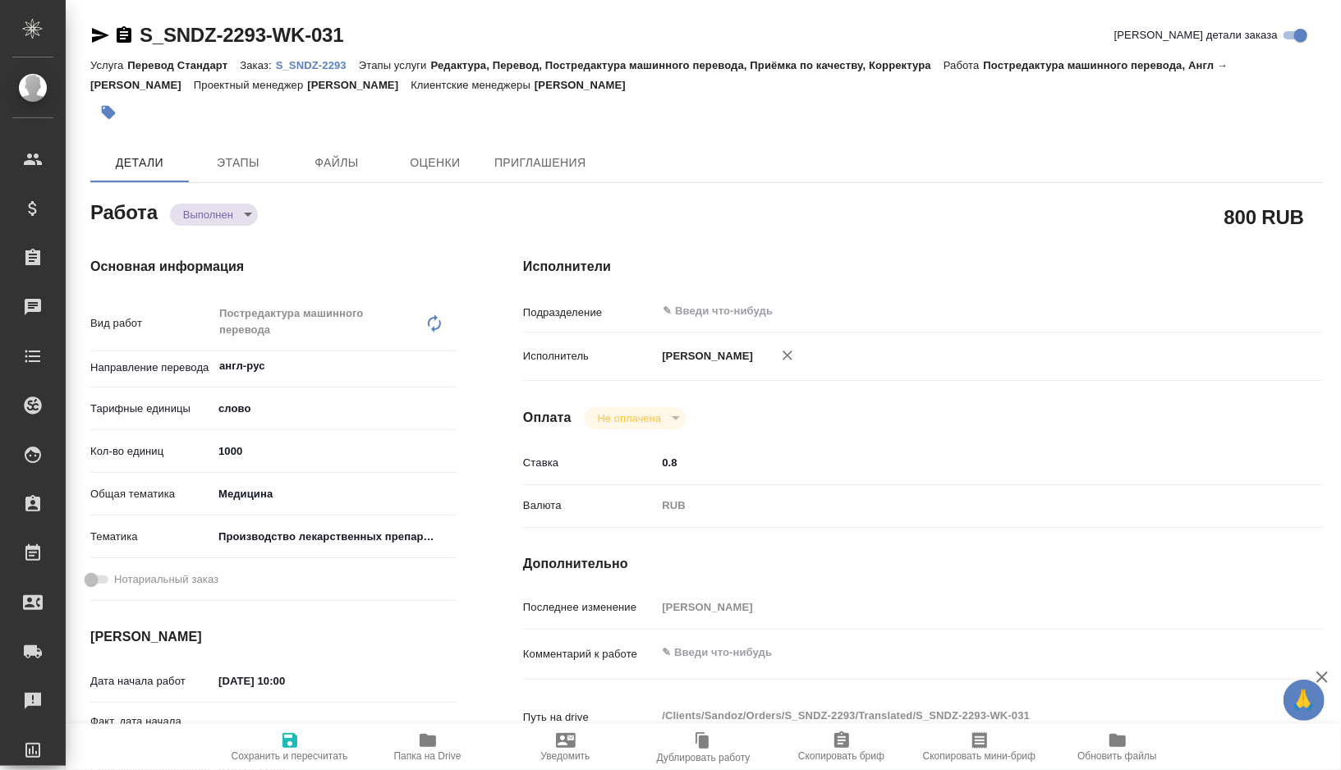
type textarea "x"
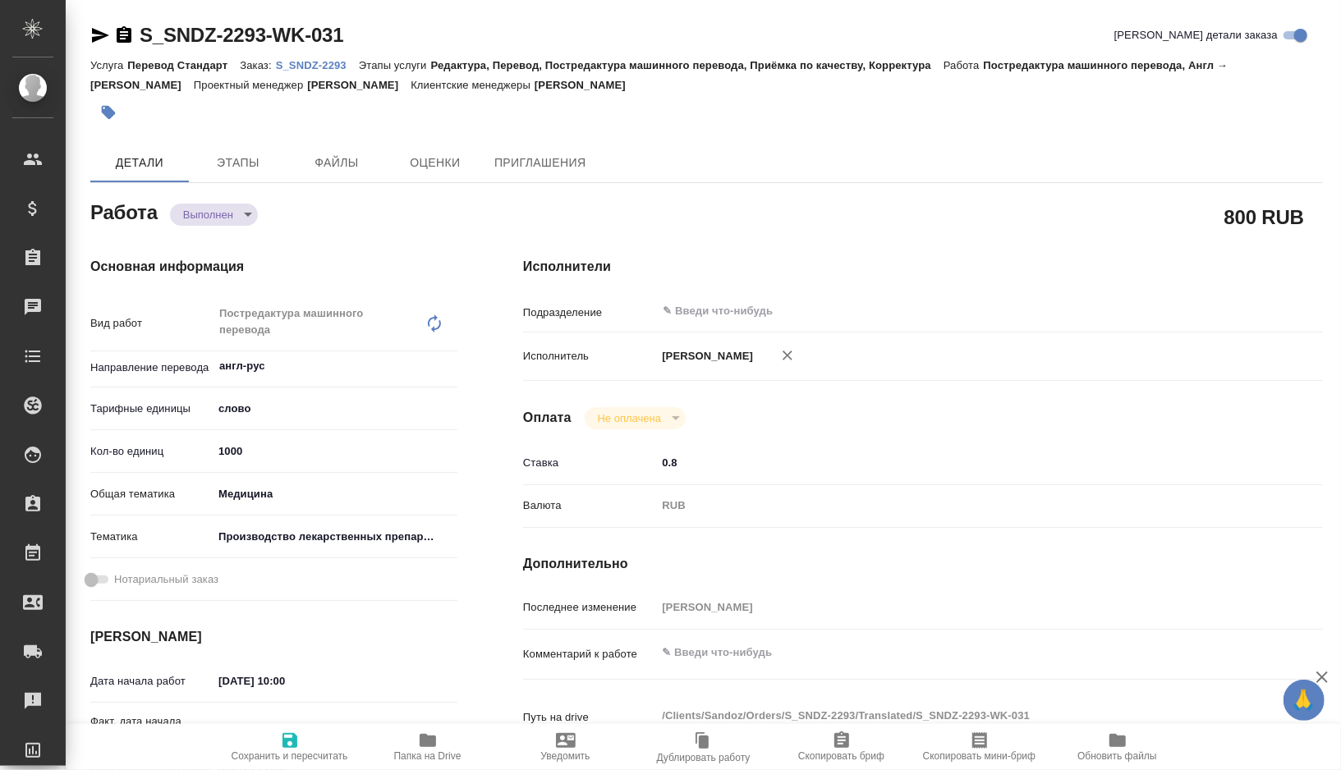
type textarea "x"
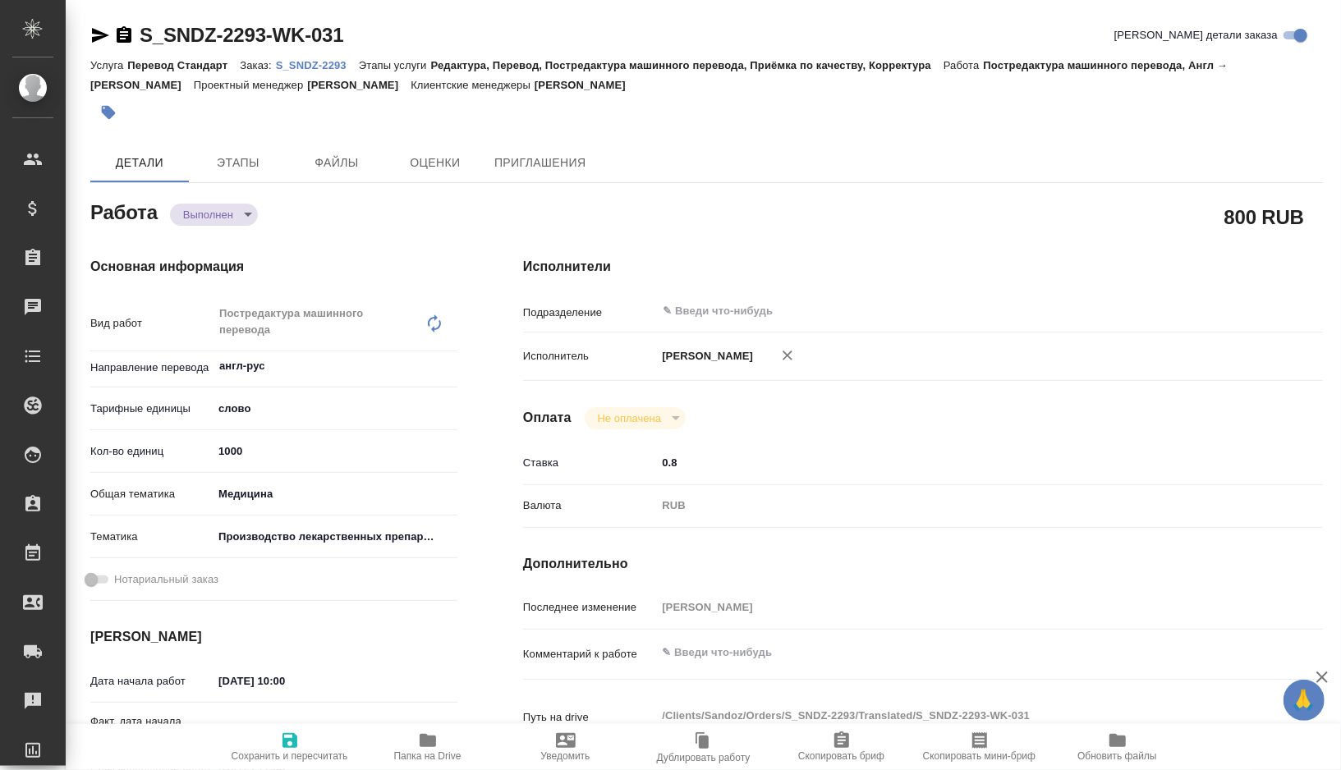
type textarea "x"
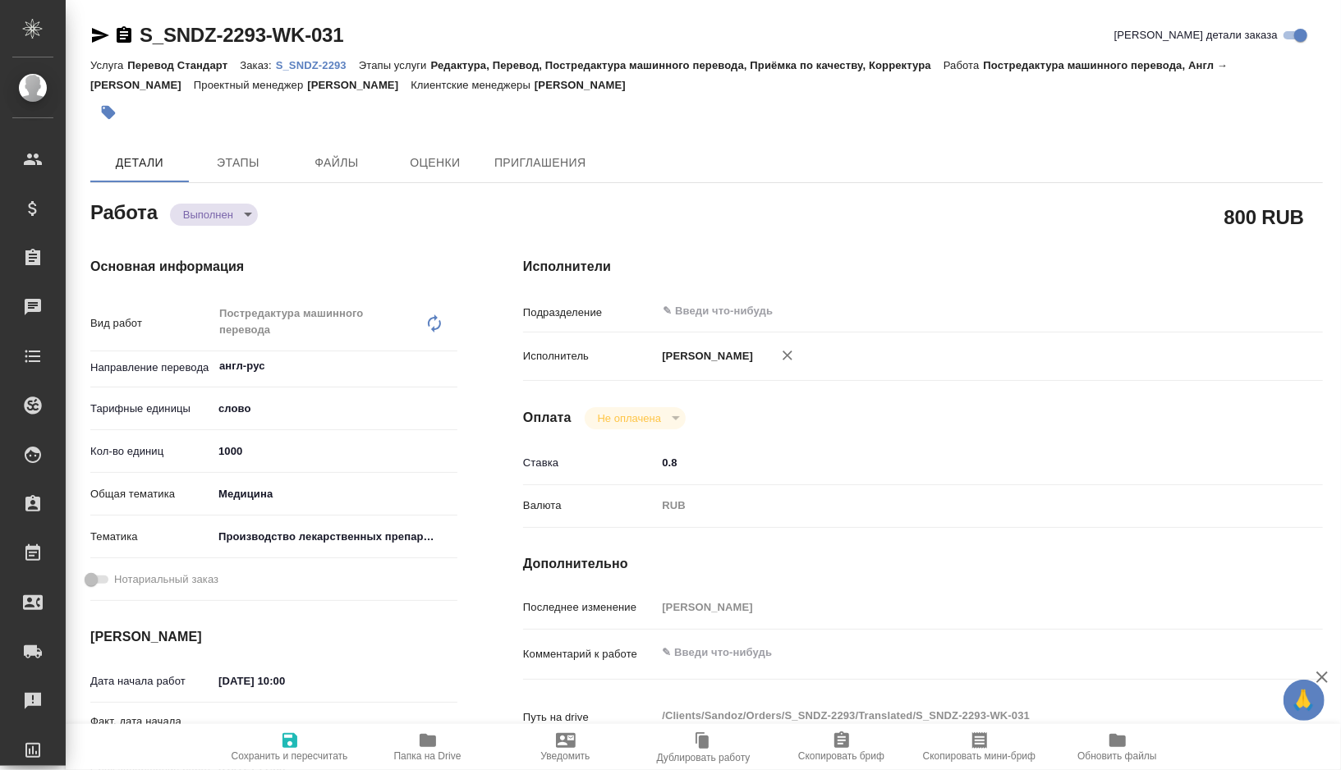
type textarea "x"
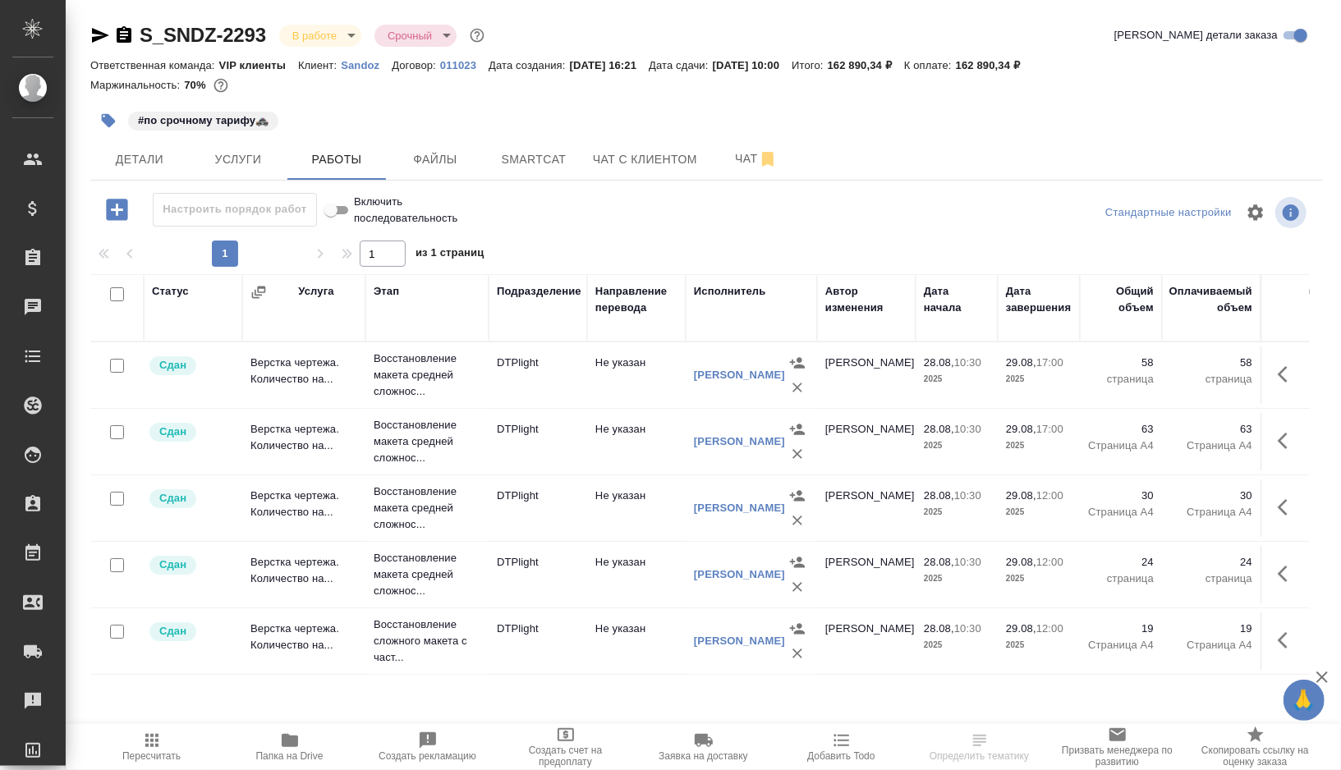
click at [106, 121] on icon "button" at bounding box center [109, 121] width 14 height 14
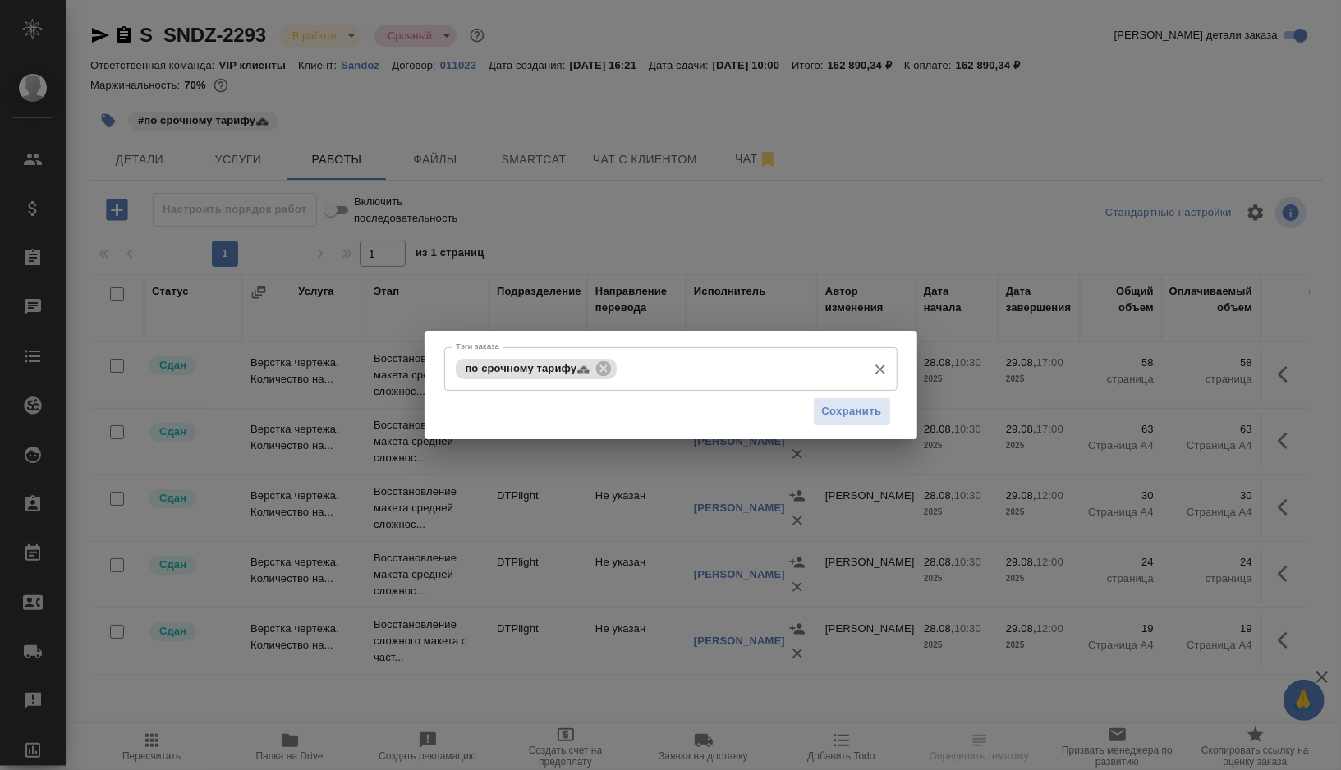
click at [635, 365] on input "Тэги заказа" at bounding box center [739, 369] width 237 height 28
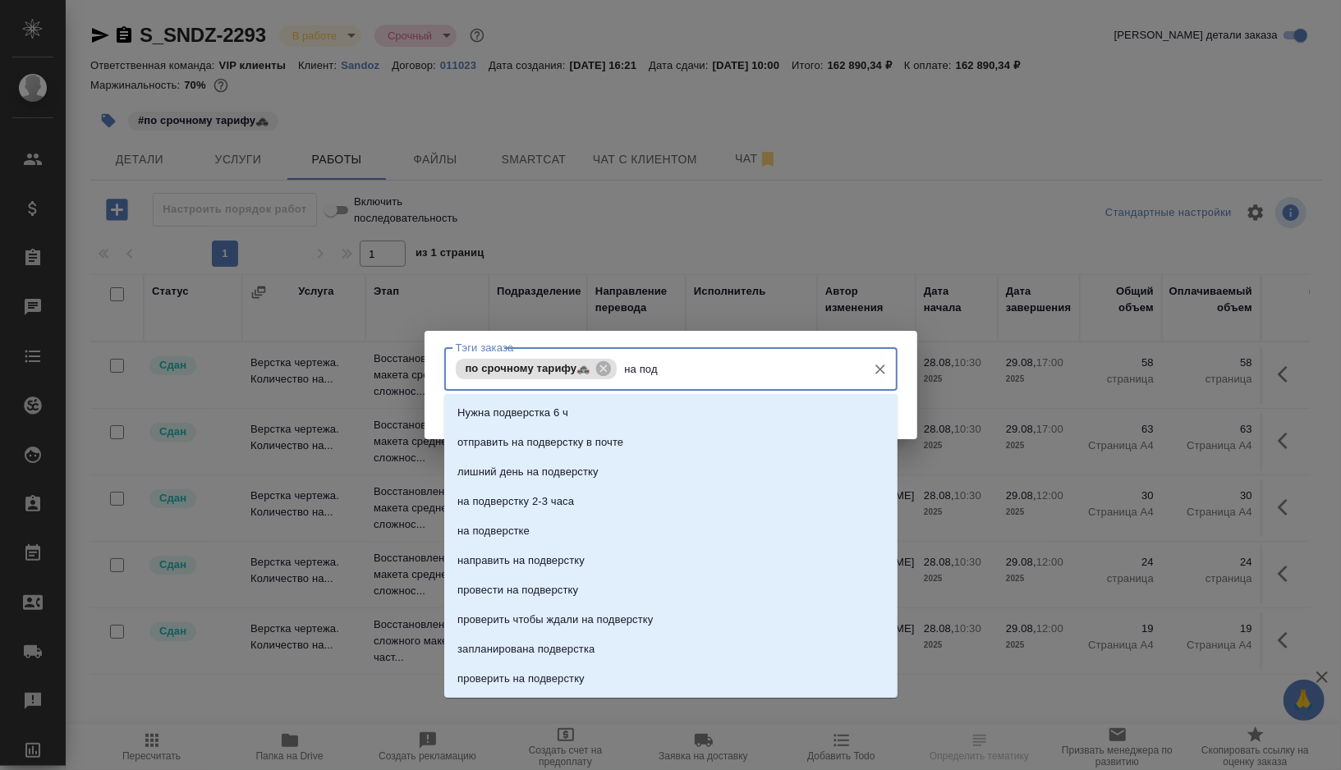
type input "на подв"
click at [543, 531] on li "на подверстке" at bounding box center [670, 532] width 453 height 30
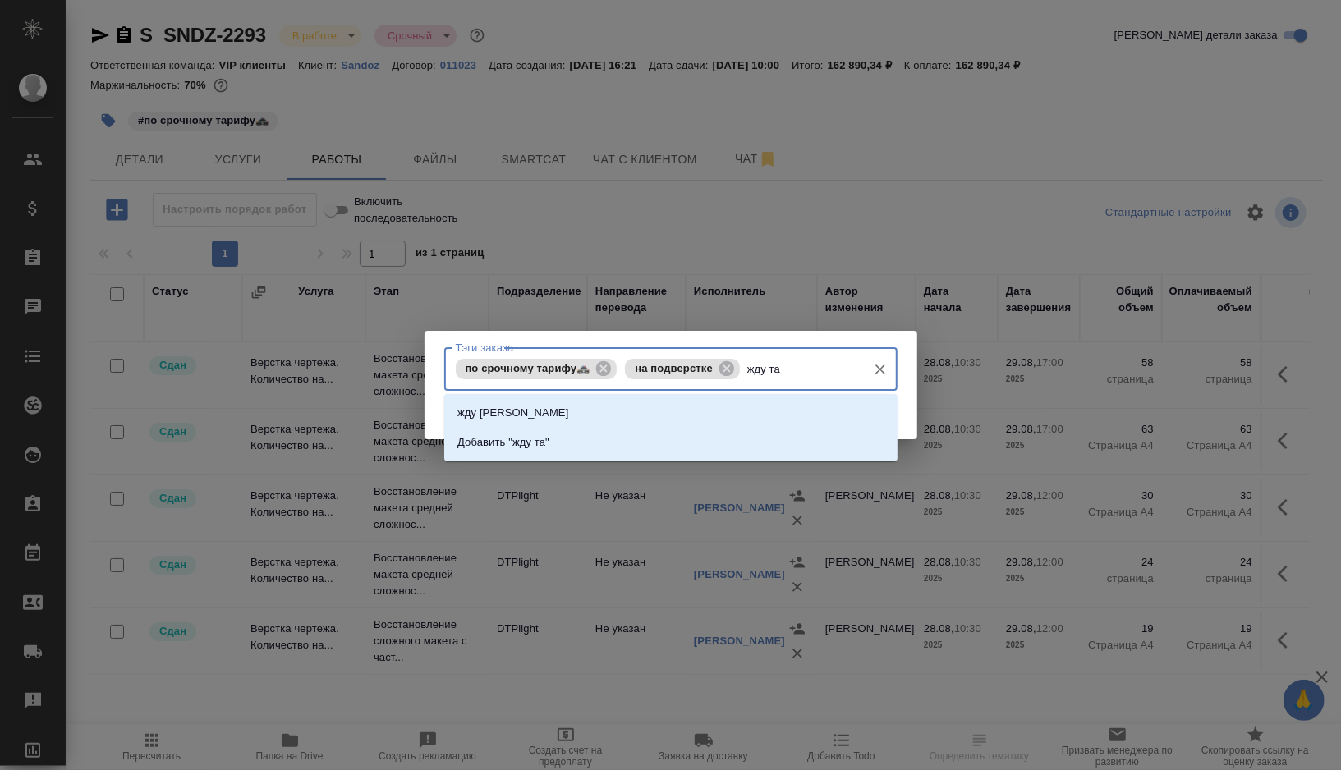
type input "жду тай"
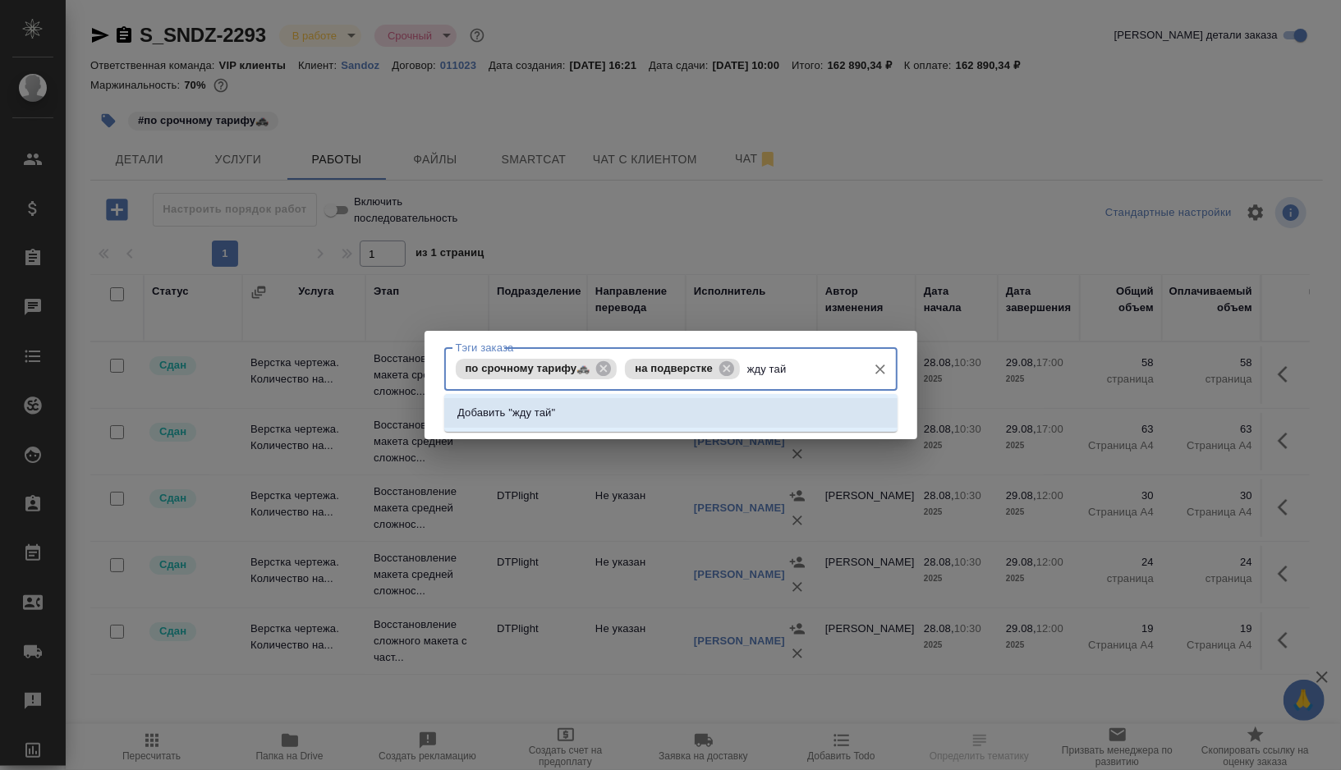
click at [605, 405] on li "Добавить "жду тай"" at bounding box center [670, 413] width 453 height 30
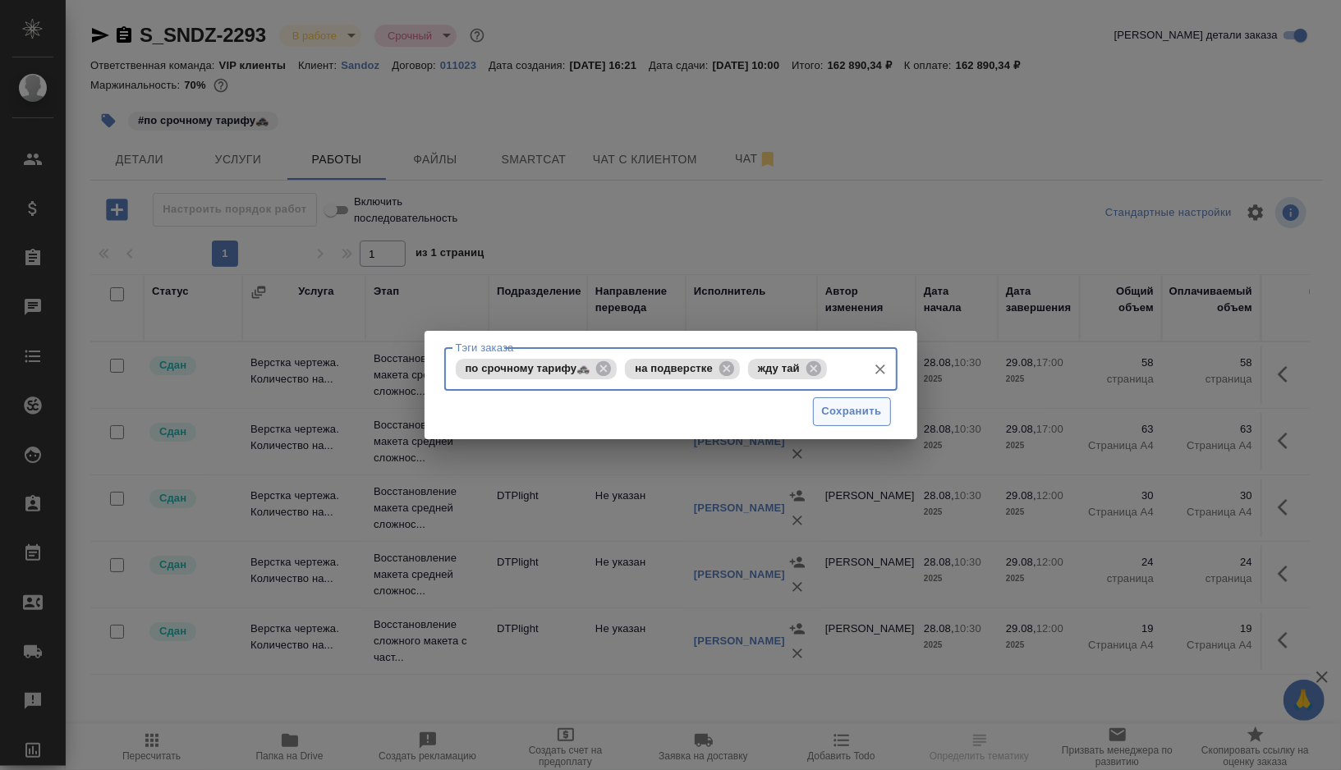
click at [848, 416] on span "Сохранить" at bounding box center [852, 411] width 60 height 19
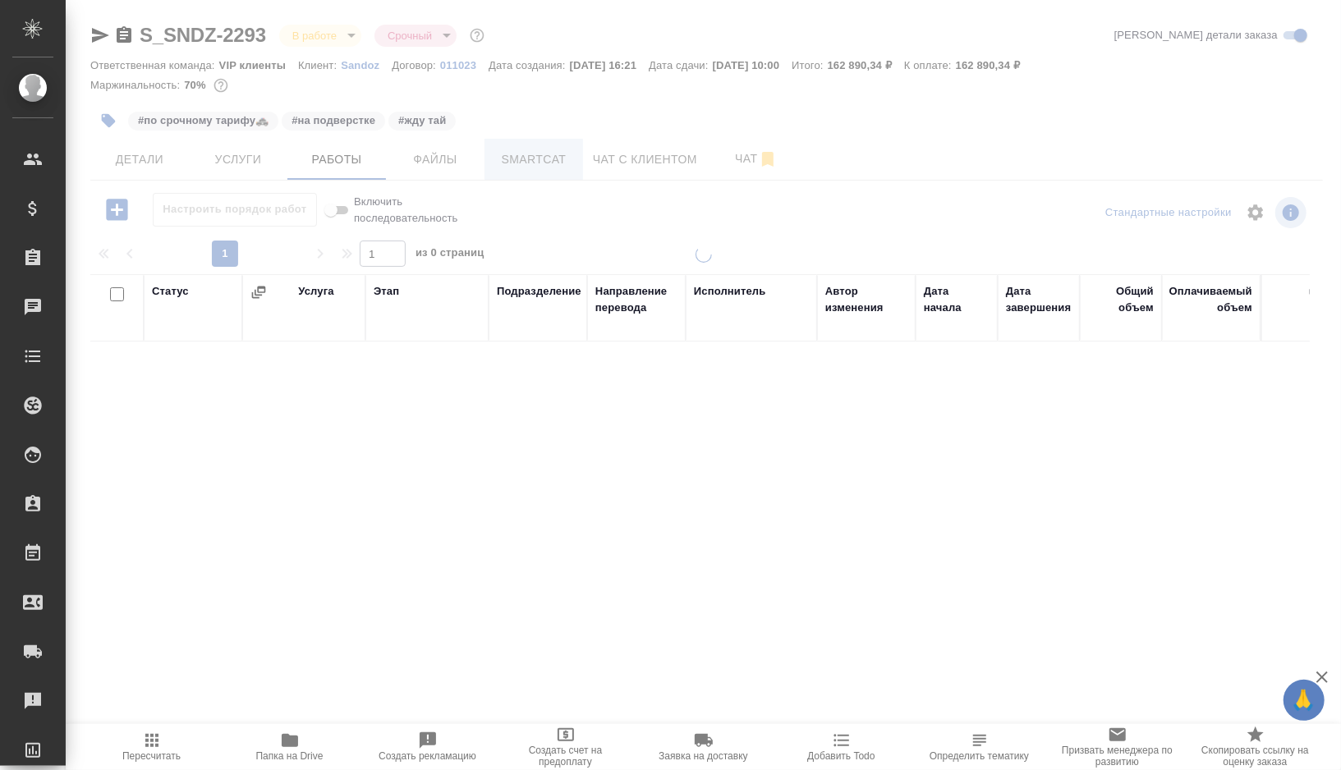
click at [525, 160] on span "Smartcat" at bounding box center [533, 159] width 79 height 21
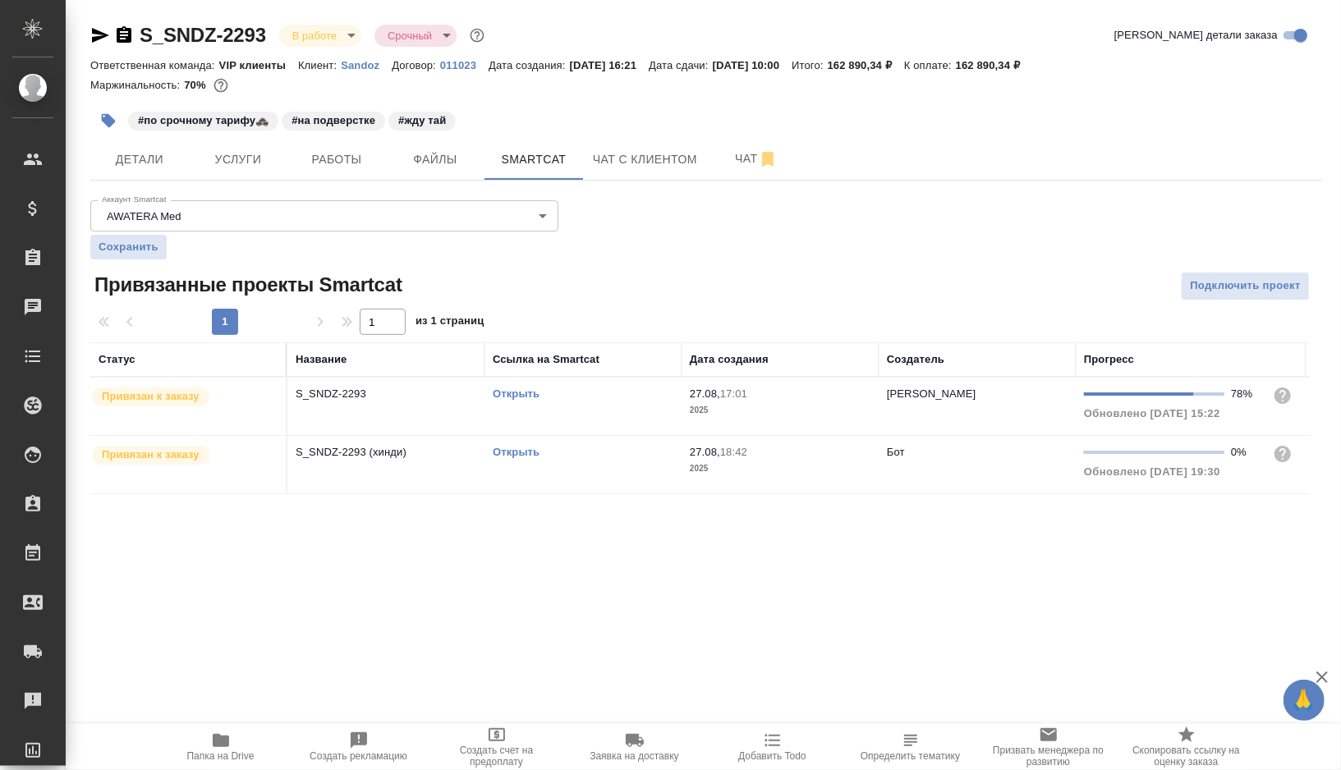
click at [622, 418] on td "Открыть" at bounding box center [583, 406] width 197 height 57
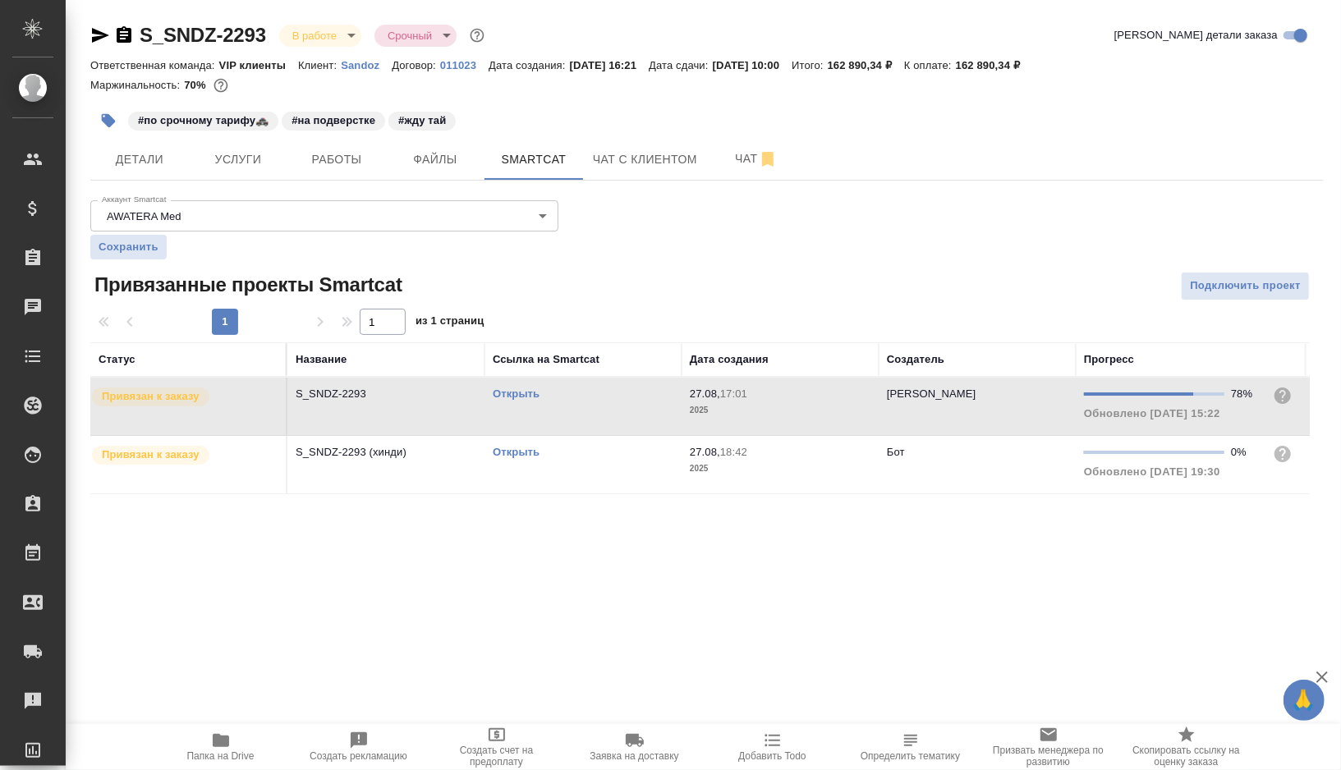
click at [622, 418] on td "Открыть" at bounding box center [583, 406] width 197 height 57
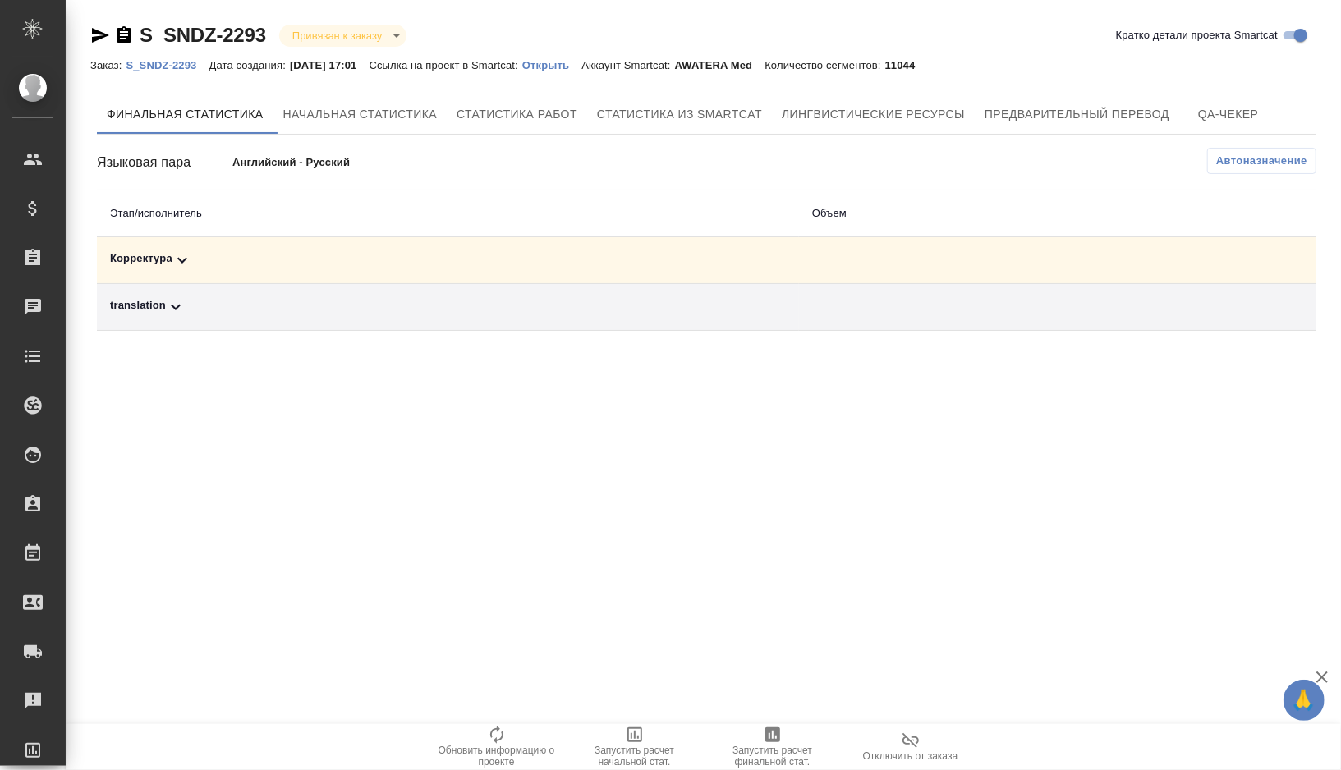
click at [291, 261] on div "Корректура" at bounding box center [448, 261] width 676 height 20
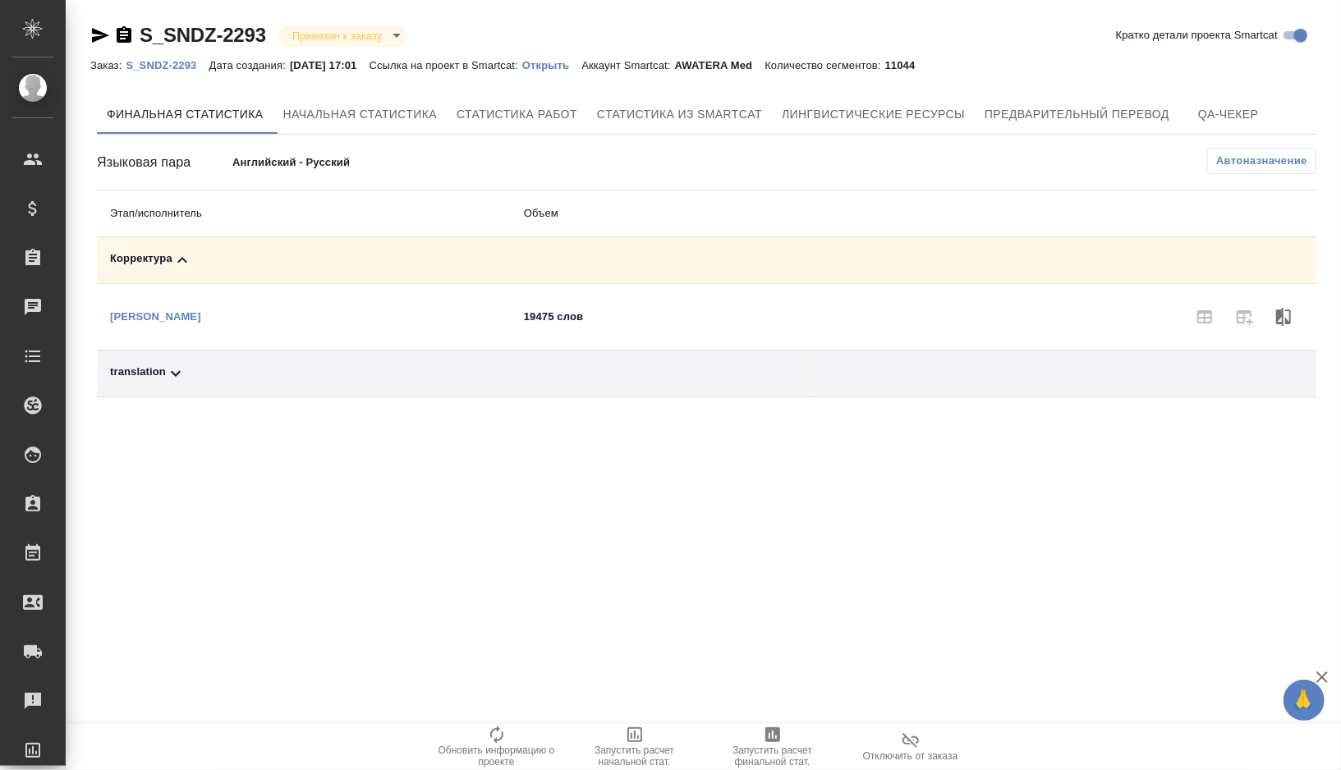
click at [218, 374] on div "translation" at bounding box center [304, 374] width 388 height 20
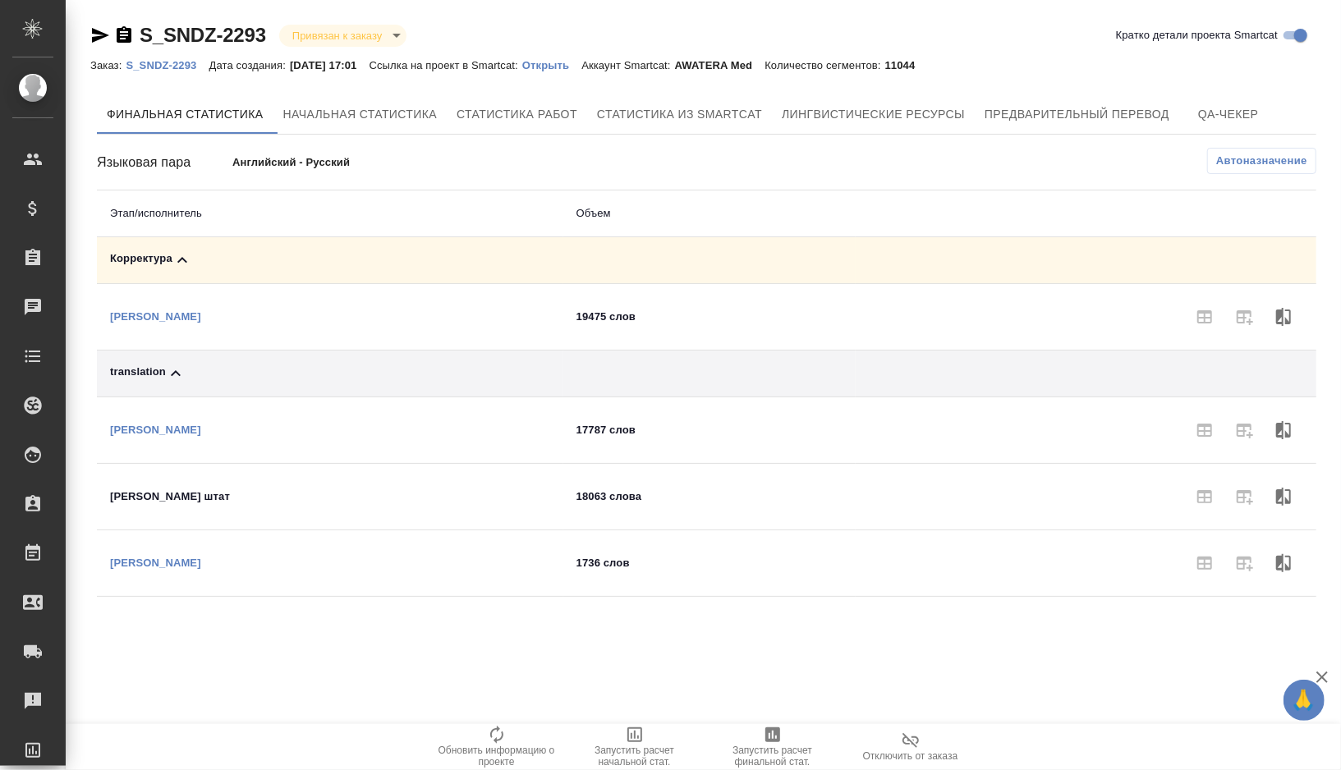
click at [1234, 156] on span "Автоназначение" at bounding box center [1261, 161] width 91 height 16
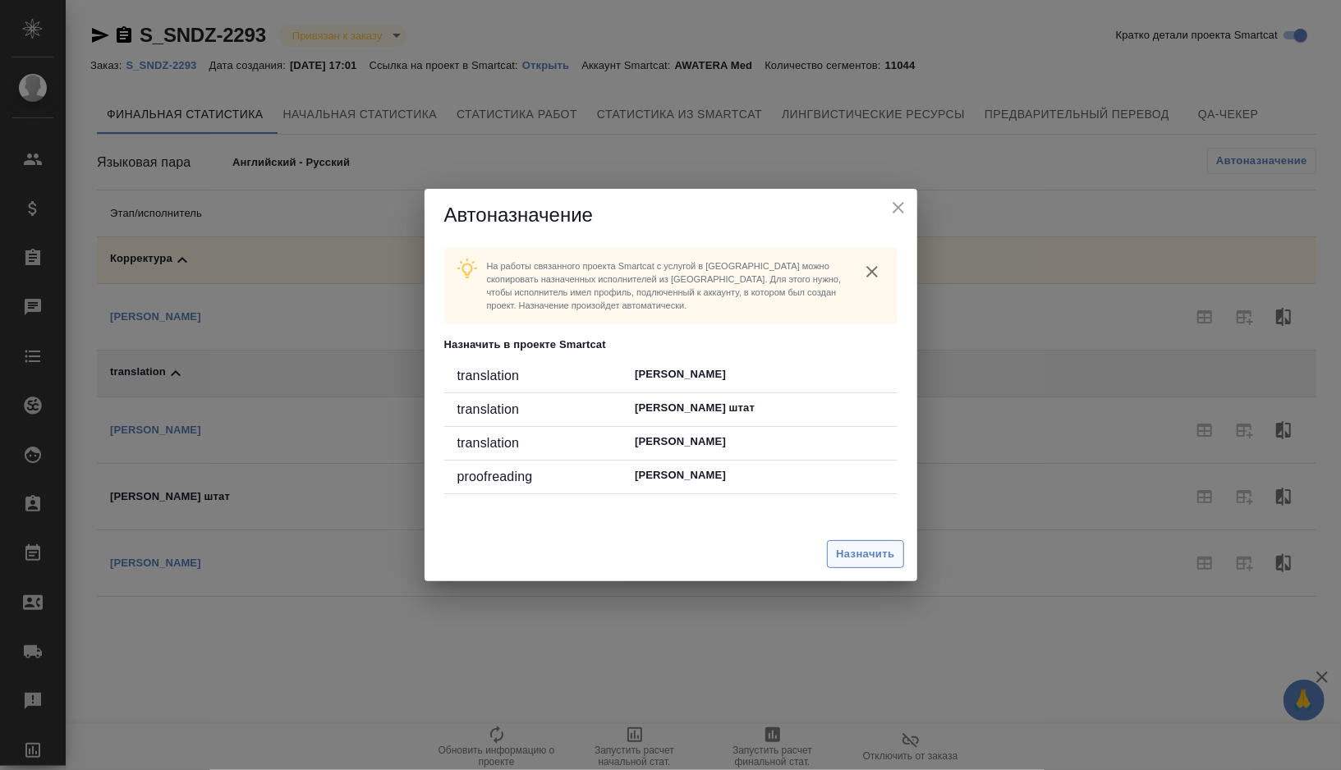
click at [864, 555] on span "Назначить" at bounding box center [865, 554] width 58 height 19
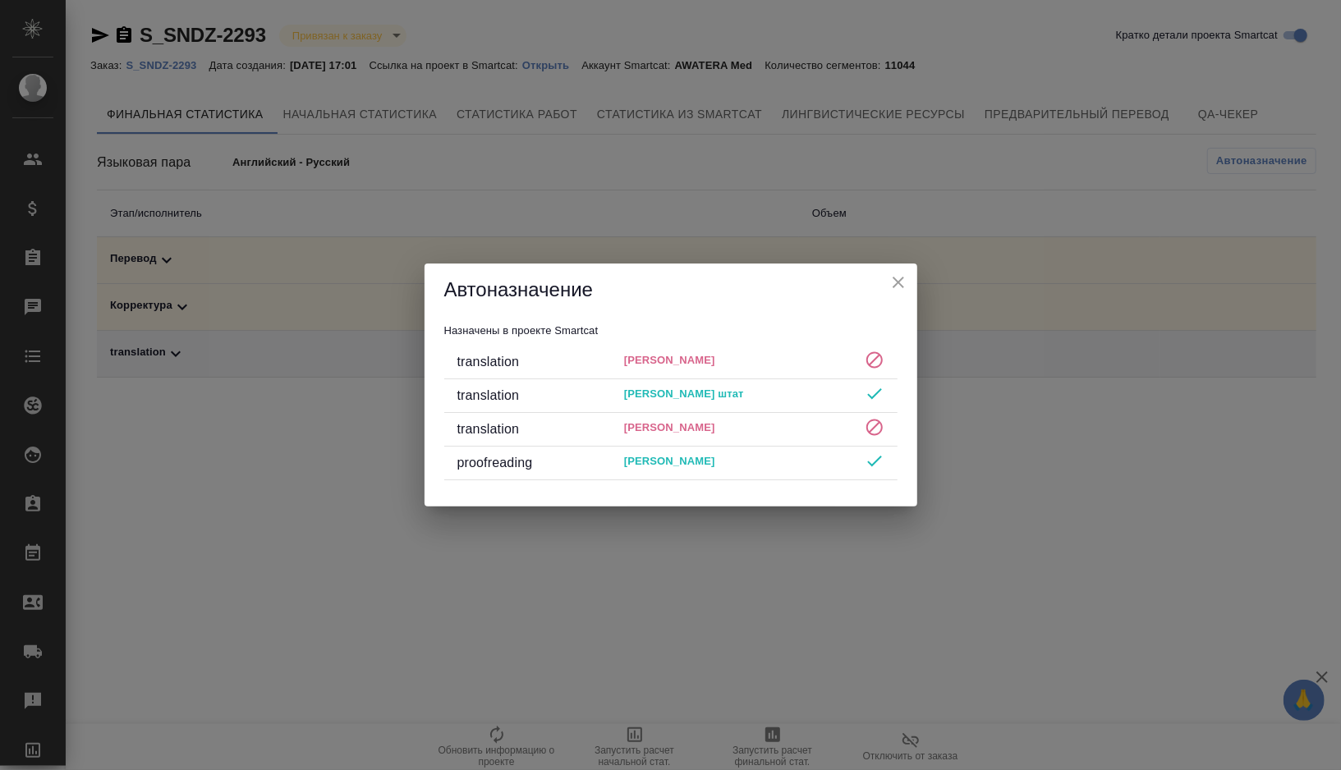
click at [903, 283] on icon "close" at bounding box center [899, 283] width 20 height 20
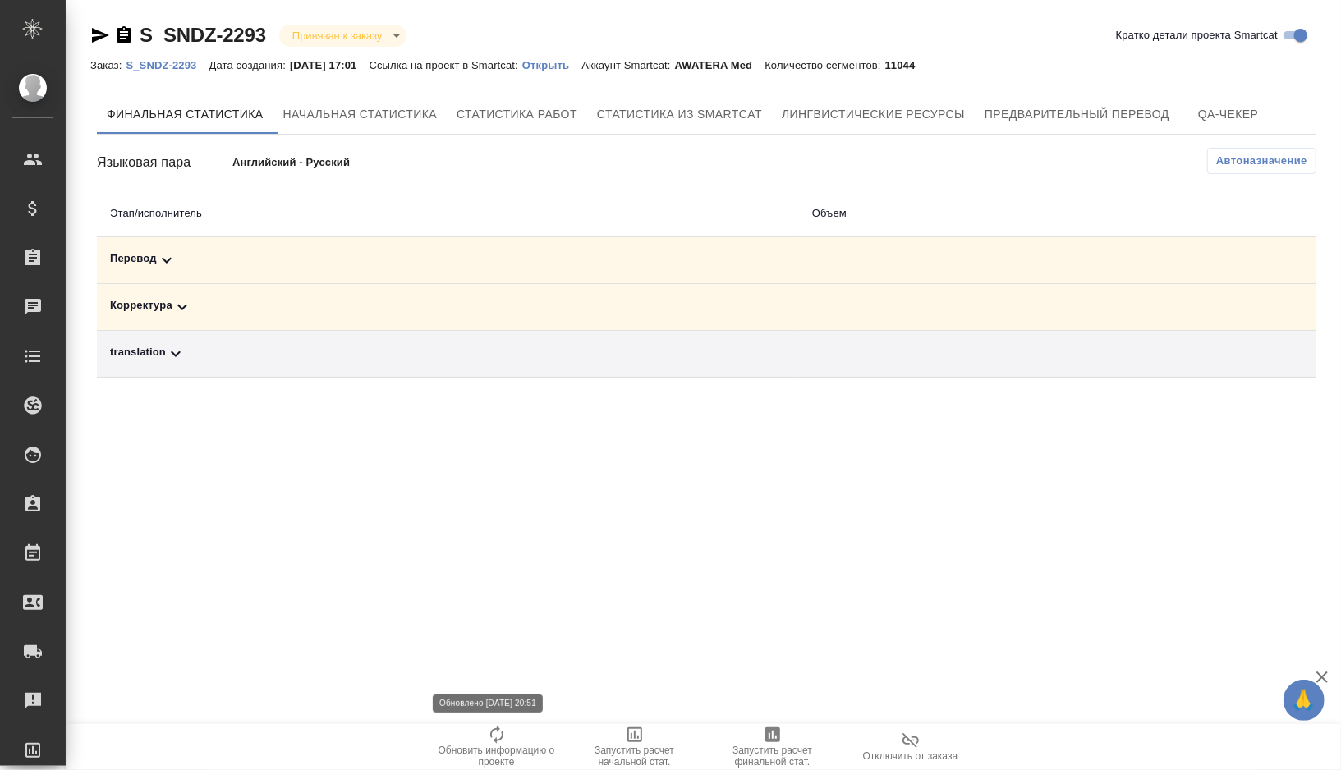
click at [514, 738] on span "Обновить информацию о проекте" at bounding box center [497, 746] width 118 height 43
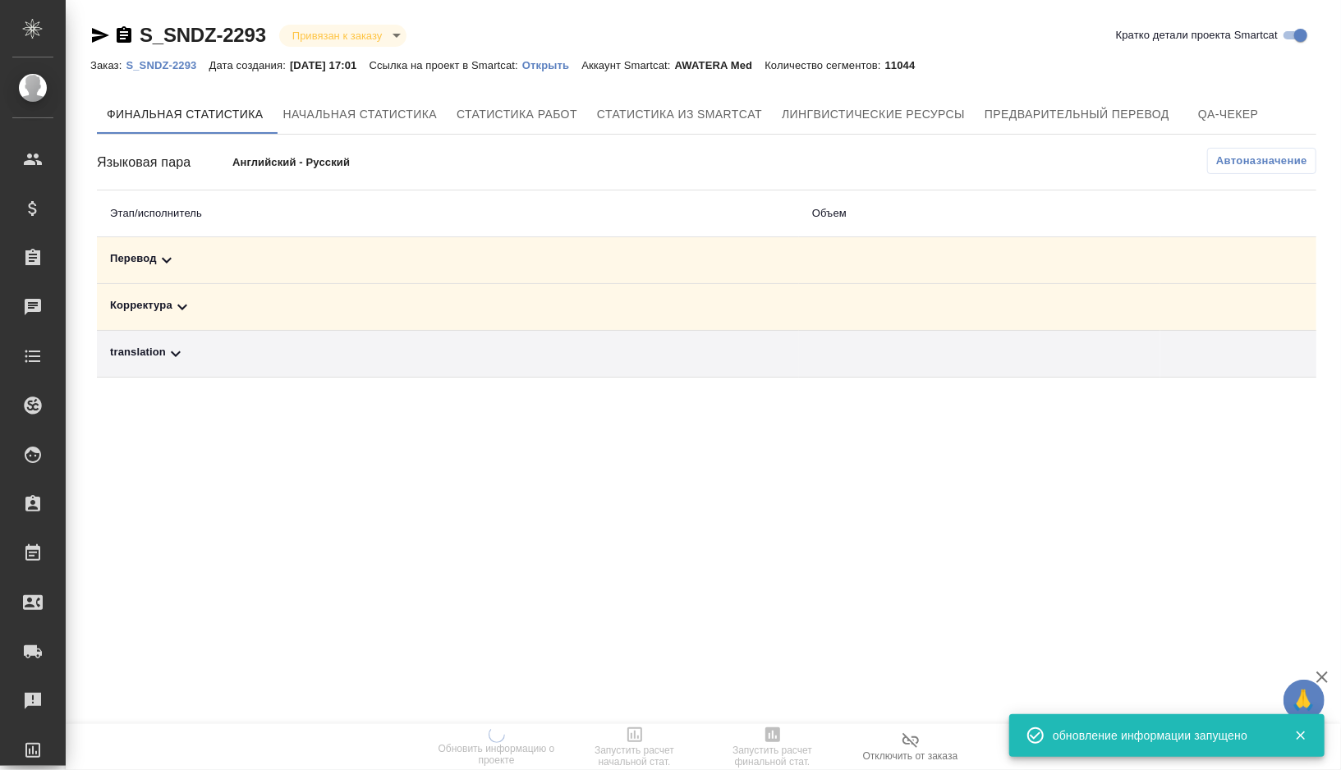
click at [1276, 159] on span "Автоназначение" at bounding box center [1261, 161] width 91 height 16
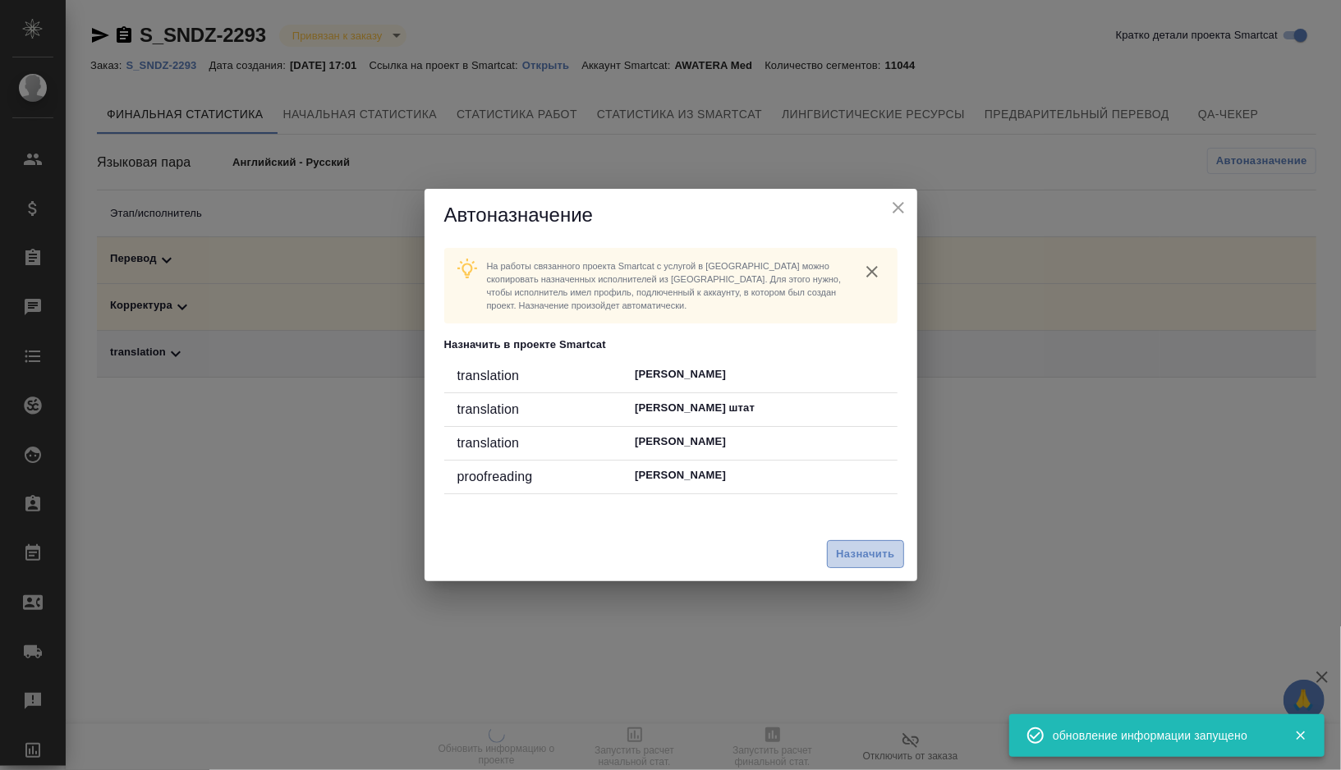
click at [867, 550] on span "Назначить" at bounding box center [865, 554] width 58 height 19
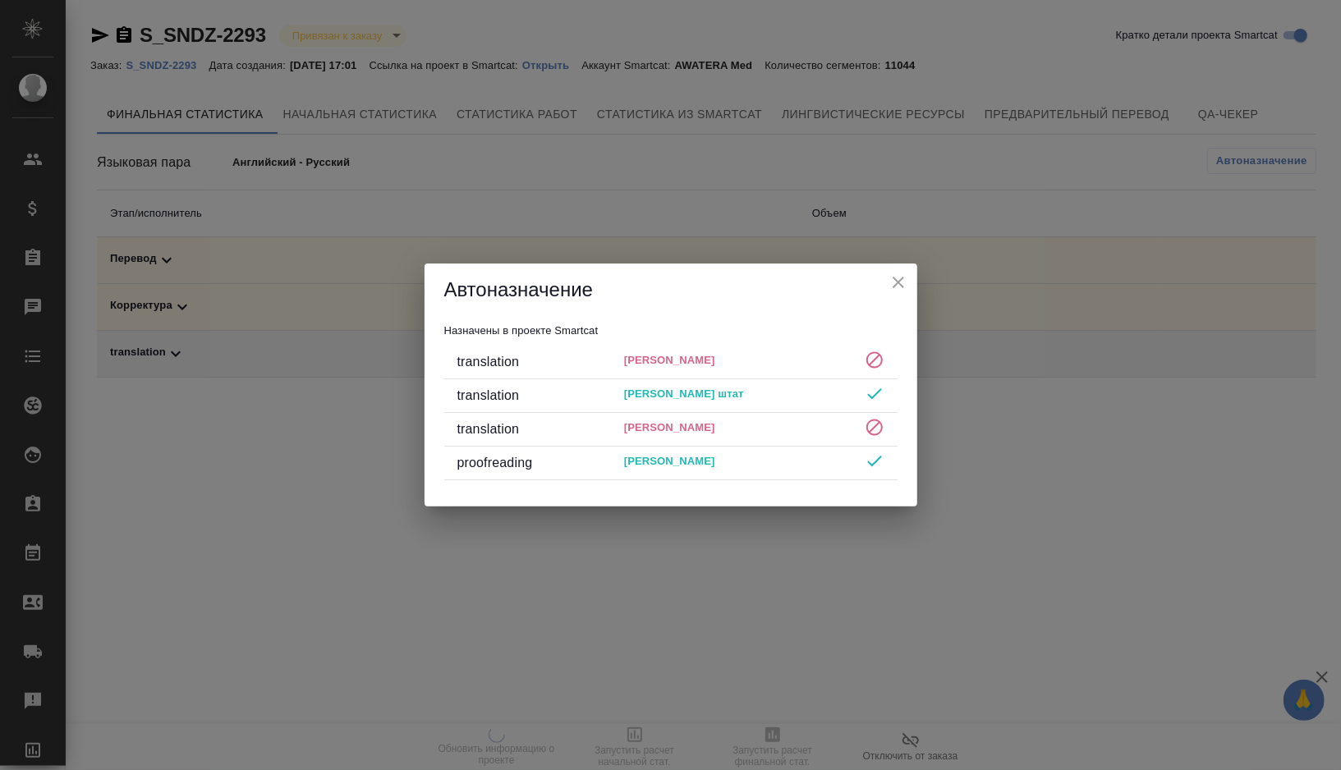
click at [703, 138] on div "Автоназначение Назначены в проекте Smartcat translation Varezza Pyotr translati…" at bounding box center [670, 385] width 1341 height 770
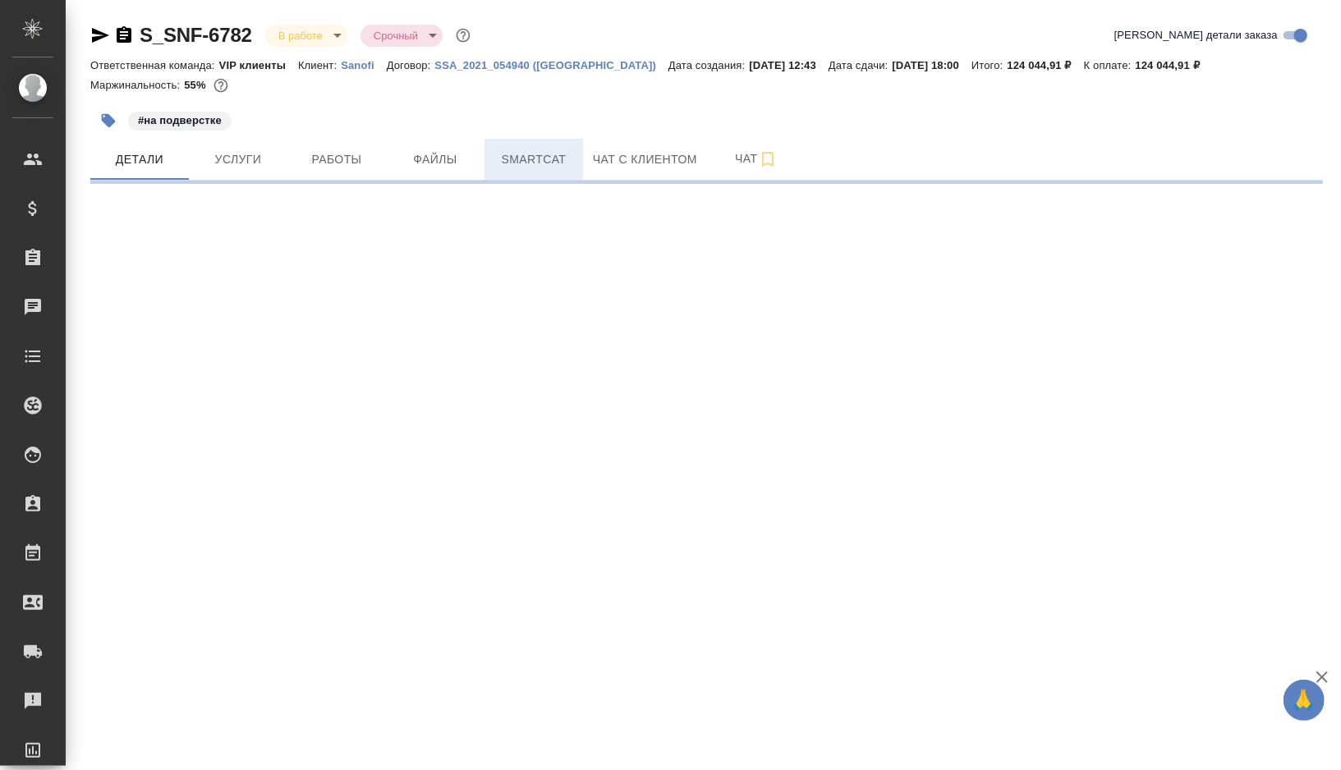
click at [537, 158] on span "Smartcat" at bounding box center [533, 159] width 79 height 21
select select "RU"
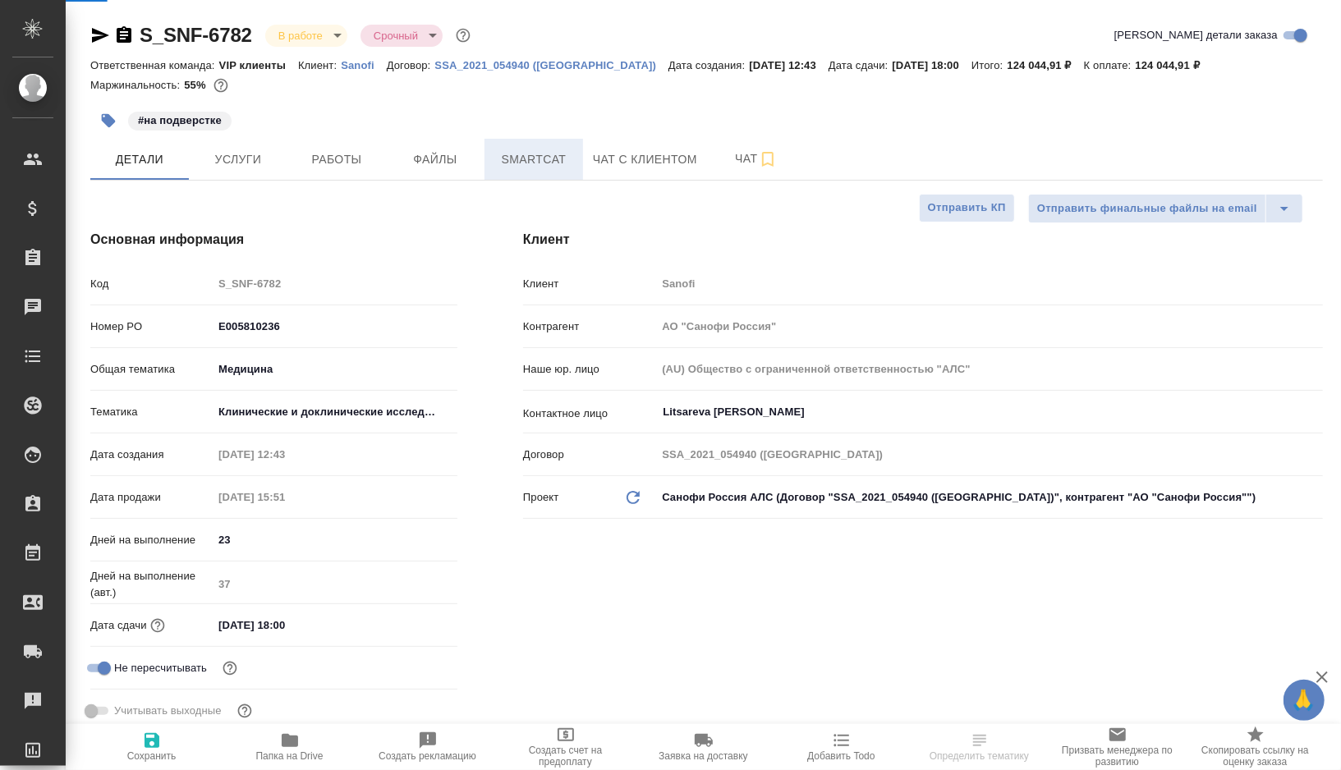
type textarea "x"
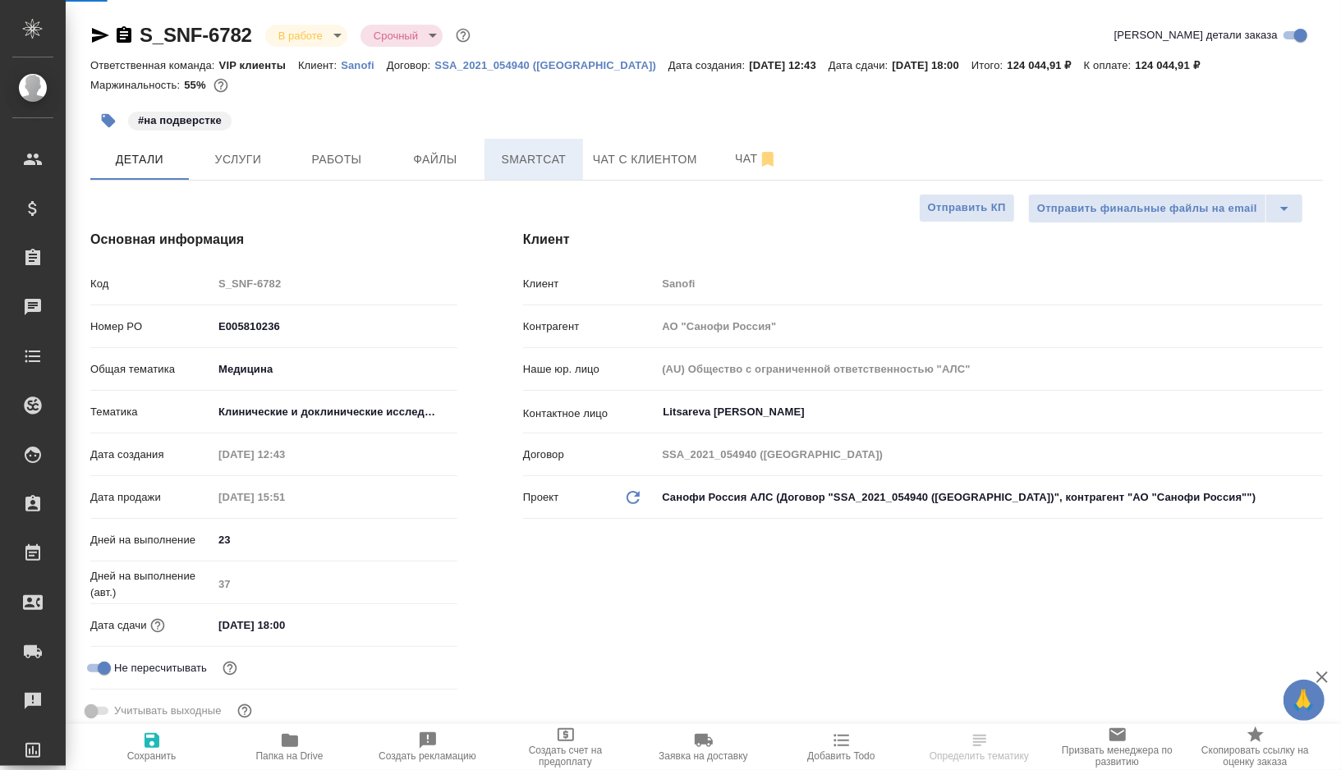
type textarea "x"
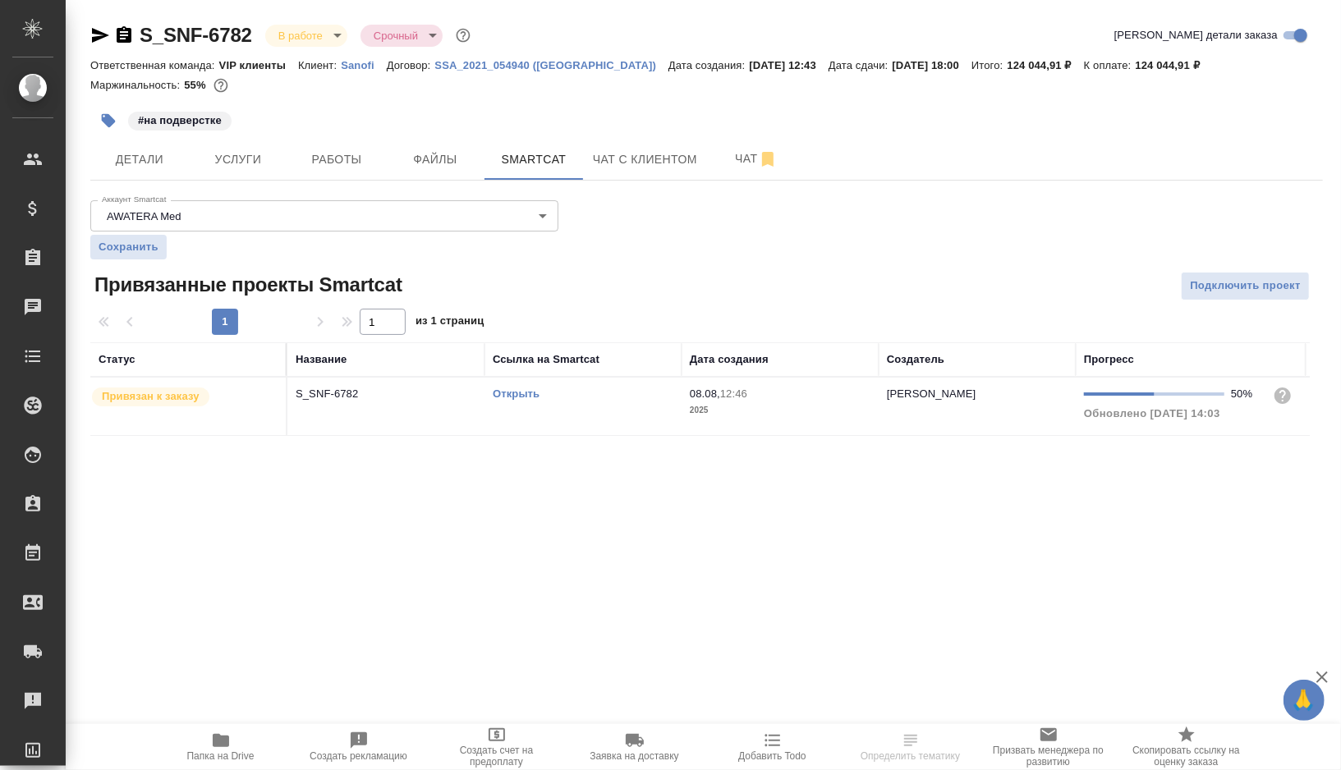
click at [620, 418] on td "Открыть" at bounding box center [583, 406] width 197 height 57
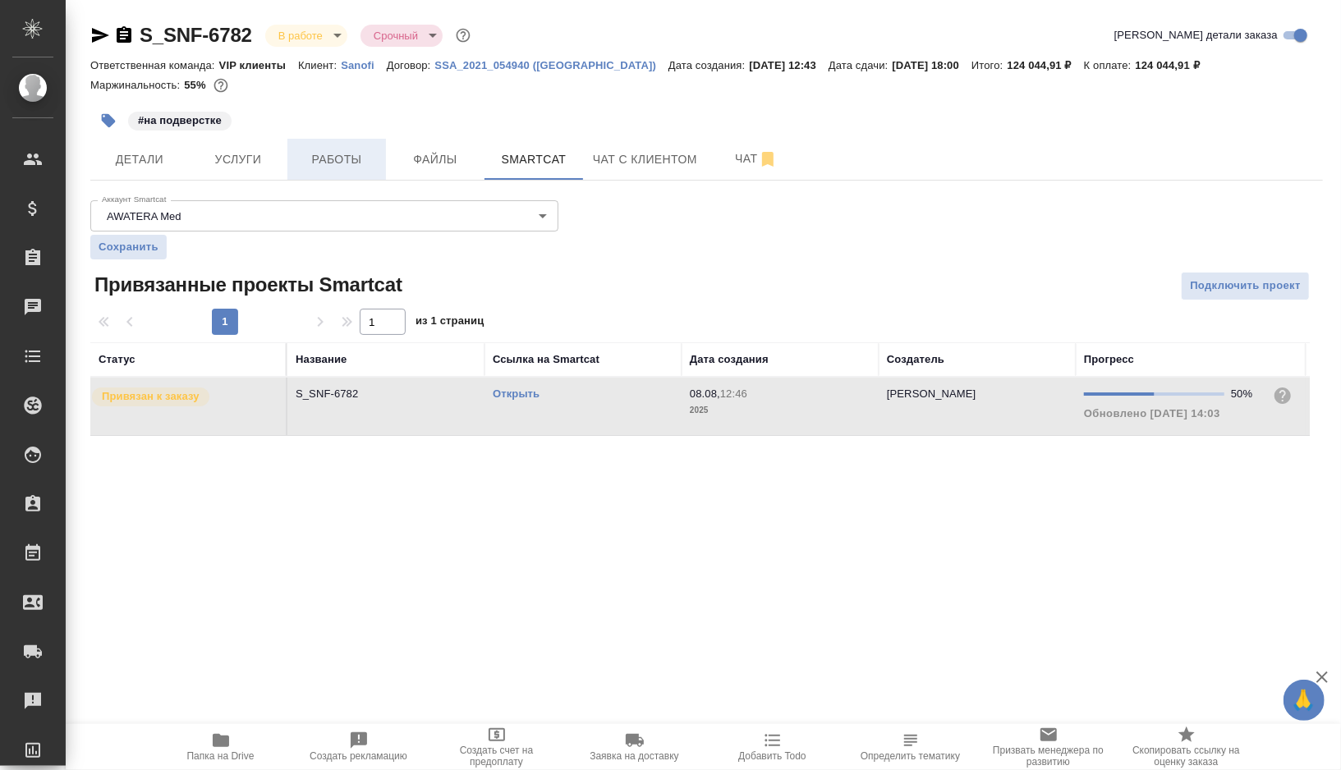
click at [360, 142] on button "Работы" at bounding box center [336, 159] width 99 height 41
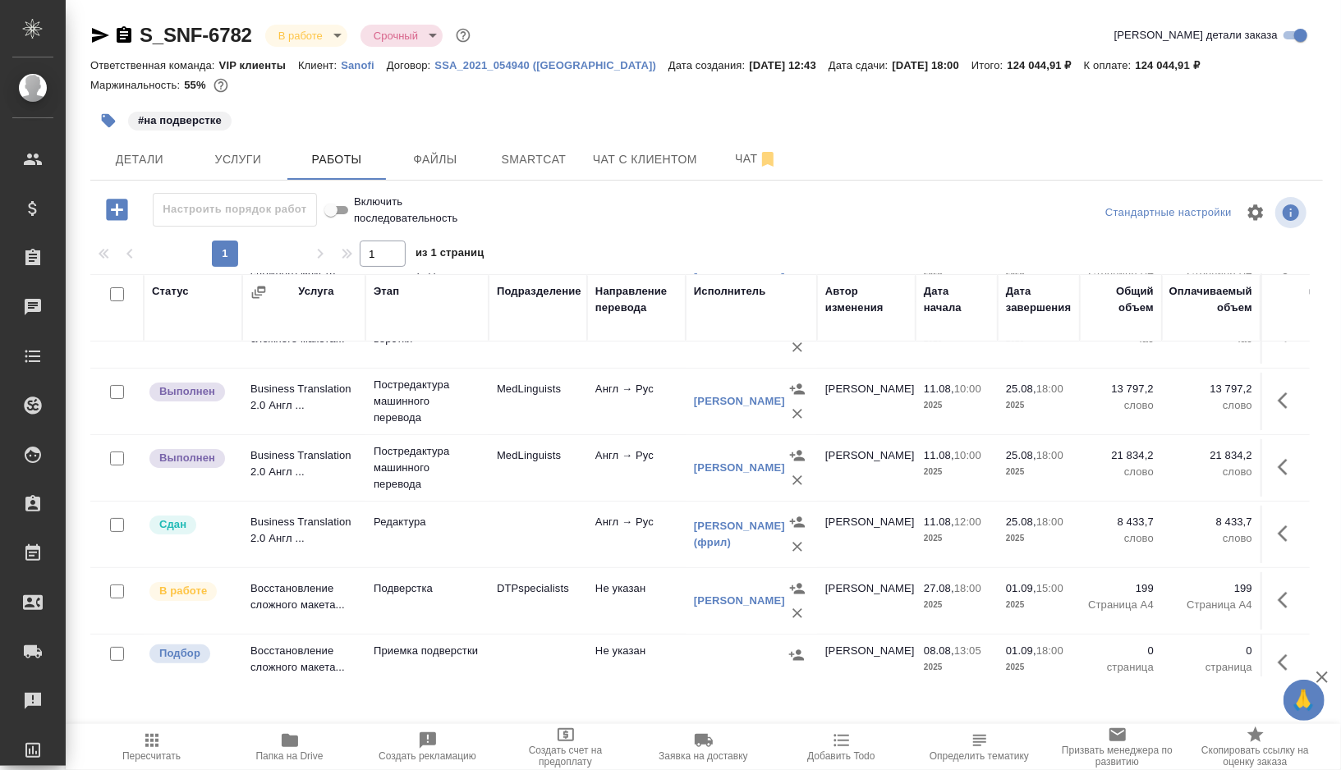
scroll to position [181, 0]
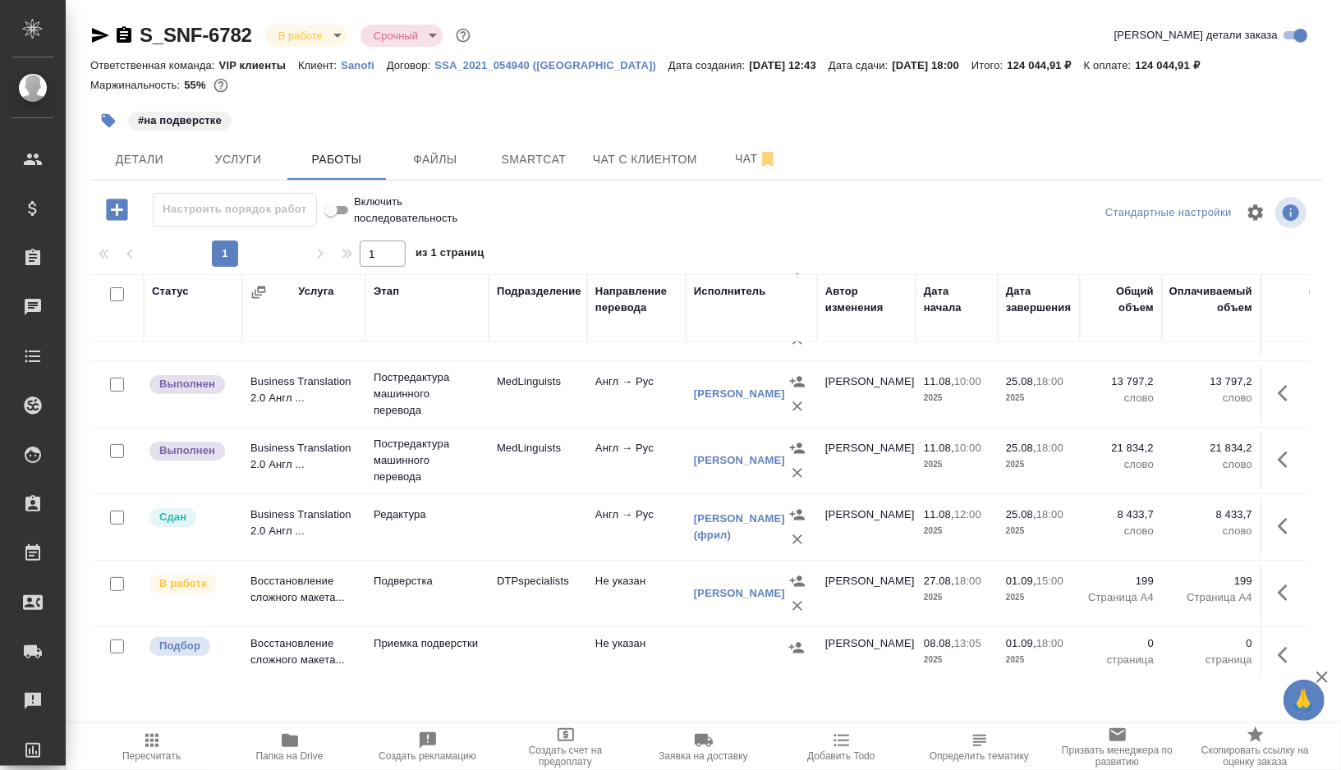
click at [152, 755] on span "Пересчитать" at bounding box center [151, 756] width 58 height 11
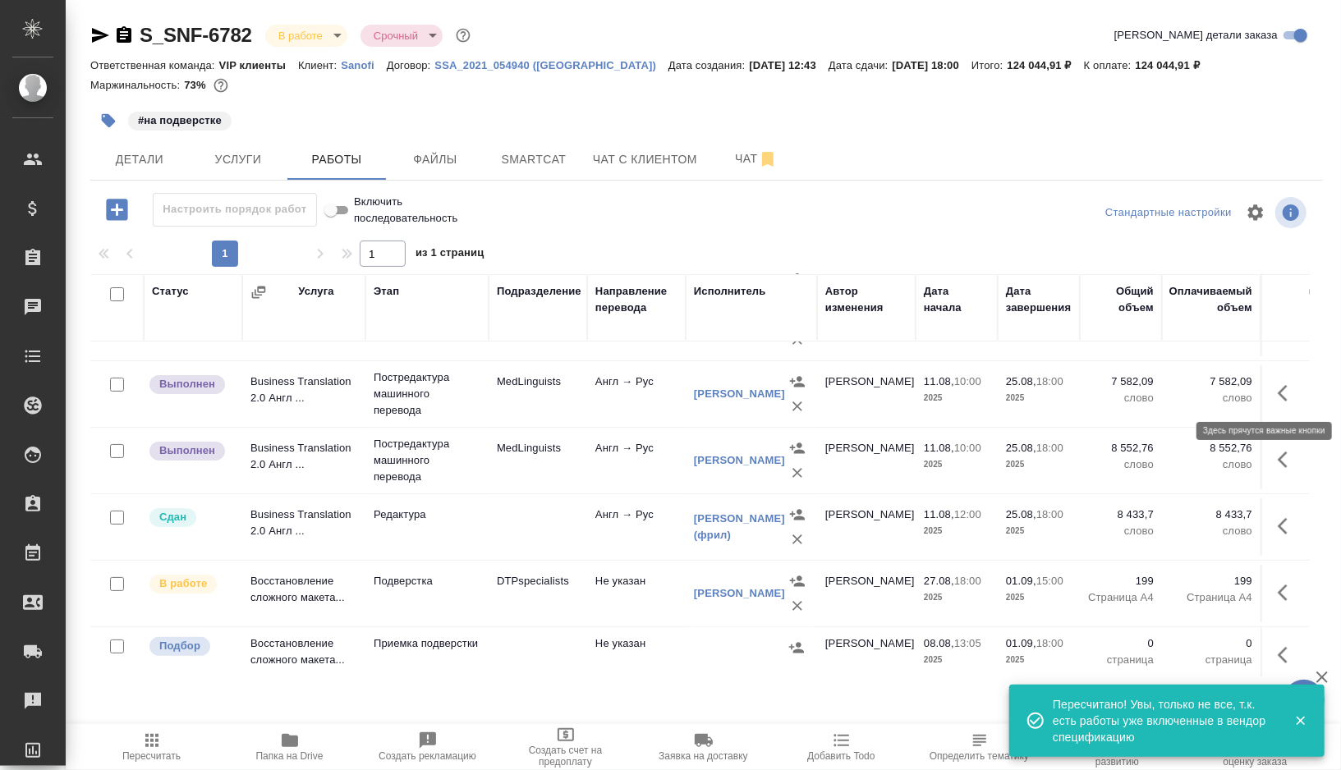
click at [1294, 394] on icon "button" at bounding box center [1288, 394] width 20 height 20
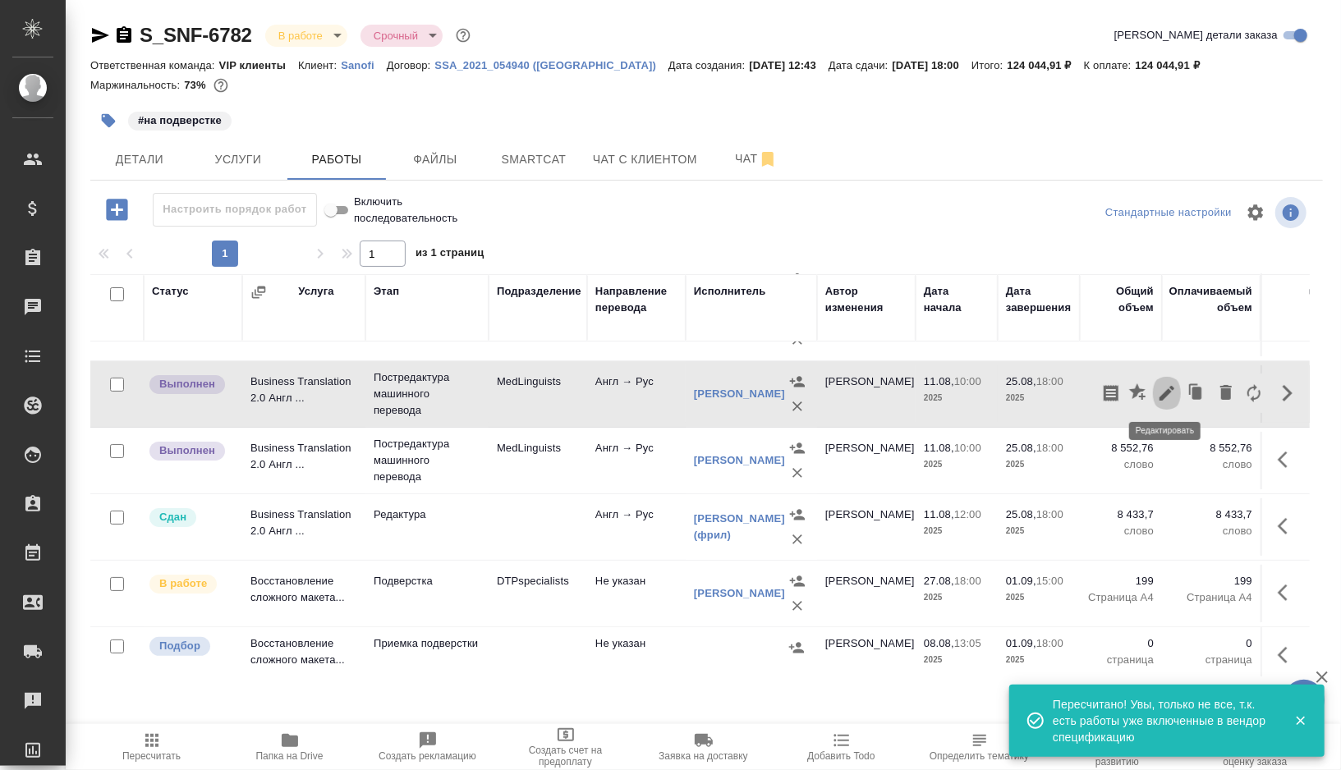
click at [1171, 395] on icon "button" at bounding box center [1167, 394] width 20 height 20
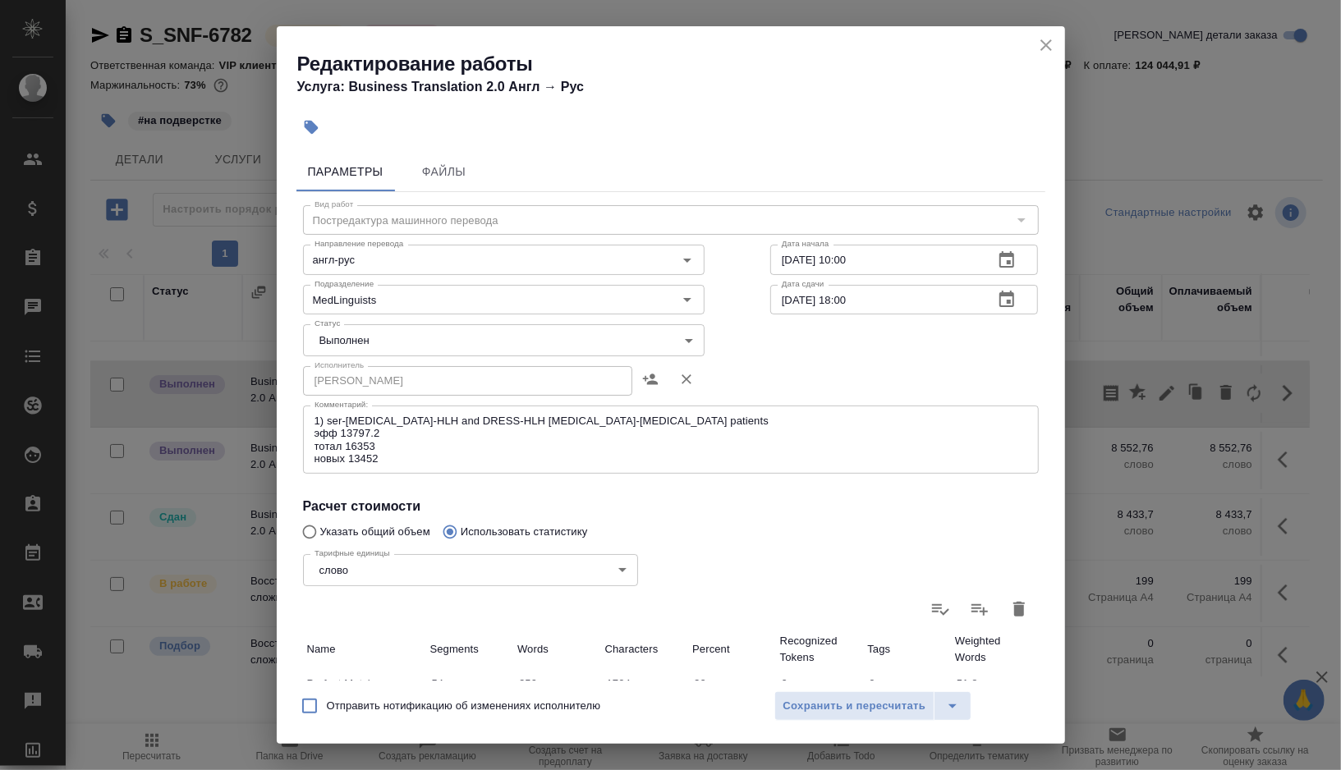
click at [660, 349] on body "🙏 .cls-1 fill:#fff; AWATERA Gorshkova Valentina Клиенты Спецификации Заказы 0 Ч…" at bounding box center [670, 385] width 1341 height 770
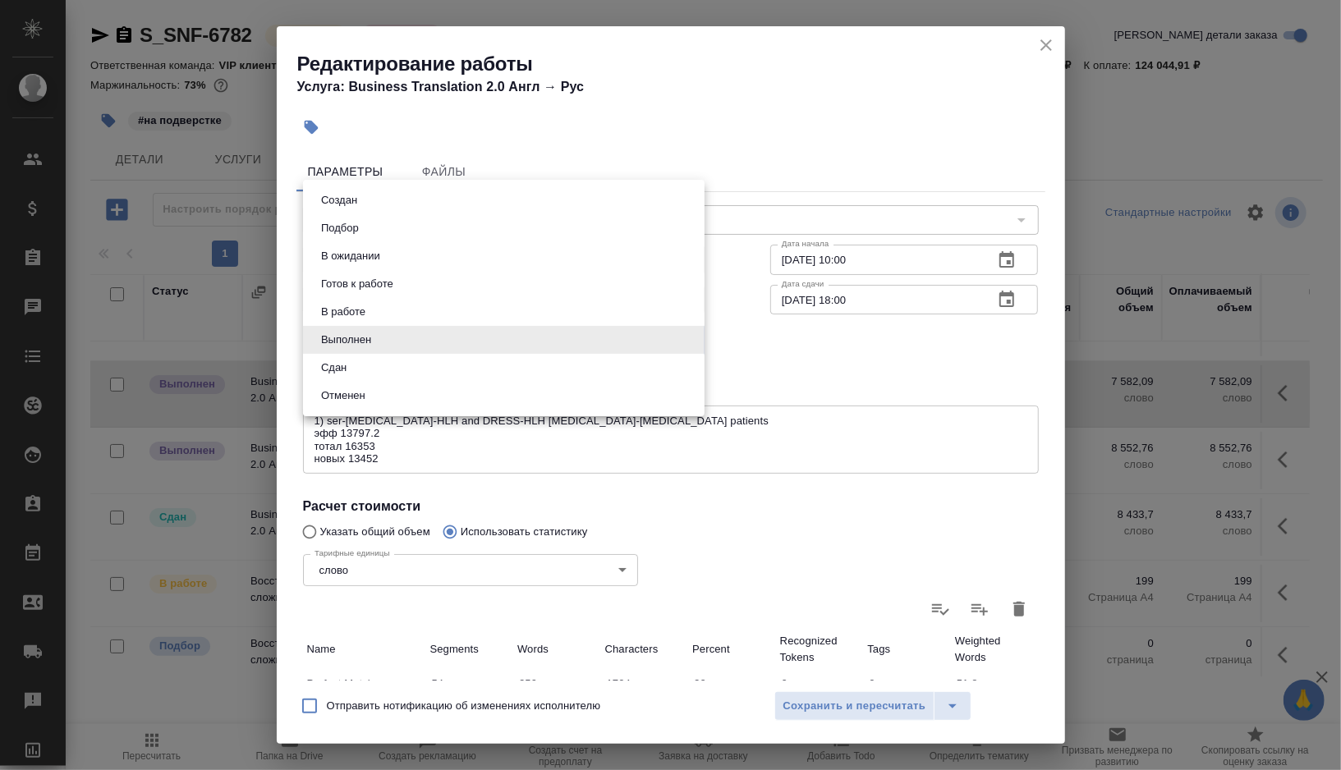
click at [398, 379] on li "Сдан" at bounding box center [504, 368] width 402 height 28
type input "closed"
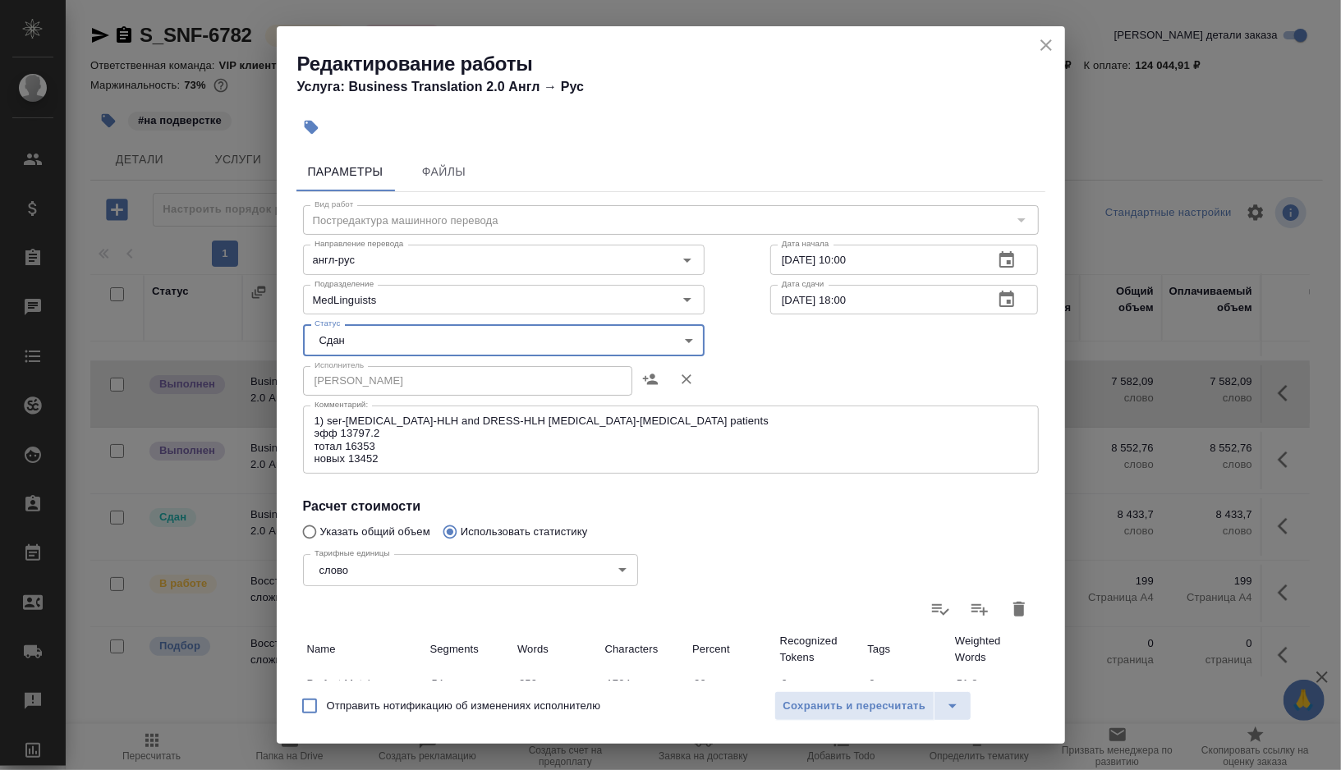
click at [368, 701] on span "Отправить нотификацию об изменениях исполнителю" at bounding box center [464, 706] width 274 height 16
click at [327, 701] on input "Отправить нотификацию об изменениях исполнителю" at bounding box center [309, 706] width 34 height 34
click at [563, 697] on label "Отправить нотификацию об изменениях исполнителю" at bounding box center [446, 706] width 309 height 34
click at [327, 697] on input "Отправить нотификацию об изменениях исполнителю" at bounding box center [309, 706] width 34 height 34
checkbox input "false"
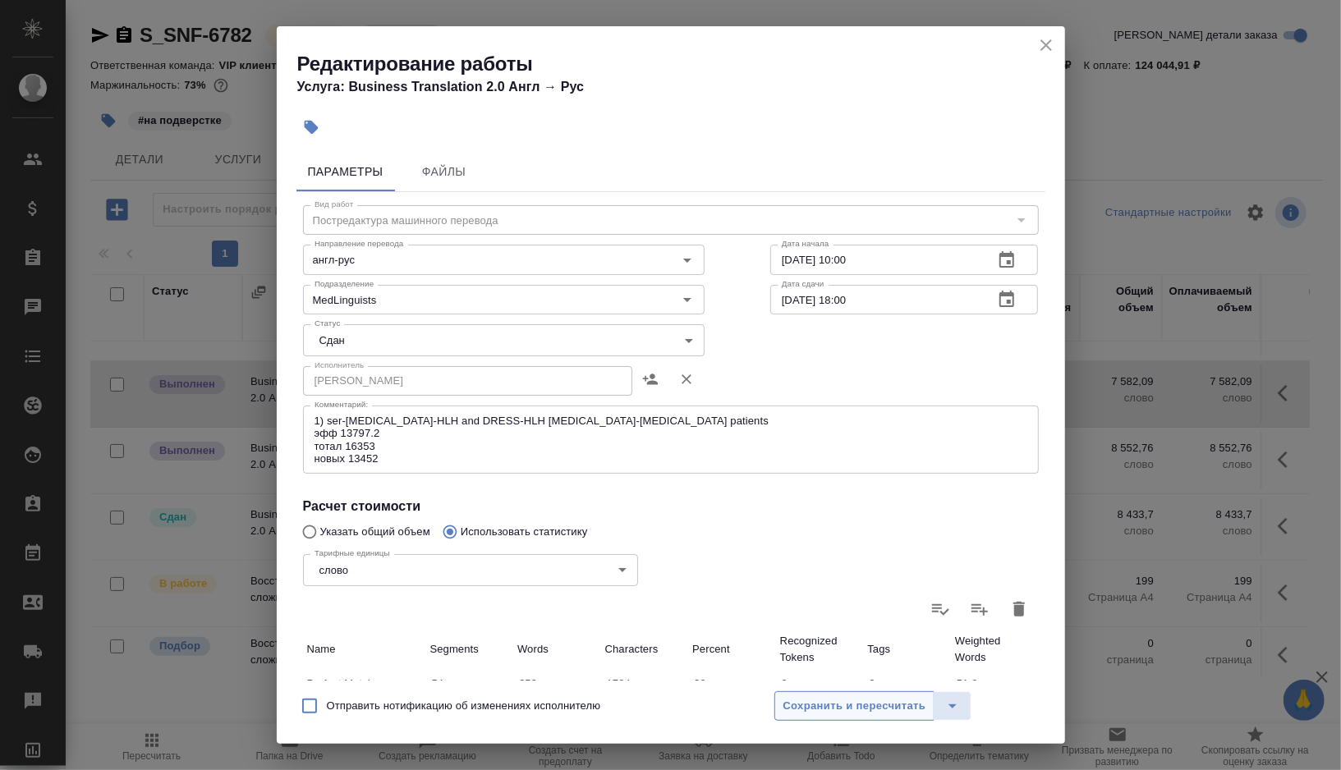
click at [816, 709] on span "Сохранить и пересчитать" at bounding box center [855, 706] width 143 height 19
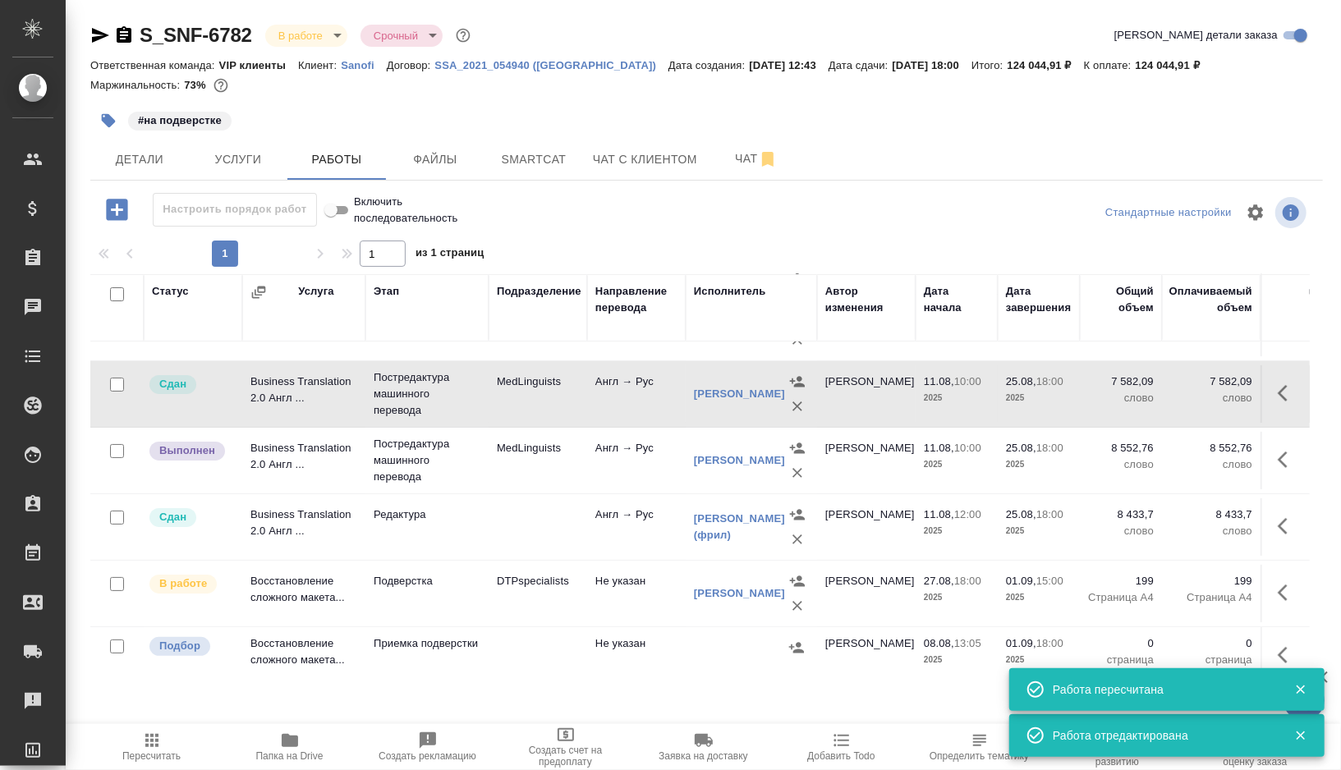
click at [1289, 463] on icon "button" at bounding box center [1288, 460] width 20 height 20
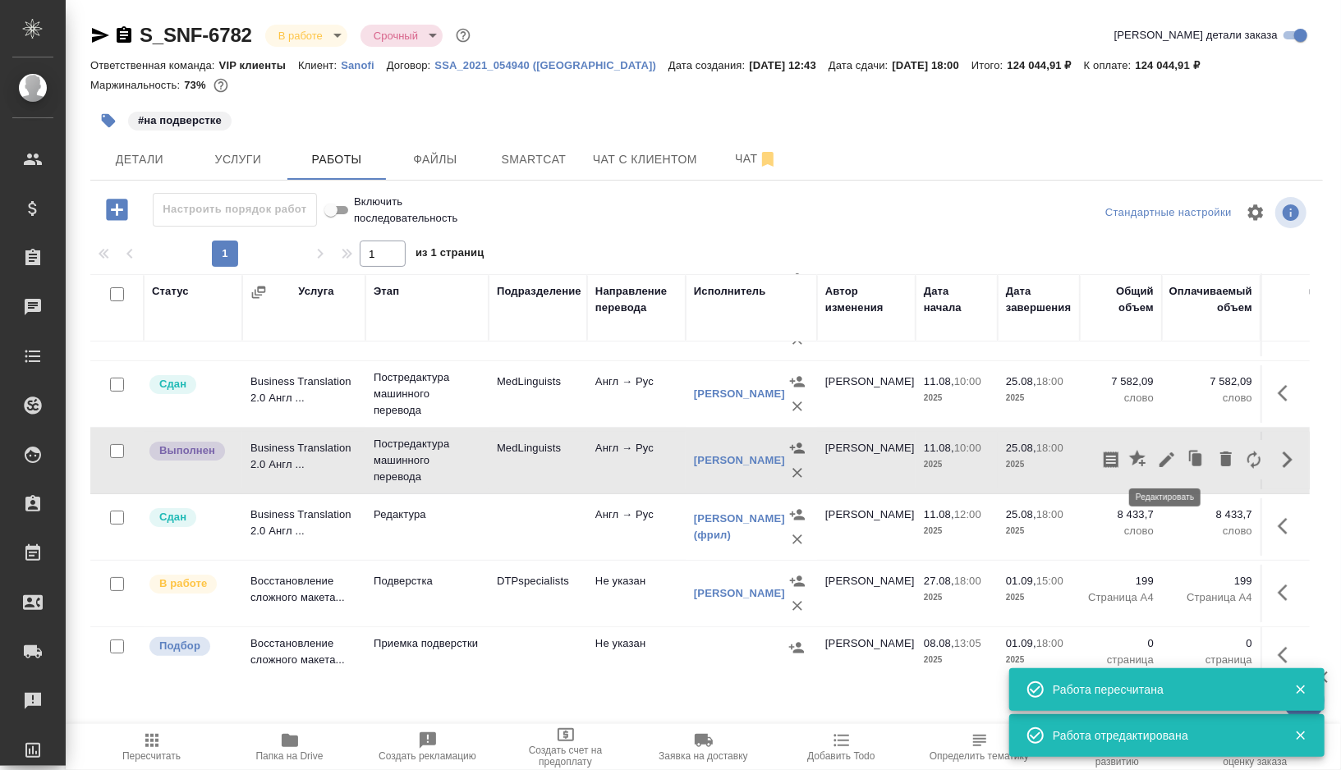
click at [1174, 453] on icon "button" at bounding box center [1167, 460] width 15 height 15
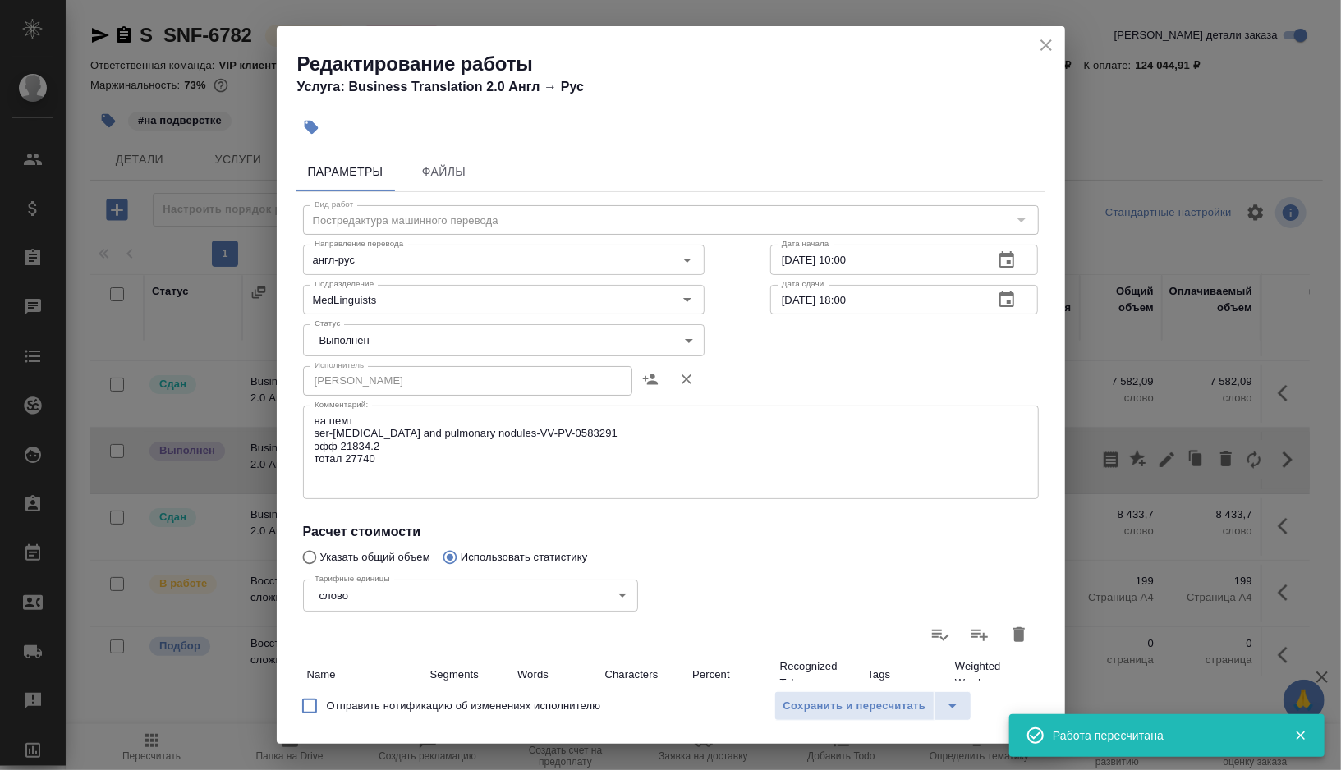
click at [678, 333] on body "🙏 .cls-1 fill:#fff; AWATERA Gorshkova Valentina Клиенты Спецификации Заказы 0 Ч…" at bounding box center [670, 385] width 1341 height 770
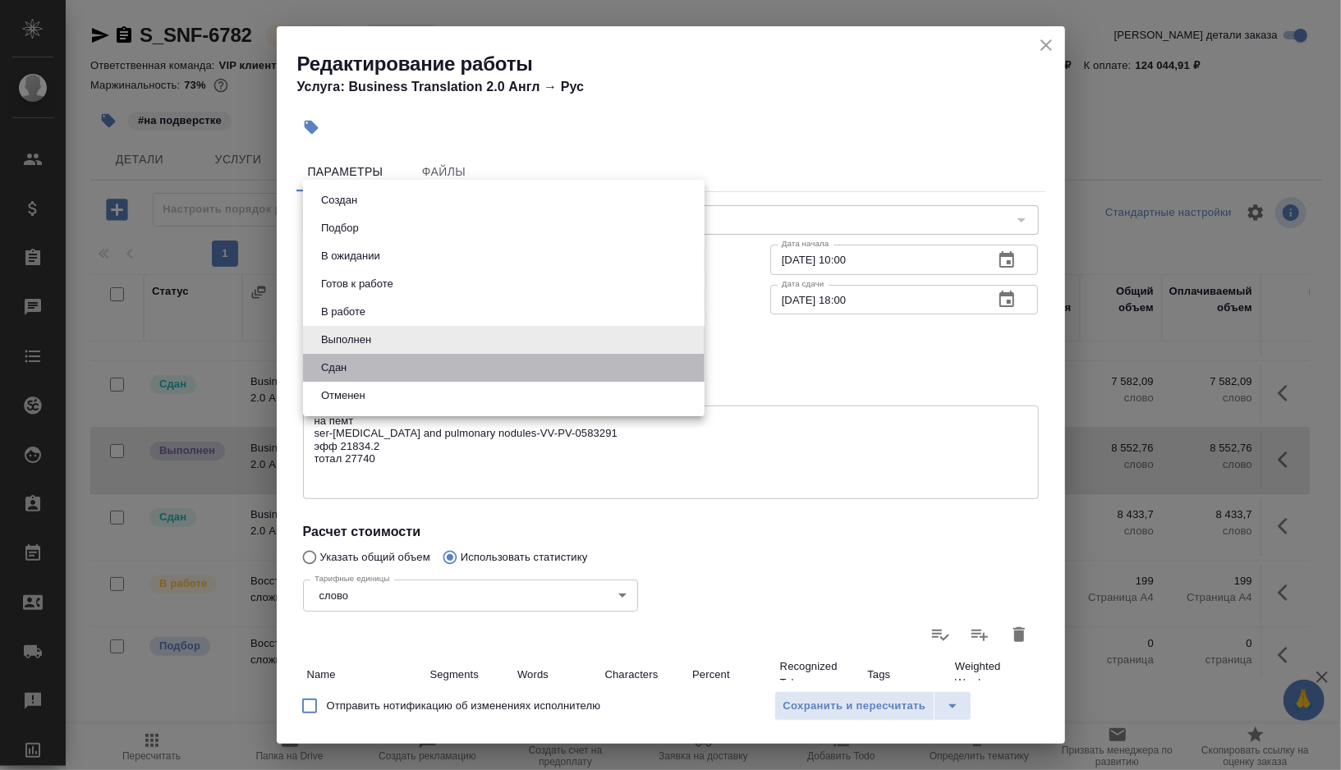
click at [375, 365] on li "Сдан" at bounding box center [504, 368] width 402 height 28
type input "closed"
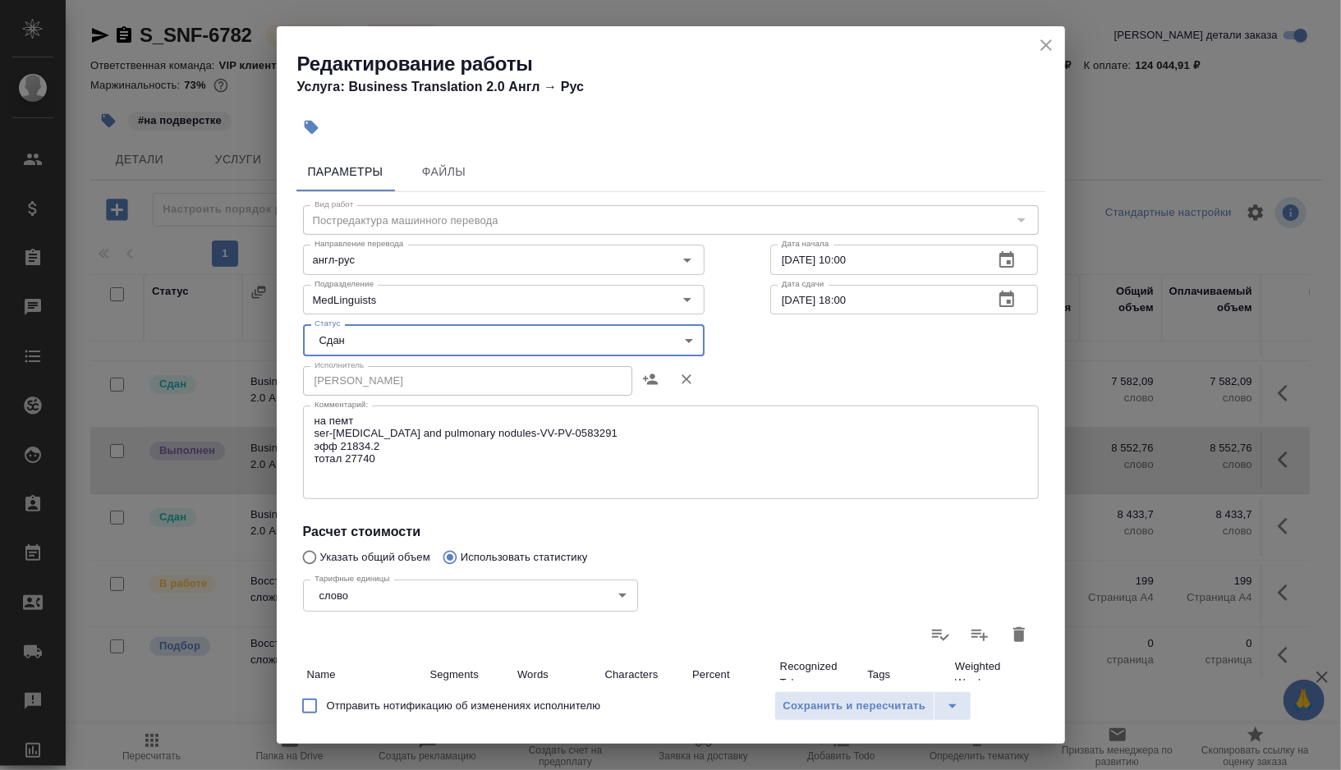
click at [364, 715] on label "Отправить нотификацию об изменениях исполнителю" at bounding box center [446, 706] width 309 height 34
click at [327, 715] on input "Отправить нотификацию об изменениях исполнителю" at bounding box center [309, 706] width 34 height 34
click at [364, 715] on label "Отправить нотификацию об изменениях исполнителю" at bounding box center [446, 706] width 309 height 34
click at [327, 715] on input "Отправить нотификацию об изменениях исполнителю" at bounding box center [309, 706] width 34 height 34
checkbox input "false"
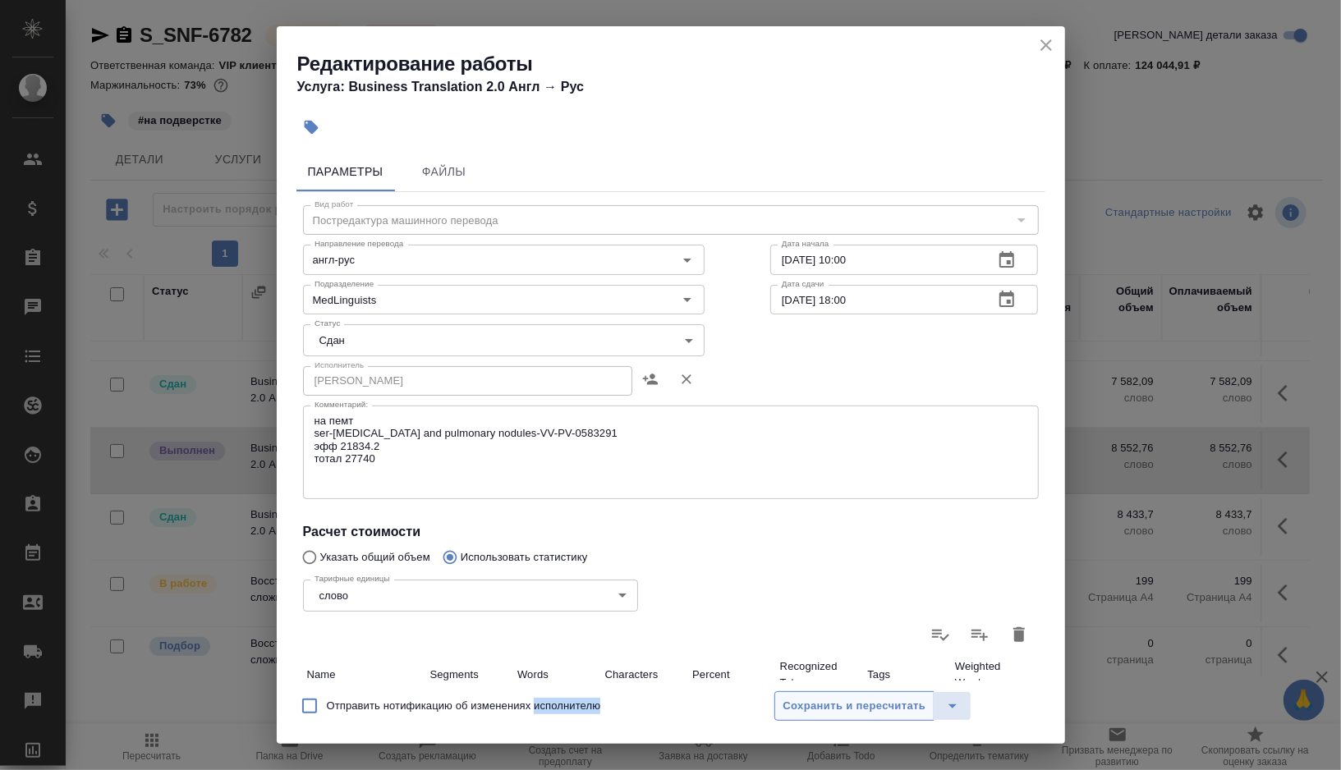
click at [801, 701] on span "Сохранить и пересчитать" at bounding box center [855, 706] width 143 height 19
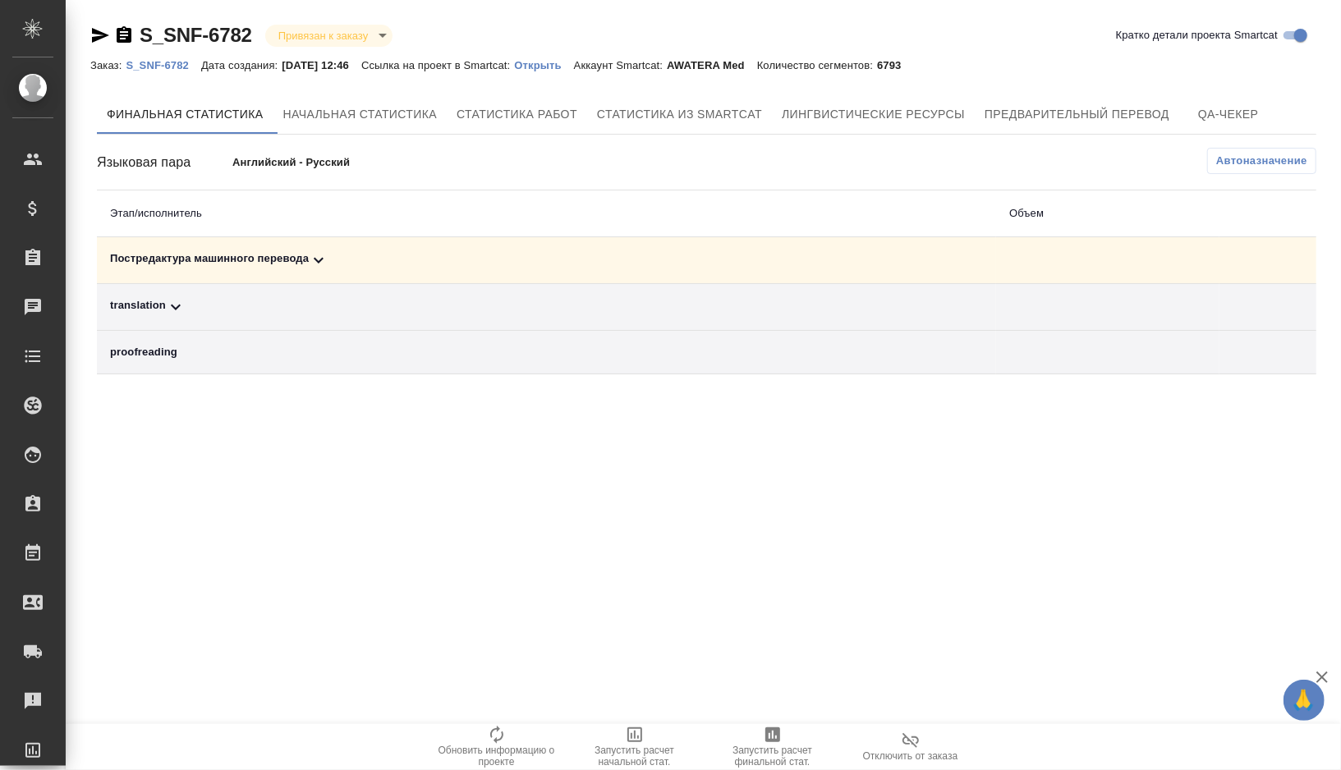
click at [358, 264] on div "Постредактура машинного перевода" at bounding box center [546, 261] width 873 height 20
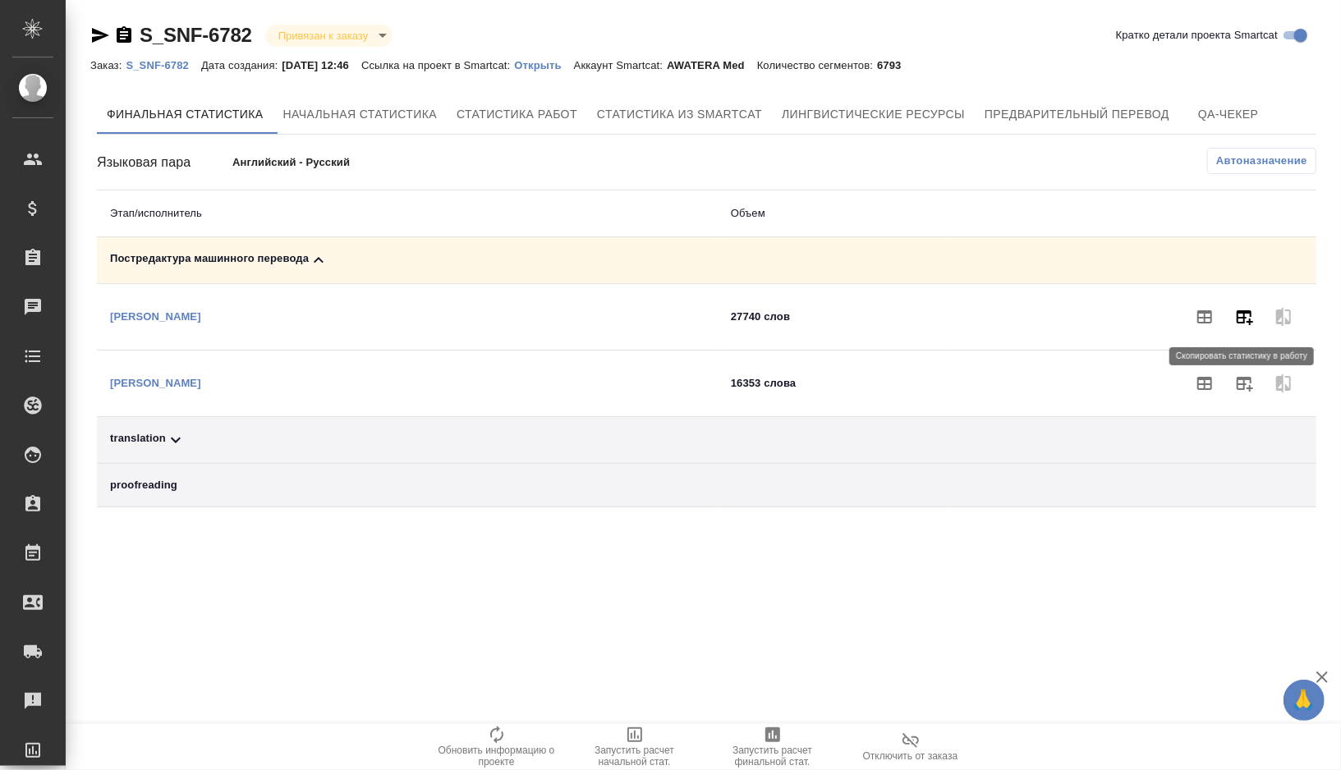
click at [1243, 318] on icon "button" at bounding box center [1245, 317] width 20 height 20
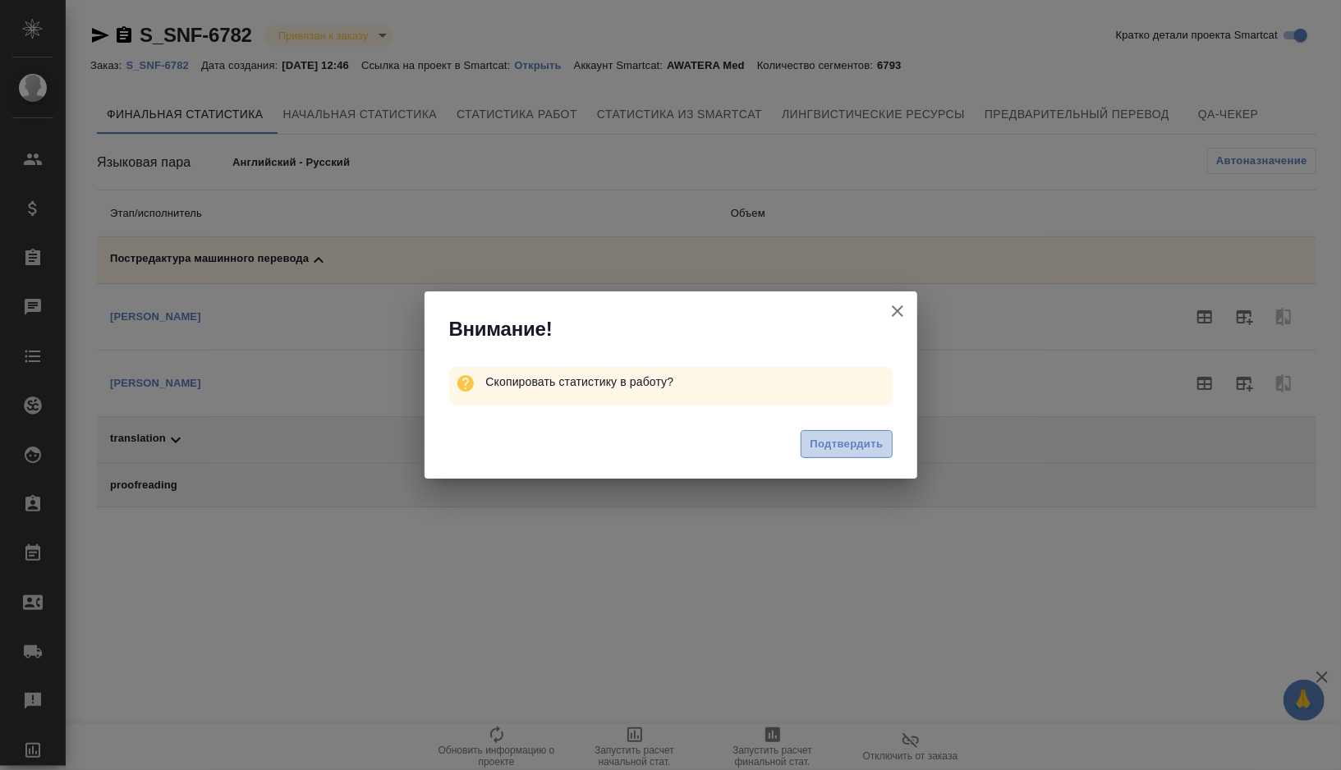
click at [851, 457] on button "Подтвердить" at bounding box center [846, 444] width 91 height 29
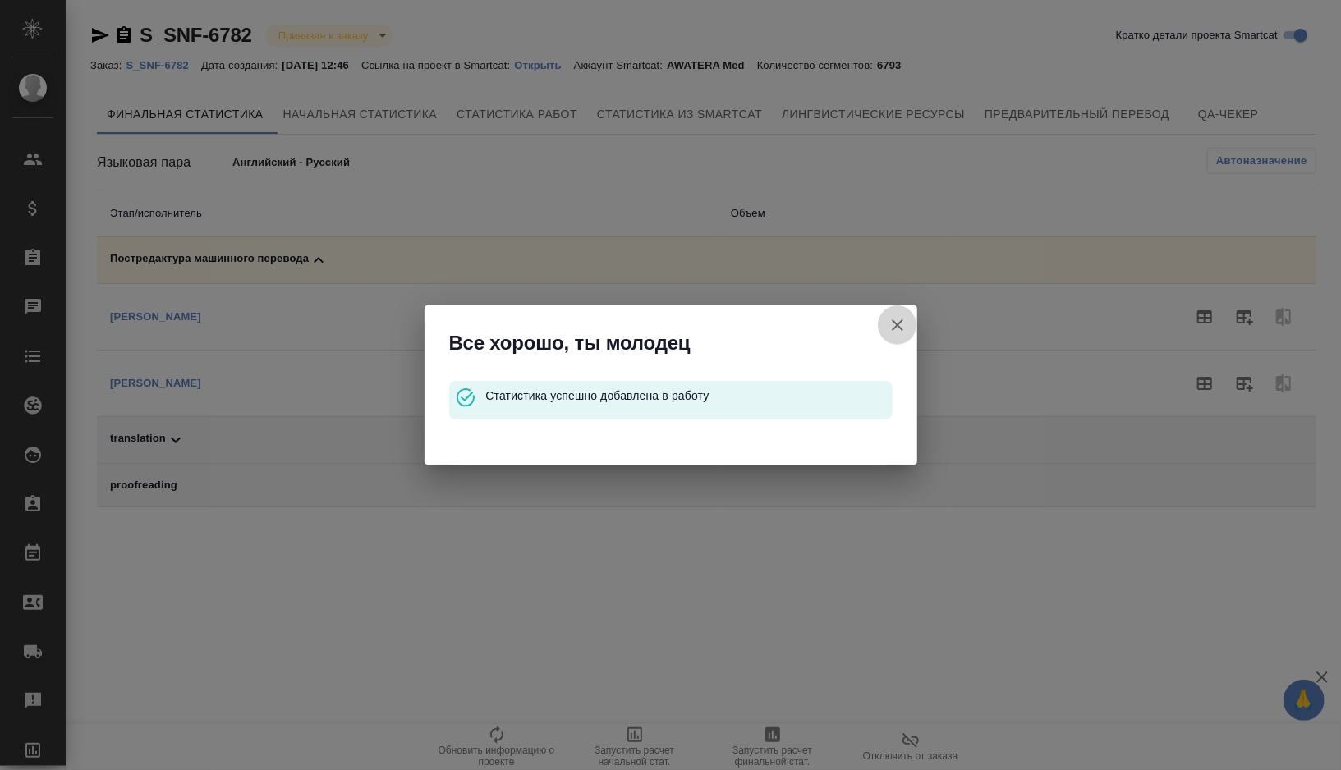
click at [897, 326] on icon "button" at bounding box center [897, 325] width 11 height 11
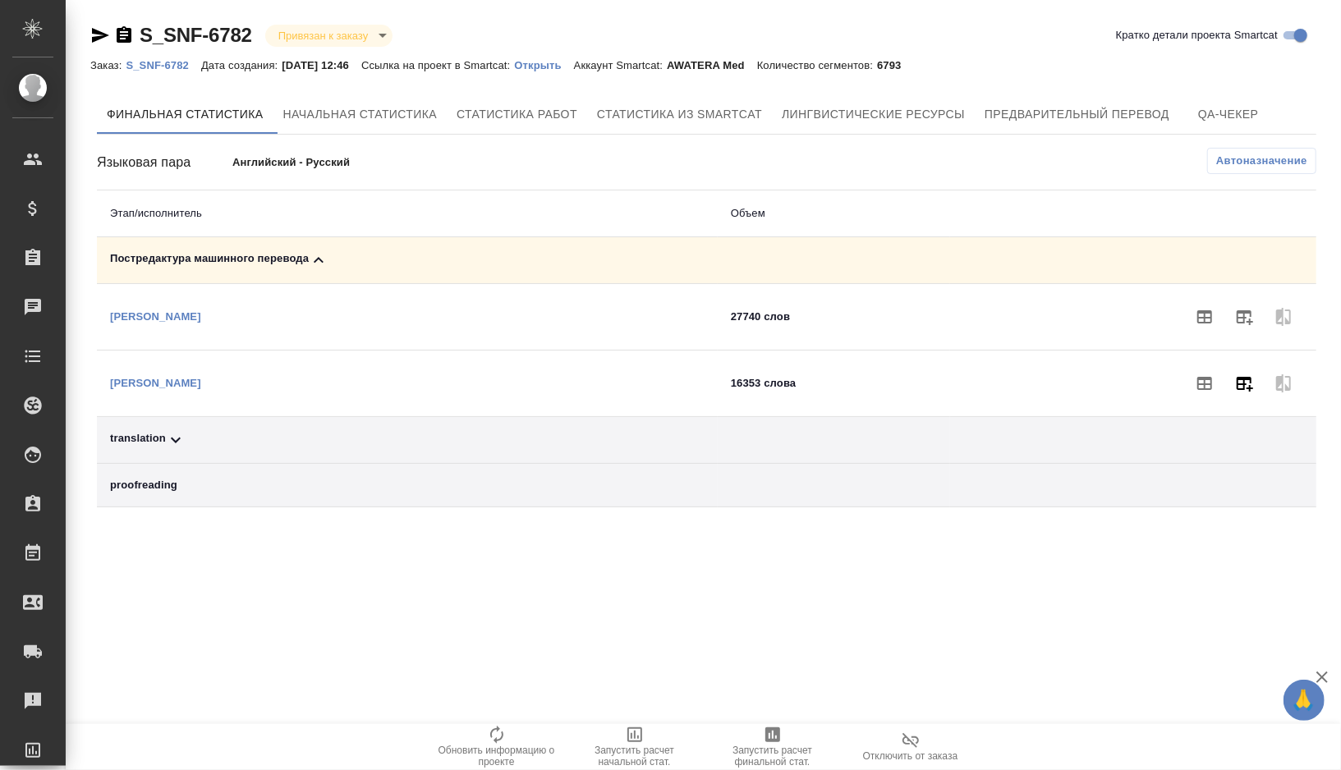
click at [1244, 391] on icon "button" at bounding box center [1245, 384] width 20 height 20
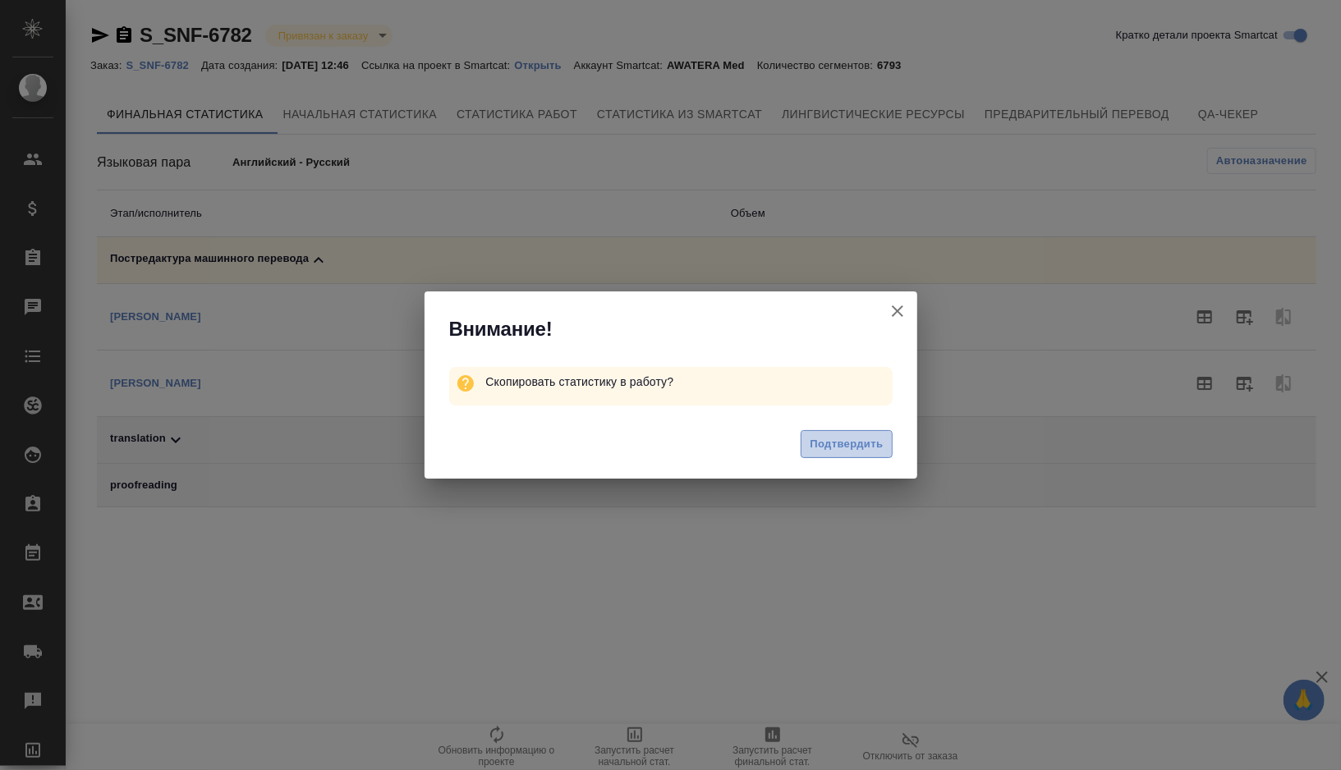
click at [817, 448] on span "Подтвердить" at bounding box center [846, 444] width 73 height 19
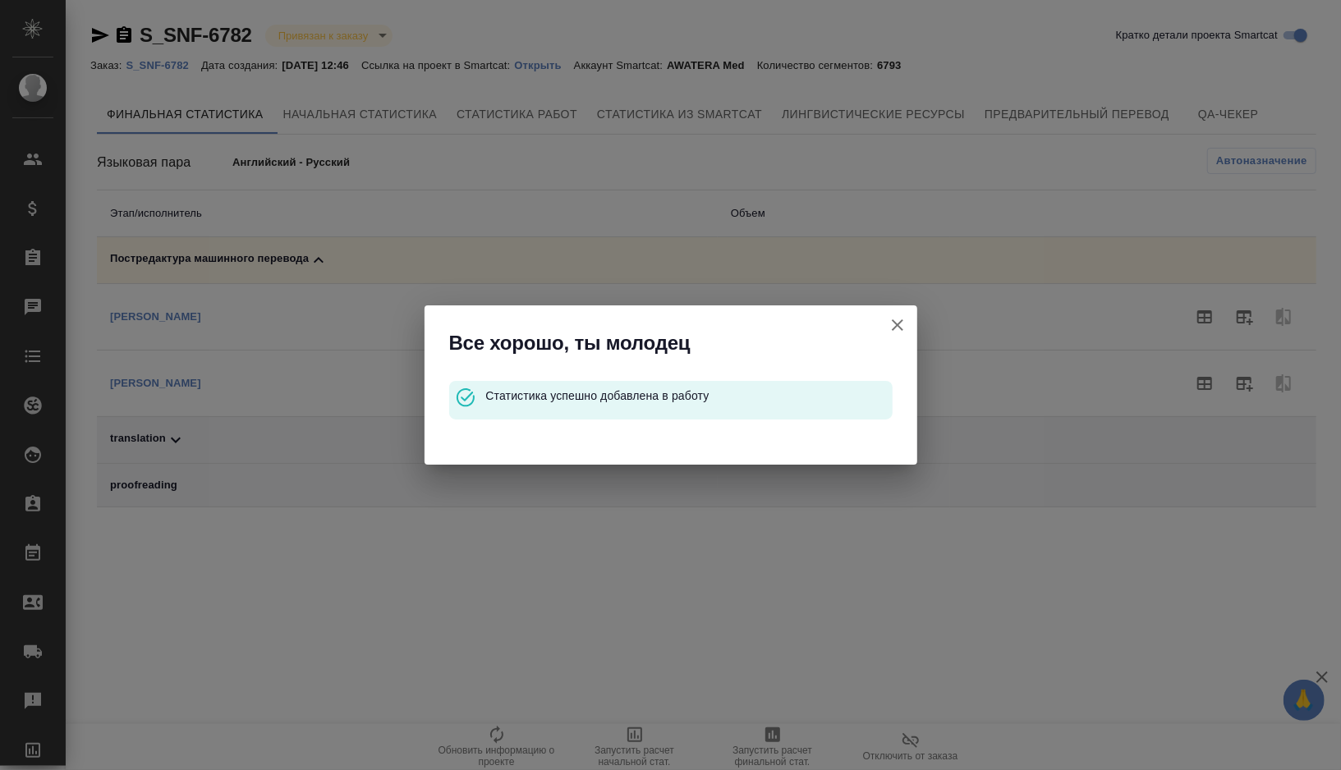
click at [903, 328] on icon "button" at bounding box center [898, 325] width 20 height 20
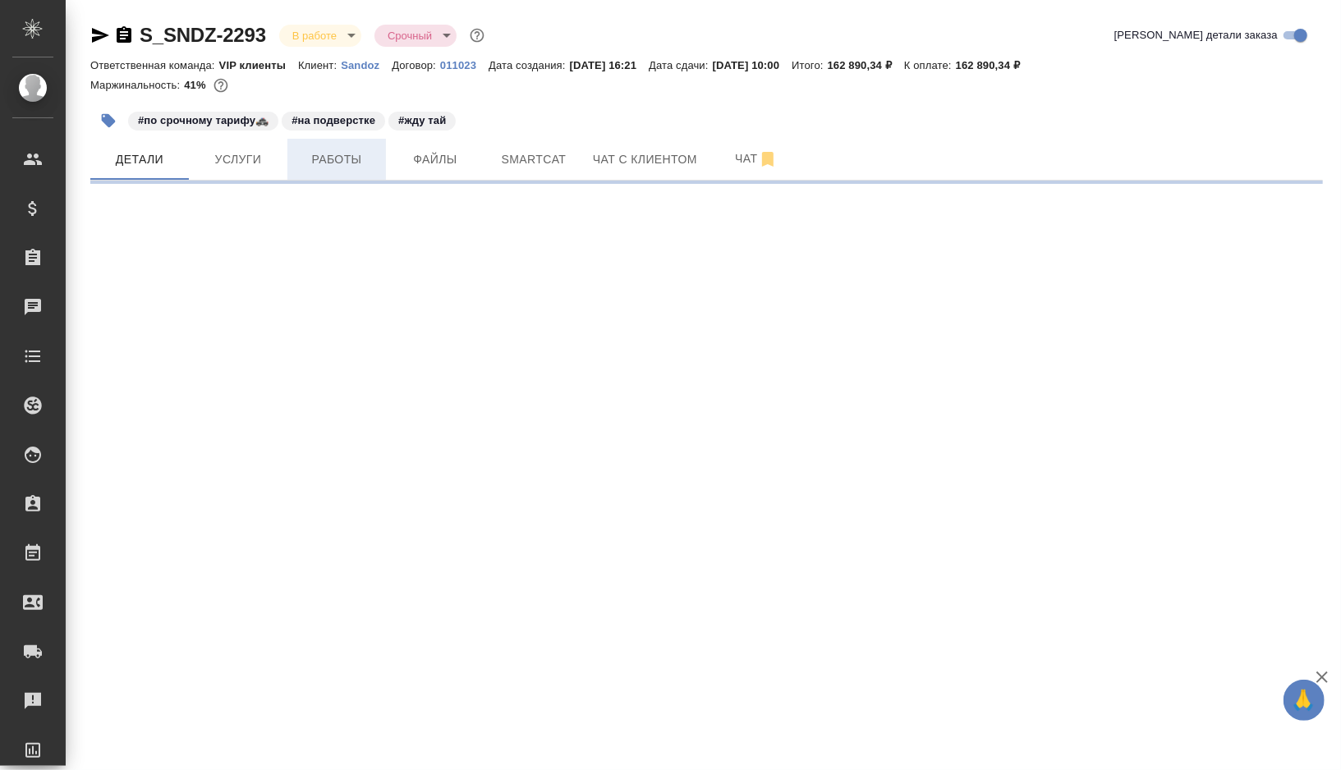
click at [330, 169] on button "Работы" at bounding box center [336, 159] width 99 height 41
select select "RU"
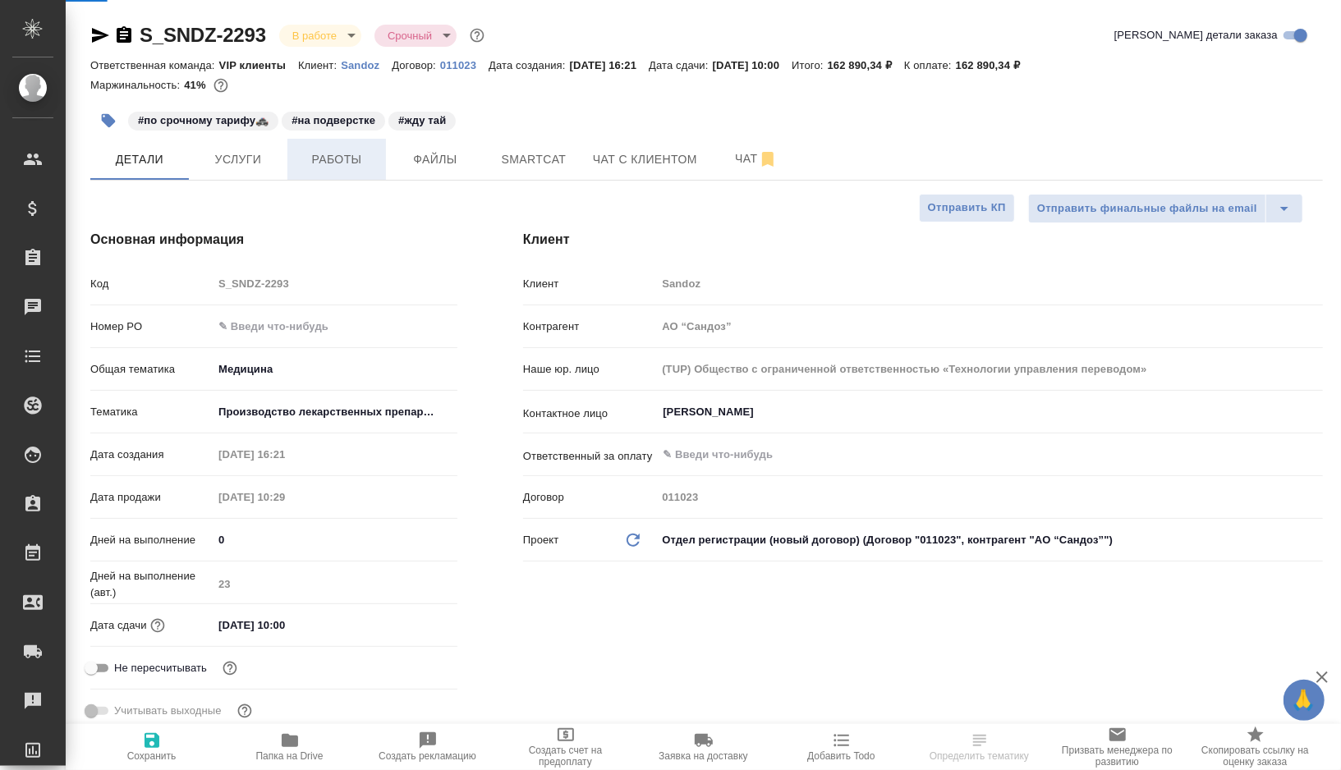
type textarea "x"
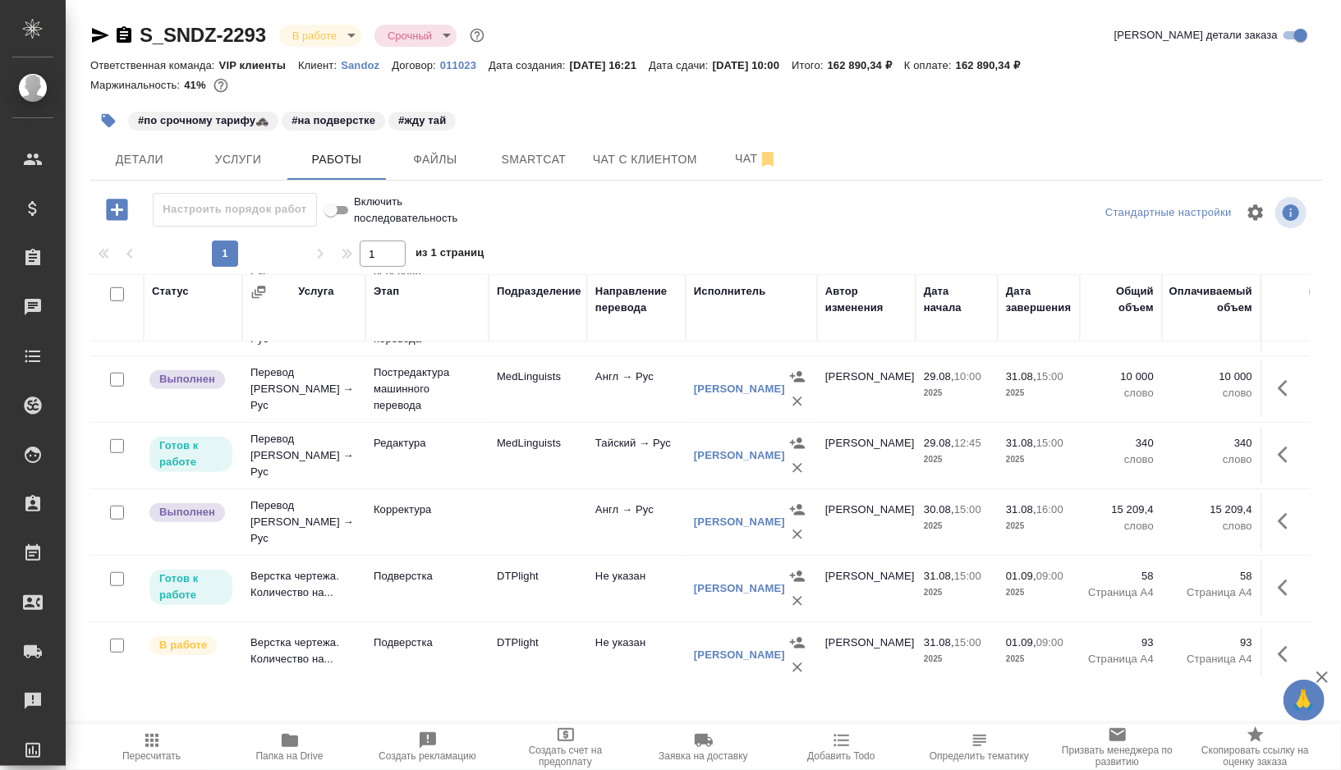
scroll to position [802, 0]
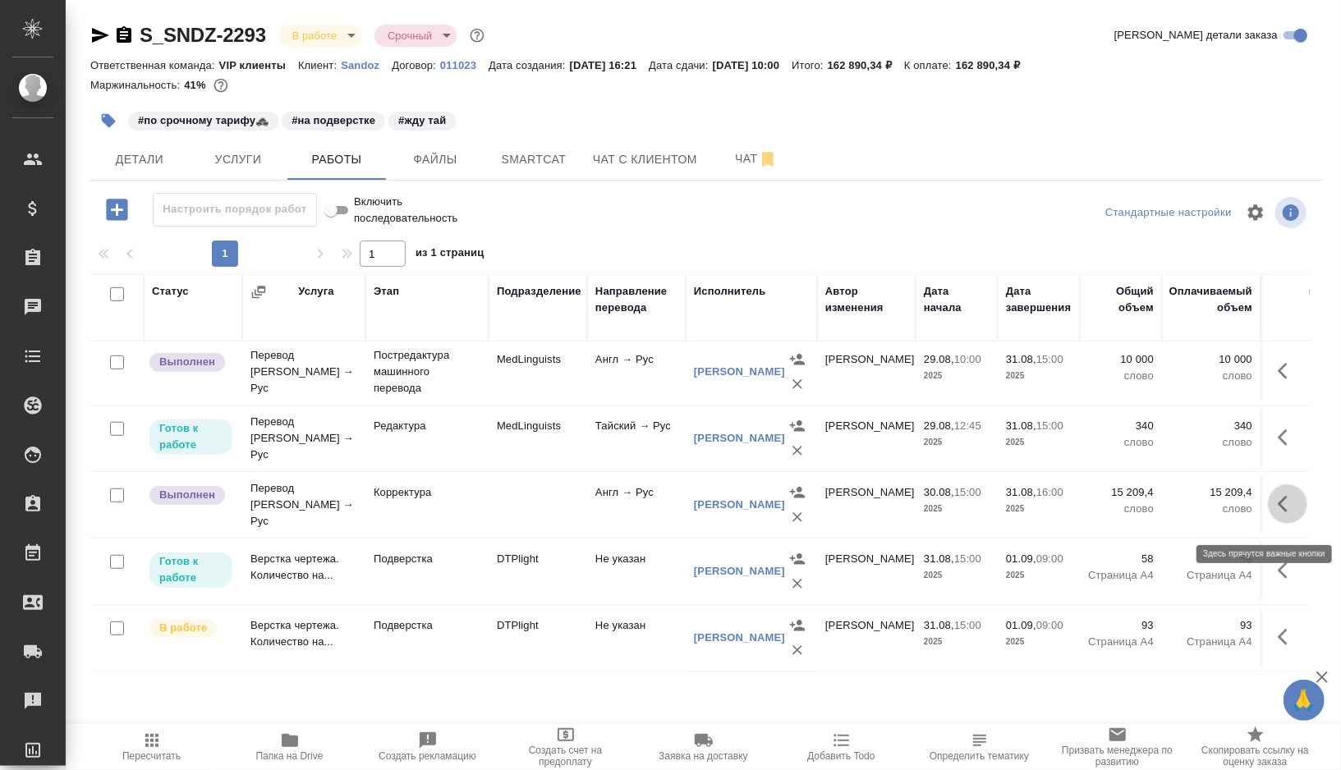
click at [1294, 514] on icon "button" at bounding box center [1288, 504] width 20 height 20
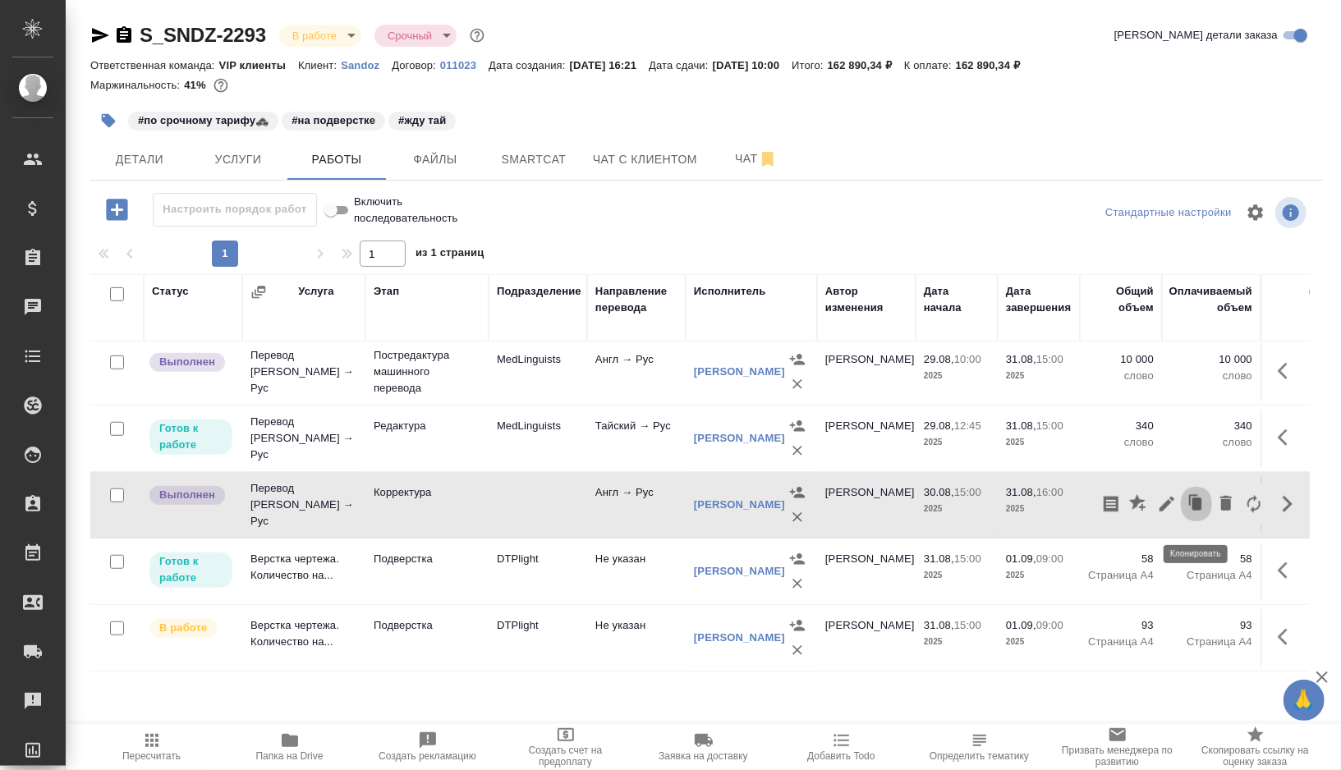
click at [1201, 510] on icon "button" at bounding box center [1198, 504] width 10 height 12
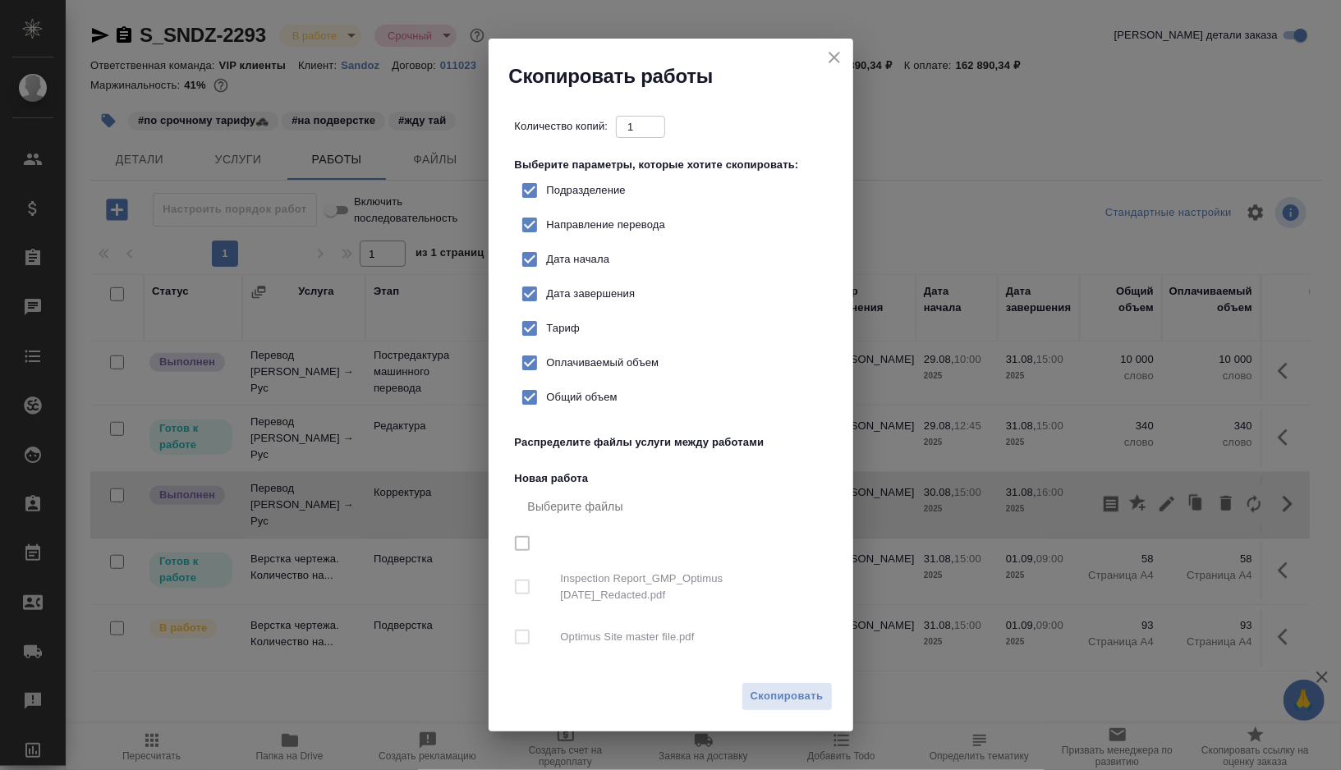
checkbox input "true"
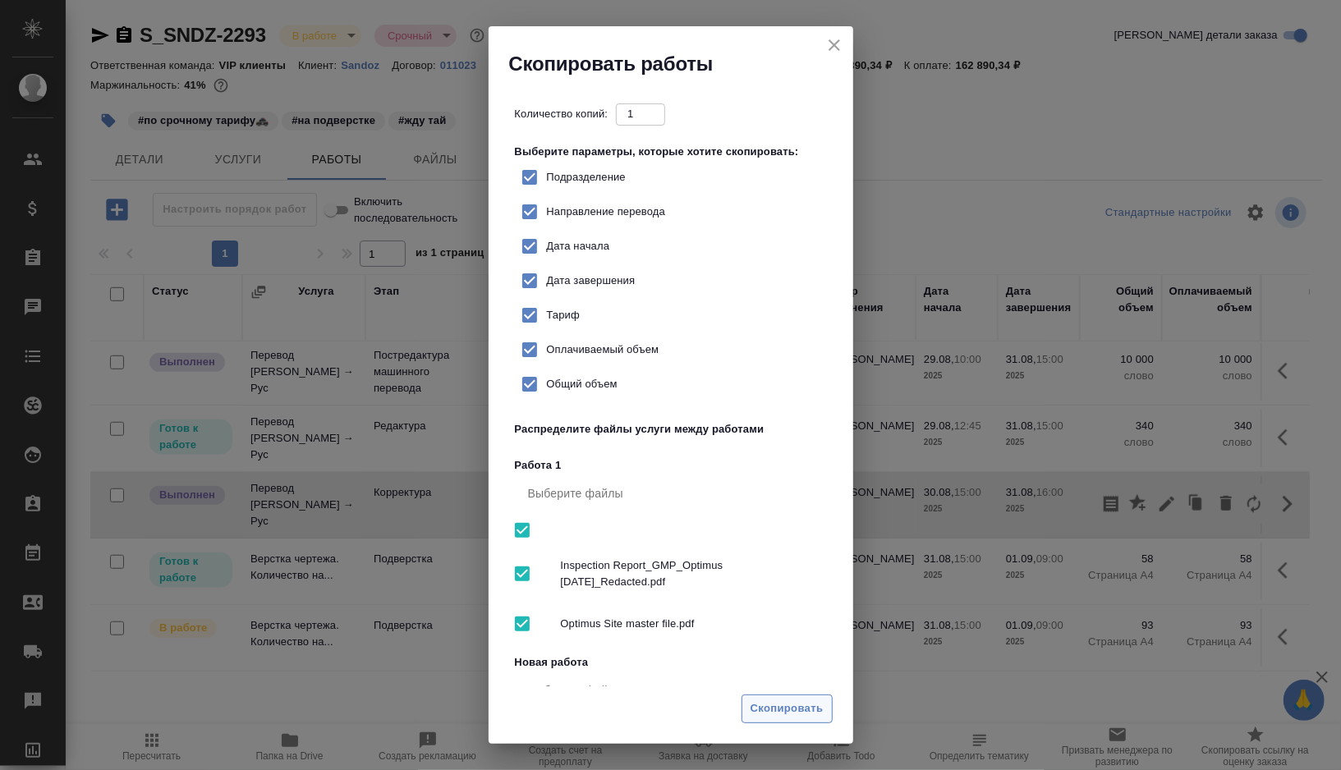
click at [793, 706] on span "Скопировать" at bounding box center [787, 709] width 73 height 19
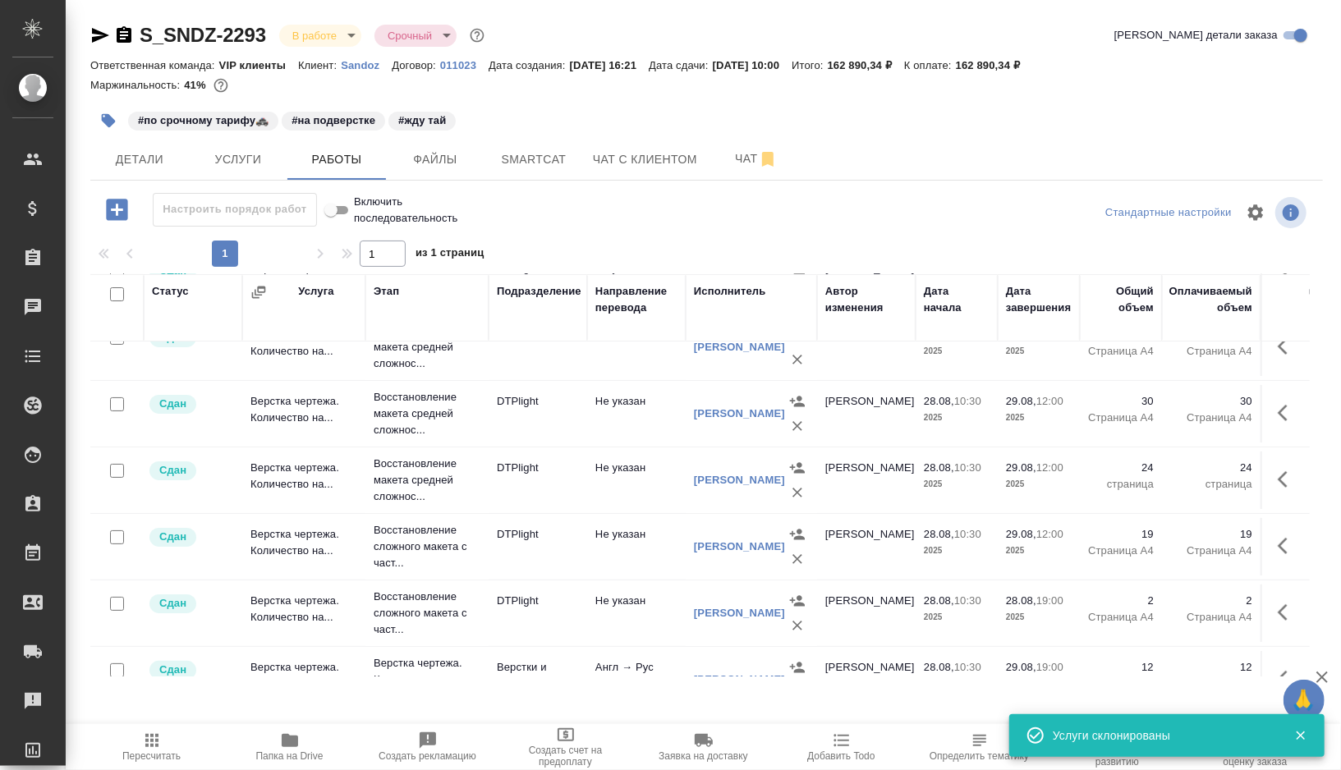
scroll to position [0, 0]
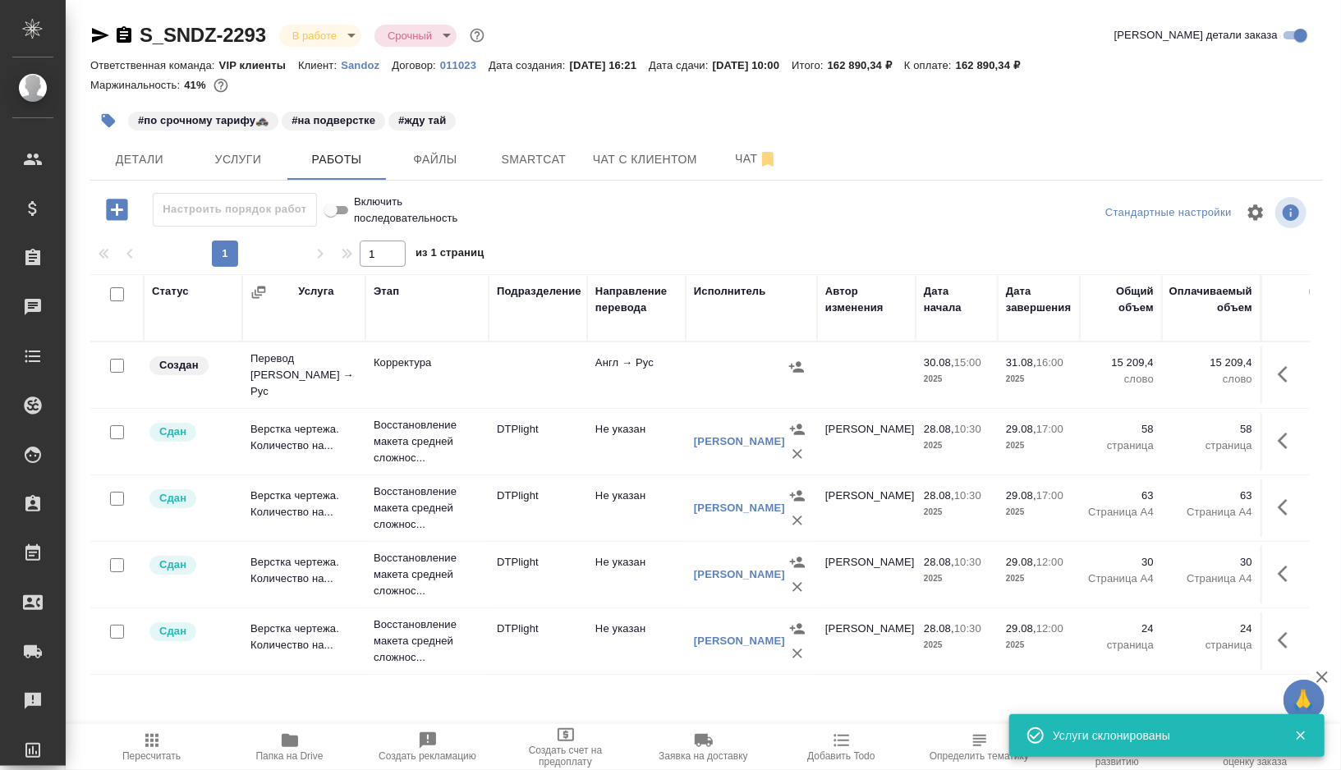
click at [517, 376] on td at bounding box center [538, 375] width 99 height 57
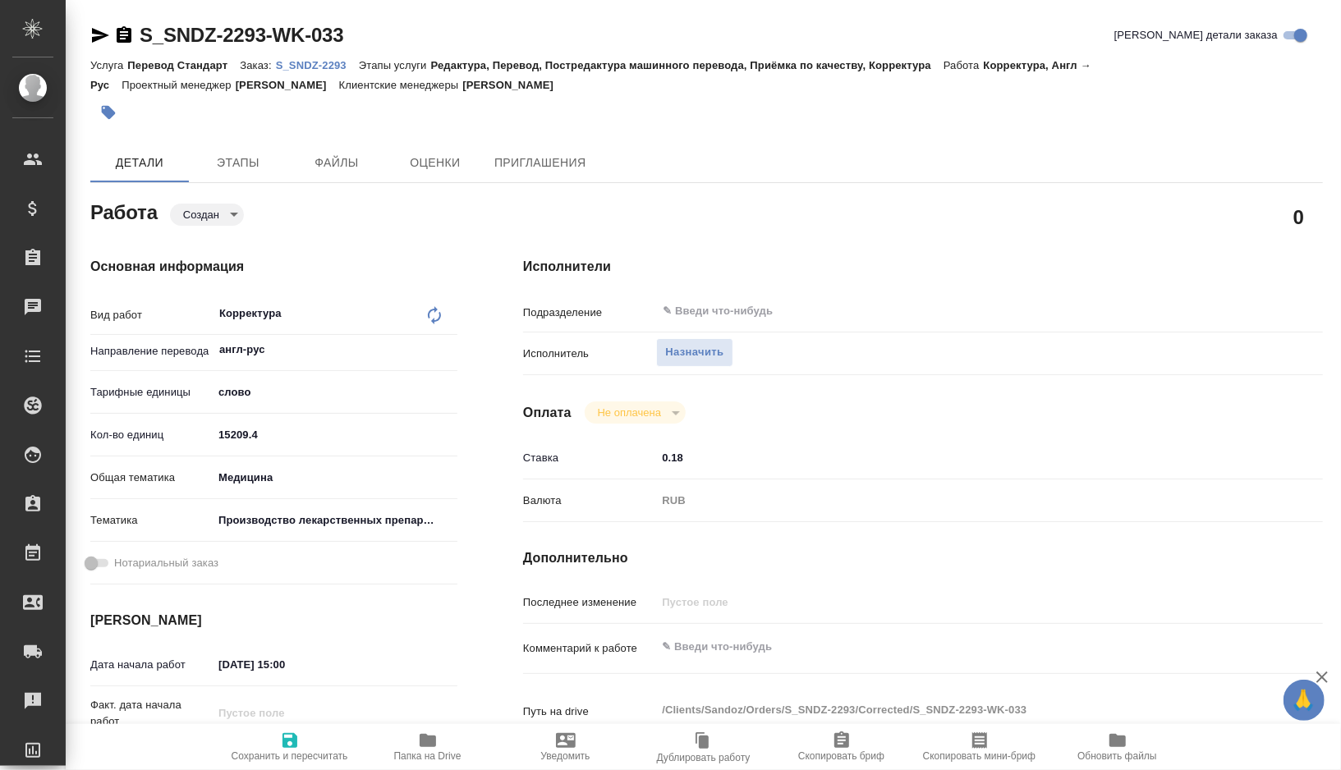
type textarea "x"
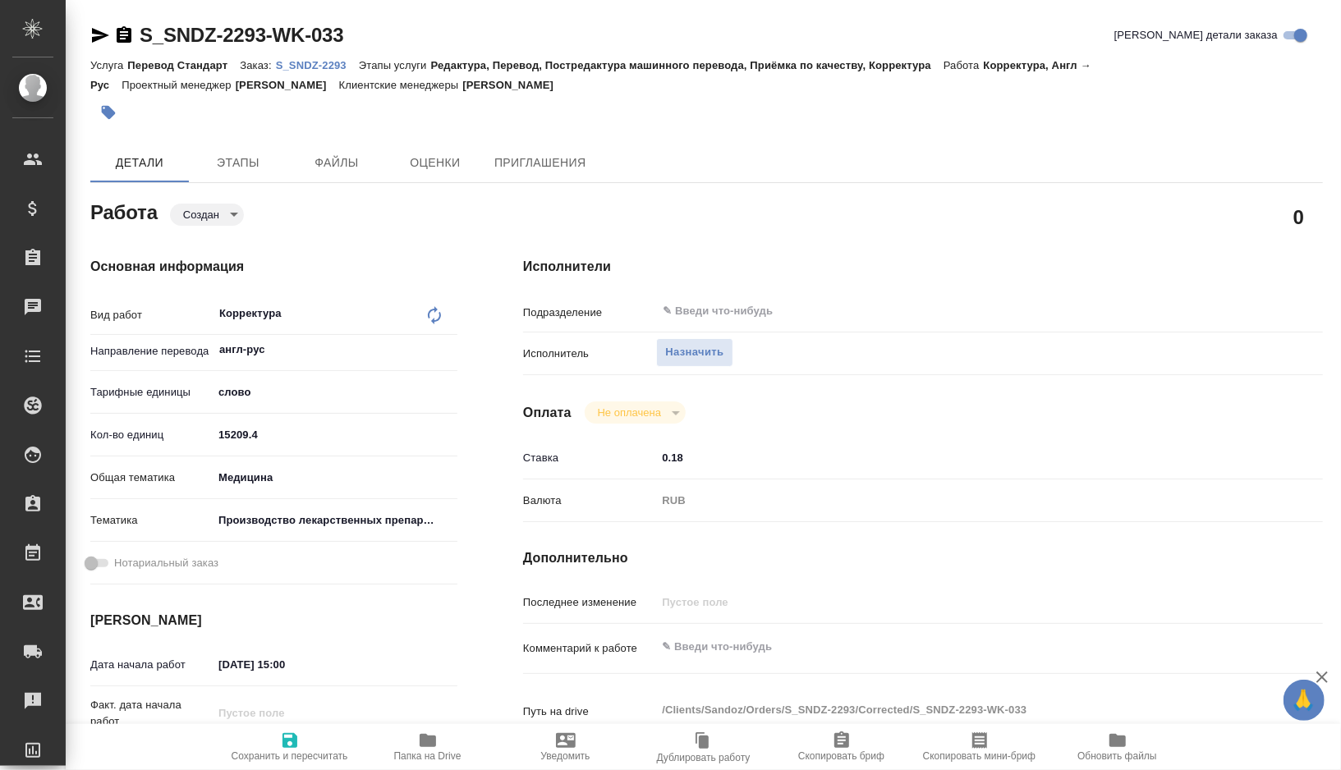
type textarea "x"
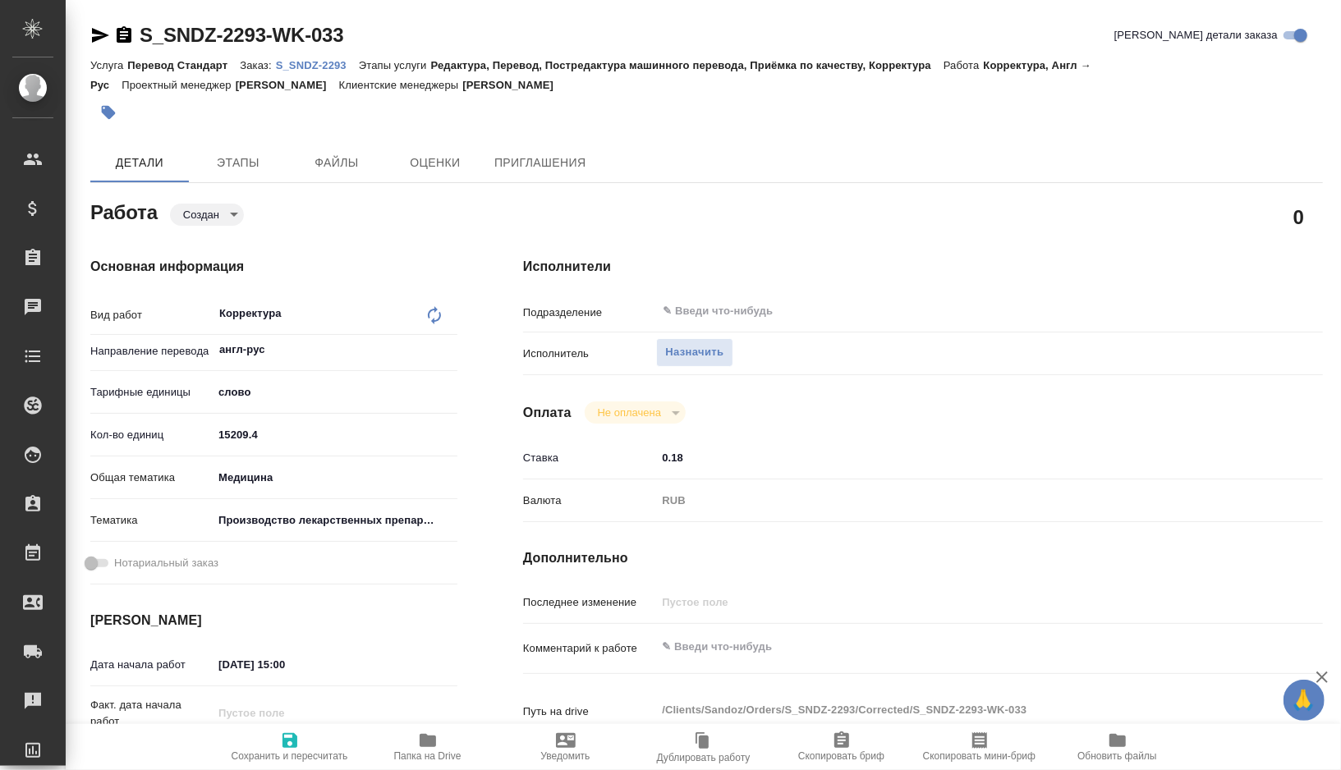
click at [442, 319] on icon at bounding box center [435, 316] width 20 height 20
type textarea "x"
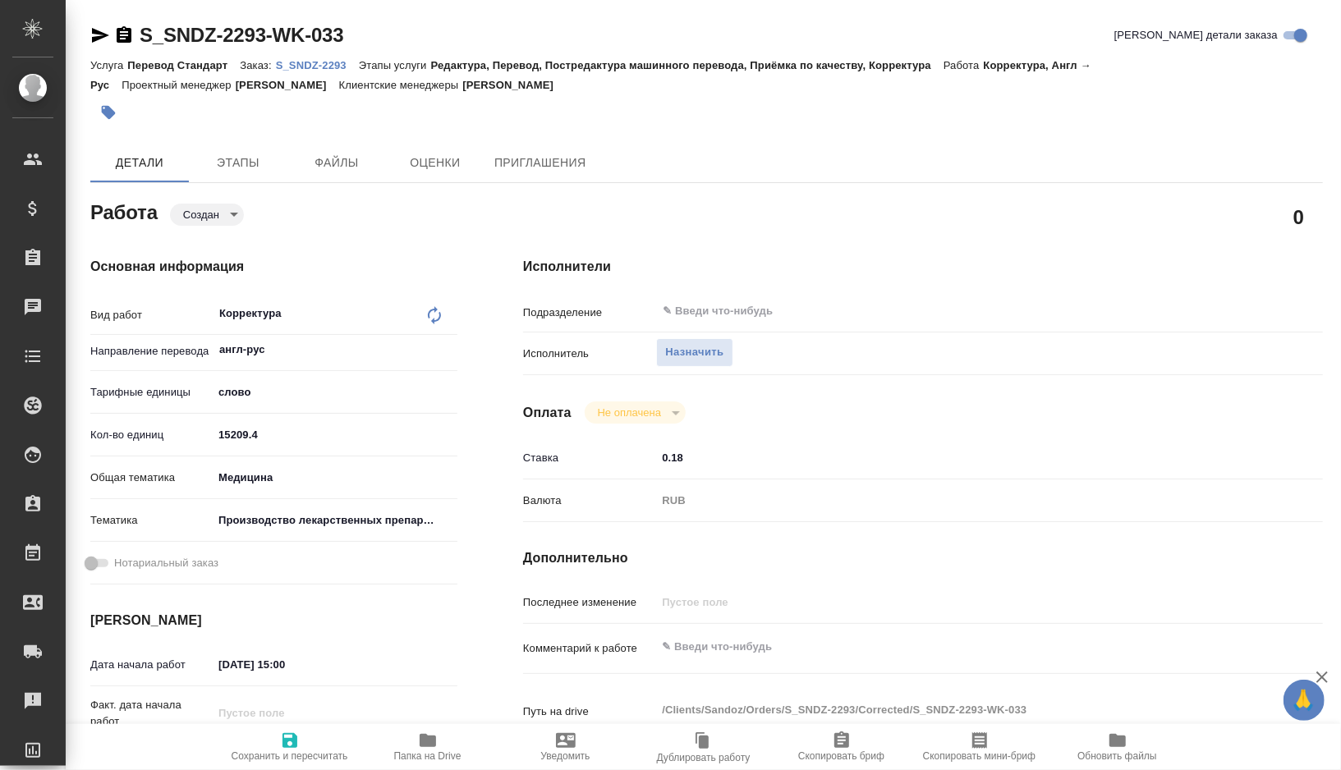
type textarea "x"
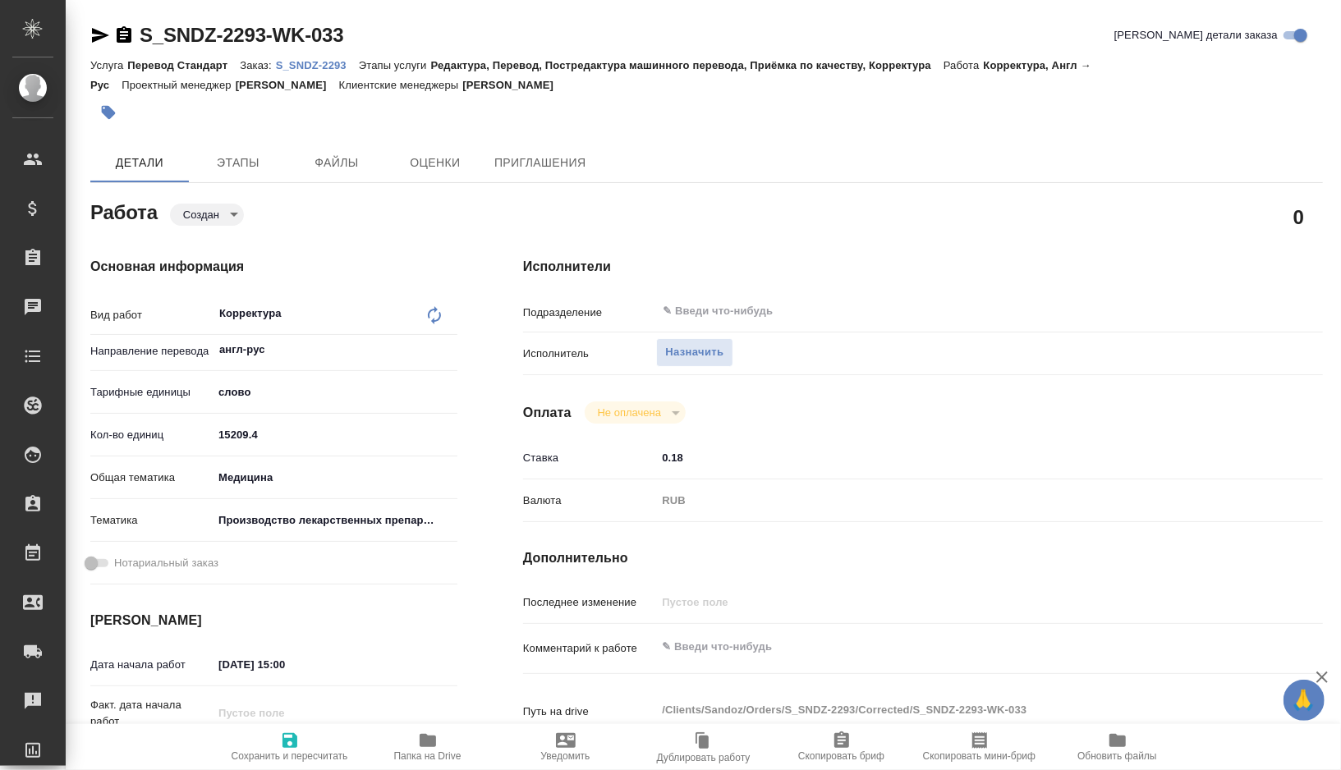
type textarea "x"
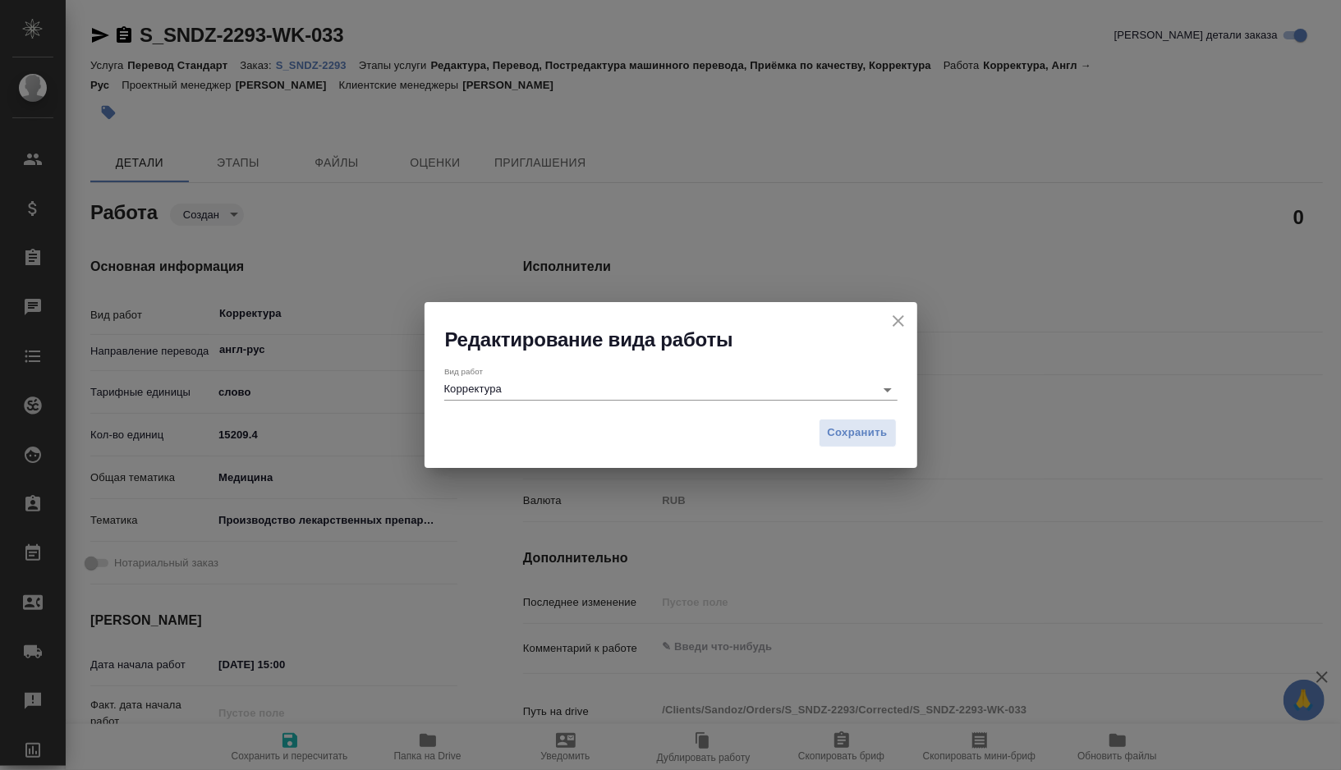
type textarea "x"
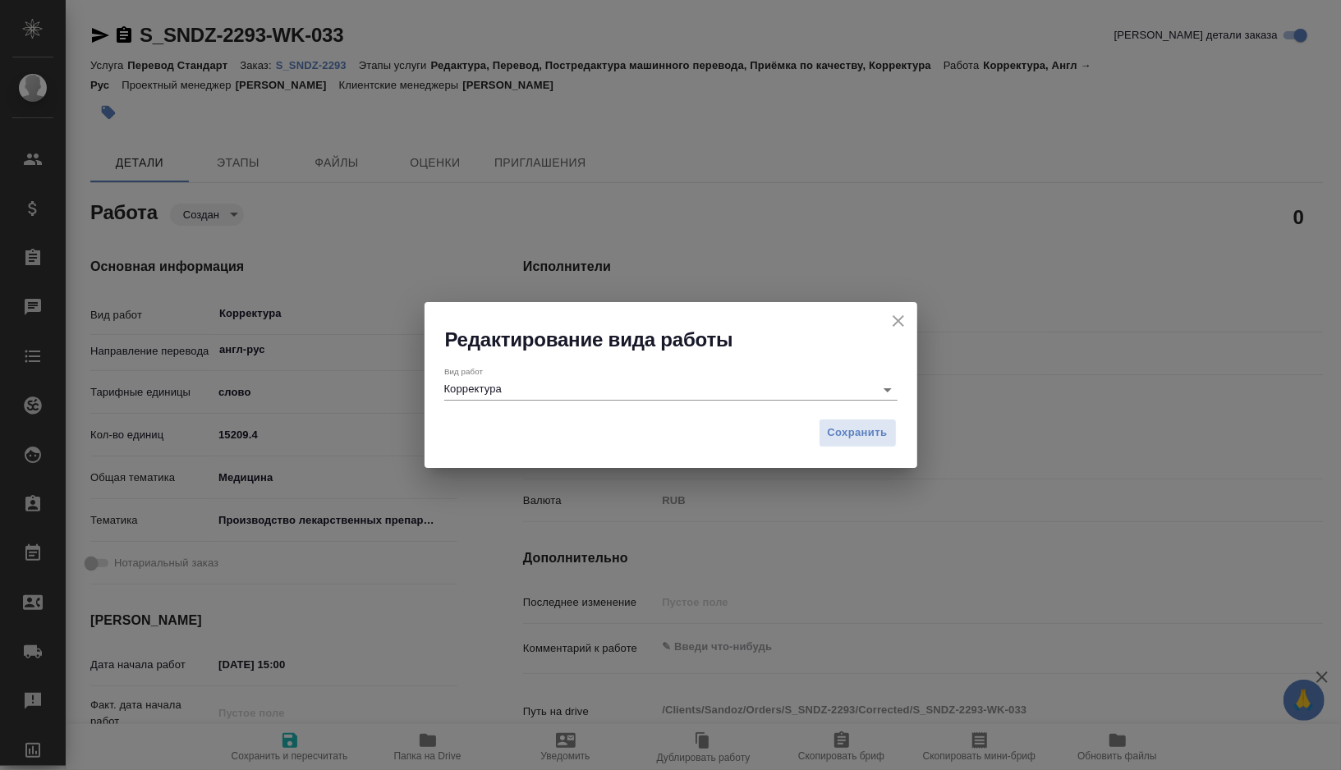
type textarea "x"
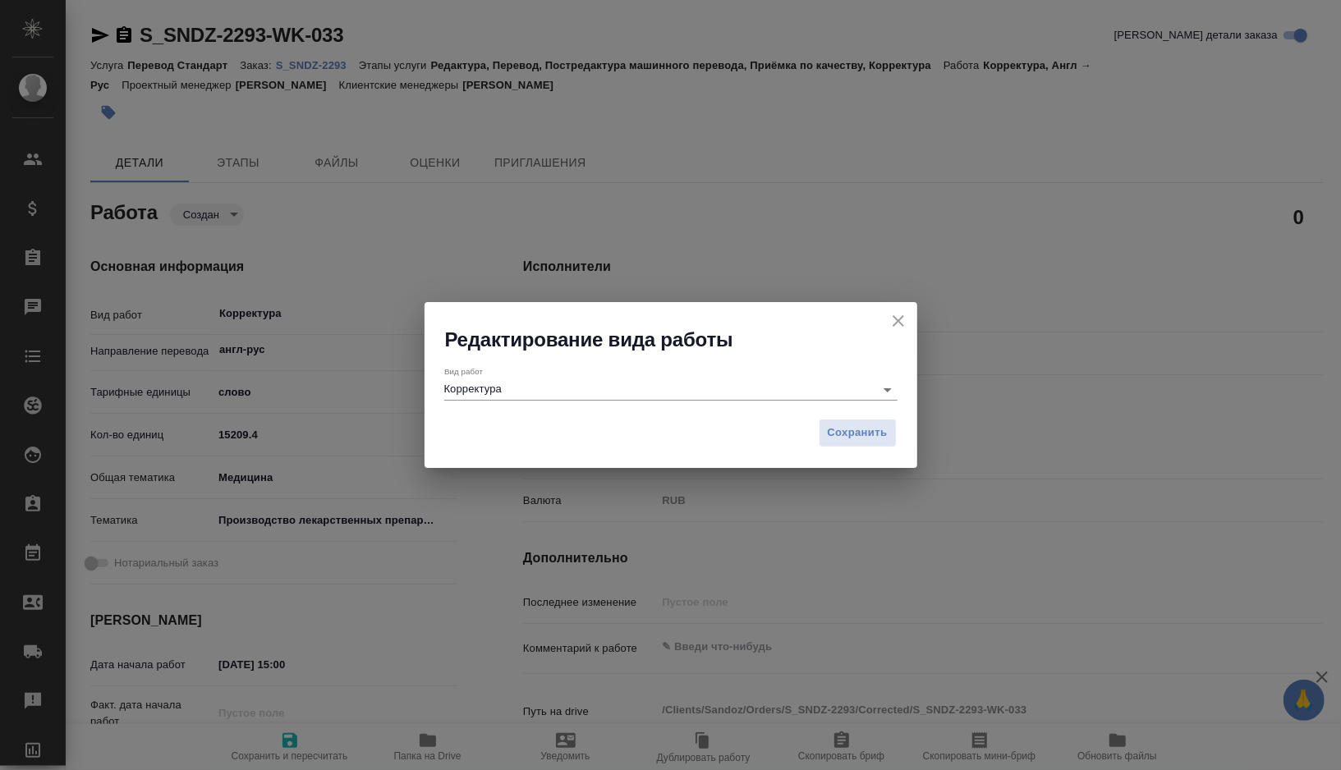
click at [568, 395] on input "Корректура" at bounding box center [655, 389] width 422 height 20
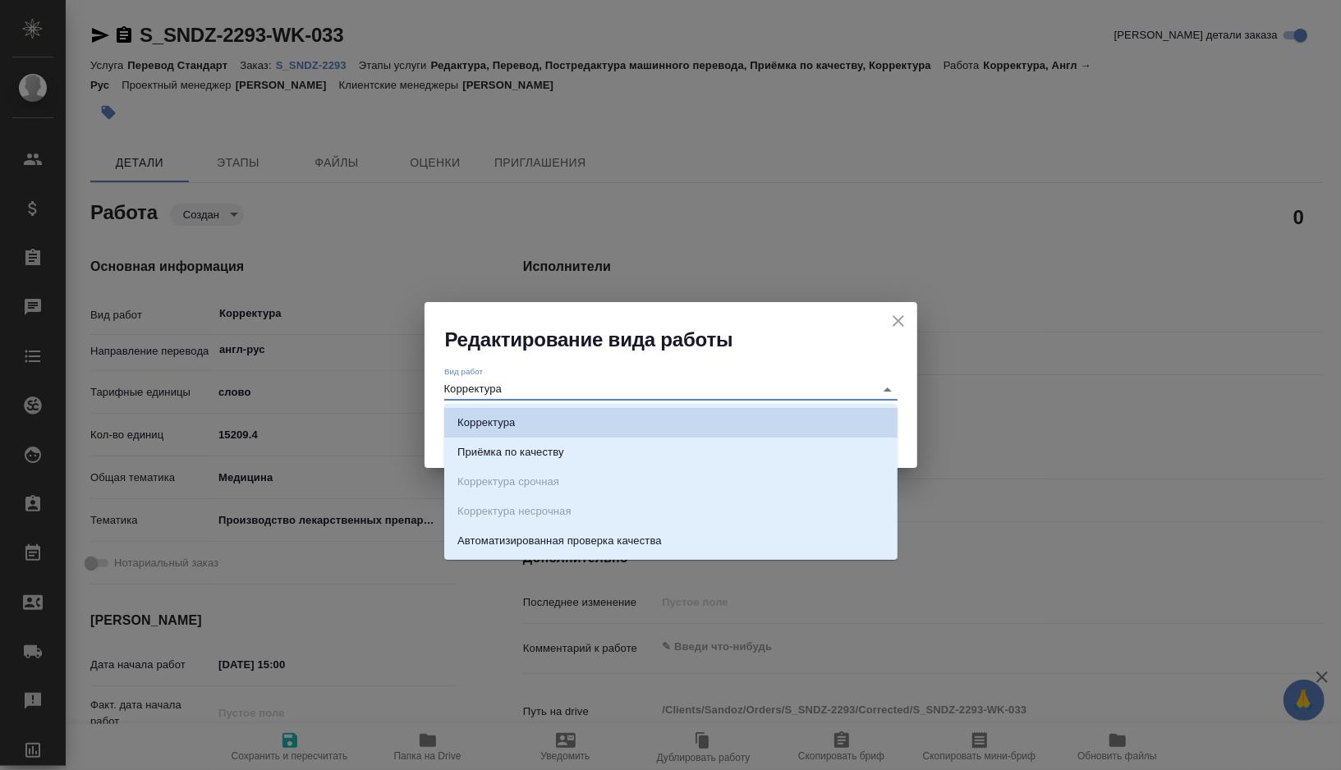
type textarea "x"
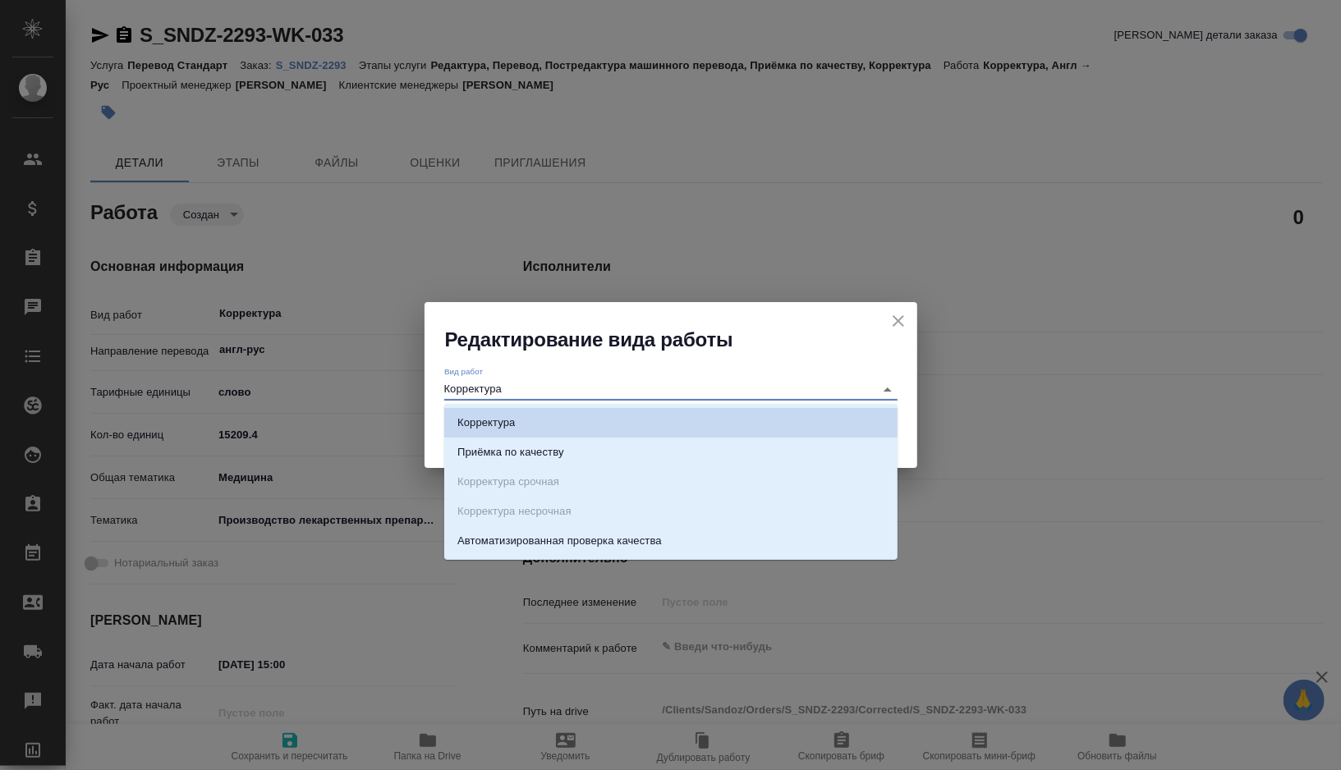
type textarea "x"
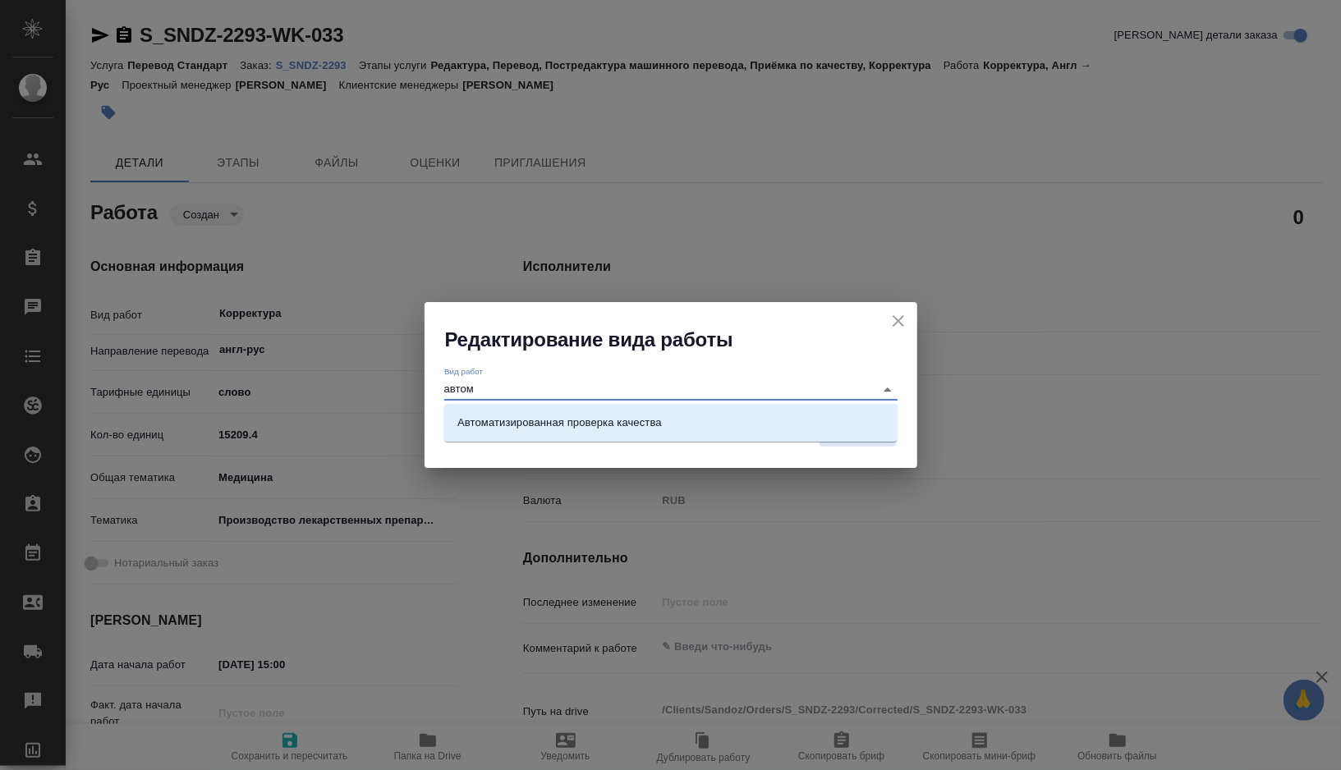
type input "автома"
type textarea "x"
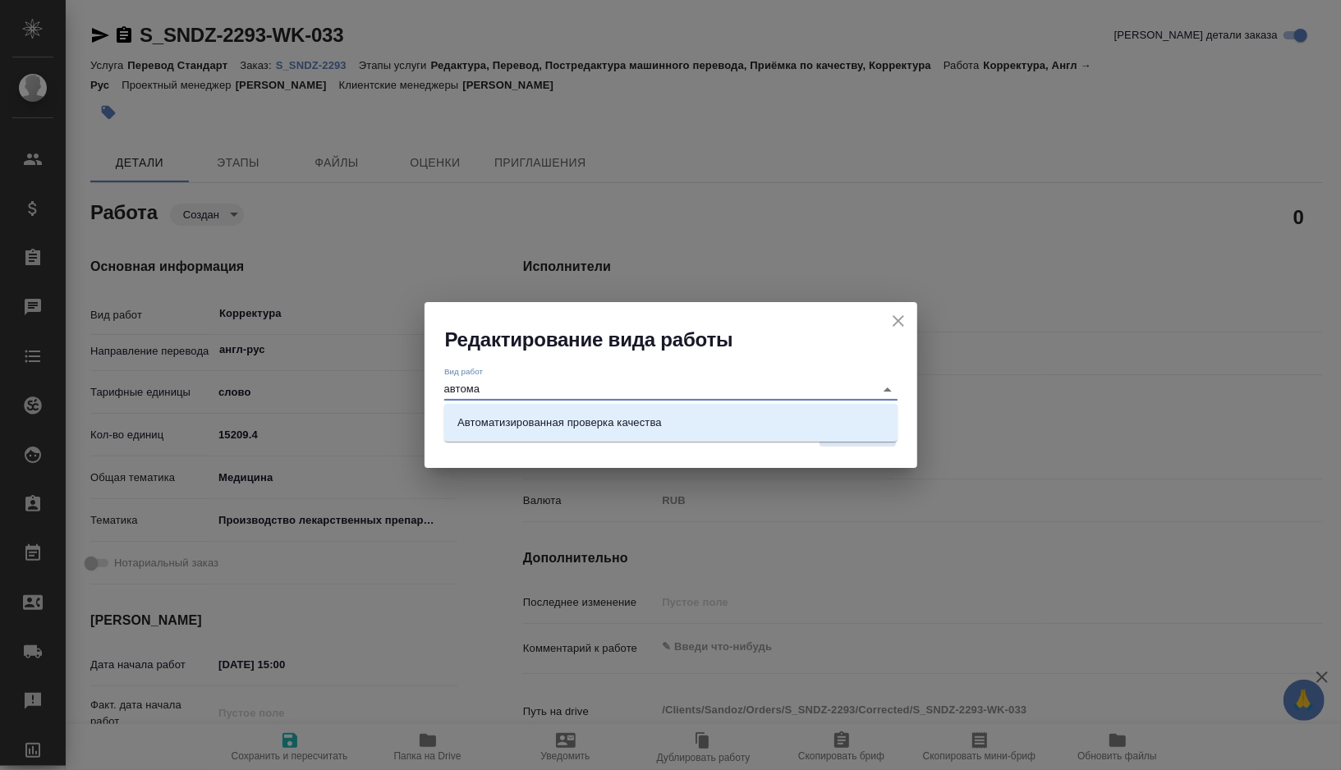
type textarea "x"
click at [590, 436] on li "Автоматизированная проверка качества" at bounding box center [670, 423] width 453 height 30
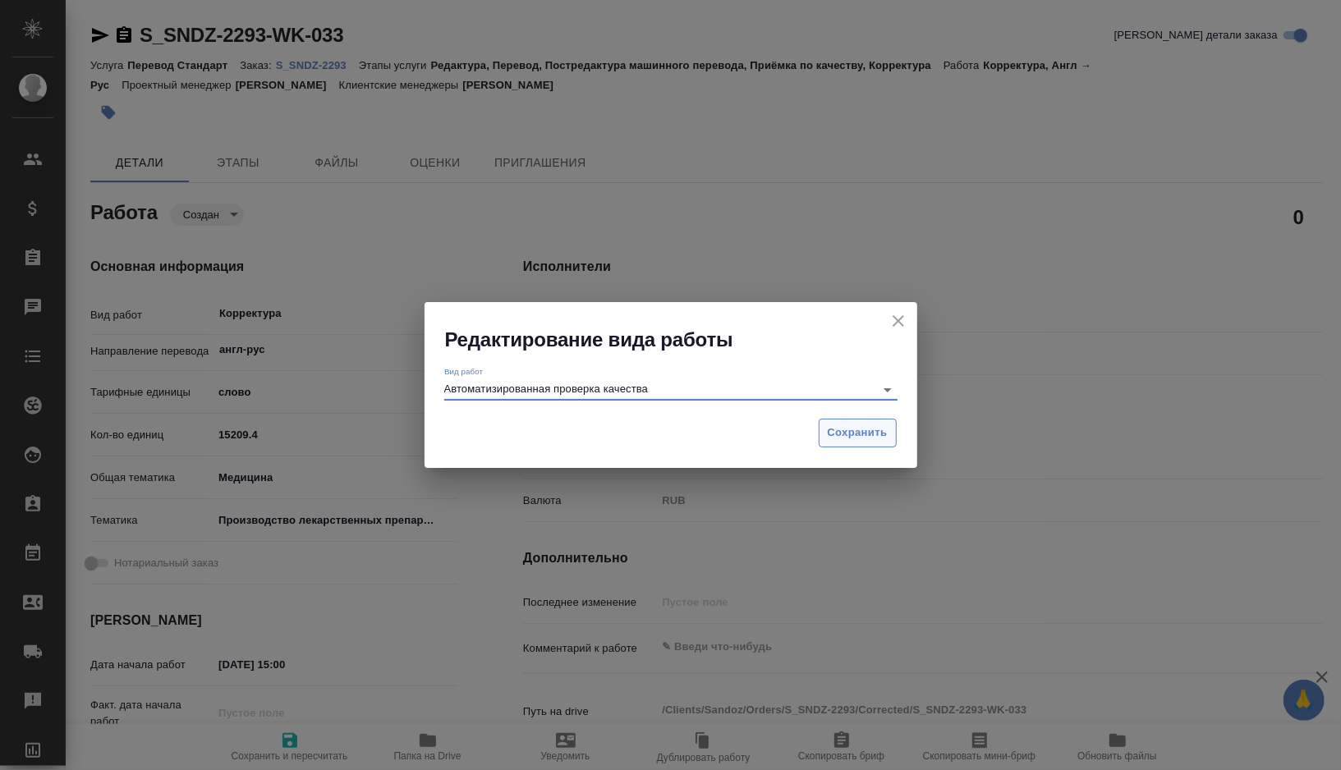
type input "Автоматизированная проверка качества"
click at [833, 432] on span "Сохранить" at bounding box center [858, 433] width 60 height 19
type textarea "x"
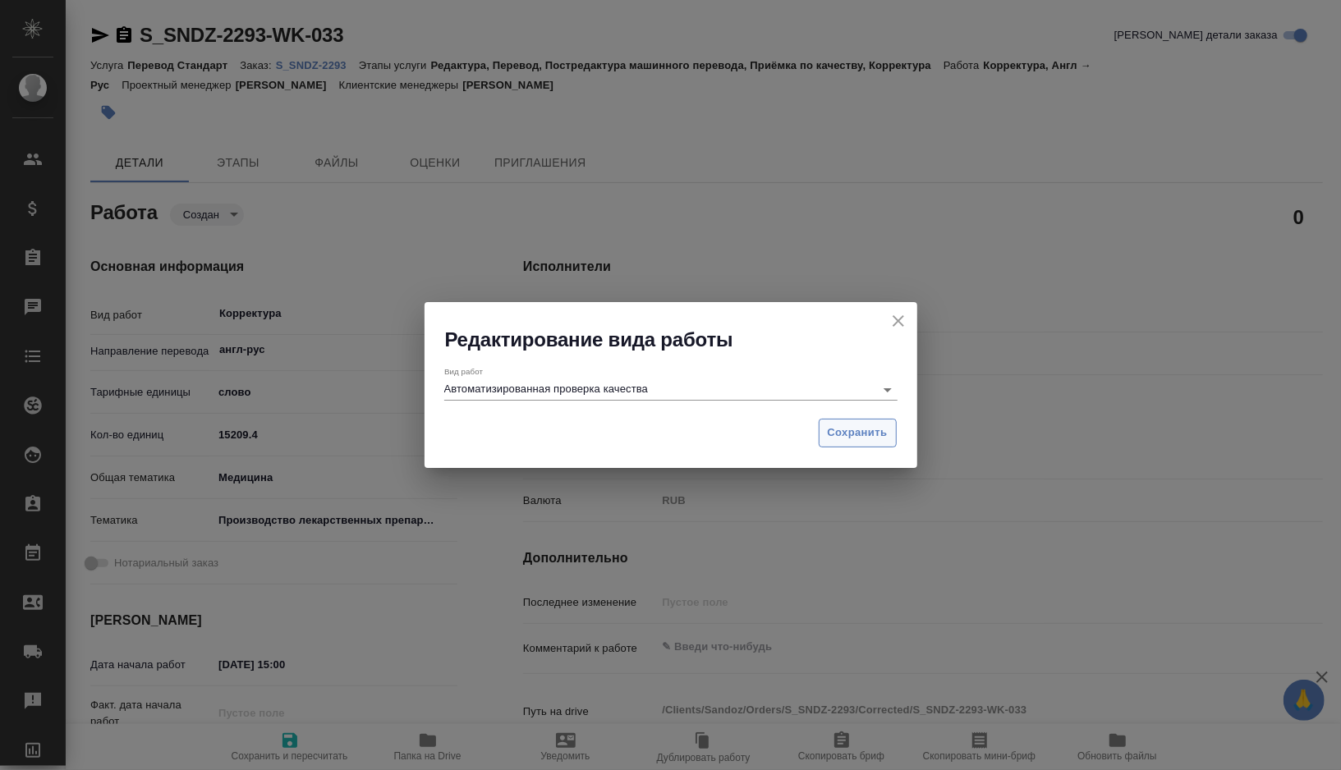
type textarea "x"
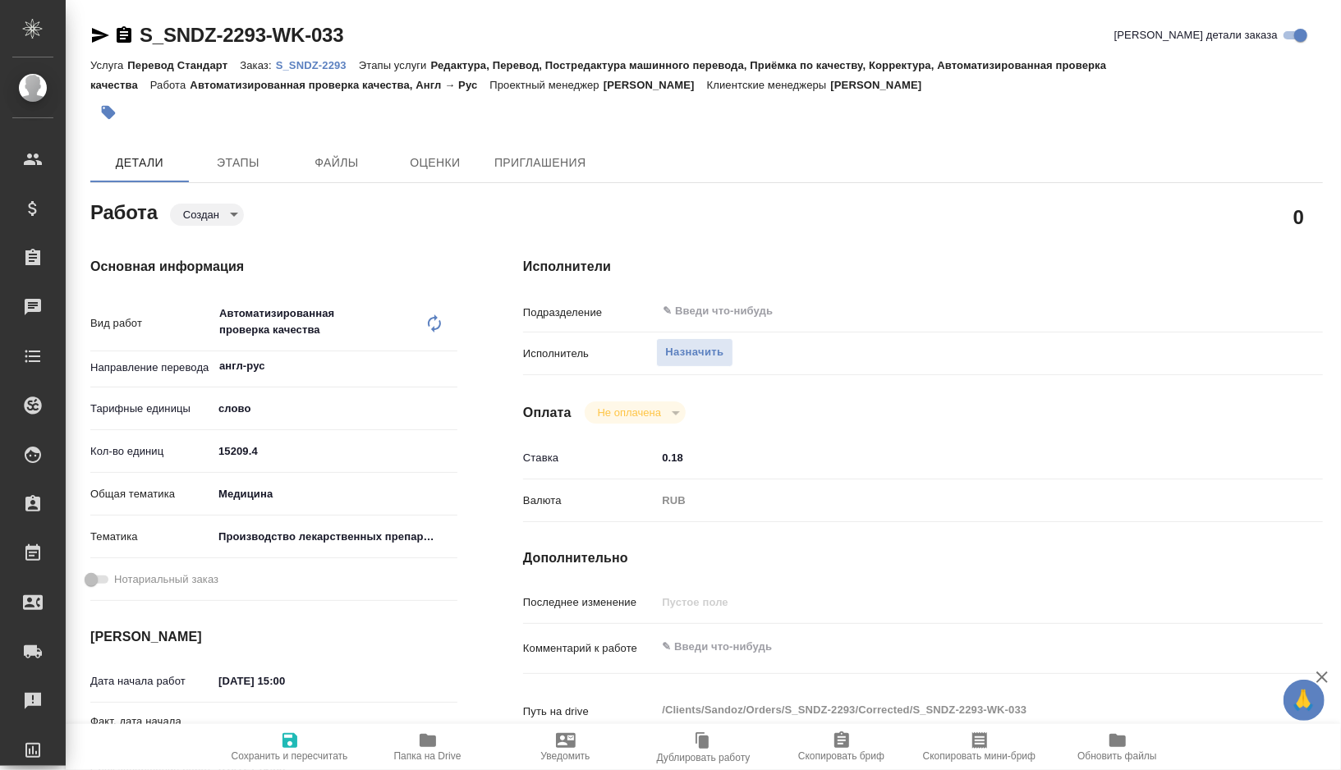
type textarea "x"
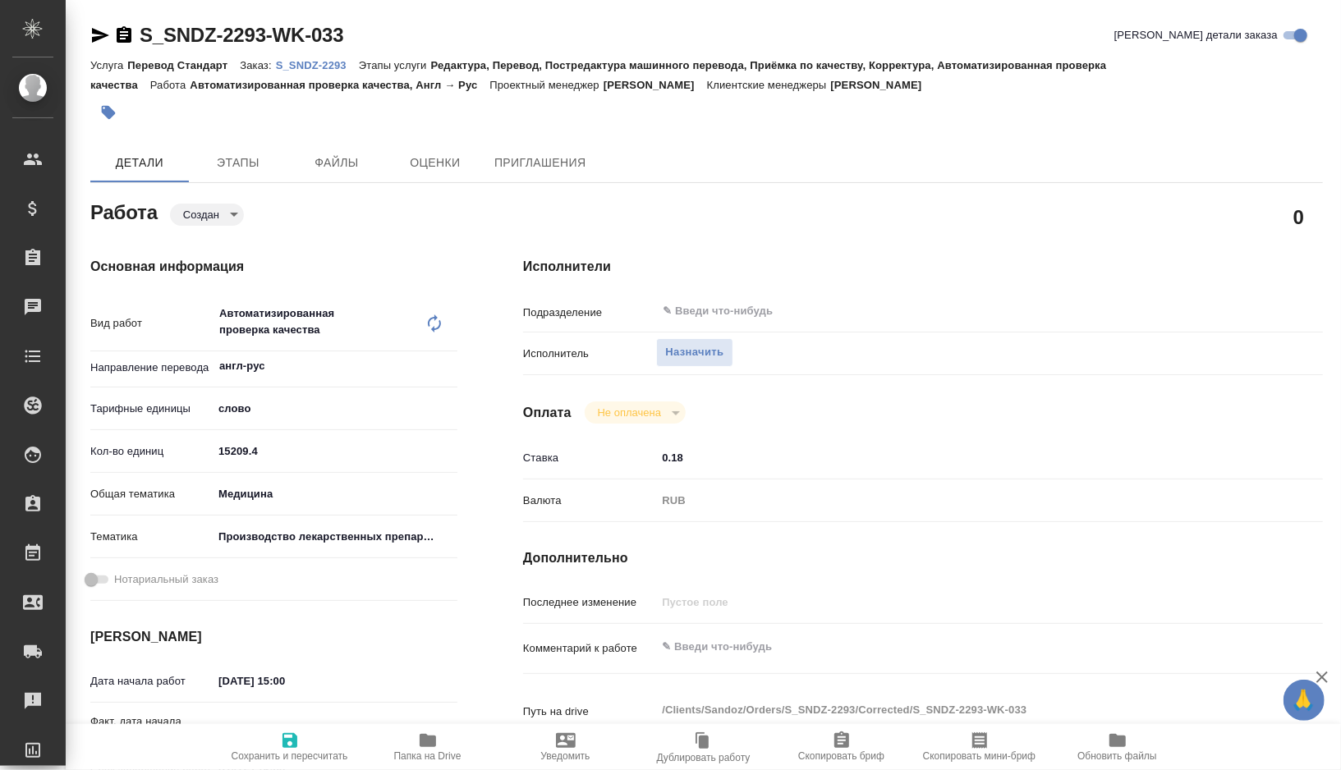
type textarea "x"
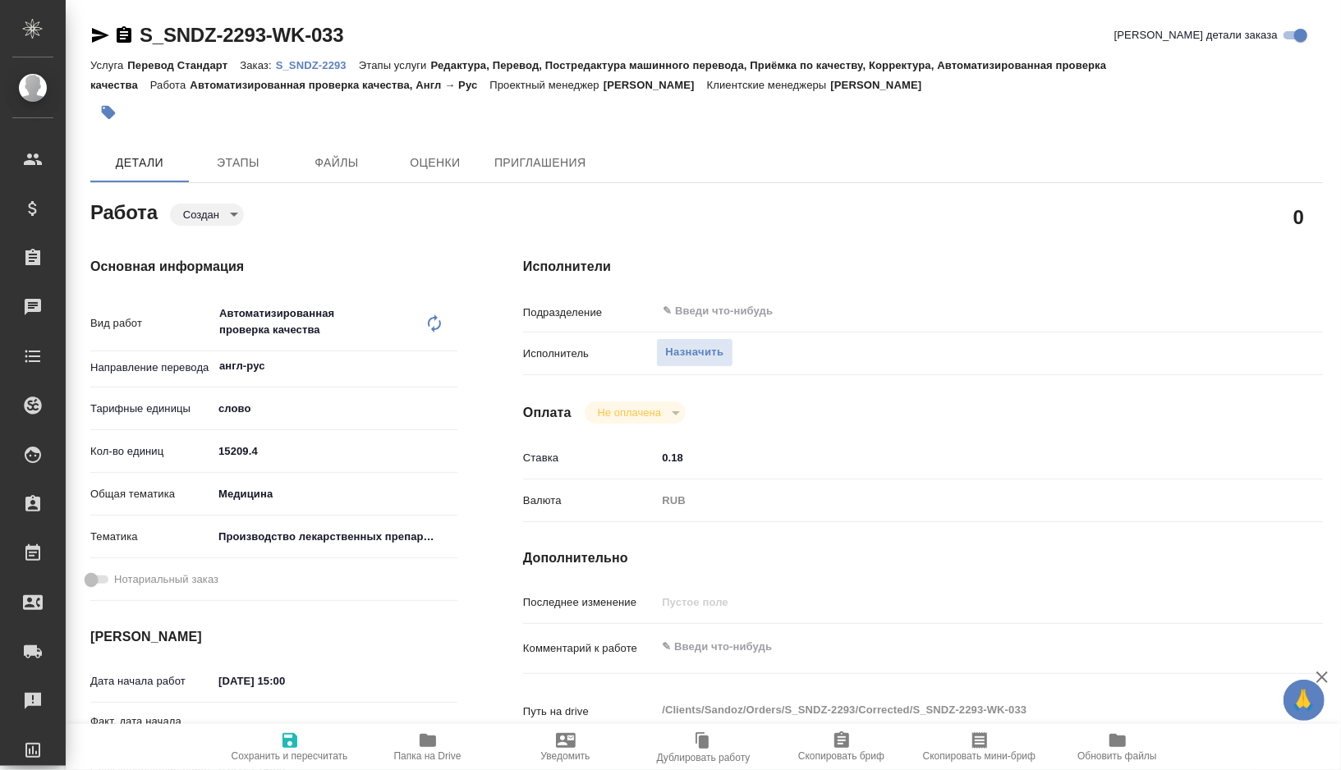
type textarea "x"
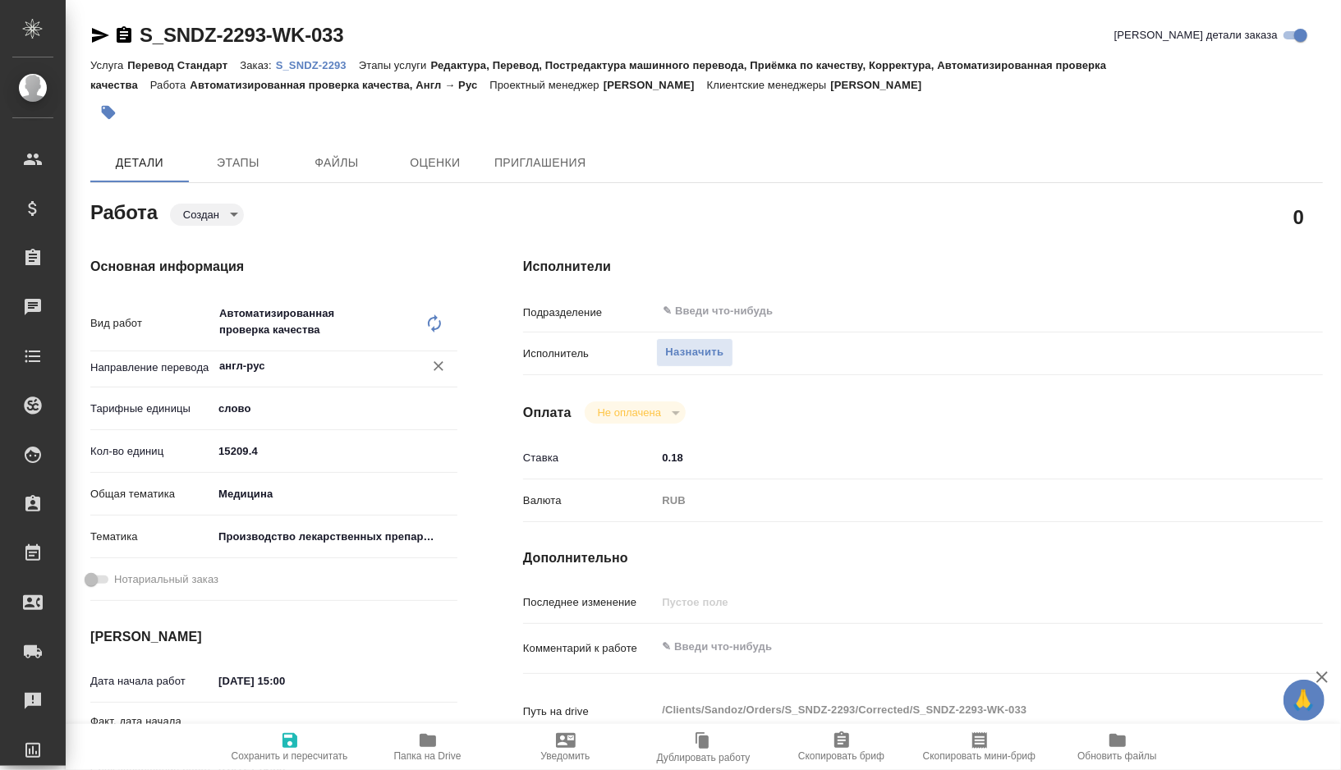
type textarea "x"
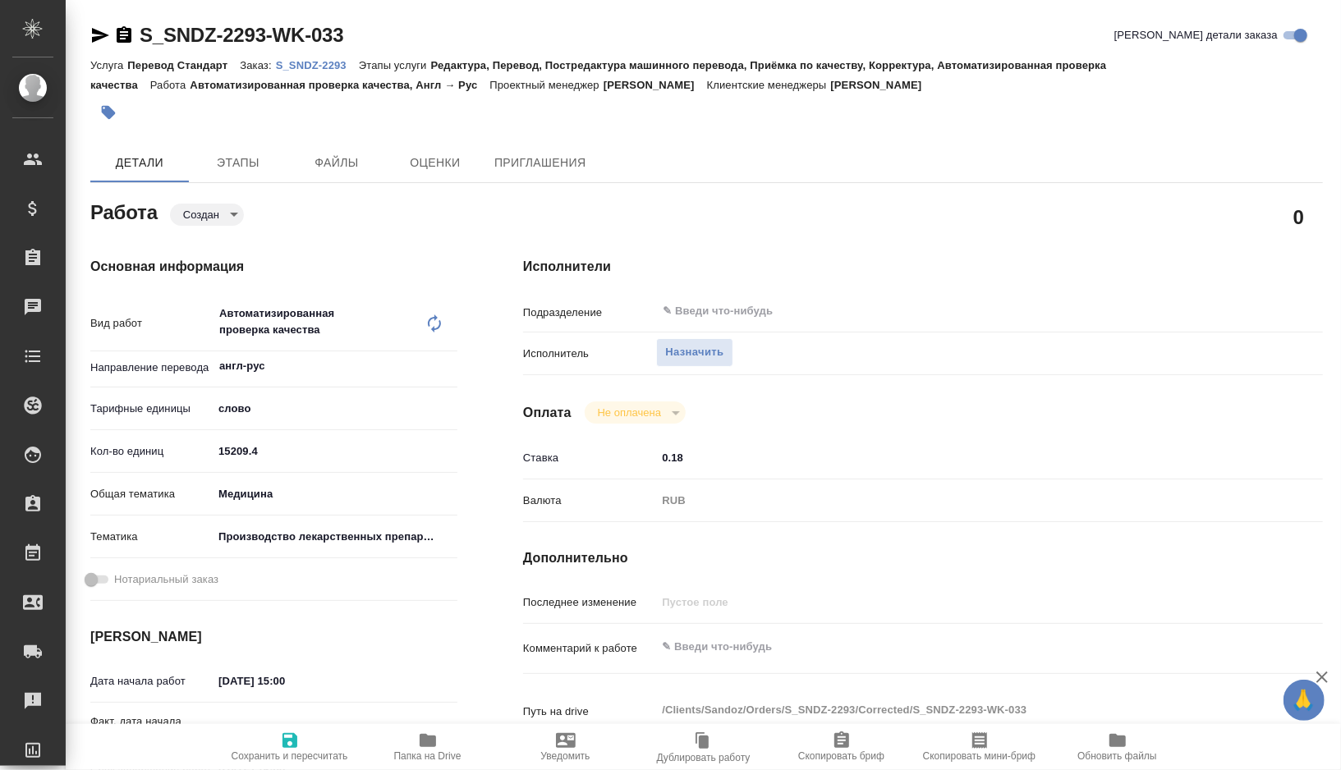
type textarea "x"
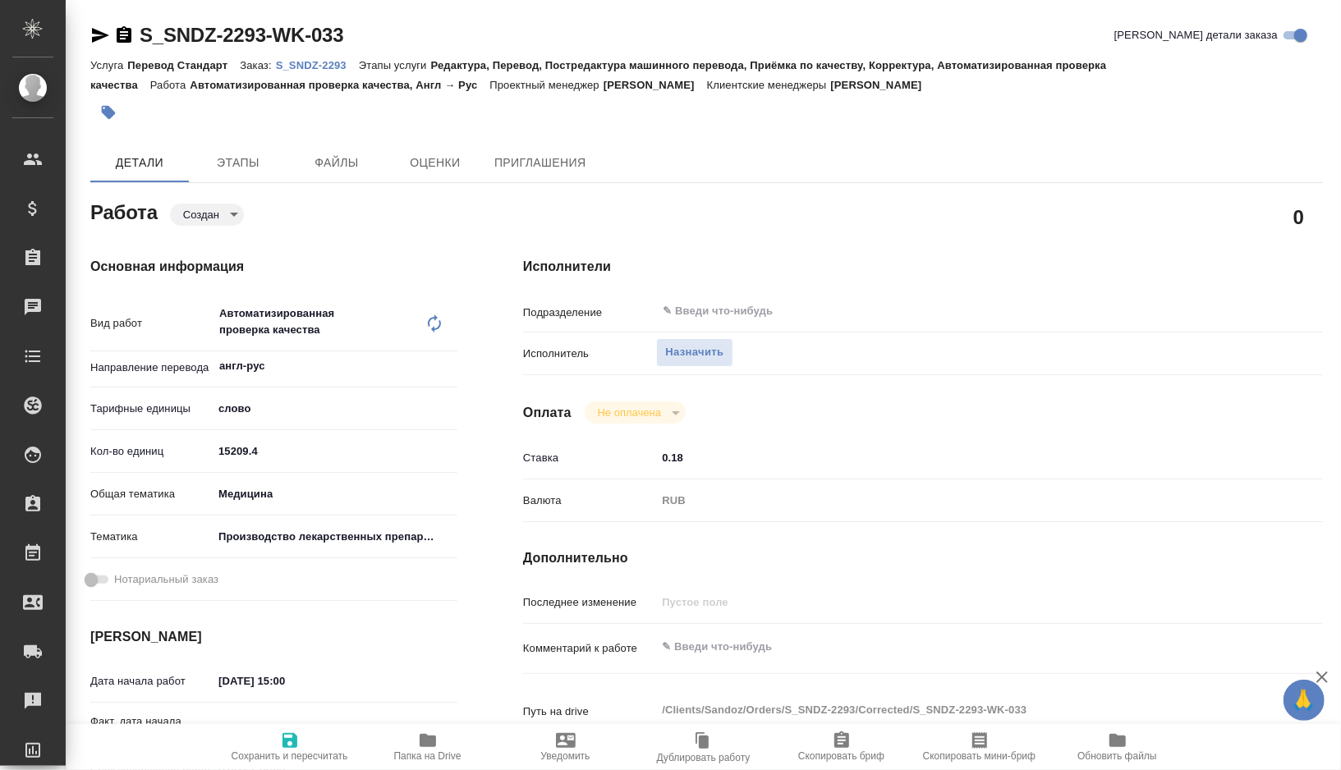
click at [274, 446] on input "15209.4" at bounding box center [335, 451] width 245 height 24
type textarea "x"
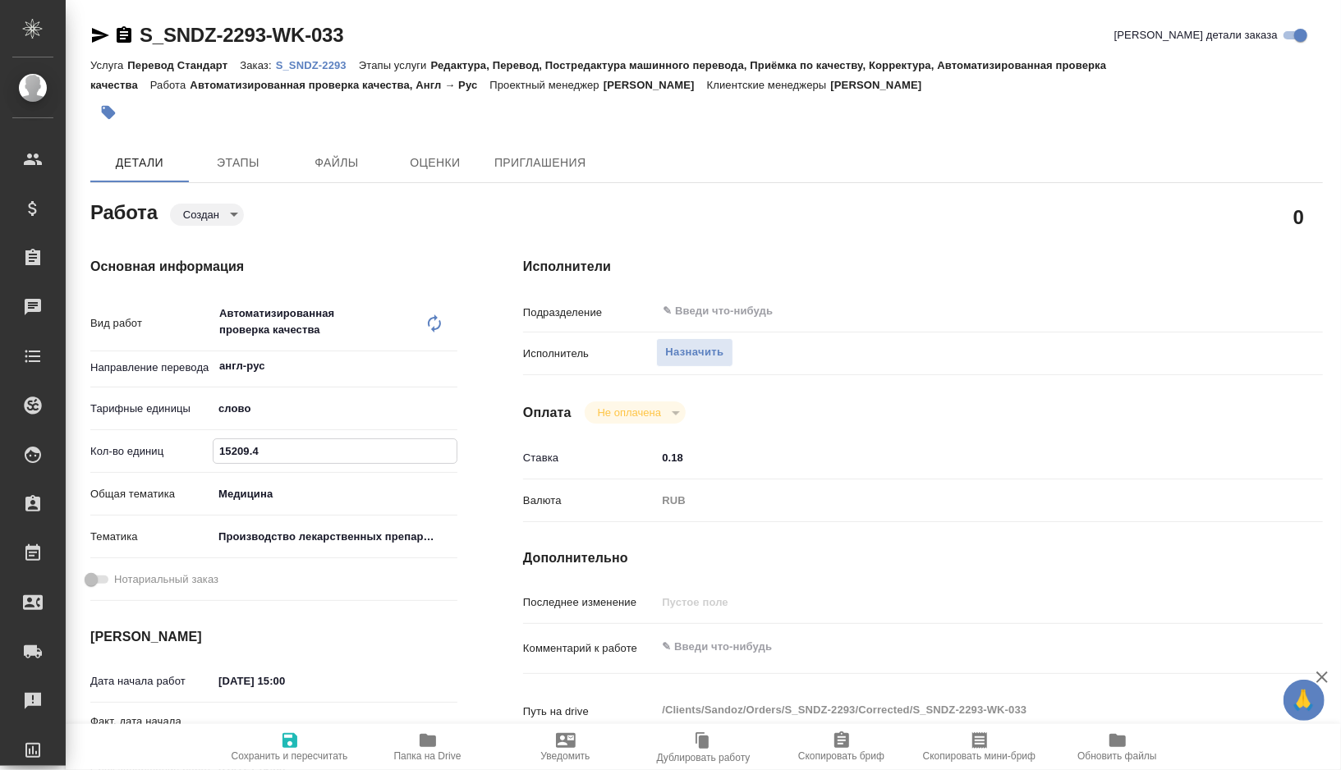
type textarea "x"
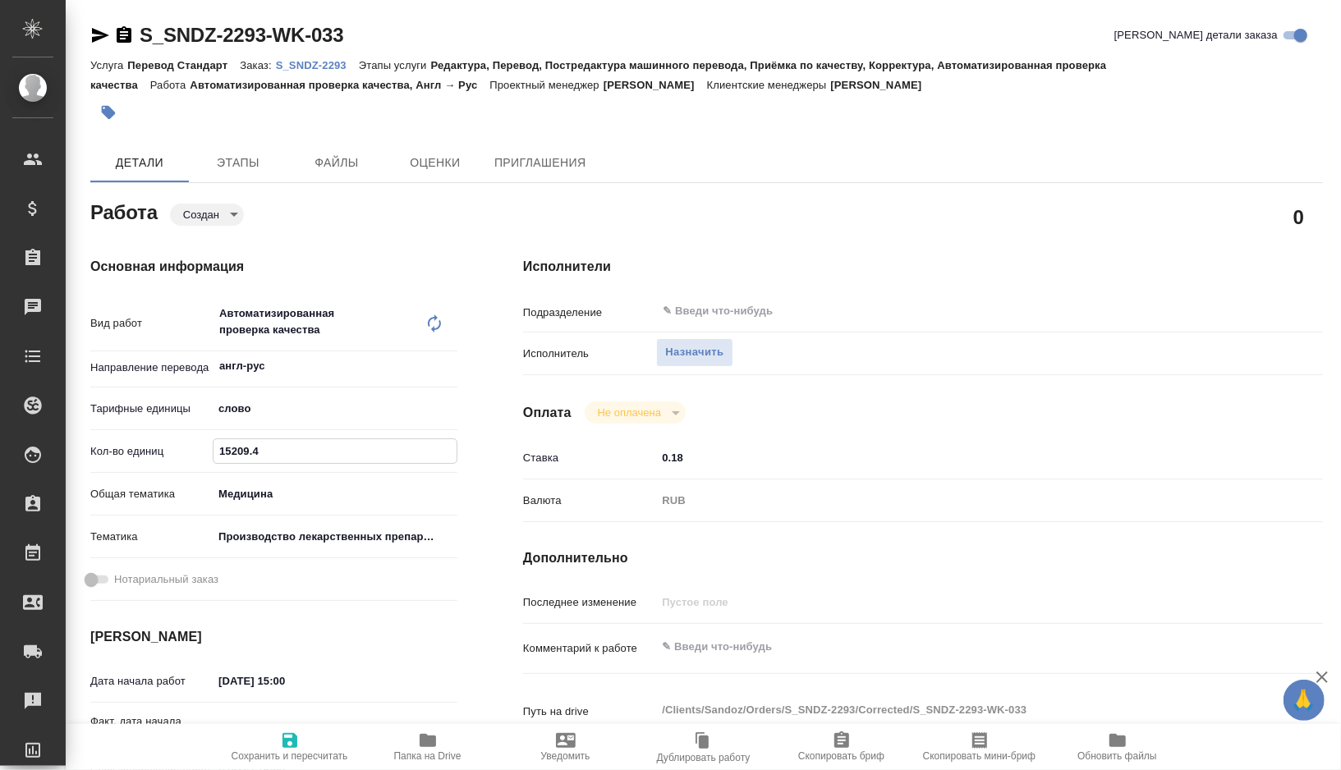
type textarea "x"
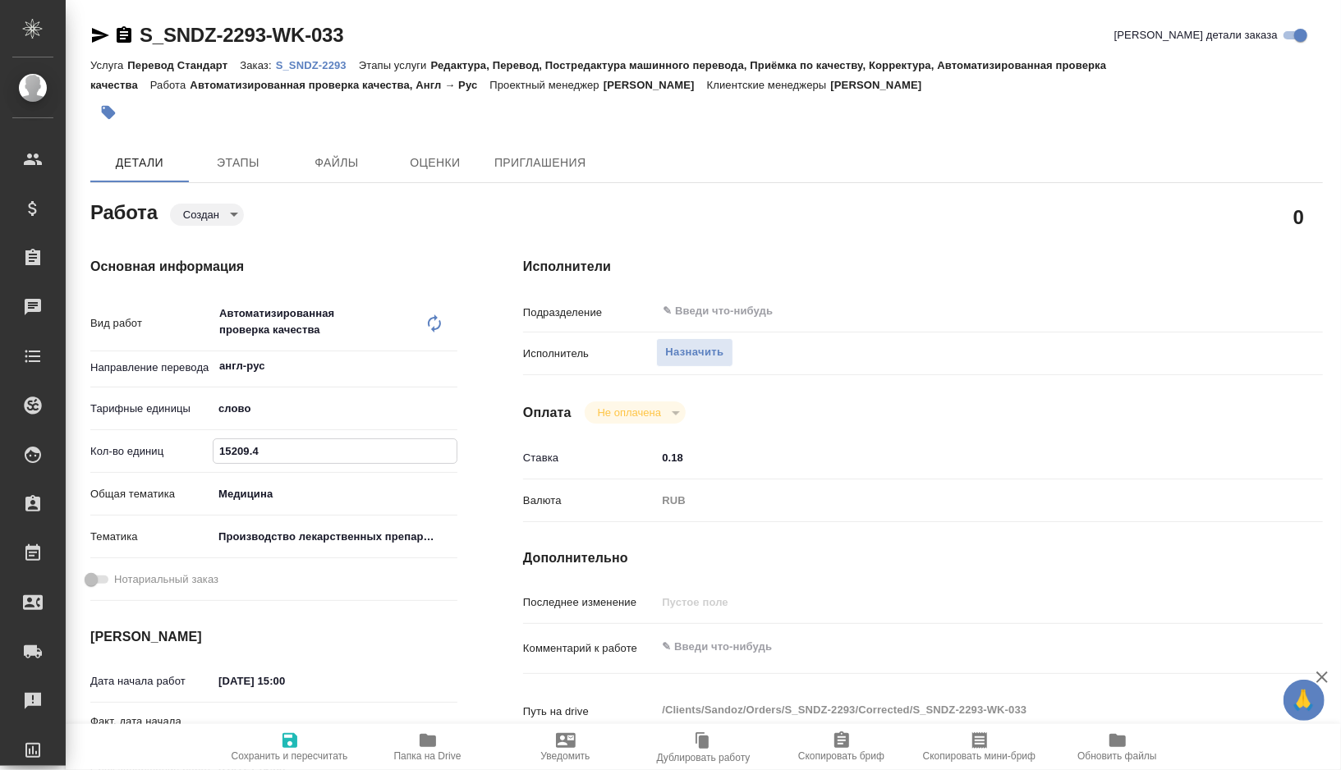
type textarea "x"
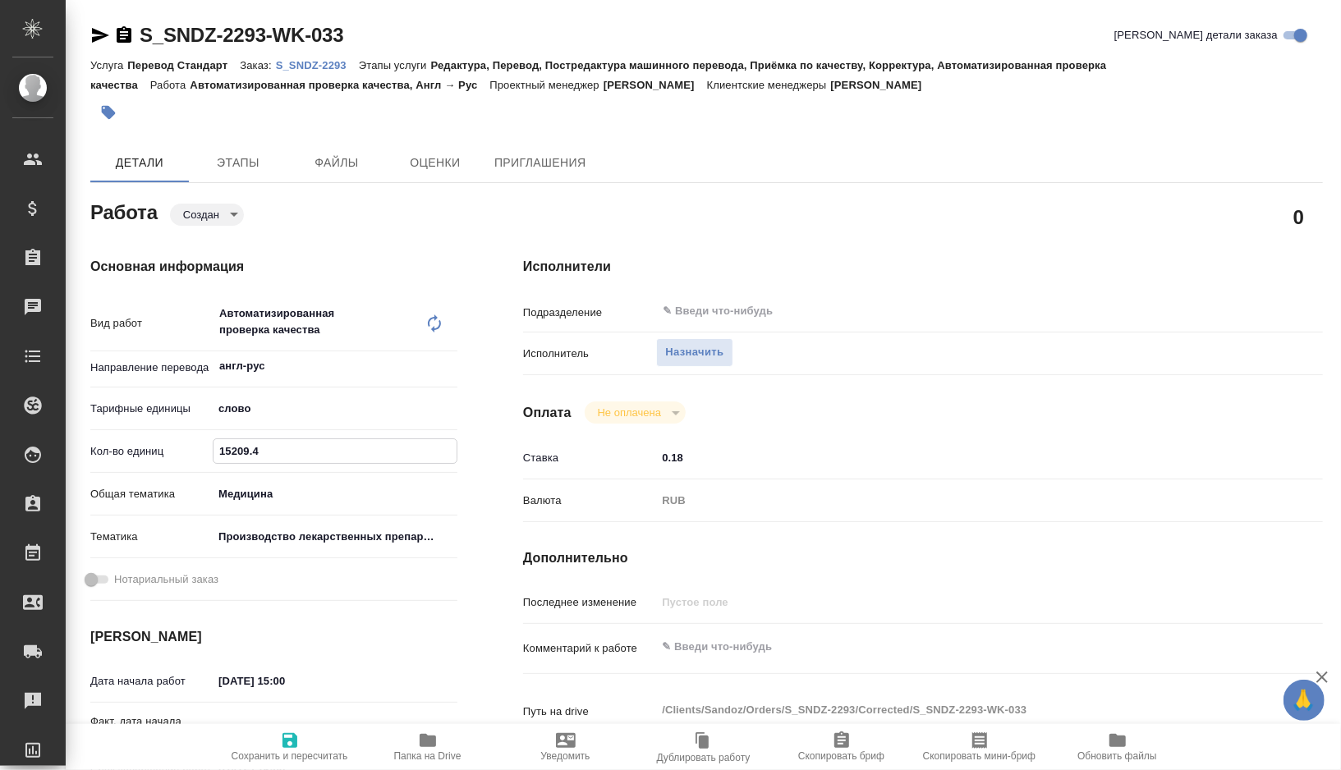
type textarea "x"
click at [272, 407] on body "🙏 .cls-1 fill:#fff; AWATERA [PERSON_NAME] Спецификации Заказы 0 Чаты Todo Проек…" at bounding box center [670, 385] width 1341 height 770
click at [259, 454] on li "час" at bounding box center [335, 461] width 245 height 26
type textarea "x"
type input "5a8b1489cc6b4906c91bfd93"
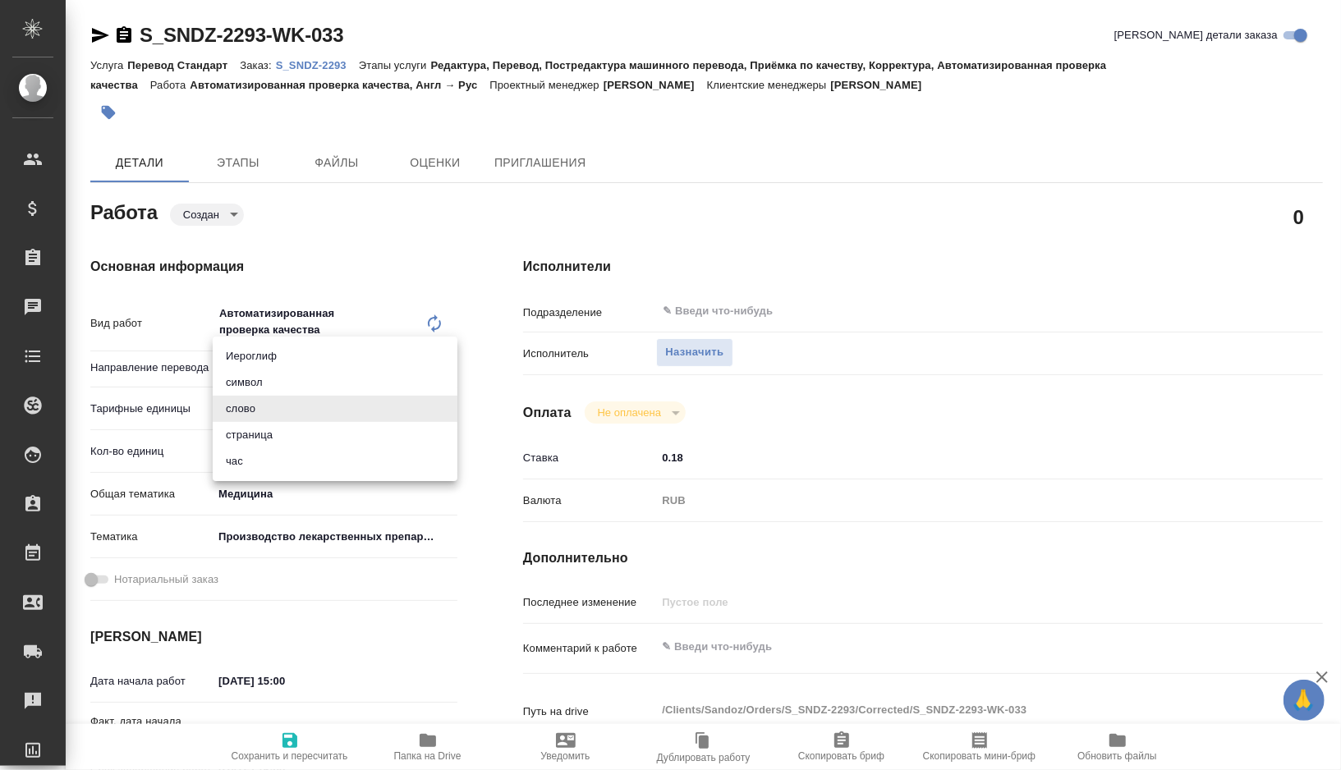
type textarea "x"
click at [259, 469] on div "Кол-во единиц 15209.4" at bounding box center [273, 458] width 367 height 43
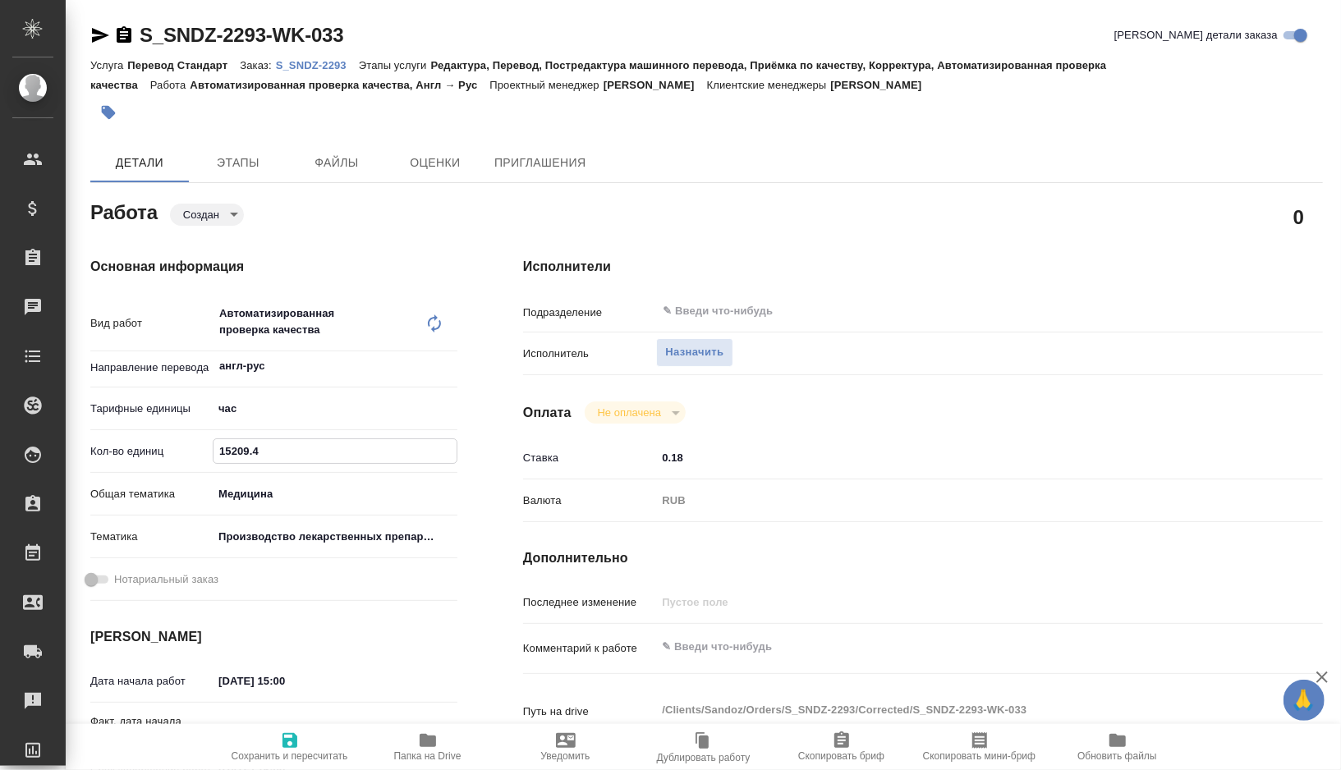
click at [267, 462] on input "15209.4" at bounding box center [335, 451] width 243 height 24
type textarea "x"
type input "15209"
type textarea "x"
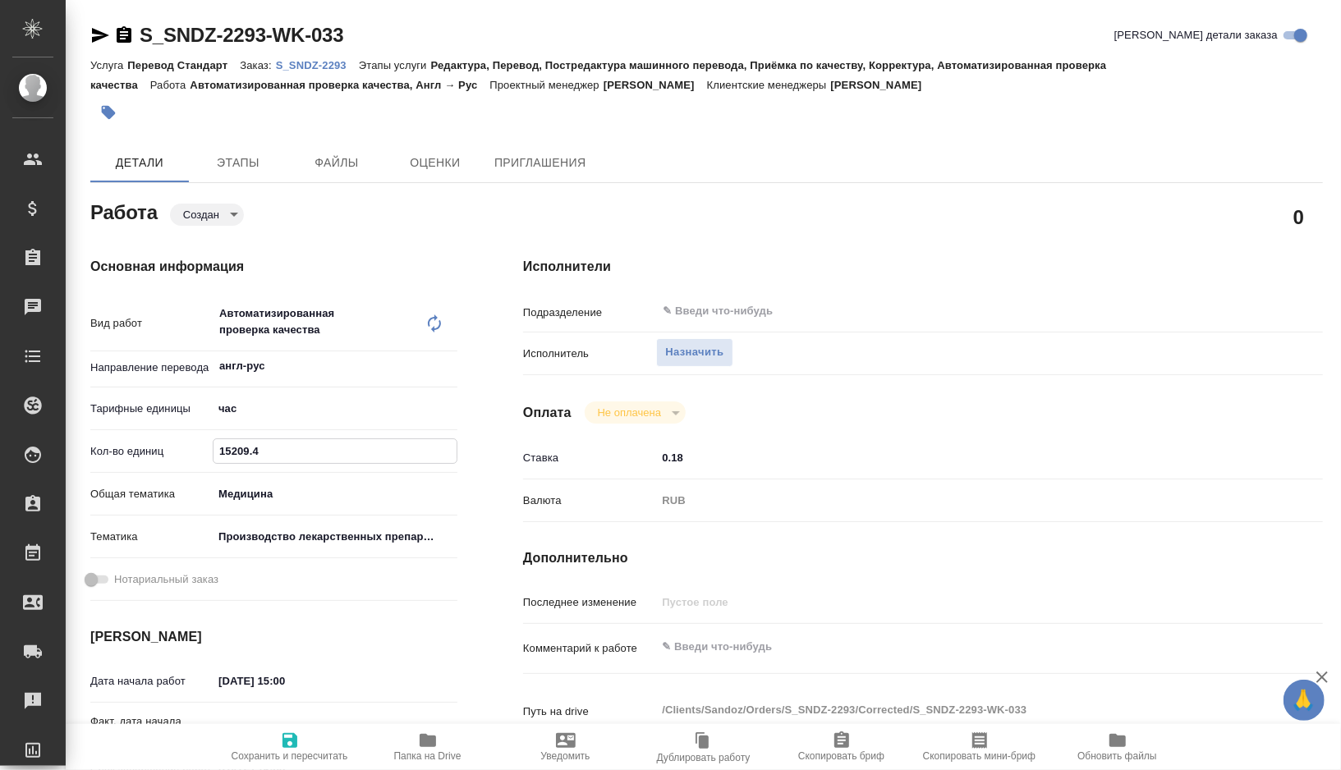
type textarea "x"
type input "1520"
type textarea "x"
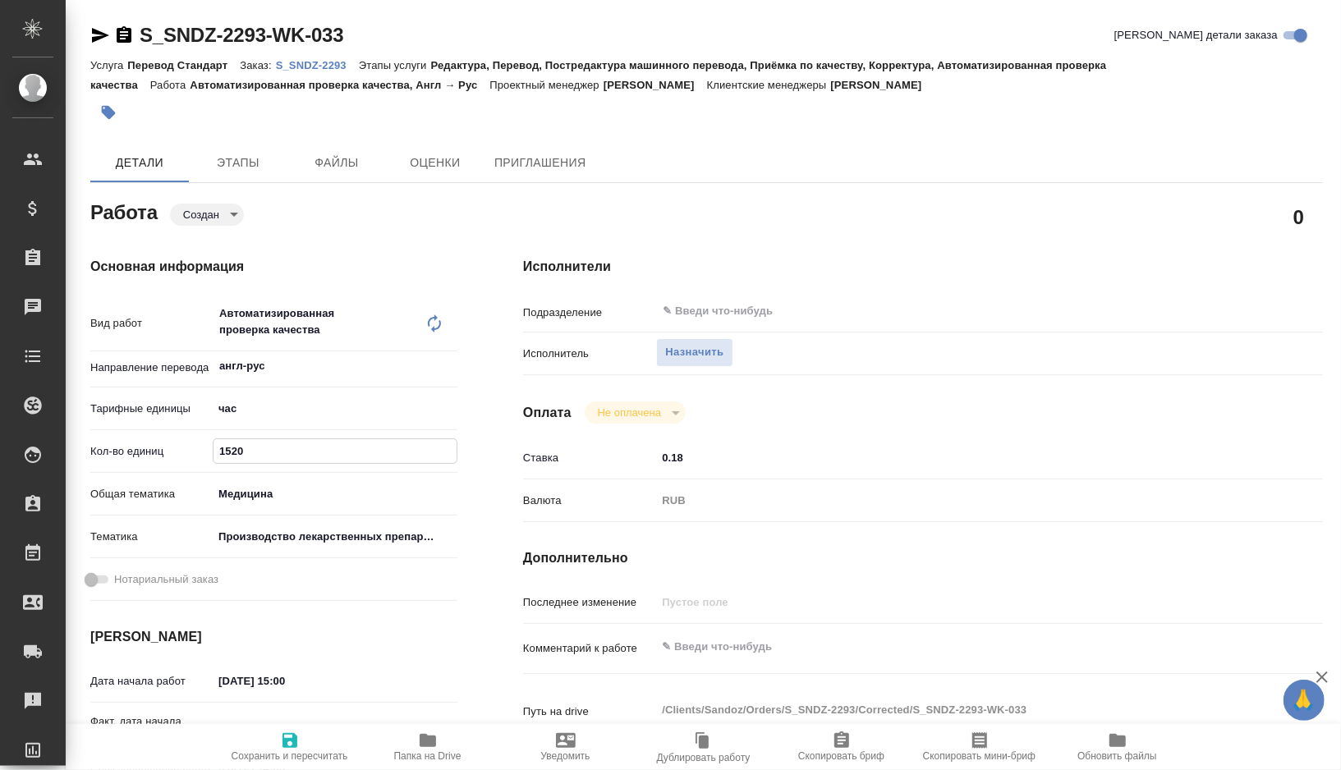
type textarea "x"
type input "152"
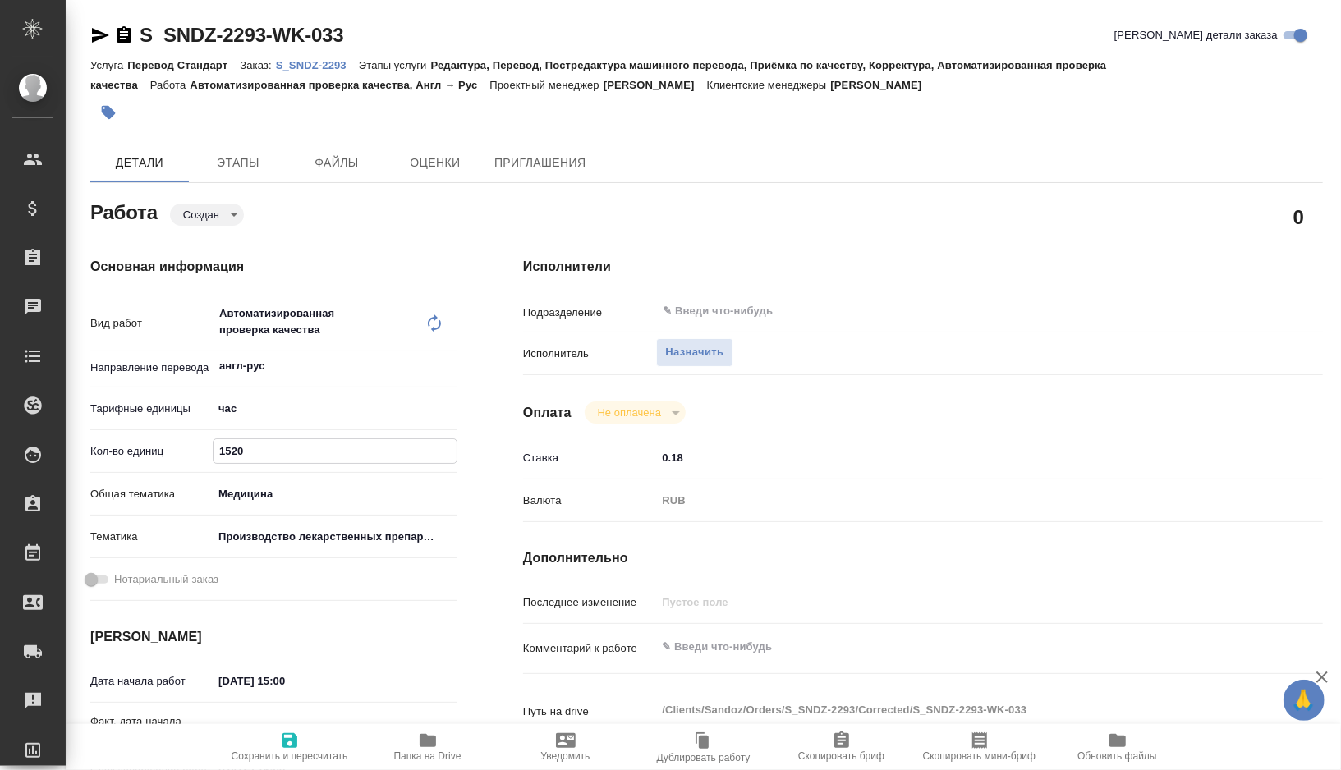
type textarea "x"
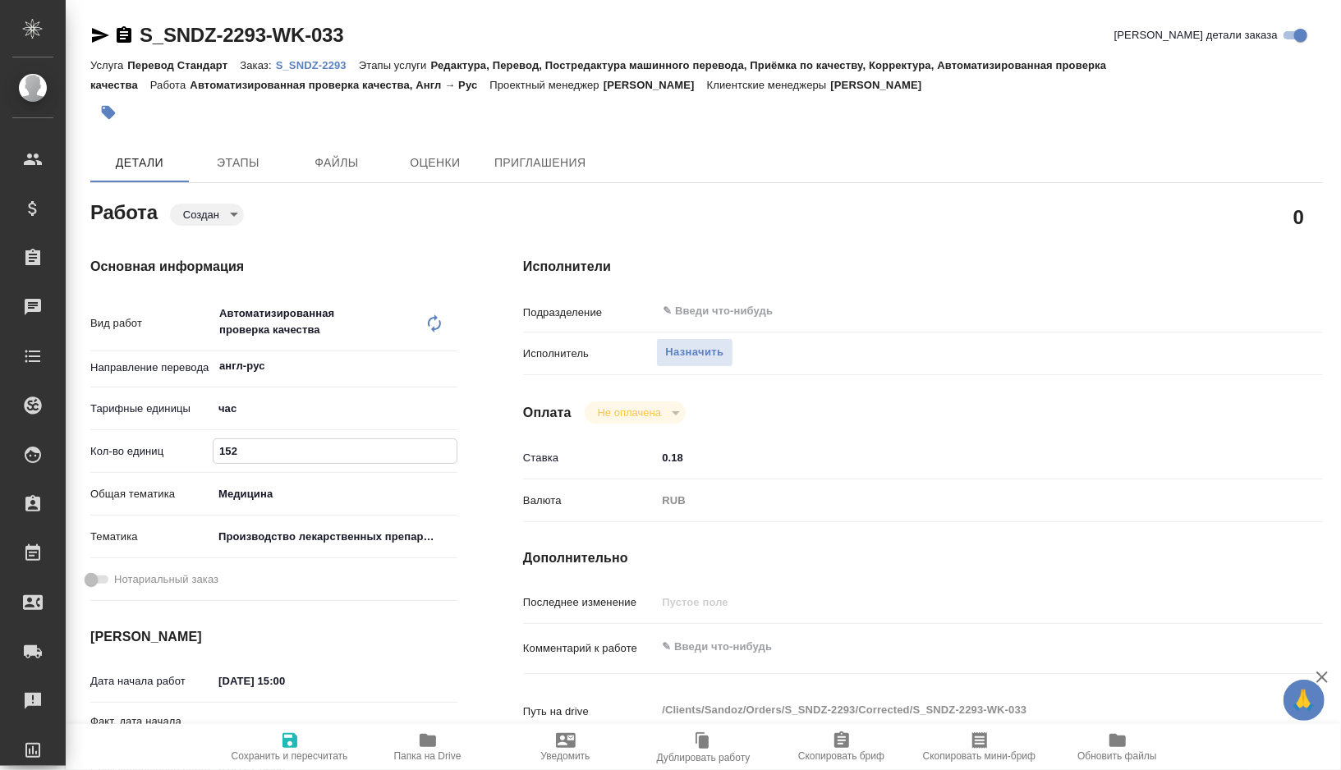
type input "15"
type textarea "x"
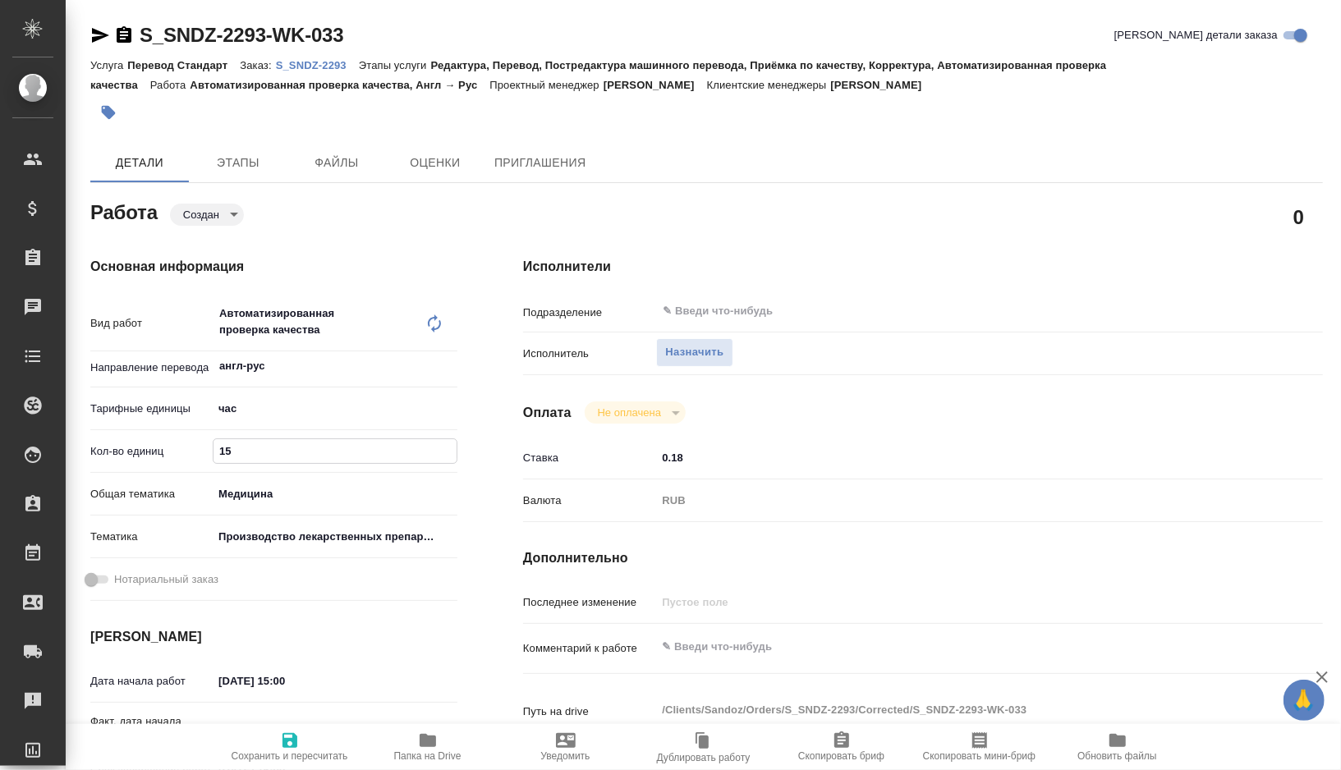
type textarea "x"
type input "1"
type textarea "x"
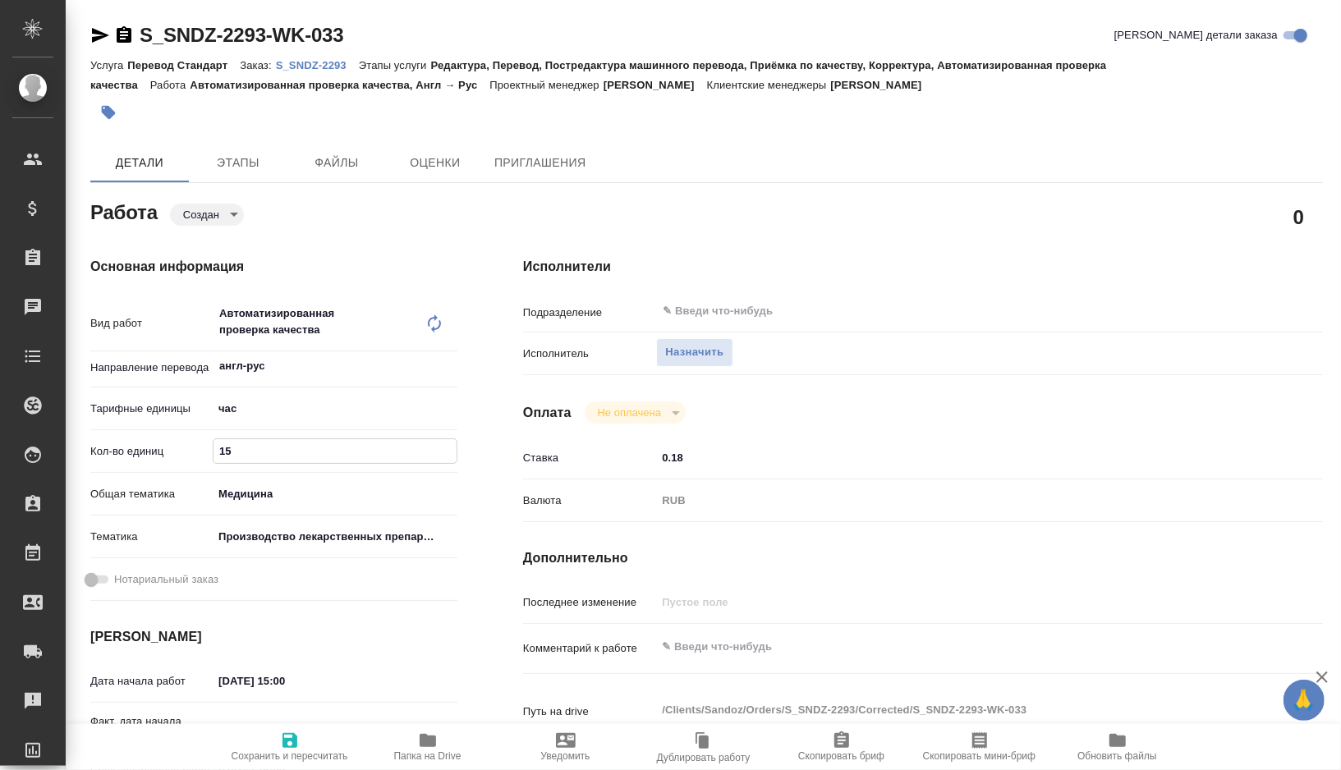
type textarea "x"
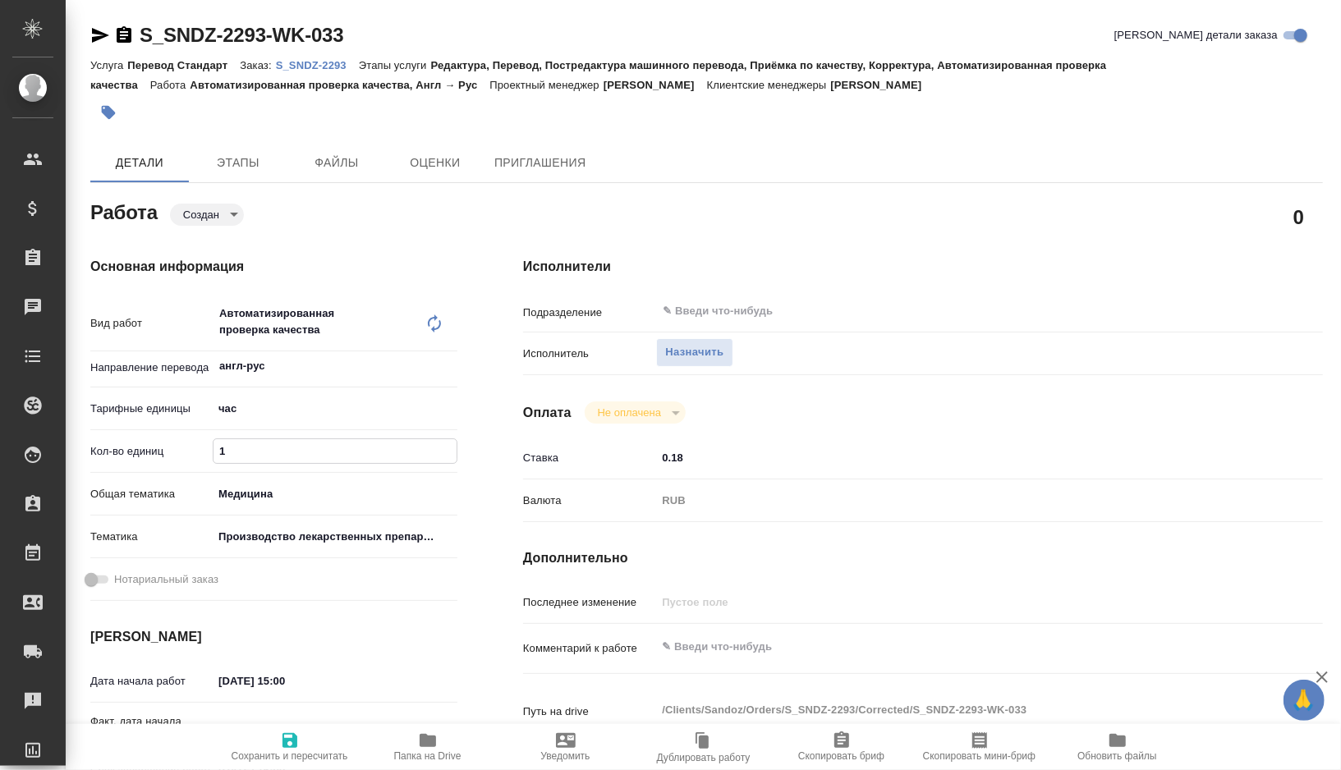
type textarea "x"
type input "0"
type textarea "x"
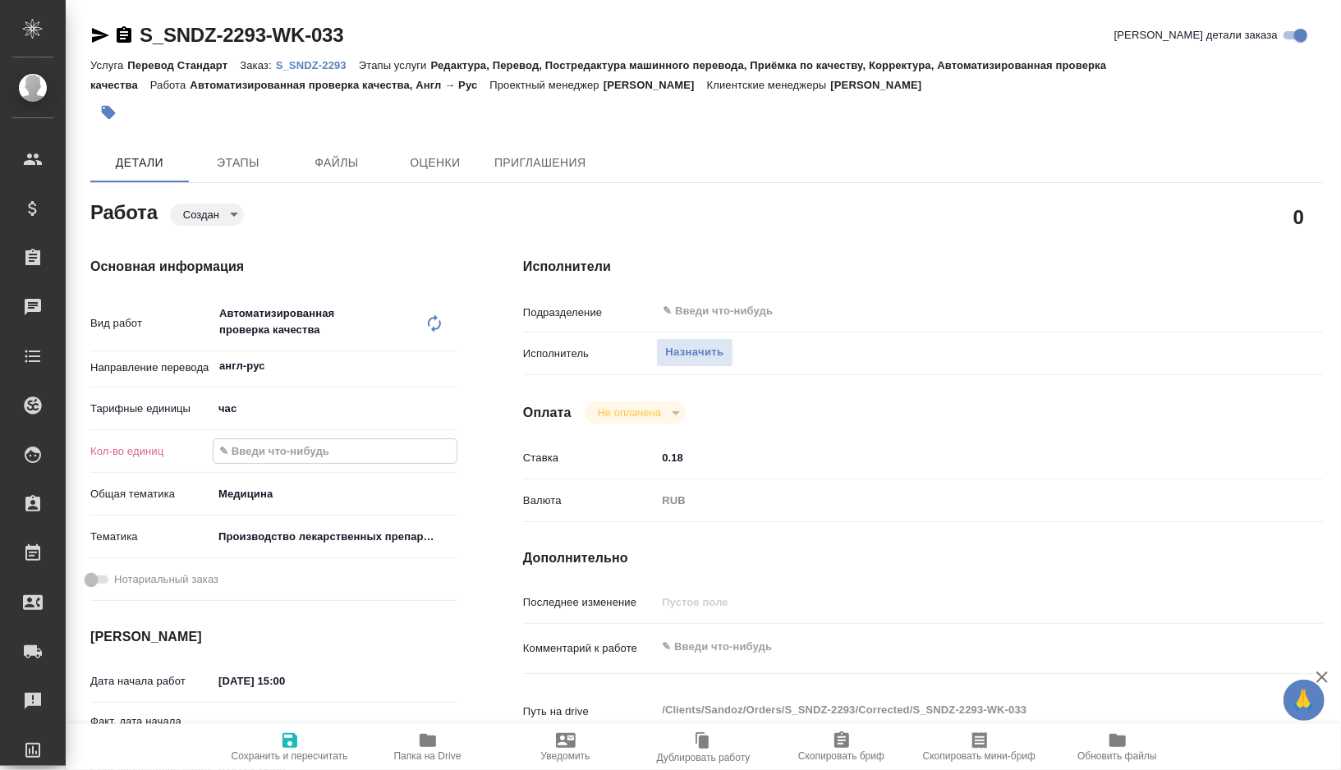
type textarea "x"
type input "0.5"
type textarea "x"
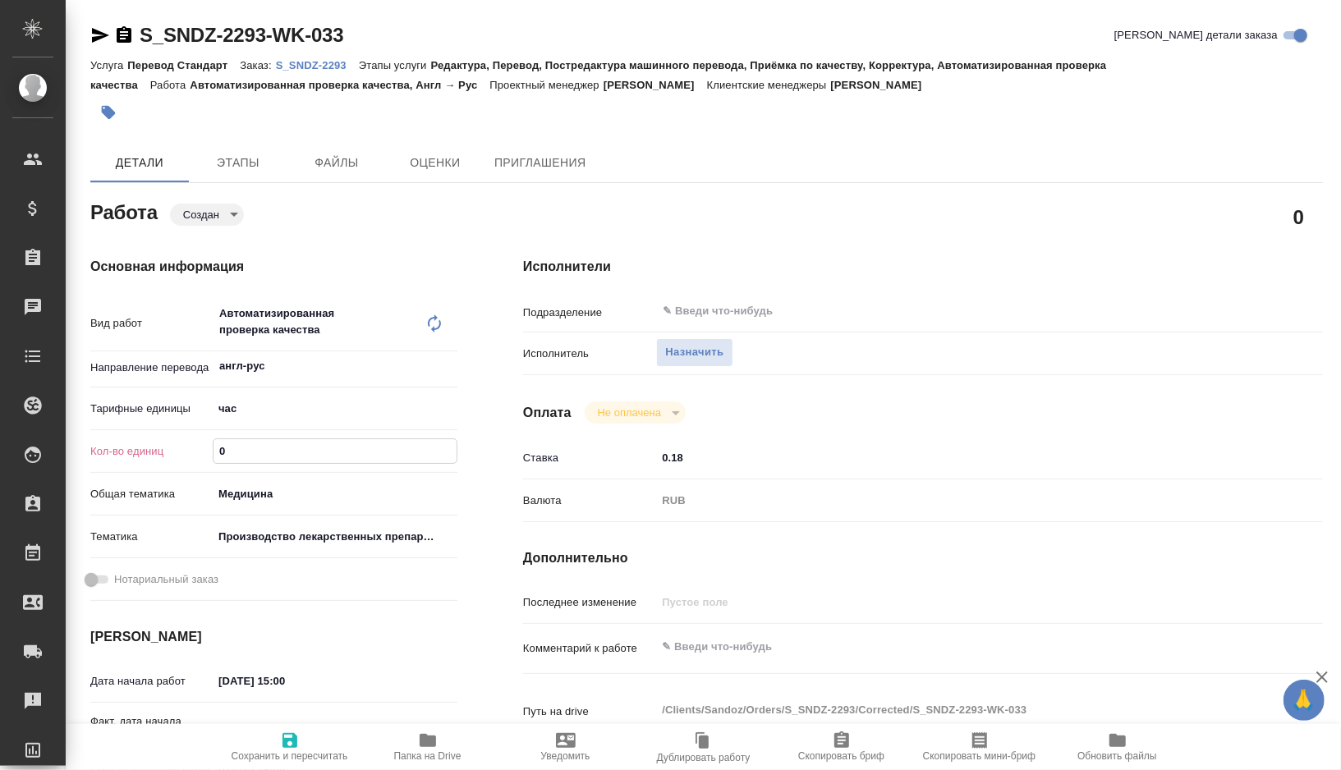
type textarea "x"
type input "0.5"
click at [706, 466] on input "0.18" at bounding box center [956, 458] width 600 height 24
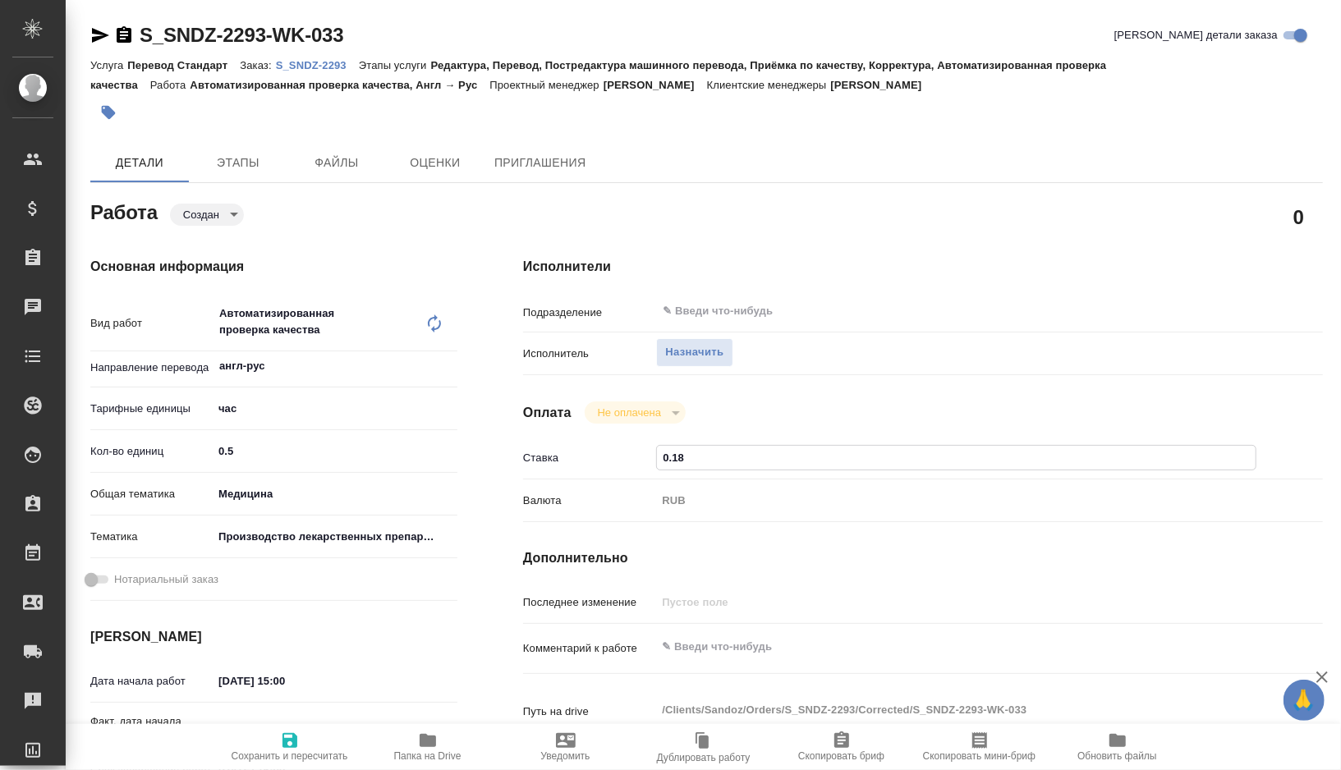
type textarea "x"
type input "0.1"
type textarea "x"
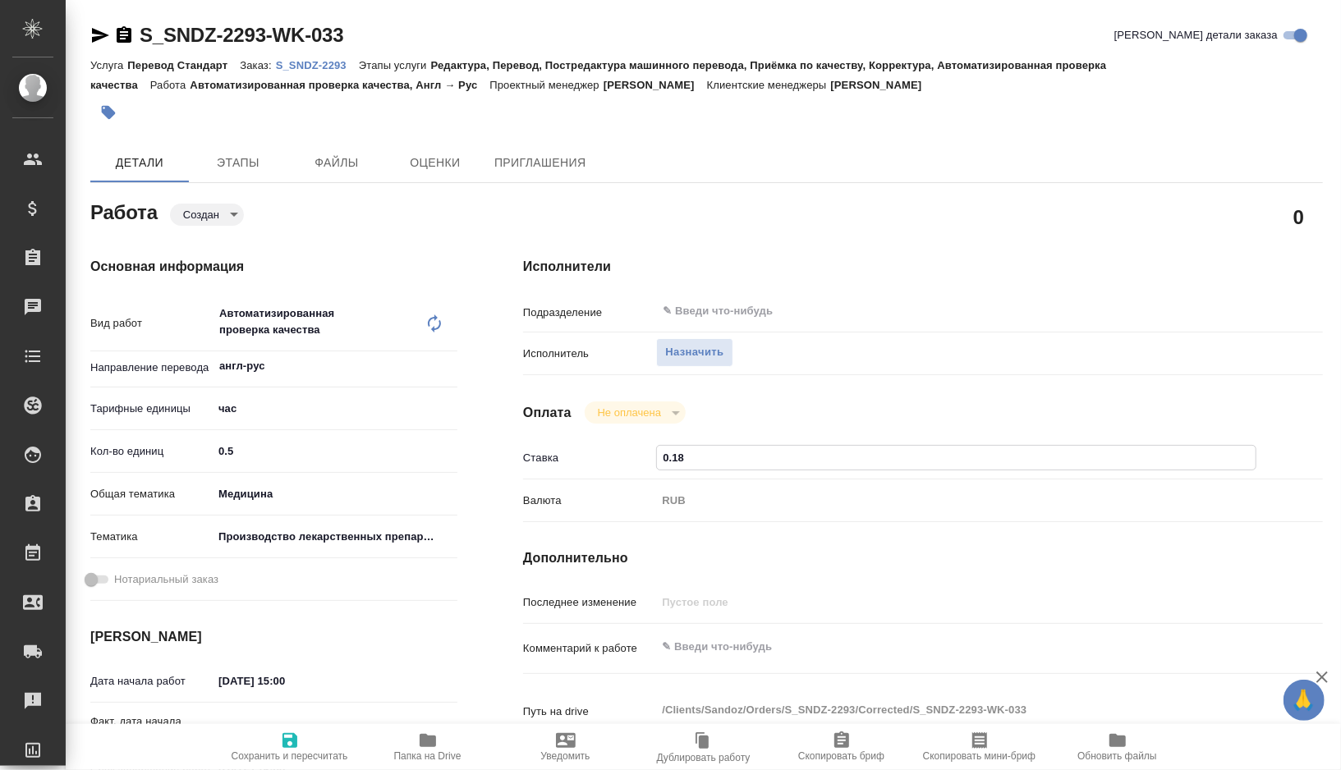
type textarea "x"
type input "0"
type textarea "x"
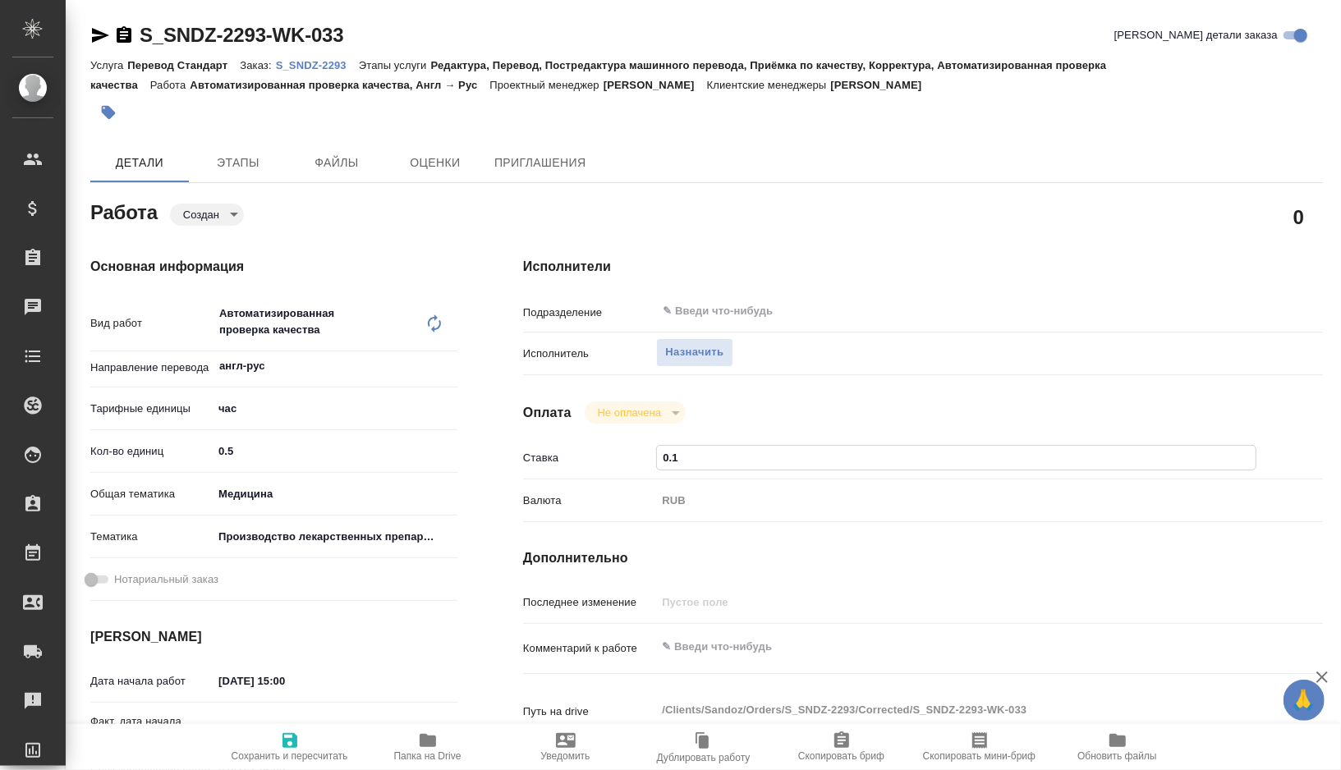
type textarea "x"
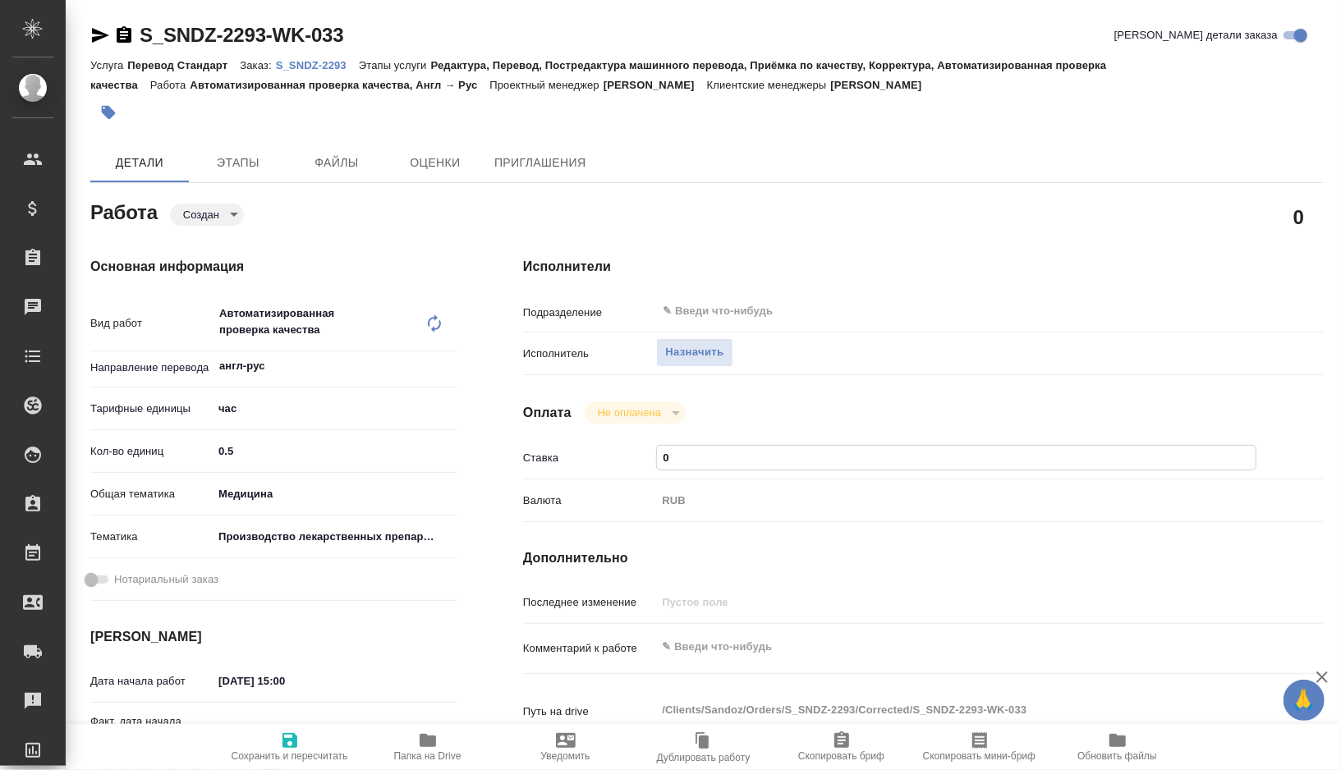
type textarea "x"
click at [290, 733] on icon "button" at bounding box center [290, 740] width 15 height 15
type textarea "x"
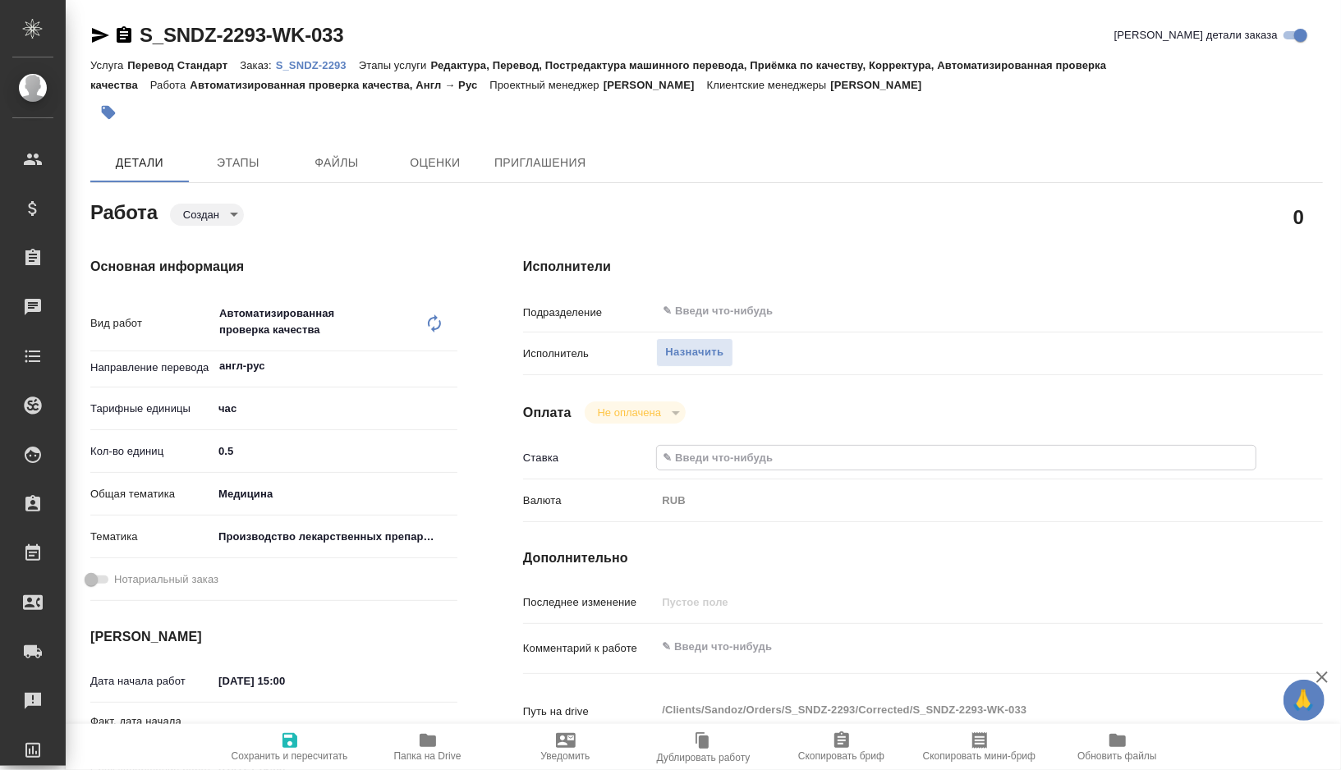
type textarea "x"
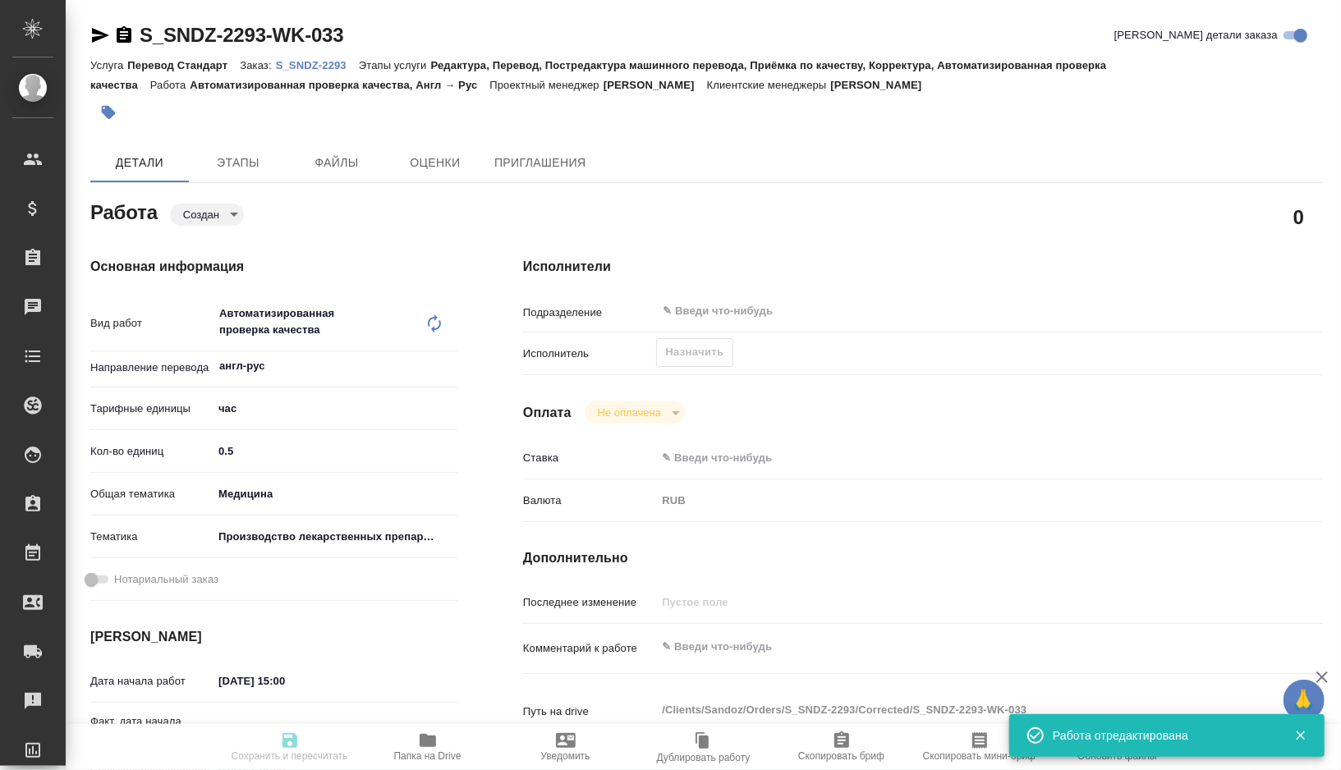
type textarea "x"
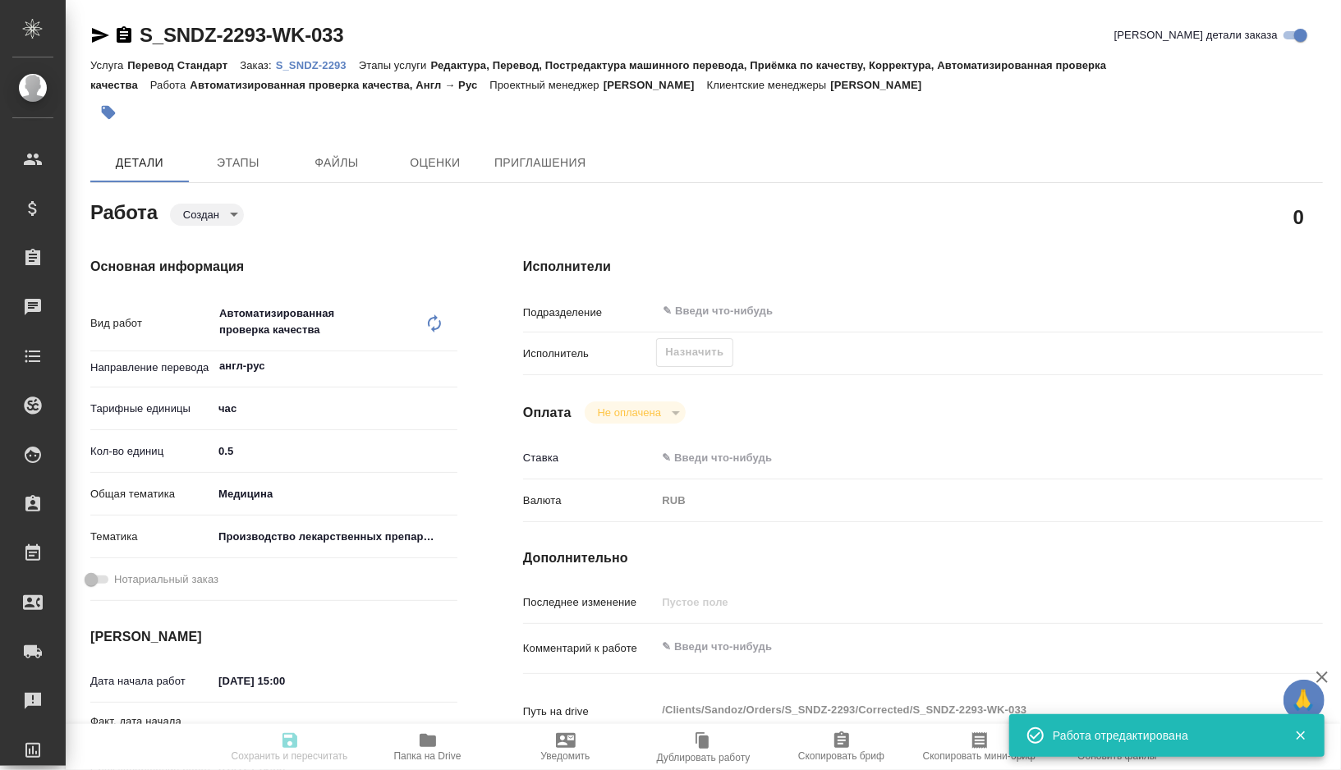
type textarea "x"
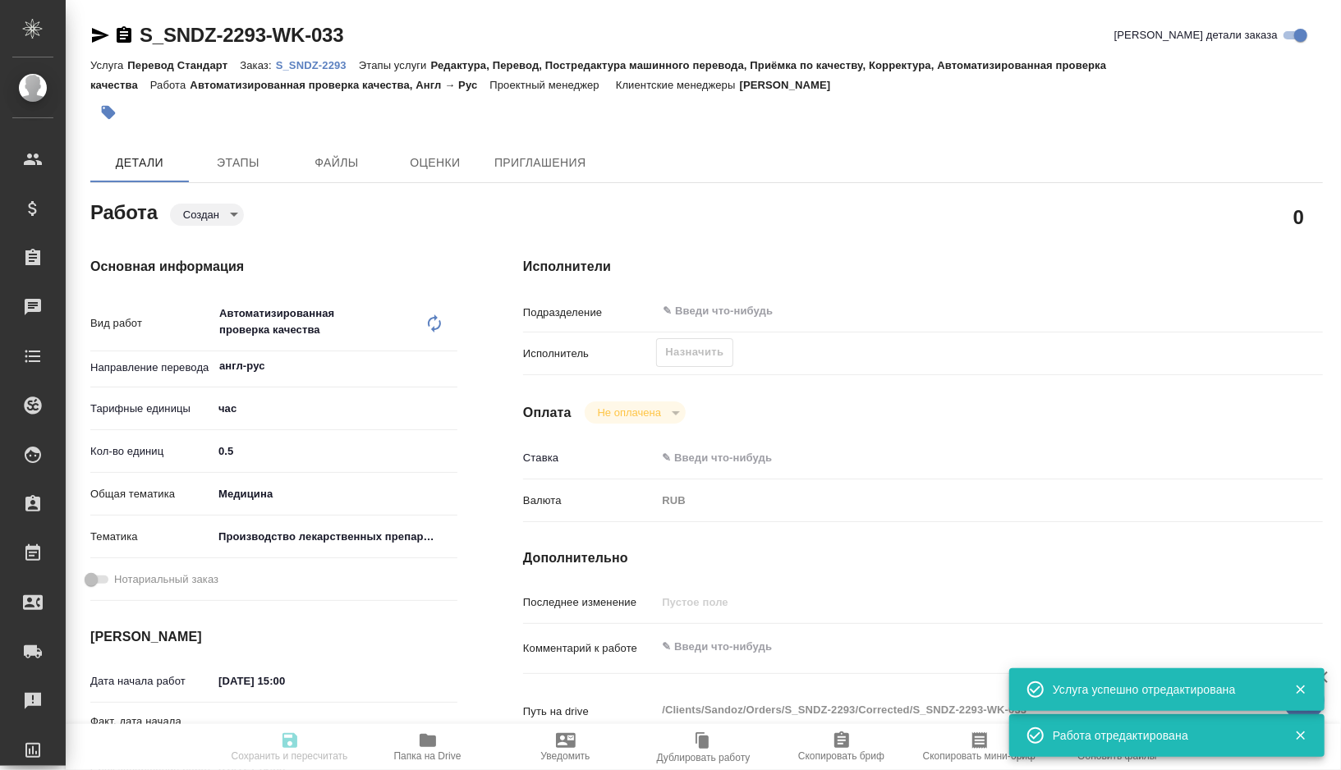
type input "created"
type textarea "Автоматизированная проверка качества"
type textarea "x"
type input "англ-рус"
type input "5a8b1489cc6b4906c91bfd93"
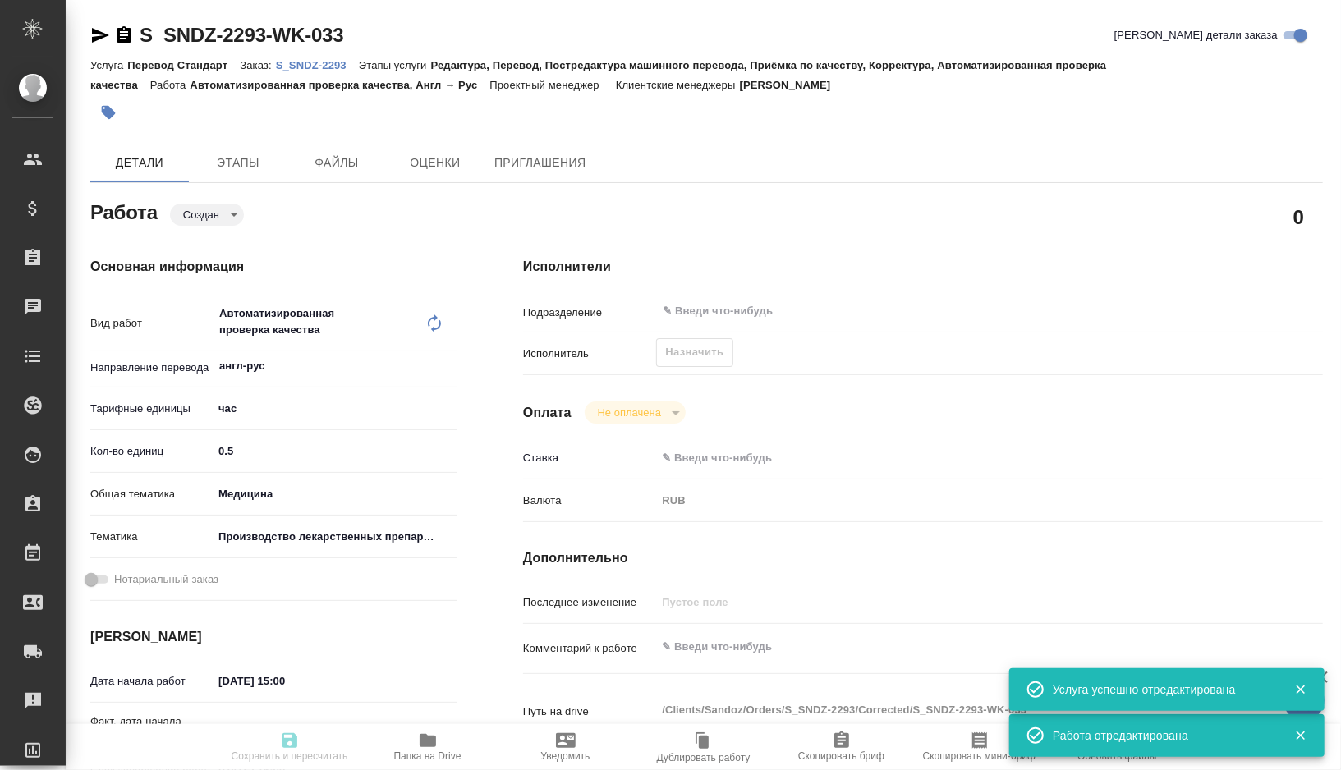
type input "0.5"
type input "med"
type input "614982fec5ecbb70f805293f"
type input "[DATE] 15:00"
type input "[DATE] 16:00"
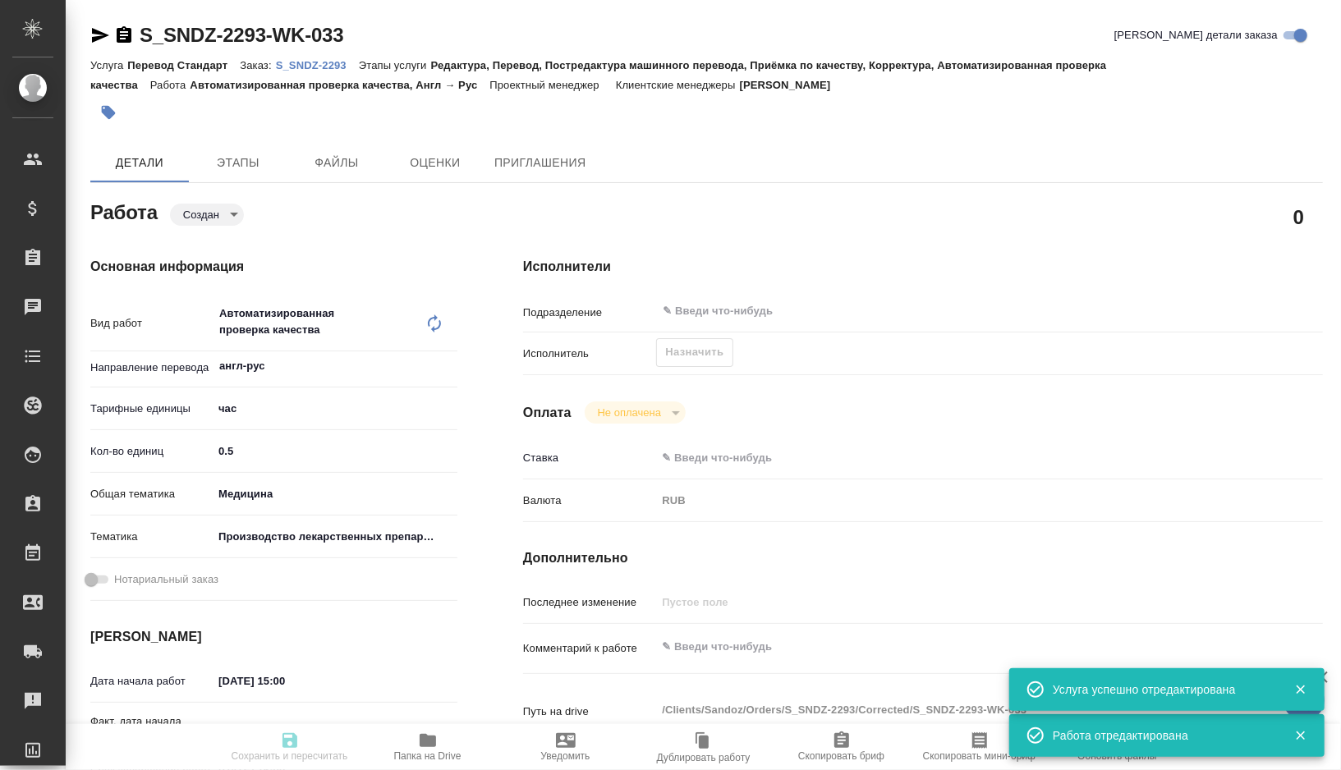
type input "[DATE] 10:00"
type input "notPayed"
type input "0"
type input "RUB"
type input "[PERSON_NAME]"
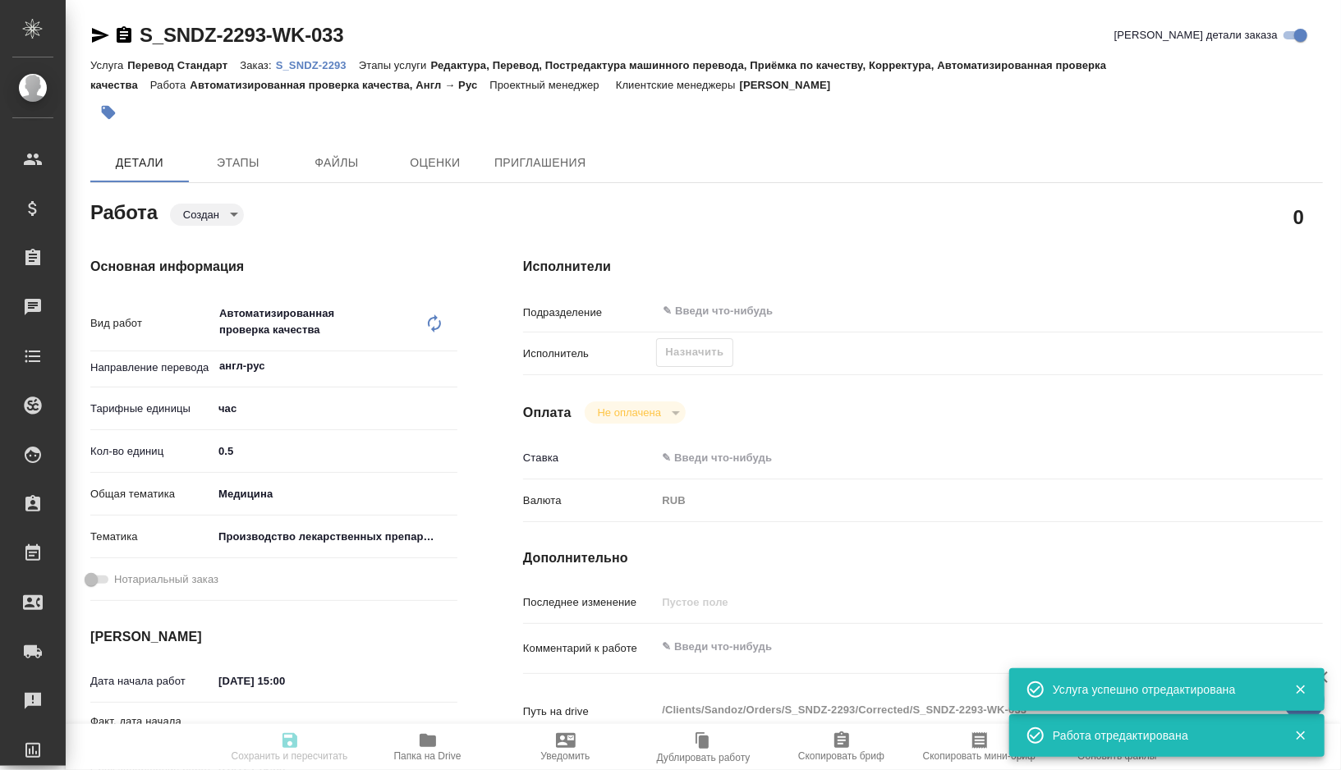
type textarea "x"
type textarea "/Clients/Sandoz/Orders/S_SNDZ-2293/Corrected/S_SNDZ-2293-WK-033"
type textarea "x"
type input "S_SNDZ-2293"
type input "Перевод Стандарт"
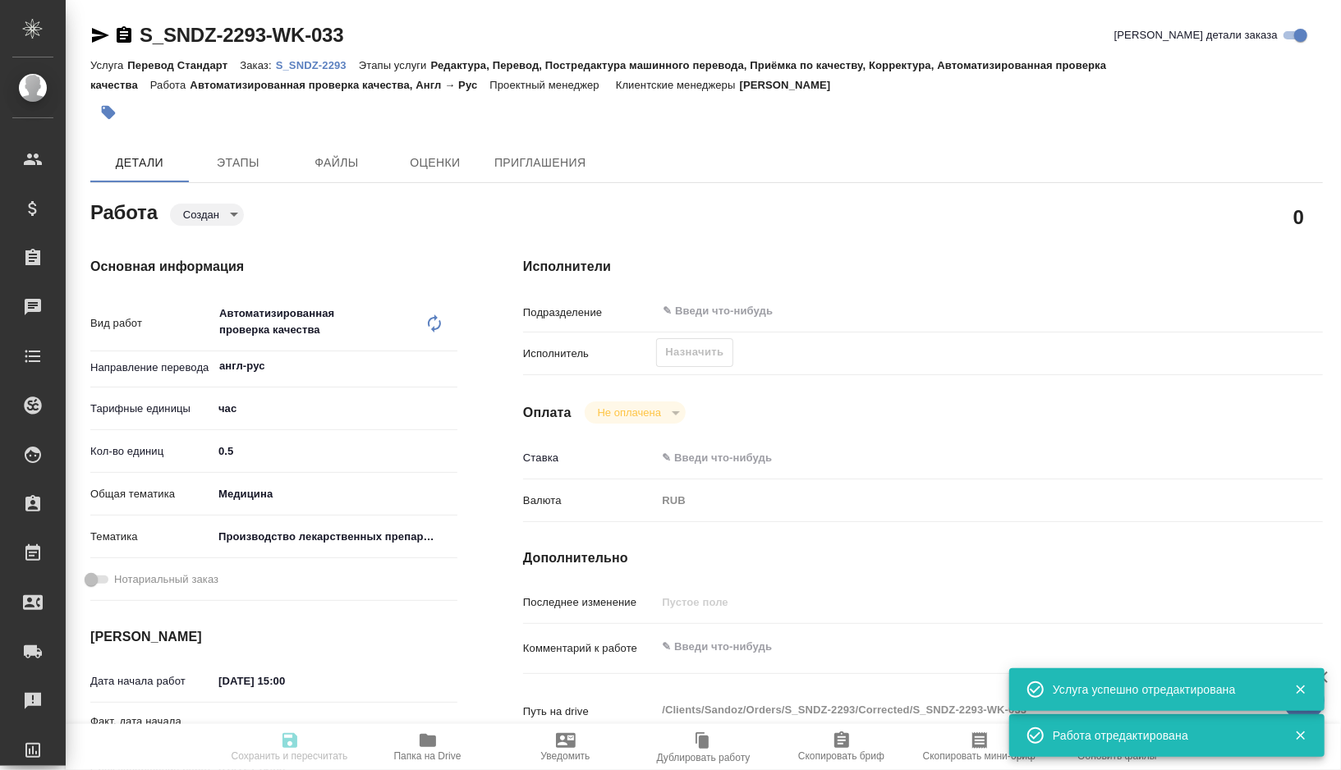
type input "Редактура, Перевод, Постредактура машинного перевода, Приёмка по качеству, Корр…"
type input "[PERSON_NAME]"
type input "/Clients/Sandoz/Orders/S_SNDZ-2293"
type textarea "x"
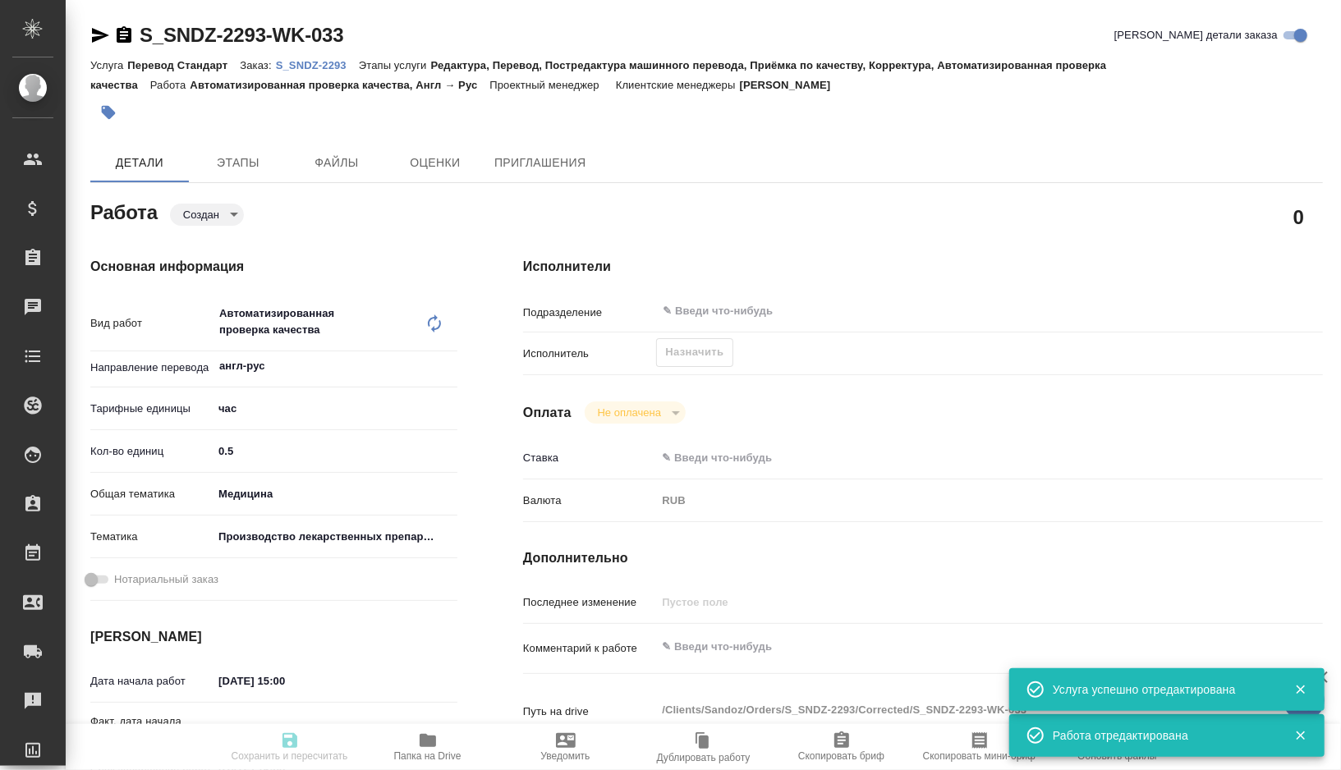
type textarea "[URL][DOMAIN_NAME]"
type textarea "x"
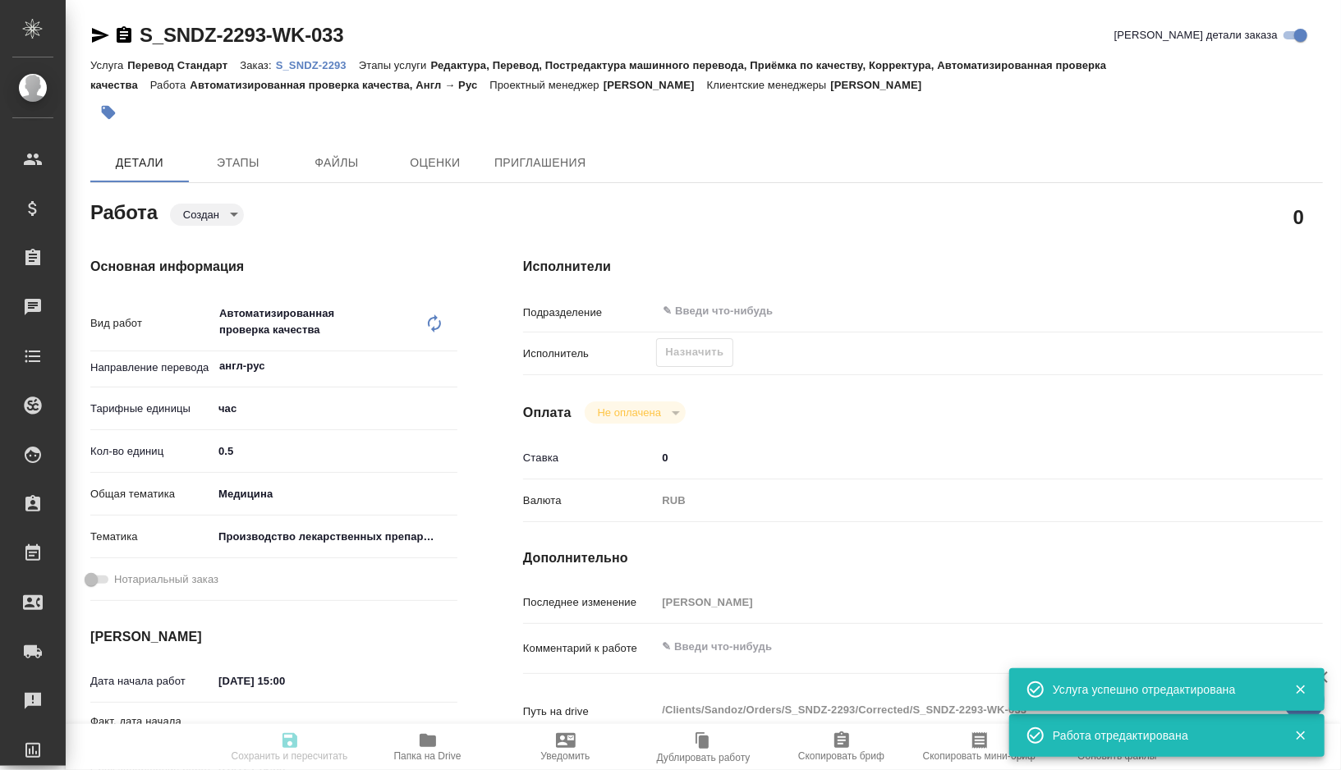
type textarea "x"
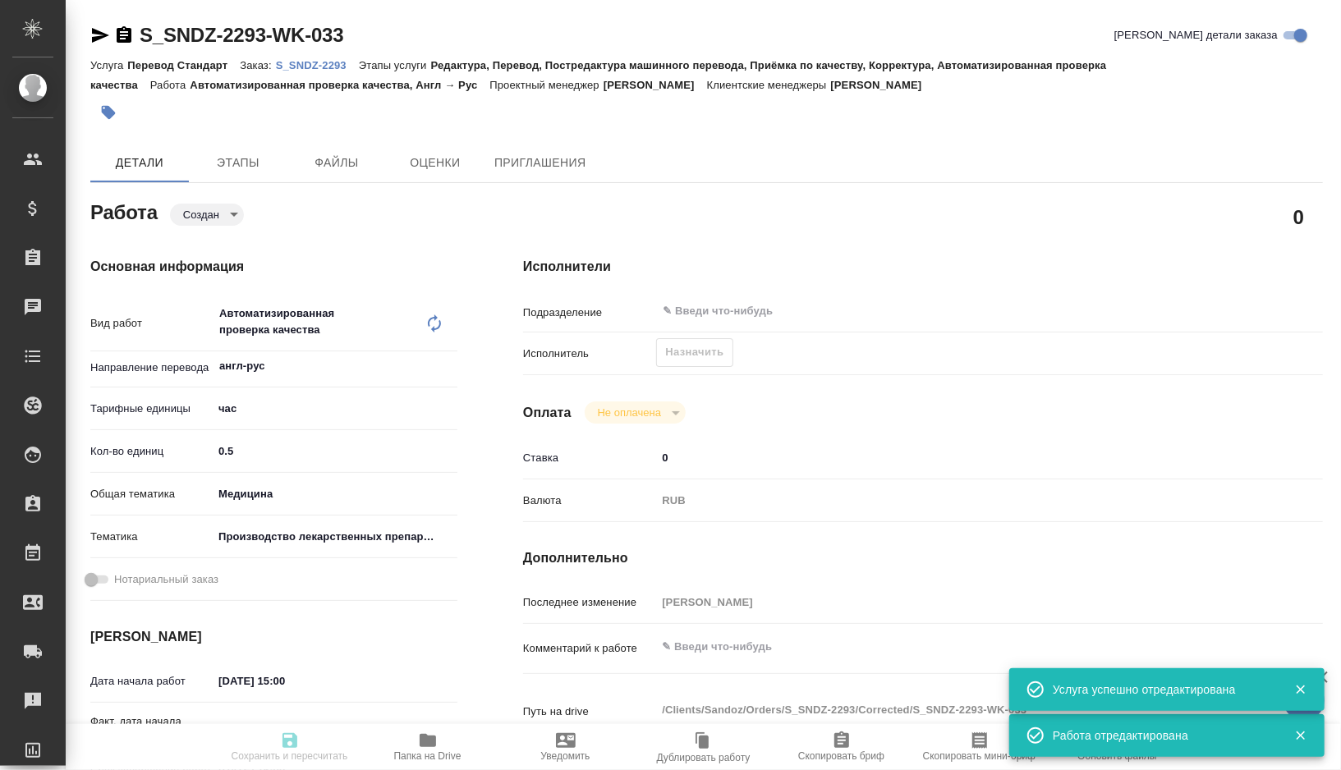
type textarea "x"
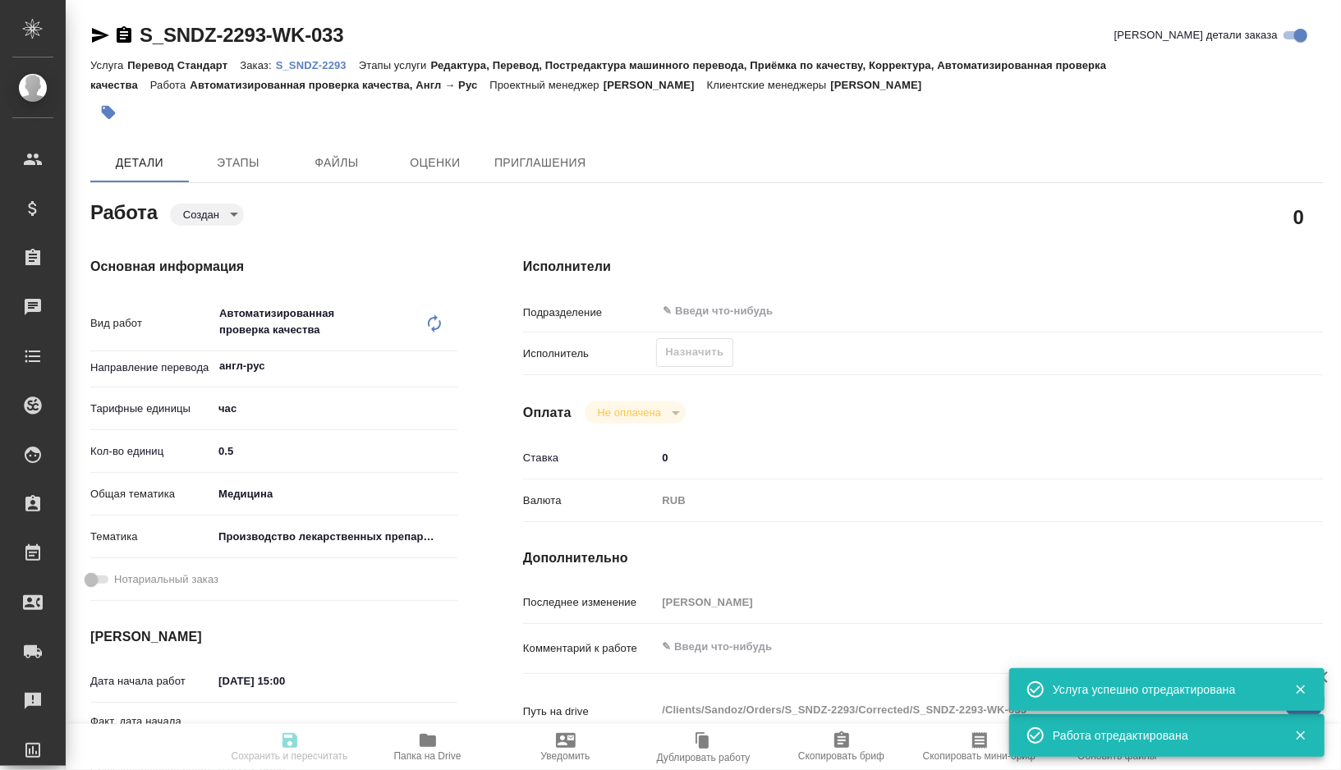
type textarea "x"
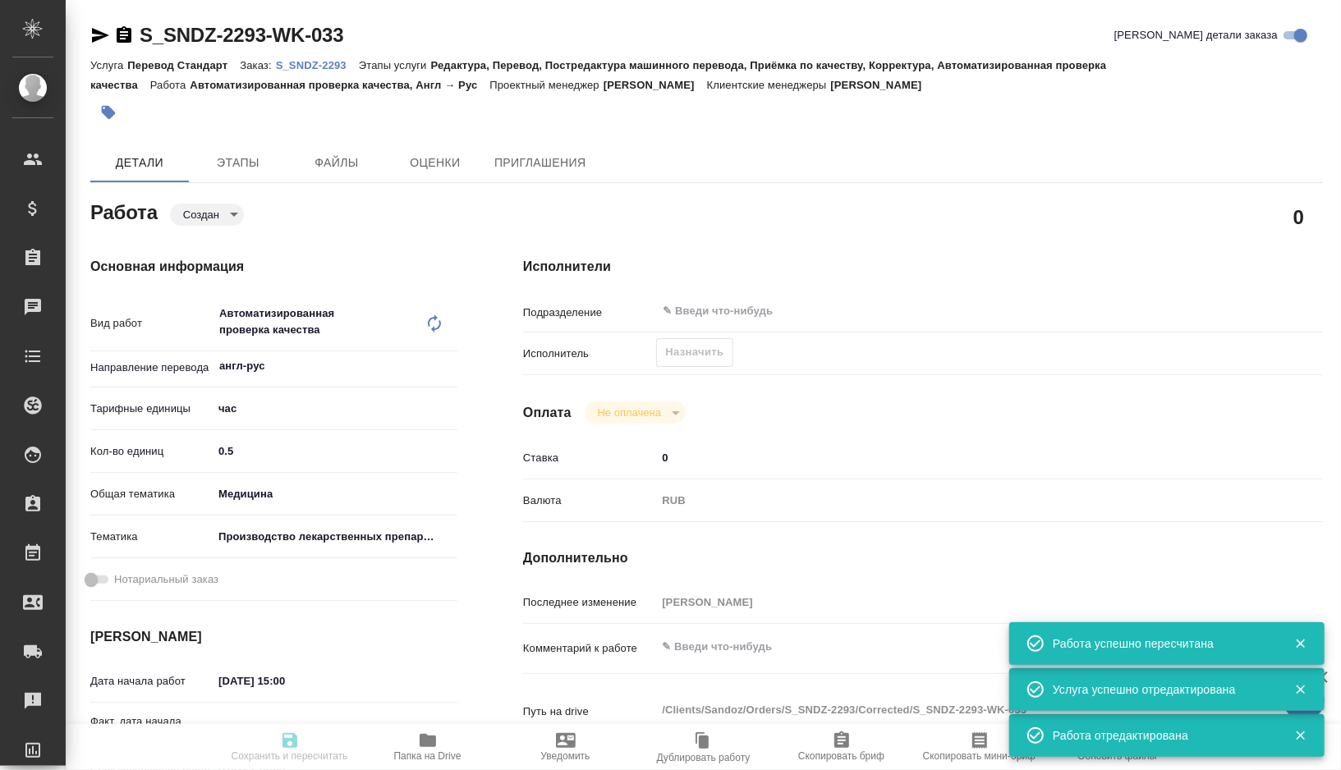
type textarea "x"
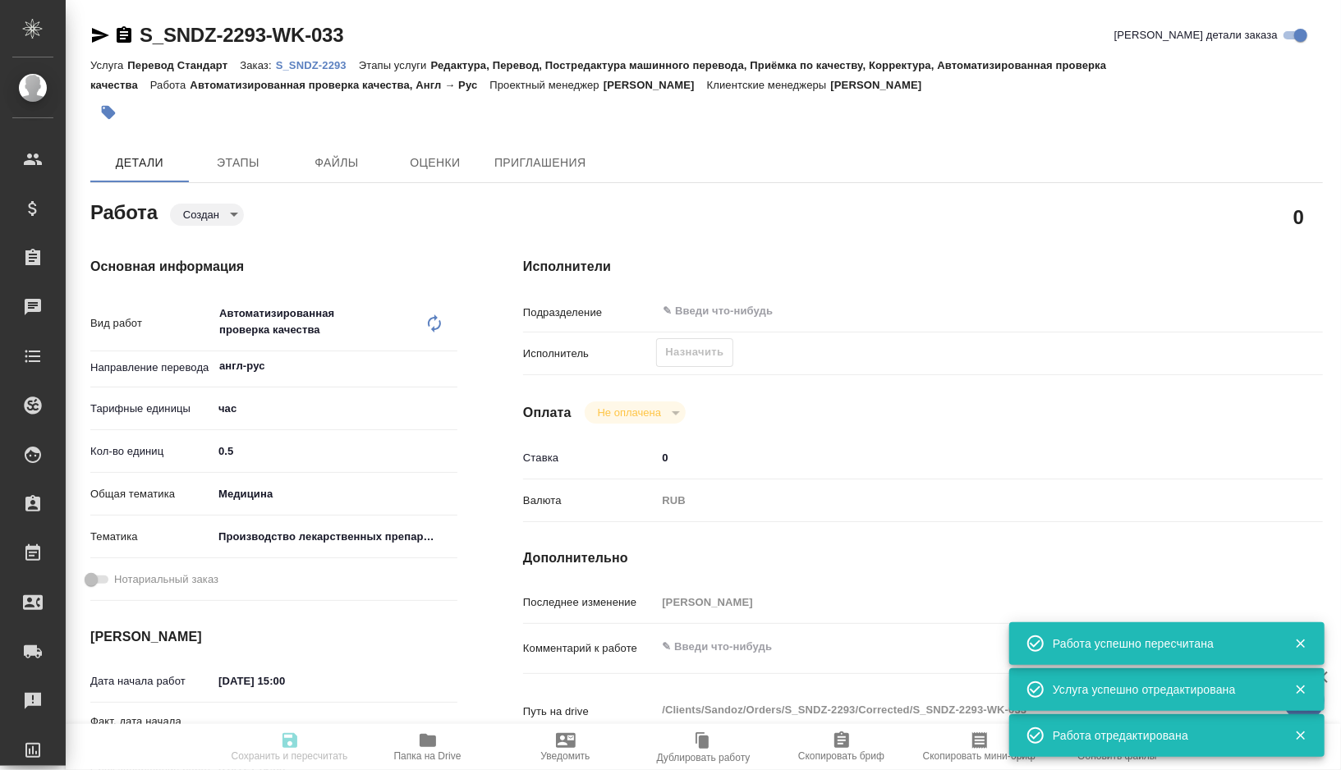
type input "created"
type textarea "Автоматизированная проверка качества"
type textarea "x"
type input "англ-рус"
type input "5a8b1489cc6b4906c91bfd93"
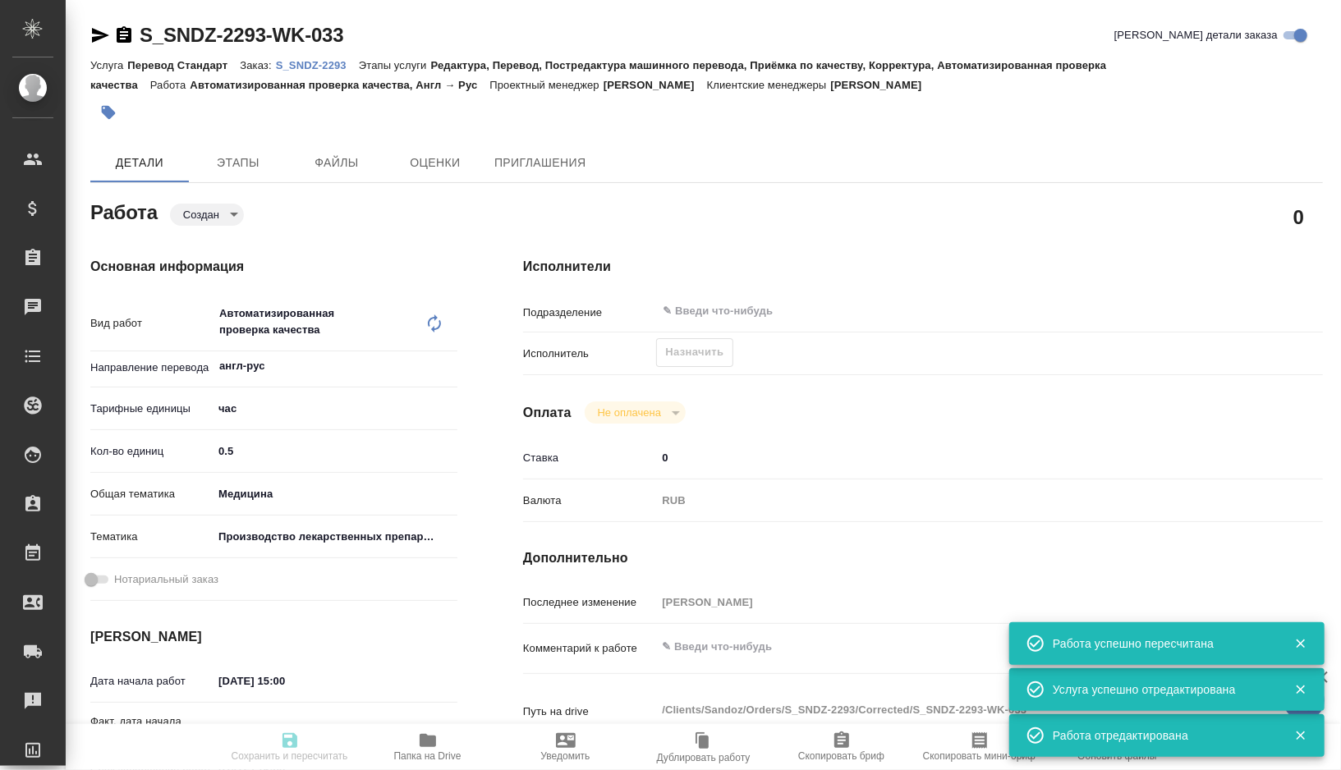
type input "0.5"
type input "med"
type input "614982fec5ecbb70f805293f"
type input "[DATE] 15:00"
type input "[DATE] 16:00"
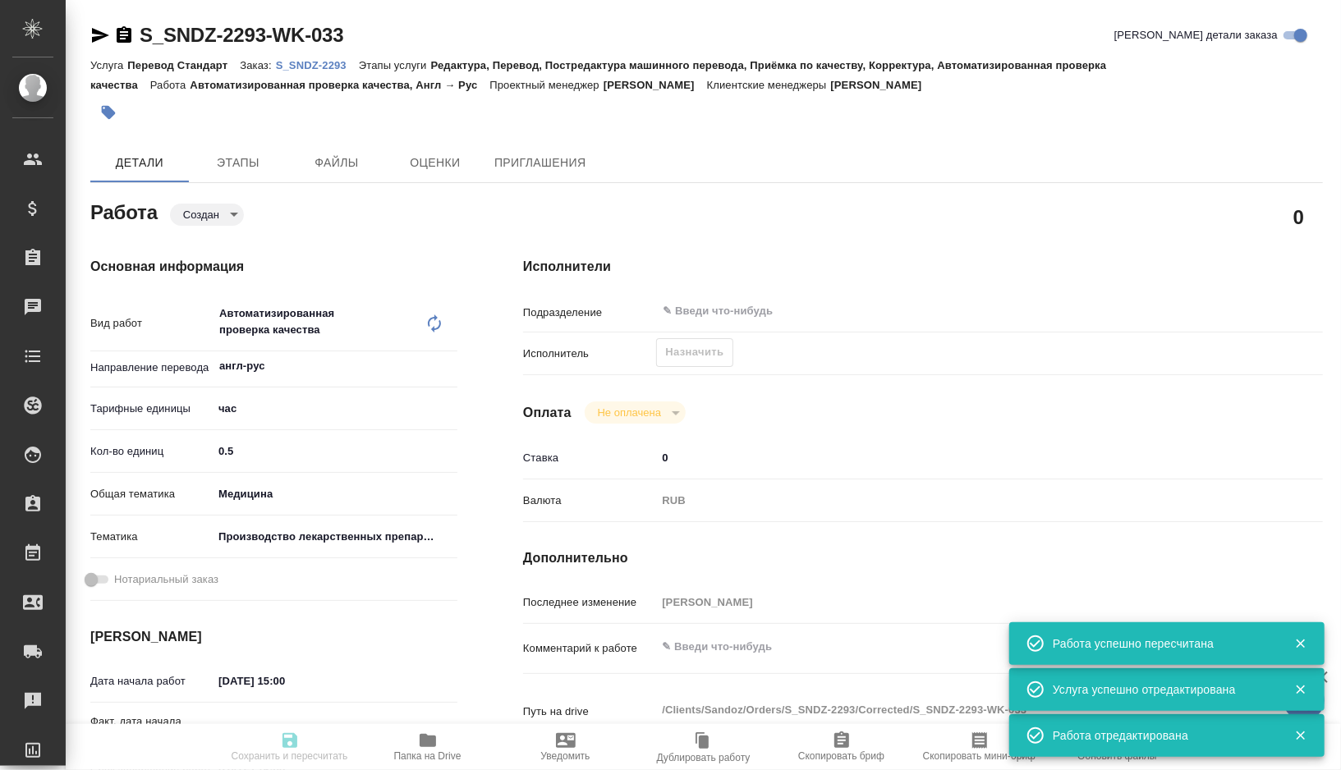
type input "[DATE] 10:00"
type input "notPayed"
type input "0"
type input "RUB"
type input "[PERSON_NAME]"
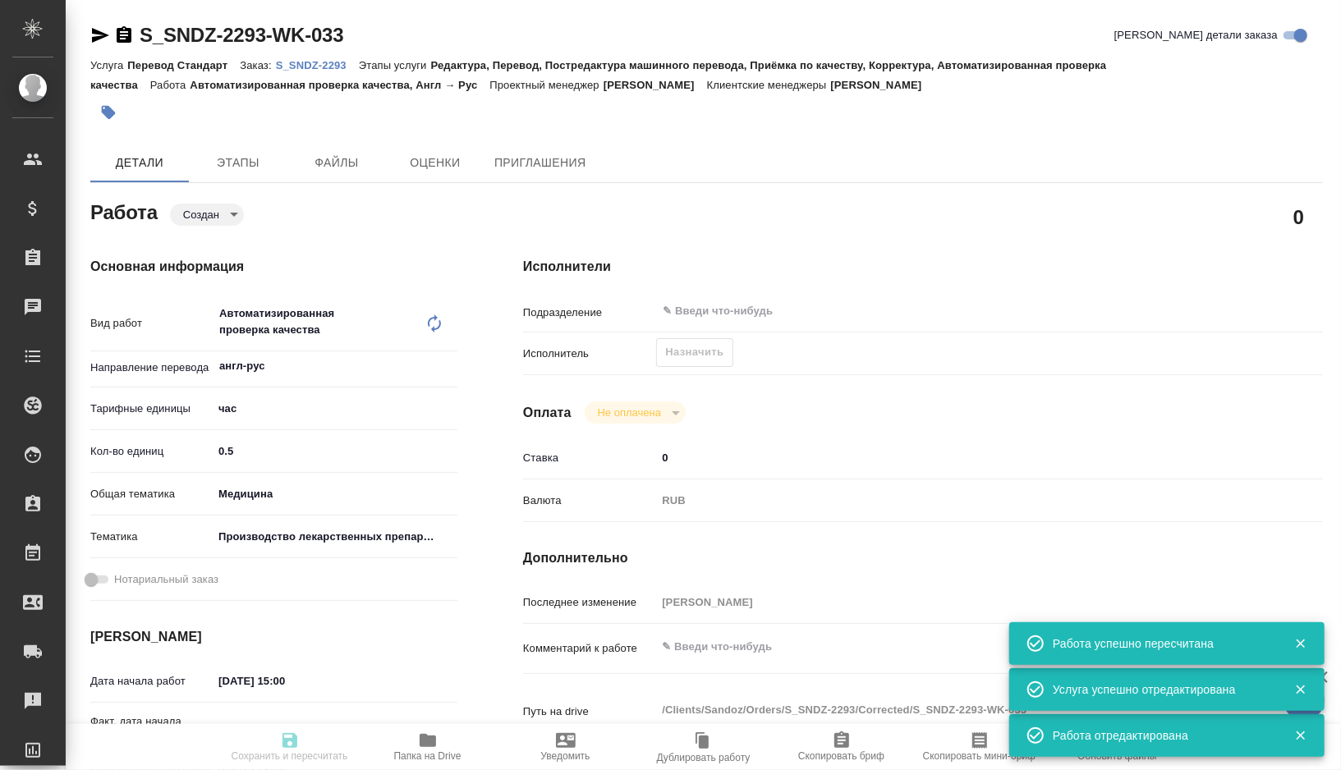
type textarea "x"
type textarea "/Clients/Sandoz/Orders/S_SNDZ-2293/Corrected/S_SNDZ-2293-WK-033"
type textarea "x"
type input "S_SNDZ-2293"
click at [702, 357] on span "Назначить" at bounding box center [694, 352] width 58 height 19
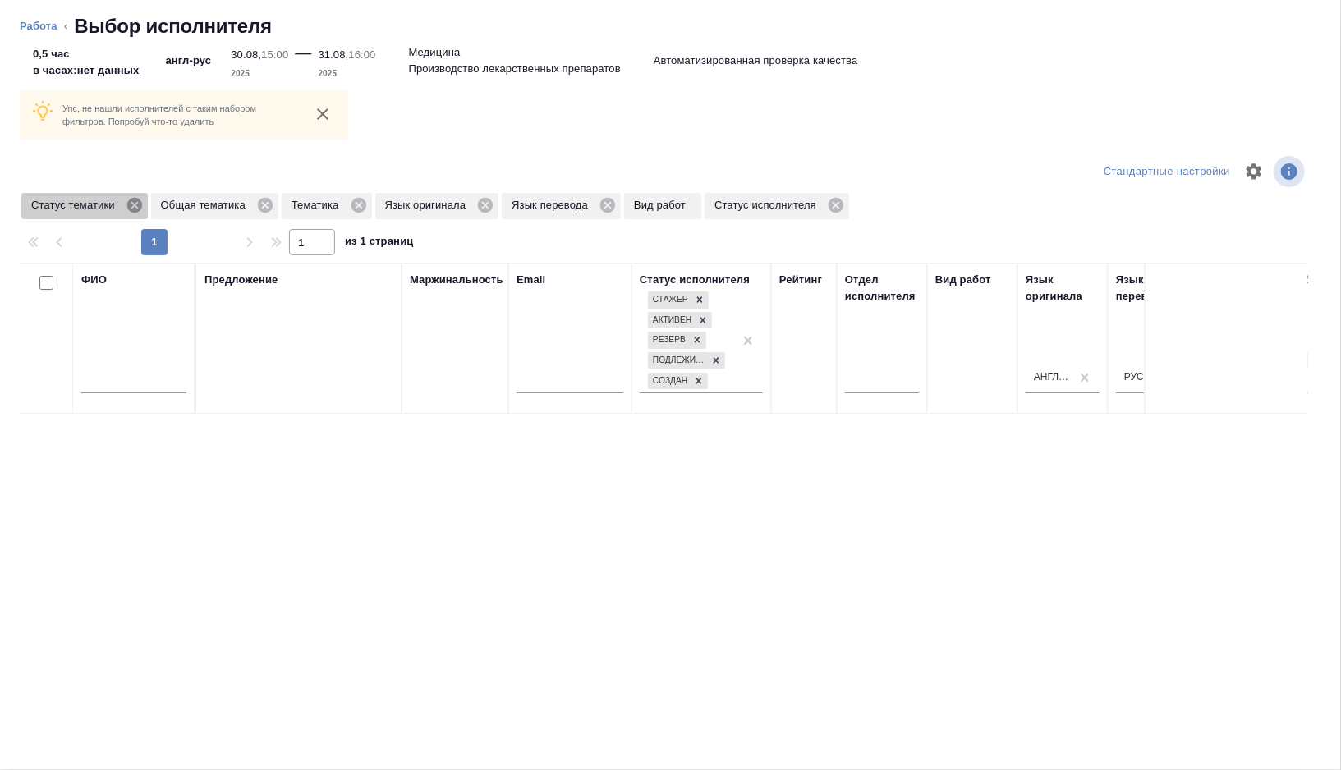
click at [144, 212] on icon at bounding box center [135, 205] width 18 height 18
click at [143, 208] on icon at bounding box center [135, 205] width 15 height 15
click at [100, 204] on icon at bounding box center [99, 205] width 18 height 18
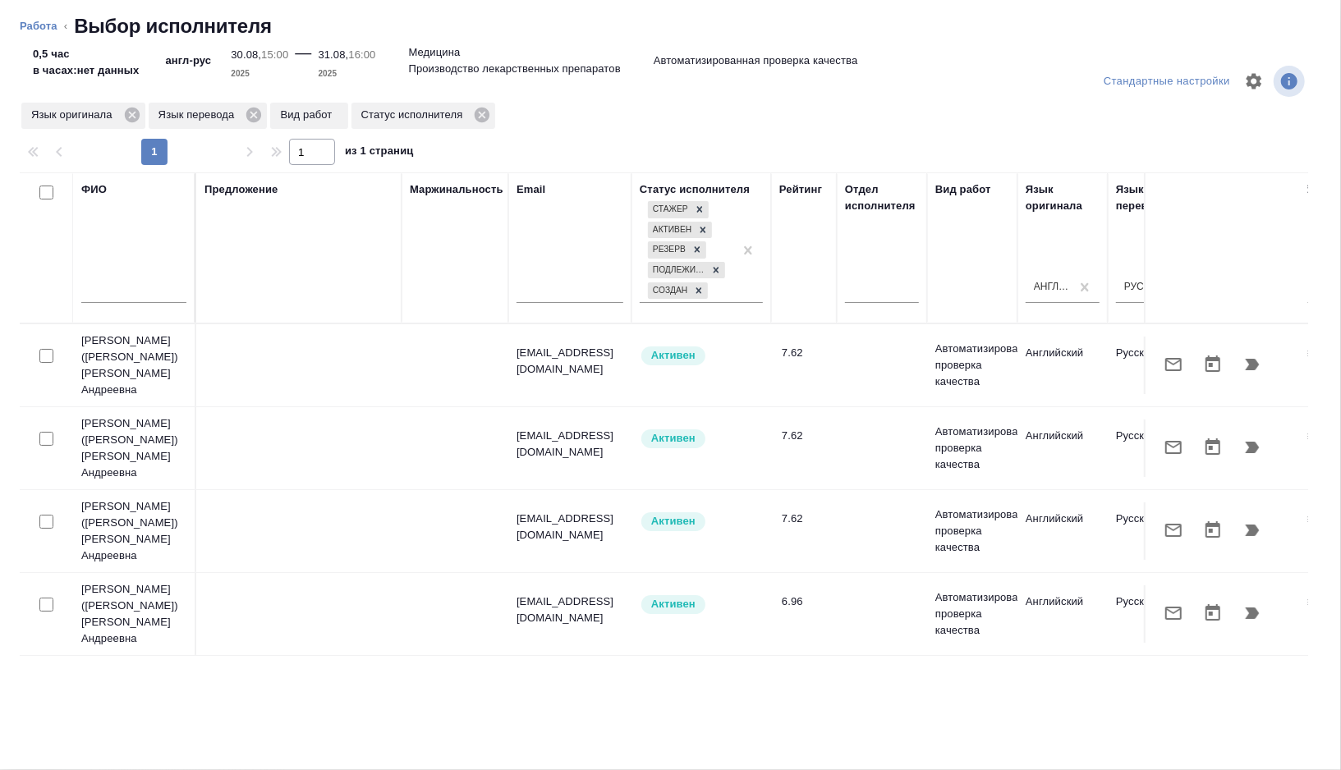
click at [118, 287] on input "text" at bounding box center [133, 293] width 105 height 21
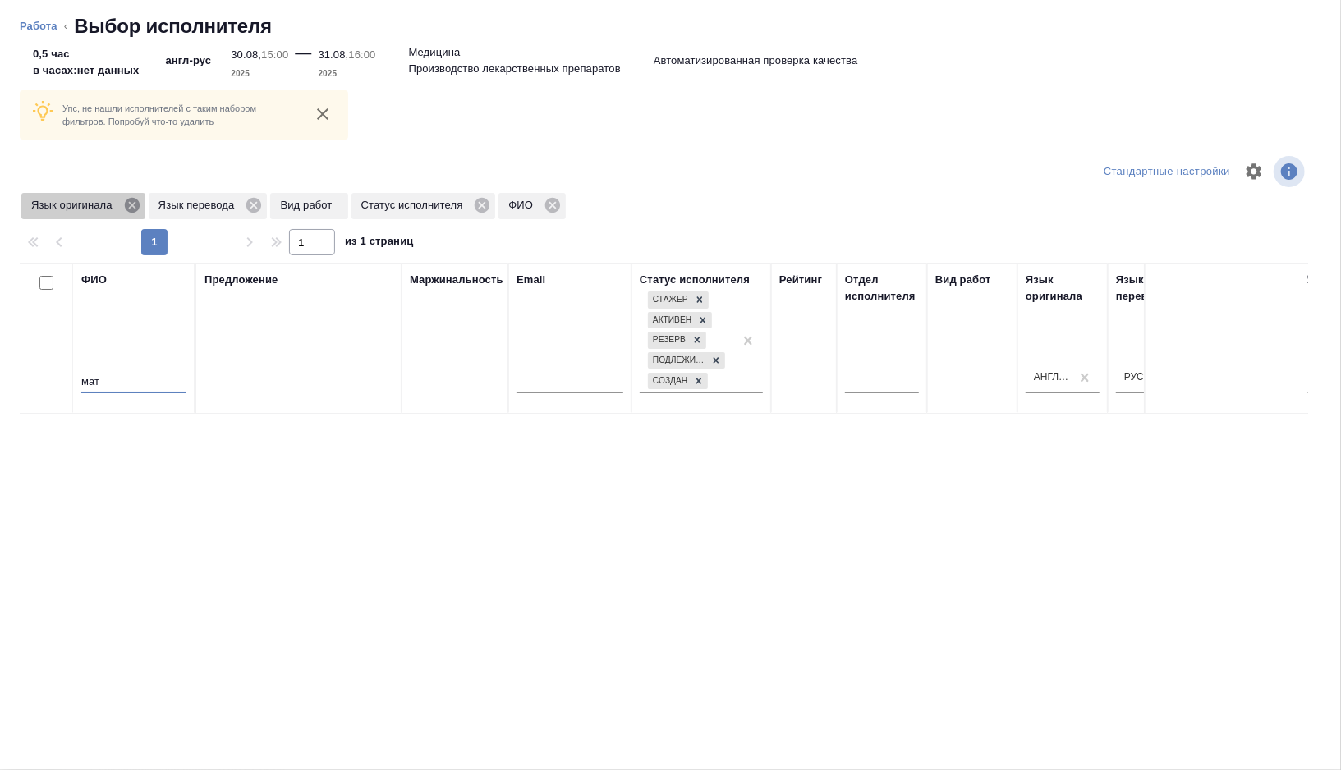
click at [137, 203] on icon at bounding box center [132, 205] width 18 height 18
click at [136, 203] on icon at bounding box center [127, 205] width 18 height 18
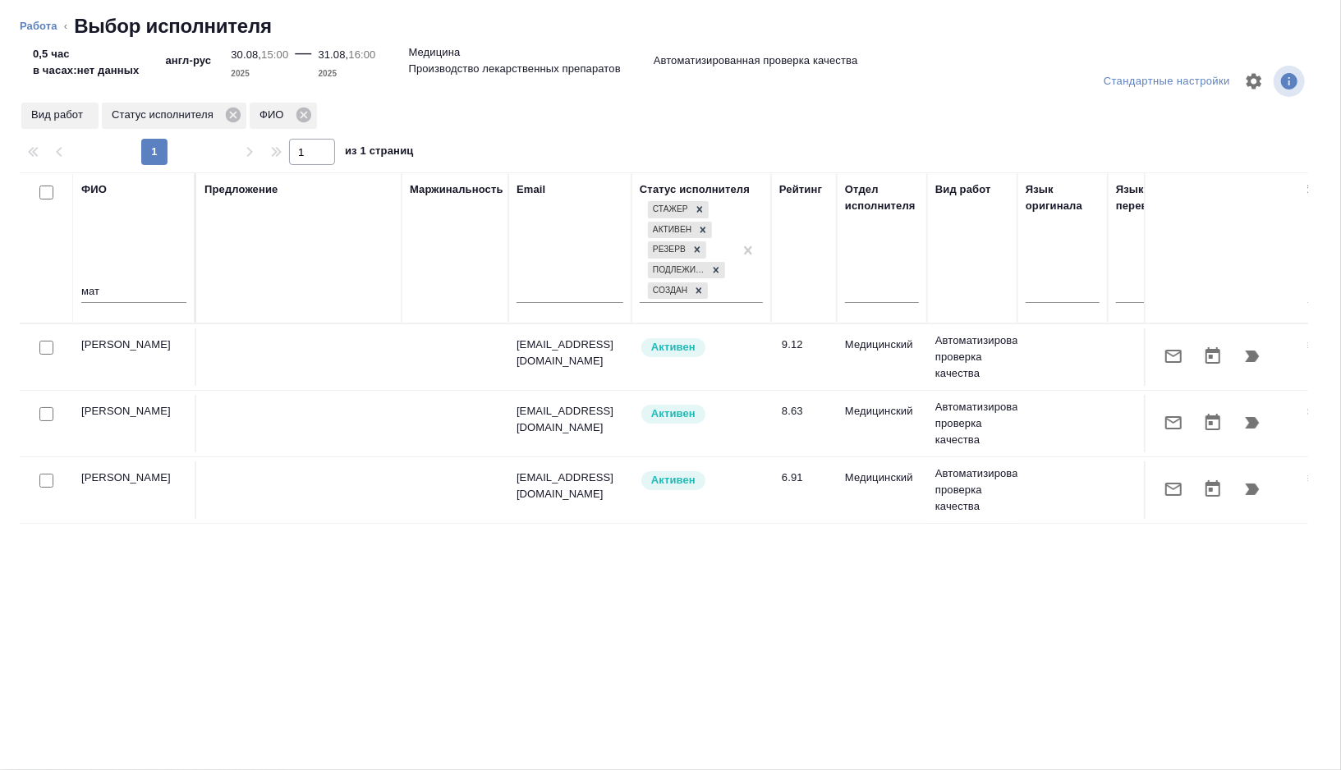
click at [1249, 358] on icon "button" at bounding box center [1253, 356] width 14 height 11
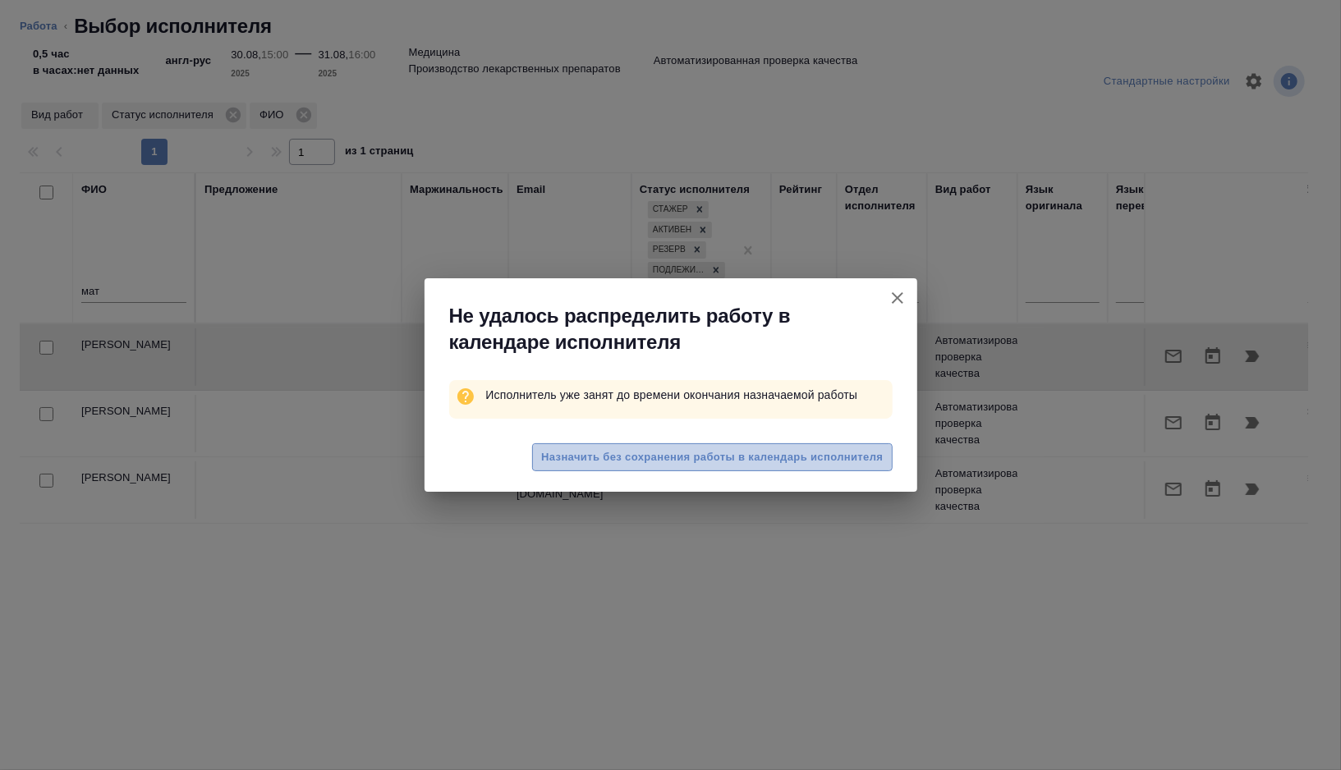
click at [745, 465] on span "Назначить без сохранения работы в календарь исполнителя" at bounding box center [712, 457] width 342 height 19
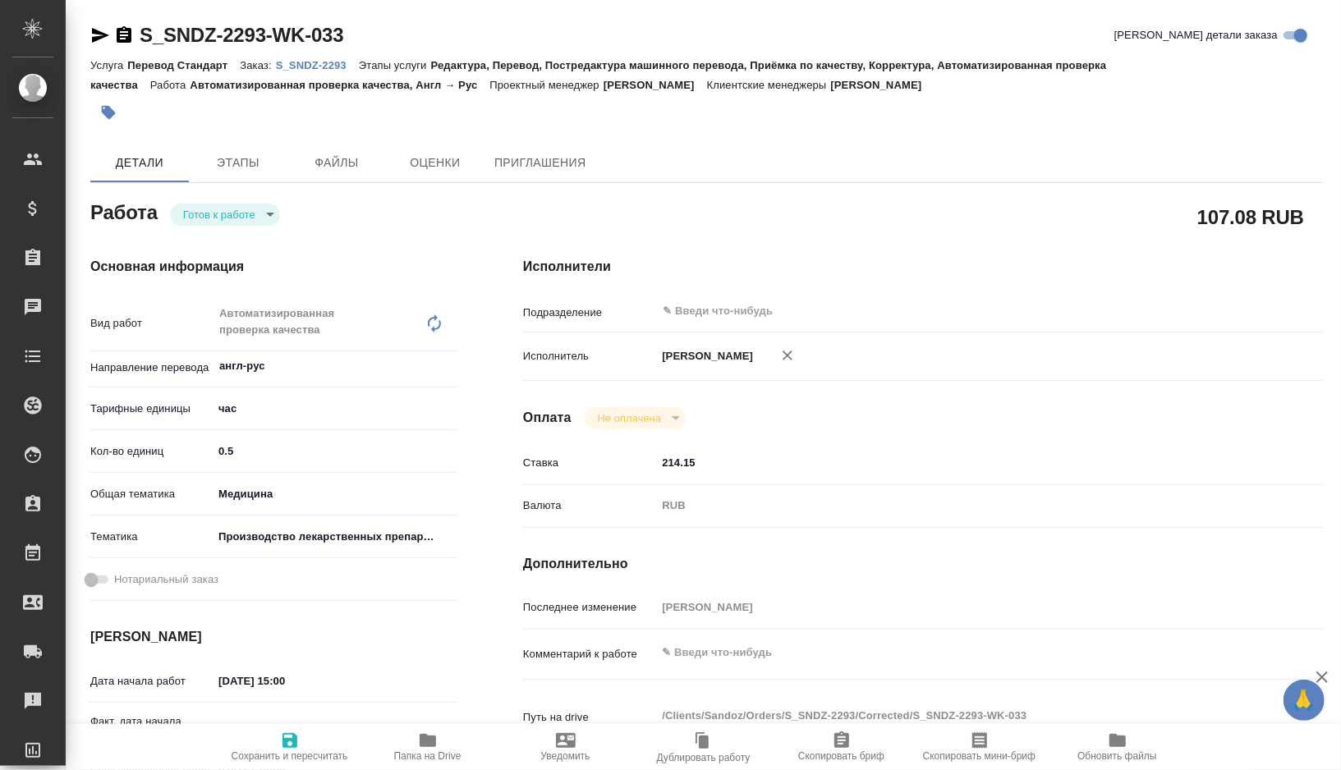
type textarea "x"
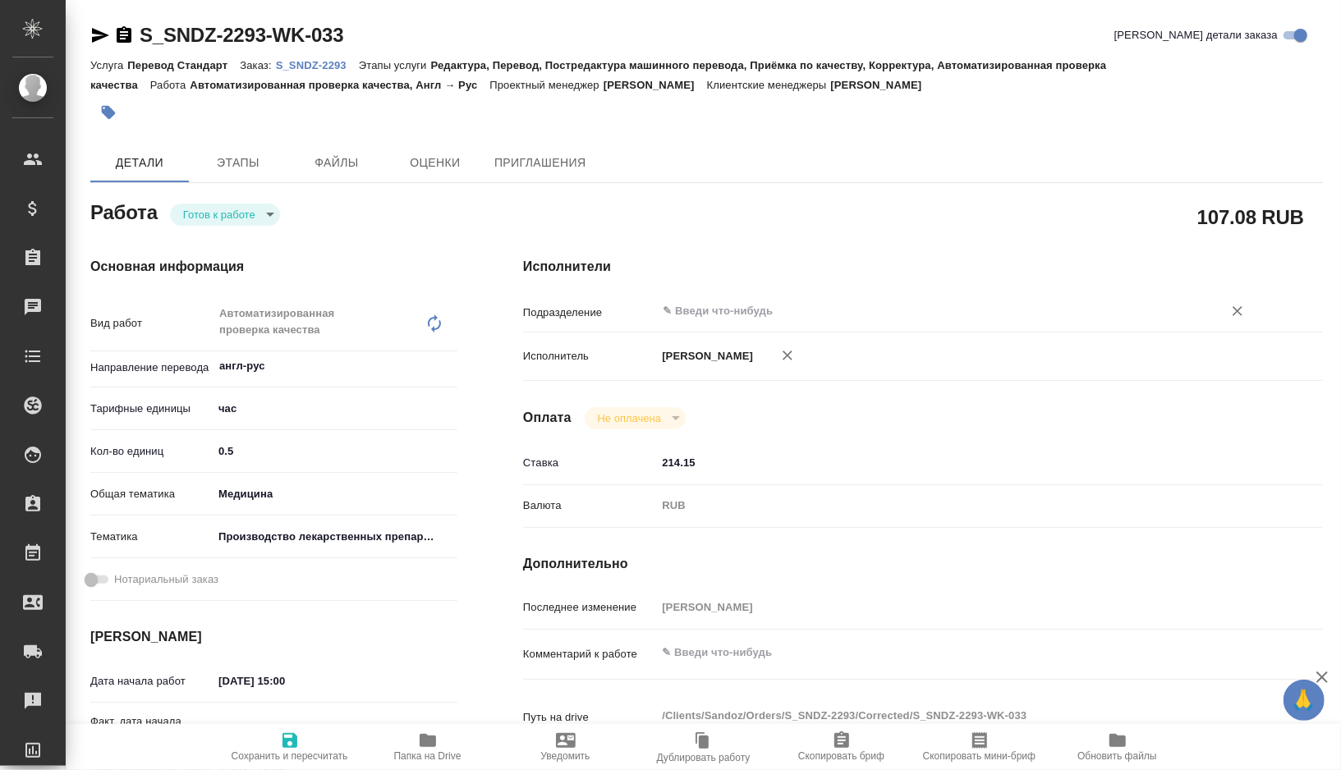
type textarea "x"
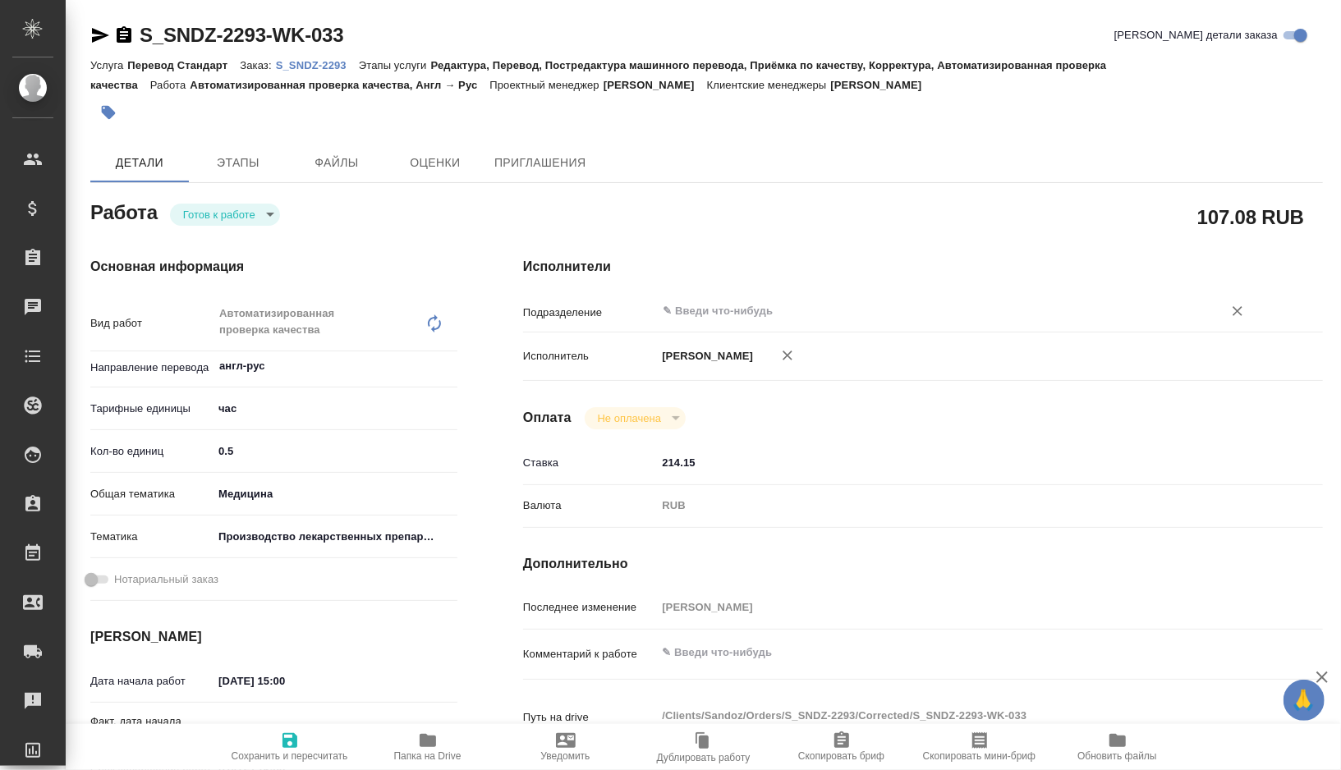
type textarea "x"
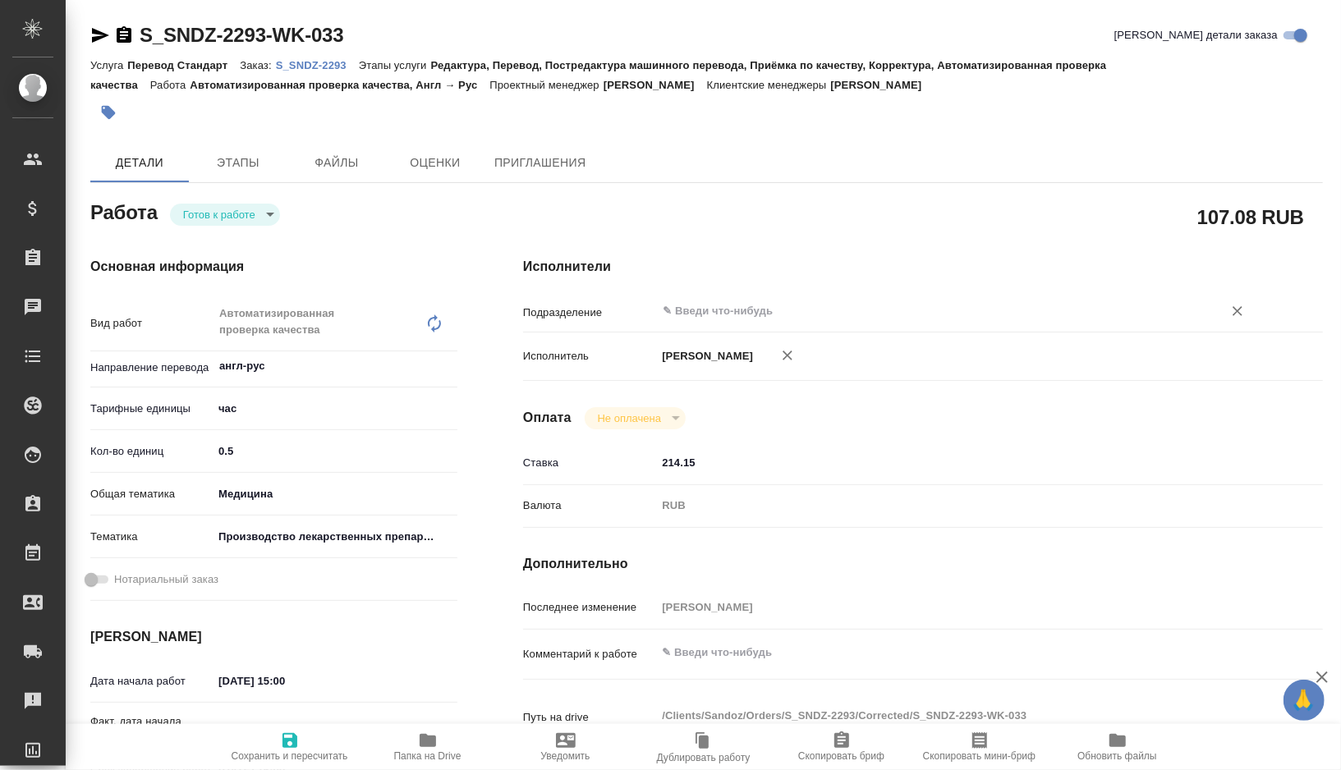
click at [713, 313] on input "text" at bounding box center [929, 311] width 536 height 20
type textarea "x"
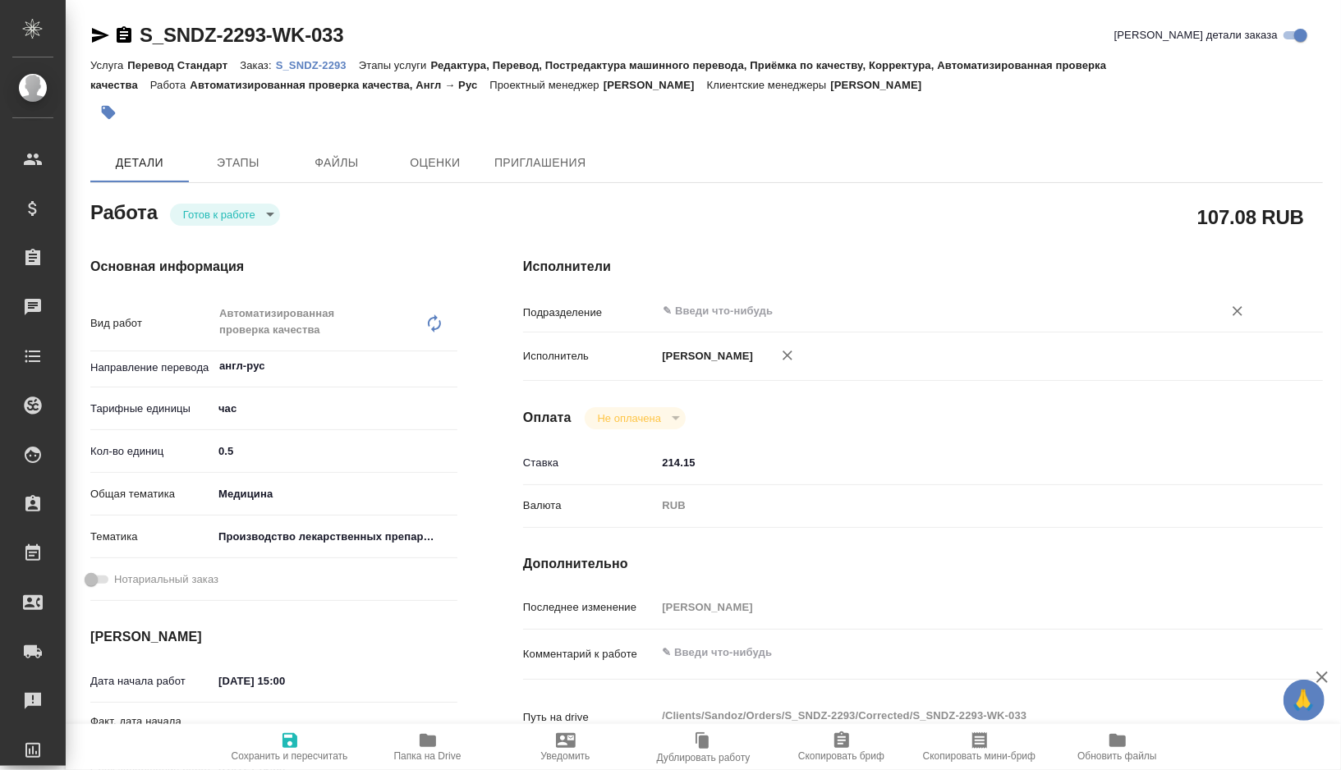
type textarea "x"
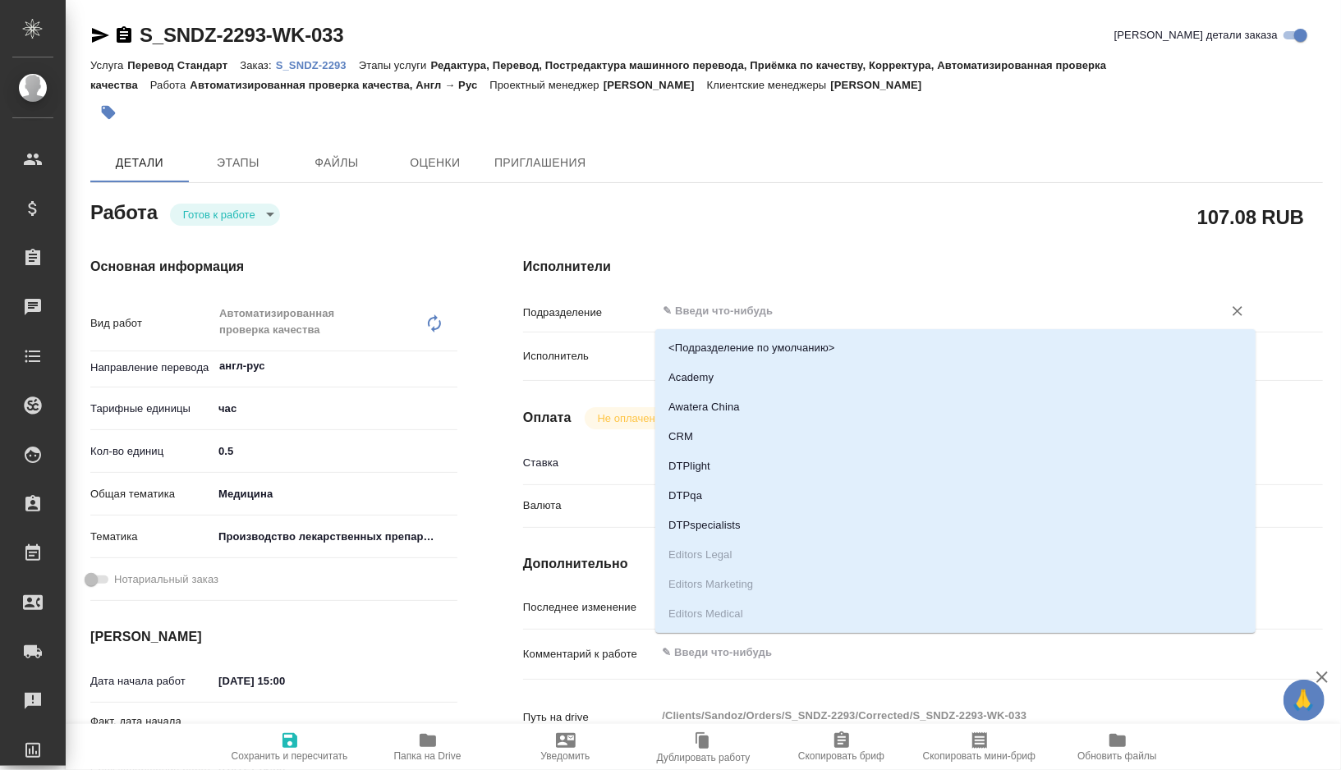
type textarea "x"
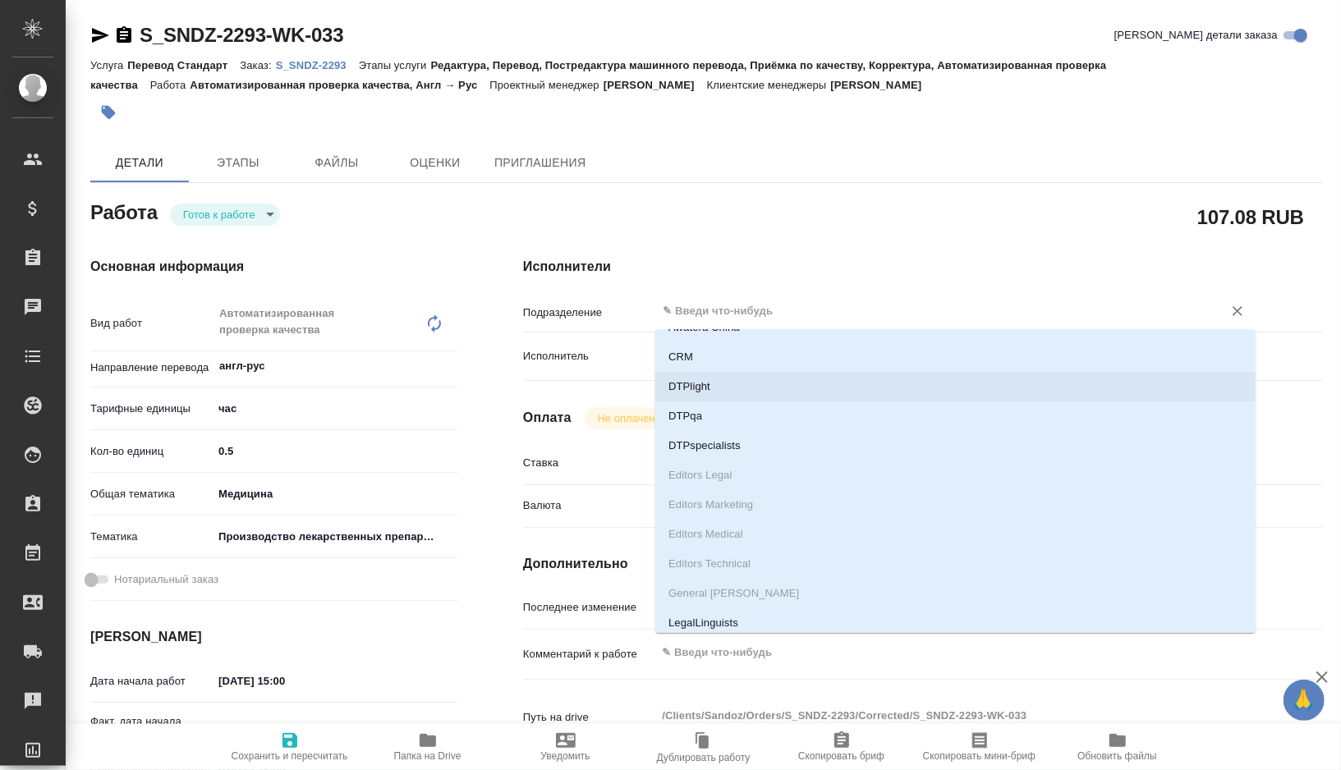
type textarea "x"
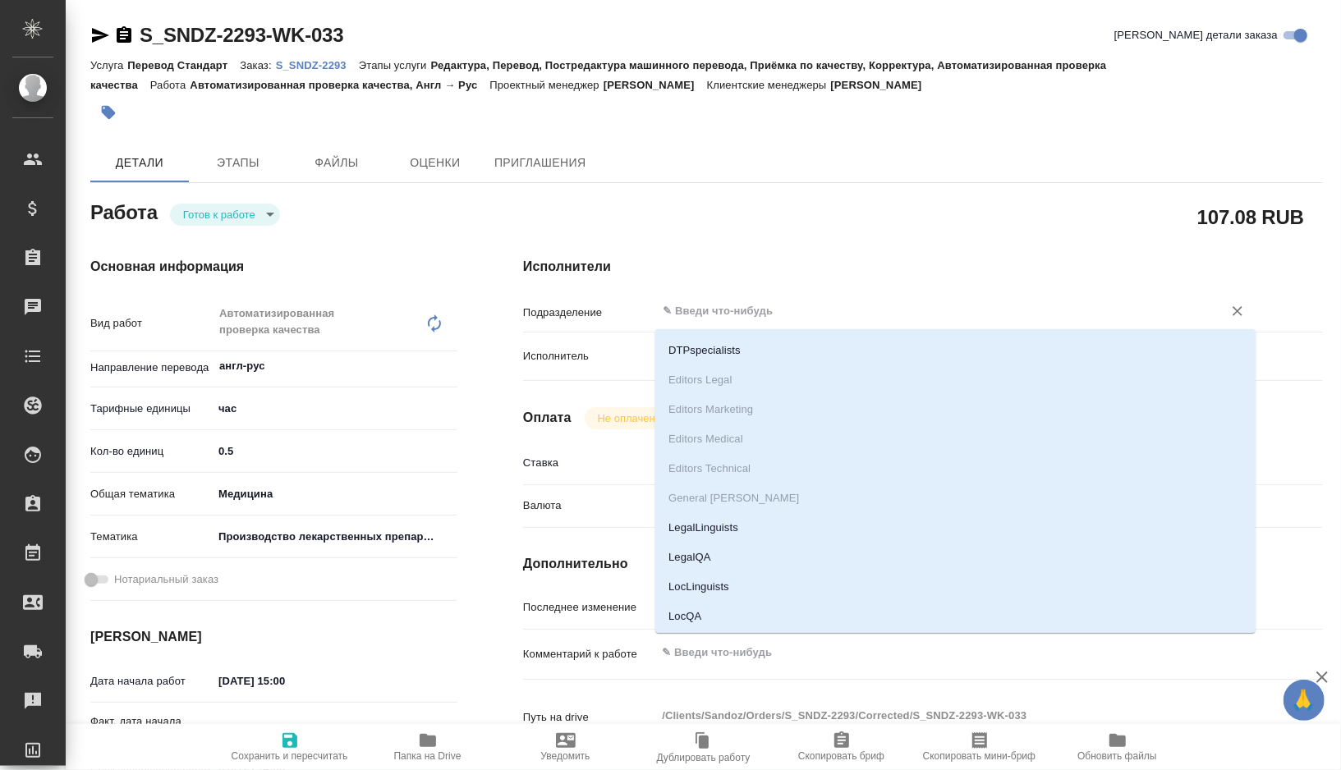
type textarea "x"
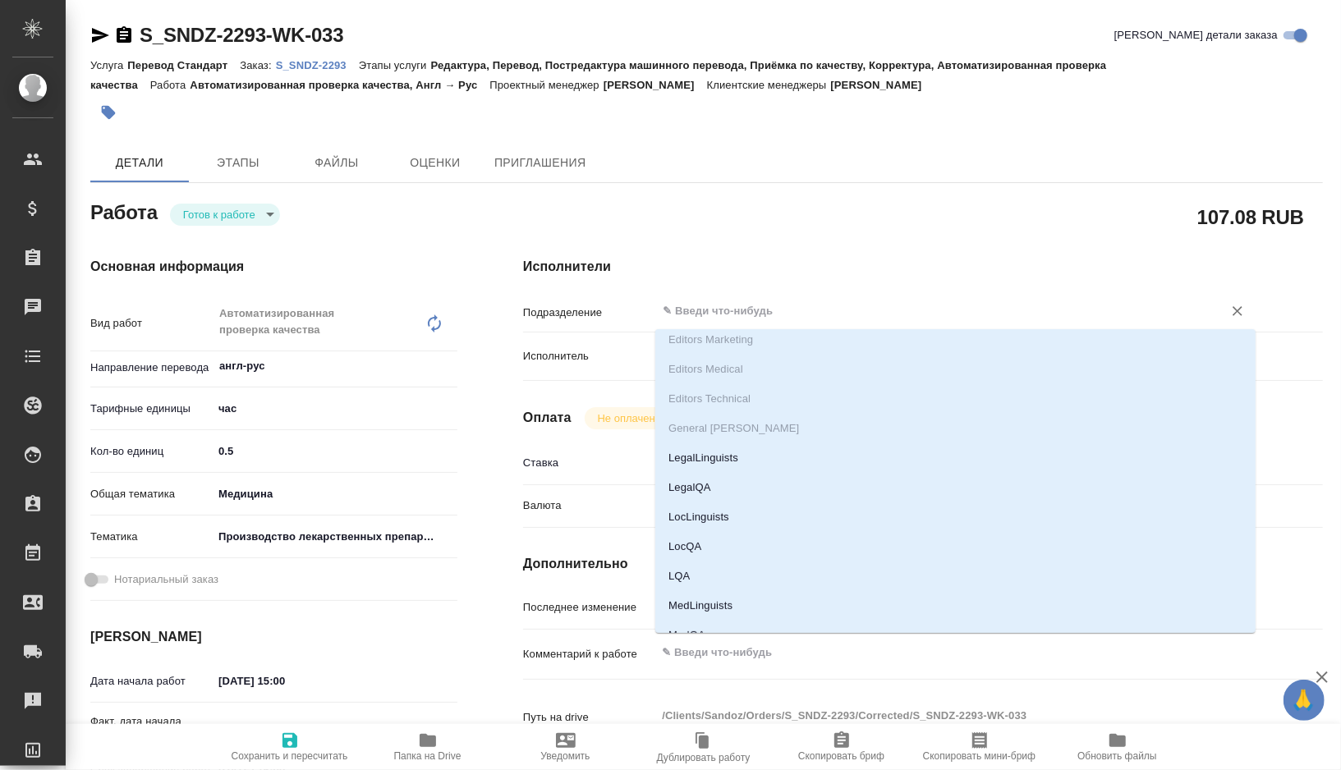
scroll to position [253, 0]
click at [715, 603] on li "MedLinguists" at bounding box center [955, 598] width 600 height 30
type textarea "x"
type input "MedLinguists"
type textarea "x"
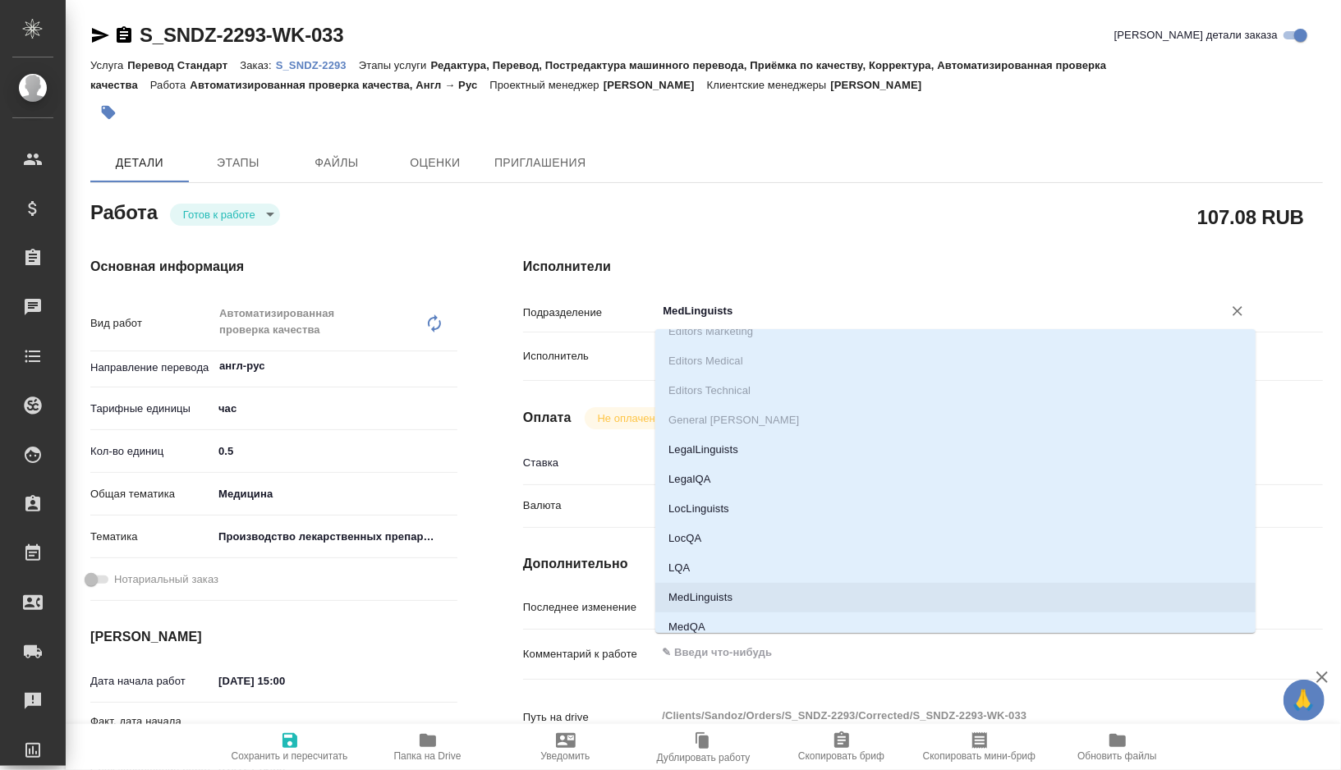
type textarea "x"
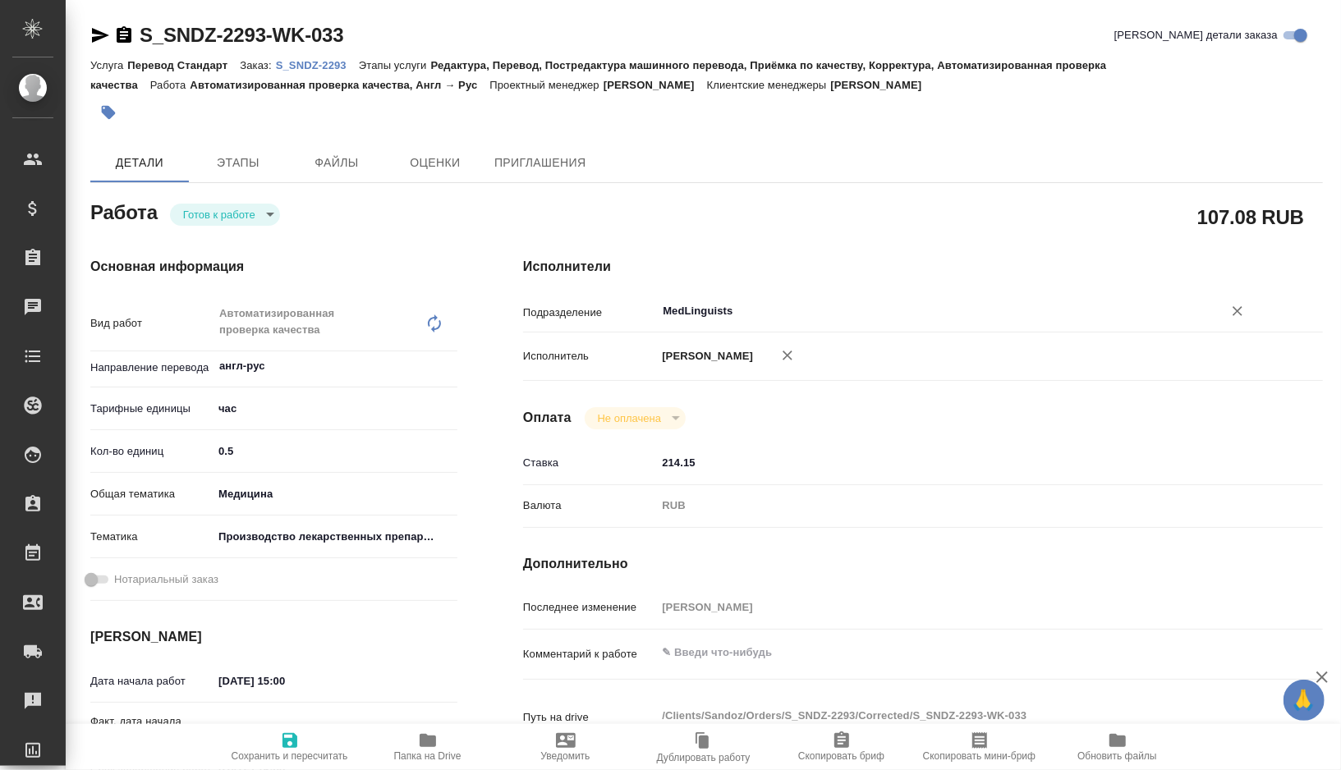
type textarea "x"
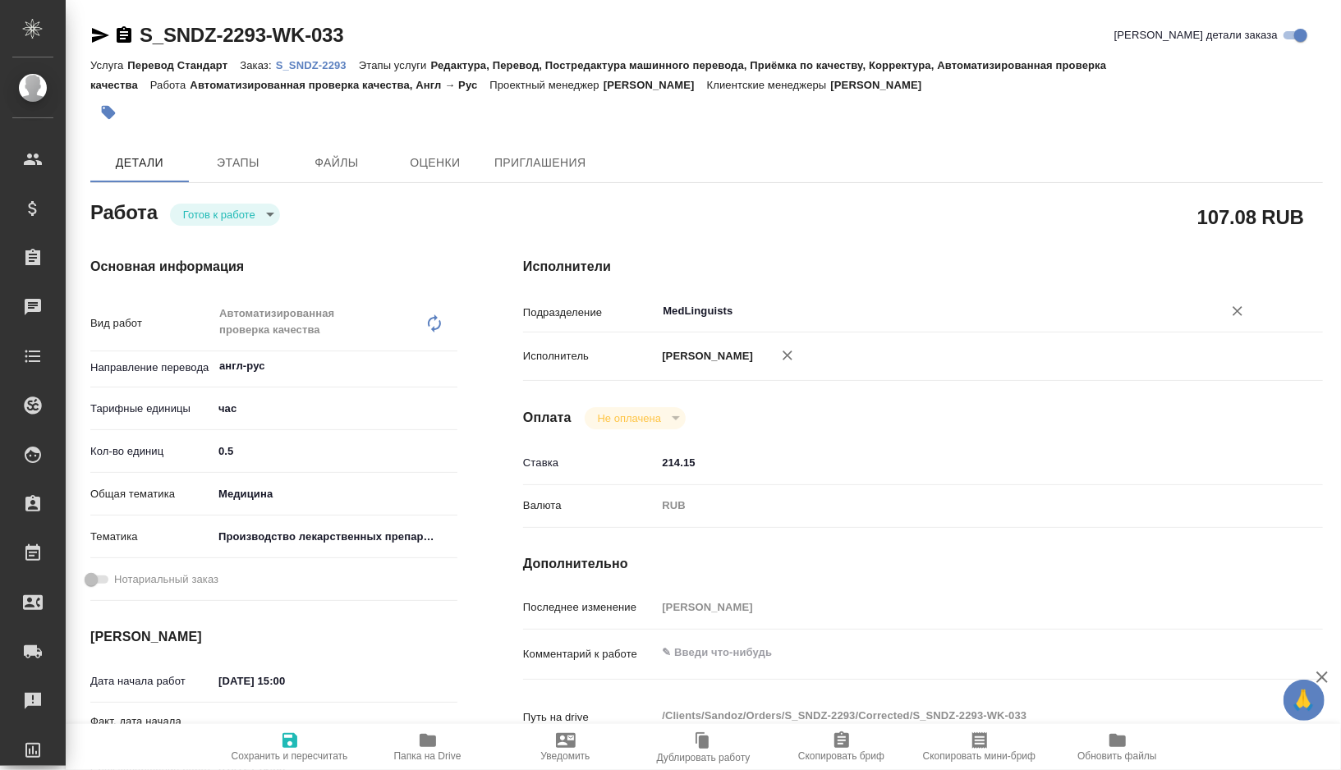
click at [298, 752] on span "Сохранить и пересчитать" at bounding box center [290, 756] width 117 height 11
type textarea "x"
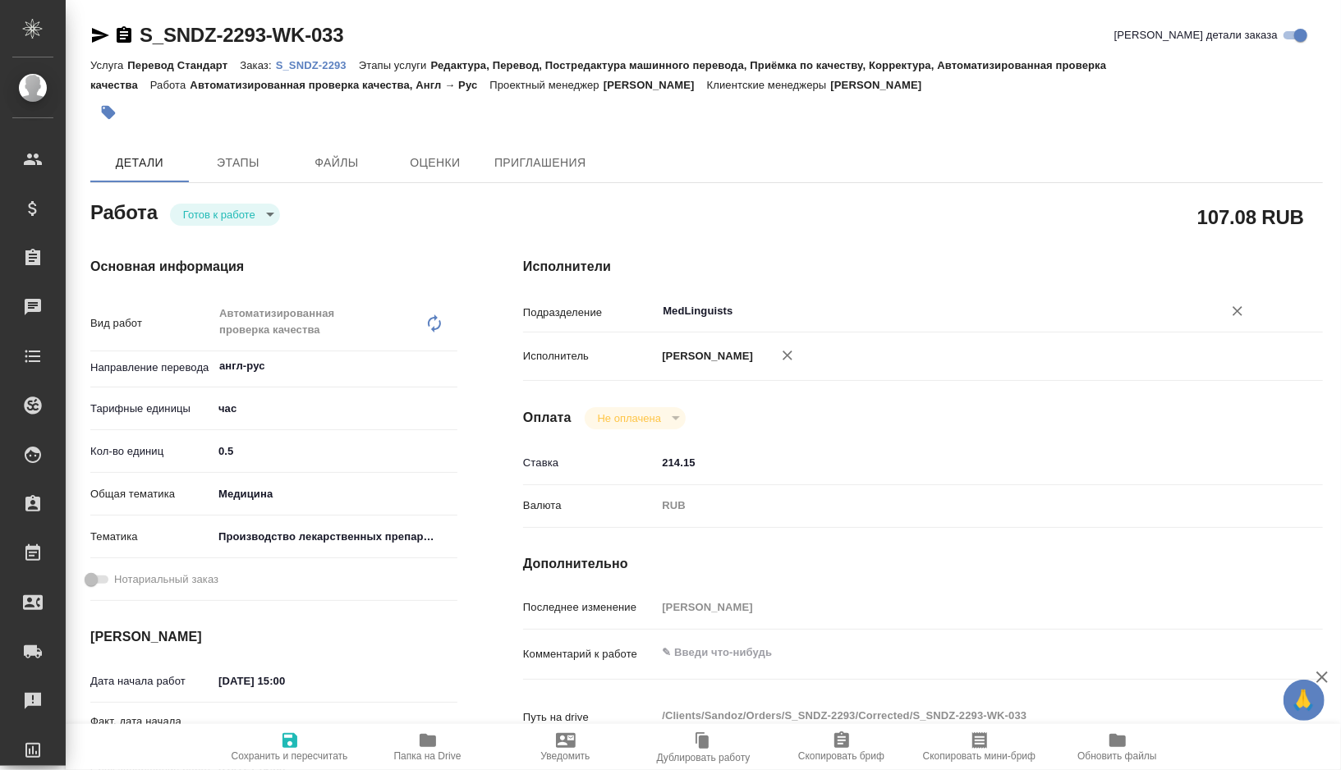
type textarea "x"
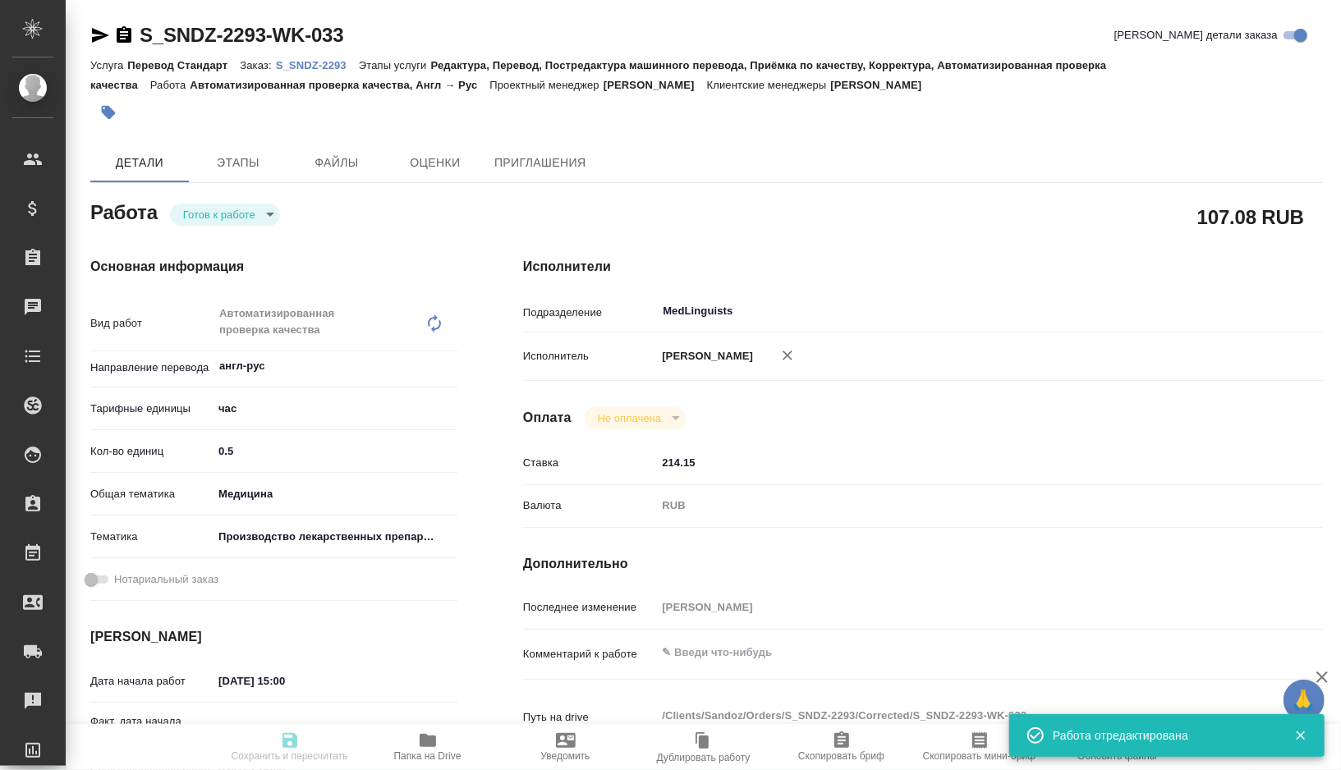
type textarea "x"
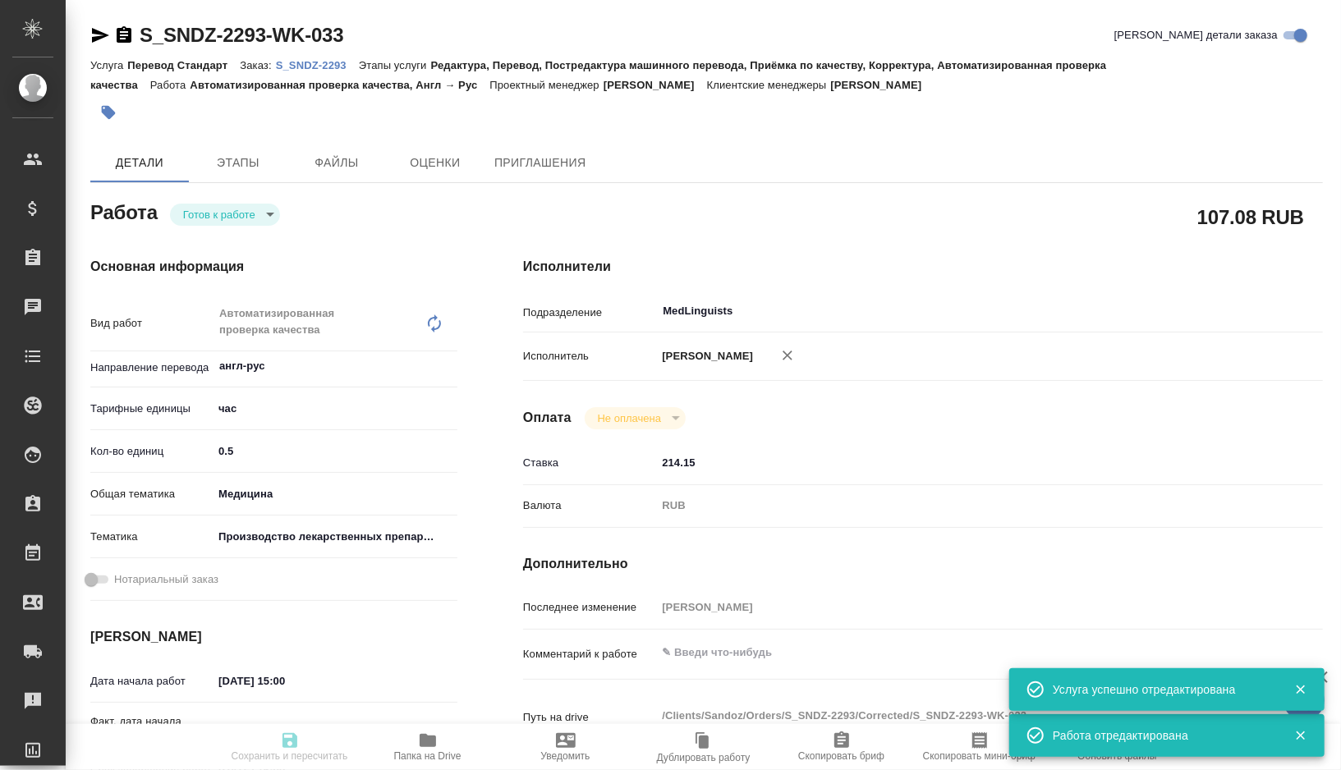
type textarea "x"
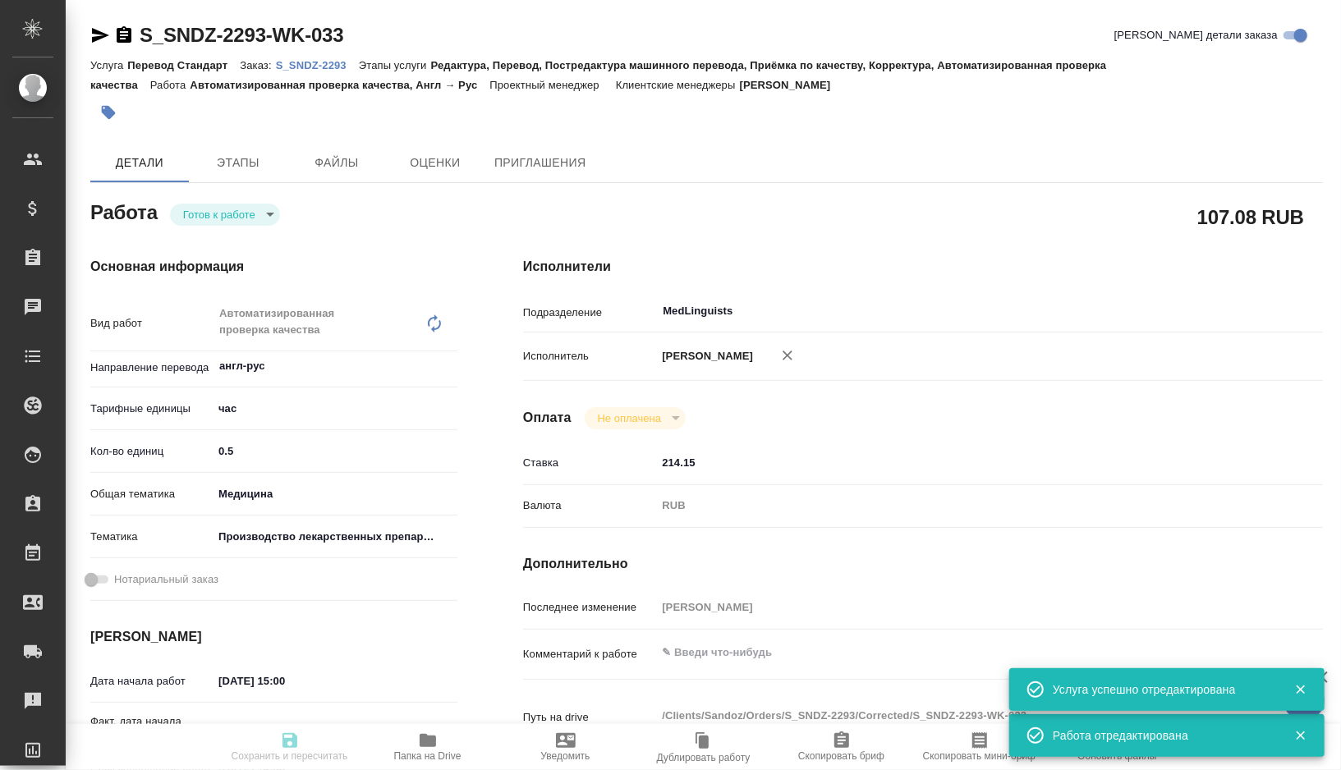
type input "readyForWork"
type textarea "Автоматизированная проверка качества"
type textarea "x"
type input "англ-рус"
type input "5a8b1489cc6b4906c91bfd93"
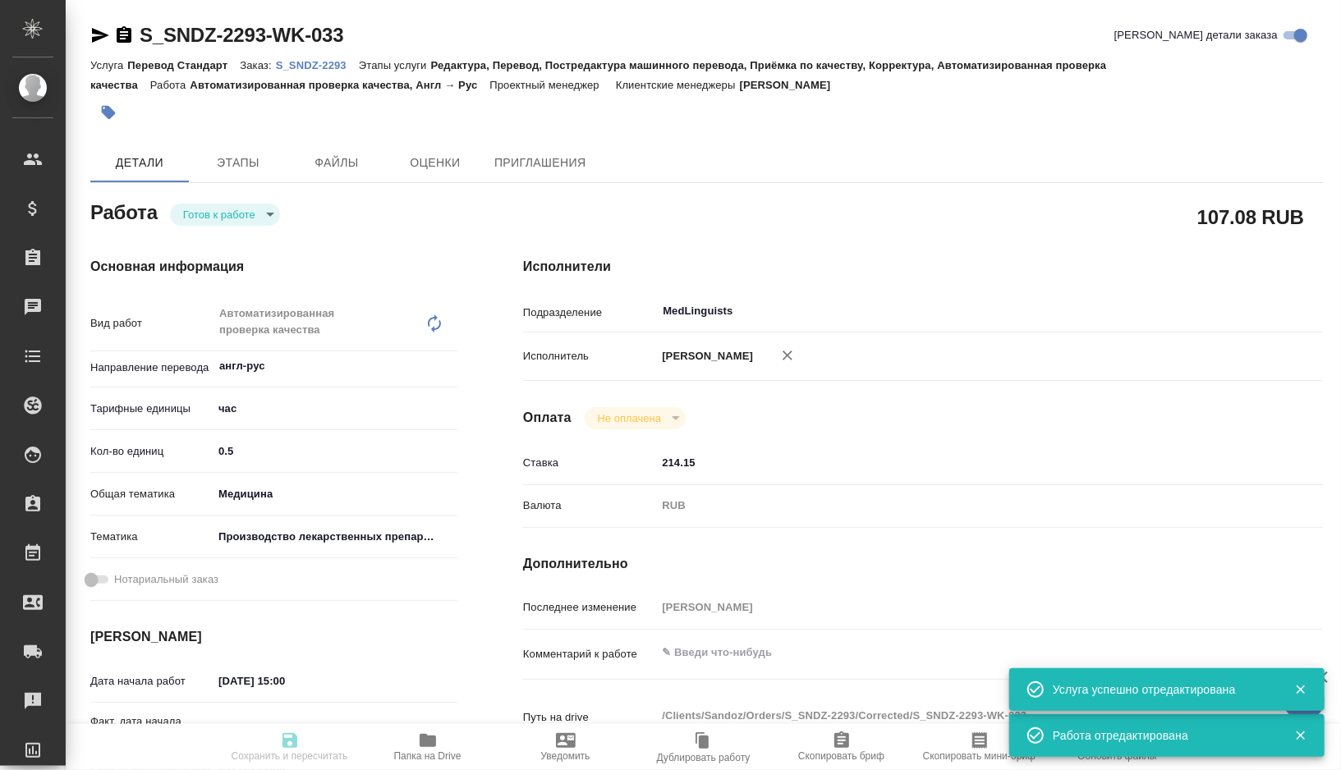
type input "0.5"
type input "med"
type input "614982fec5ecbb70f805293f"
type input "[DATE] 15:00"
type input "[DATE] 16:00"
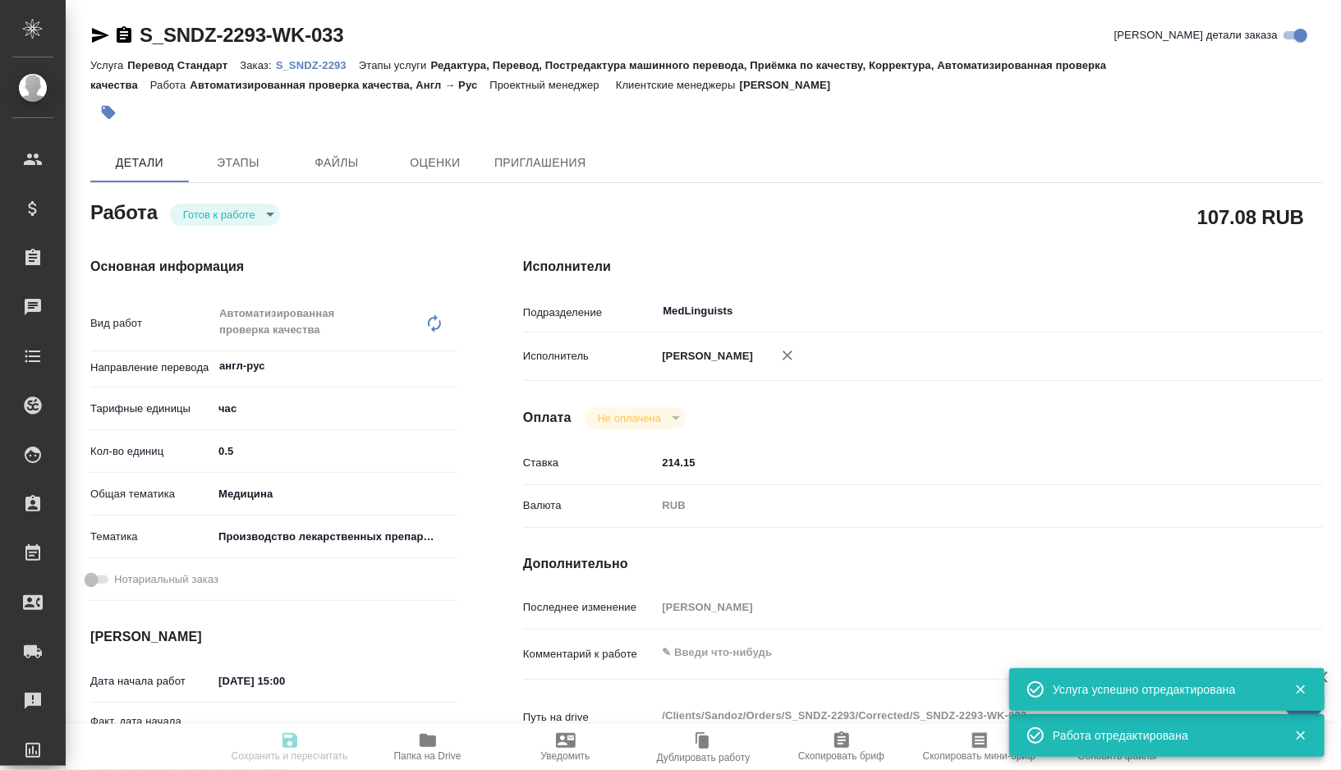
type input "[DATE] 10:00"
type input "MedLinguists"
type input "notPayed"
type input "214.15"
type input "RUB"
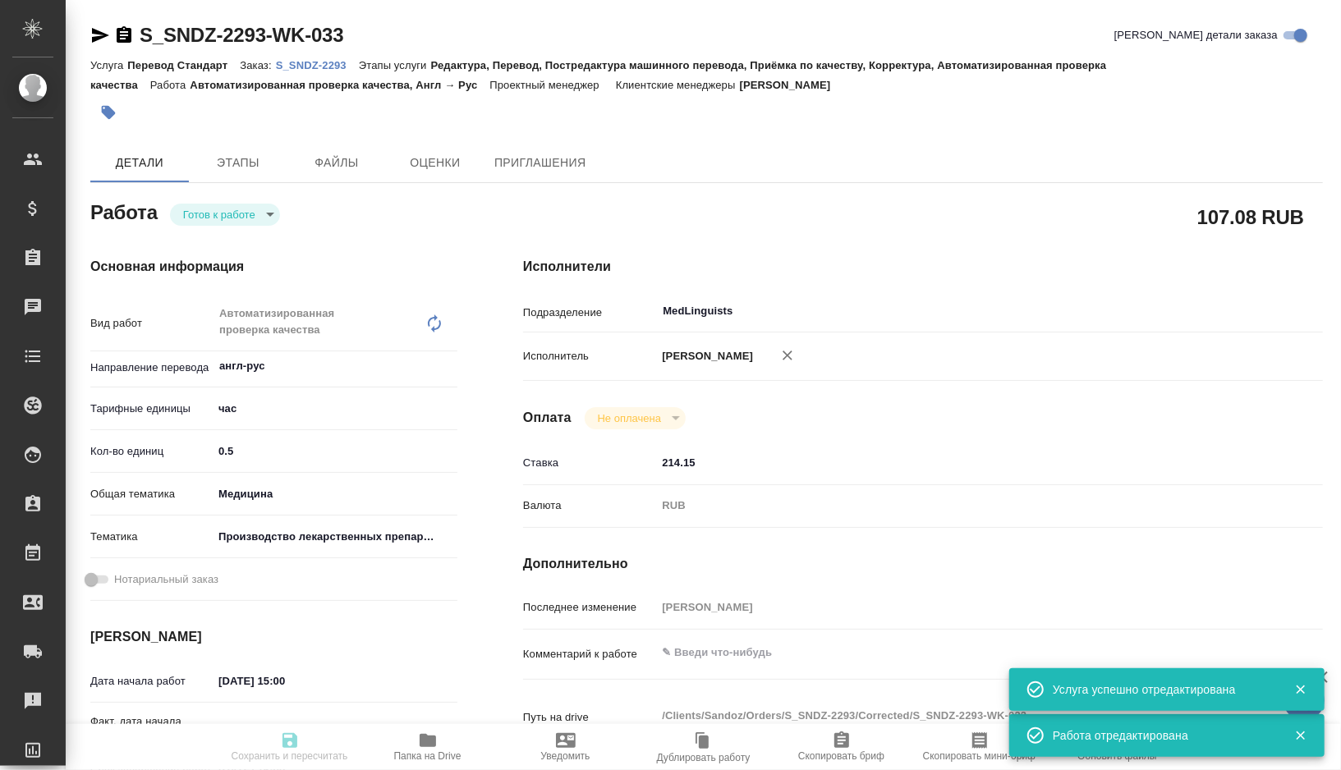
type input "[PERSON_NAME]"
type textarea "x"
type textarea "/Clients/Sandoz/Orders/S_SNDZ-2293/Corrected/S_SNDZ-2293-WK-033"
type textarea "x"
type input "S_SNDZ-2293"
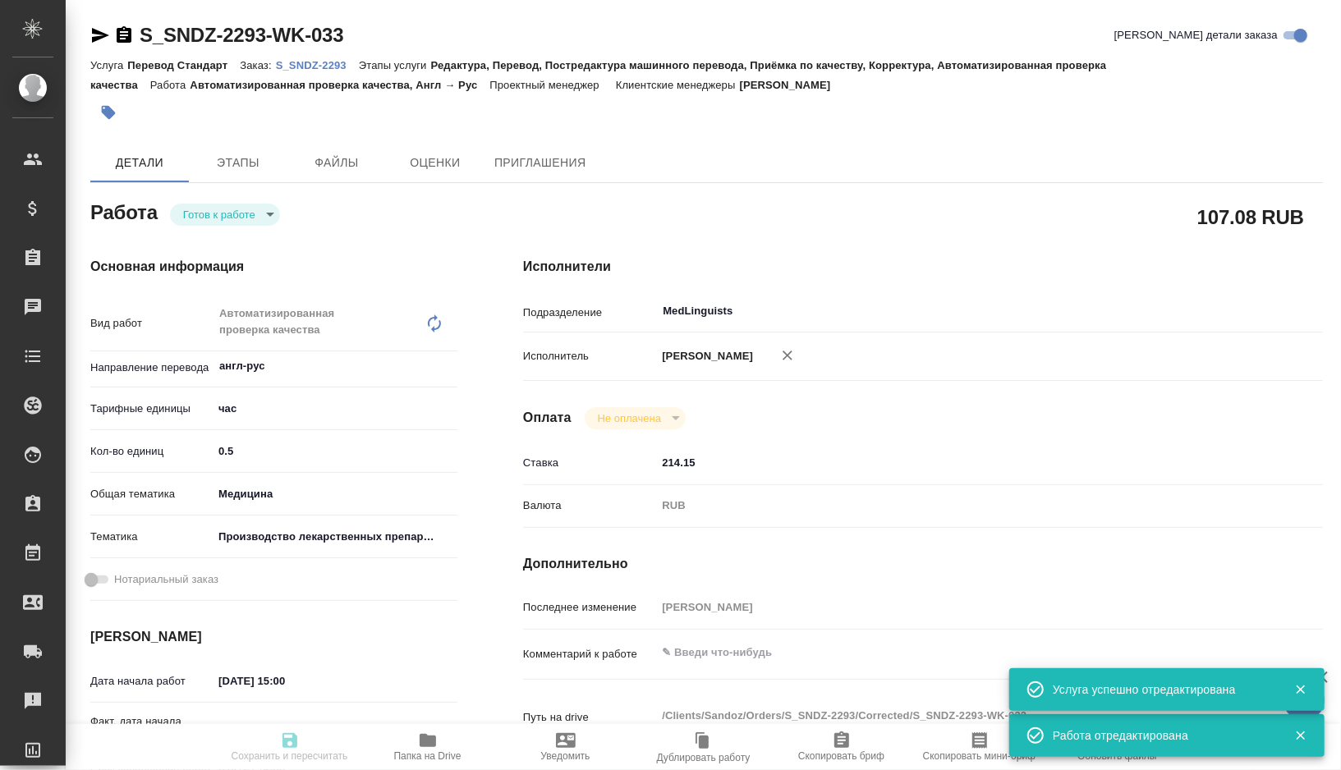
type input "Перевод Стандарт"
type input "Редактура, Перевод, Постредактура машинного перевода, Приёмка по качеству, Корр…"
type input "[PERSON_NAME]"
type input "/Clients/Sandoz/Orders/S_SNDZ-2293"
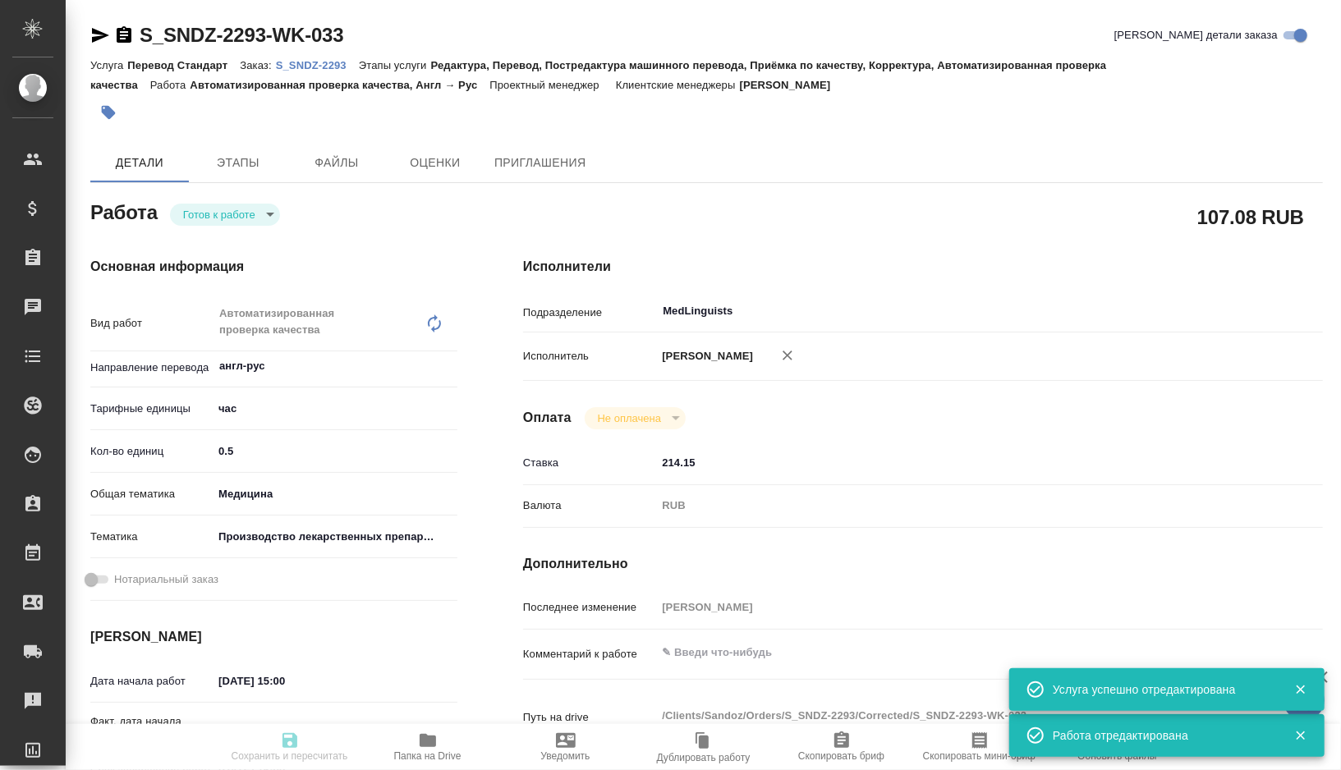
type textarea "x"
type textarea "[URL][DOMAIN_NAME]"
type textarea "x"
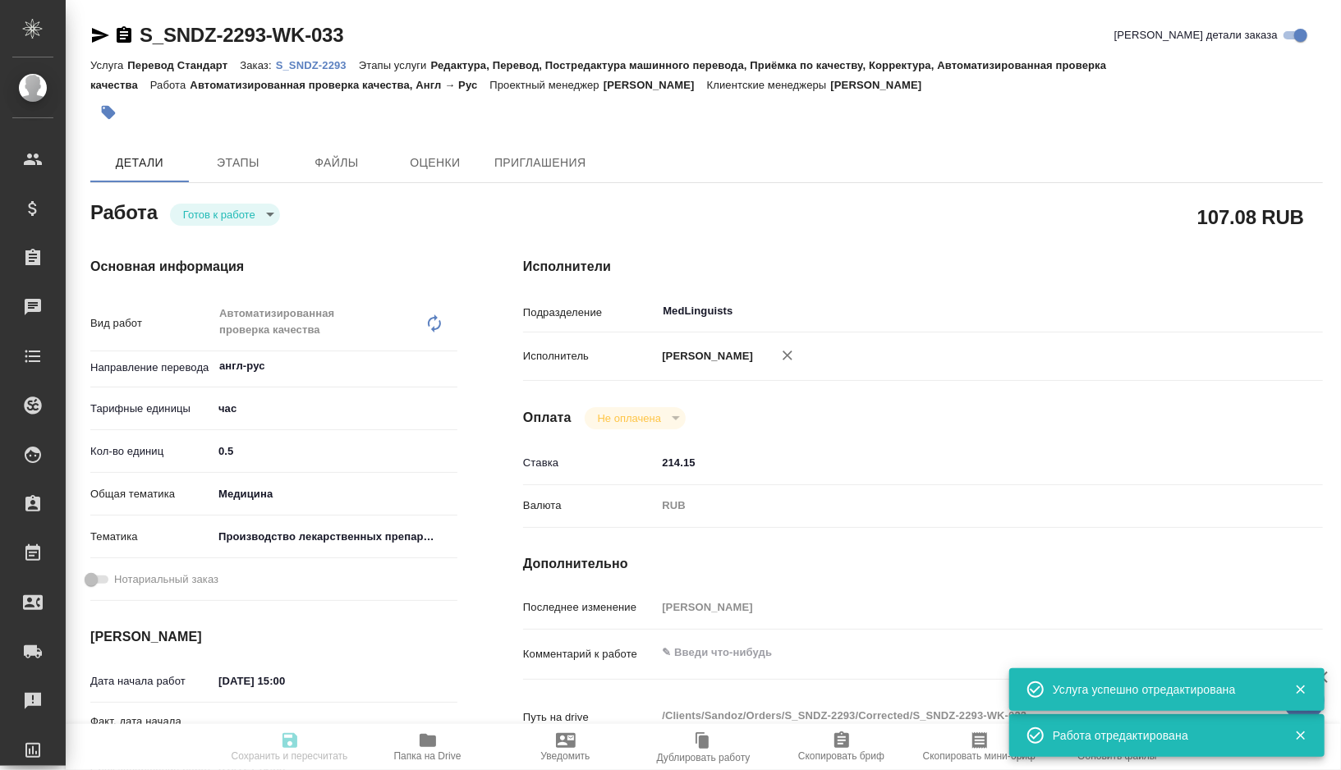
type textarea "x"
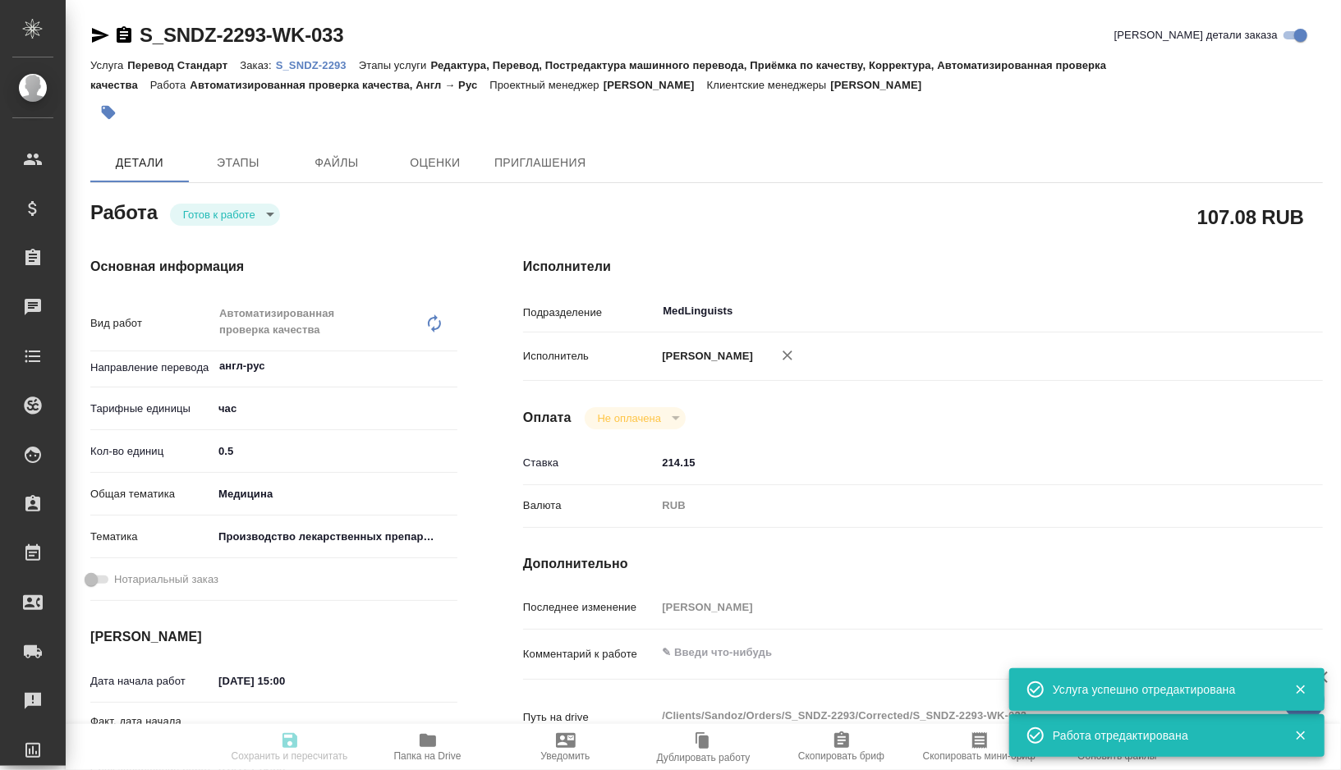
type textarea "x"
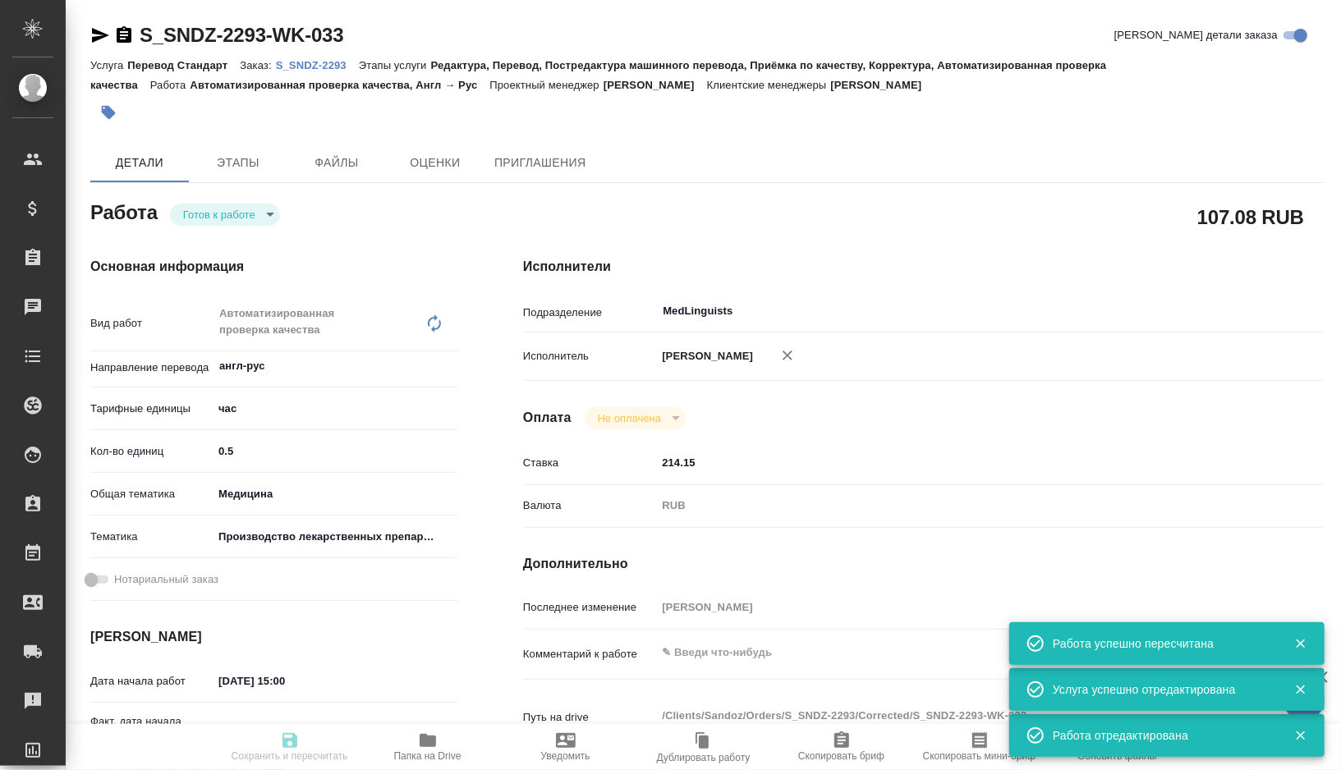
type textarea "x"
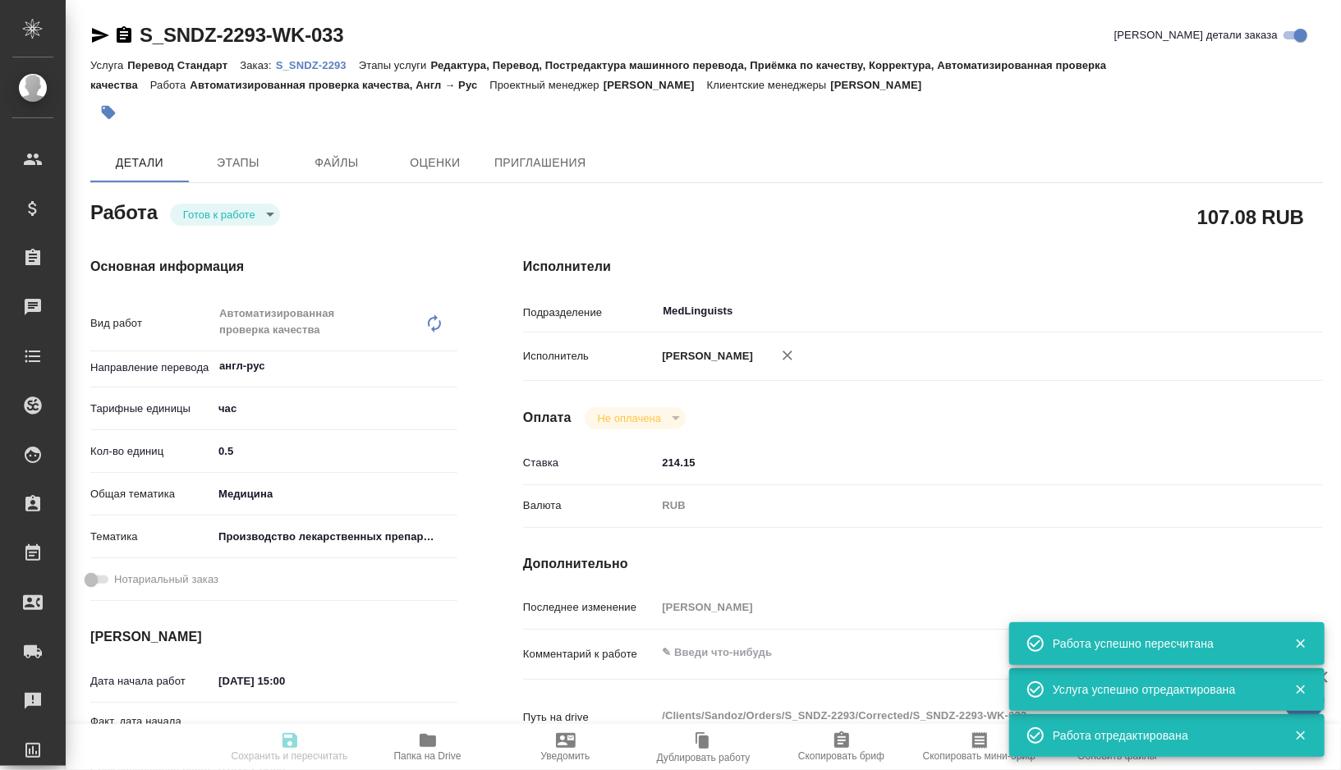
type textarea "x"
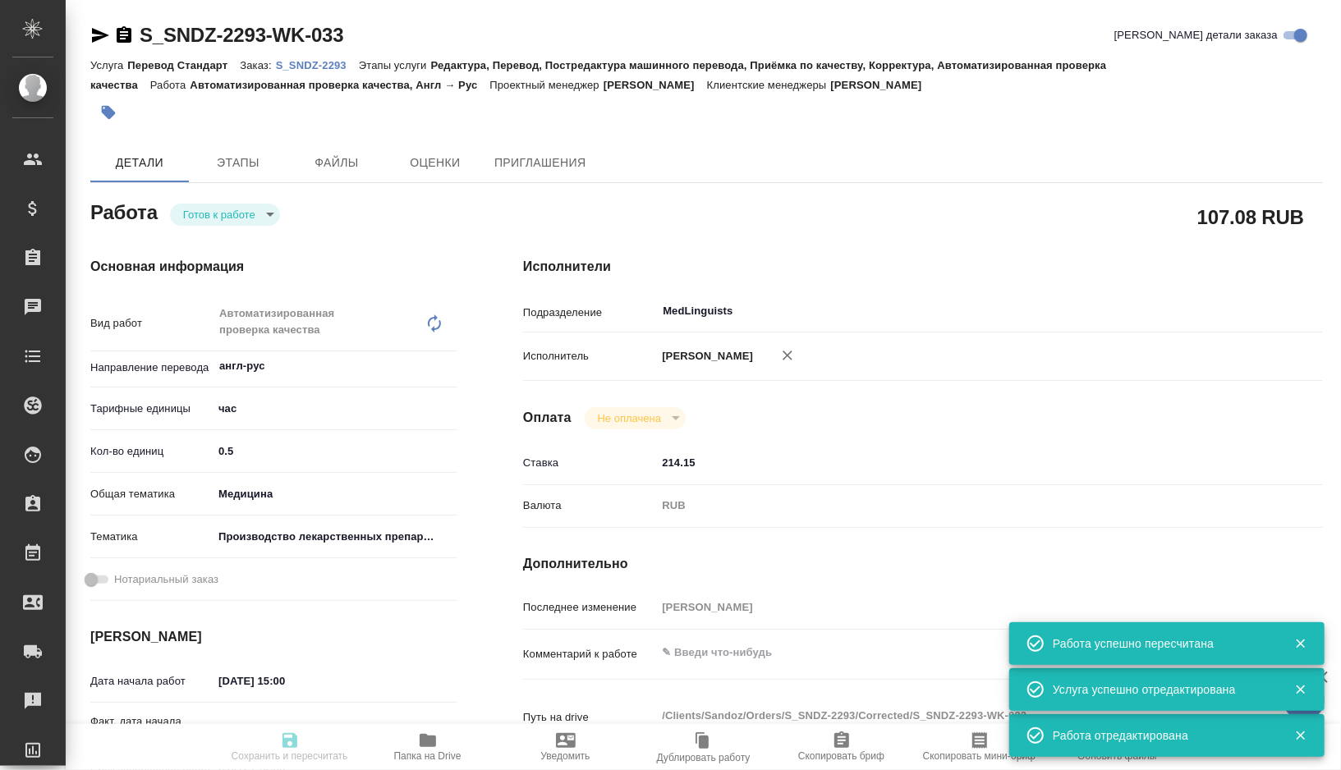
type textarea "x"
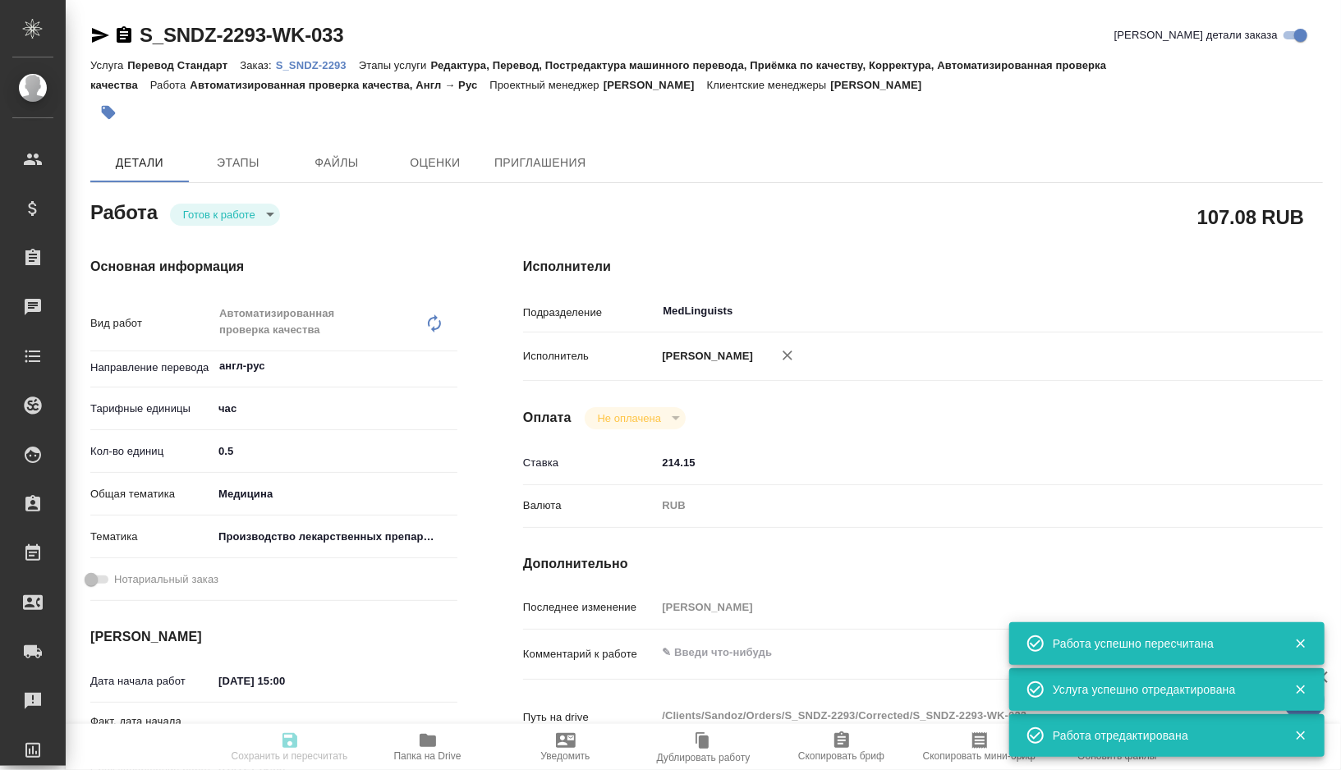
type input "readyForWork"
type textarea "Автоматизированная проверка качества"
type textarea "x"
type input "англ-рус"
type input "5a8b1489cc6b4906c91bfd93"
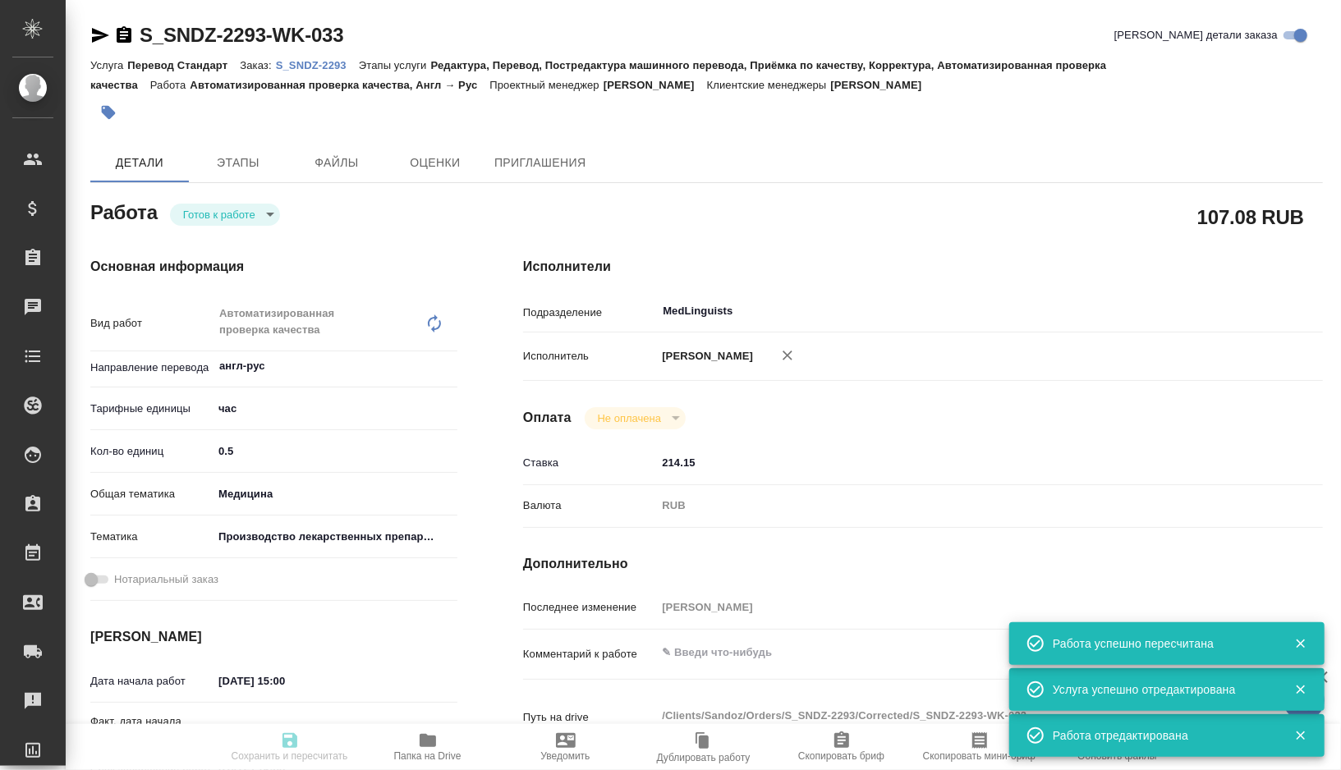
type input "0.5"
type input "med"
type input "614982fec5ecbb70f805293f"
type input "[DATE] 15:00"
type input "[DATE] 16:00"
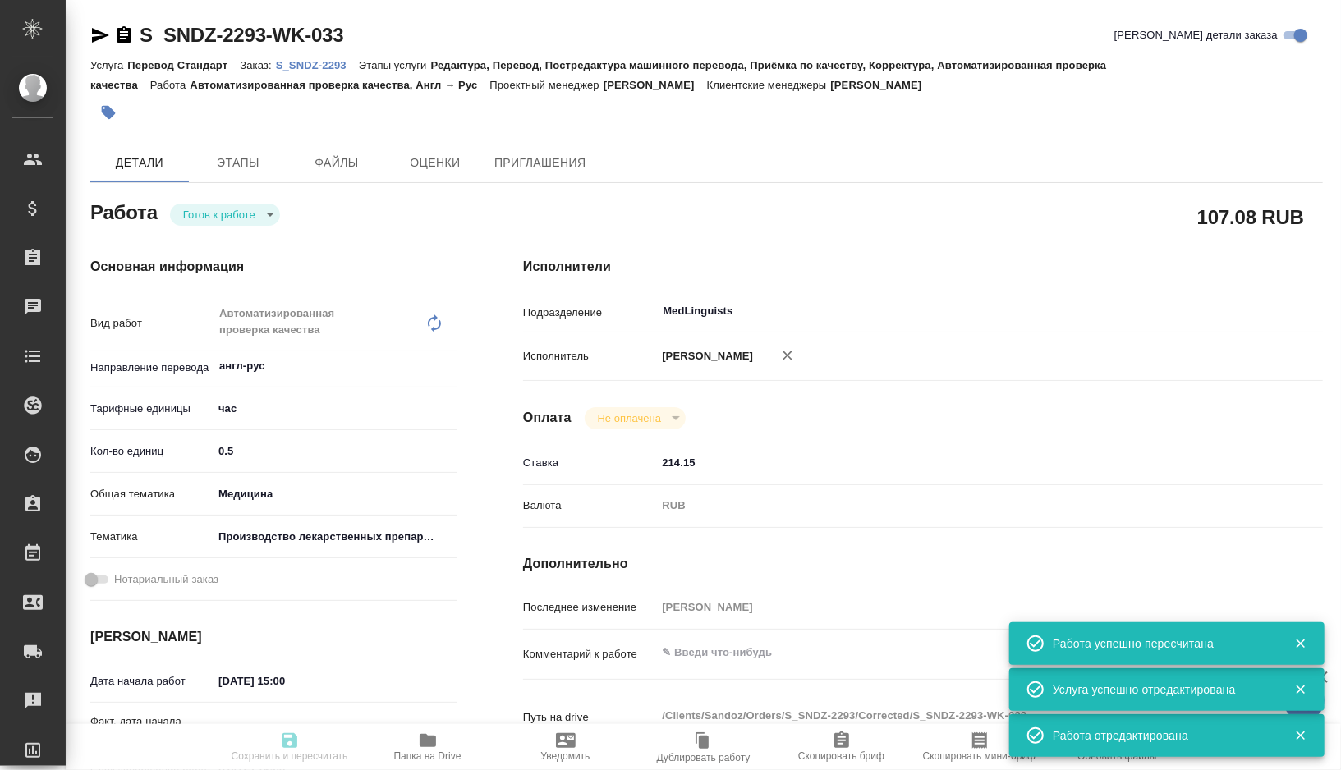
type input "[DATE] 10:00"
type input "MedLinguists"
type input "notPayed"
type input "214.15"
type input "RUB"
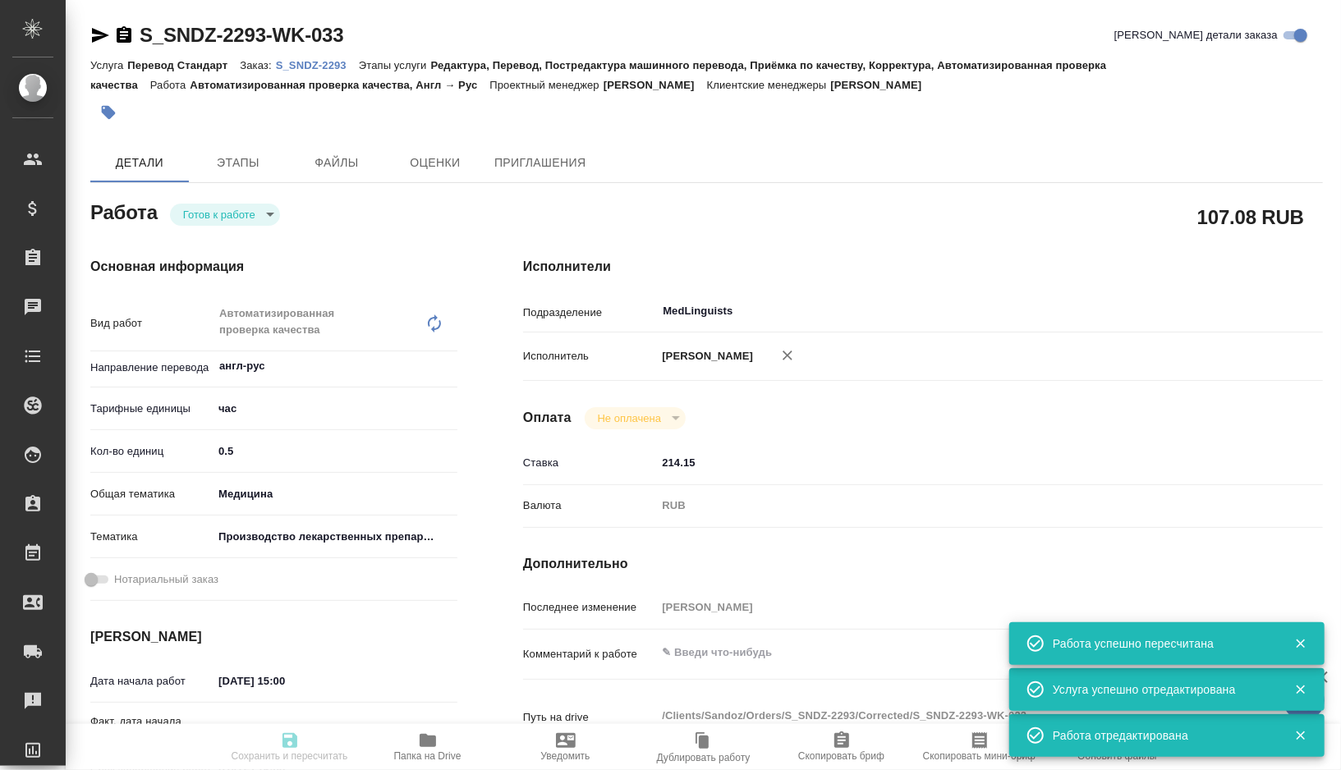
type input "[PERSON_NAME]"
type textarea "x"
type textarea "/Clients/Sandoz/Orders/S_SNDZ-2293/Corrected/S_SNDZ-2293-WK-033"
type textarea "x"
type input "S_SNDZ-2293"
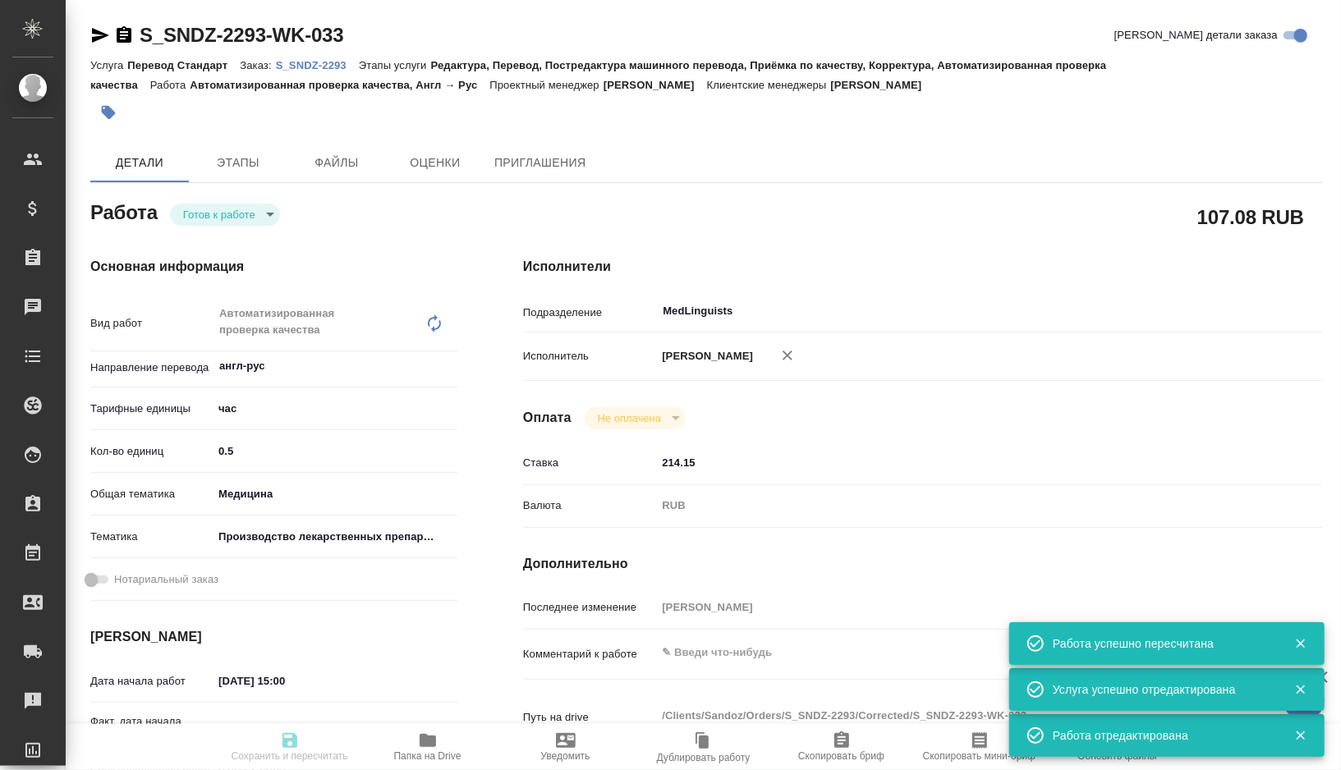
type input "Перевод Стандарт"
type input "Редактура, Перевод, Постредактура машинного перевода, Приёмка по качеству, Корр…"
type input "[PERSON_NAME]"
type input "/Clients/Sandoz/Orders/S_SNDZ-2293"
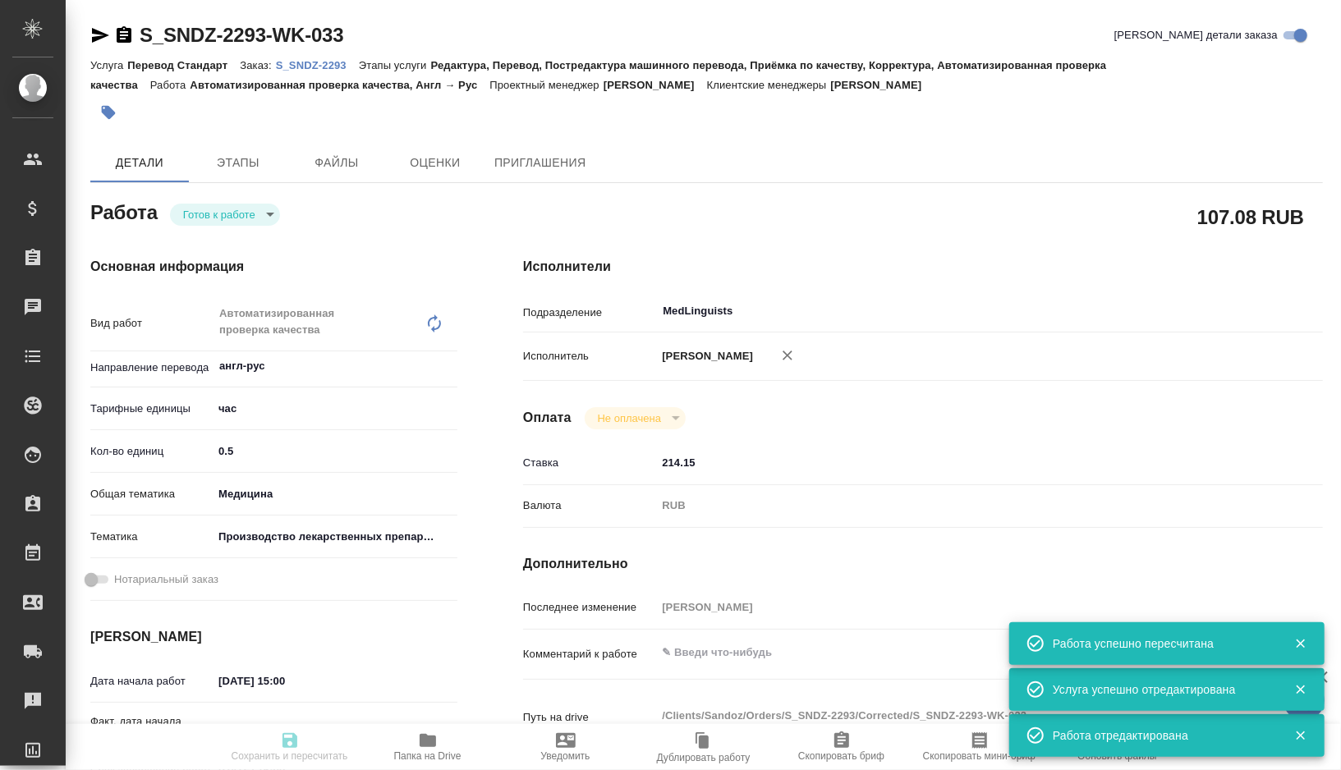
type textarea "x"
type textarea "[URL][DOMAIN_NAME]"
type textarea "x"
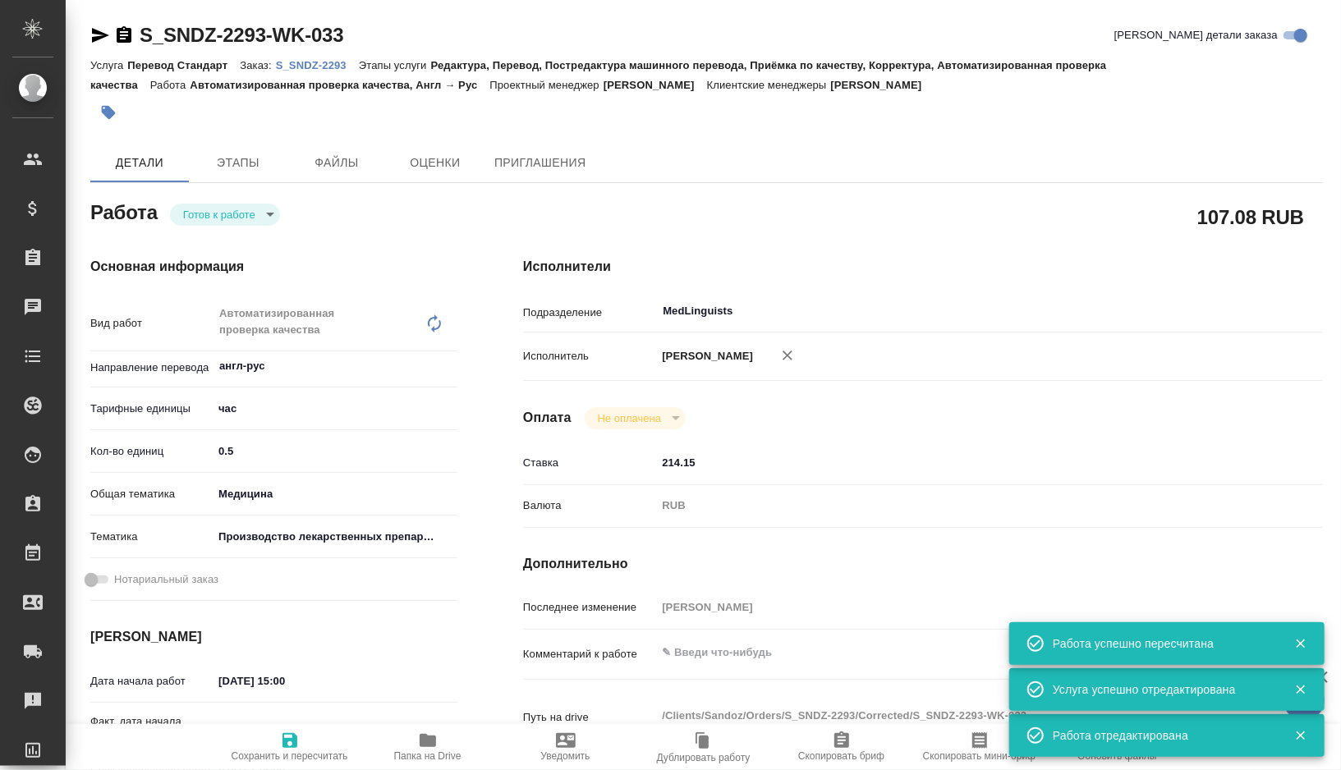
type textarea "x"
click at [260, 216] on body "🙏 .cls-1 fill:#fff; AWATERA [PERSON_NAME] Спецификации Заказы 0 Чаты Todo Проек…" at bounding box center [670, 385] width 1341 height 770
type textarea "x"
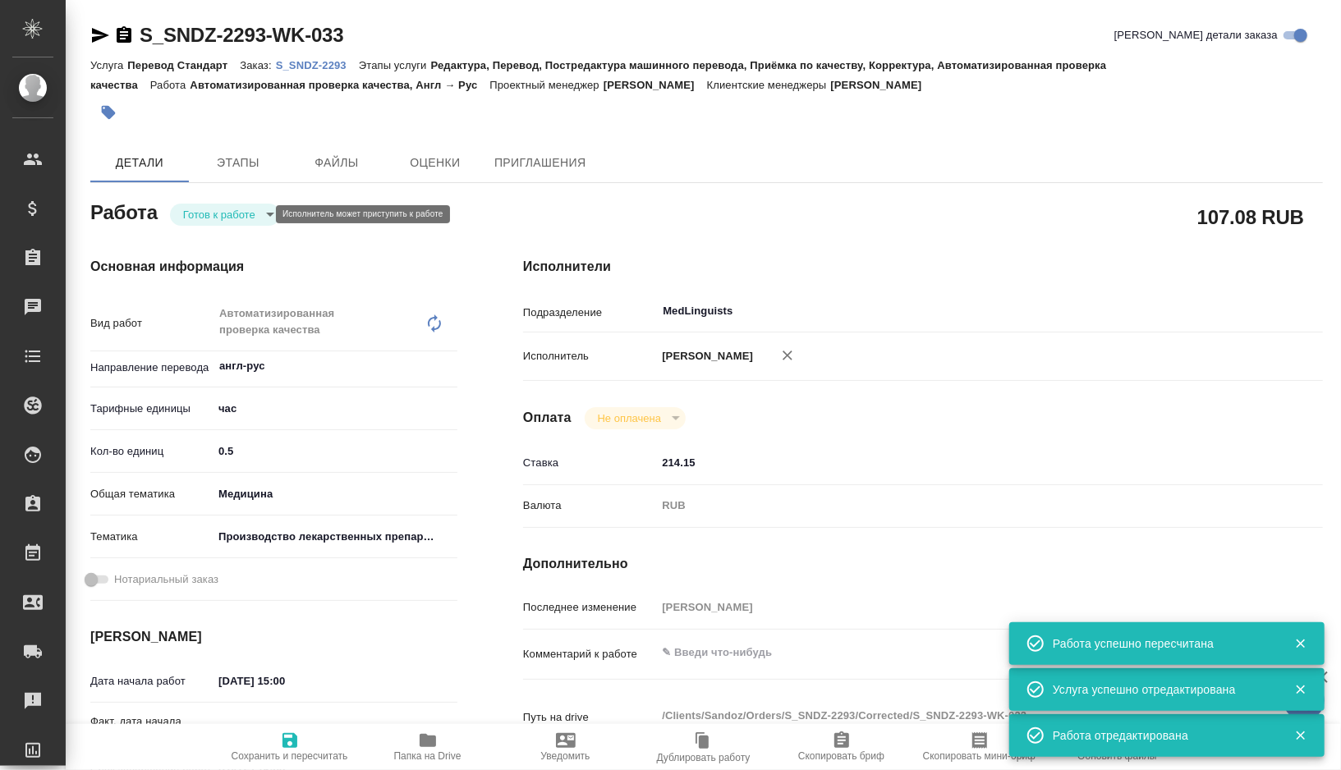
type textarea "x"
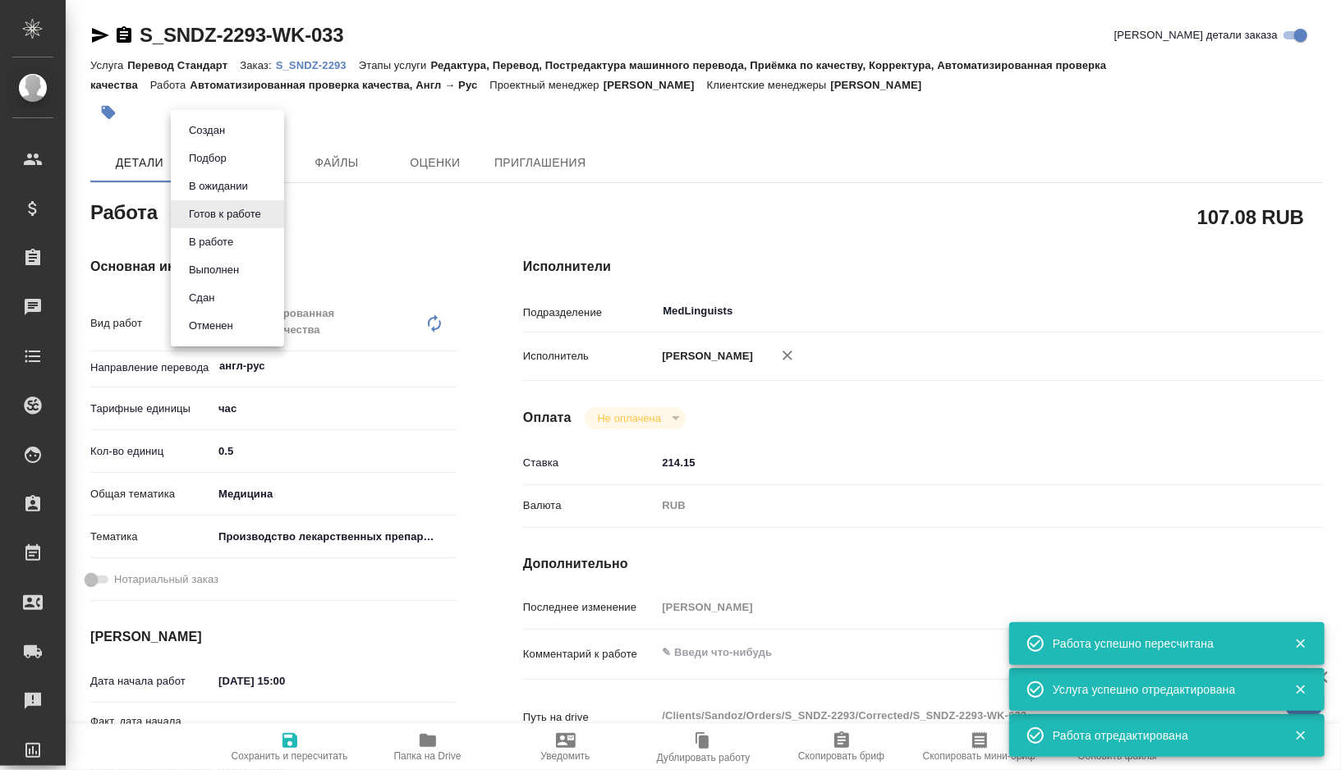
type textarea "x"
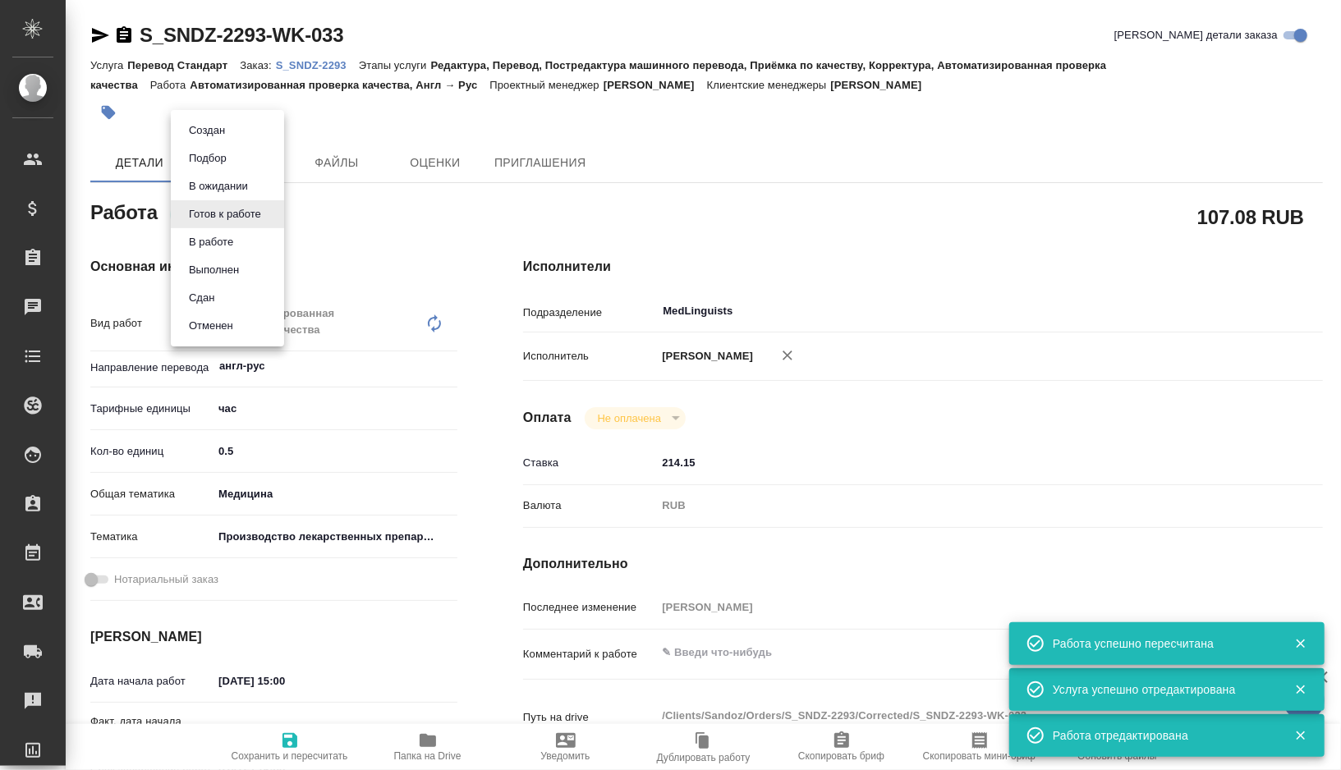
click at [226, 294] on li "Сдан" at bounding box center [227, 298] width 113 height 28
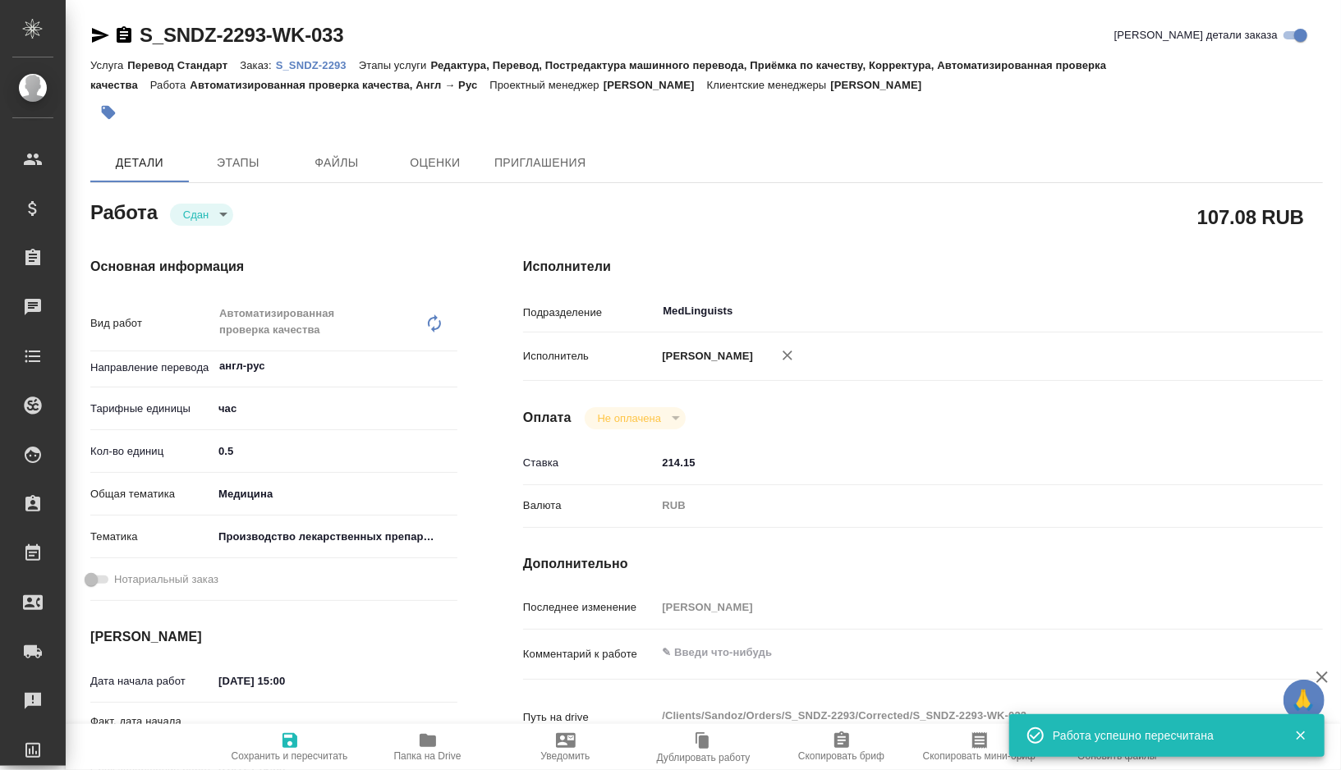
type textarea "x"
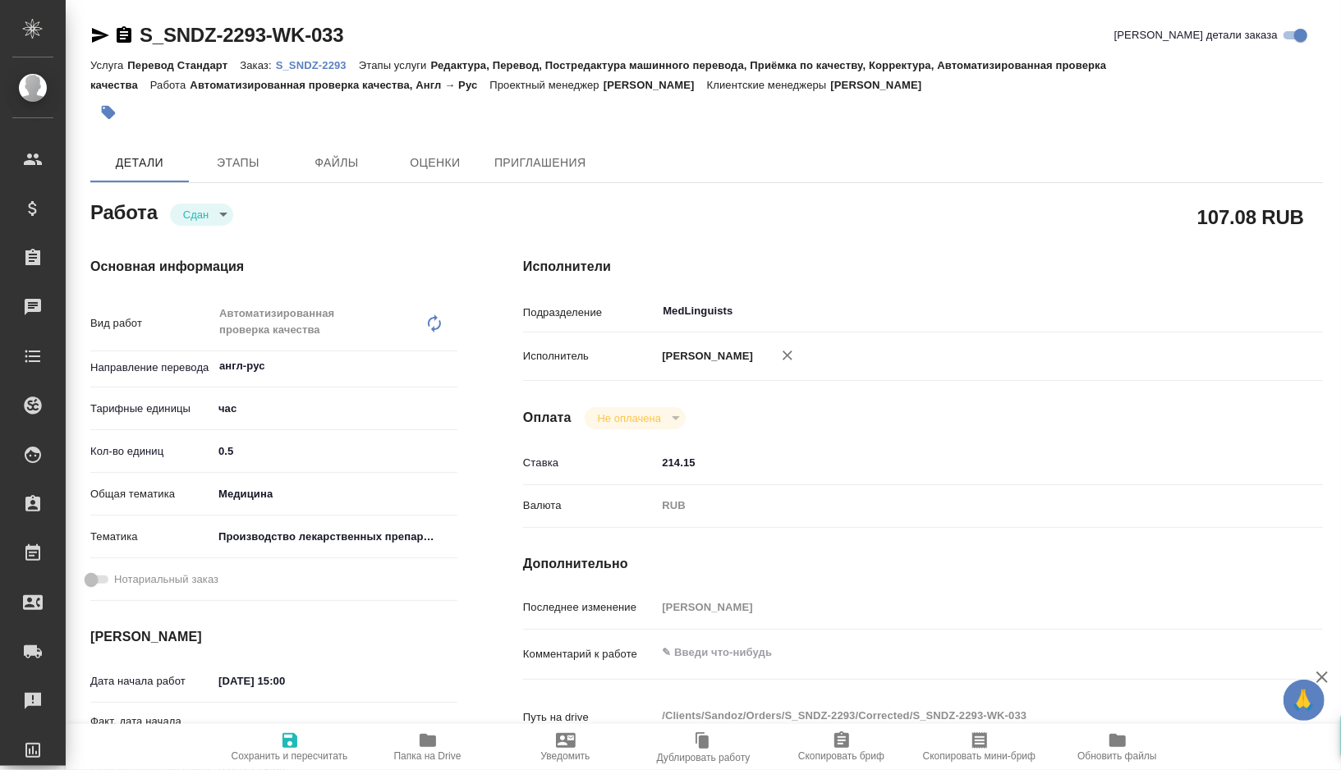
type textarea "x"
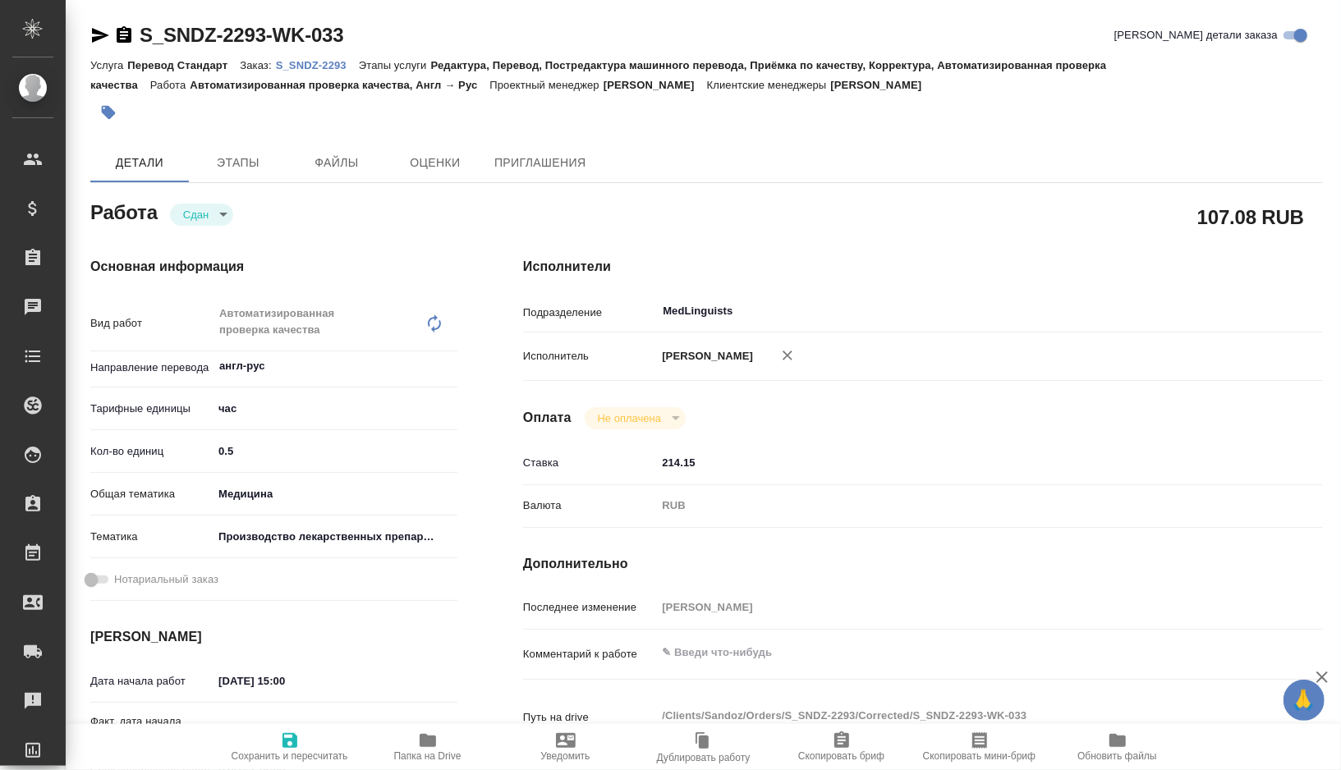
type textarea "x"
